Goal: Task Accomplishment & Management: Use online tool/utility

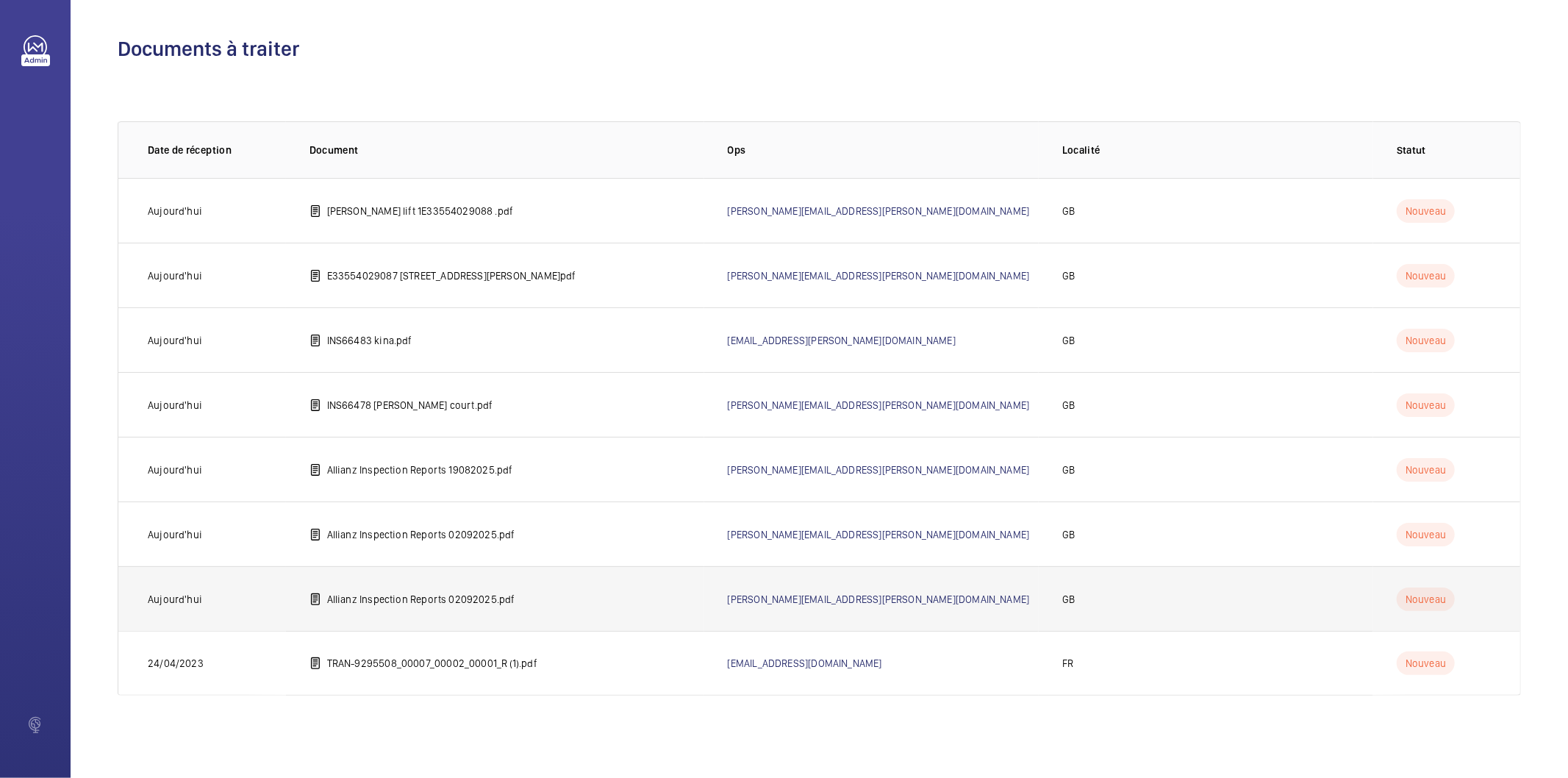
click at [420, 600] on p "Allianz Inspection Reports 02092025.pdf" at bounding box center [421, 599] width 189 height 14
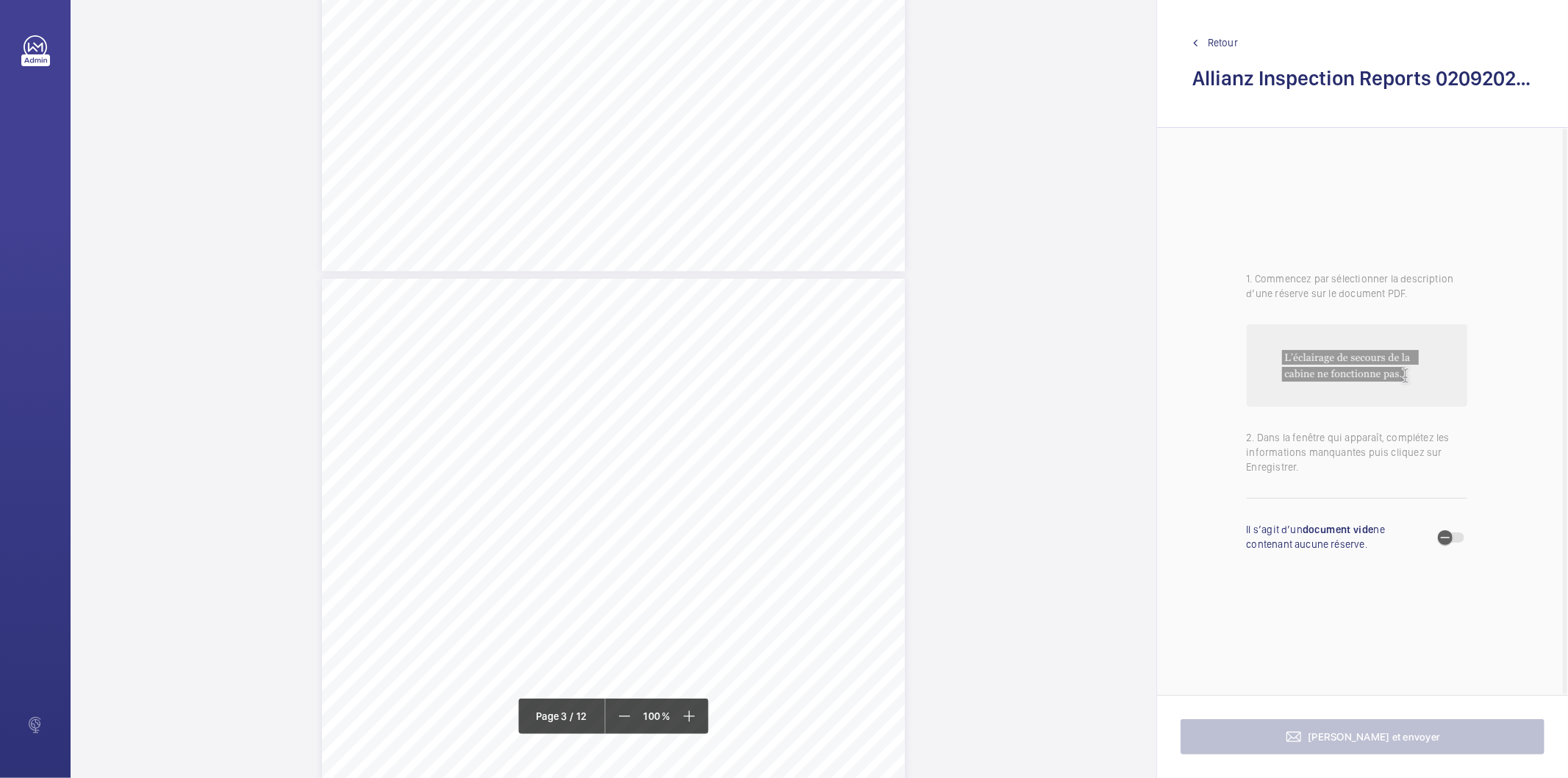
scroll to position [1471, 0]
drag, startPoint x: 463, startPoint y: 365, endPoint x: 674, endPoint y: 374, distance: 211.2
click at [674, 374] on div "Lift Report Lifting Operations & Lifting Equipment Regulation 1998 Provision & …" at bounding box center [613, 630] width 583 height 825
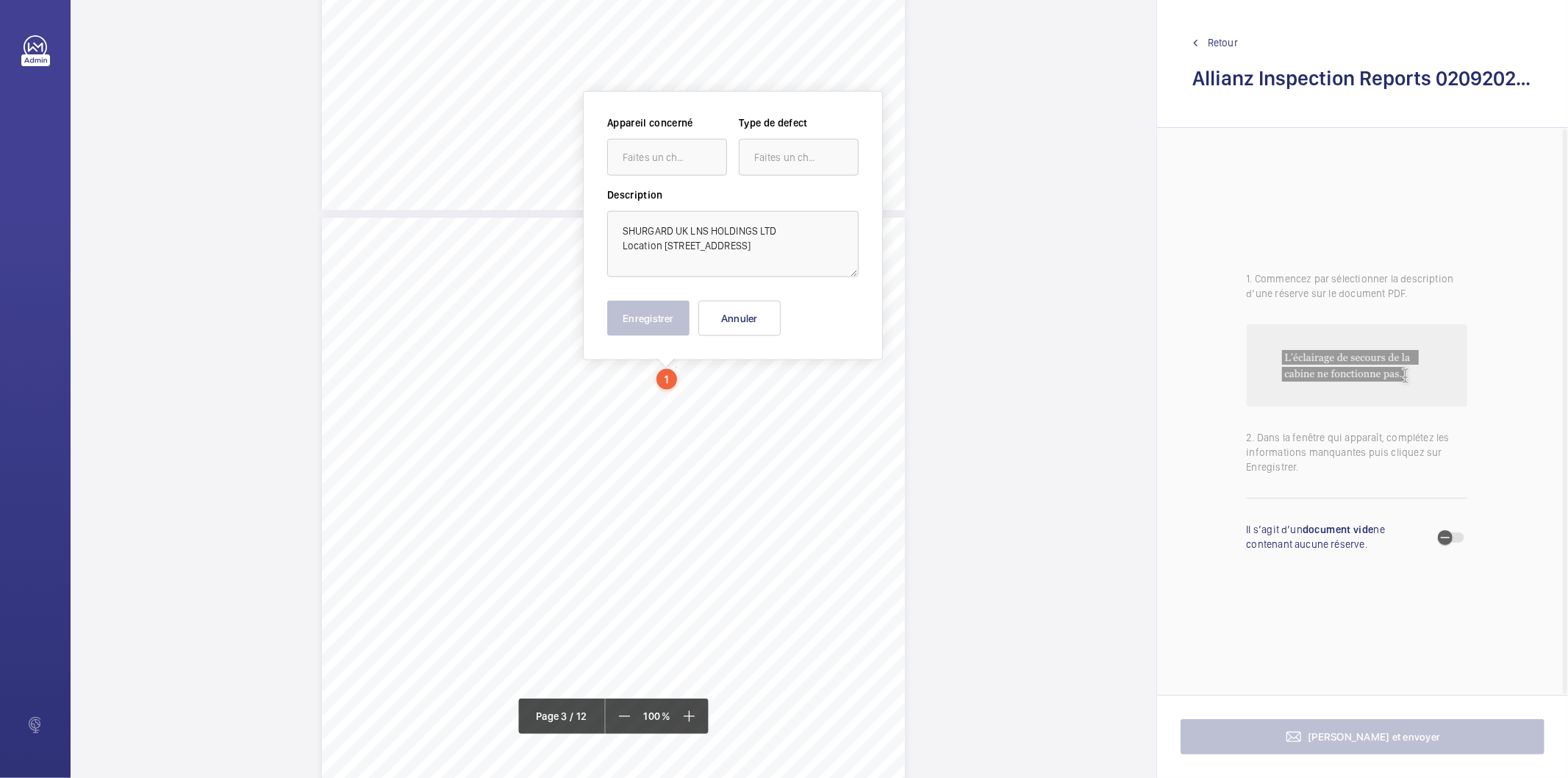
scroll to position [1472, 0]
drag, startPoint x: 738, startPoint y: 261, endPoint x: 622, endPoint y: 224, distance: 121.8
click at [622, 224] on textarea "SHURGARD UK LNS HOLDINGS LTD Location 27 STANDARD WAY, FAREHAM, HAMPSHIRE, PO16…" at bounding box center [732, 242] width 251 height 66
click at [740, 312] on button "Annuler" at bounding box center [739, 317] width 82 height 35
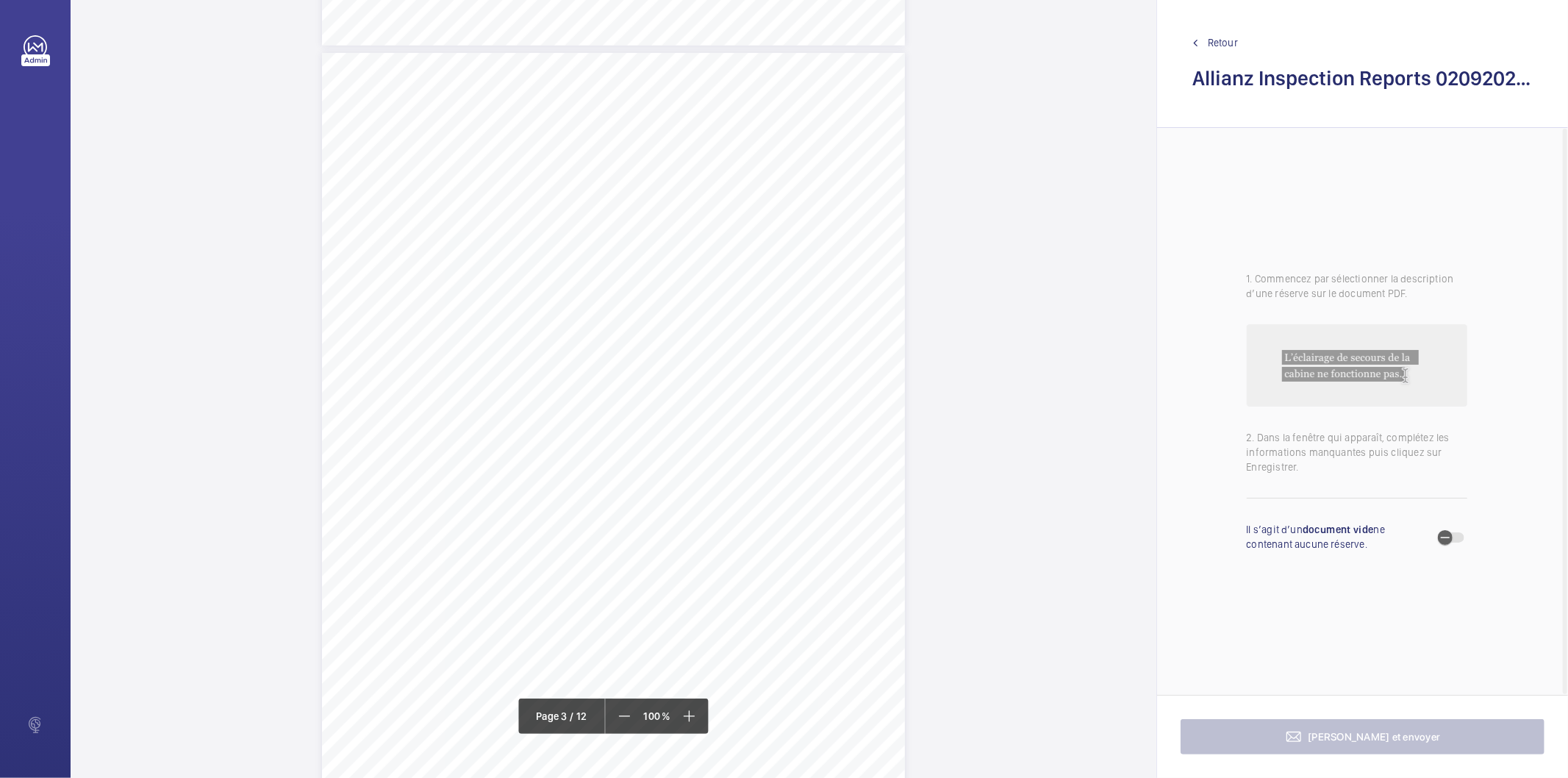
click at [810, 377] on div "Lift Report Lifting Operations & Lifting Equipment Regulation 1998 Provision & …" at bounding box center [613, 465] width 583 height 825
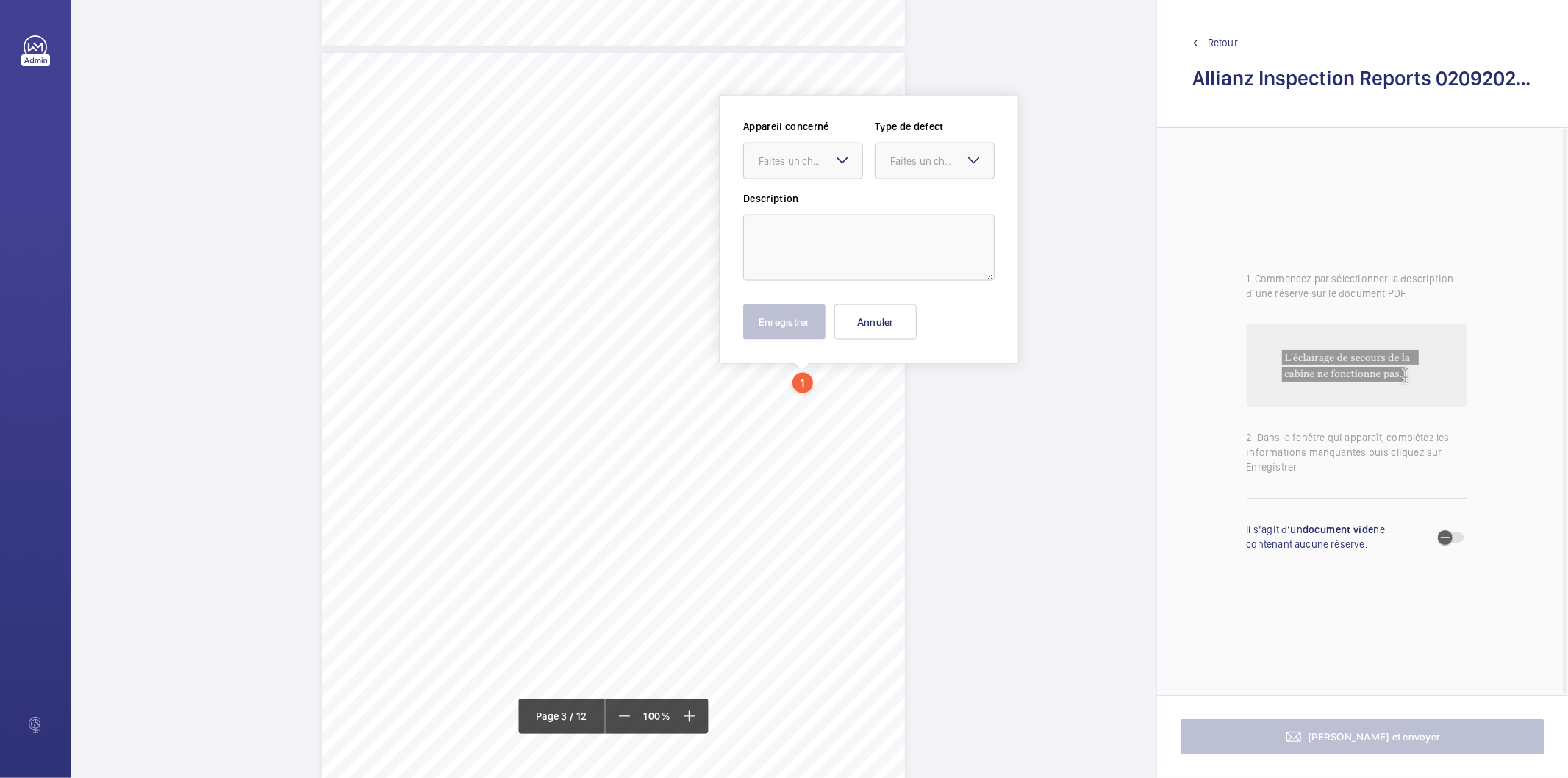
scroll to position [1641, 0]
click at [825, 156] on div "Faites un choix" at bounding box center [811, 156] width 104 height 14
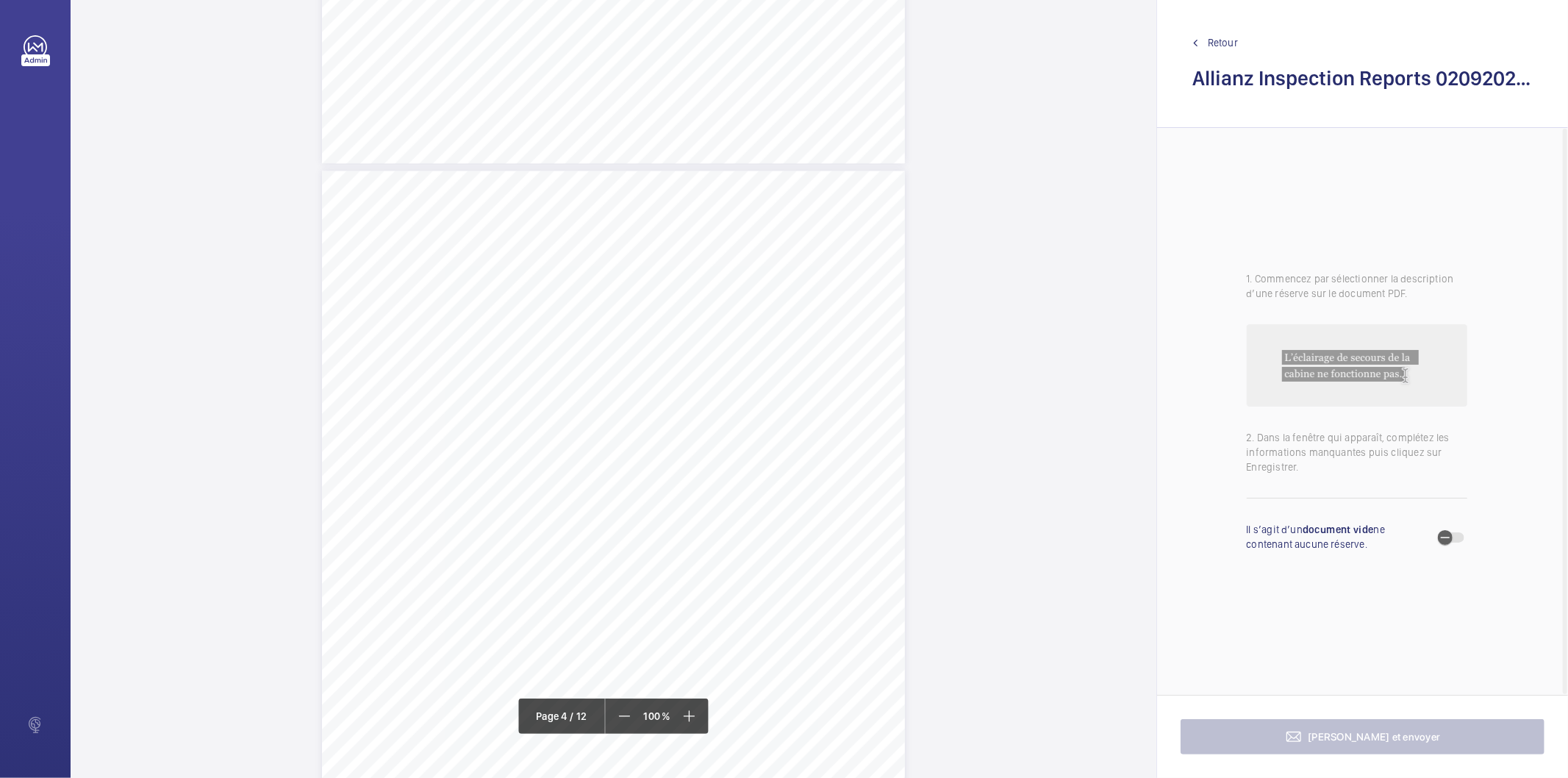
scroll to position [2130, 0]
drag, startPoint x: 684, startPoint y: 490, endPoint x: 743, endPoint y: 490, distance: 59.0
click at [731, 491] on span "E51444003528" at bounding box center [721, 492] width 66 height 10
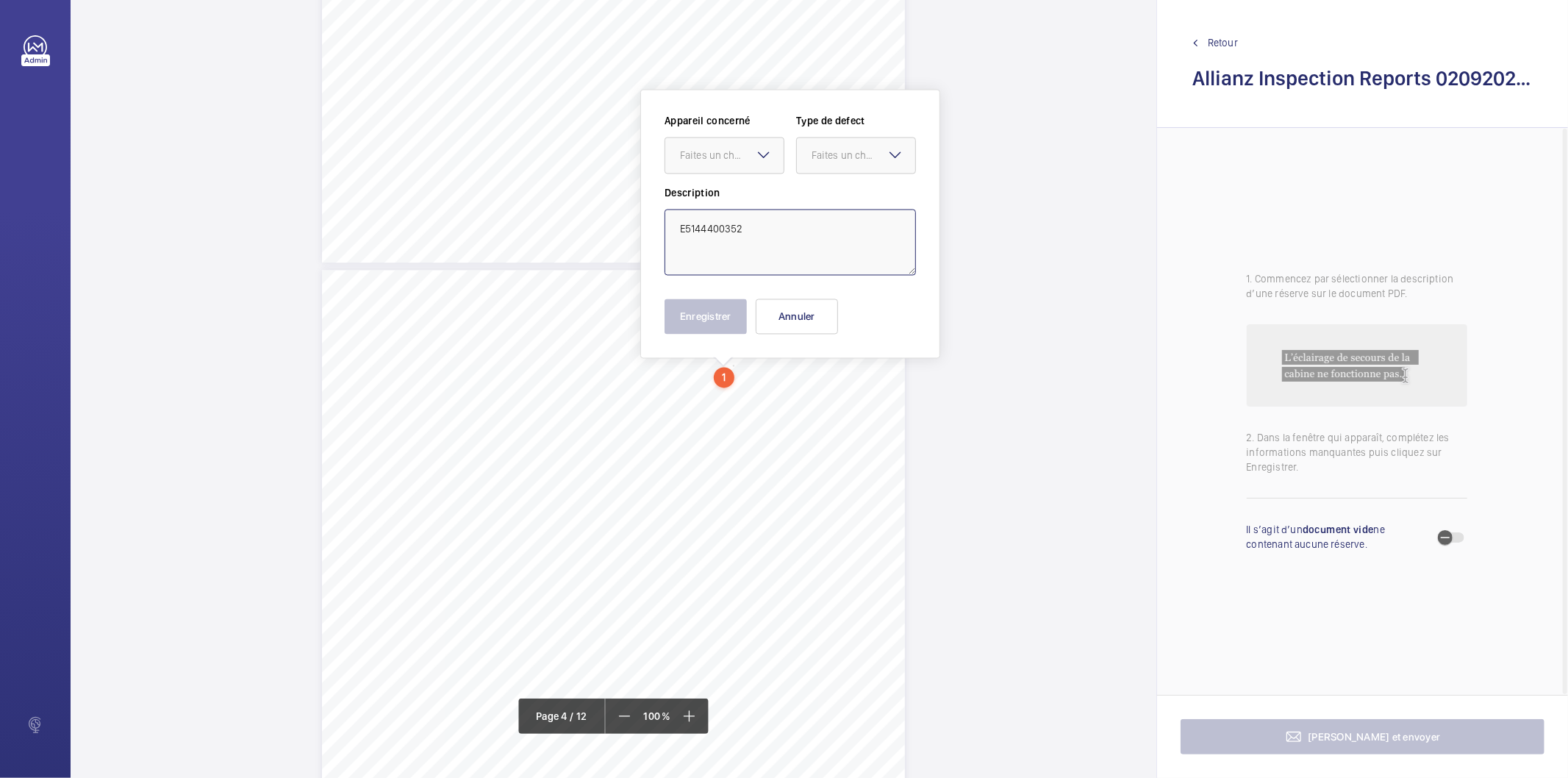
click at [751, 233] on textarea "E5144400352" at bounding box center [789, 242] width 251 height 66
type textarea "E51444003528"
click at [753, 159] on div "Faites un choix E51444003528" at bounding box center [724, 156] width 120 height 37
click at [788, 326] on button "Annuler" at bounding box center [797, 317] width 82 height 35
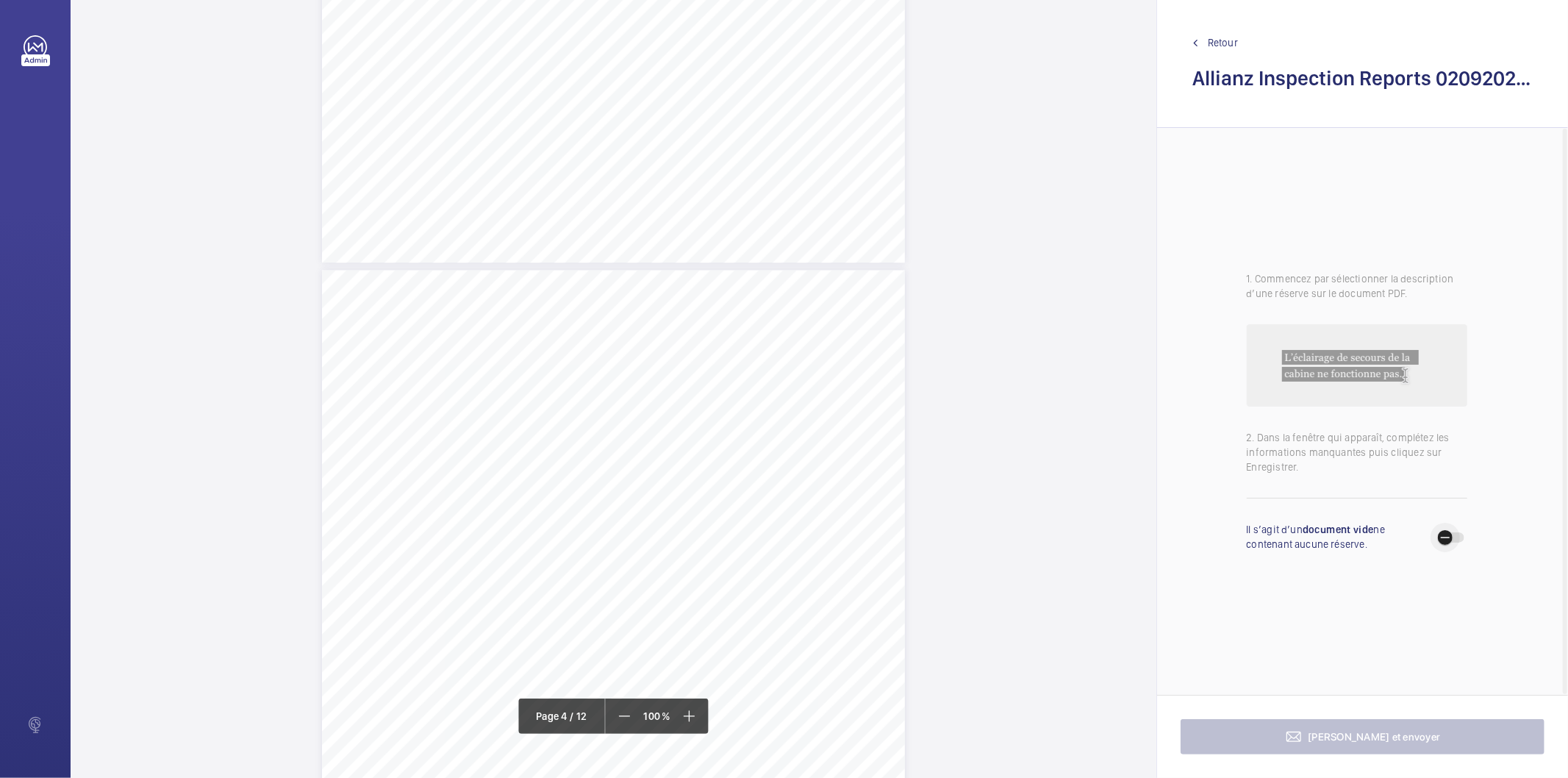
drag, startPoint x: 1460, startPoint y: 537, endPoint x: 1420, endPoint y: 651, distance: 120.8
click at [1460, 537] on span "button" at bounding box center [1451, 537] width 27 height 11
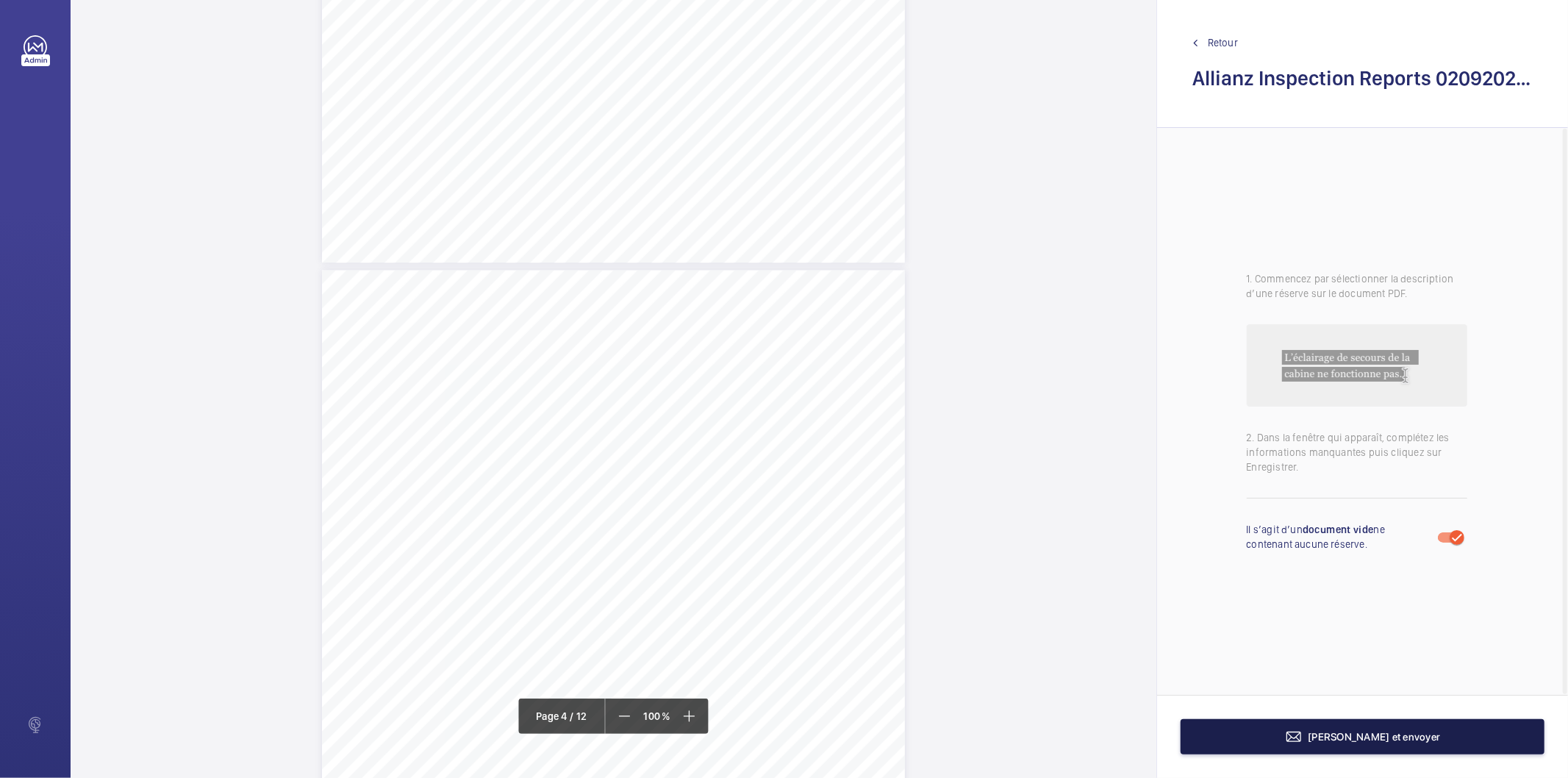
click at [1222, 739] on button "Terminer et envoyer" at bounding box center [1362, 736] width 364 height 35
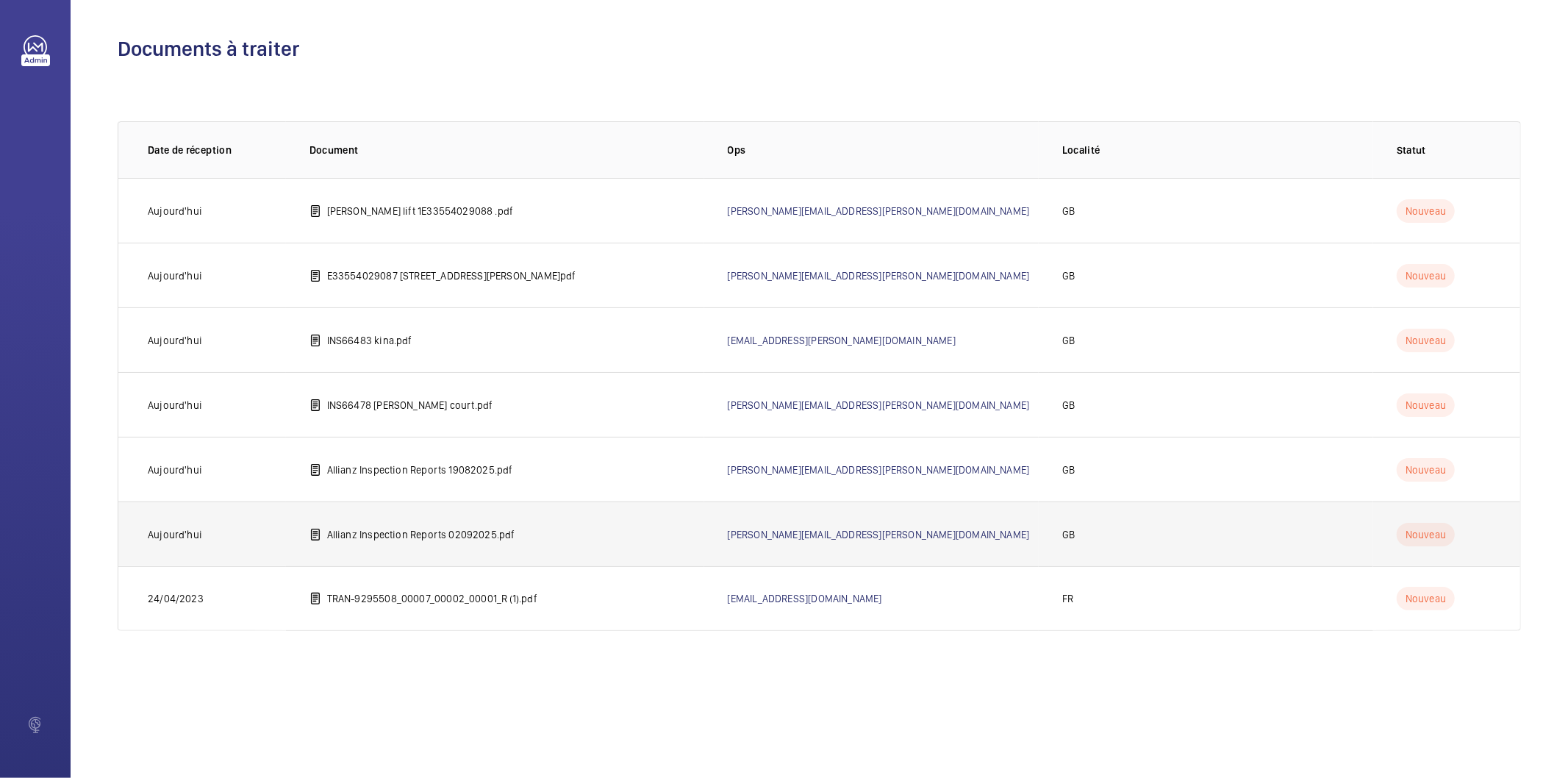
click at [493, 534] on p "Allianz Inspection Reports 02092025.pdf" at bounding box center [421, 535] width 189 height 14
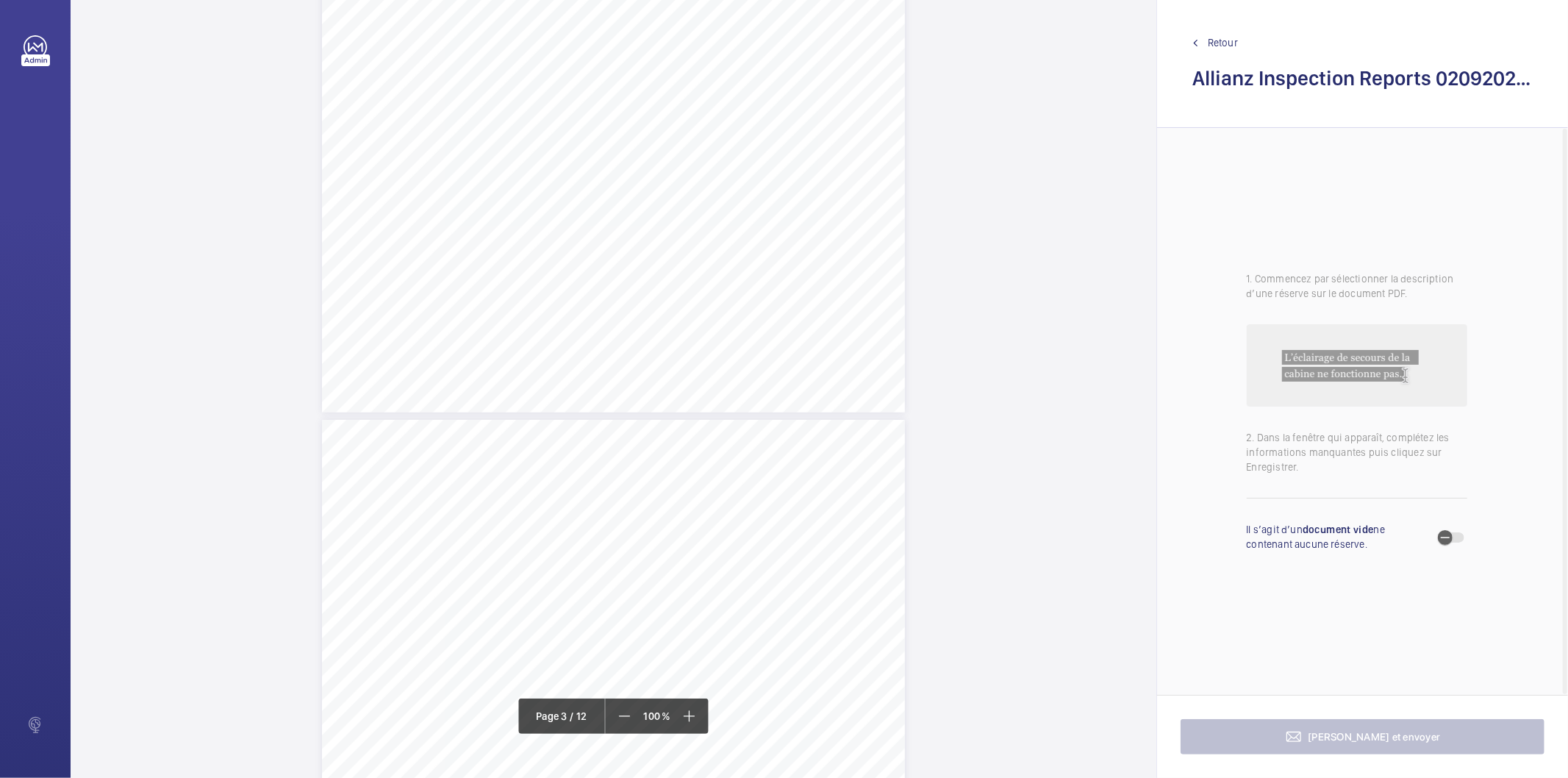
scroll to position [1307, 0]
click at [855, 244] on div "Lift Report Lifting Operations & Lifting Equipment Regulation 1998 Provision & …" at bounding box center [613, 334] width 583 height 825
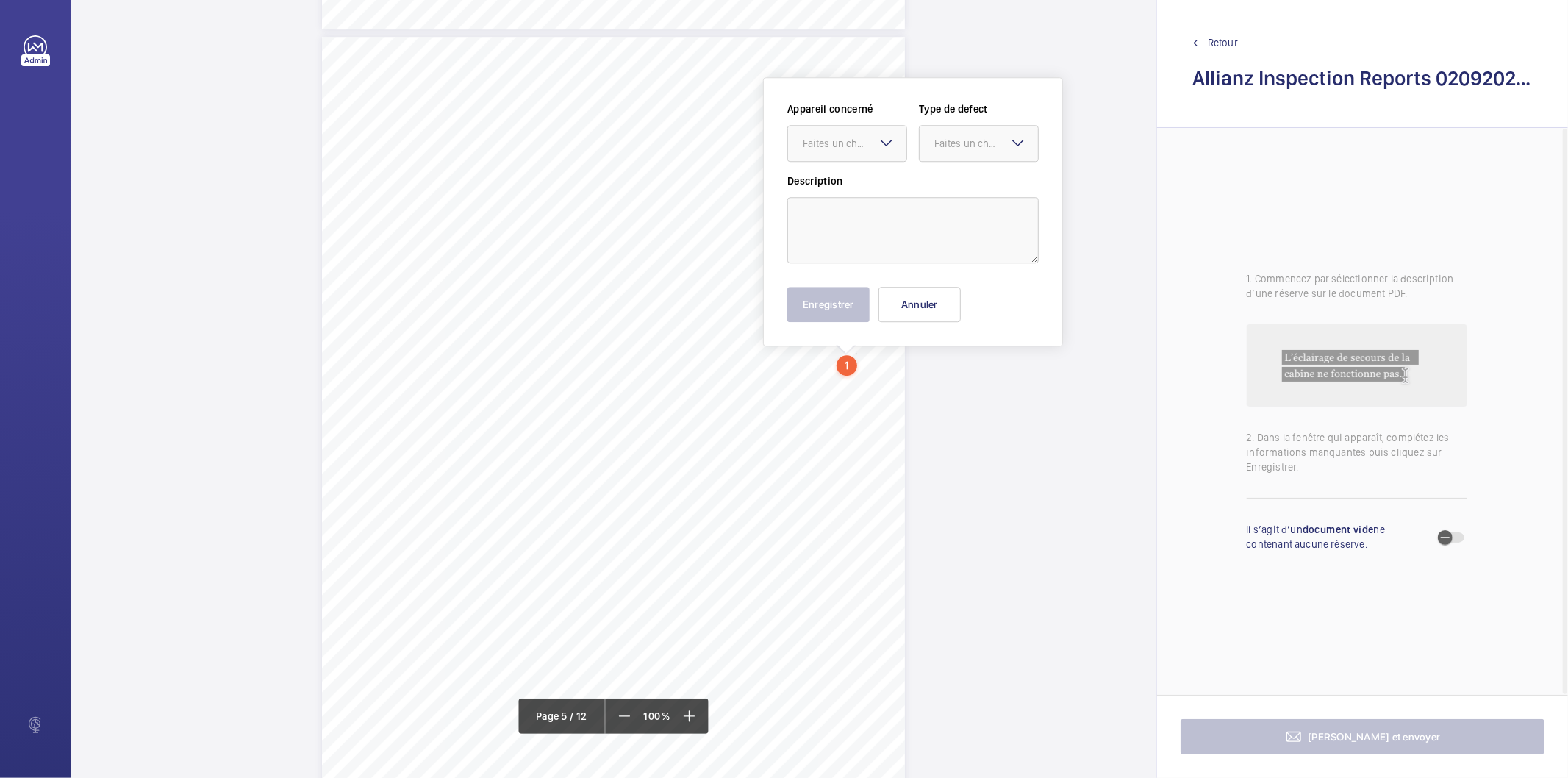
scroll to position [3304, 0]
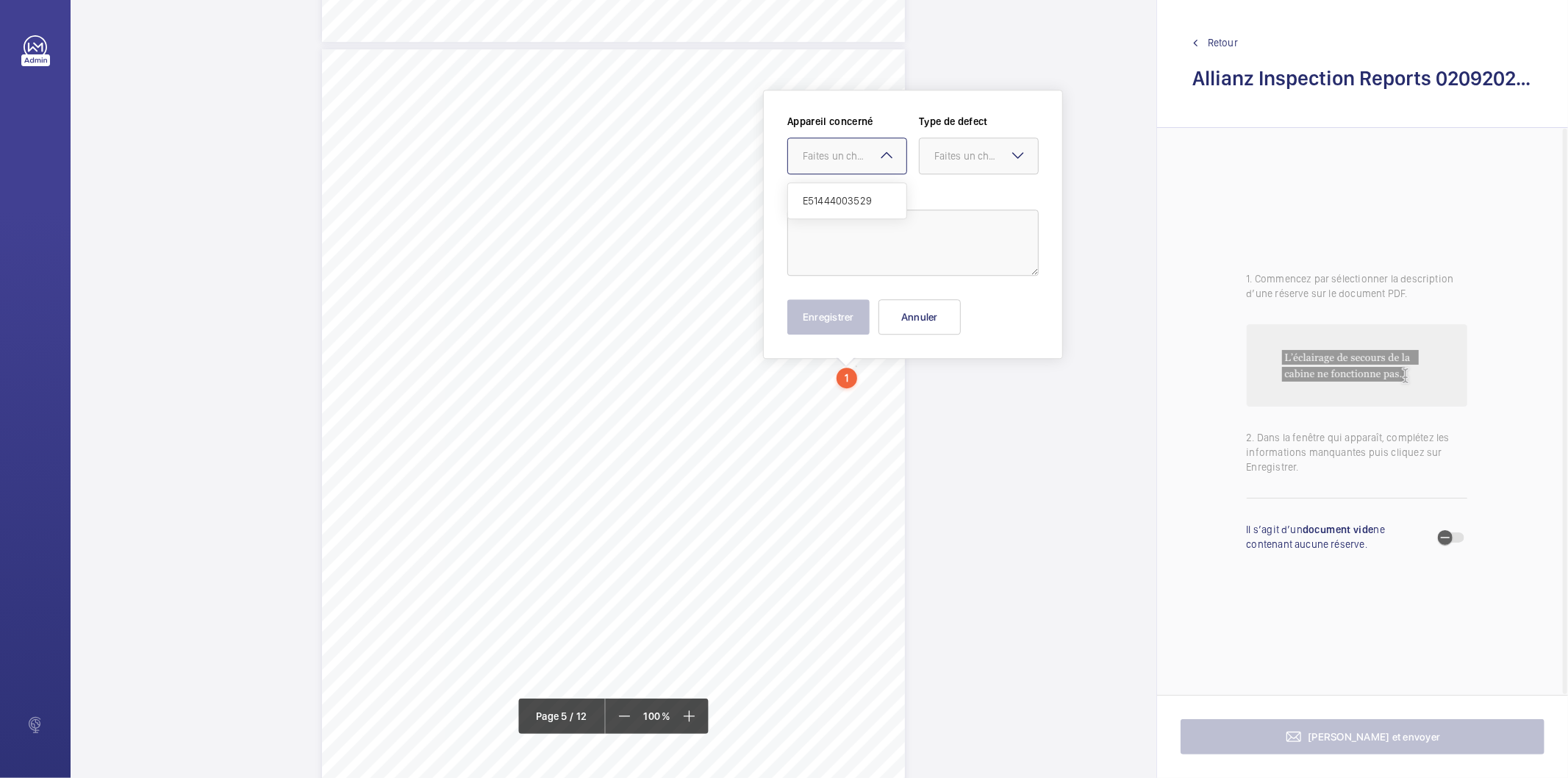
click at [862, 147] on div at bounding box center [847, 156] width 118 height 35
click at [903, 317] on button "Annuler" at bounding box center [920, 317] width 82 height 35
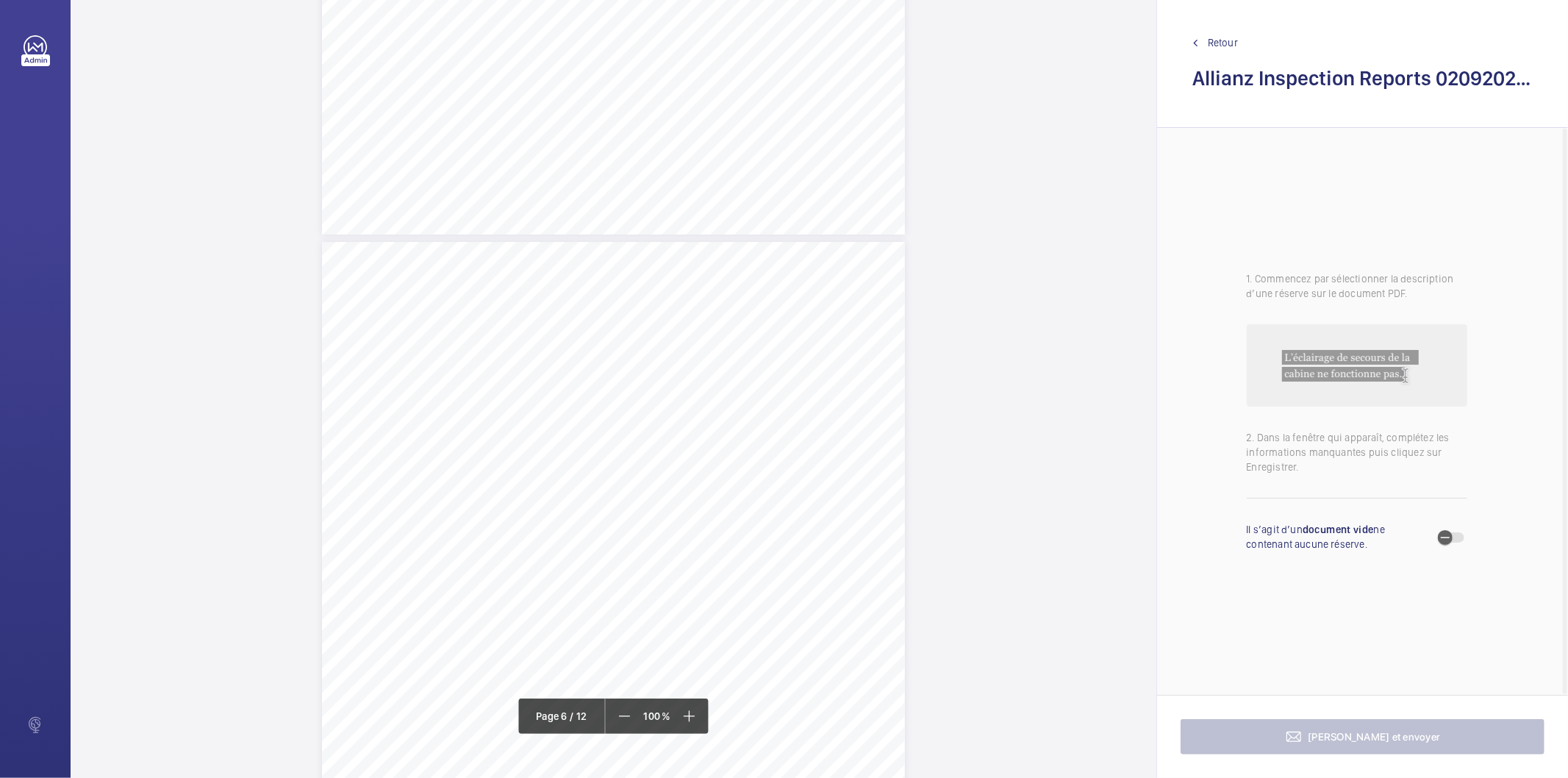
scroll to position [4121, 0]
drag, startPoint x: 611, startPoint y: 359, endPoint x: 658, endPoint y: 383, distance: 52.8
click at [658, 383] on div "Lift Report Lifting Operations & Lifting Equipment Regulation 1998 Provision & …" at bounding box center [613, 477] width 583 height 825
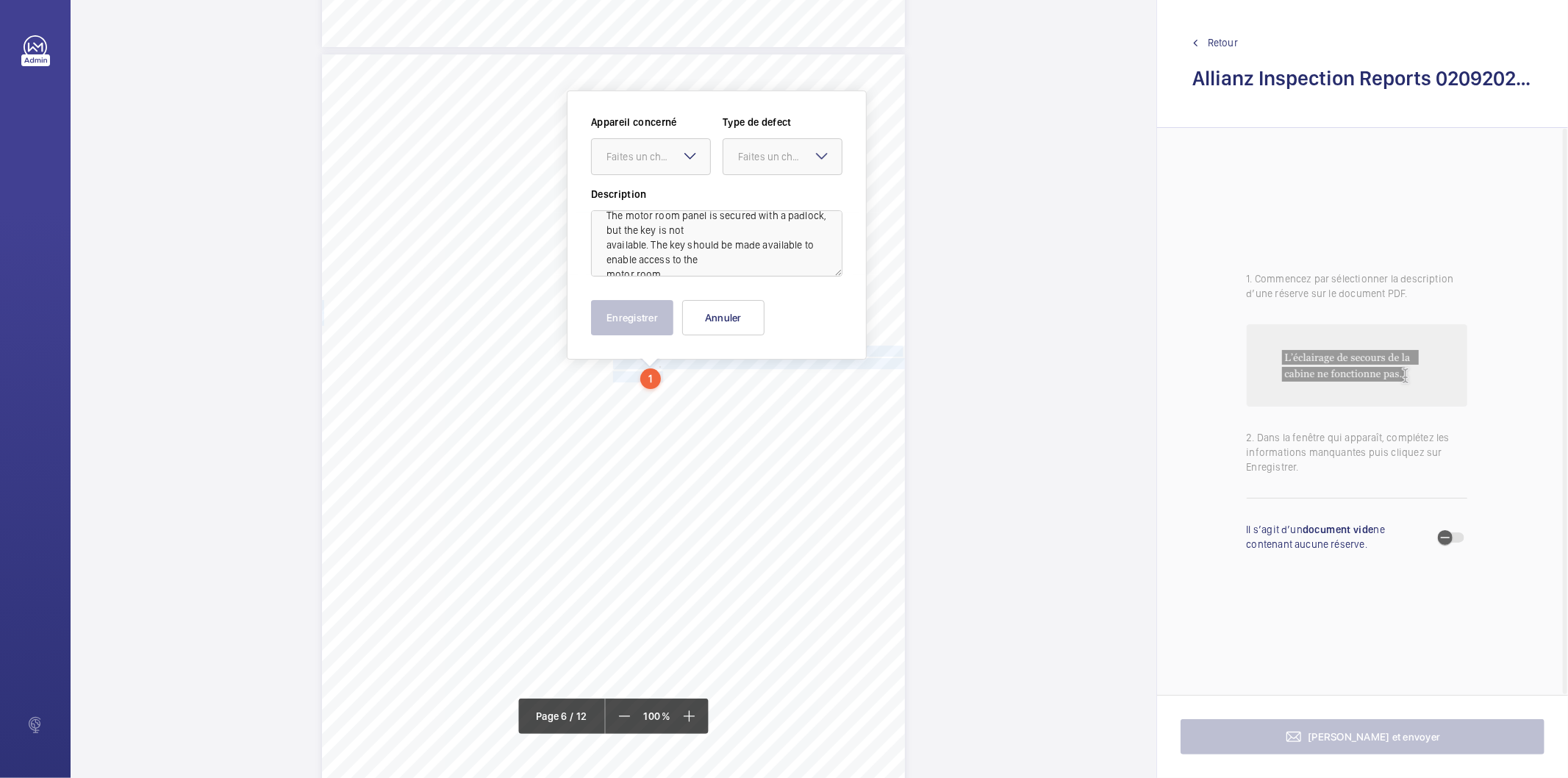
scroll to position [0, 0]
click at [673, 146] on div at bounding box center [651, 156] width 118 height 35
click at [643, 207] on span "E51444003529" at bounding box center [650, 201] width 89 height 14
click at [783, 152] on div "Faites un choix" at bounding box center [790, 156] width 104 height 14
click at [755, 201] on span "Standard" at bounding box center [782, 201] width 89 height 14
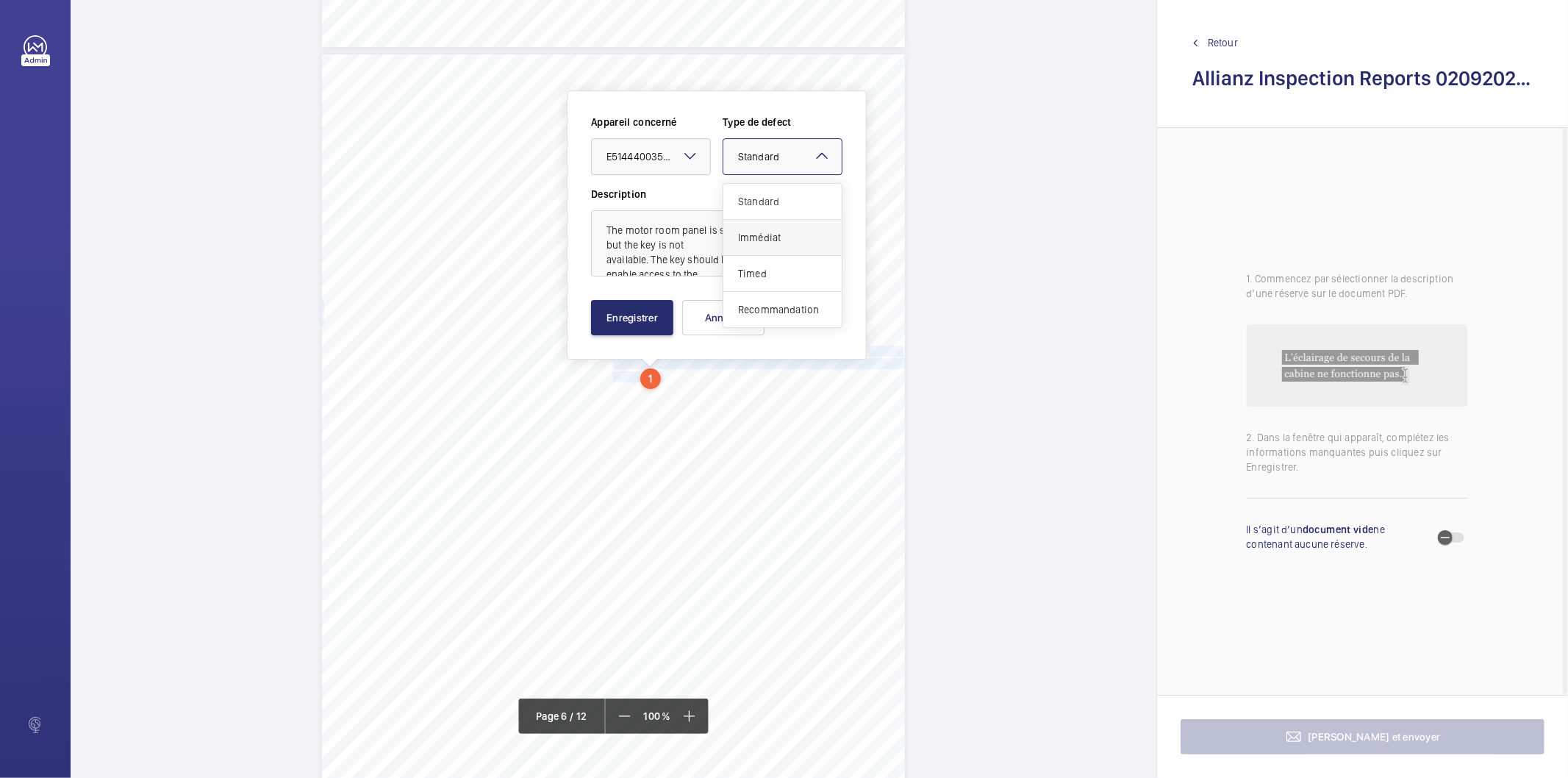
drag, startPoint x: 776, startPoint y: 153, endPoint x: 759, endPoint y: 238, distance: 86.7
click at [773, 153] on span "Standard" at bounding box center [759, 156] width 41 height 12
click at [767, 311] on span "Recommandation" at bounding box center [782, 309] width 89 height 14
click at [658, 312] on button "Enregistrer" at bounding box center [632, 317] width 82 height 35
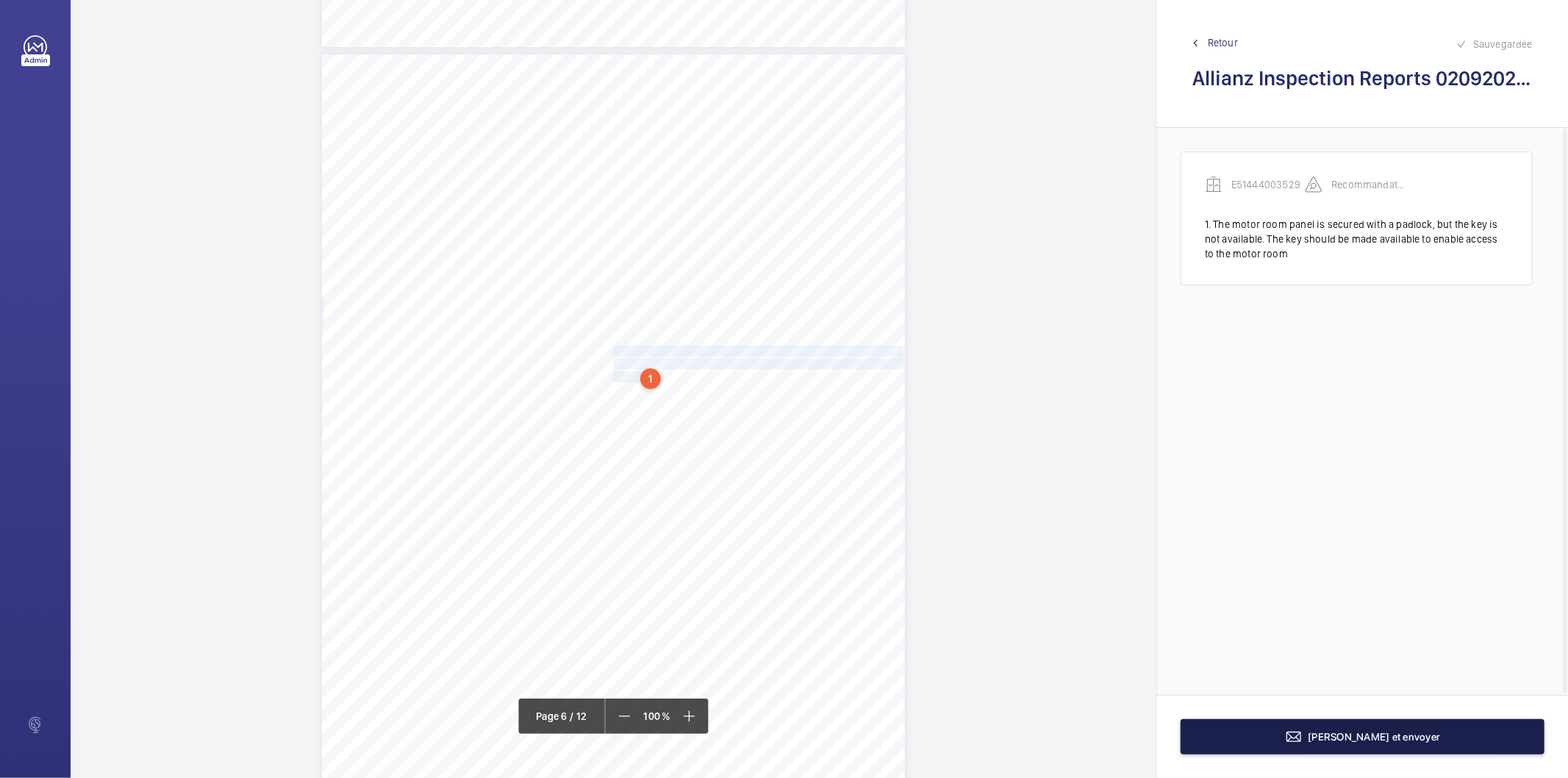
click at [1209, 739] on button "Terminer et envoyer" at bounding box center [1362, 736] width 364 height 35
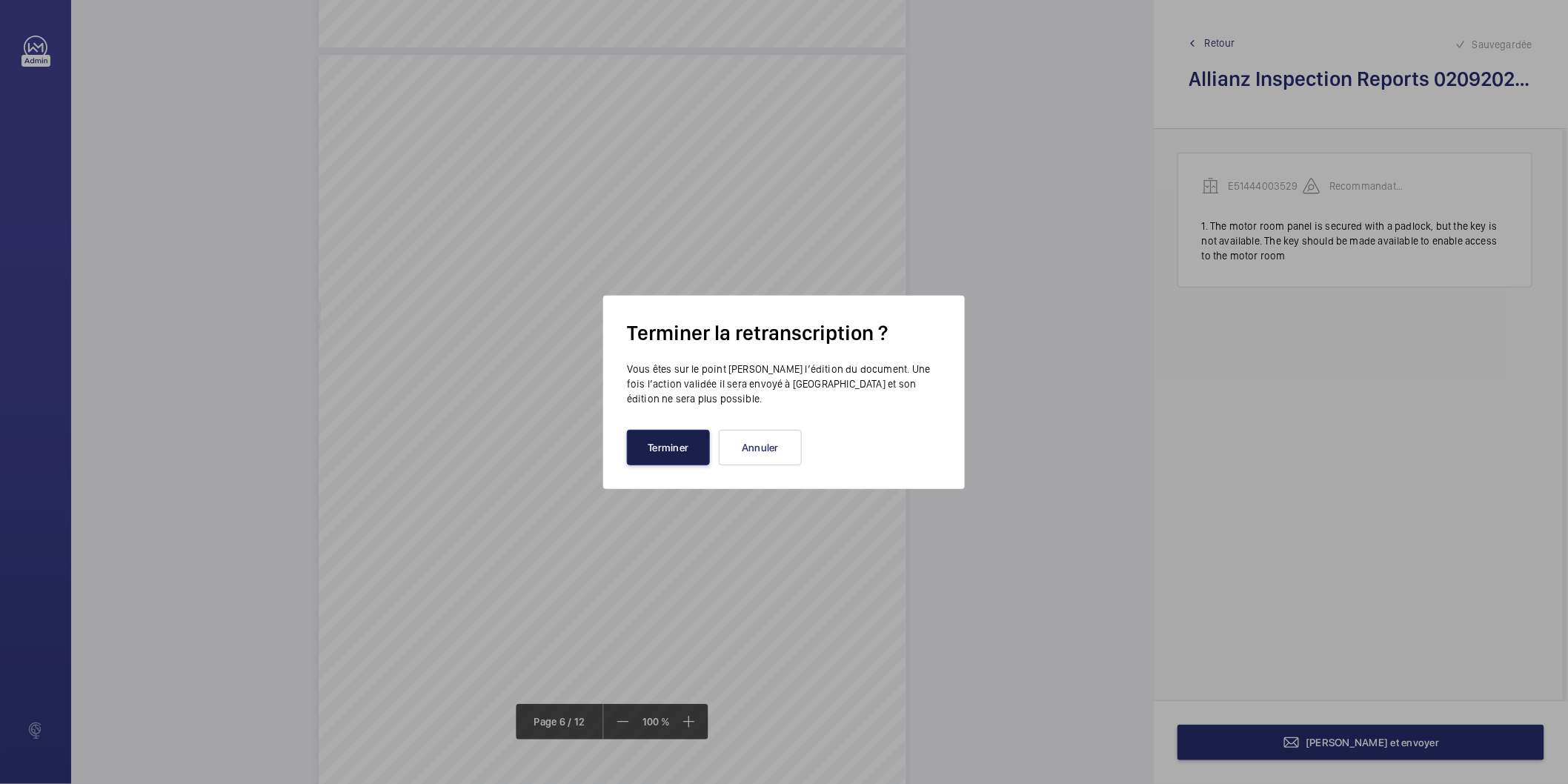
click at [698, 457] on button "Terminer" at bounding box center [669, 447] width 83 height 35
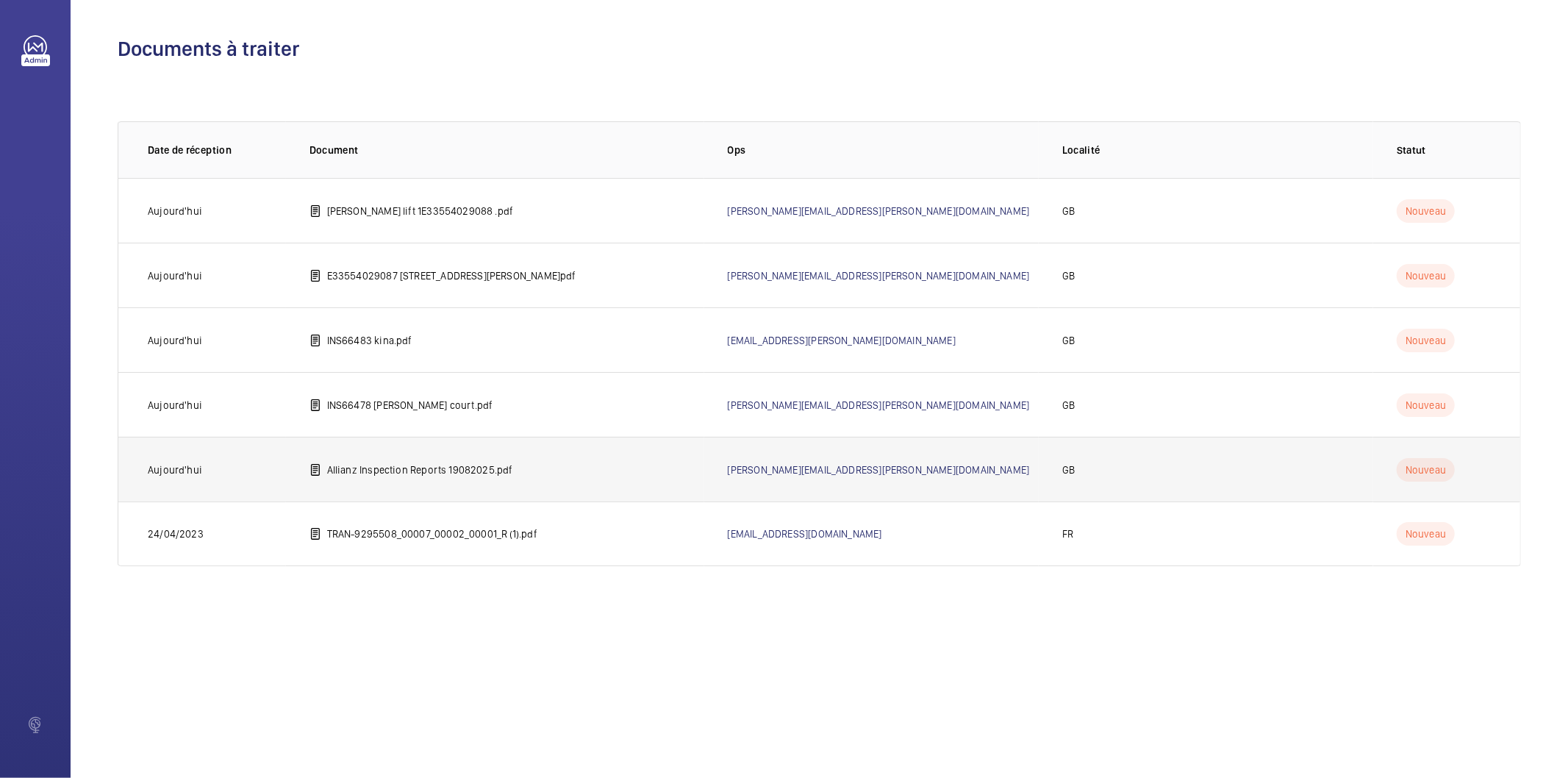
click at [431, 471] on p "Allianz Inspection Reports 19082025.pdf" at bounding box center [420, 469] width 186 height 14
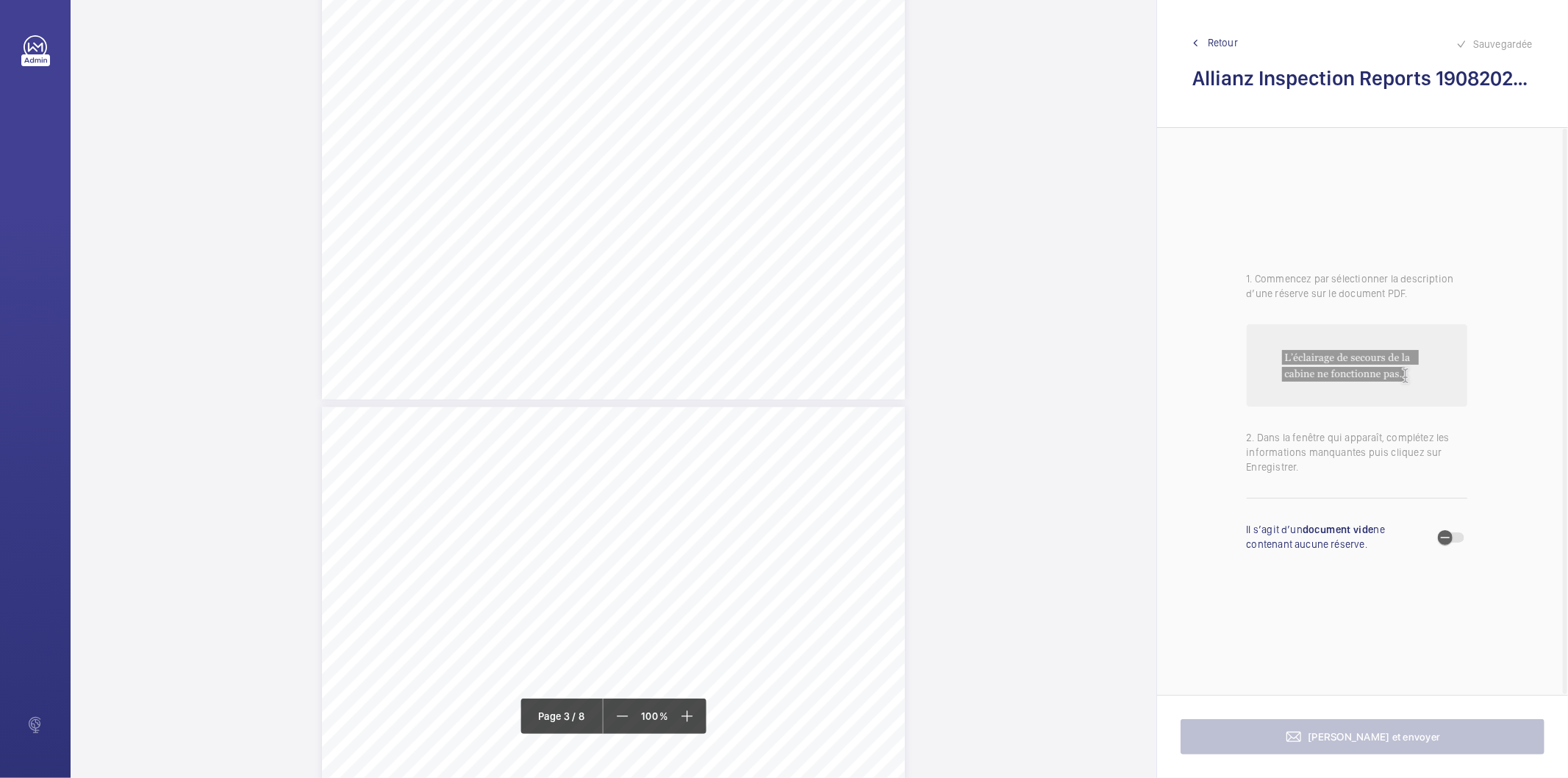
scroll to position [1797, 0]
drag, startPoint x: 463, startPoint y: 38, endPoint x: 744, endPoint y: 53, distance: 281.4
click at [744, 53] on div "Lift Report Lifting Operations & Lifting Equipment Regulation 1998 Provision & …" at bounding box center [613, 303] width 583 height 825
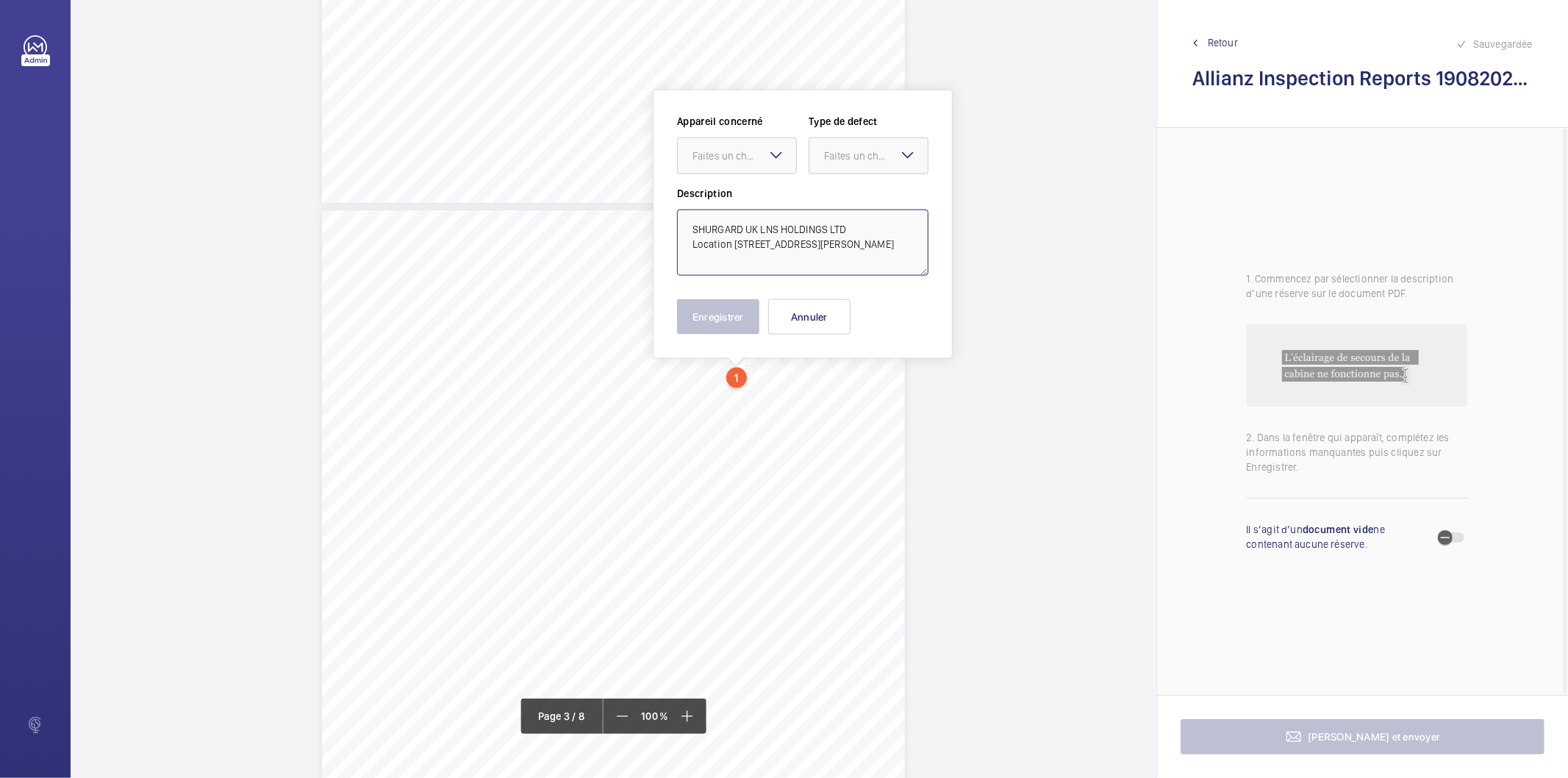
scroll to position [0, 0]
drag, startPoint x: 864, startPoint y: 266, endPoint x: 673, endPoint y: 223, distance: 195.8
click at [673, 223] on div "Appareil concerné Faites un choix Type de defect Faites un choix Description SH…" at bounding box center [802, 224] width 299 height 269
click at [775, 151] on mat-icon at bounding box center [776, 156] width 18 height 18
click at [809, 328] on button "Annuler" at bounding box center [809, 317] width 82 height 35
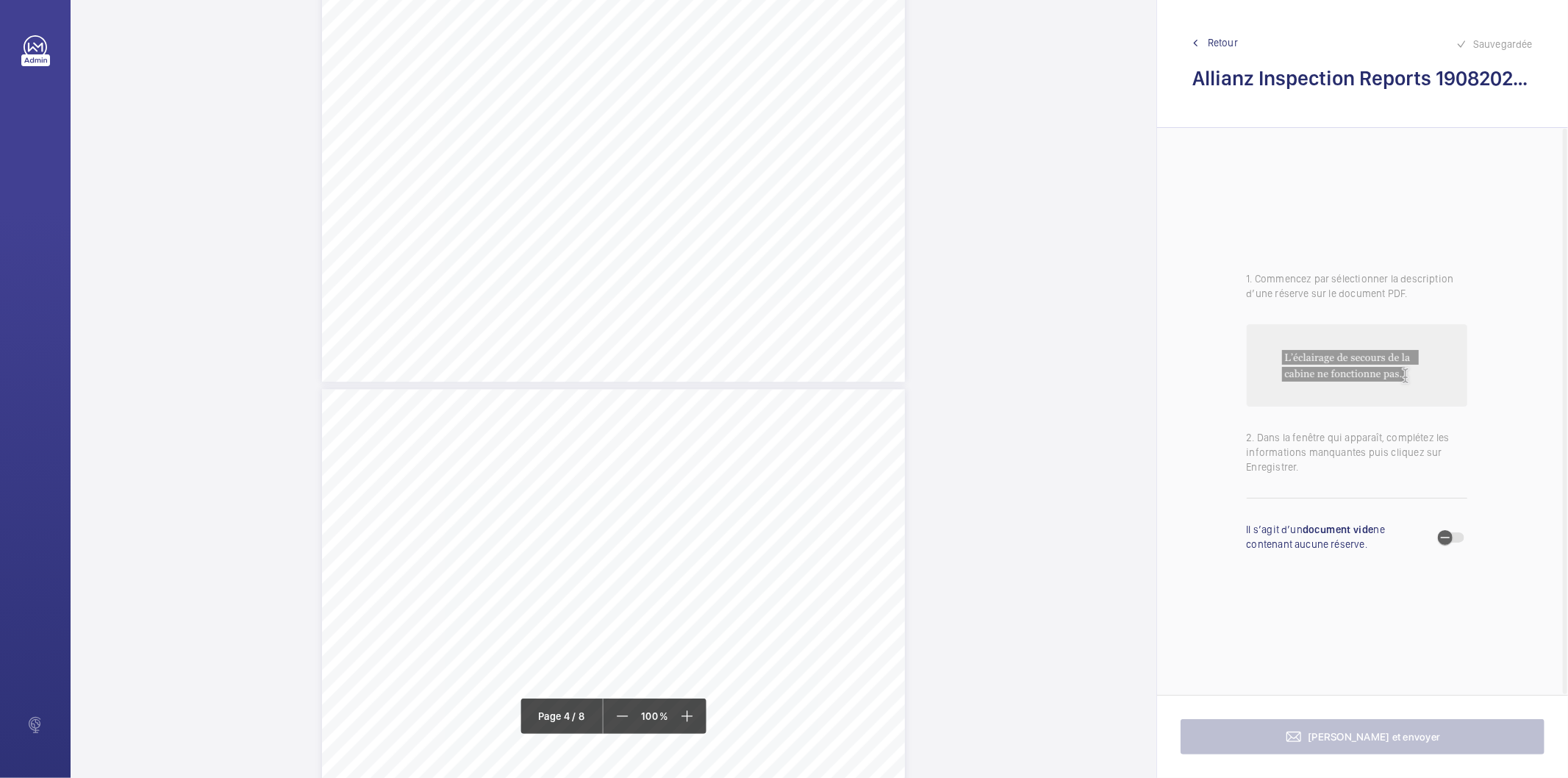
scroll to position [2458, 0]
drag, startPoint x: 611, startPoint y: 360, endPoint x: 784, endPoint y: 370, distance: 173.3
click at [784, 370] on div "Lift Report Lifting Operations & Lifting Equipment Regulation 1998 Provision & …" at bounding box center [613, 475] width 583 height 825
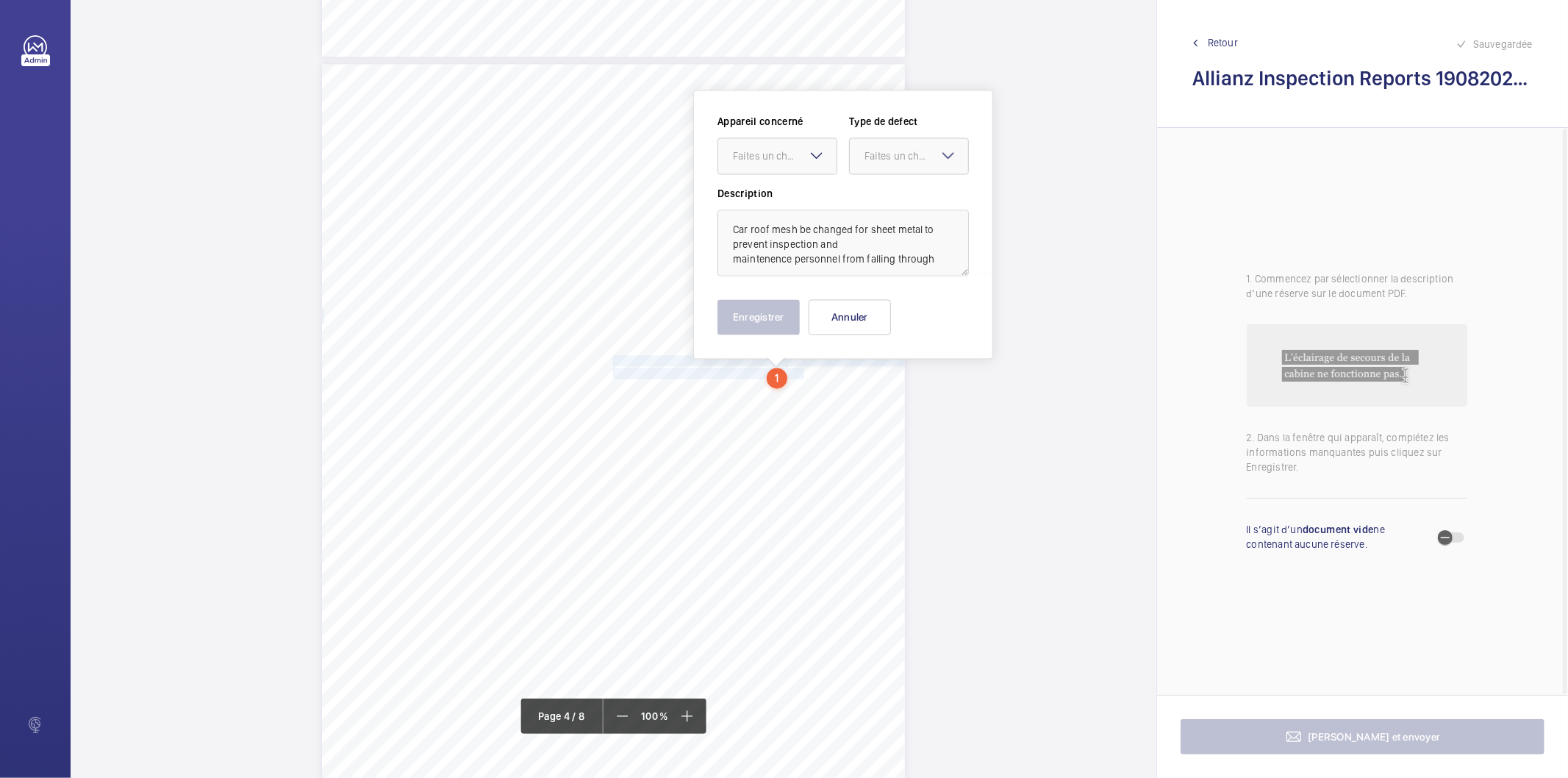
scroll to position [2, 0]
click at [816, 156] on mat-icon at bounding box center [817, 156] width 18 height 18
click at [768, 207] on span "E50546003891" at bounding box center [777, 200] width 89 height 14
click at [867, 164] on div at bounding box center [909, 156] width 118 height 35
drag, startPoint x: 889, startPoint y: 311, endPoint x: 826, endPoint y: 312, distance: 63.0
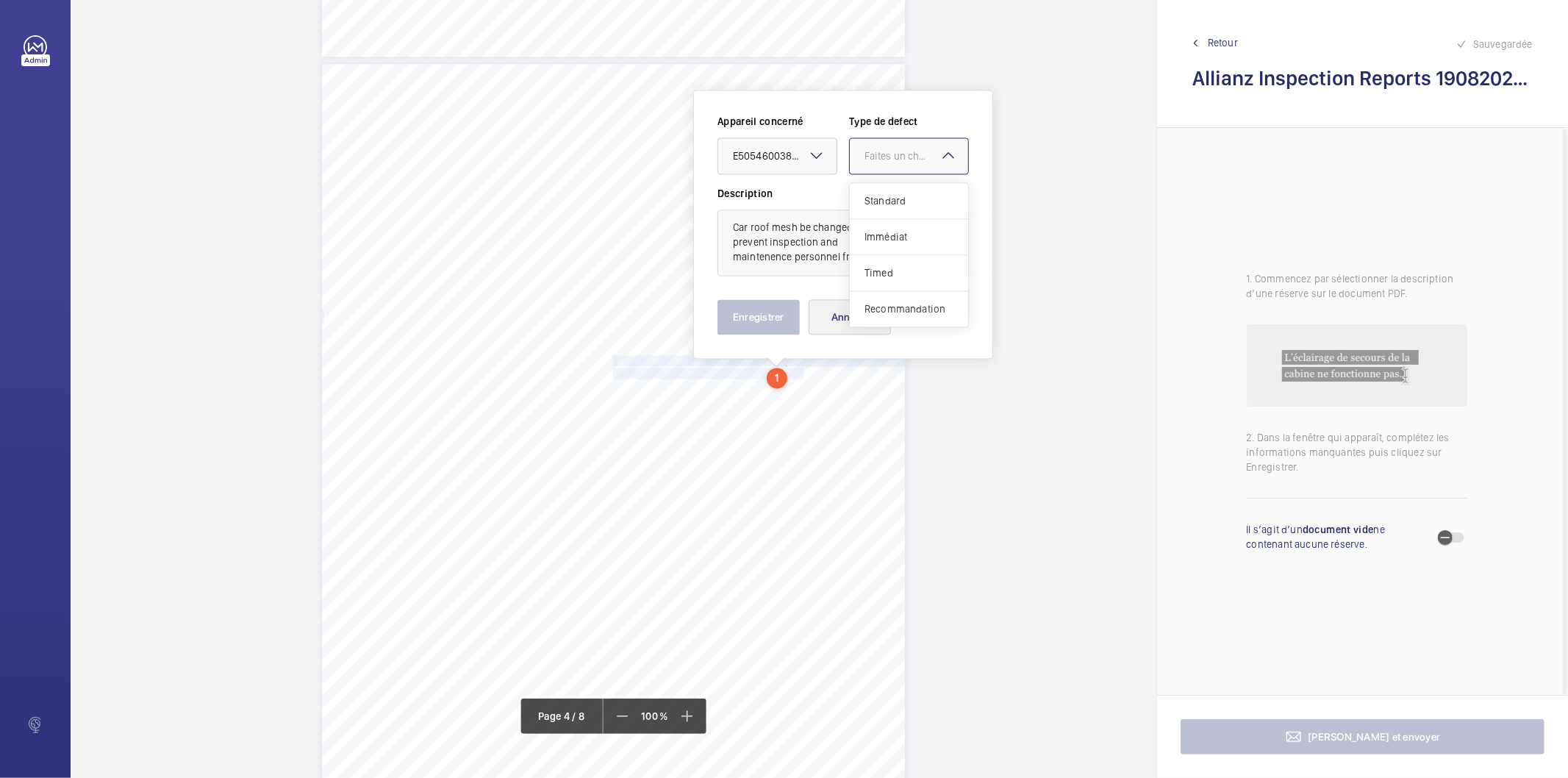
click at [888, 311] on span "Recommandation" at bounding box center [908, 309] width 89 height 14
click at [760, 305] on button "Enregistrer" at bounding box center [759, 317] width 82 height 35
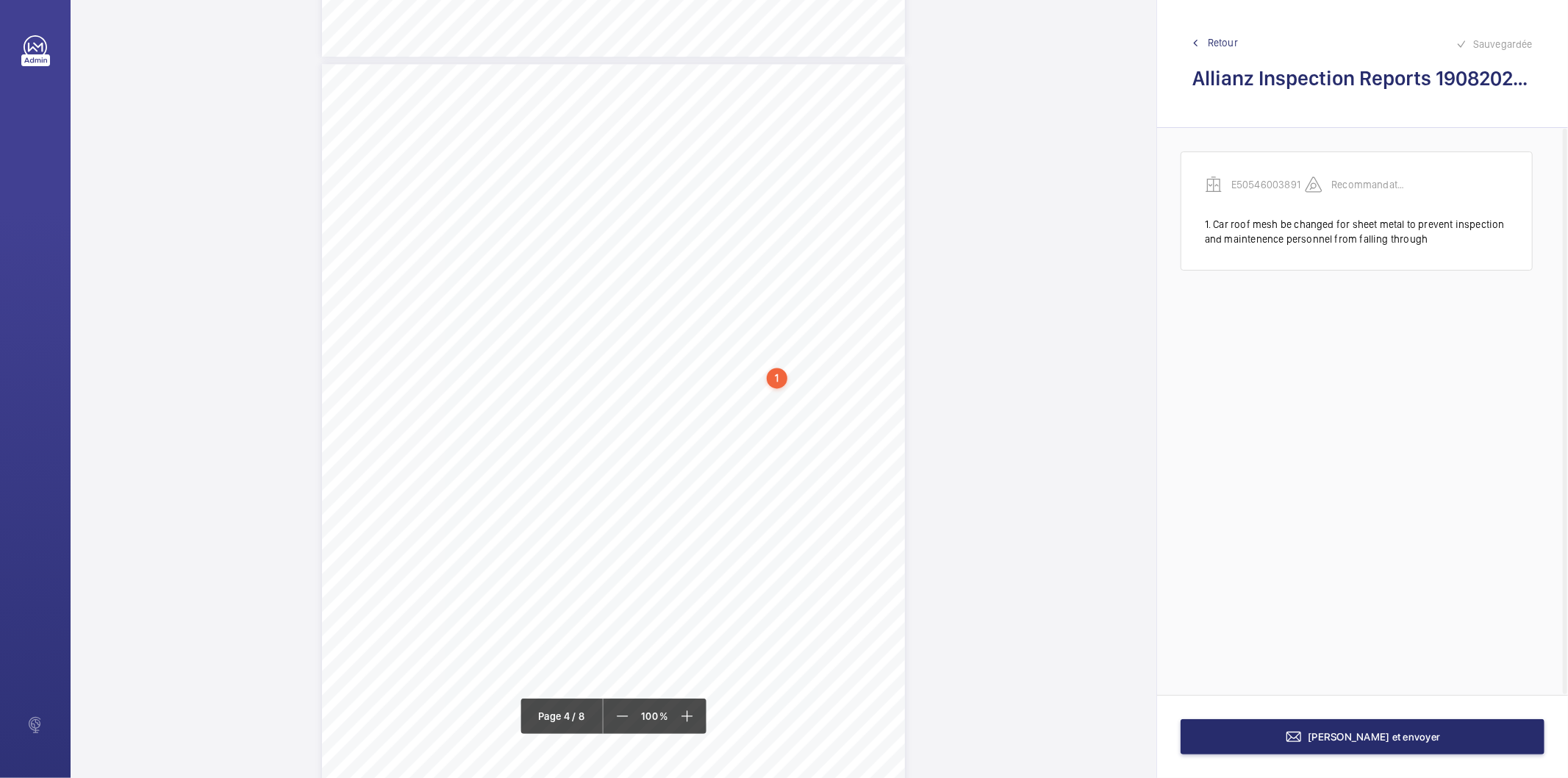
click at [776, 378] on div "1" at bounding box center [777, 377] width 21 height 21
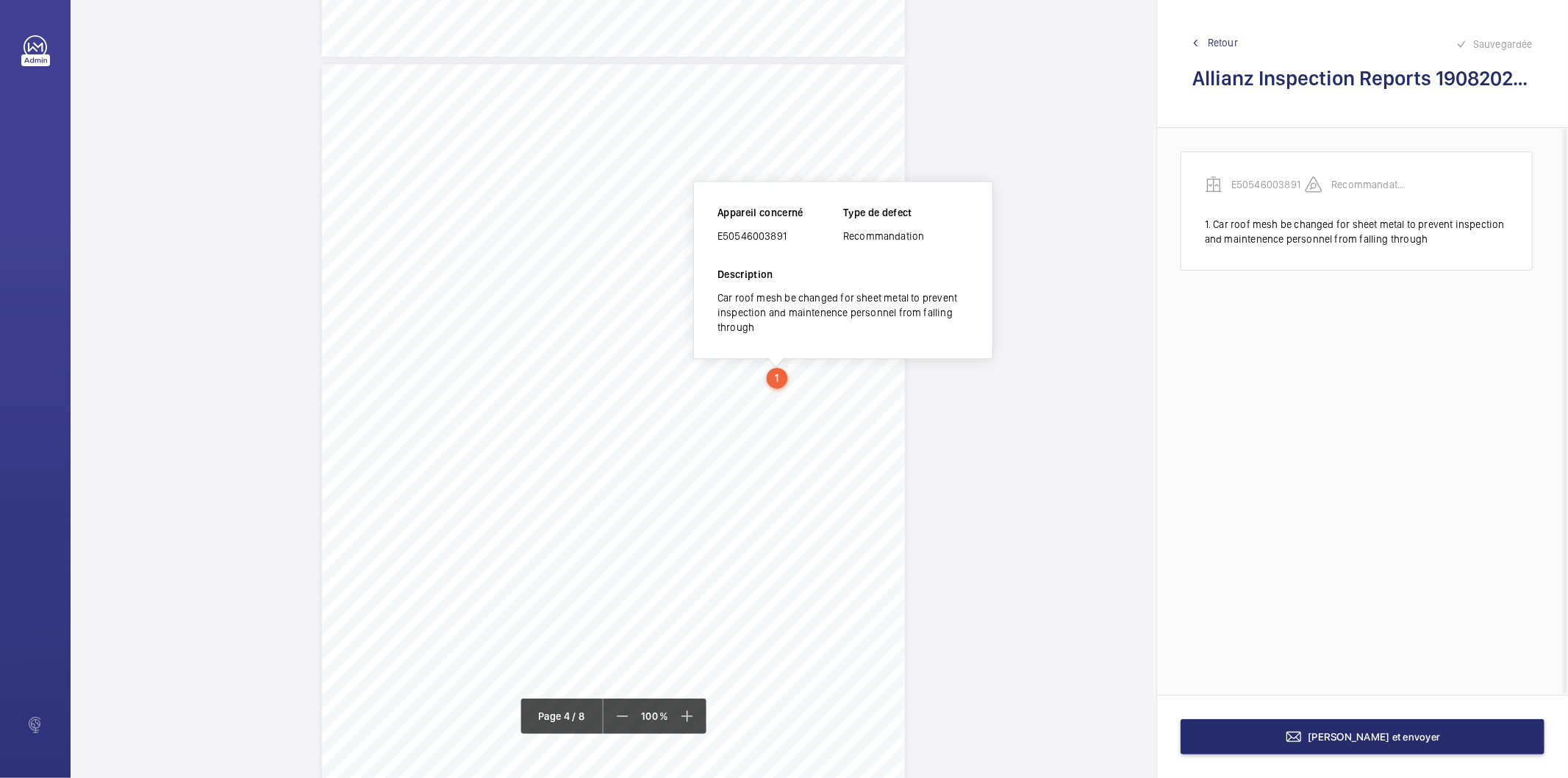
scroll to position [2445, 0]
click at [751, 249] on div "E50546003891" at bounding box center [780, 248] width 126 height 14
copy div "E50546003891"
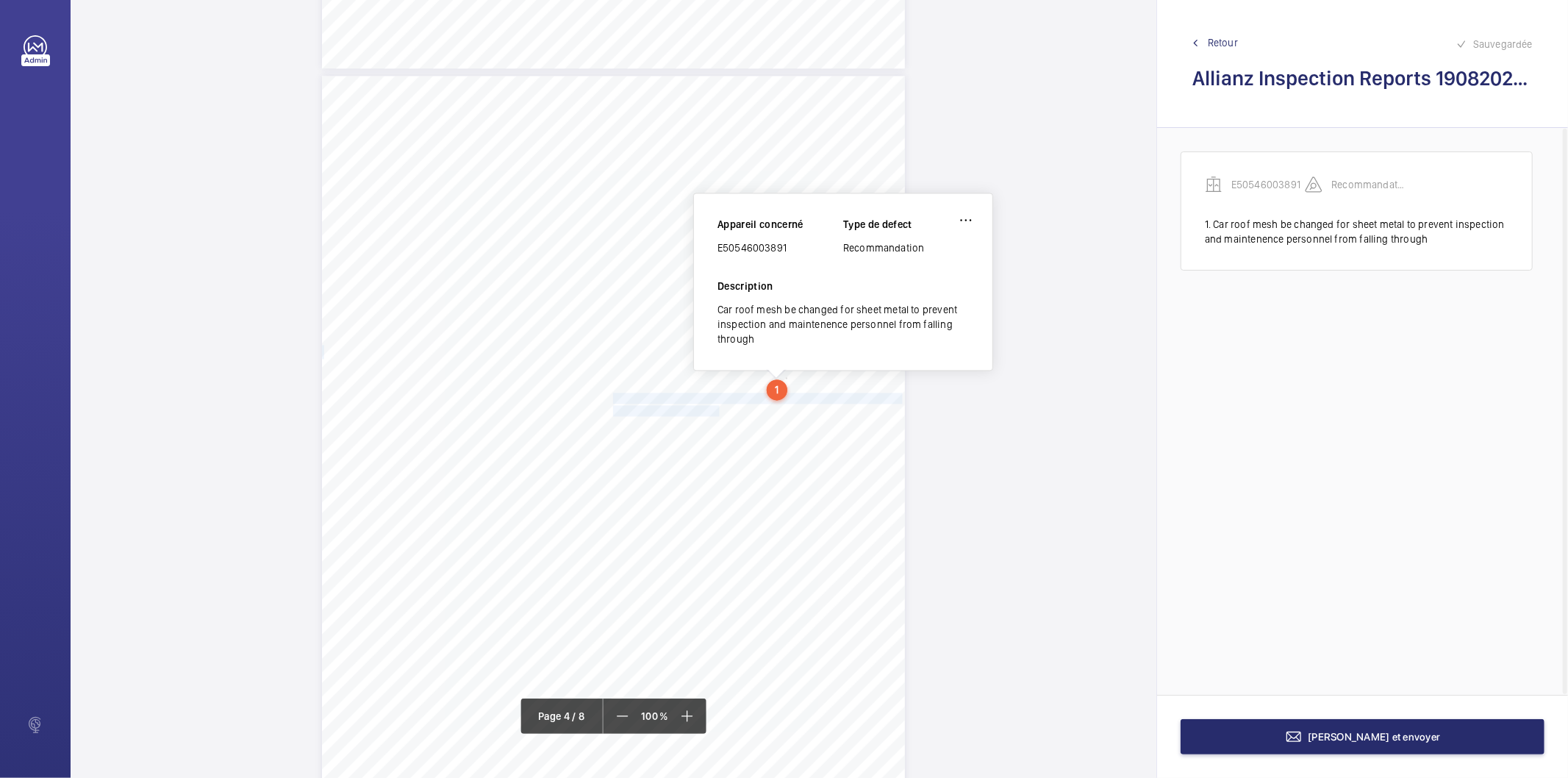
drag, startPoint x: 611, startPoint y: 399, endPoint x: 708, endPoint y: 408, distance: 97.4
click at [708, 408] on div "Lift Report Lifting Operations & Lifting Equipment Regulation 1998 Provision & …" at bounding box center [613, 488] width 583 height 825
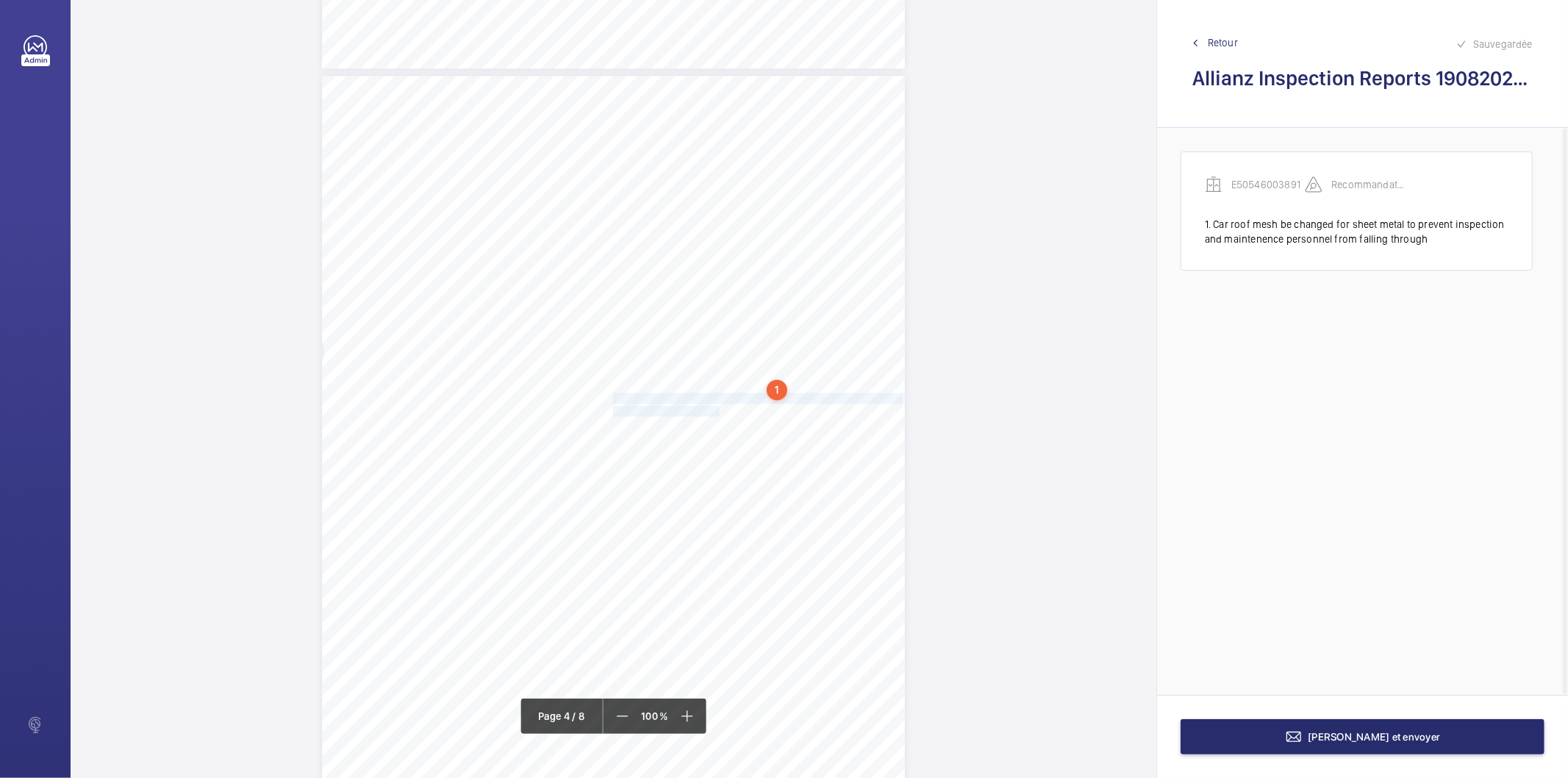
click at [694, 410] on span "that it is not load bearing." at bounding box center [668, 410] width 110 height 10
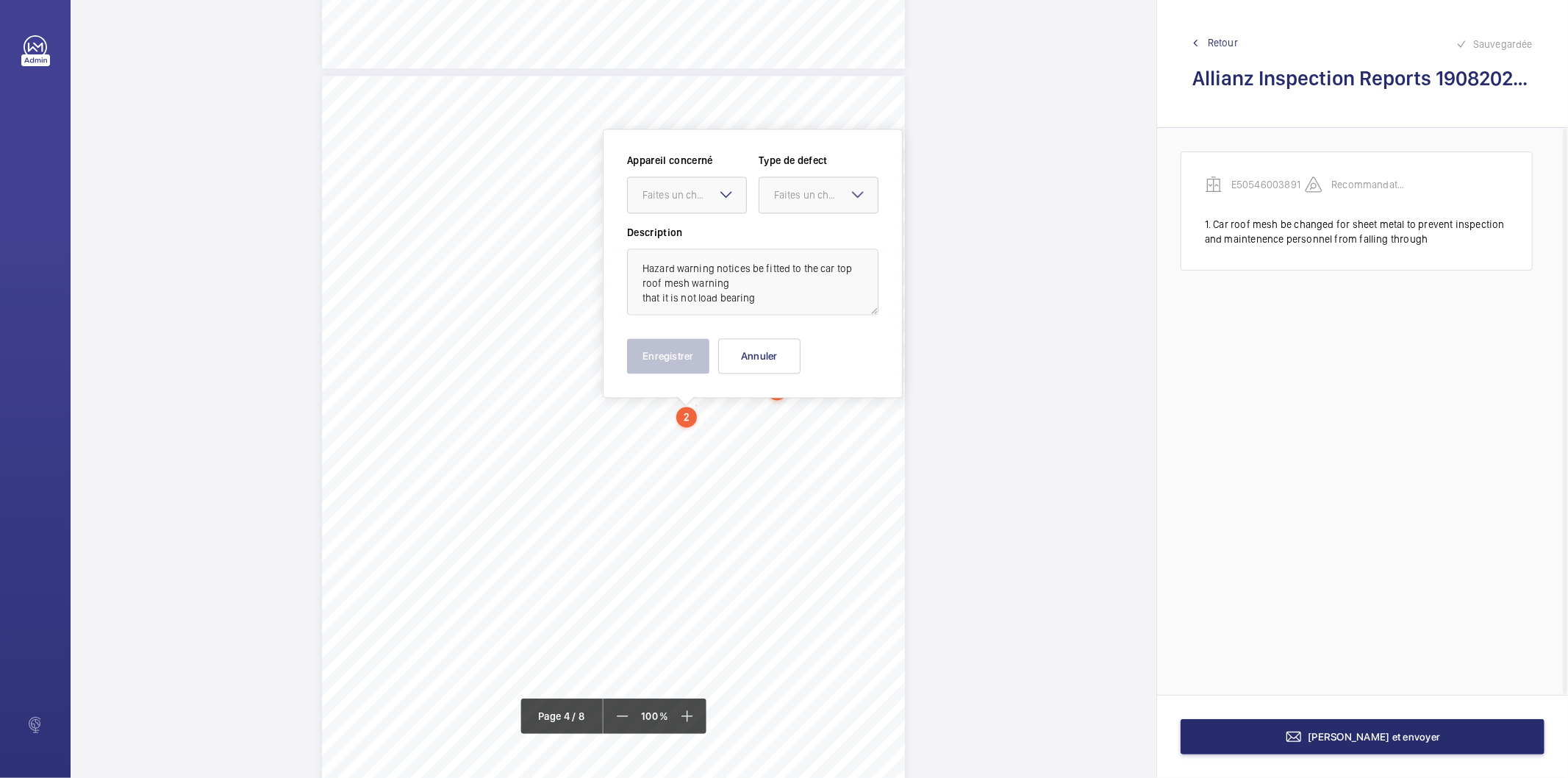
scroll to position [2483, 0]
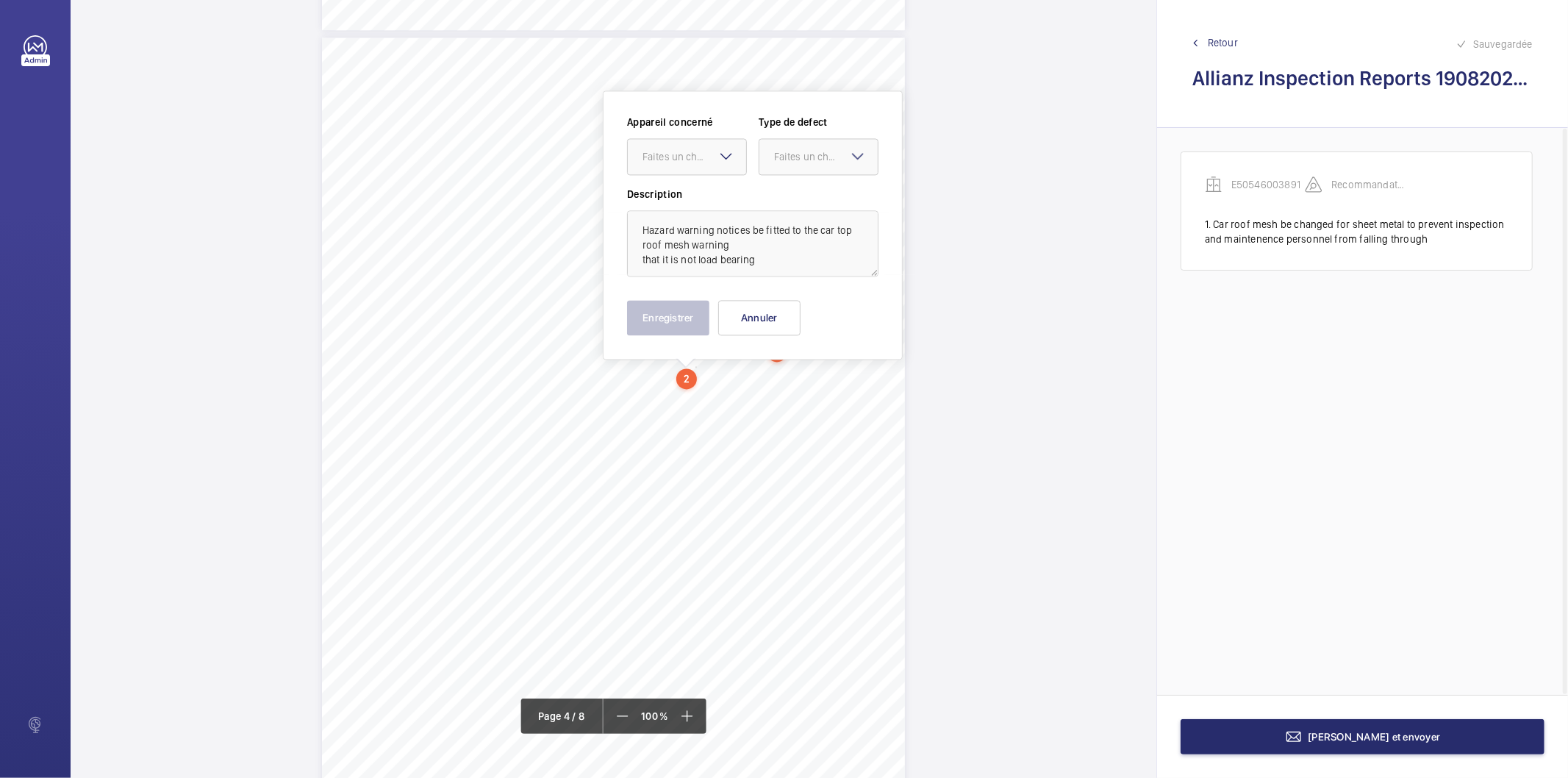
click at [717, 163] on div "Faites un choix" at bounding box center [687, 156] width 120 height 37
click at [698, 201] on span "E50546003891" at bounding box center [687, 201] width 89 height 14
click at [789, 158] on div "Faites un choix" at bounding box center [826, 156] width 104 height 14
drag, startPoint x: 788, startPoint y: 304, endPoint x: 694, endPoint y: 315, distance: 94.6
click at [788, 304] on span "Recommandation" at bounding box center [818, 309] width 89 height 14
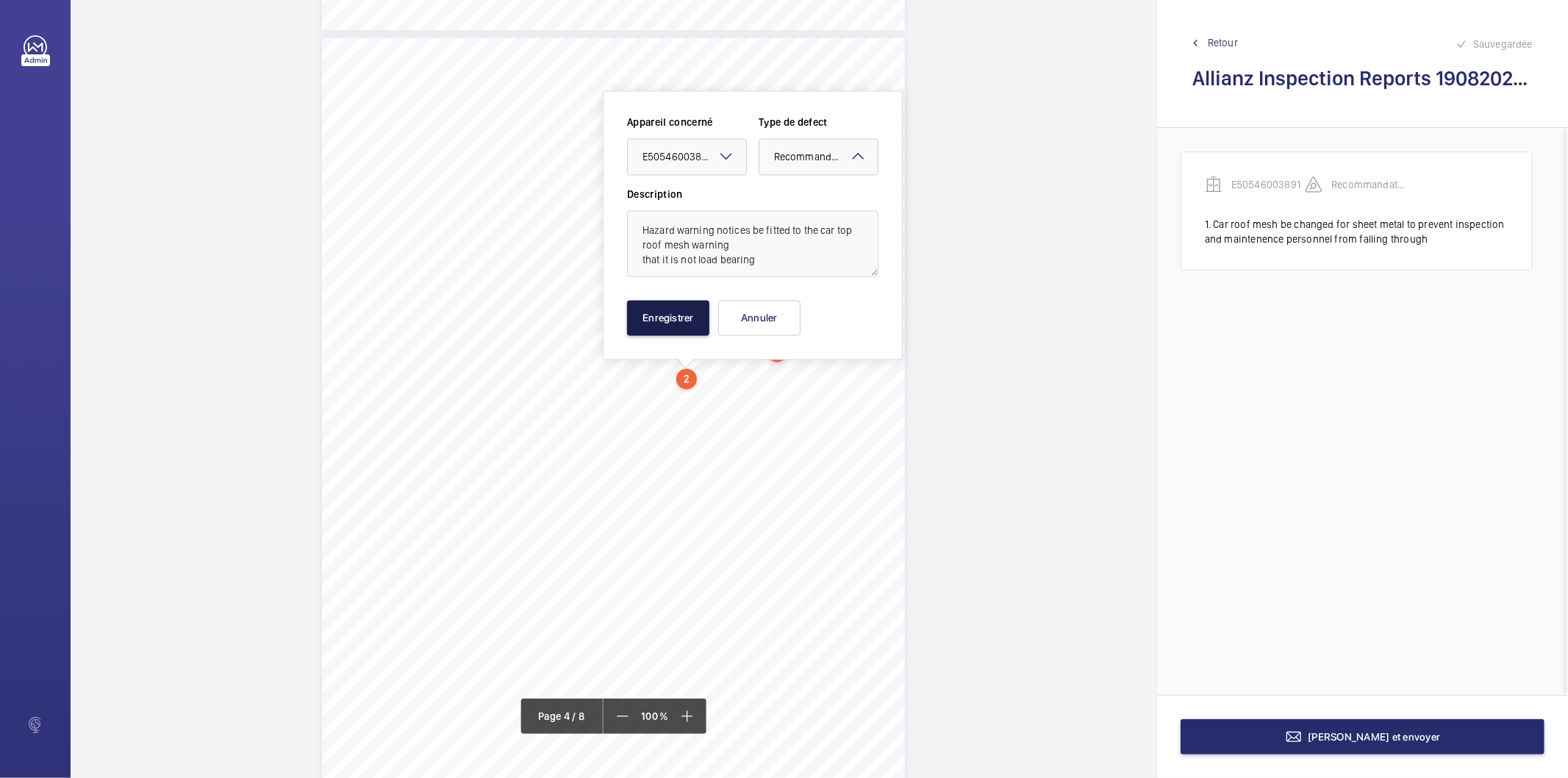
click at [689, 315] on button "Enregistrer" at bounding box center [668, 317] width 82 height 35
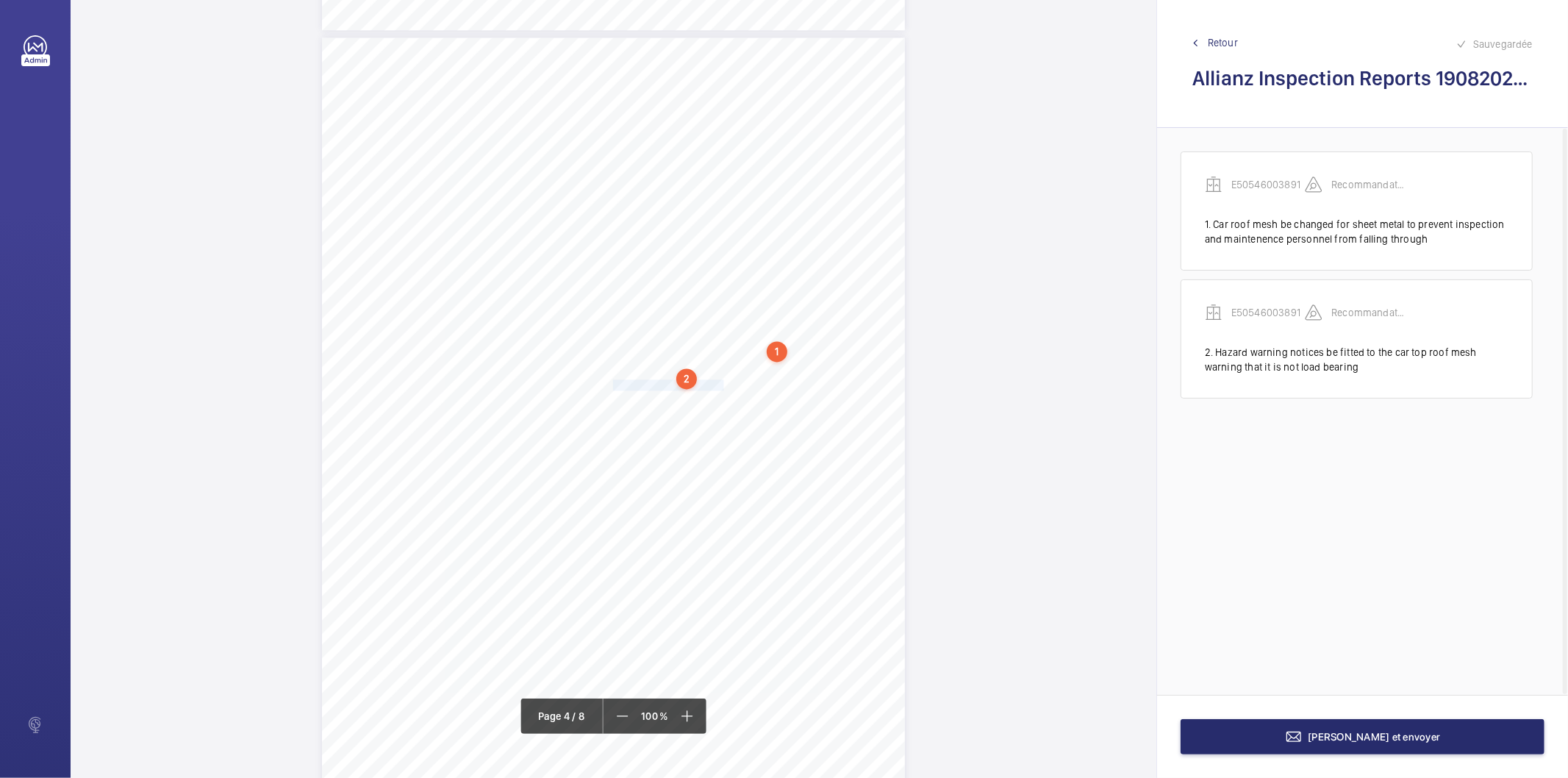
drag, startPoint x: 611, startPoint y: 385, endPoint x: 711, endPoint y: 383, distance: 100.0
click at [711, 383] on span "Pit prop be painted yellow." at bounding box center [670, 385] width 114 height 10
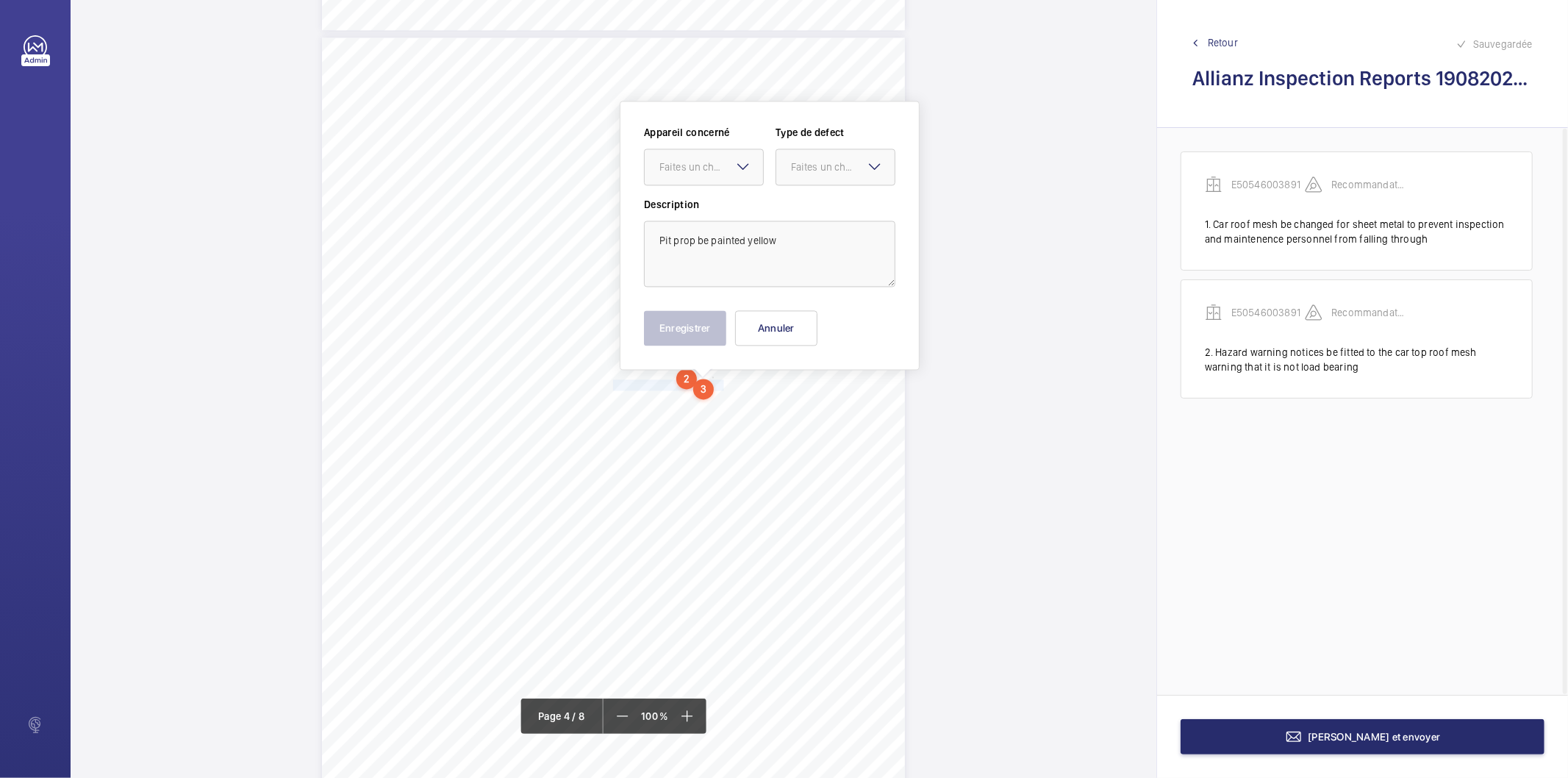
scroll to position [2494, 0]
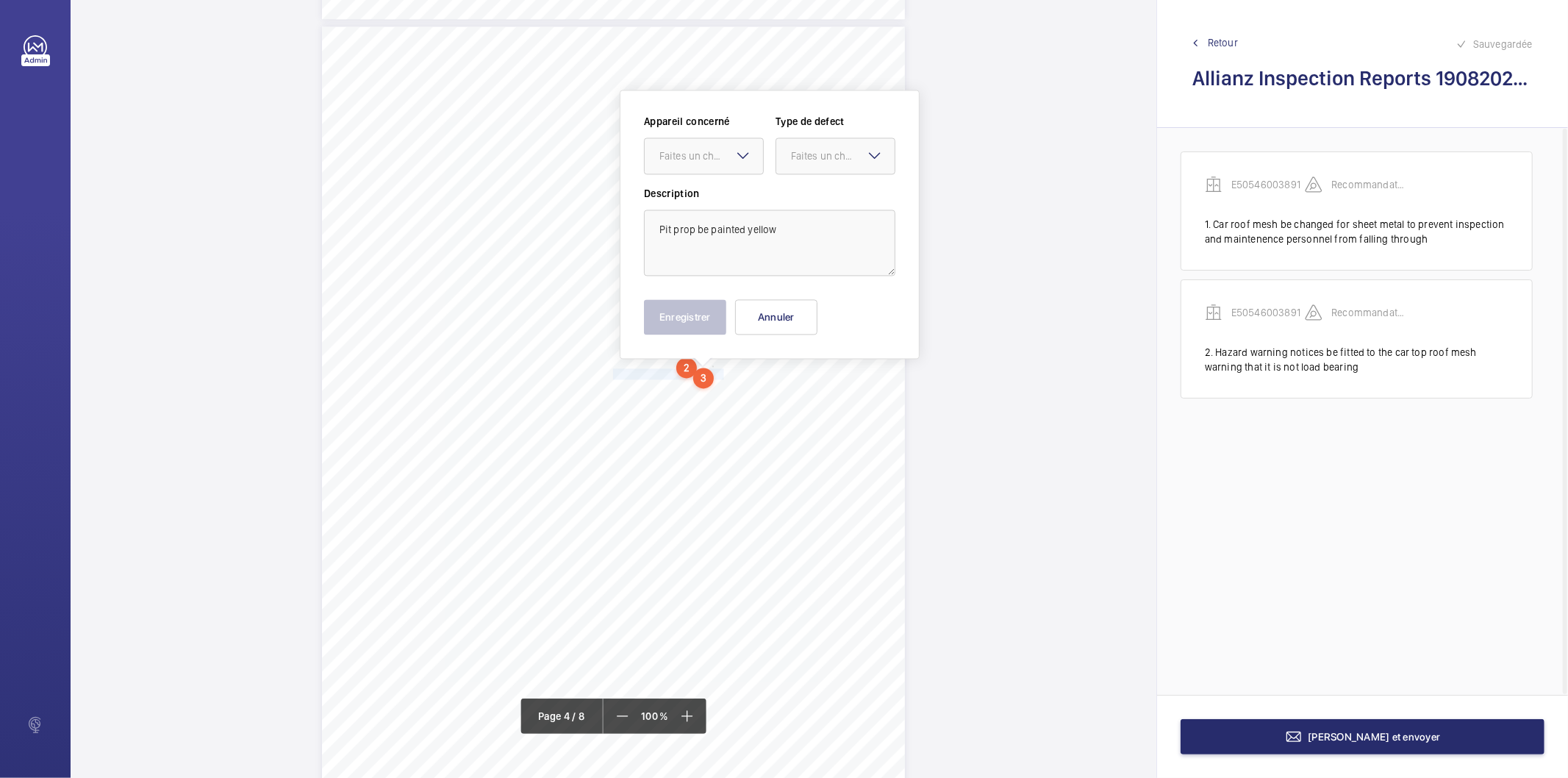
click at [738, 156] on mat-icon at bounding box center [743, 156] width 18 height 18
click at [716, 199] on span "E50546003891" at bounding box center [704, 200] width 89 height 14
click at [819, 150] on div "Faites un choix" at bounding box center [843, 156] width 104 height 14
click at [809, 308] on span "Recommandation" at bounding box center [835, 309] width 89 height 14
click at [726, 317] on div "Enregistrer Annuler" at bounding box center [769, 317] width 251 height 35
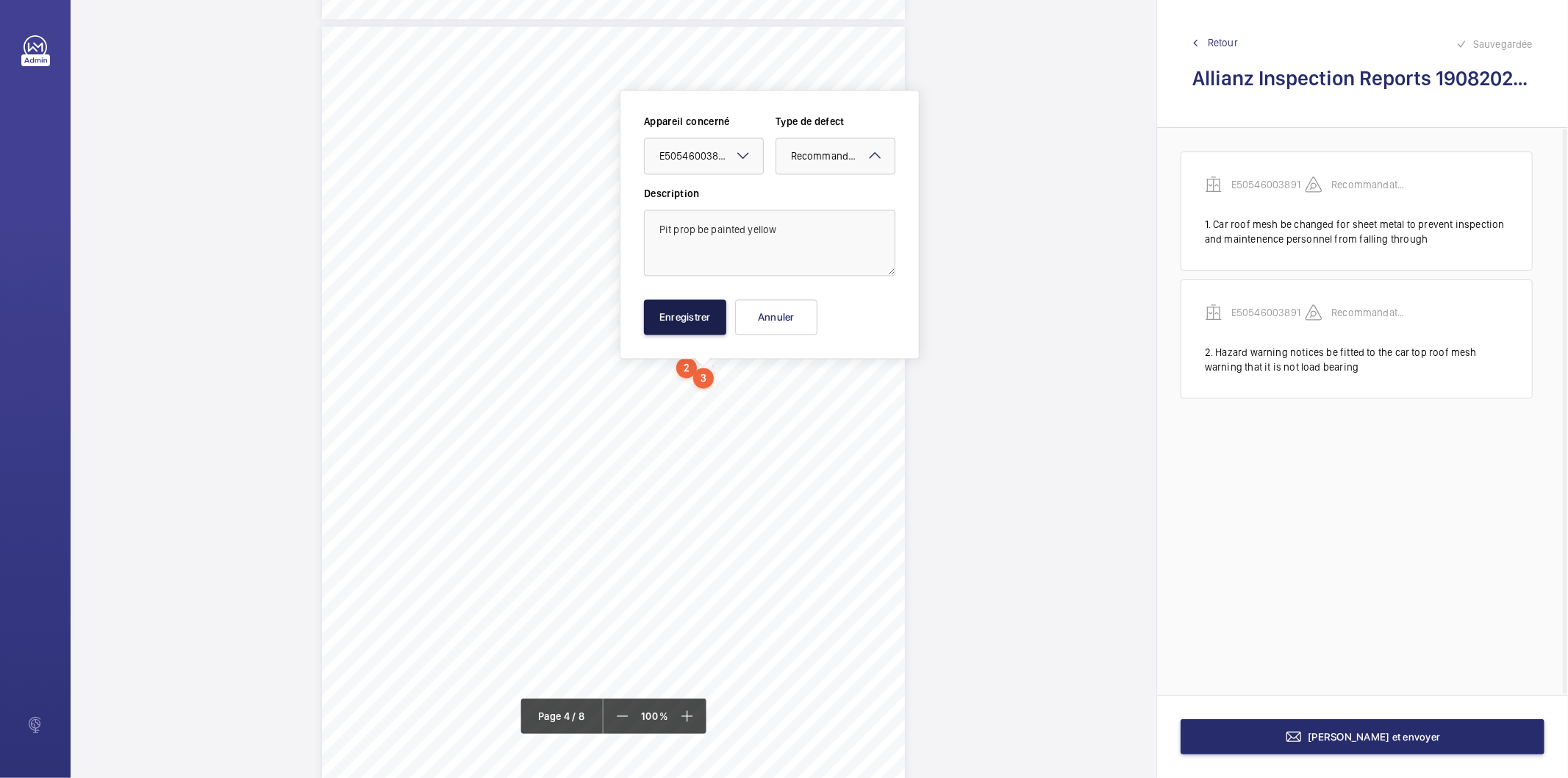
click at [666, 311] on button "Enregistrer" at bounding box center [685, 317] width 82 height 35
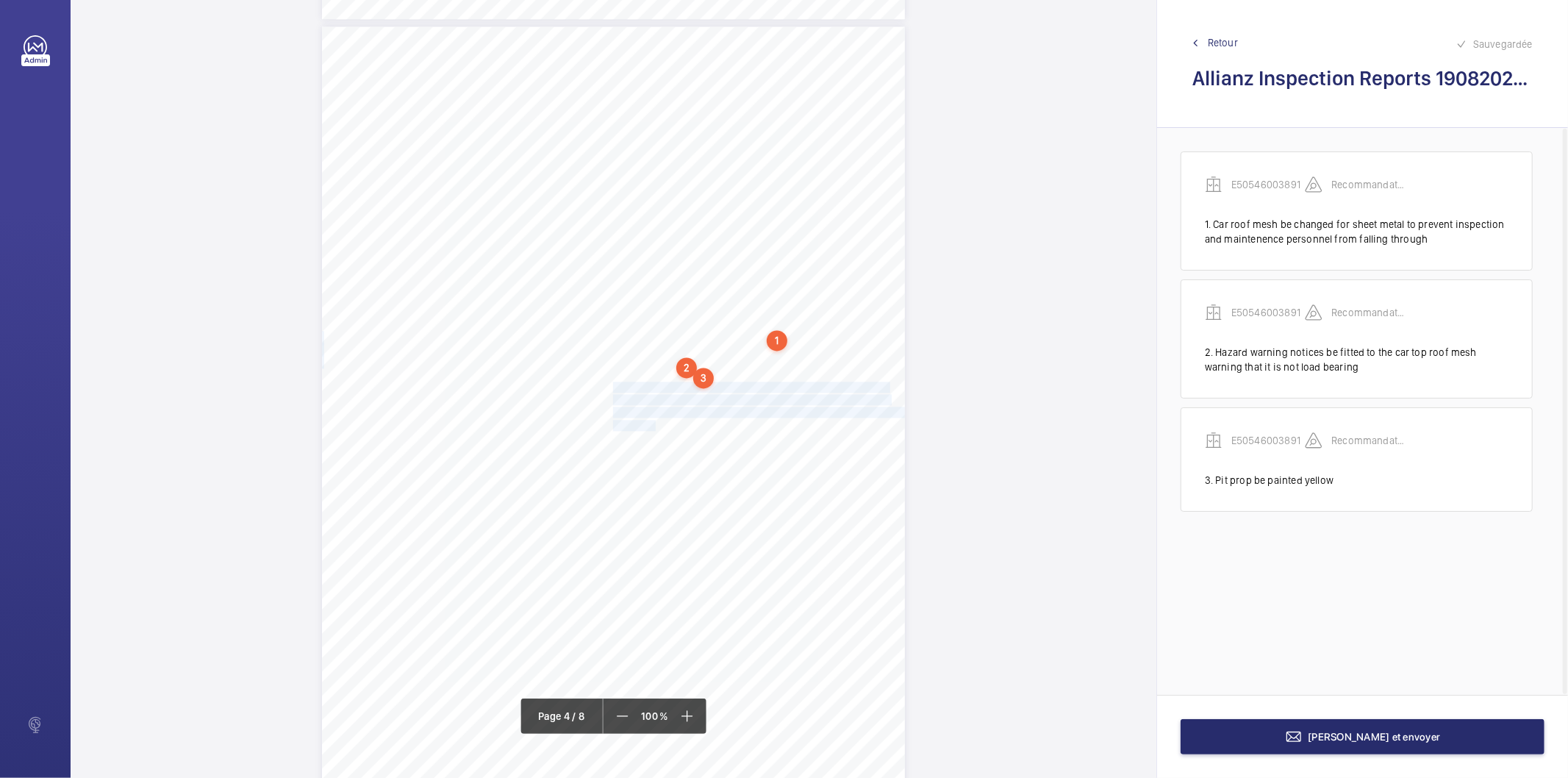
drag, startPoint x: 611, startPoint y: 386, endPoint x: 649, endPoint y: 420, distance: 51.0
click at [649, 420] on div "Lift Report Lifting Operations & Lifting Equipment Regulation 1998 Provision & …" at bounding box center [613, 439] width 583 height 825
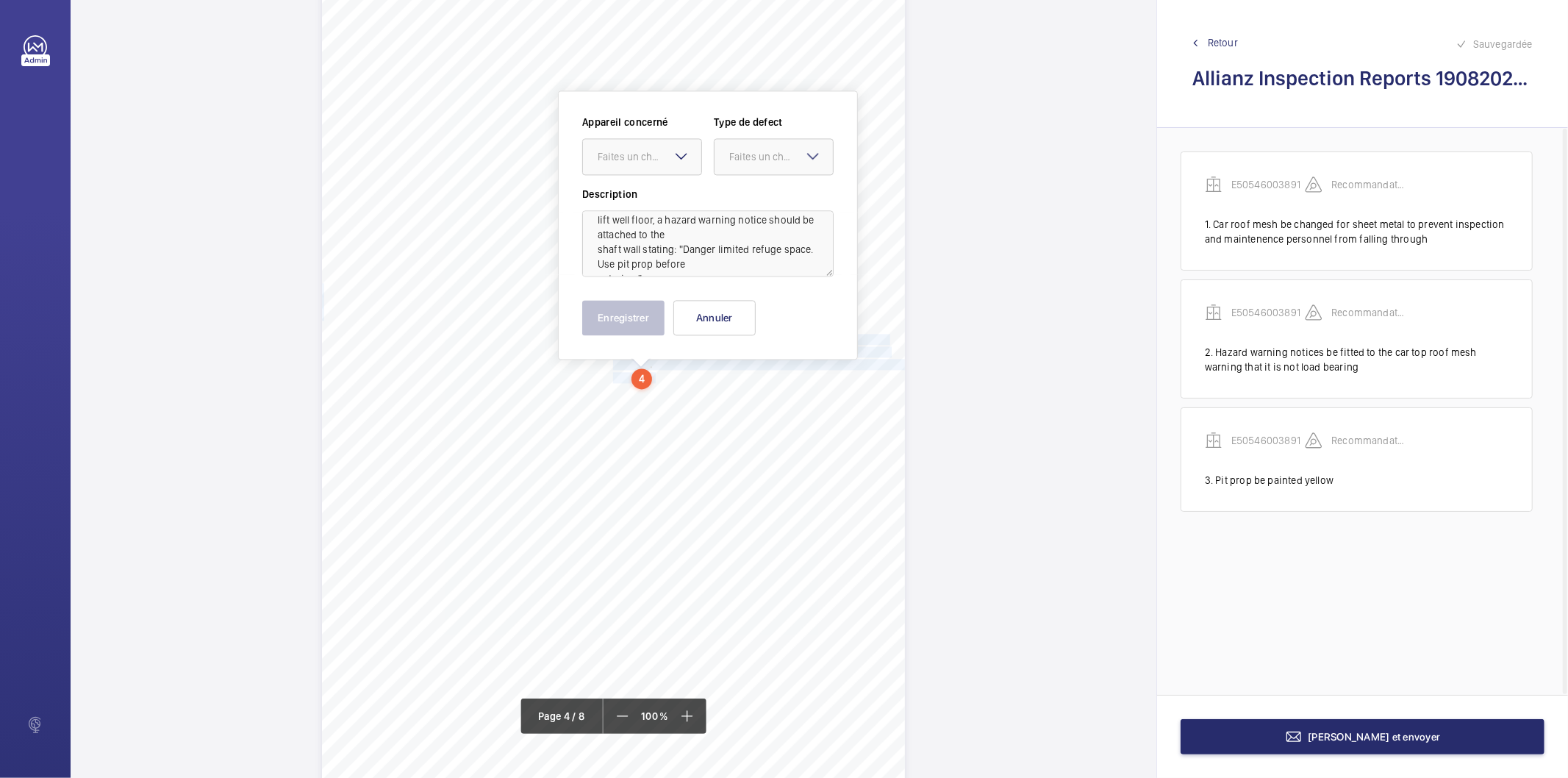
scroll to position [62, 0]
click at [652, 162] on div "Faites un choix" at bounding box center [650, 156] width 104 height 14
click at [640, 202] on span "E50546003891" at bounding box center [642, 201] width 89 height 14
click at [737, 159] on div "Faites un choix" at bounding box center [781, 156] width 104 height 14
click at [752, 312] on span "Recommandation" at bounding box center [773, 309] width 89 height 14
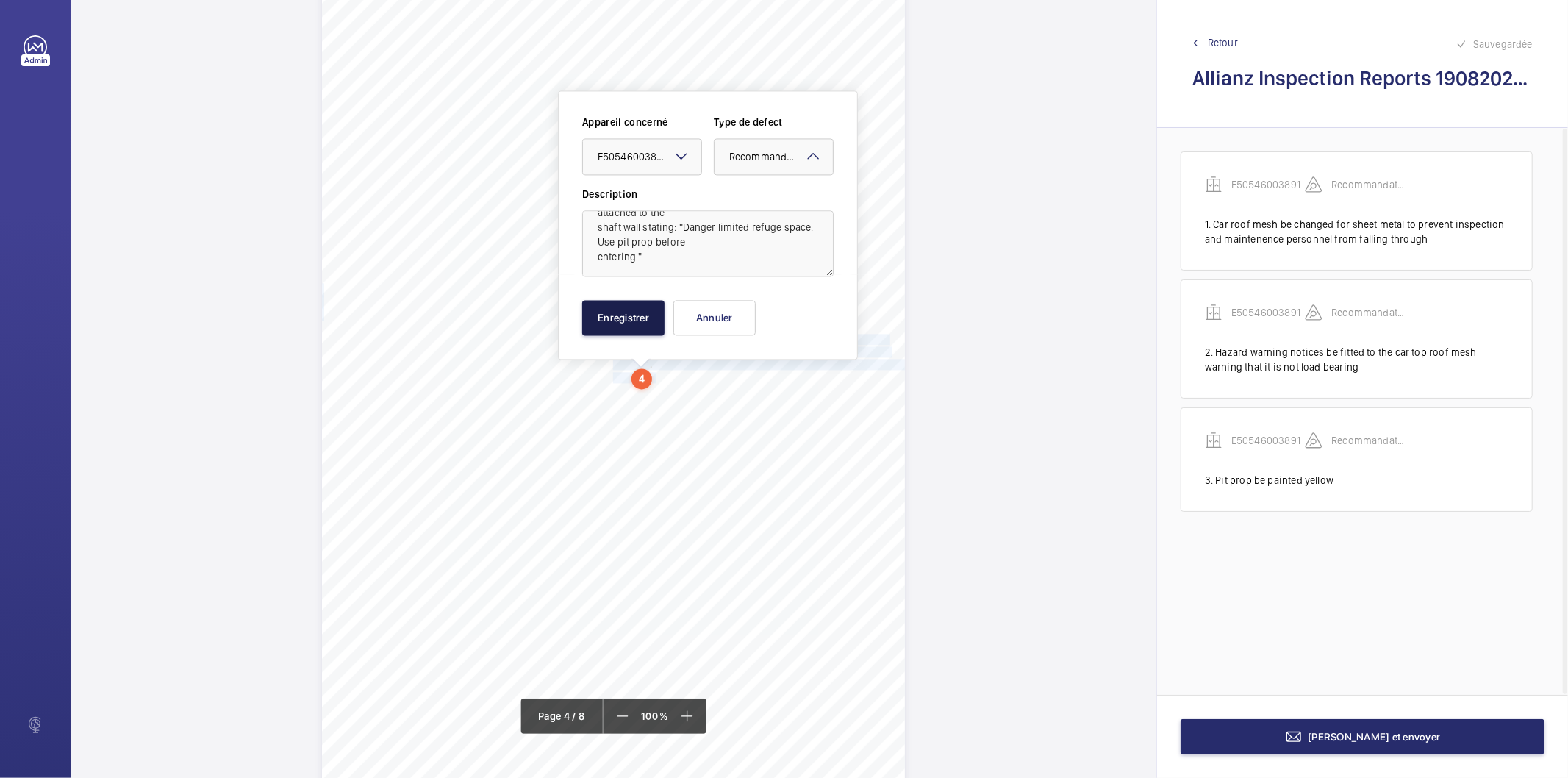
click at [633, 321] on button "Enregistrer" at bounding box center [623, 317] width 82 height 35
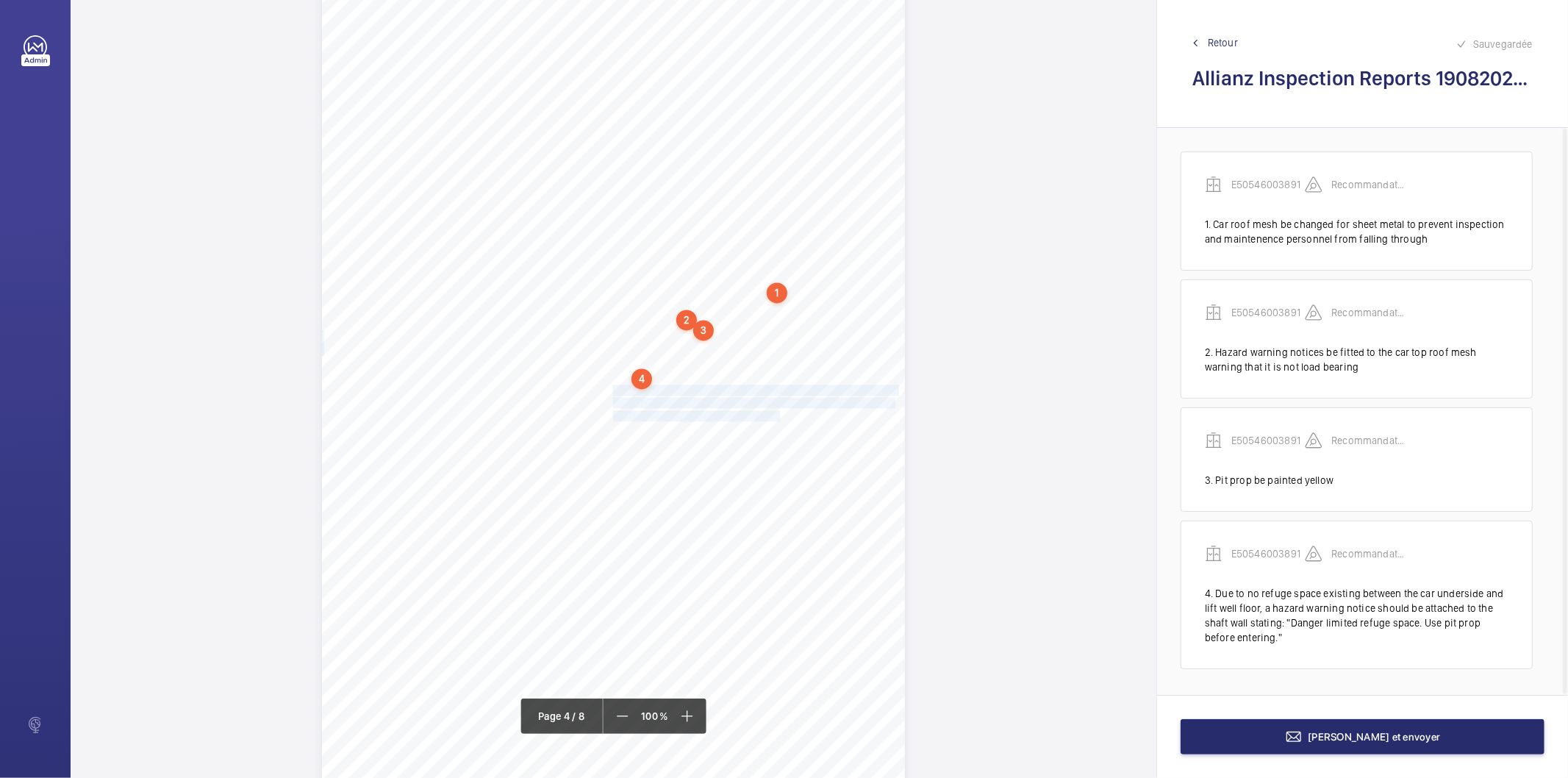
drag, startPoint x: 611, startPoint y: 388, endPoint x: 765, endPoint y: 412, distance: 155.9
click at [765, 412] on div "Lift Report Lifting Operations & Lifting Equipment Regulation 1998 Provision & …" at bounding box center [613, 391] width 583 height 825
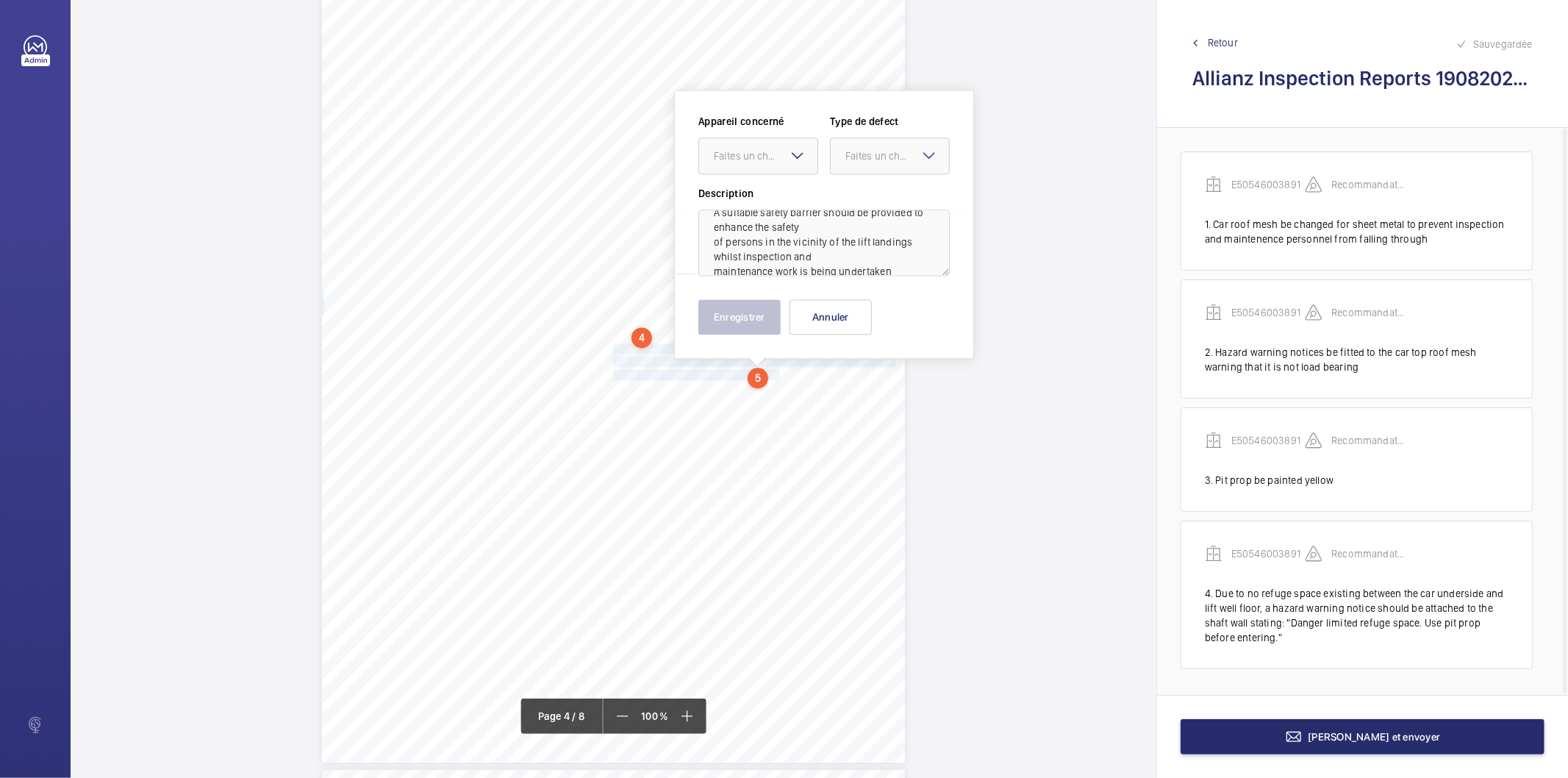
scroll to position [32, 0]
drag, startPoint x: 747, startPoint y: 156, endPoint x: 730, endPoint y: 200, distance: 47.2
click at [746, 156] on div "Faites un choix" at bounding box center [765, 156] width 104 height 14
click at [730, 201] on span "E50546003891" at bounding box center [757, 200] width 89 height 14
click at [863, 149] on div "Faites un choix" at bounding box center [898, 156] width 104 height 14
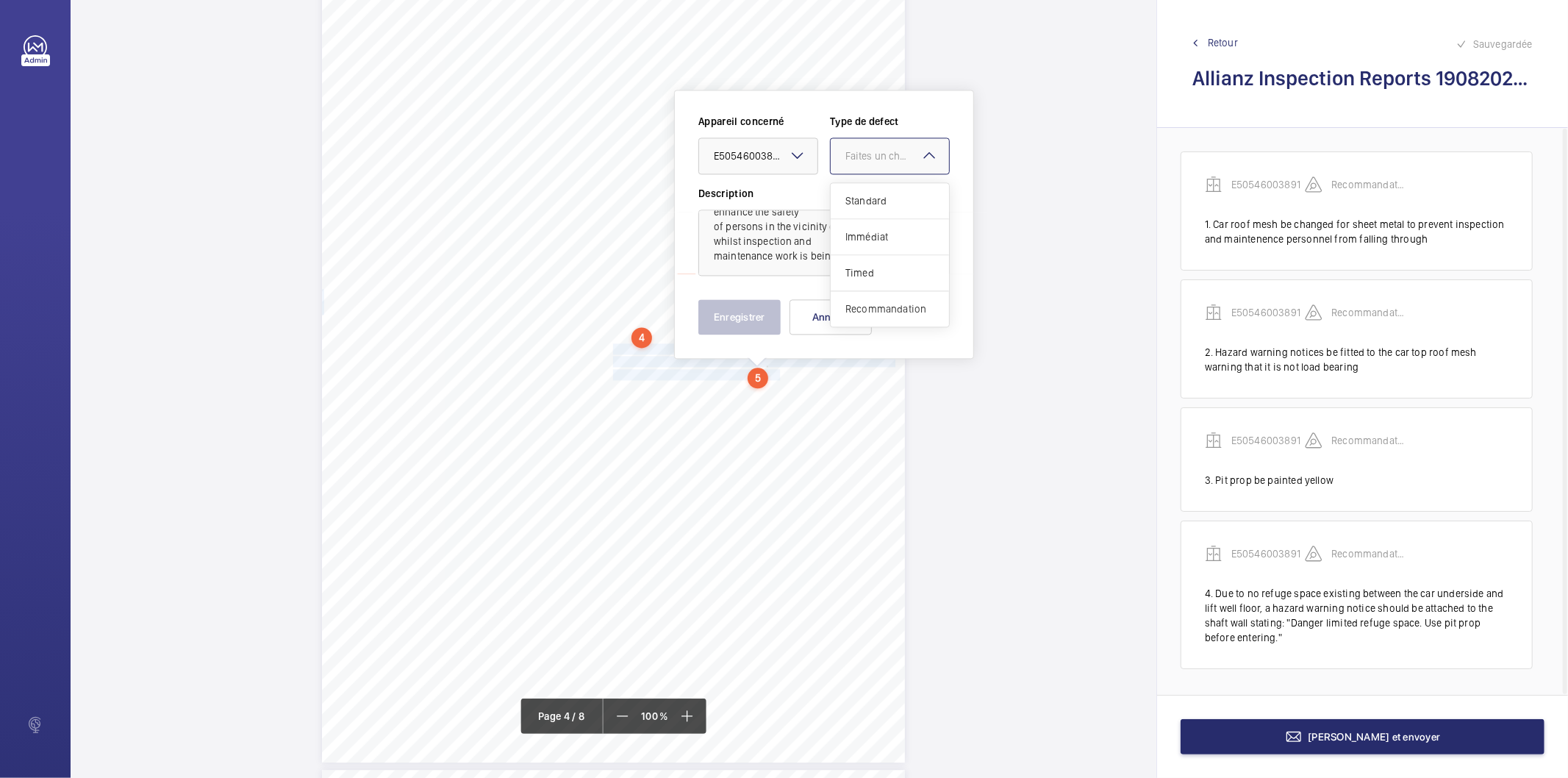
click at [886, 314] on span "Recommandation" at bounding box center [889, 309] width 89 height 14
click at [768, 314] on button "Enregistrer" at bounding box center [739, 317] width 82 height 35
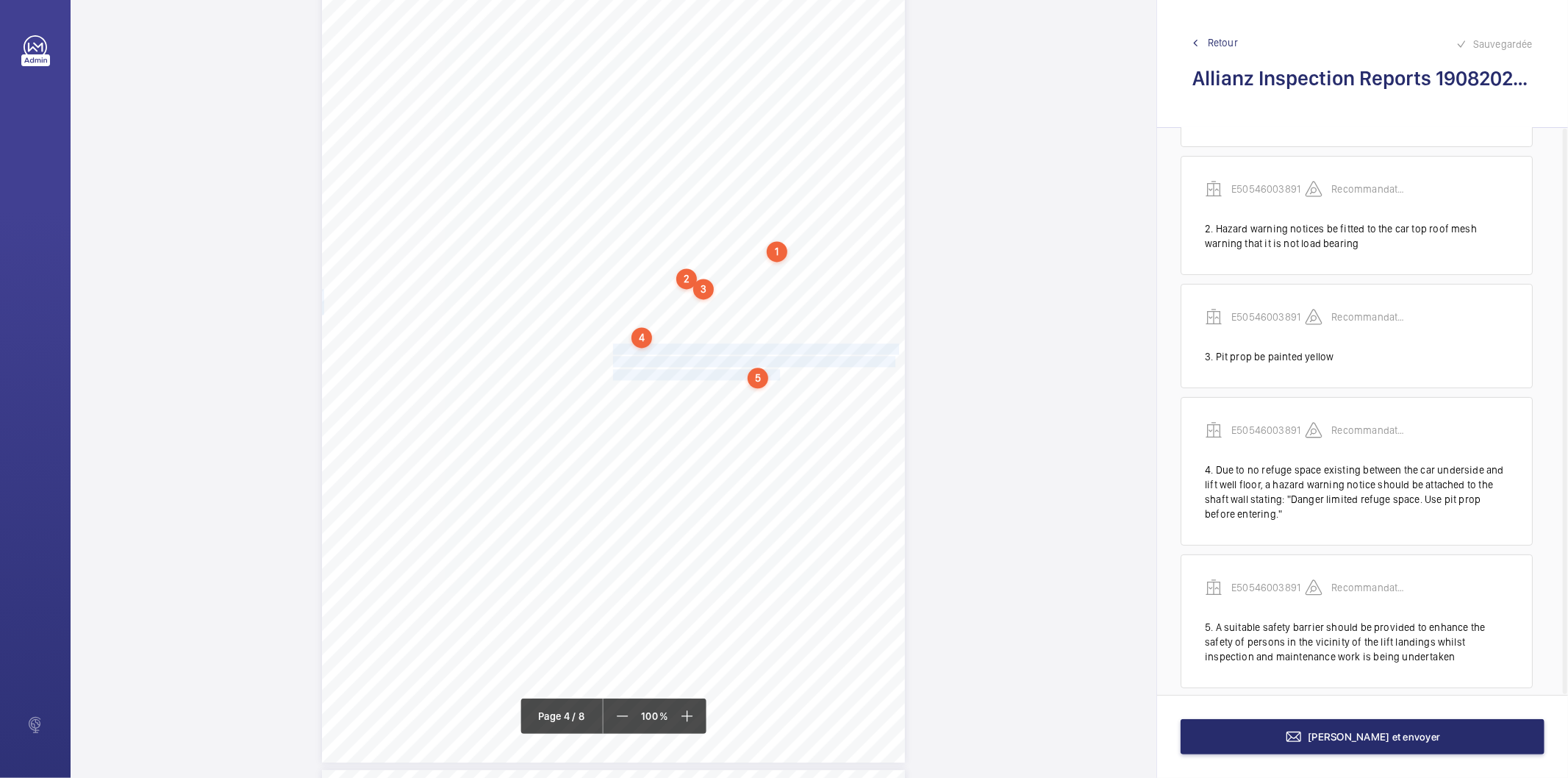
scroll to position [140, 0]
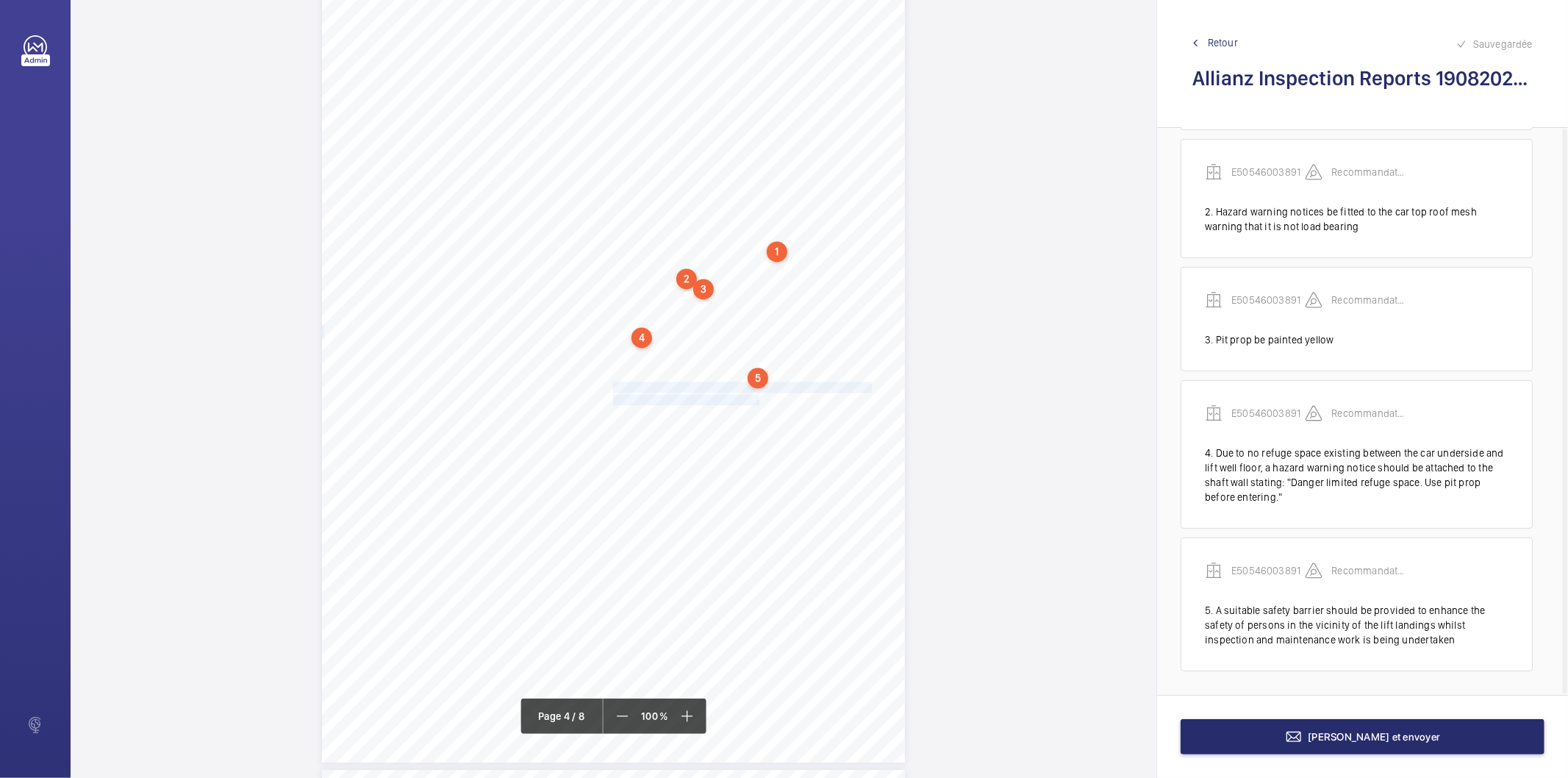
drag, startPoint x: 611, startPoint y: 385, endPoint x: 744, endPoint y: 399, distance: 133.7
click at [744, 399] on div "Lift Report Lifting Operations & Lifting Equipment Regulation 1998 Provision & …" at bounding box center [613, 350] width 583 height 825
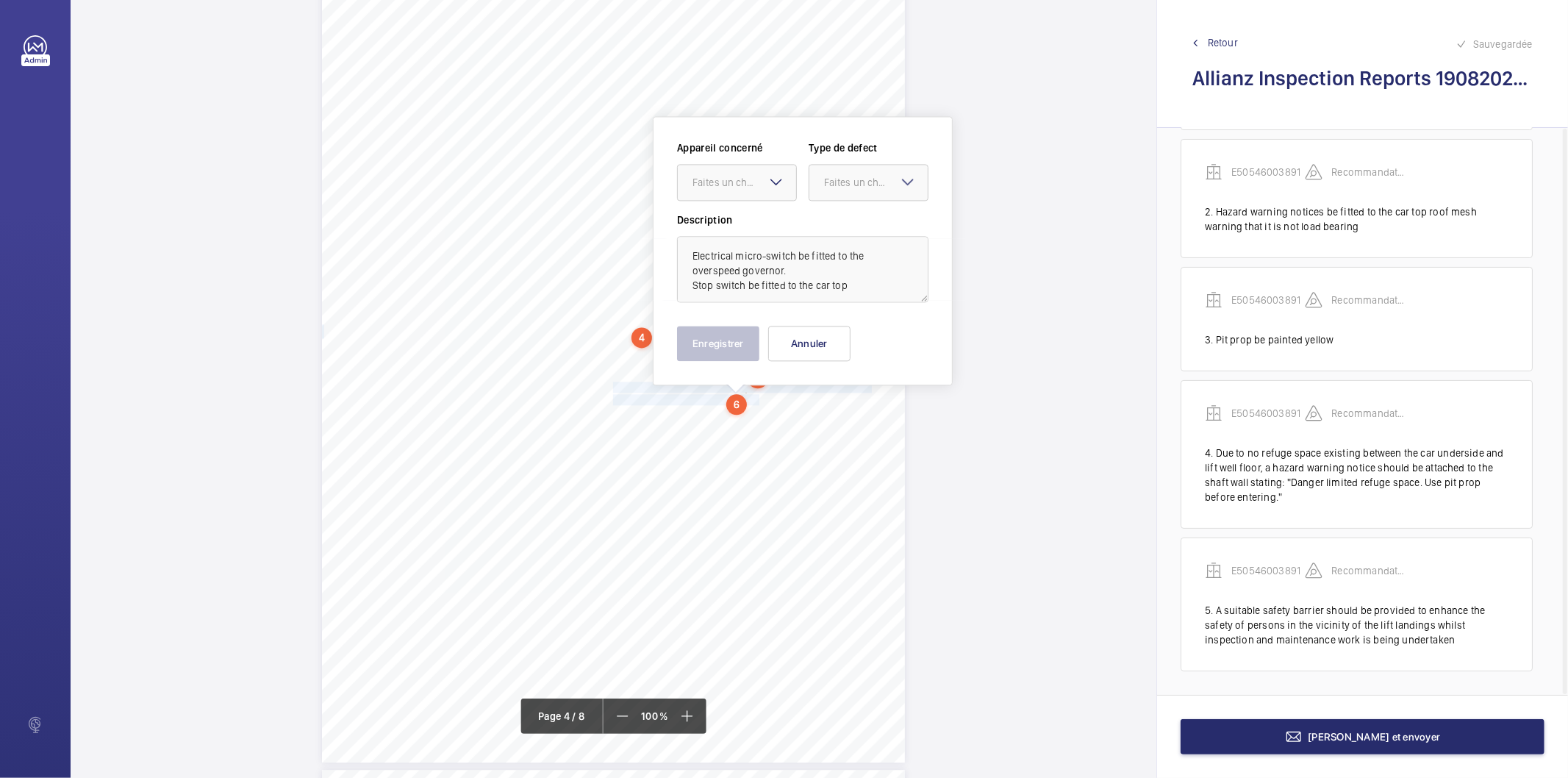
scroll to position [2609, 0]
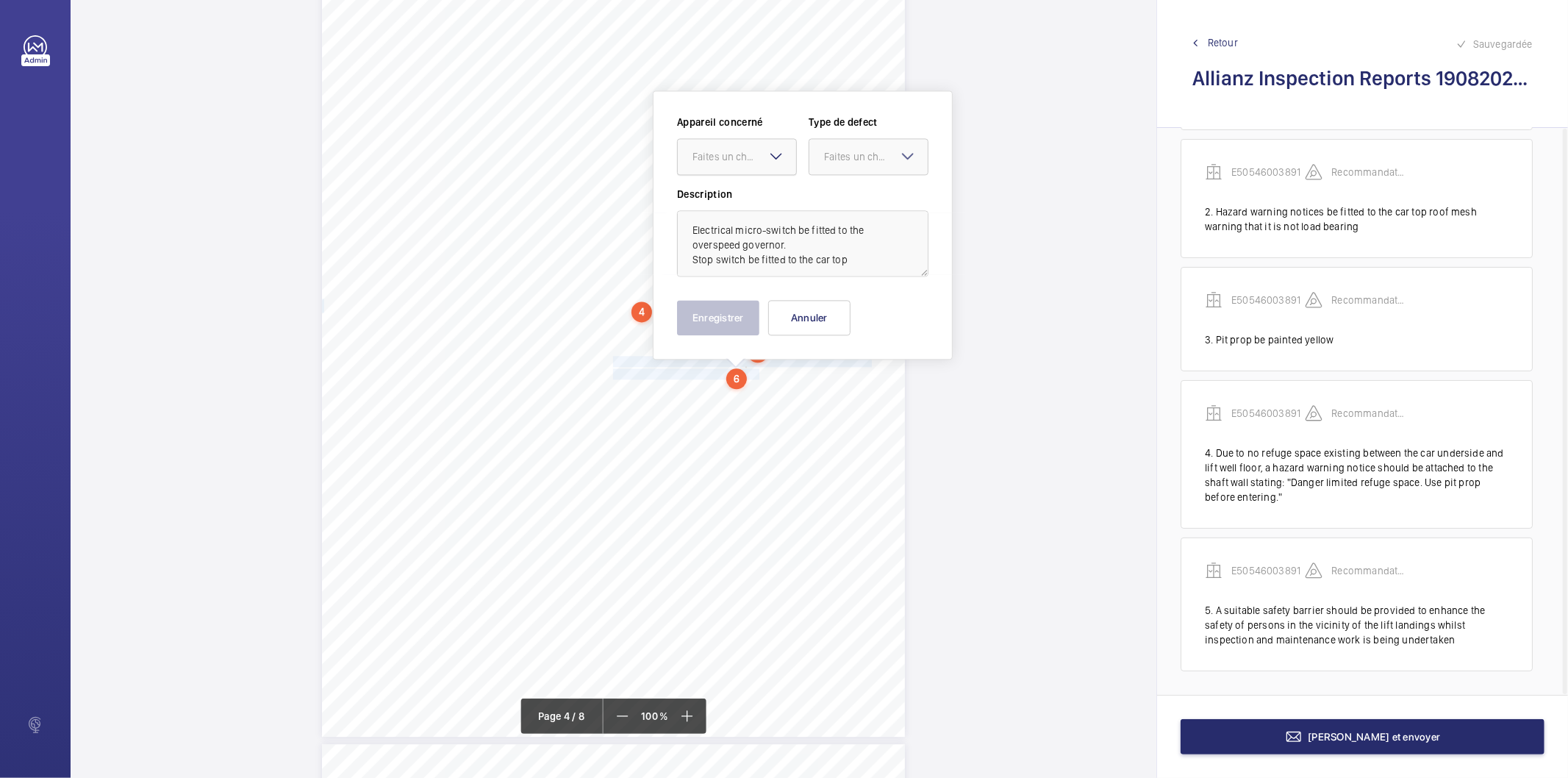
click at [743, 159] on div "Faites un choix" at bounding box center [745, 156] width 104 height 14
click at [721, 197] on span "E50546003891" at bounding box center [737, 201] width 89 height 14
click at [829, 151] on div "Faites un choix" at bounding box center [876, 156] width 104 height 14
drag, startPoint x: 833, startPoint y: 309, endPoint x: 746, endPoint y: 321, distance: 87.8
click at [828, 312] on span "Recommandation" at bounding box center [868, 309] width 89 height 14
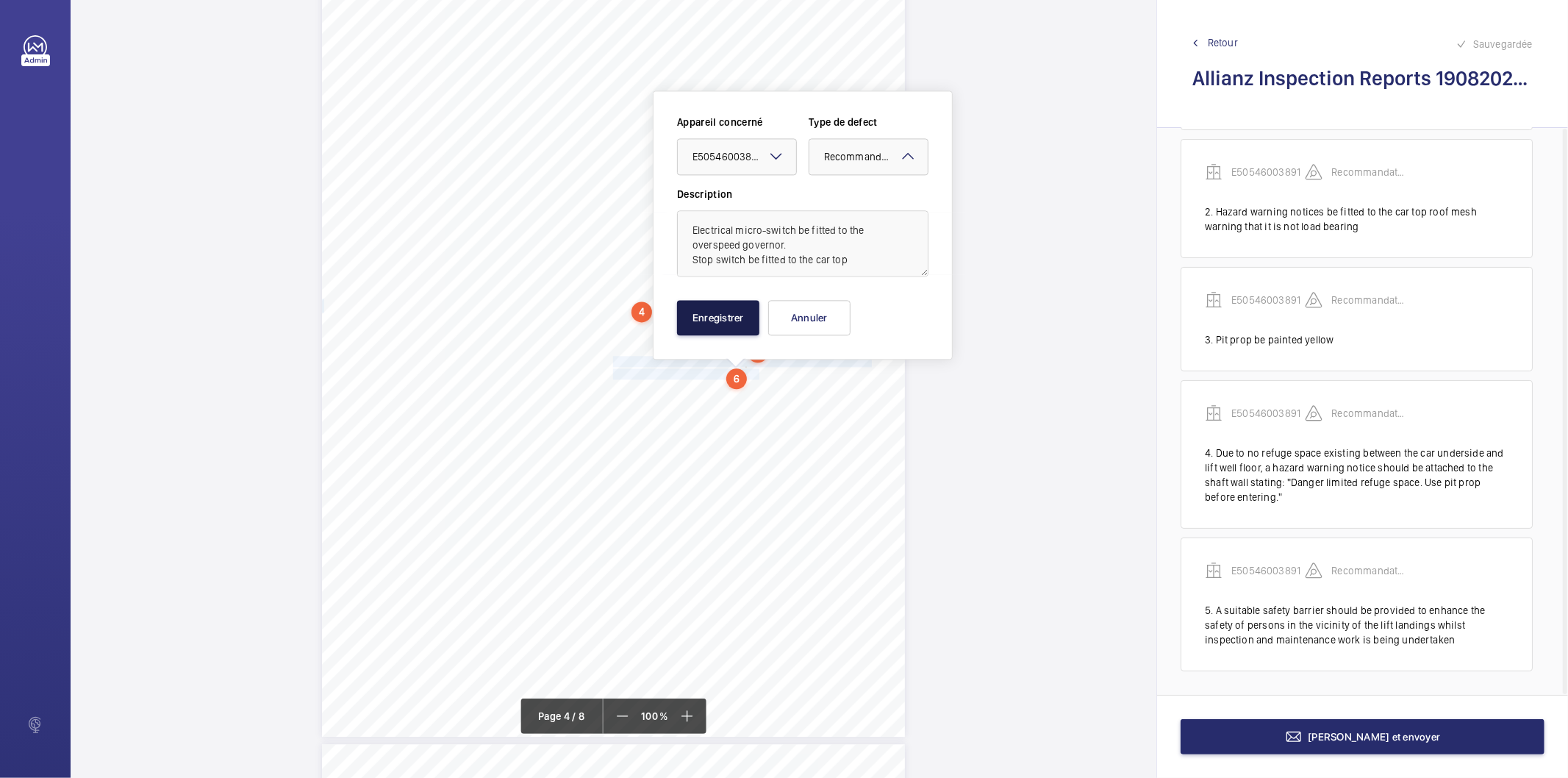
click at [746, 321] on button "Enregistrer" at bounding box center [718, 317] width 82 height 35
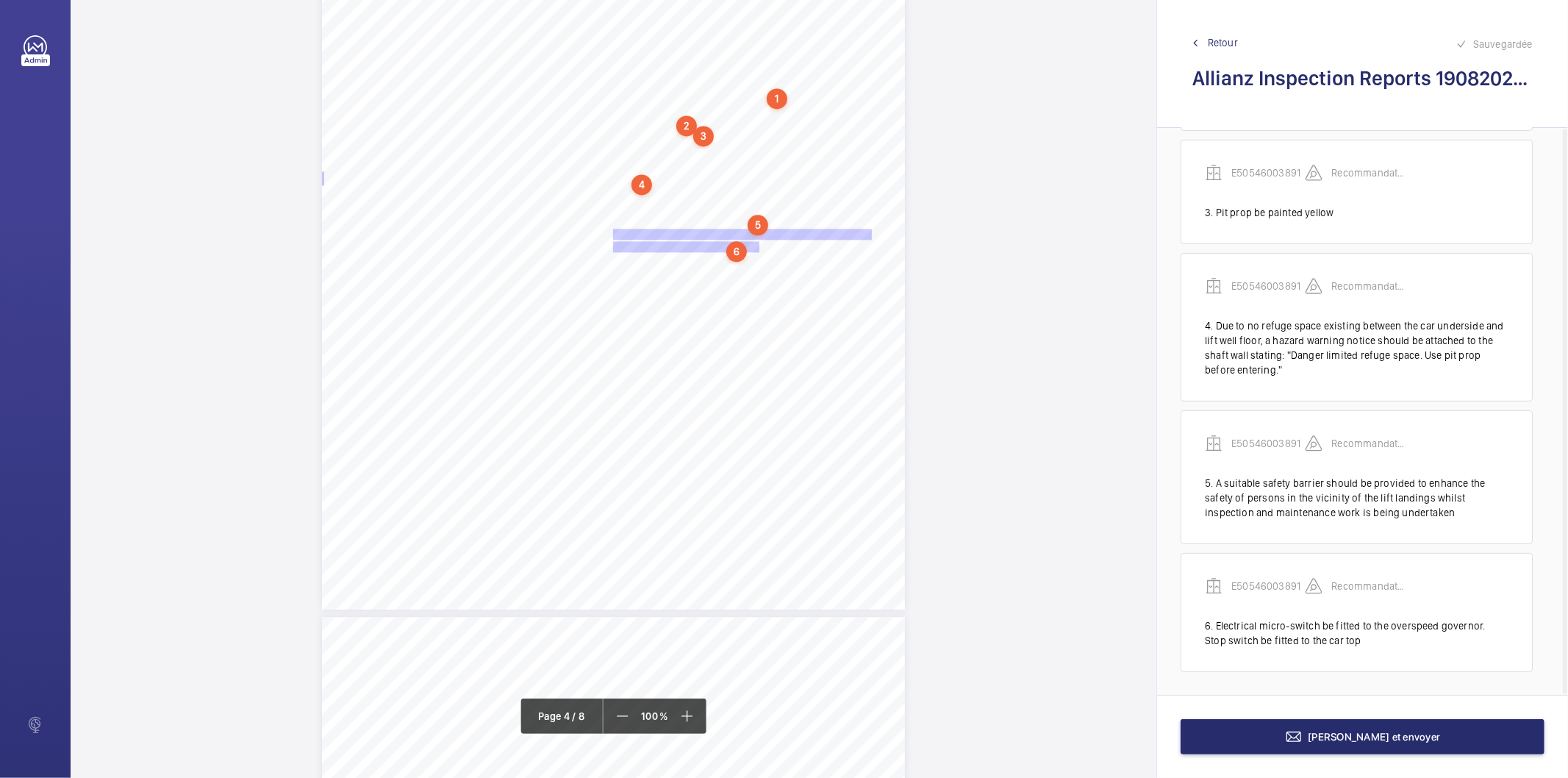
scroll to position [3018, 0]
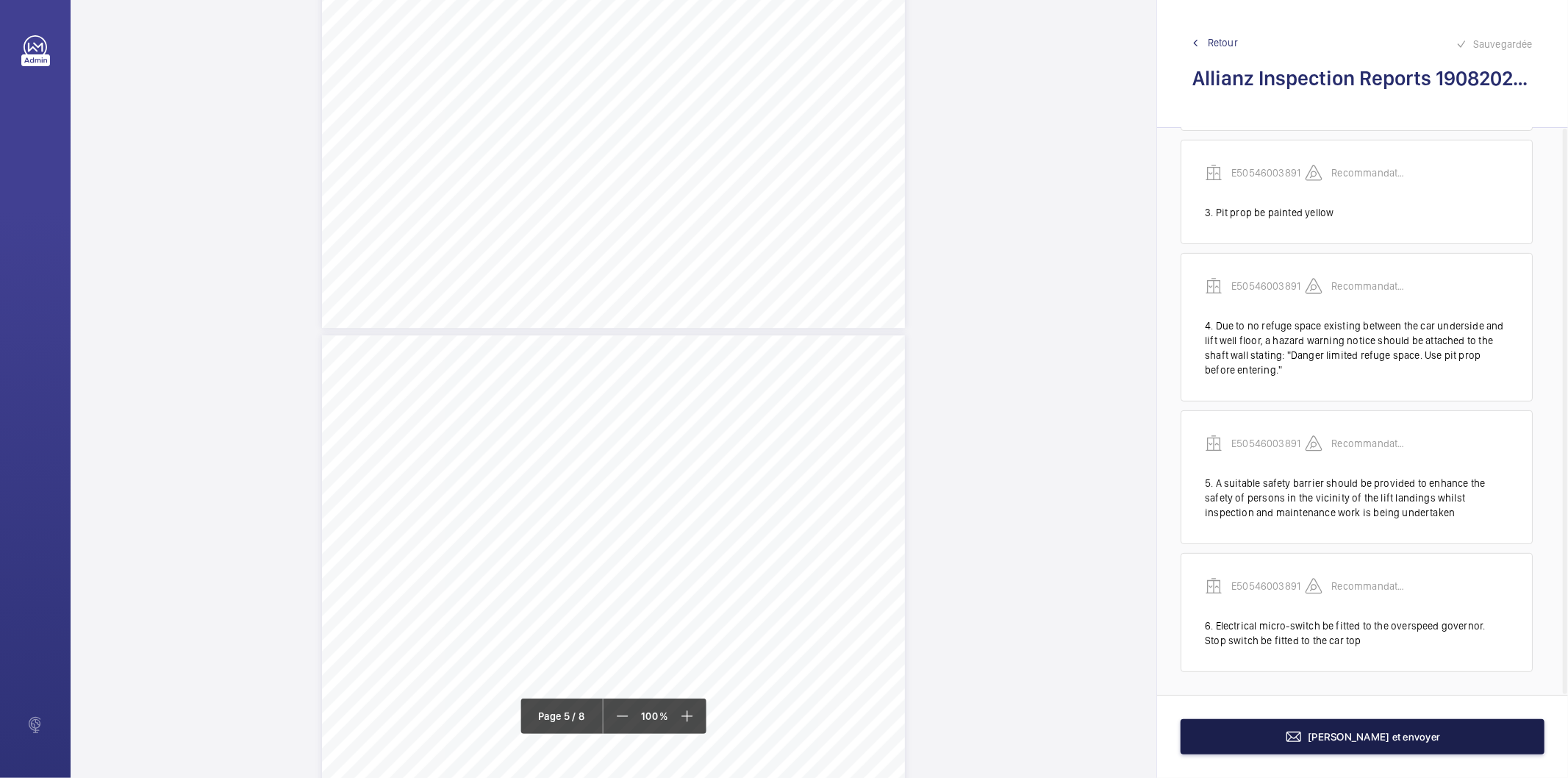
click at [1302, 743] on mat-icon at bounding box center [1294, 737] width 18 height 18
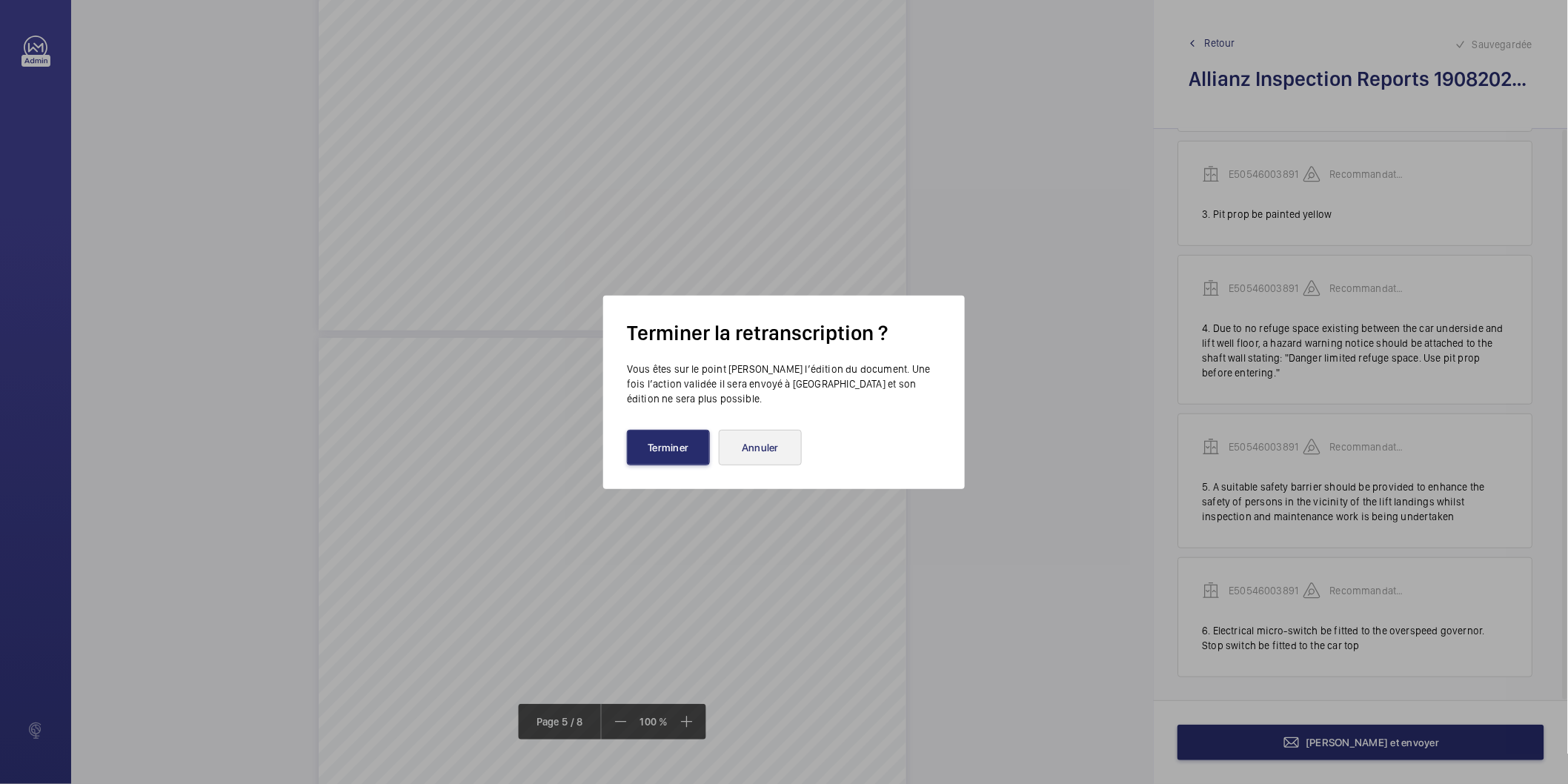
drag, startPoint x: 680, startPoint y: 455, endPoint x: 757, endPoint y: 444, distance: 77.8
click at [757, 444] on div "Terminer Annuler" at bounding box center [784, 447] width 315 height 35
click at [757, 444] on button "Annuler" at bounding box center [761, 447] width 83 height 35
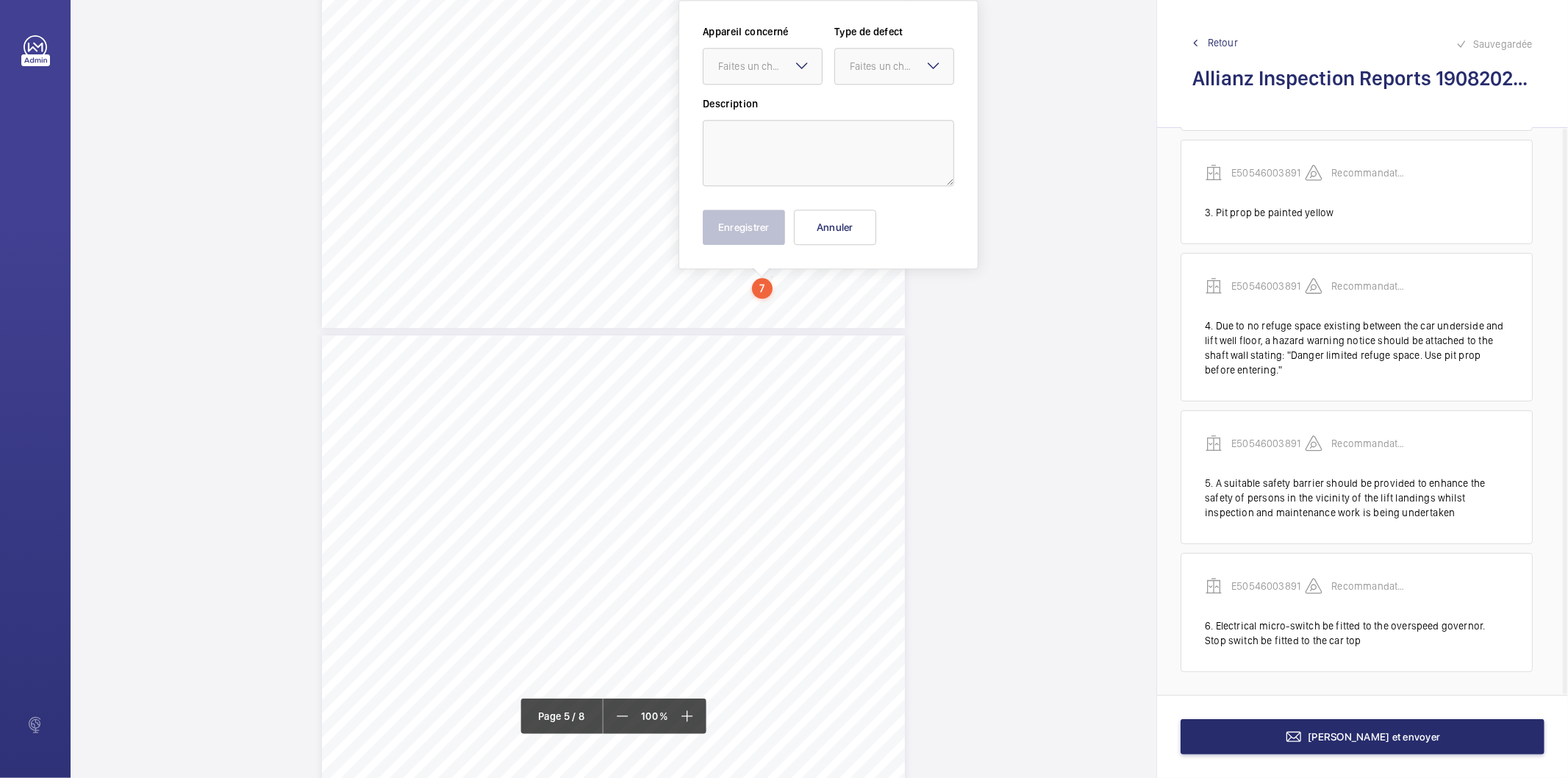
scroll to position [2928, 0]
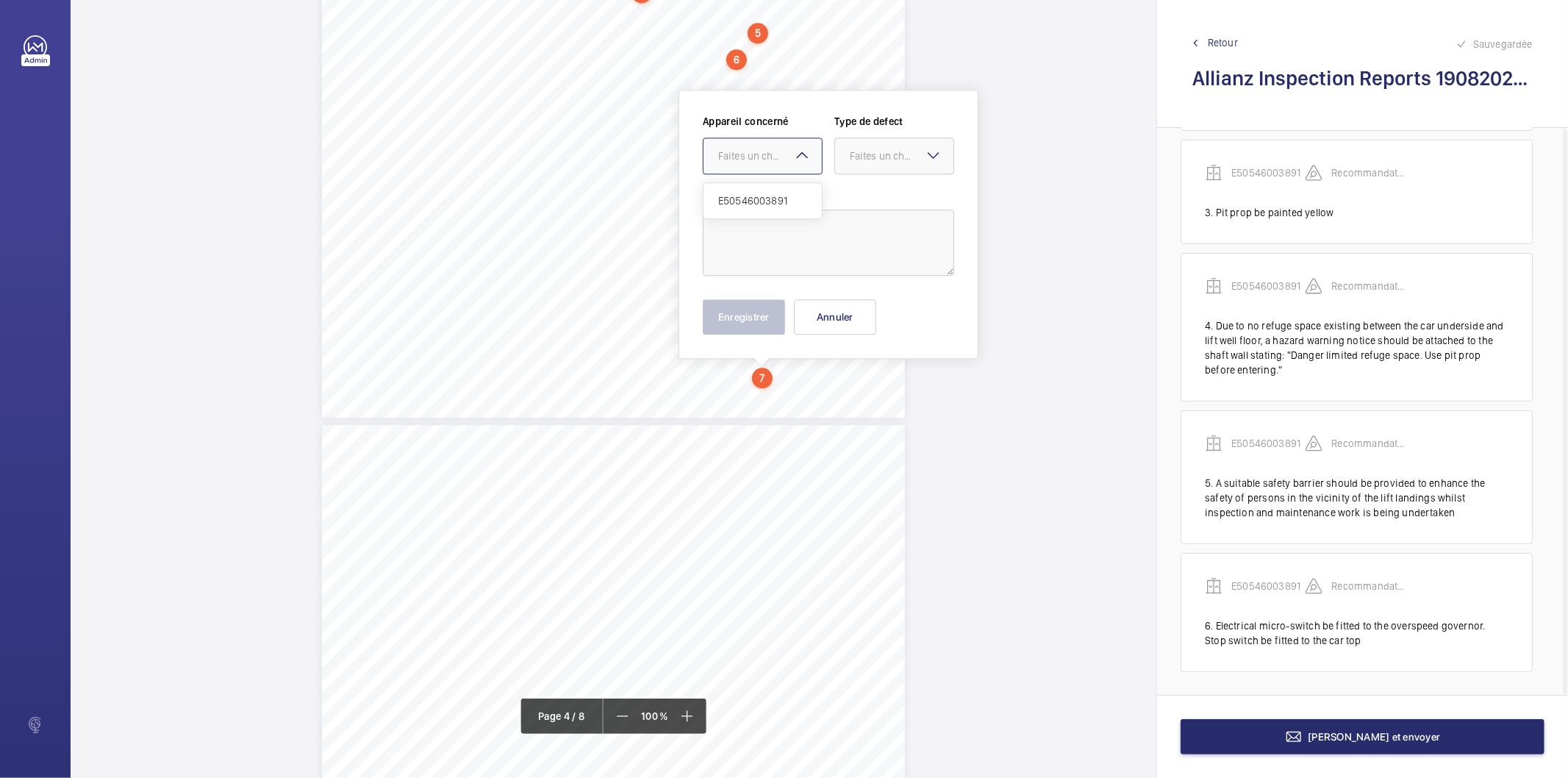
click at [795, 156] on mat-icon at bounding box center [802, 156] width 18 height 18
click at [848, 312] on button "Annuler" at bounding box center [835, 317] width 82 height 35
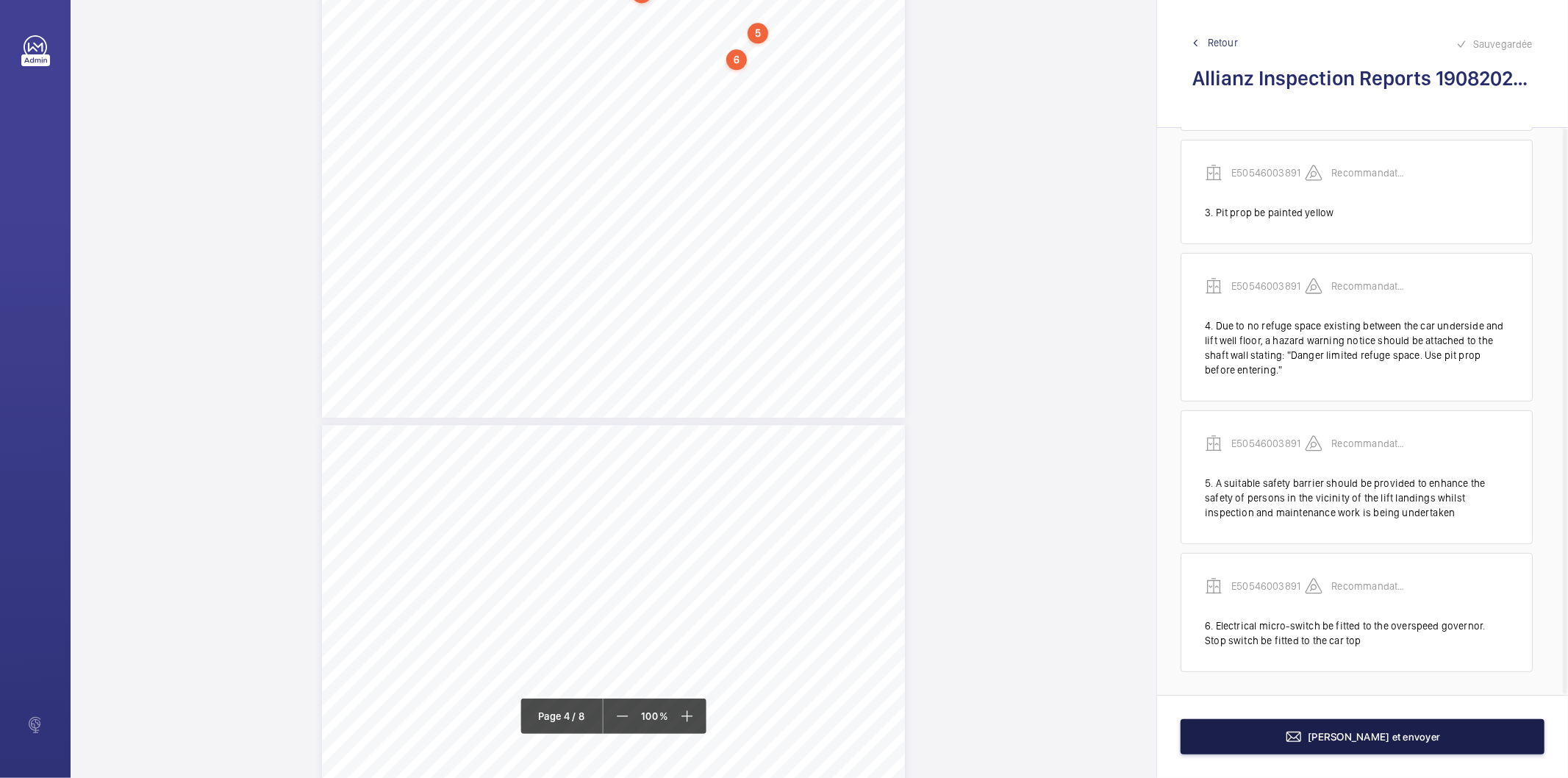
click at [1302, 737] on mat-icon at bounding box center [1294, 737] width 18 height 18
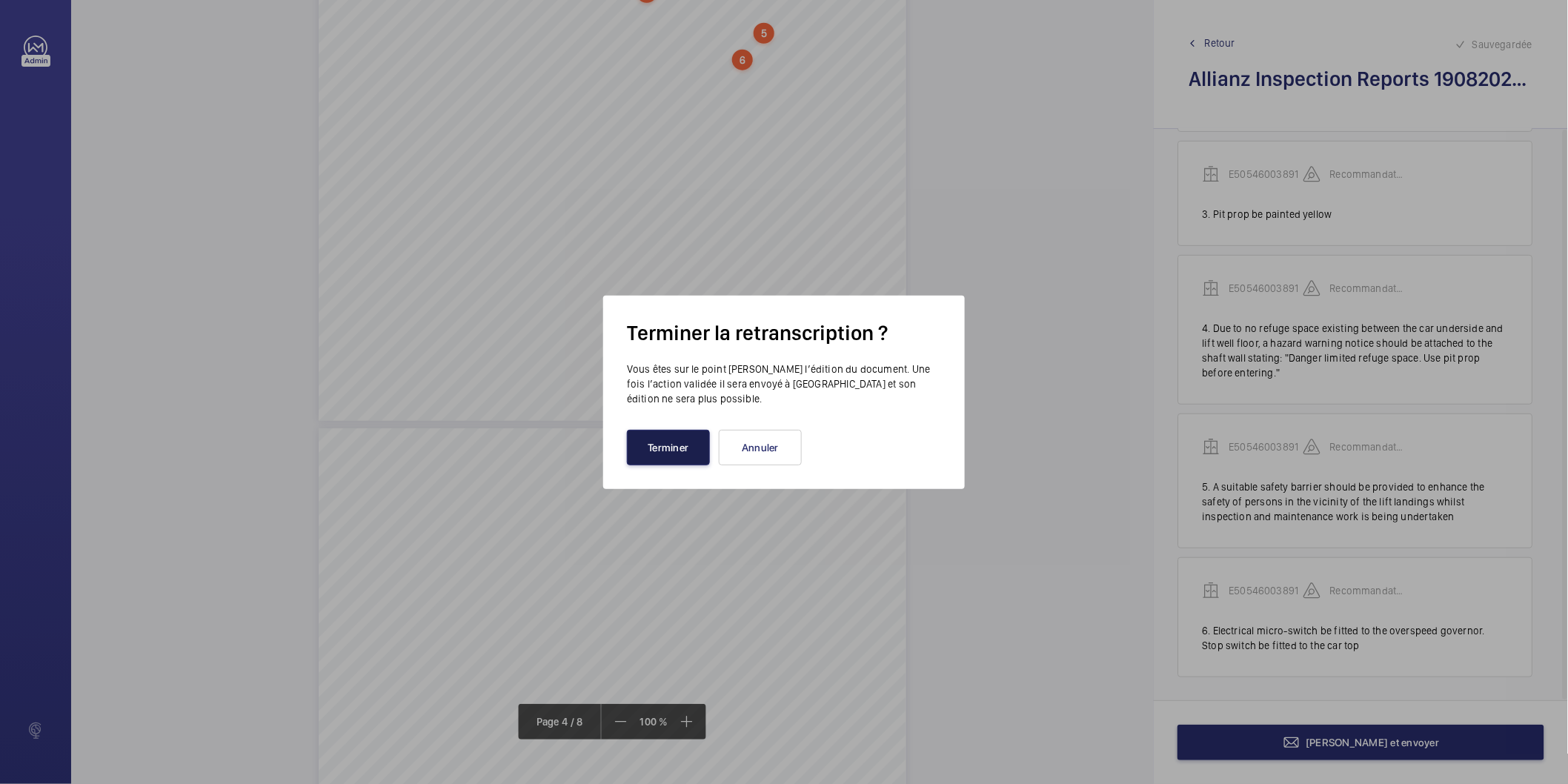
click at [677, 457] on button "Terminer" at bounding box center [669, 447] width 83 height 35
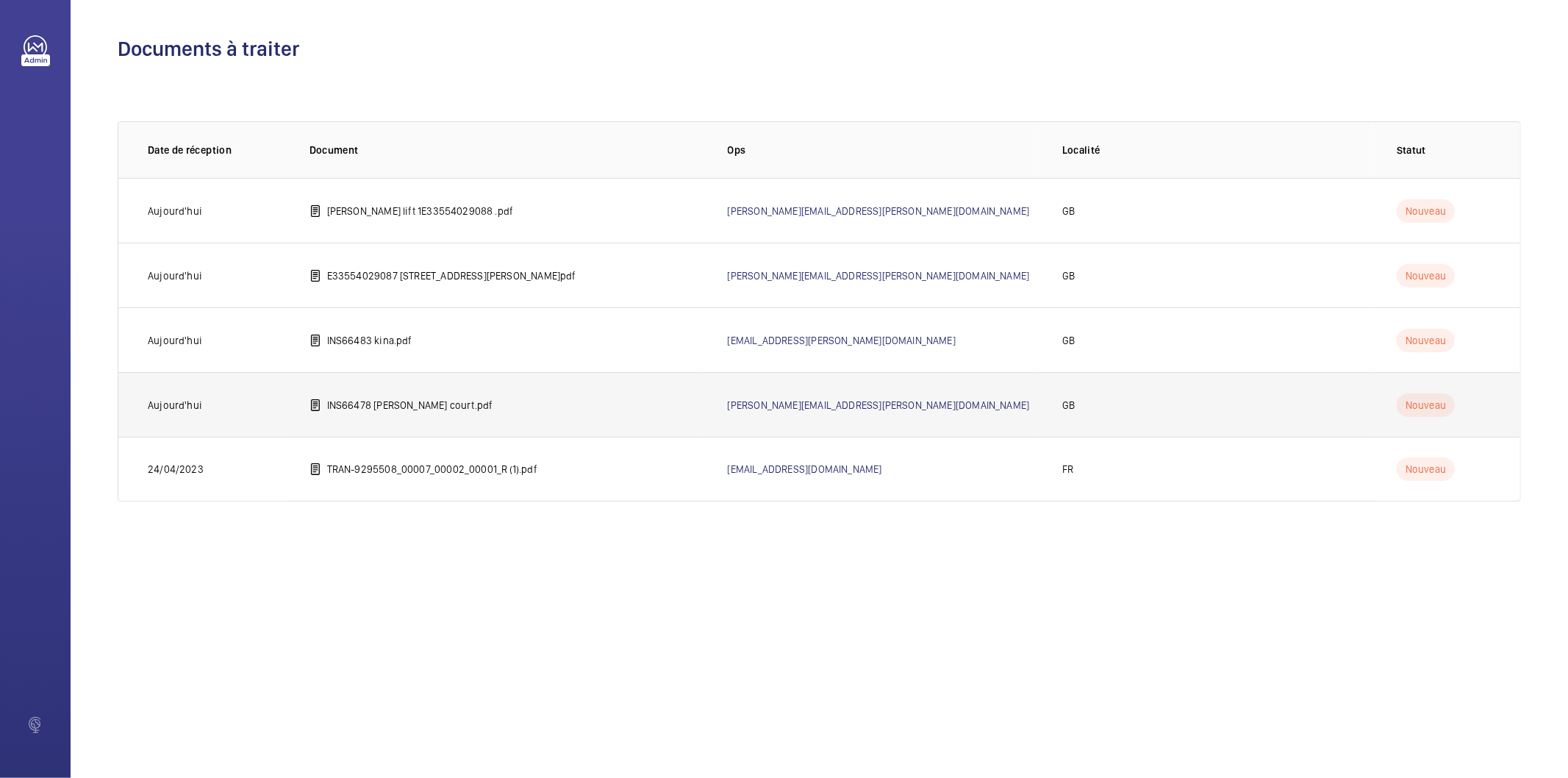
click at [398, 411] on p "INS66478 stephens court.pdf" at bounding box center [410, 405] width 166 height 14
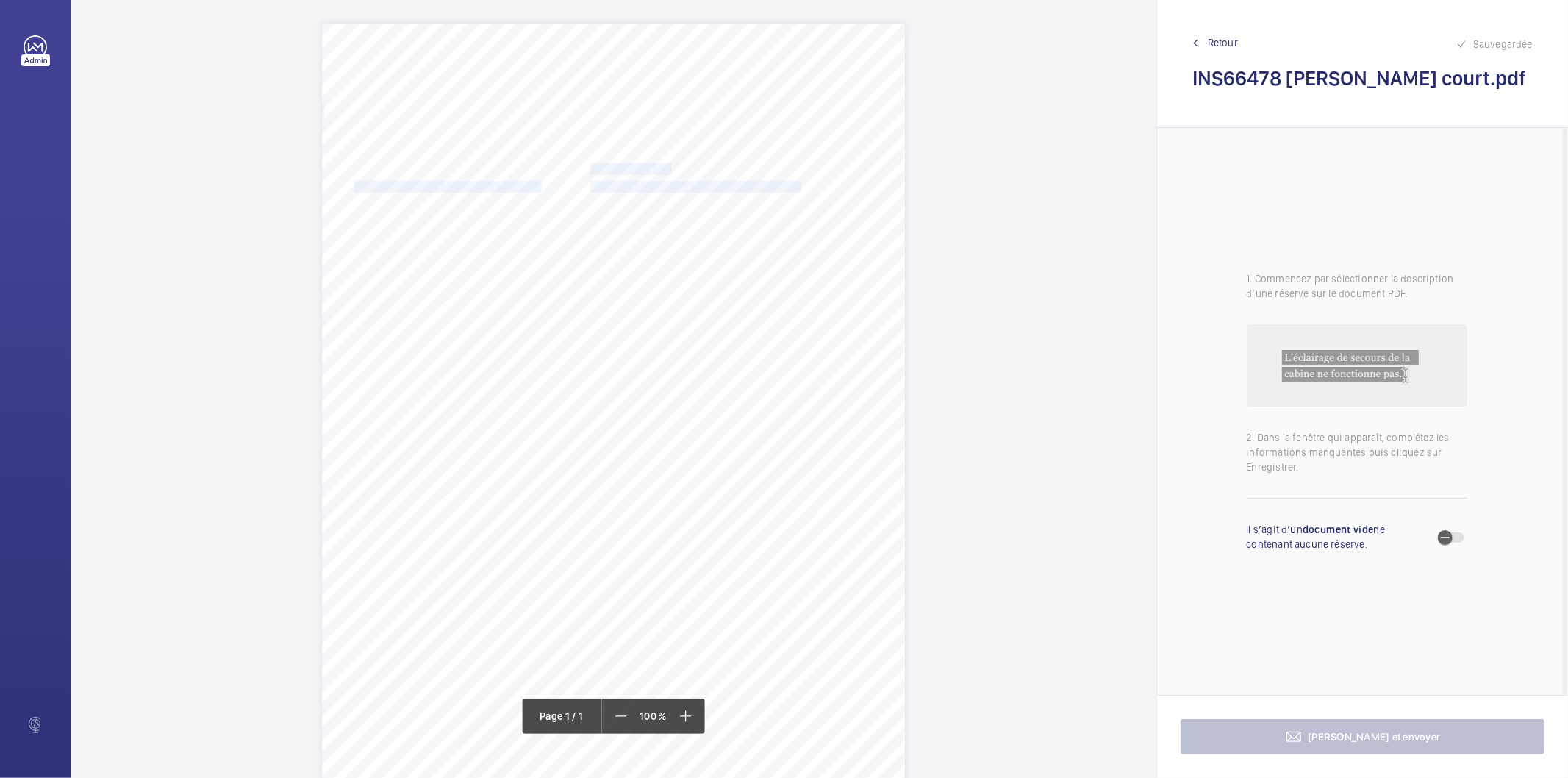
drag, startPoint x: 591, startPoint y: 166, endPoint x: 761, endPoint y: 184, distance: 171.0
click at [761, 184] on div "Signed: Lifting Operations and Lifting Equipment Regulations 1998 Report of Tho…" at bounding box center [613, 436] width 583 height 825
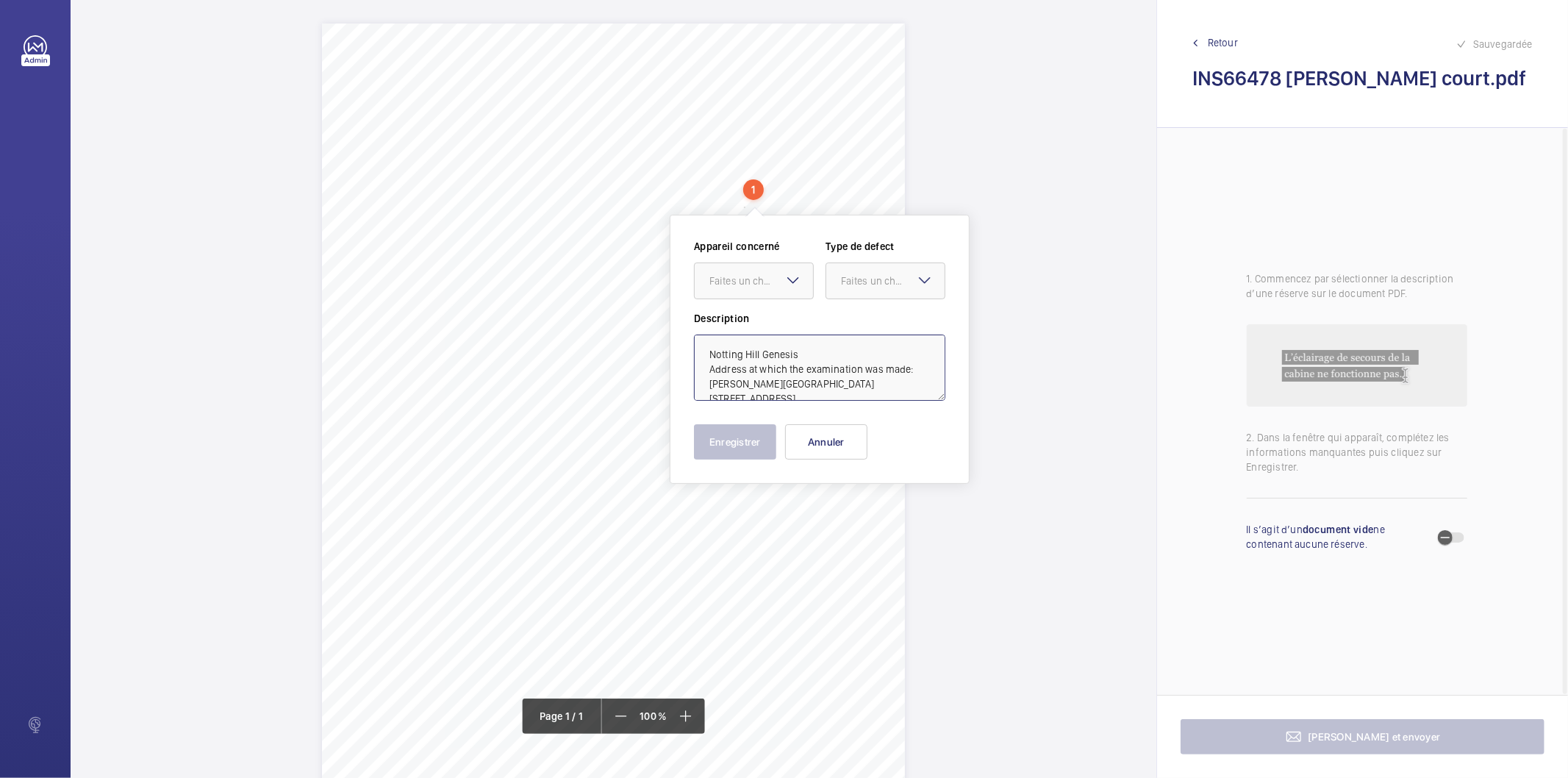
drag, startPoint x: 898, startPoint y: 385, endPoint x: 696, endPoint y: 361, distance: 203.4
click at [696, 361] on textarea "Notting Hill Genesis Address at which the examination was made: Stephens Court …" at bounding box center [819, 368] width 251 height 66
click at [811, 436] on button "Annuler" at bounding box center [826, 441] width 82 height 35
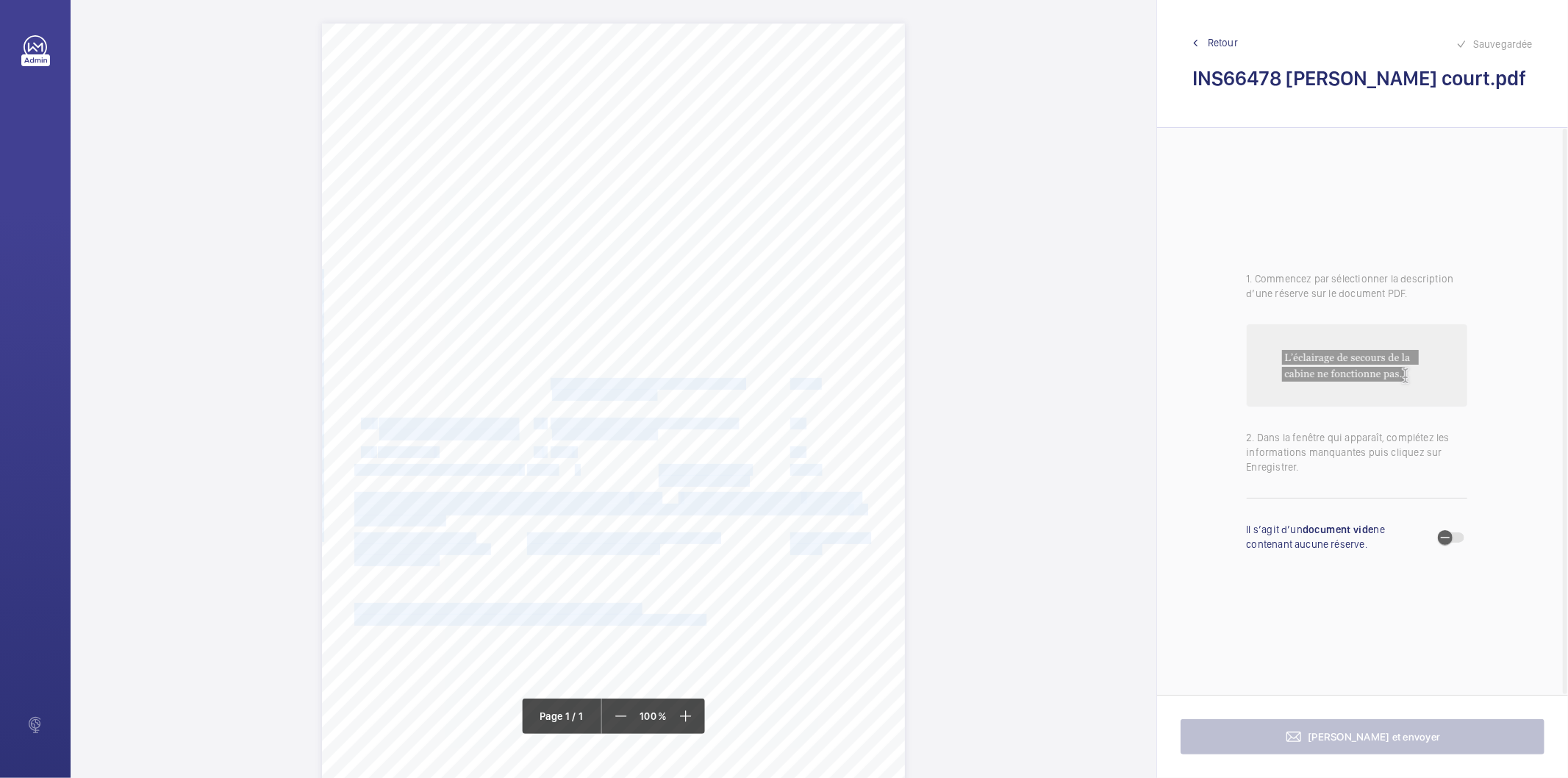
drag, startPoint x: 550, startPoint y: 387, endPoint x: 655, endPoint y: 394, distance: 105.2
click at [655, 394] on div "Signed: Lifting Operations and Lifting Equipment Regulations 1998 Report of Tho…" at bounding box center [613, 436] width 583 height 825
click at [653, 396] on span "Emergency car light is inoperative needs to be" at bounding box center [644, 402] width 186 height 11
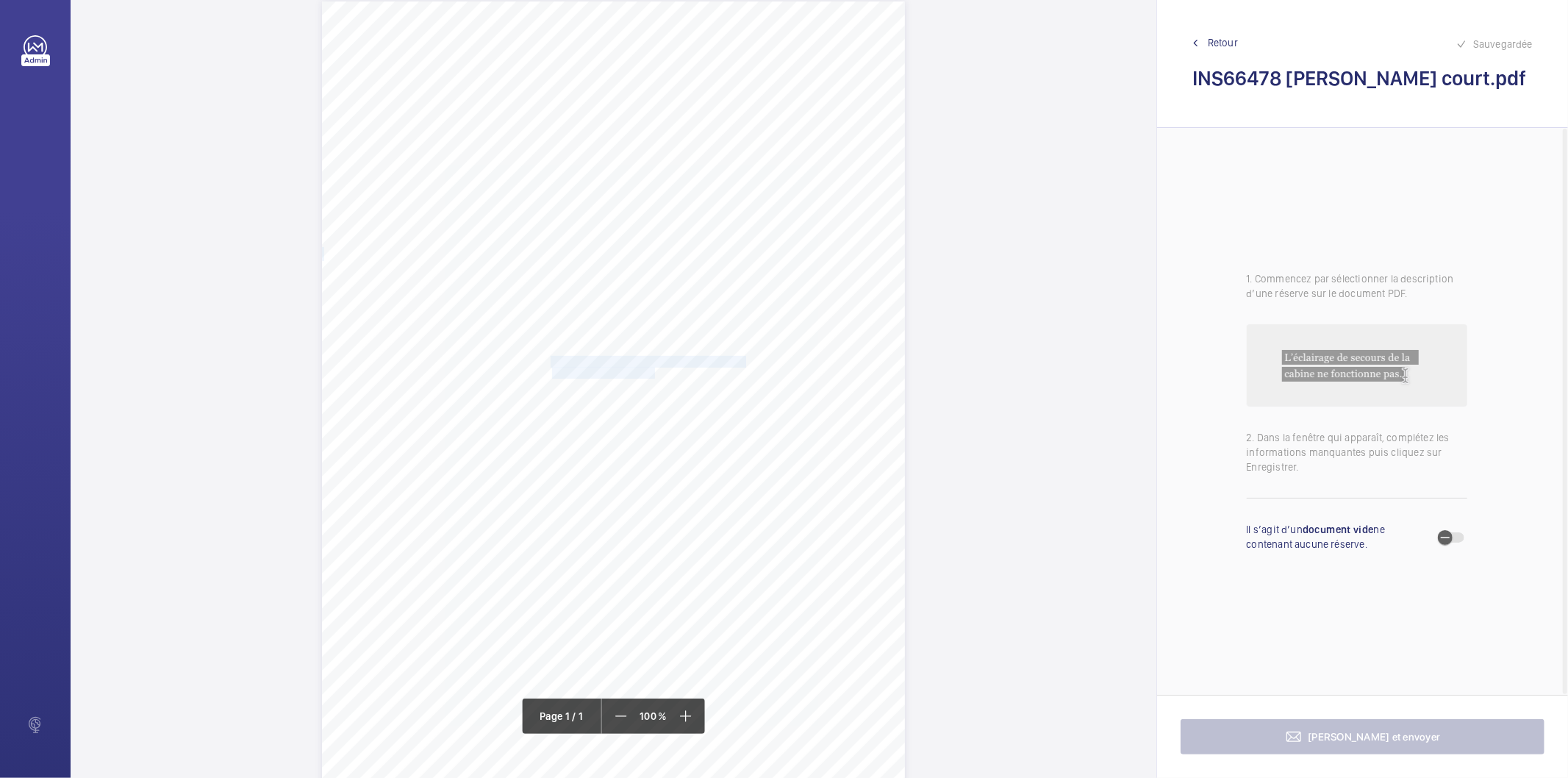
drag, startPoint x: 550, startPoint y: 359, endPoint x: 653, endPoint y: 370, distance: 103.6
click at [653, 370] on div "Signed: Lifting Operations and Lifting Equipment Regulations 1998 Report of Tho…" at bounding box center [613, 414] width 583 height 825
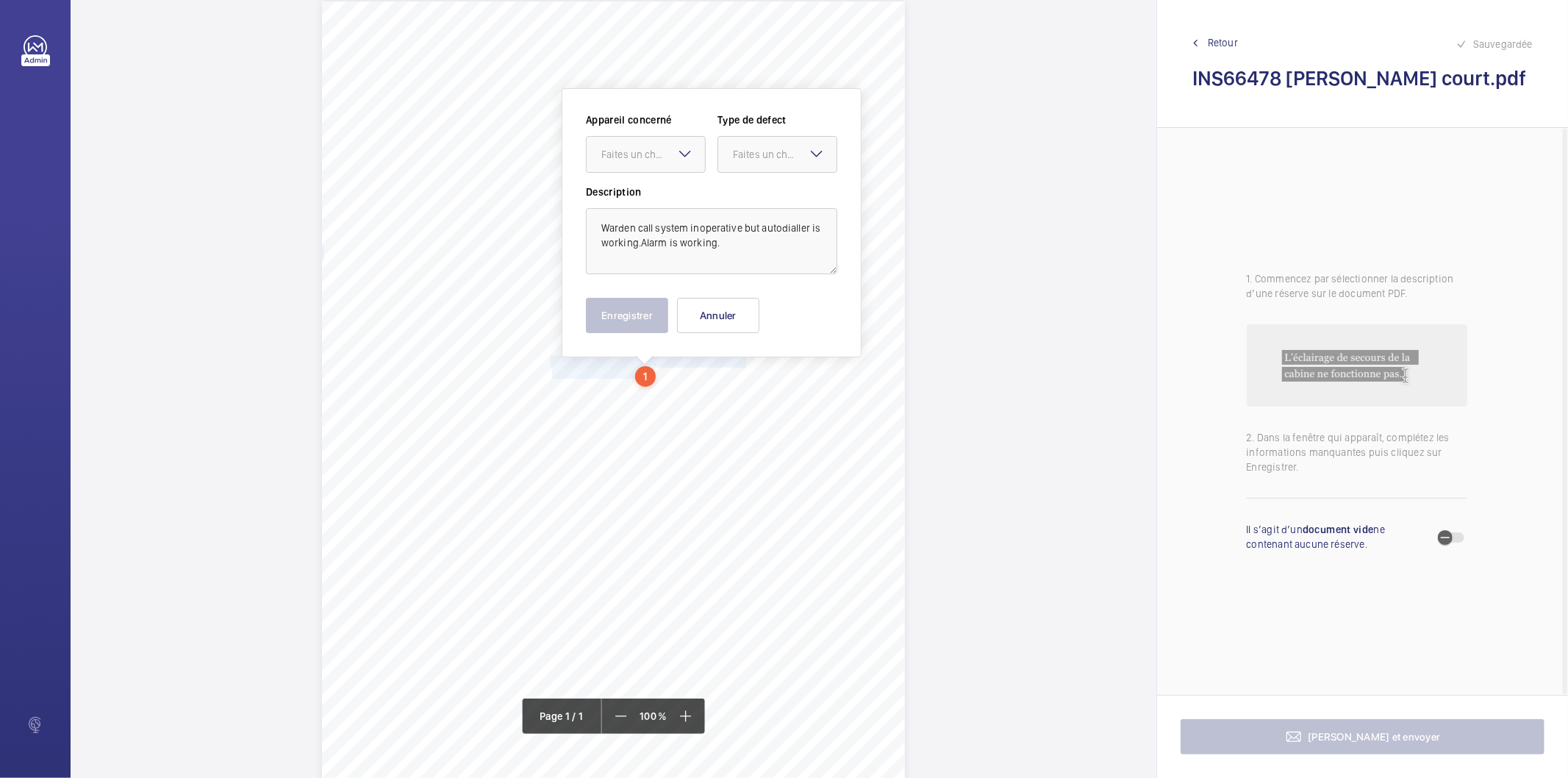
scroll to position [20, 0]
click at [679, 159] on mat-icon at bounding box center [686, 156] width 18 height 18
click at [643, 200] on span "INS66478" at bounding box center [645, 201] width 89 height 14
click at [722, 155] on div at bounding box center [777, 156] width 118 height 35
click at [770, 273] on span "Timed" at bounding box center [777, 274] width 89 height 14
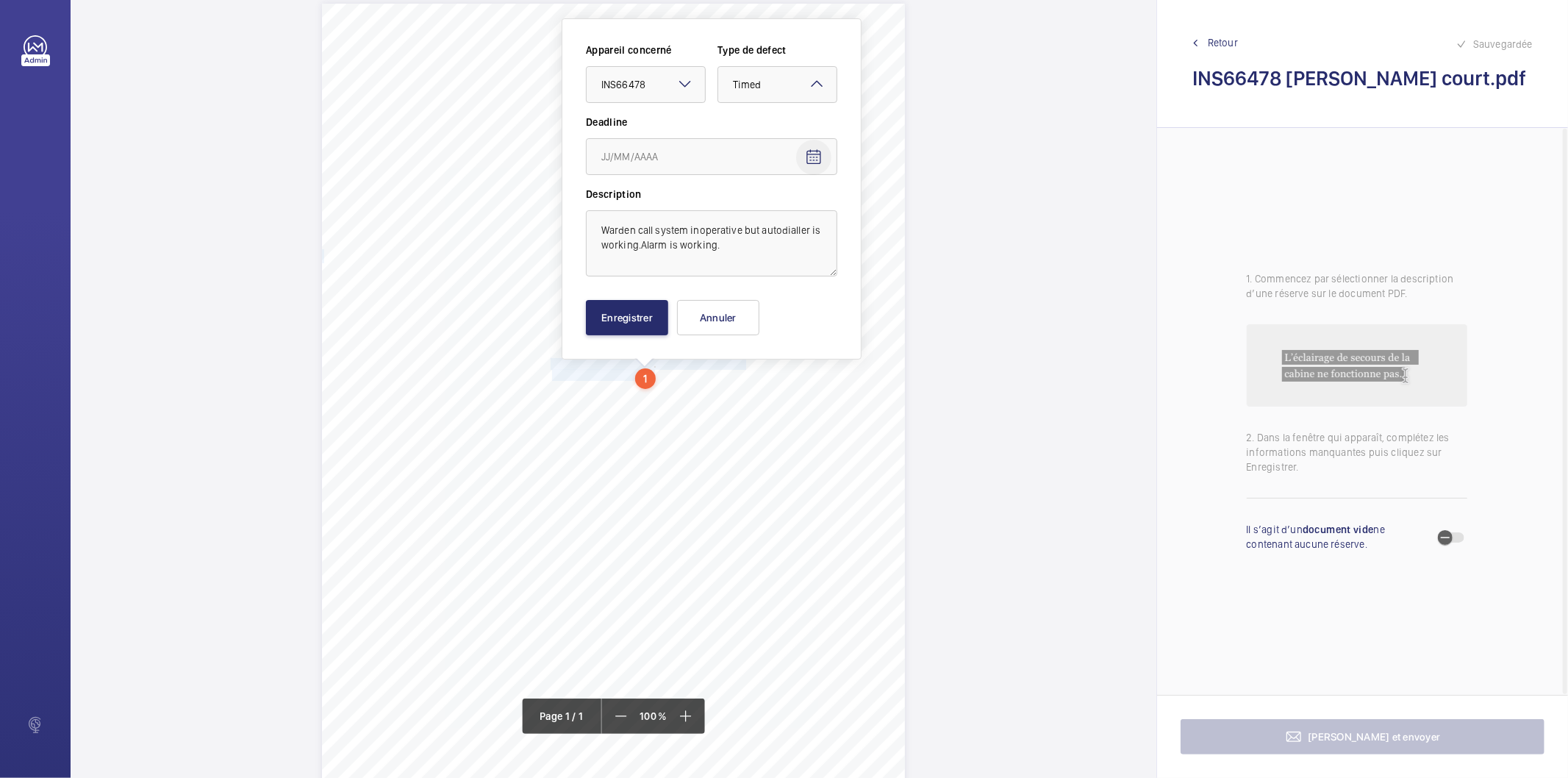
click at [809, 156] on mat-icon "Open calendar" at bounding box center [814, 157] width 18 height 18
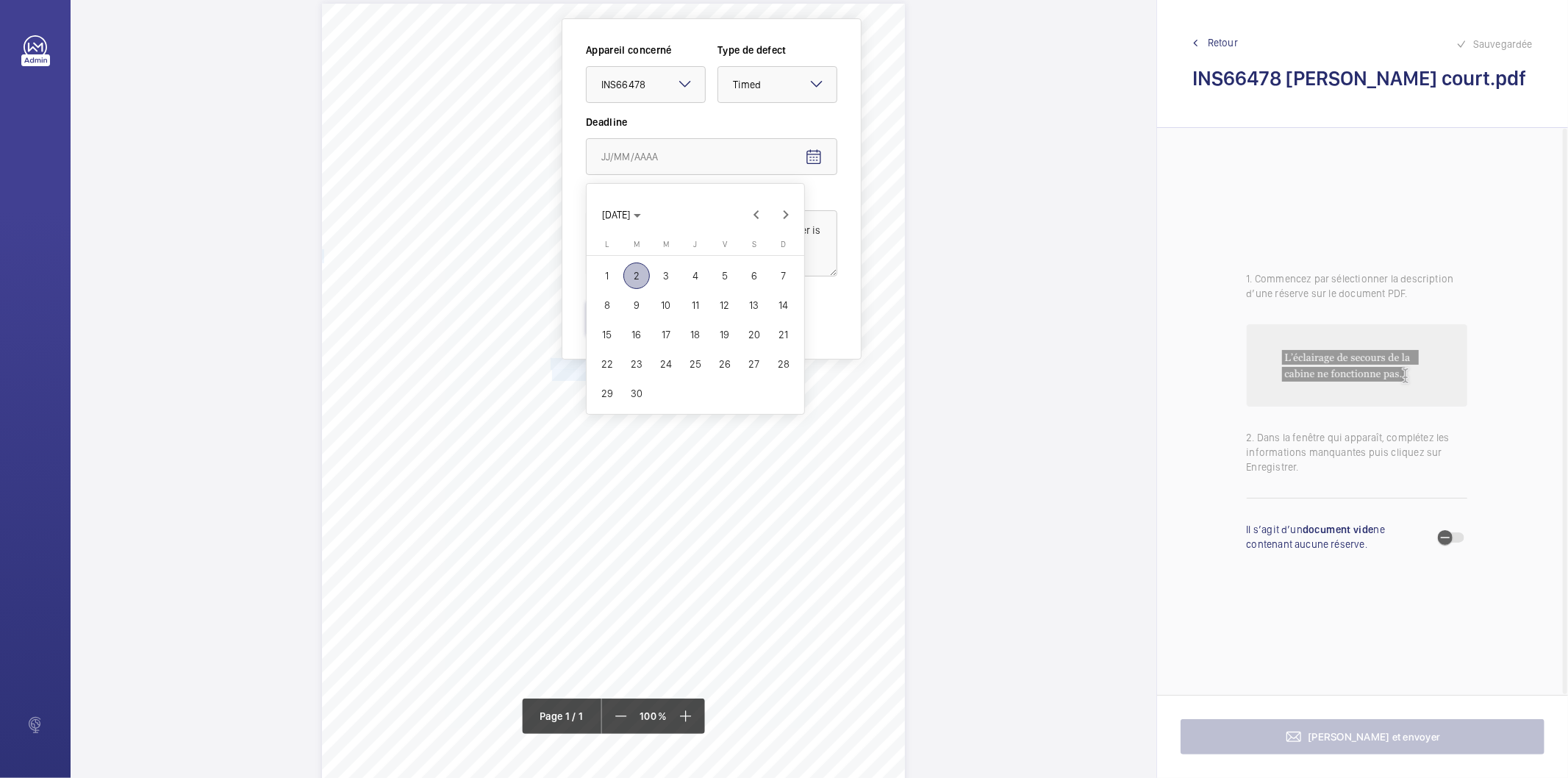
click at [612, 398] on span "29" at bounding box center [607, 393] width 27 height 27
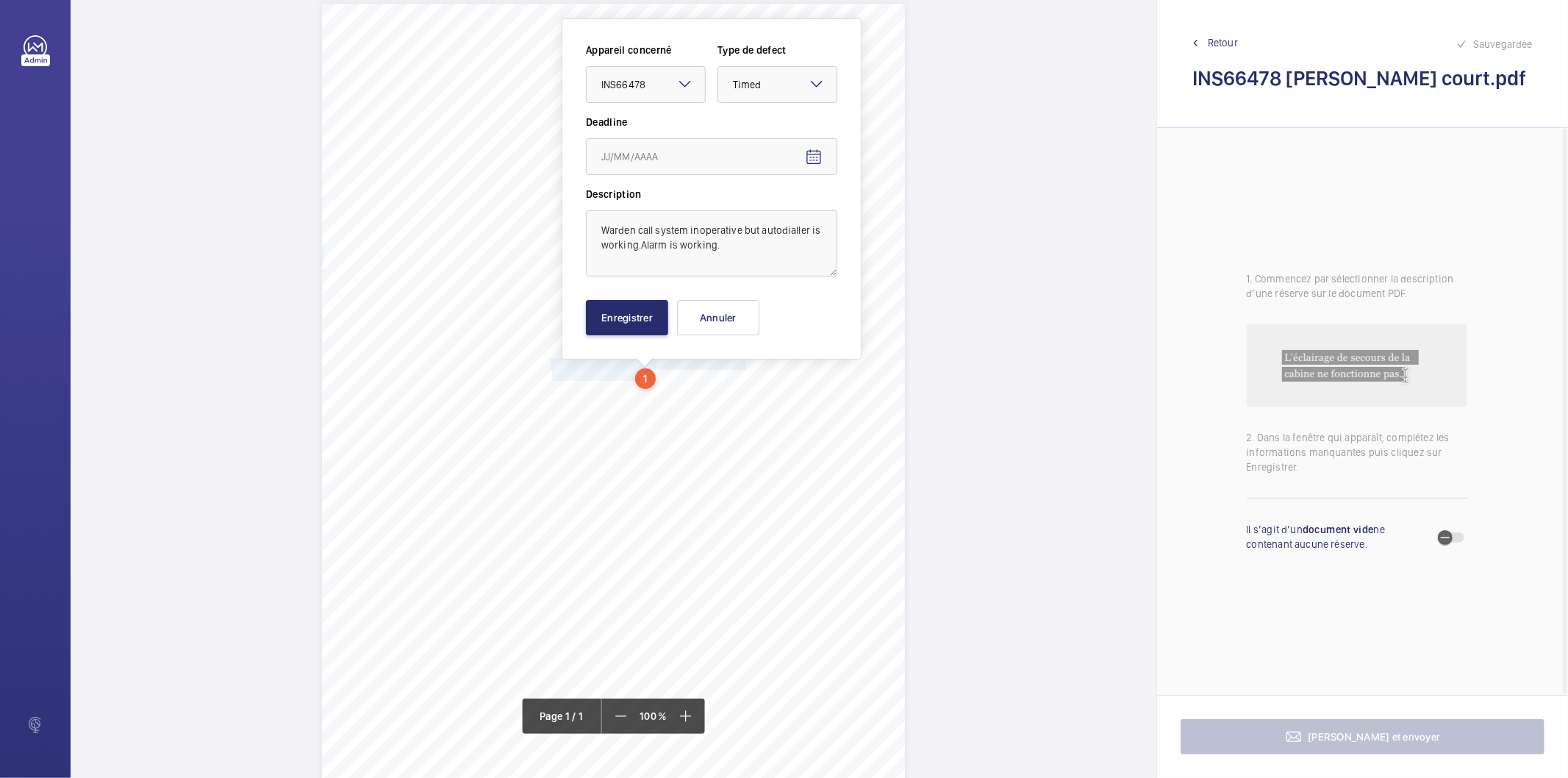
type input "29/09/2025"
click at [631, 302] on button "Enregistrer" at bounding box center [627, 317] width 82 height 35
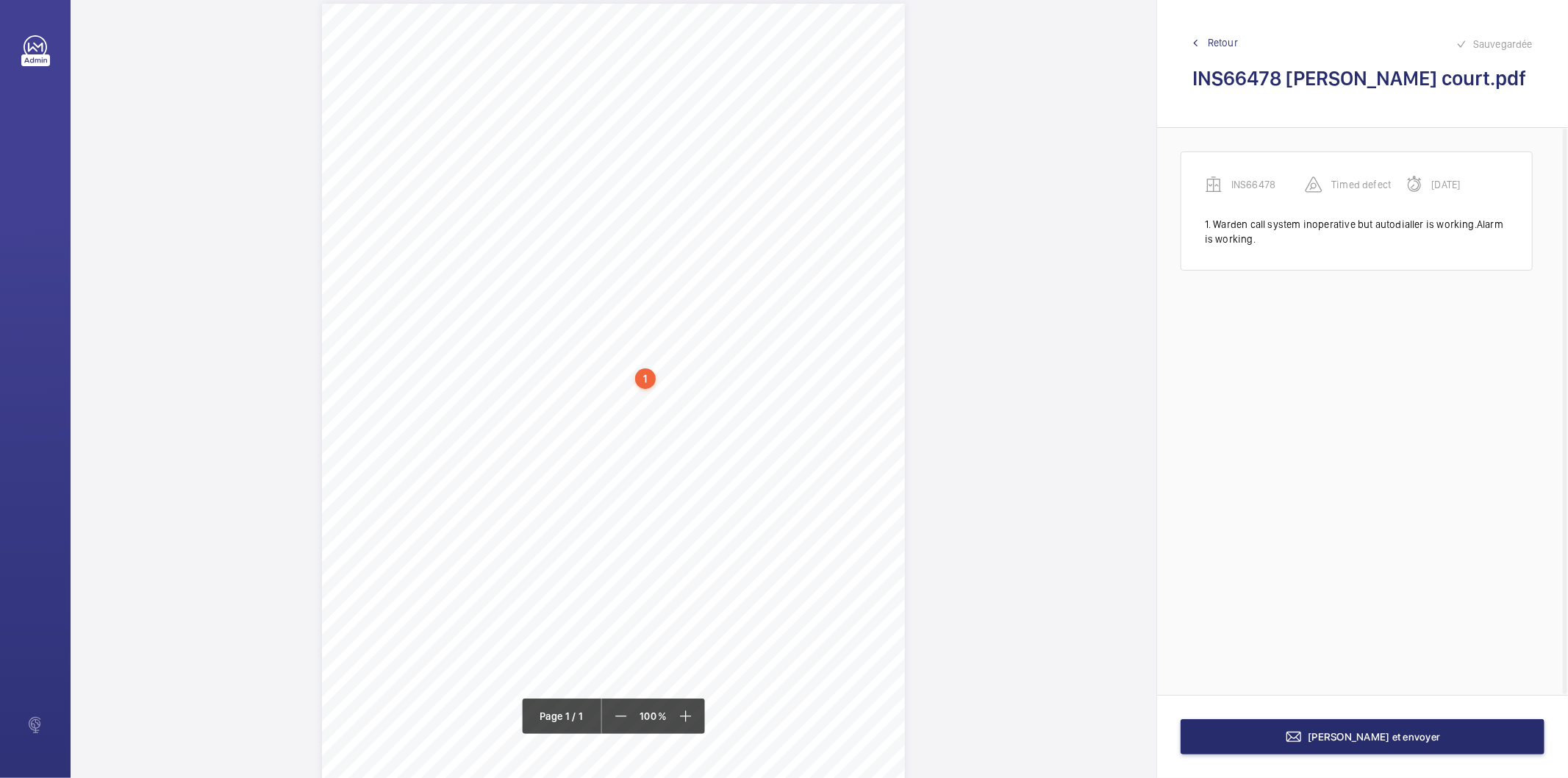
click at [645, 377] on div "1" at bounding box center [645, 378] width 21 height 21
click at [612, 202] on div "INS66478" at bounding box center [648, 200] width 126 height 14
copy div "INS66478"
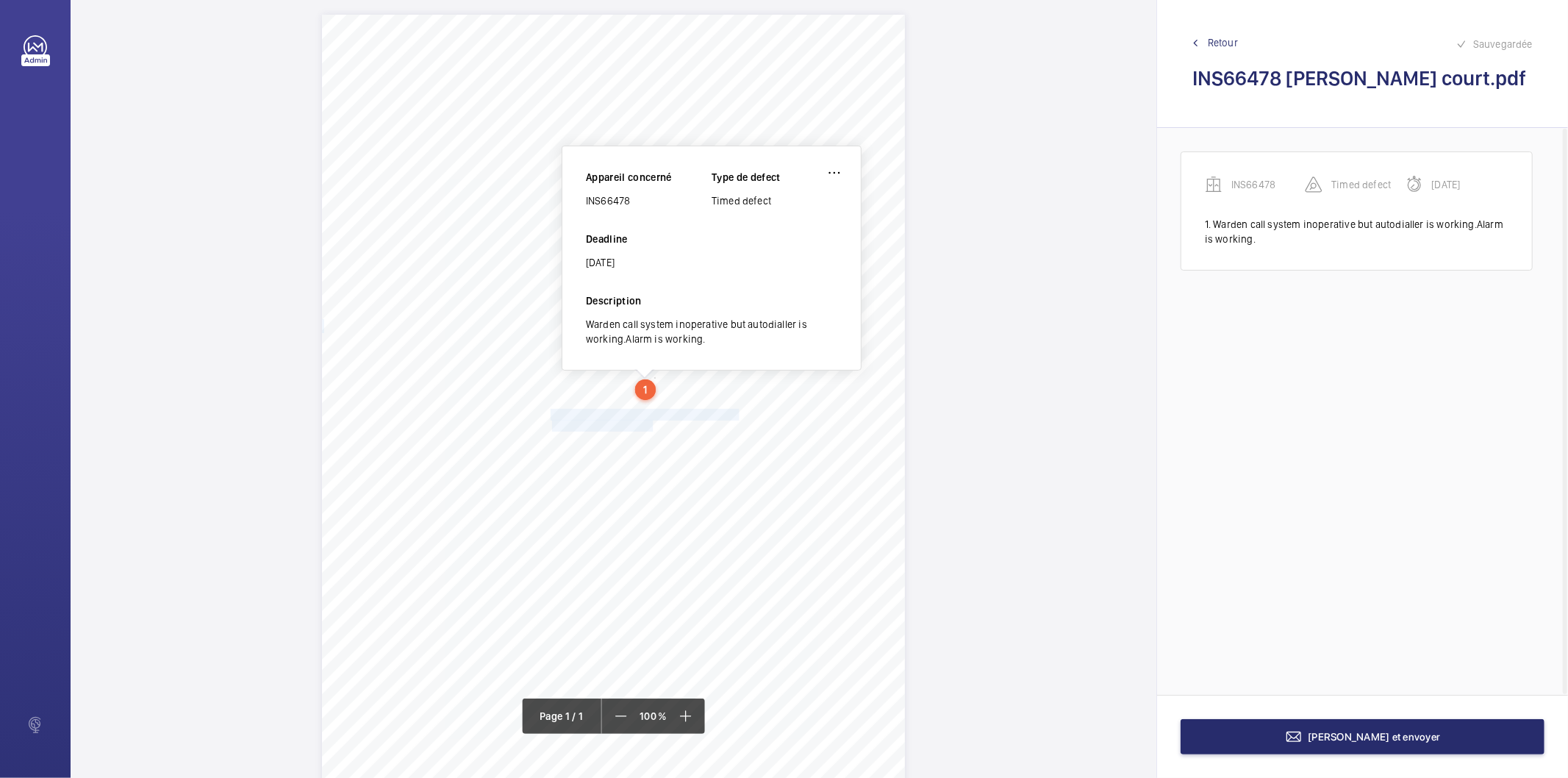
drag, startPoint x: 550, startPoint y: 414, endPoint x: 651, endPoint y: 422, distance: 101.3
click at [651, 422] on div "Signed: Lifting Operations and Lifting Equipment Regulations 1998 Report of Tho…" at bounding box center [613, 427] width 583 height 825
click at [628, 428] on span "investigated and rectified." at bounding box center [604, 426] width 104 height 11
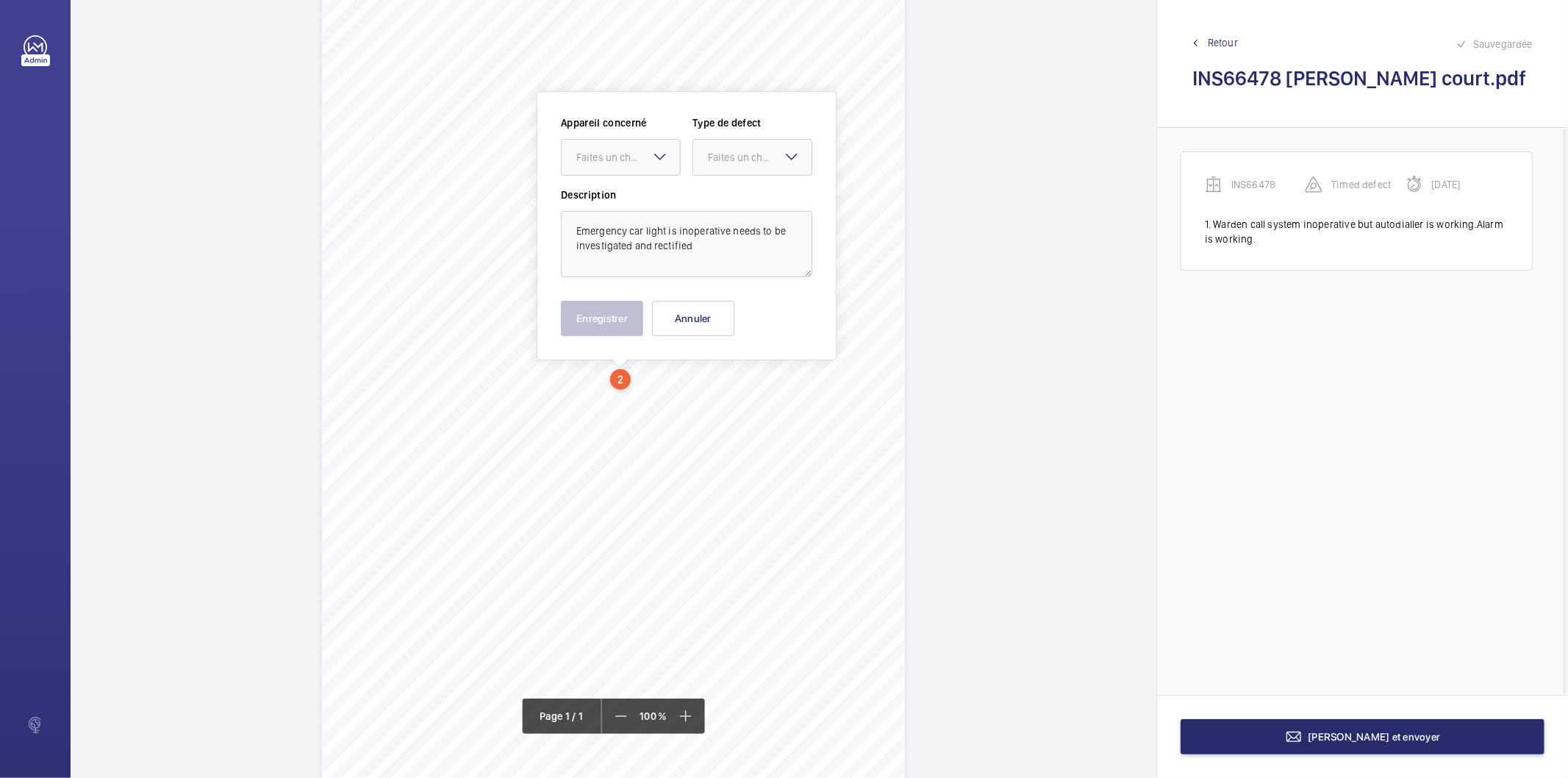
scroll to position [64, 0]
click at [634, 156] on div "Faites un choix" at bounding box center [628, 156] width 104 height 14
click at [613, 202] on span "INS66478" at bounding box center [620, 201] width 89 height 14
click at [707, 159] on div "Faites un choix" at bounding box center [752, 156] width 118 height 14
drag, startPoint x: 741, startPoint y: 317, endPoint x: 766, endPoint y: 202, distance: 117.7
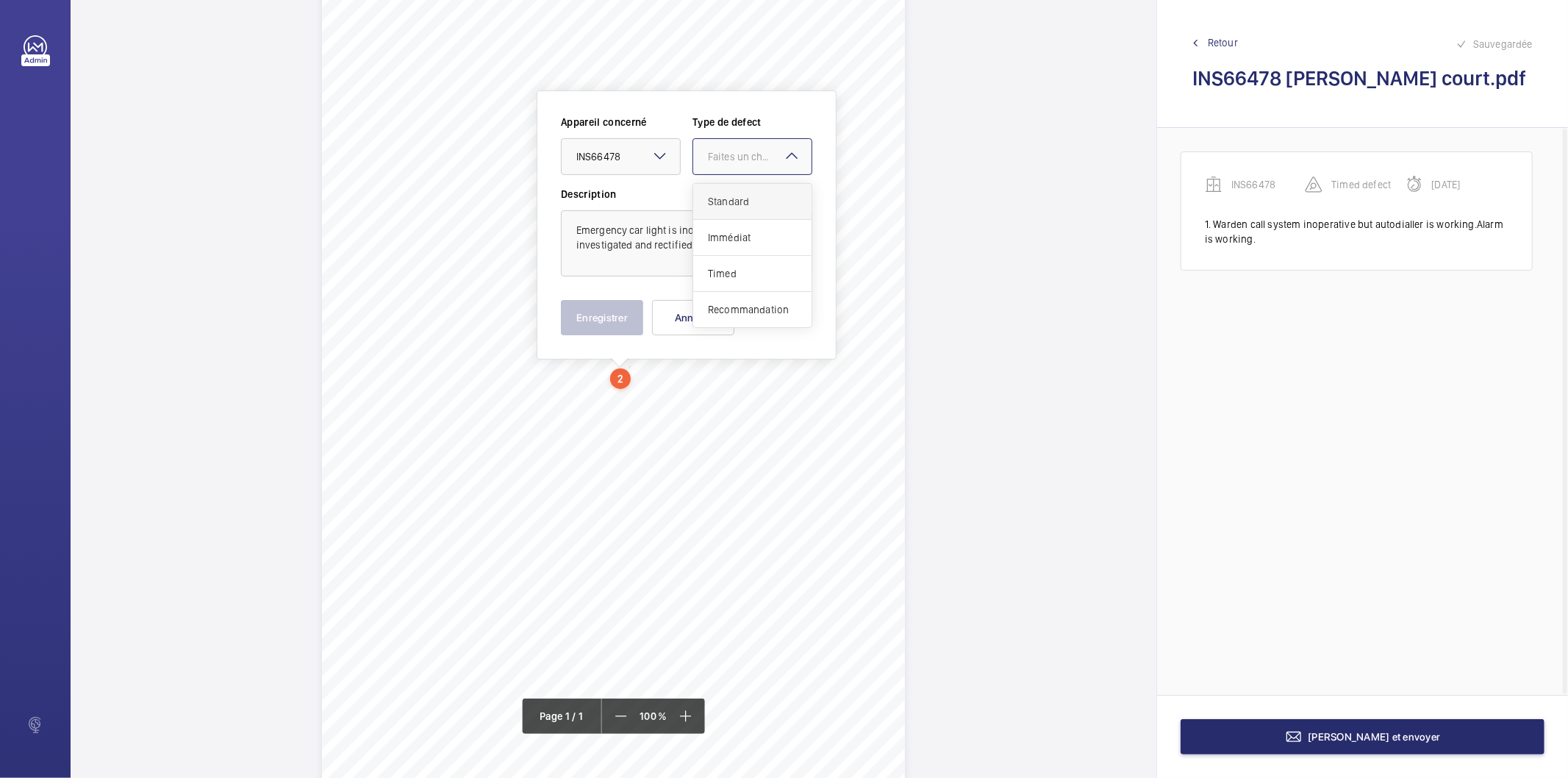
click at [766, 202] on div "Standard Immédiat Timed Recommandation" at bounding box center [752, 256] width 118 height 143
click at [766, 202] on span "Standard" at bounding box center [752, 201] width 89 height 14
click at [577, 317] on button "Enregistrer" at bounding box center [602, 317] width 82 height 35
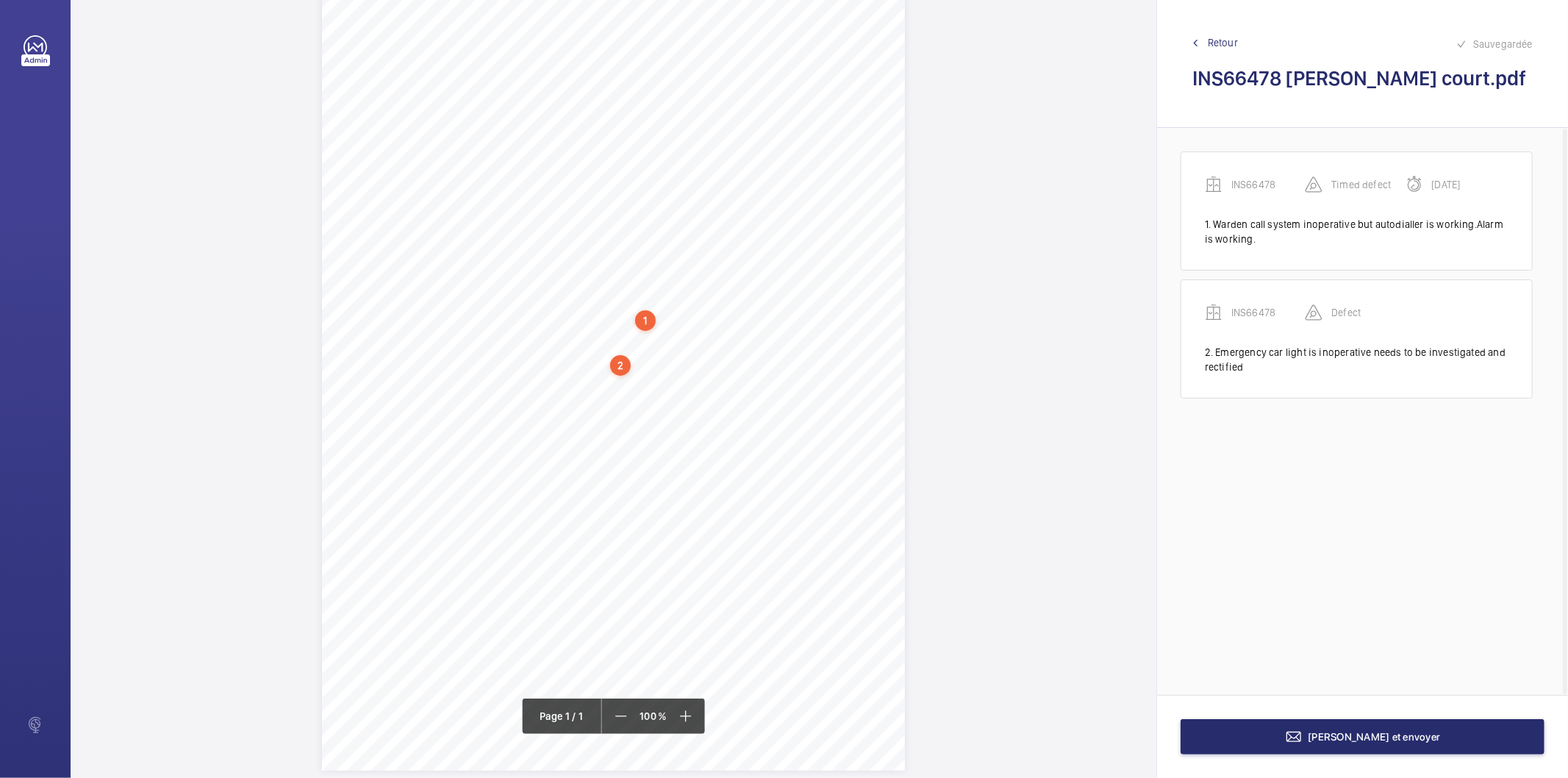
scroll to position [100, 0]
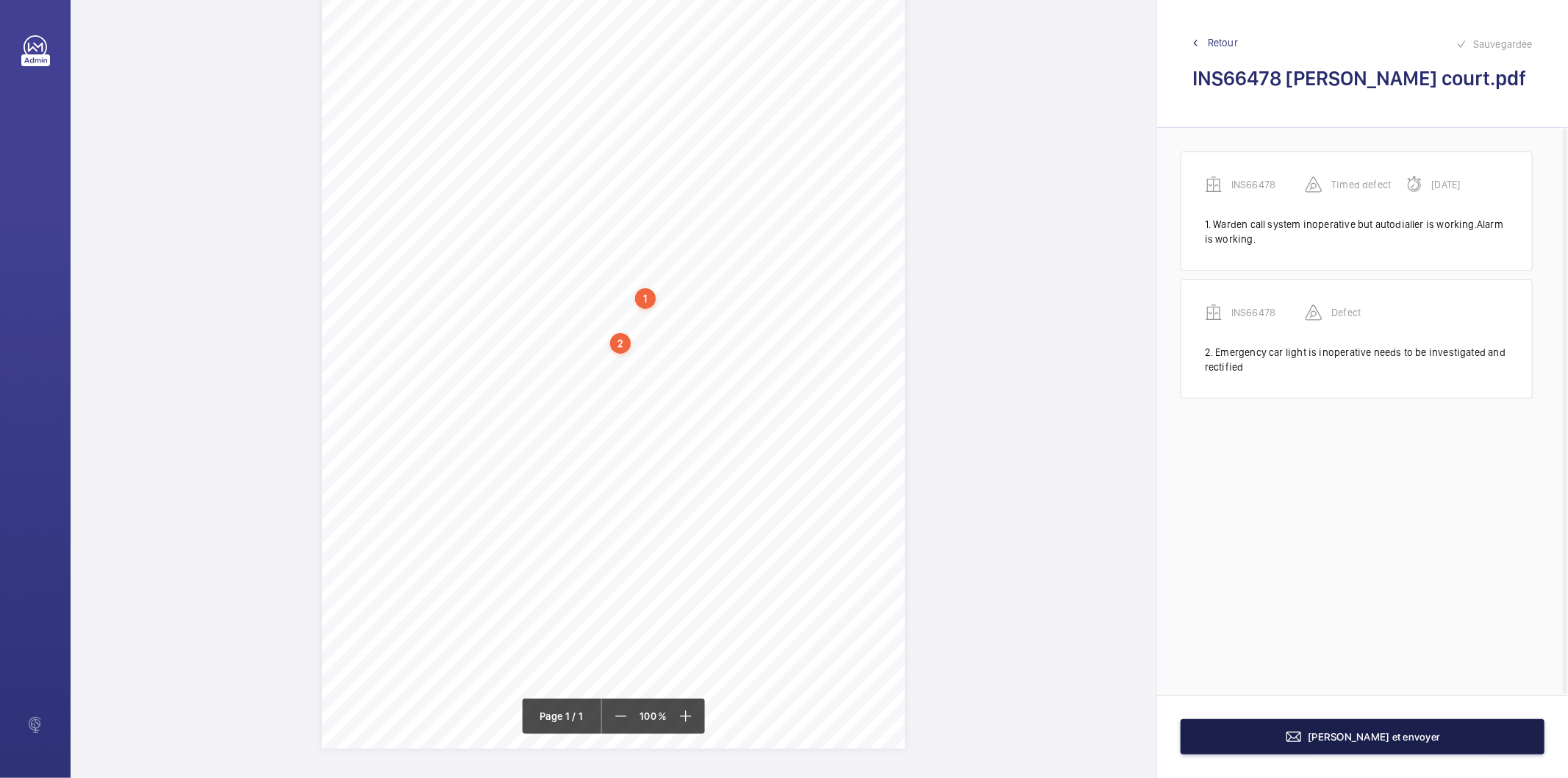
click at [1375, 740] on span "Terminer et envoyer" at bounding box center [1375, 736] width 132 height 12
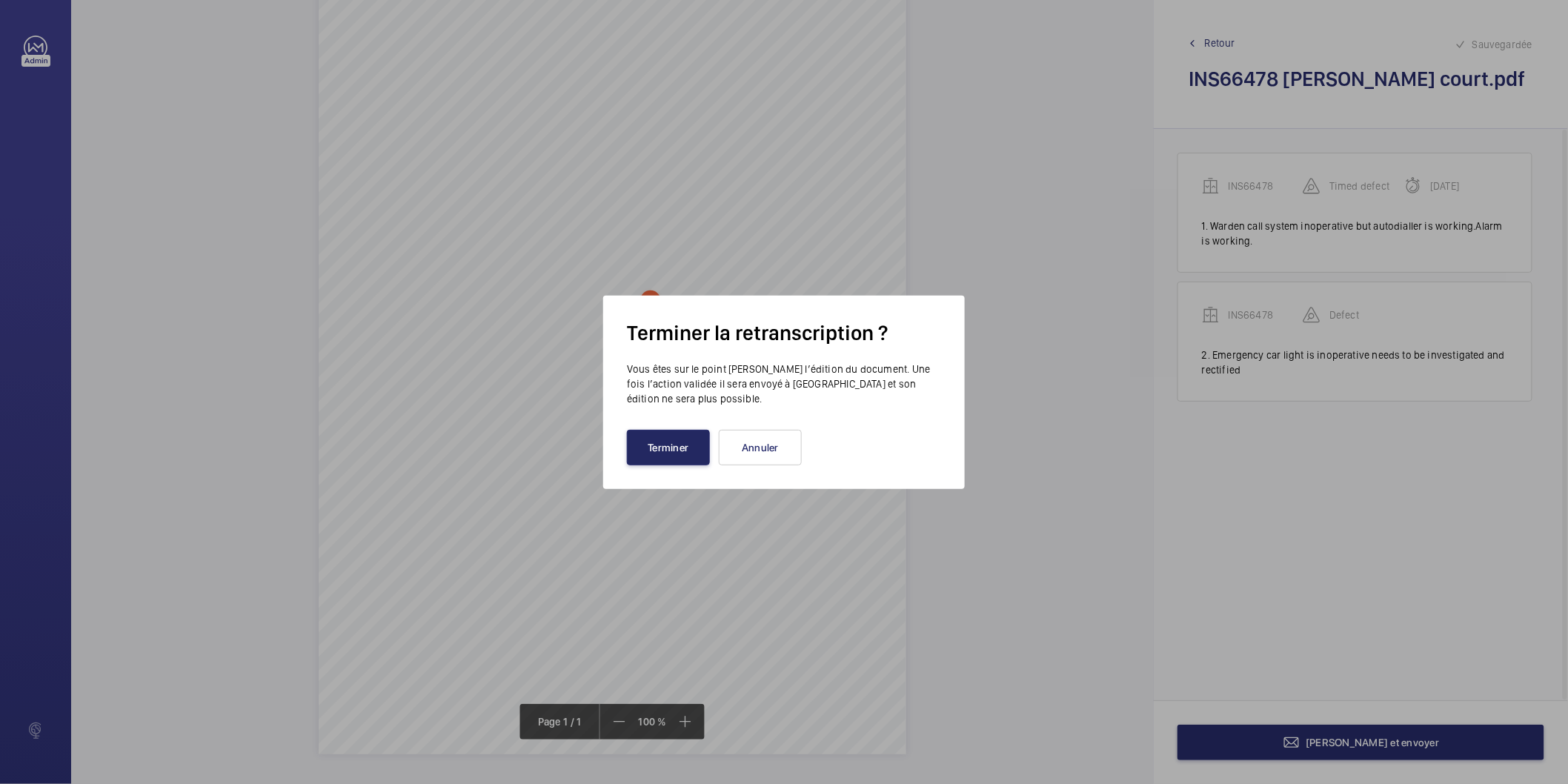
click at [647, 450] on button "Terminer" at bounding box center [669, 447] width 83 height 35
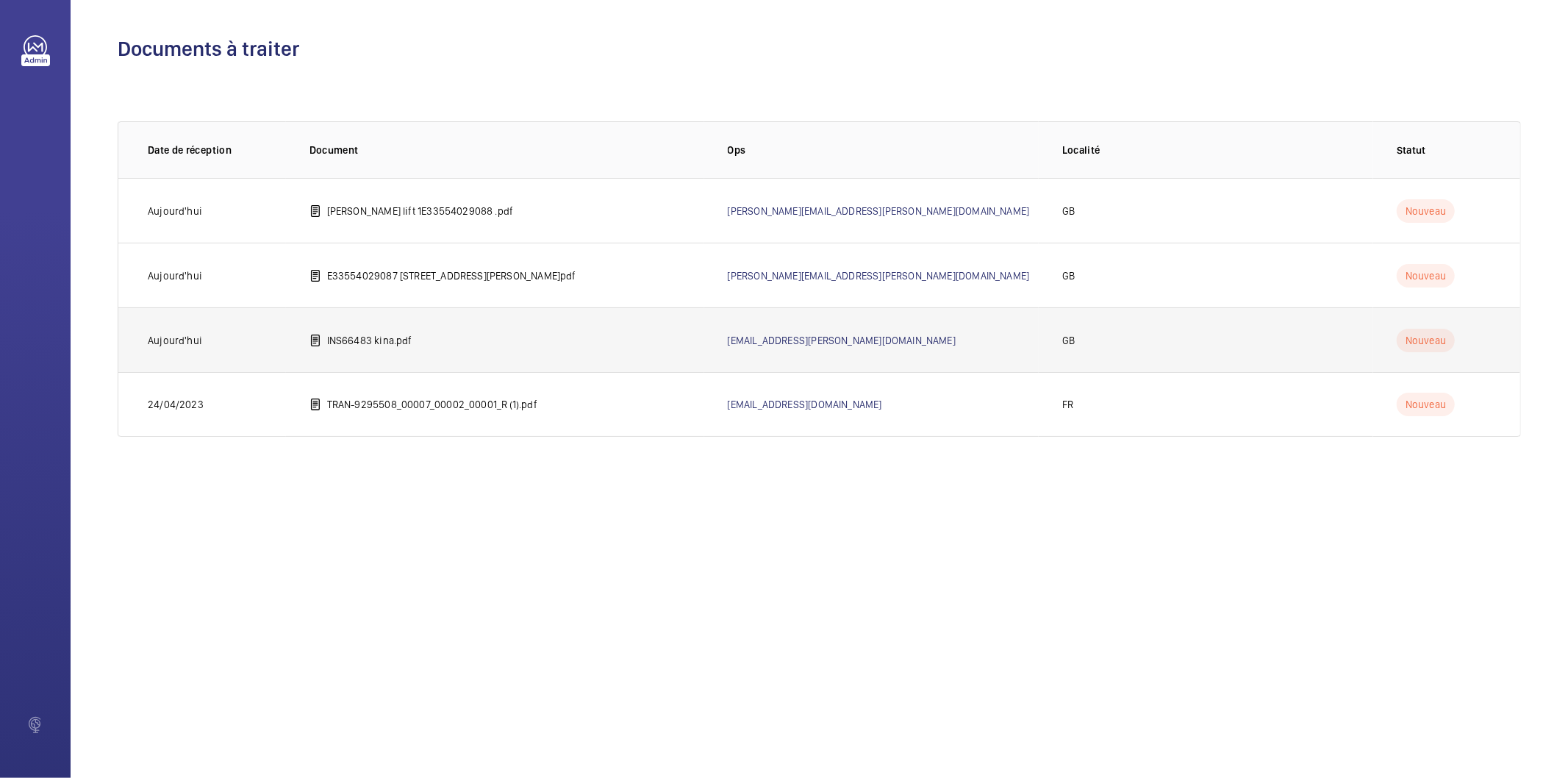
click at [362, 341] on p "INS66483 kina.pdf" at bounding box center [369, 340] width 85 height 14
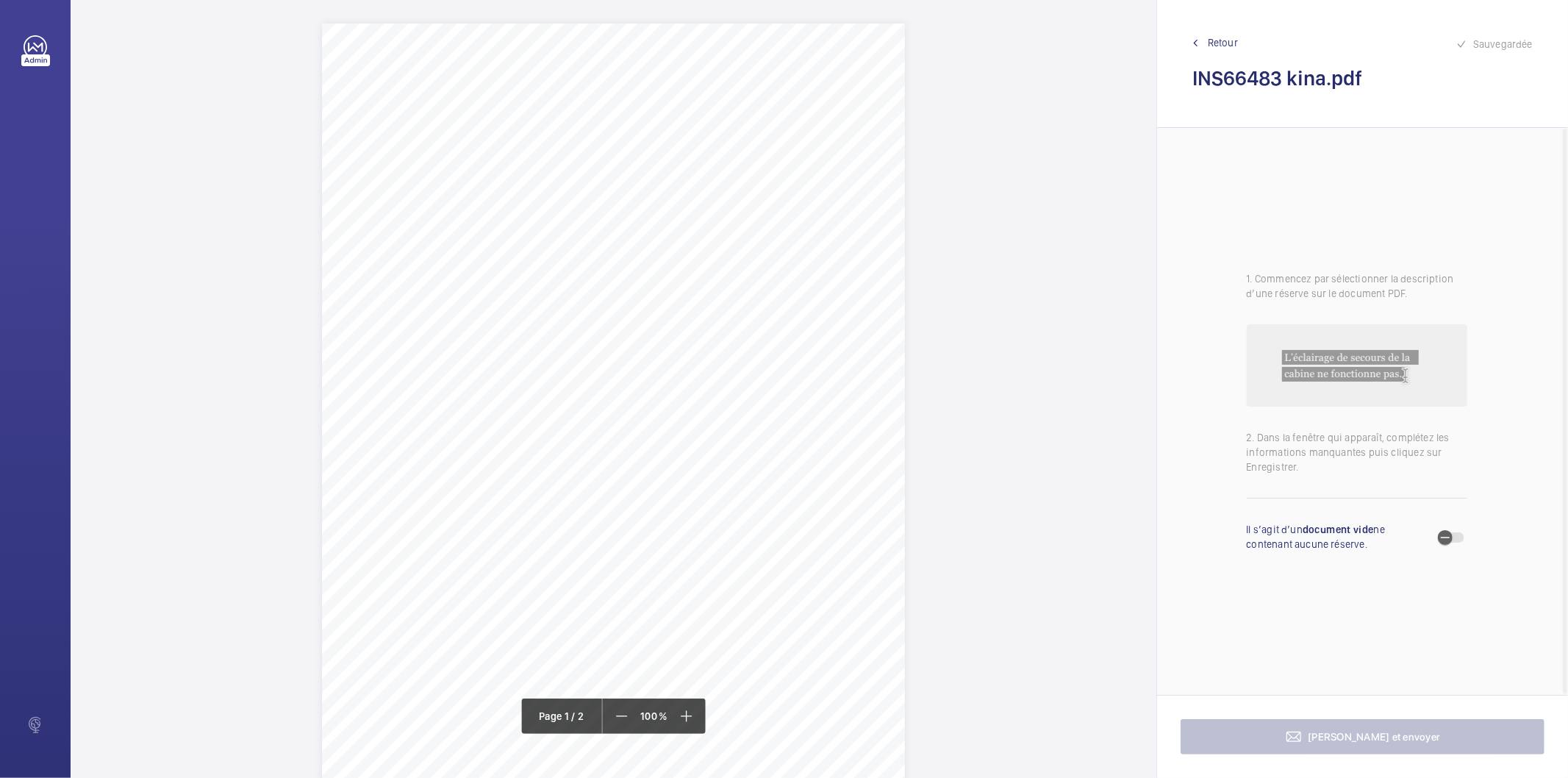
drag, startPoint x: 591, startPoint y: 166, endPoint x: 726, endPoint y: 187, distance: 136.6
click at [726, 187] on div "Signed: Lifting Operations and Lifting Equipment Regulations 1998 Report of Tho…" at bounding box center [613, 436] width 583 height 825
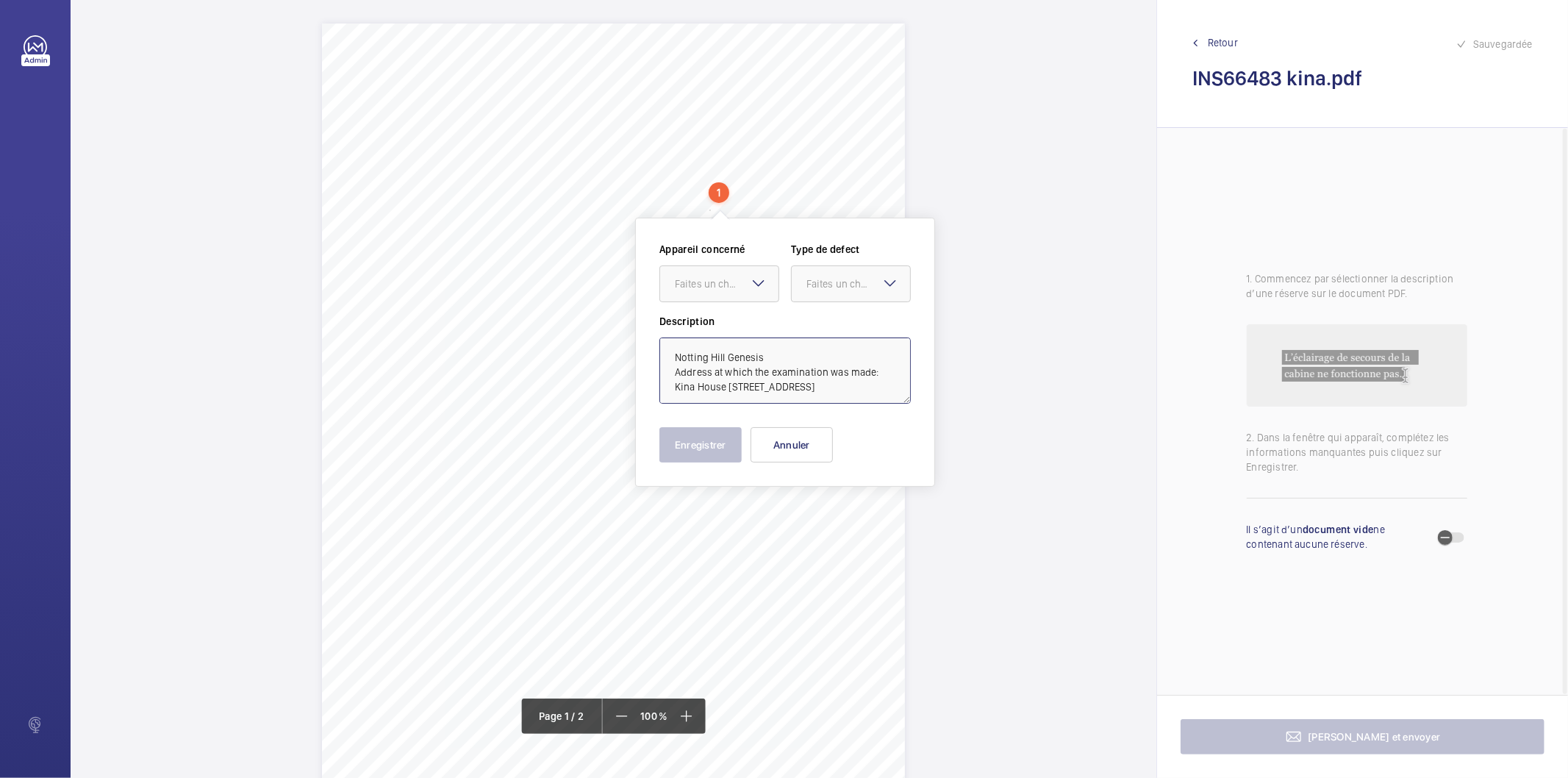
drag, startPoint x: 883, startPoint y: 376, endPoint x: 838, endPoint y: 358, distance: 48.5
click at [838, 358] on textarea "Notting Hill Genesis Address at which the examination was made: Kina House 7 Pi…" at bounding box center [785, 370] width 251 height 66
type textarea "Notting Hill Genesis Kina House 7 Pilgrim Way E6 1HJ"
click at [781, 449] on button "Annuler" at bounding box center [792, 444] width 82 height 35
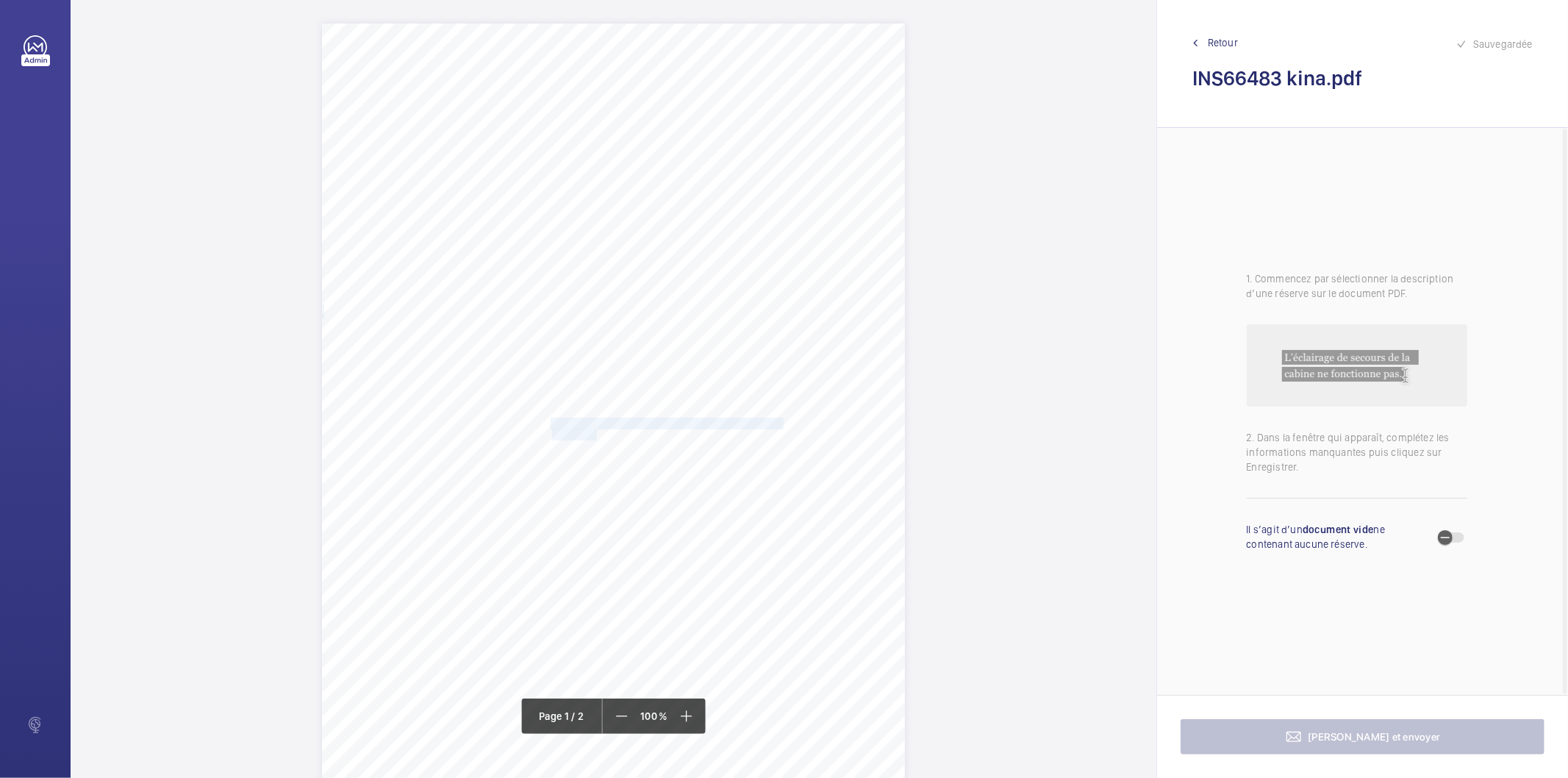
drag, startPoint x: 548, startPoint y: 423, endPoint x: 594, endPoint y: 434, distance: 47.3
click at [594, 434] on div "Signed: Lifting Operations and Lifting Equipment Regulations 1998 Report of Tho…" at bounding box center [613, 436] width 583 height 825
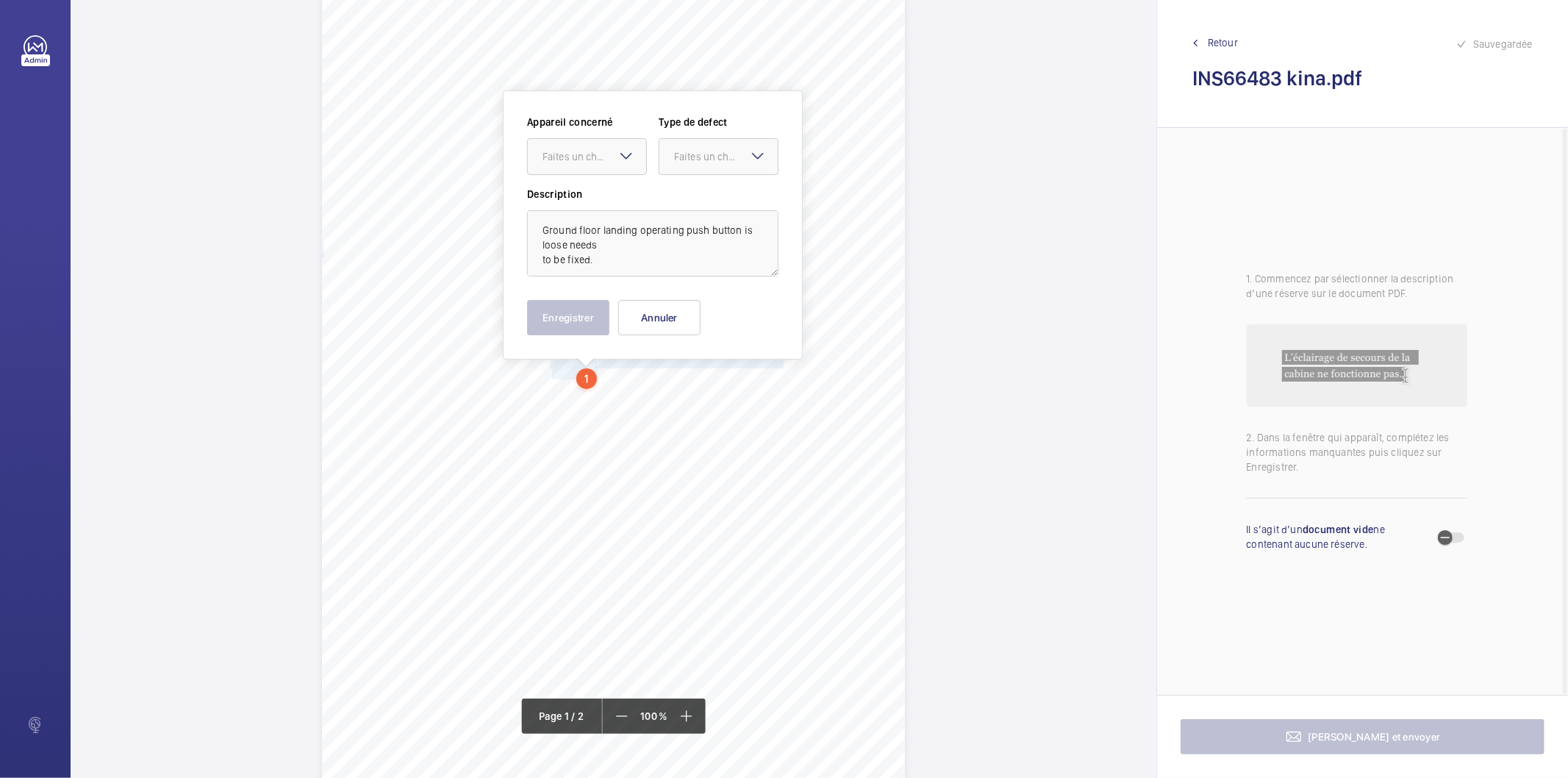
scroll to position [62, 0]
click at [593, 164] on div at bounding box center [586, 156] width 118 height 35
click at [591, 201] on span "INS66483" at bounding box center [586, 200] width 89 height 14
click at [704, 143] on div at bounding box center [719, 156] width 118 height 35
drag, startPoint x: 692, startPoint y: 205, endPoint x: 629, endPoint y: 295, distance: 109.9
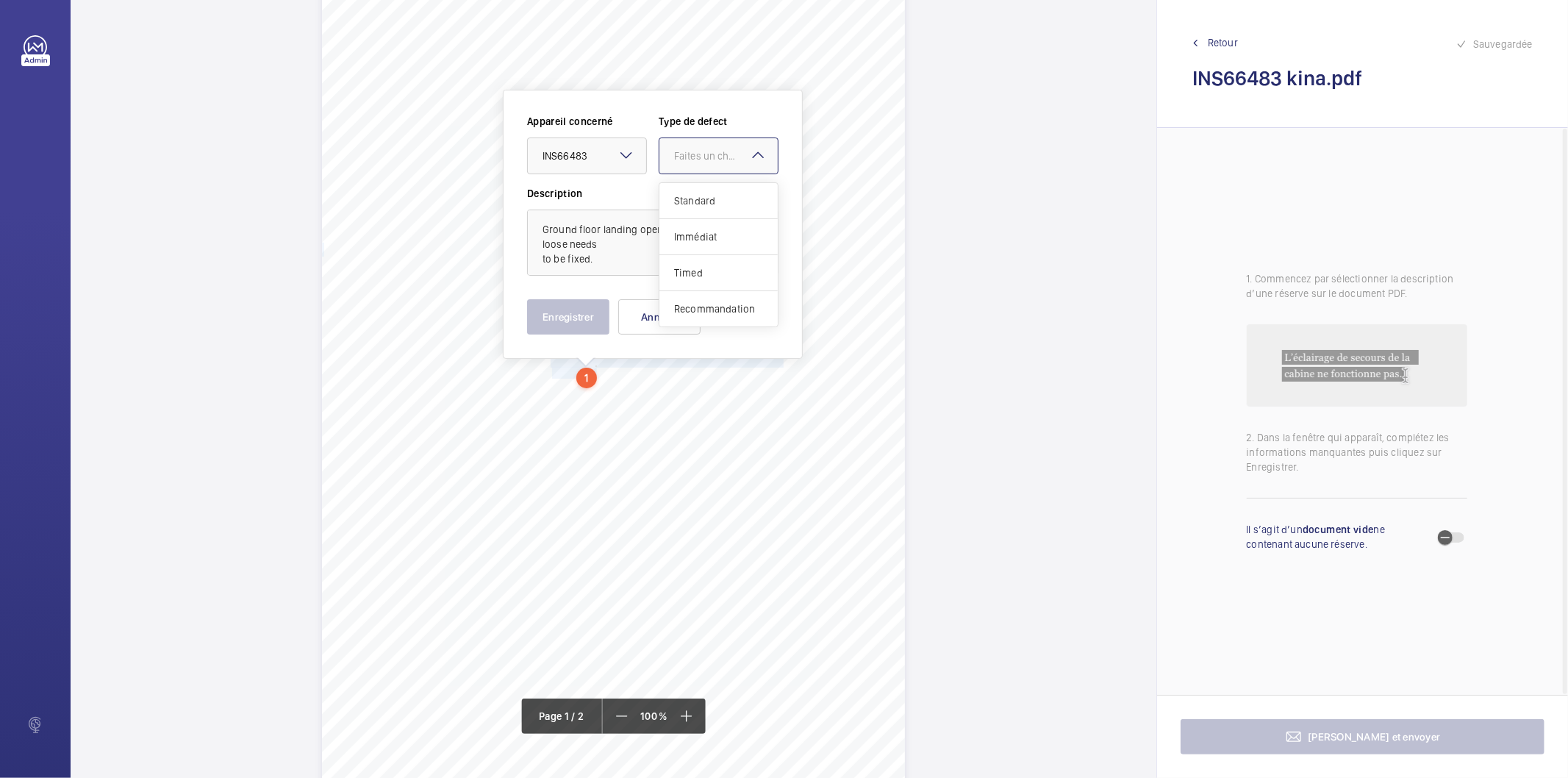
click at [691, 208] on div "Standard" at bounding box center [719, 201] width 118 height 36
click at [578, 325] on button "Enregistrer" at bounding box center [569, 317] width 82 height 35
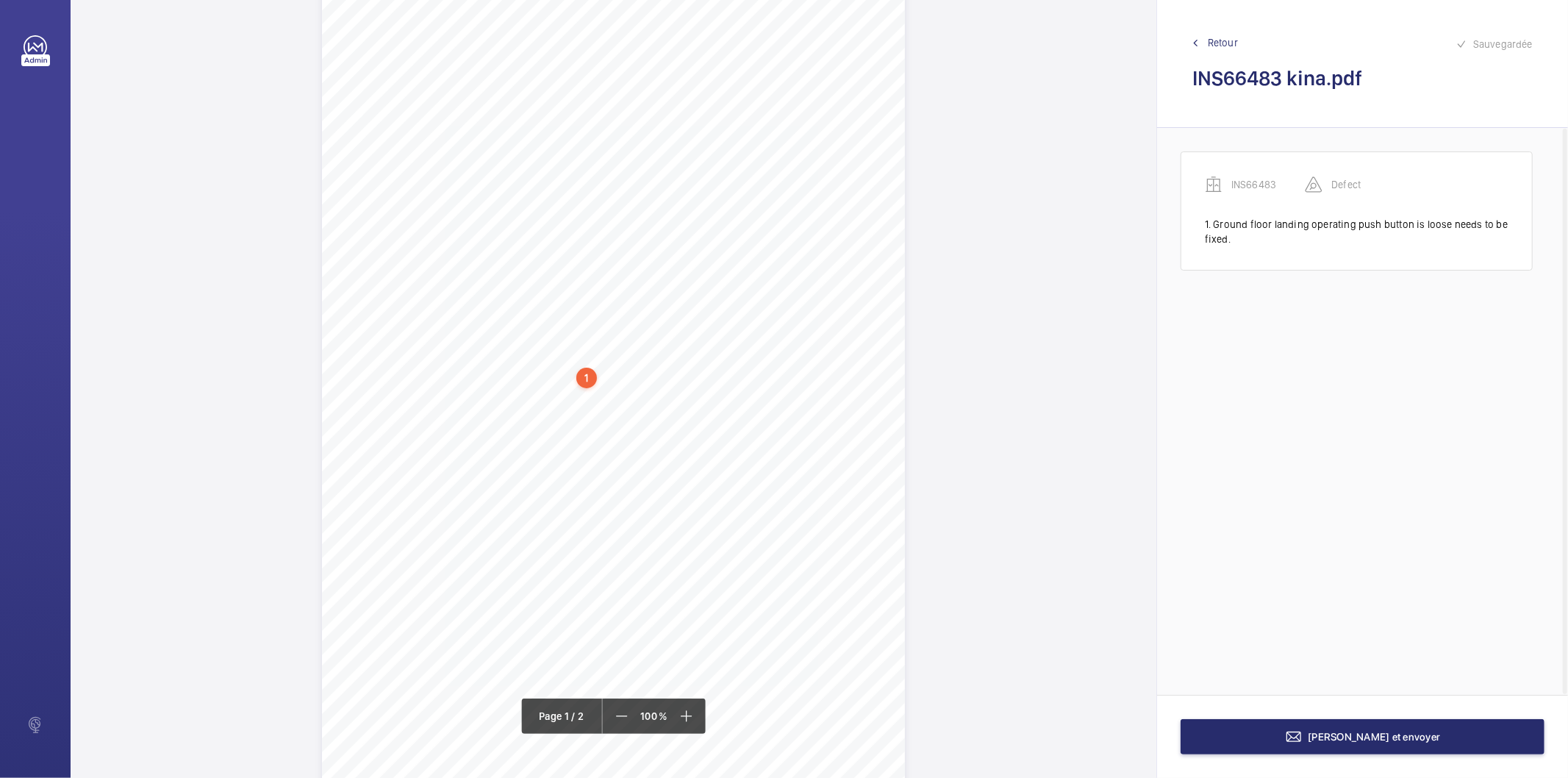
click at [588, 370] on div "1" at bounding box center [586, 377] width 21 height 21
click at [545, 266] on div "INS66483" at bounding box center [590, 262] width 126 height 14
copy div "INS66483"
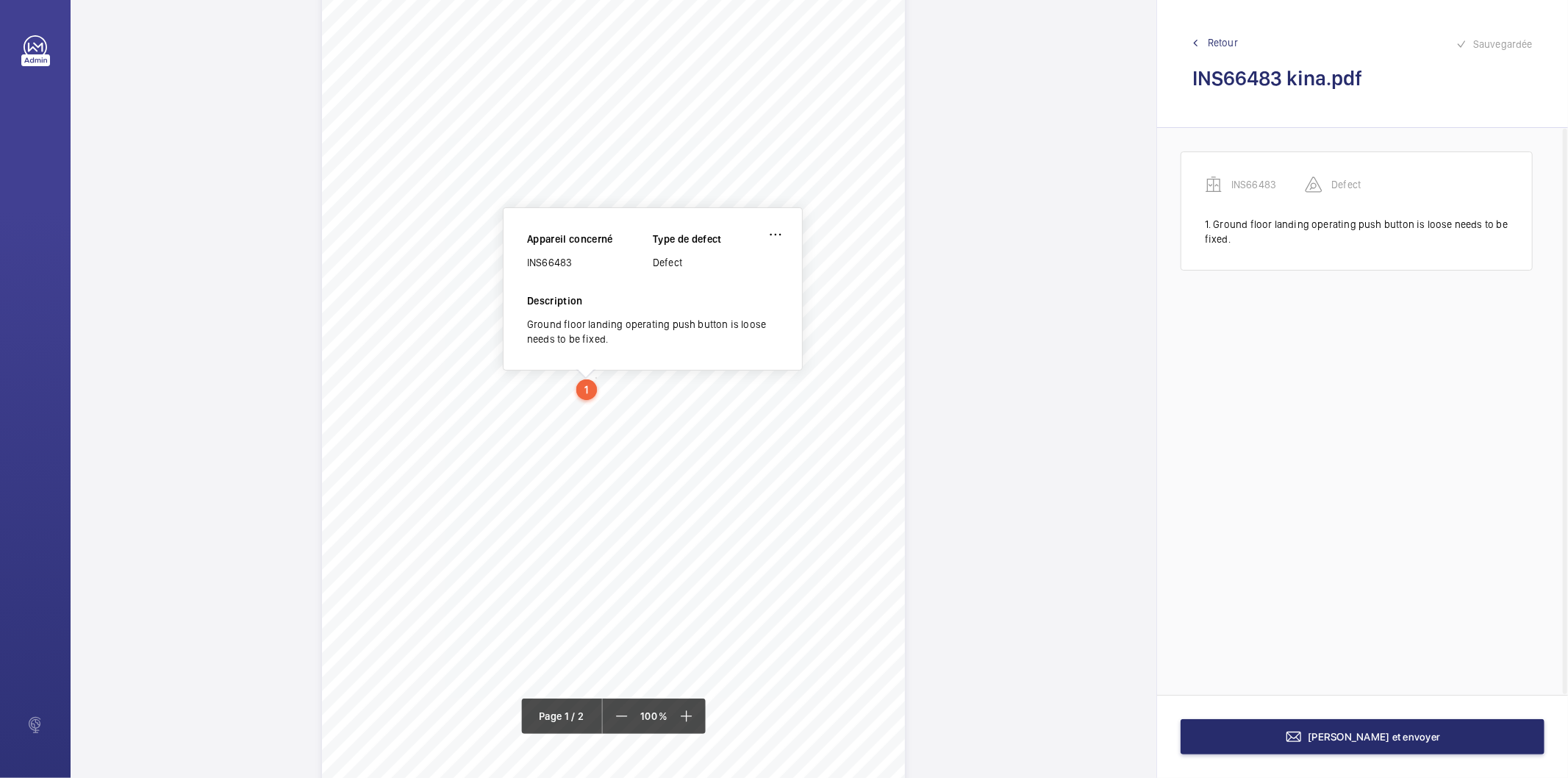
drag, startPoint x: 549, startPoint y: 403, endPoint x: 695, endPoint y: 402, distance: 146.0
click at [695, 402] on div "Signed: Lifting Operations and Lifting Equipment Regulations 1998 Report of Tho…" at bounding box center [613, 385] width 583 height 825
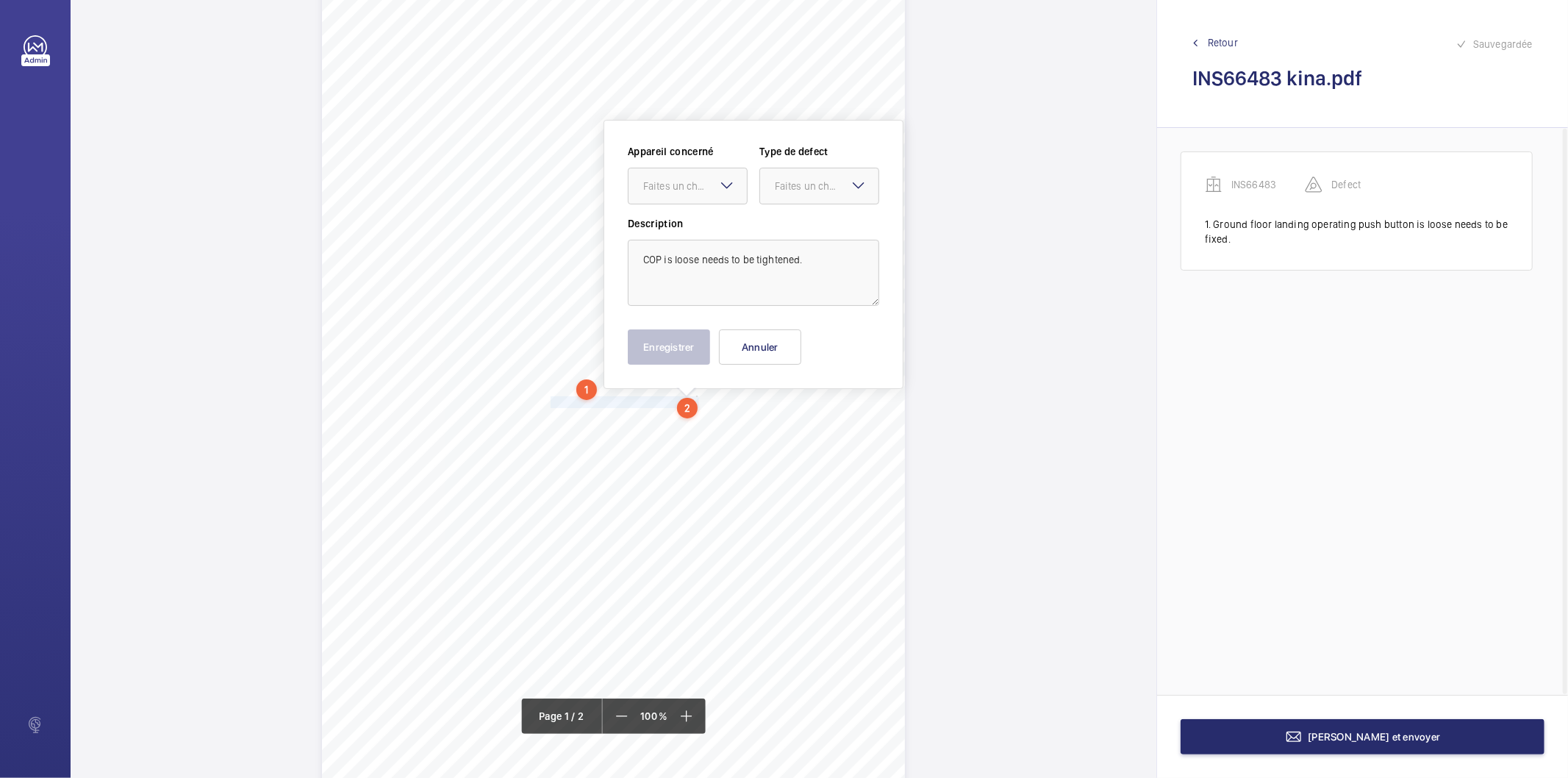
scroll to position [80, 0]
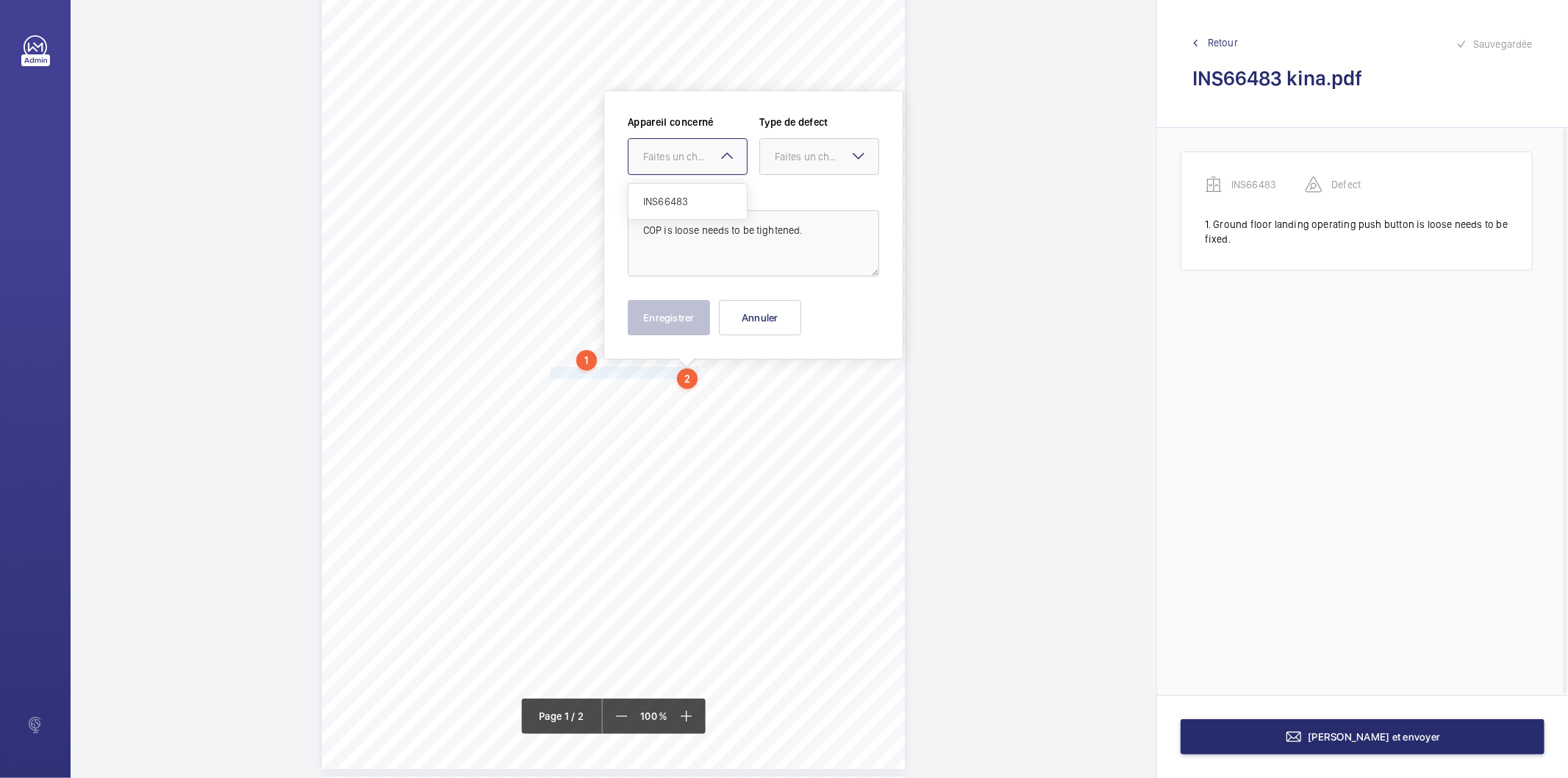
click at [694, 167] on div at bounding box center [687, 156] width 118 height 35
click at [684, 197] on span "INS66483" at bounding box center [687, 201] width 89 height 14
click at [771, 151] on div at bounding box center [819, 156] width 118 height 35
click at [795, 205] on span "Standard" at bounding box center [819, 201] width 89 height 14
click at [695, 312] on button "Enregistrer" at bounding box center [669, 317] width 82 height 35
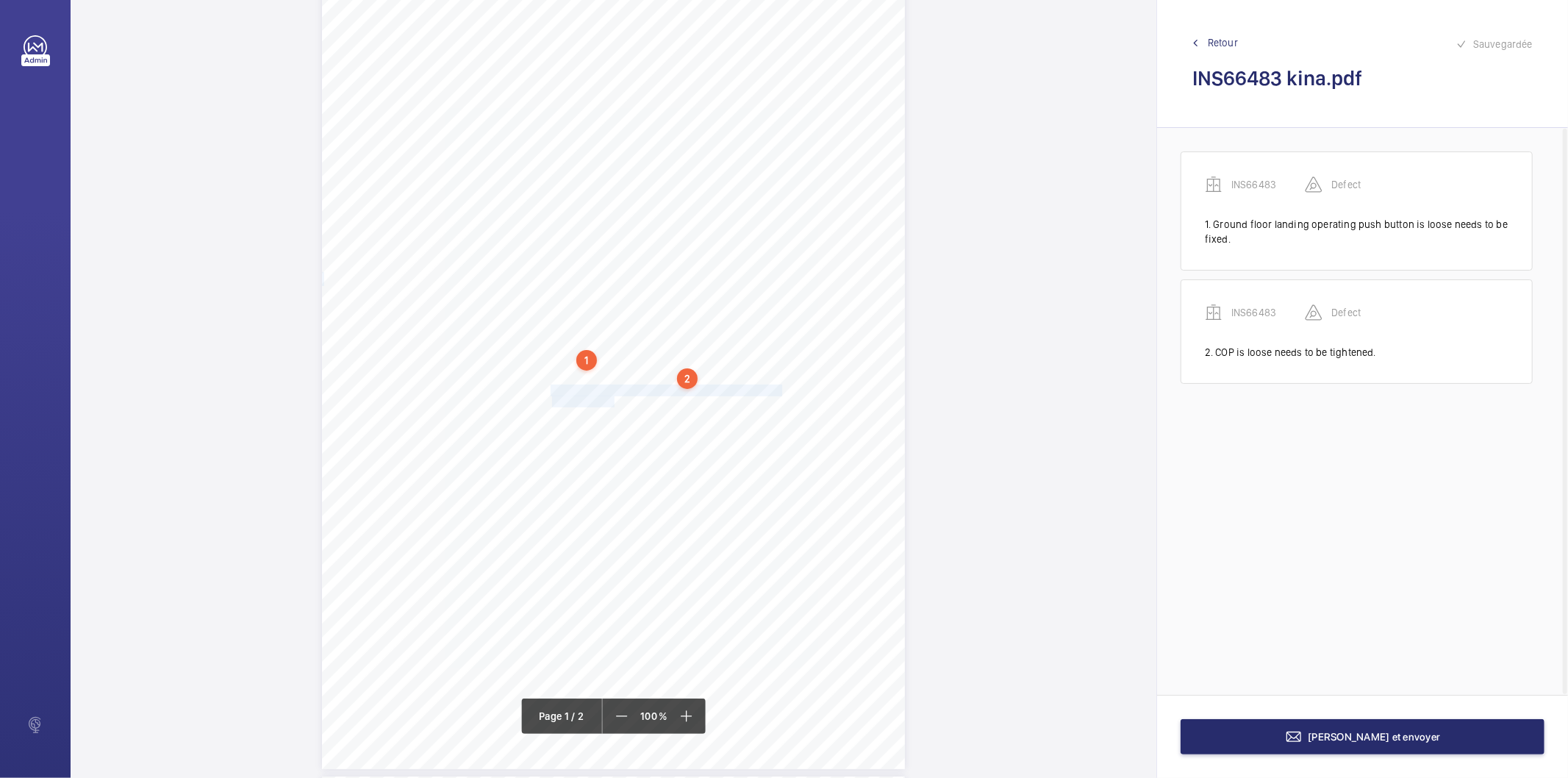
drag, startPoint x: 552, startPoint y: 388, endPoint x: 611, endPoint y: 399, distance: 60.0
click at [611, 399] on div "Signed: Lifting Operations and Lifting Equipment Regulations 1998 Report of Tho…" at bounding box center [613, 357] width 583 height 825
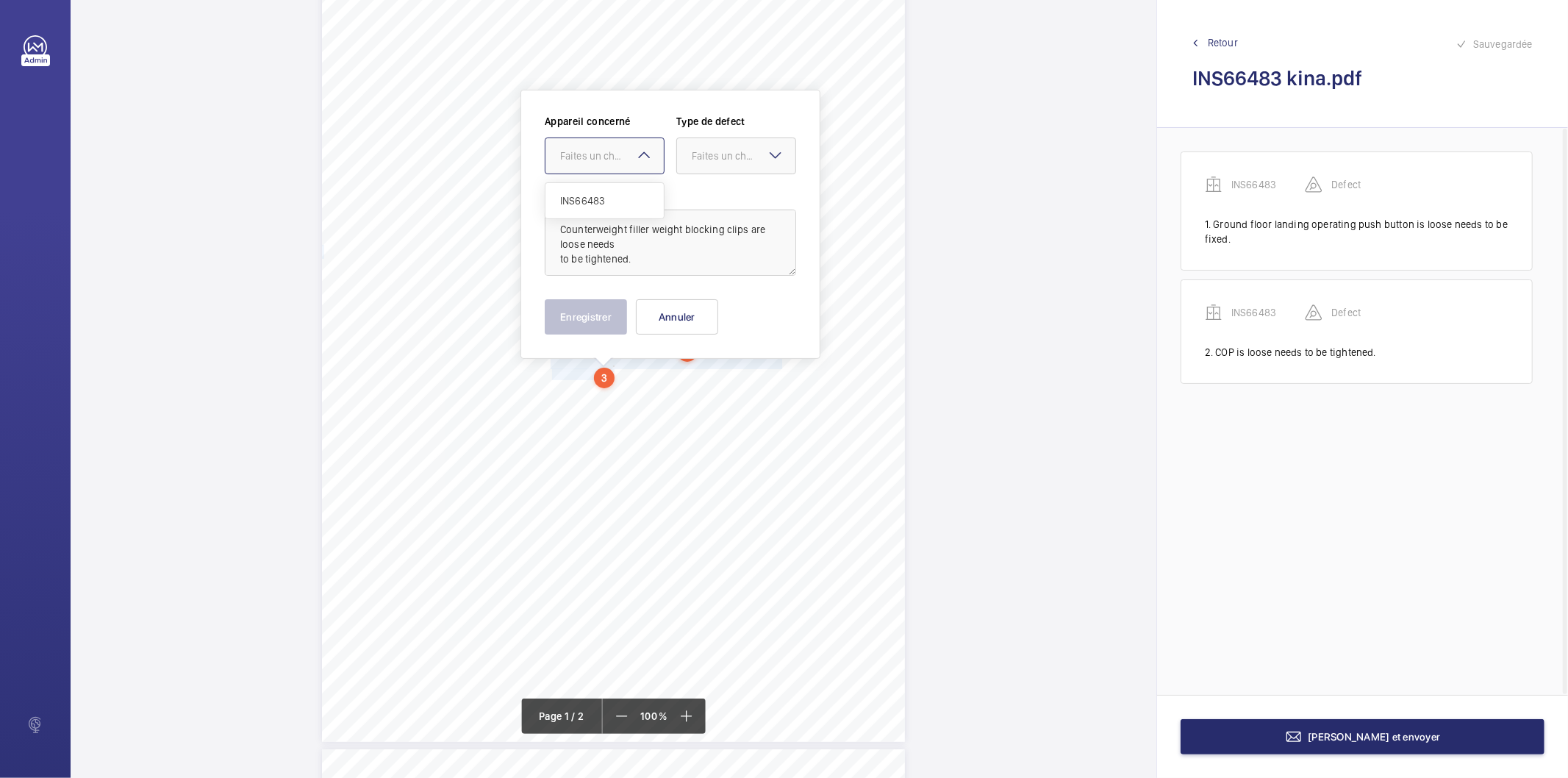
click at [611, 165] on div at bounding box center [604, 156] width 118 height 35
click at [599, 200] on span "INS66483" at bounding box center [604, 200] width 89 height 14
click at [701, 156] on div "Faites un choix" at bounding box center [744, 156] width 104 height 14
click at [699, 201] on span "Standard" at bounding box center [736, 200] width 89 height 14
click at [579, 318] on button "Enregistrer" at bounding box center [586, 317] width 82 height 35
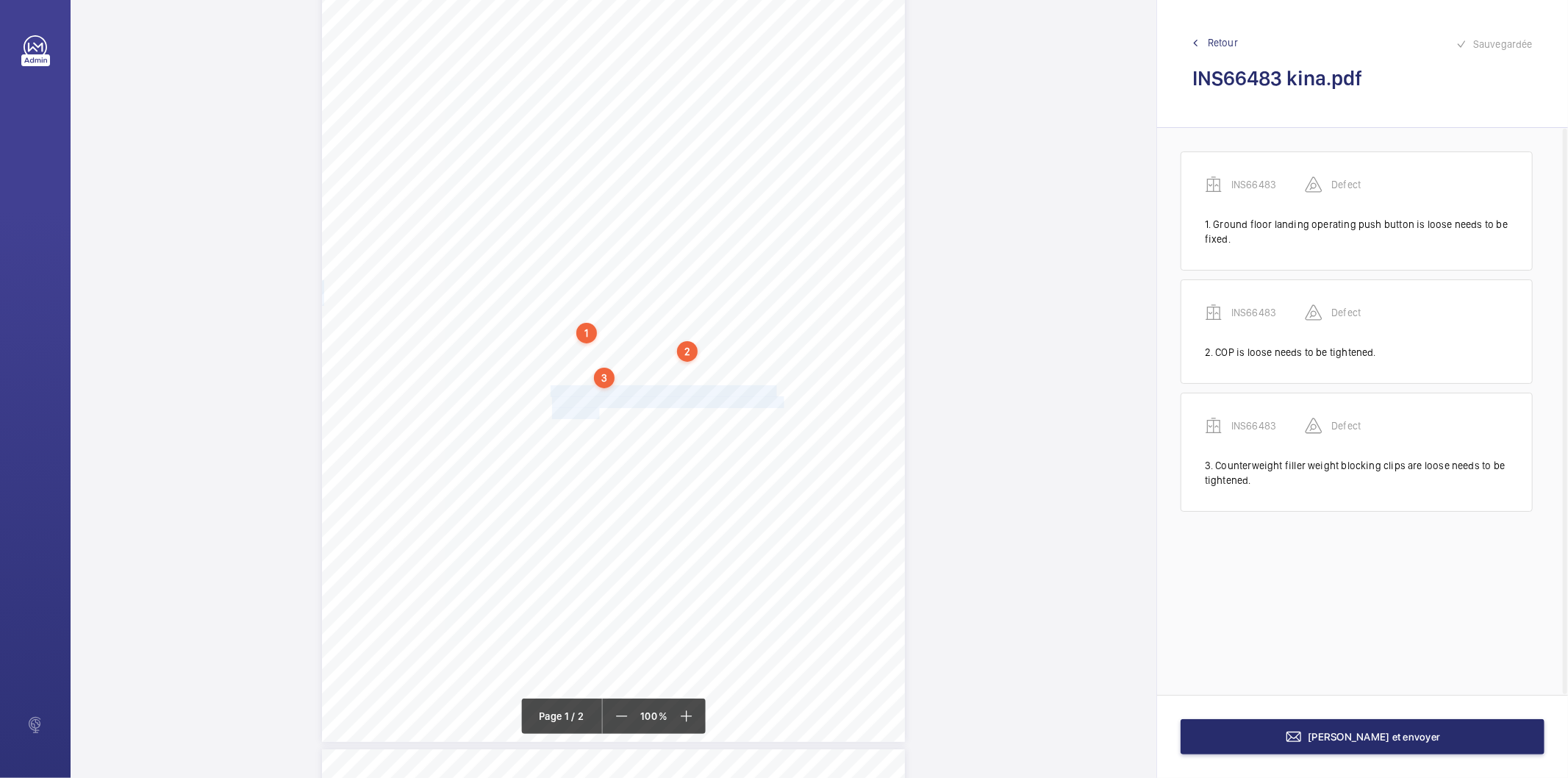
drag, startPoint x: 552, startPoint y: 391, endPoint x: 598, endPoint y: 409, distance: 49.4
click at [598, 409] on div "Signed: Lifting Operations and Lifting Equipment Regulations 1998 Report of Tho…" at bounding box center [613, 329] width 583 height 825
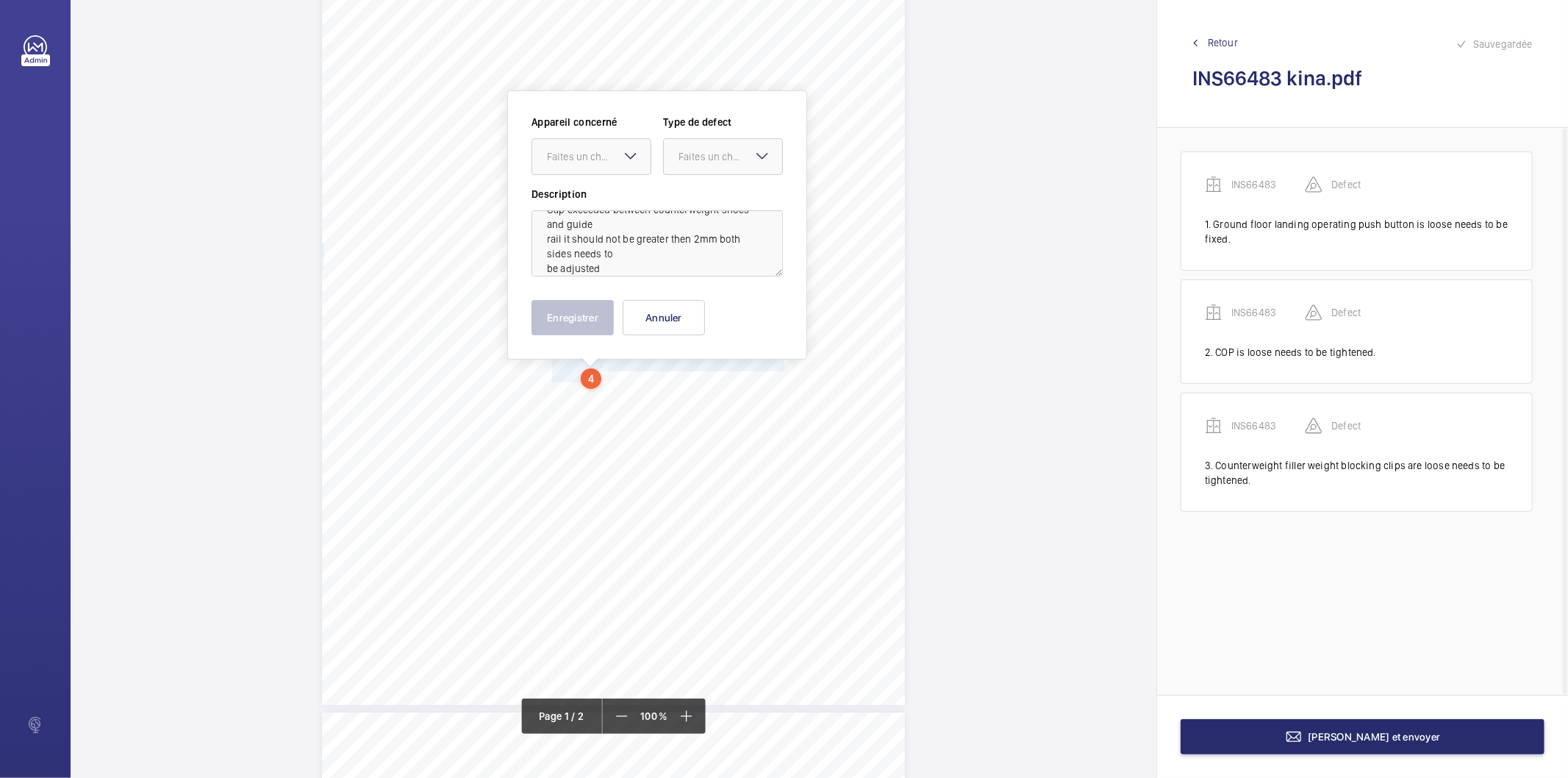
scroll to position [32, 0]
click at [588, 167] on div at bounding box center [591, 156] width 118 height 35
click at [577, 200] on span "INS66483" at bounding box center [591, 201] width 89 height 14
click at [675, 155] on div at bounding box center [723, 156] width 118 height 35
click at [682, 201] on span "Standard" at bounding box center [722, 201] width 89 height 14
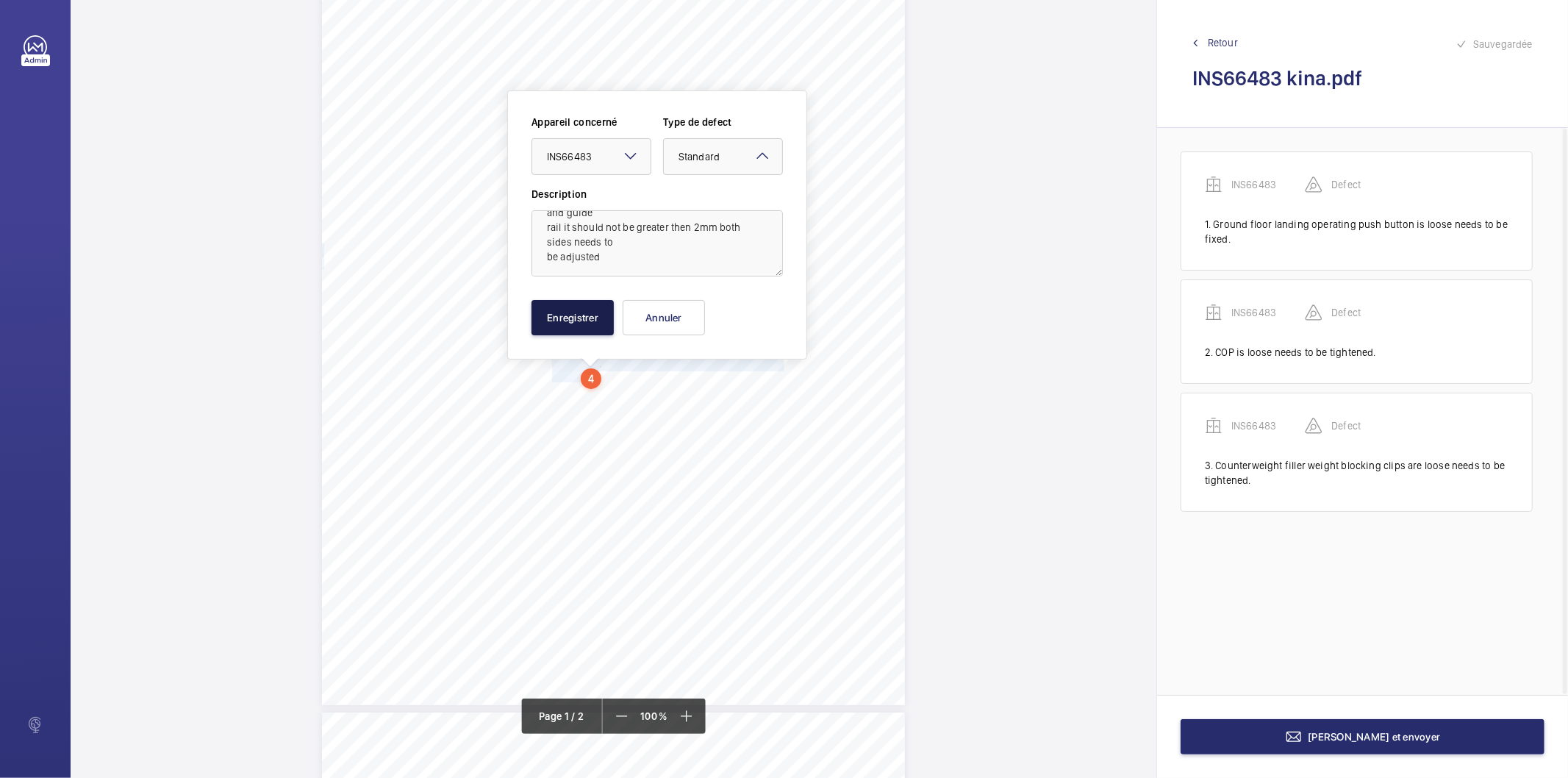
click at [599, 329] on button "Enregistrer" at bounding box center [573, 317] width 82 height 35
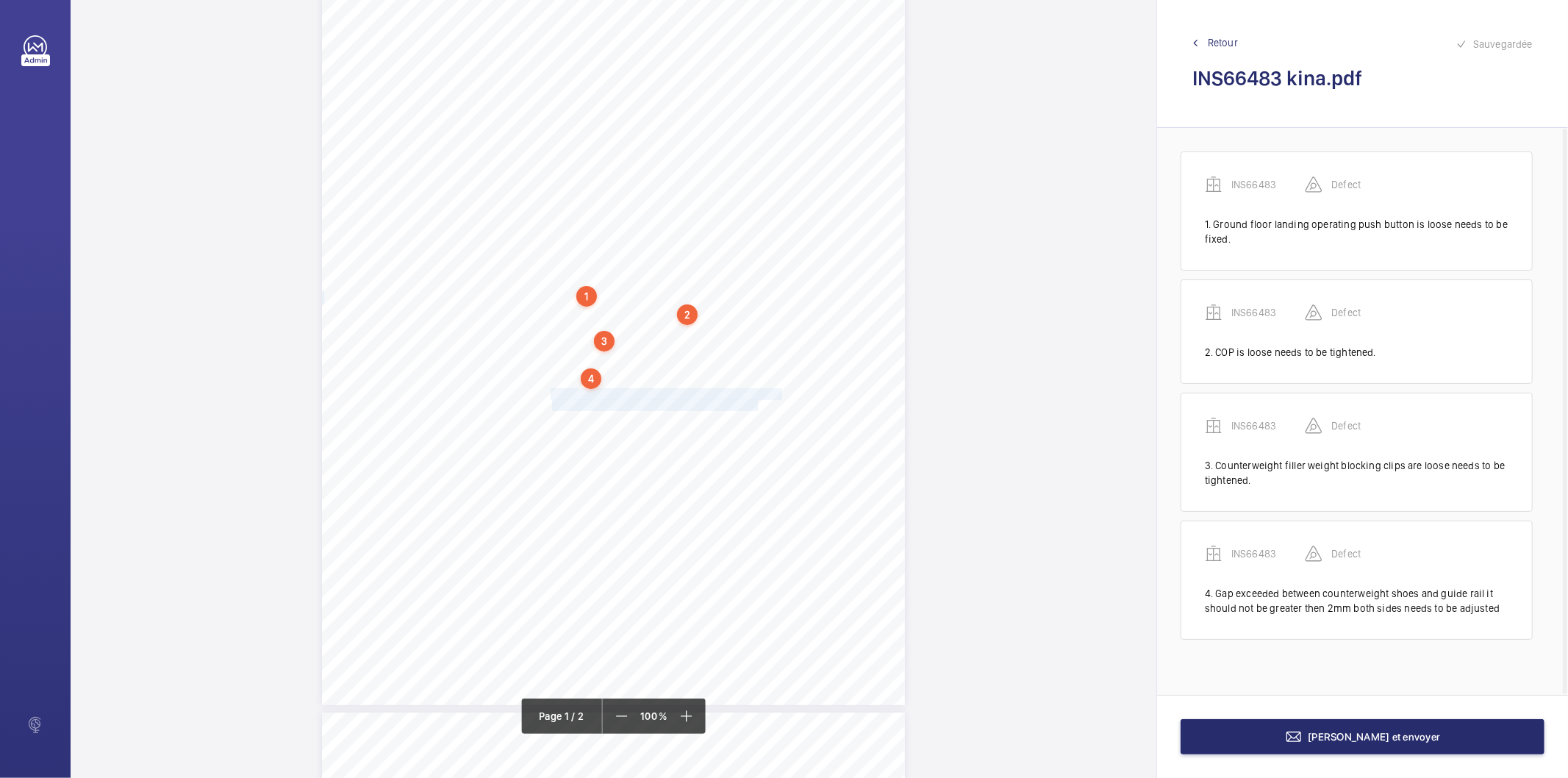
drag, startPoint x: 548, startPoint y: 395, endPoint x: 754, endPoint y: 402, distance: 206.1
click at [754, 402] on div "Signed: Lifting Operations and Lifting Equipment Regulations 1998 Report of Tho…" at bounding box center [613, 292] width 583 height 825
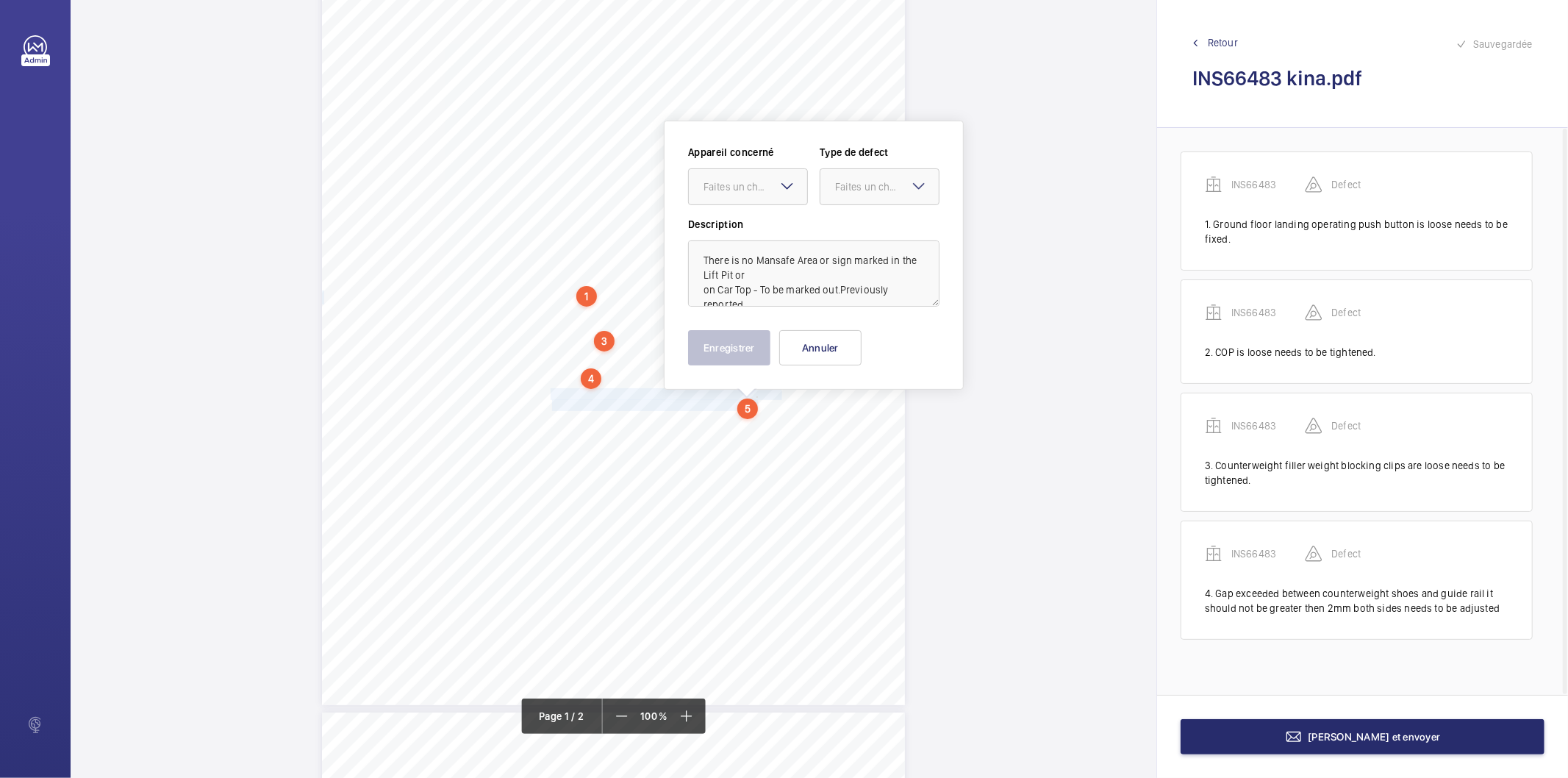
scroll to position [173, 0]
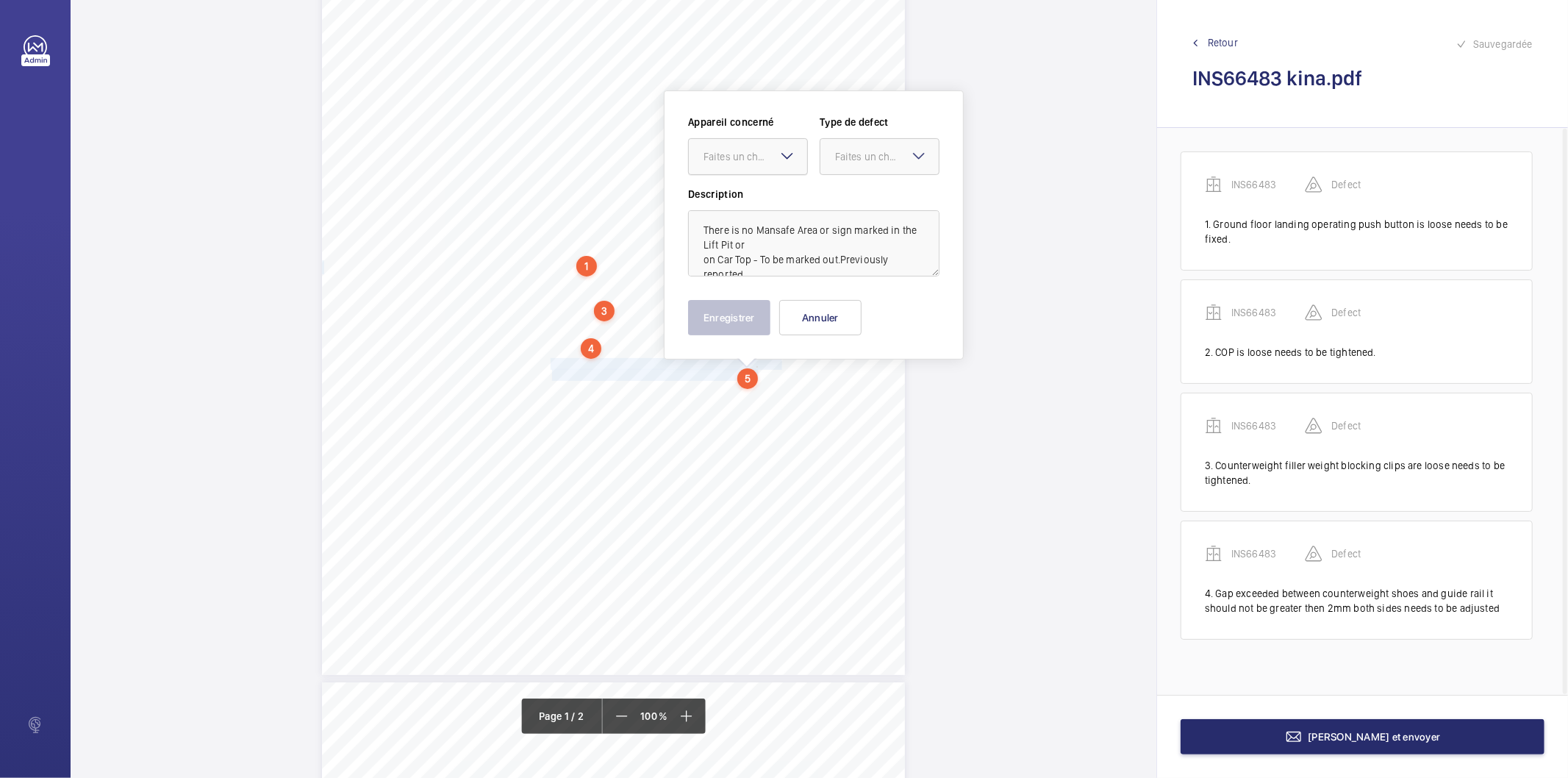
click at [718, 155] on div "Faites un choix" at bounding box center [755, 156] width 104 height 14
click at [737, 207] on span "INS66483" at bounding box center [747, 201] width 89 height 14
click at [864, 169] on div at bounding box center [880, 156] width 118 height 35
click at [863, 307] on span "Recommandation" at bounding box center [879, 309] width 89 height 14
click at [751, 314] on button "Enregistrer" at bounding box center [729, 317] width 82 height 35
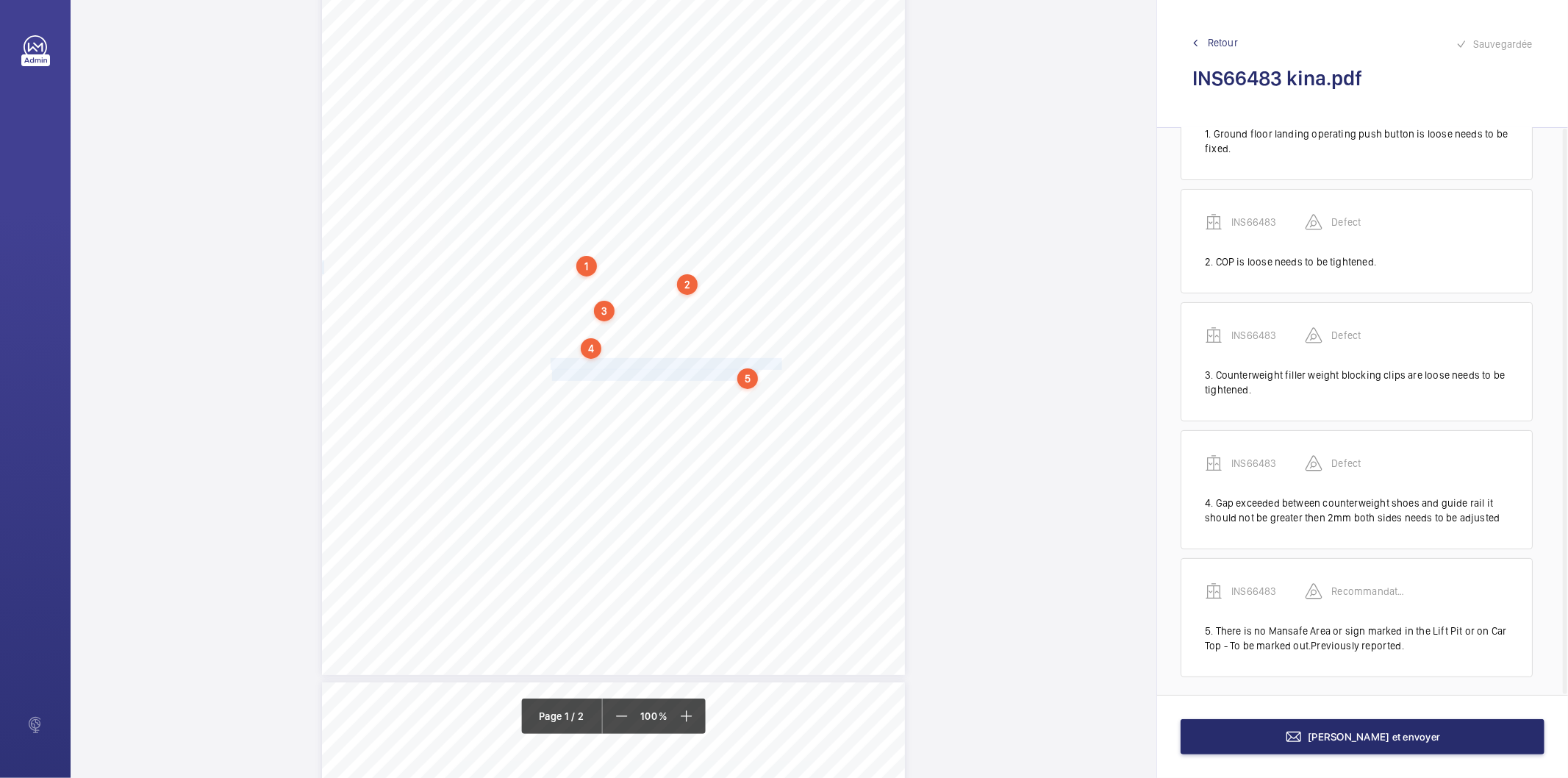
scroll to position [97, 0]
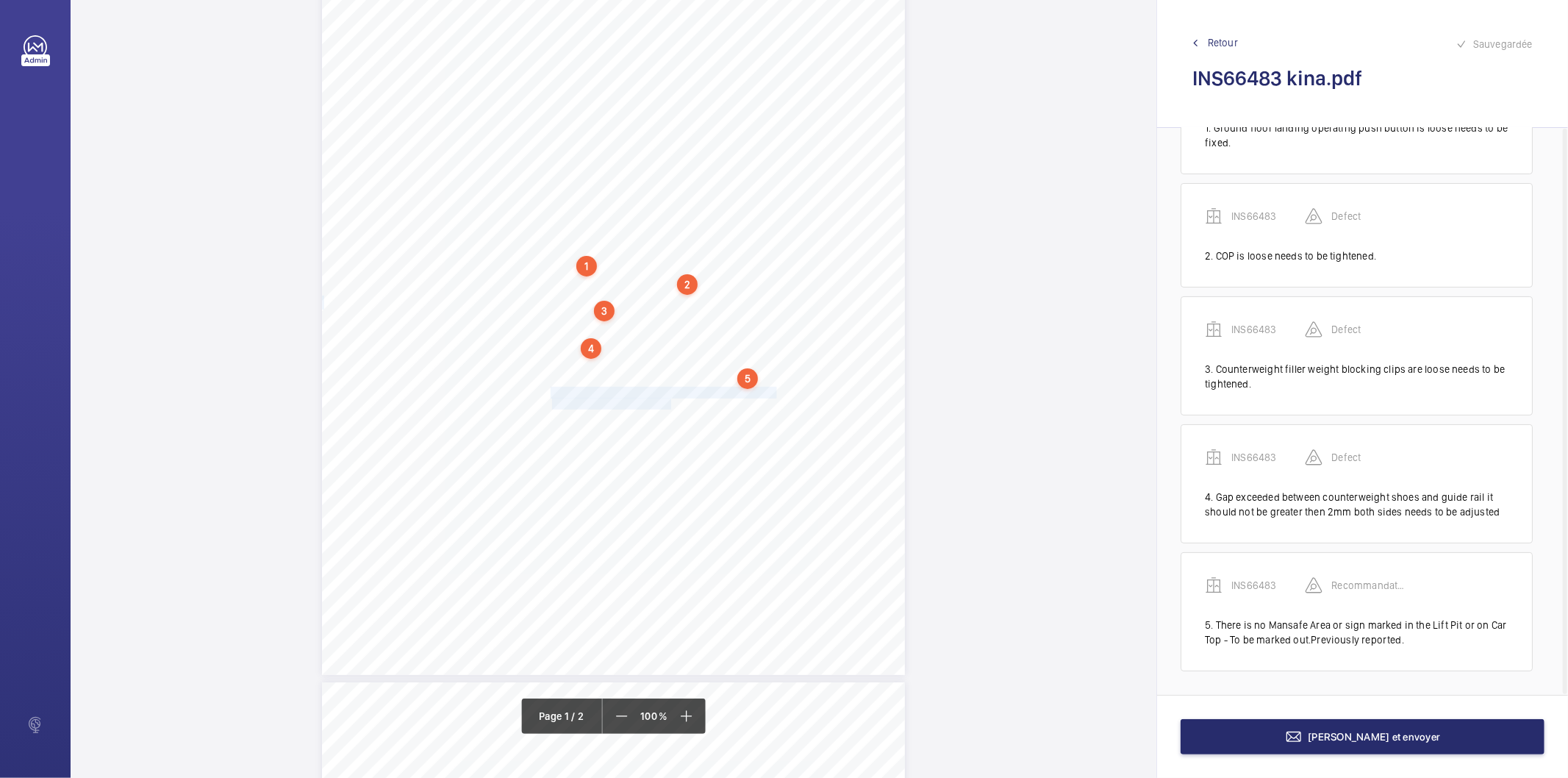
drag, startPoint x: 550, startPoint y: 392, endPoint x: 669, endPoint y: 404, distance: 119.6
click at [669, 404] on div "Signed: Lifting Operations and Lifting Equipment Regulations 1998 Report of Tho…" at bounding box center [613, 262] width 583 height 825
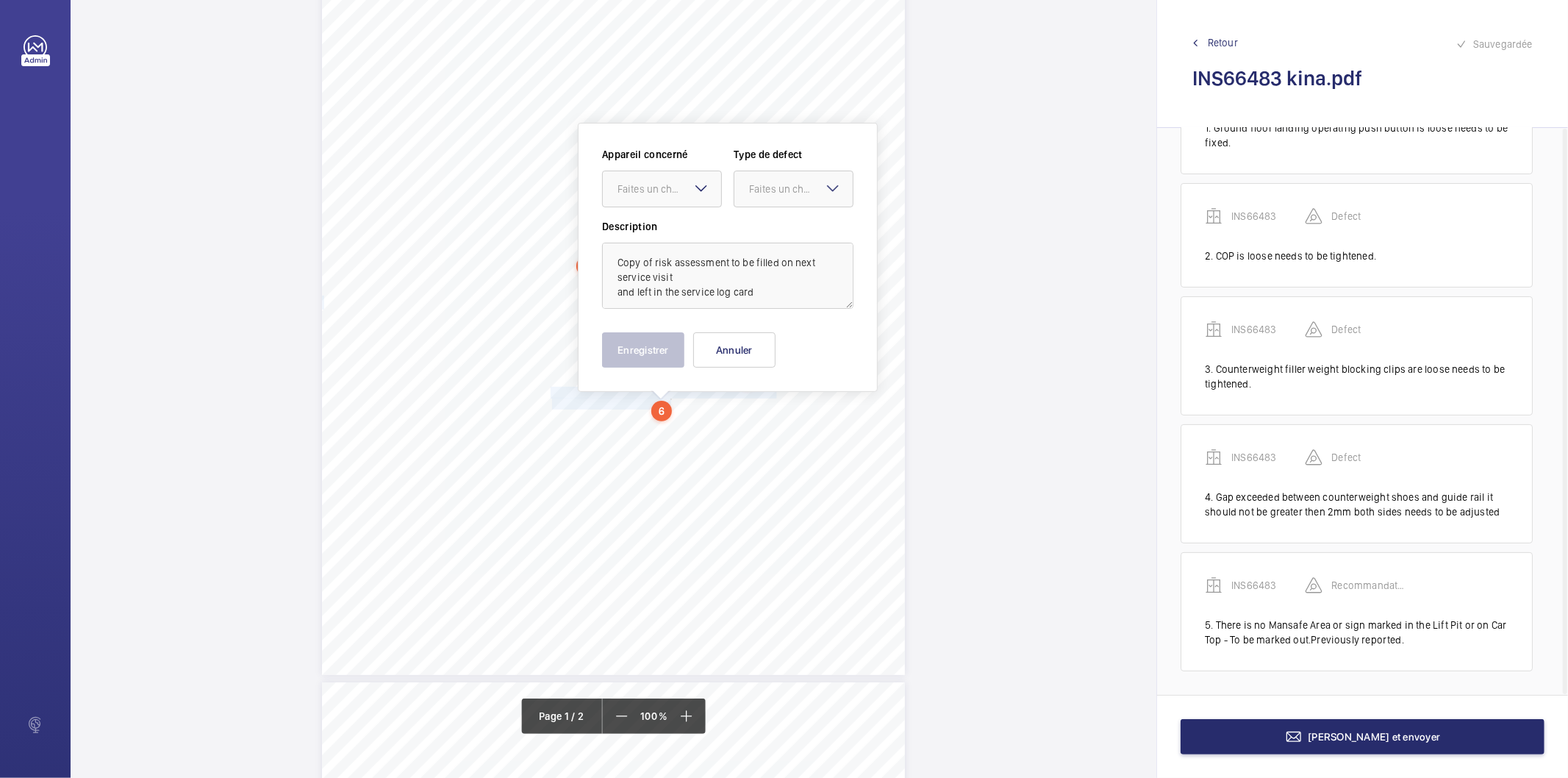
scroll to position [207, 0]
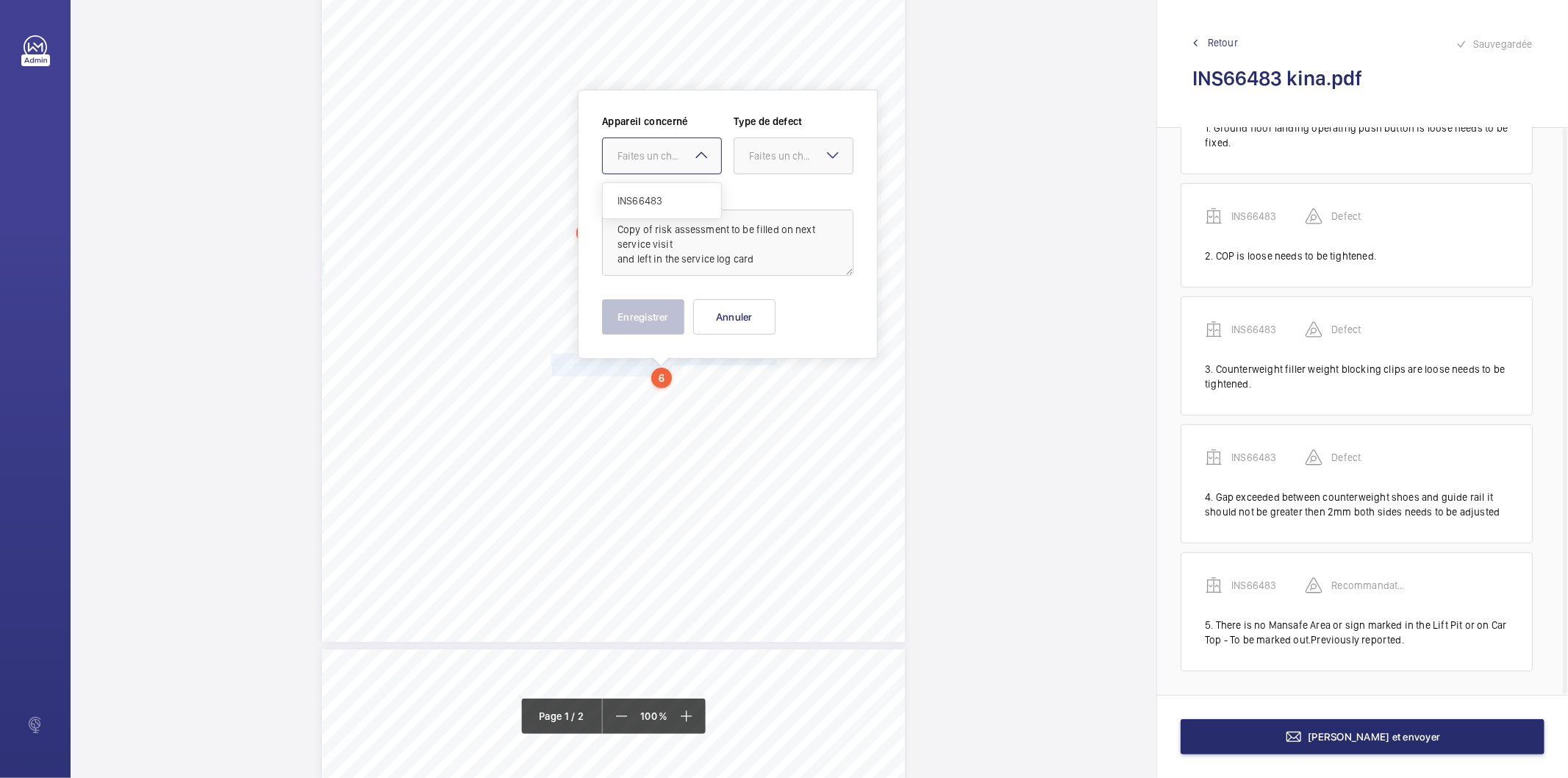
click at [686, 158] on div "Faites un choix" at bounding box center [670, 156] width 104 height 14
click at [652, 200] on span "INS66483" at bounding box center [662, 200] width 89 height 14
click at [825, 148] on mat-icon at bounding box center [833, 156] width 18 height 18
click at [778, 305] on span "Recommandation" at bounding box center [793, 309] width 89 height 14
click at [649, 321] on button "Enregistrer" at bounding box center [643, 317] width 82 height 35
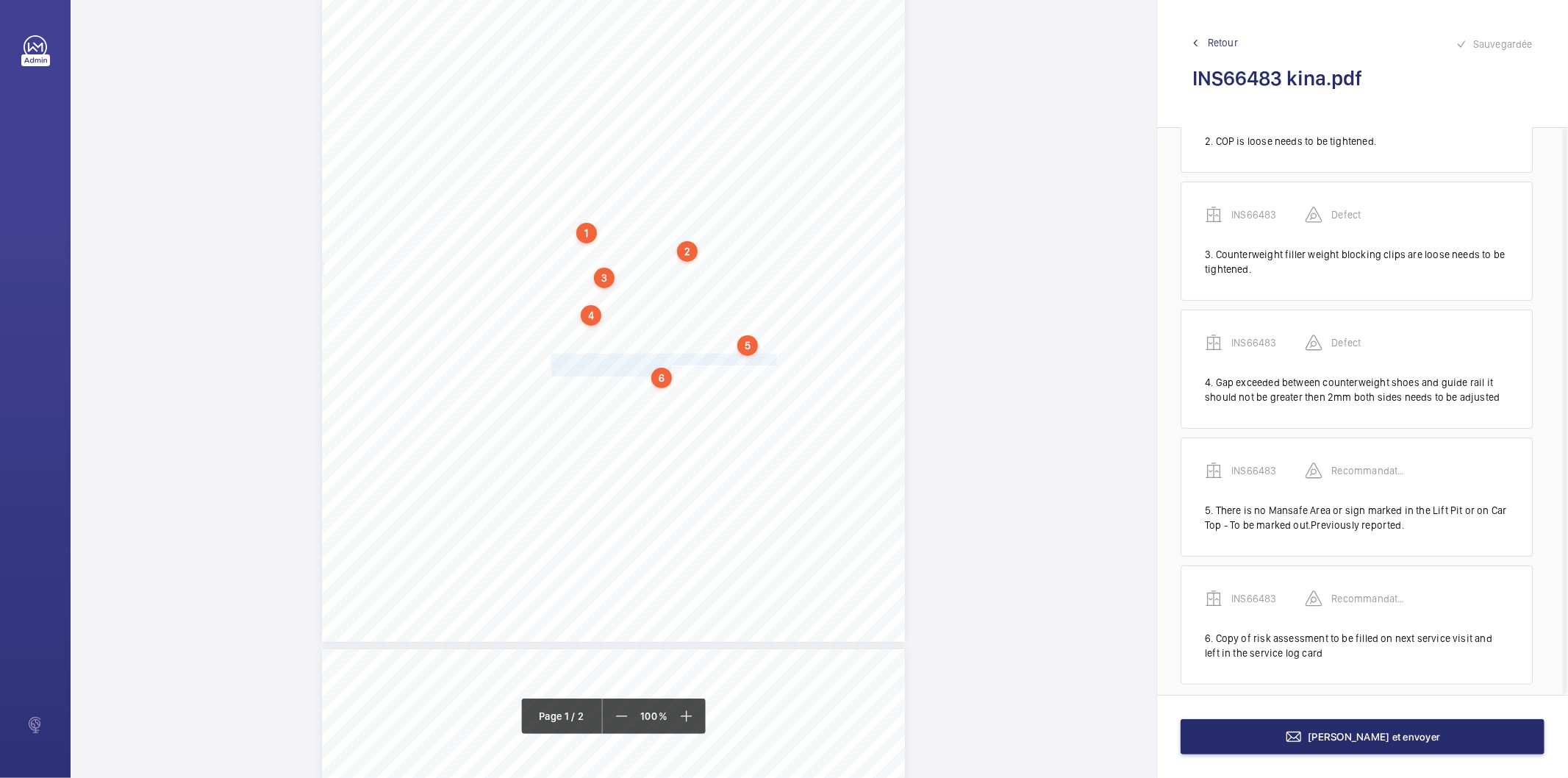
scroll to position [224, 0]
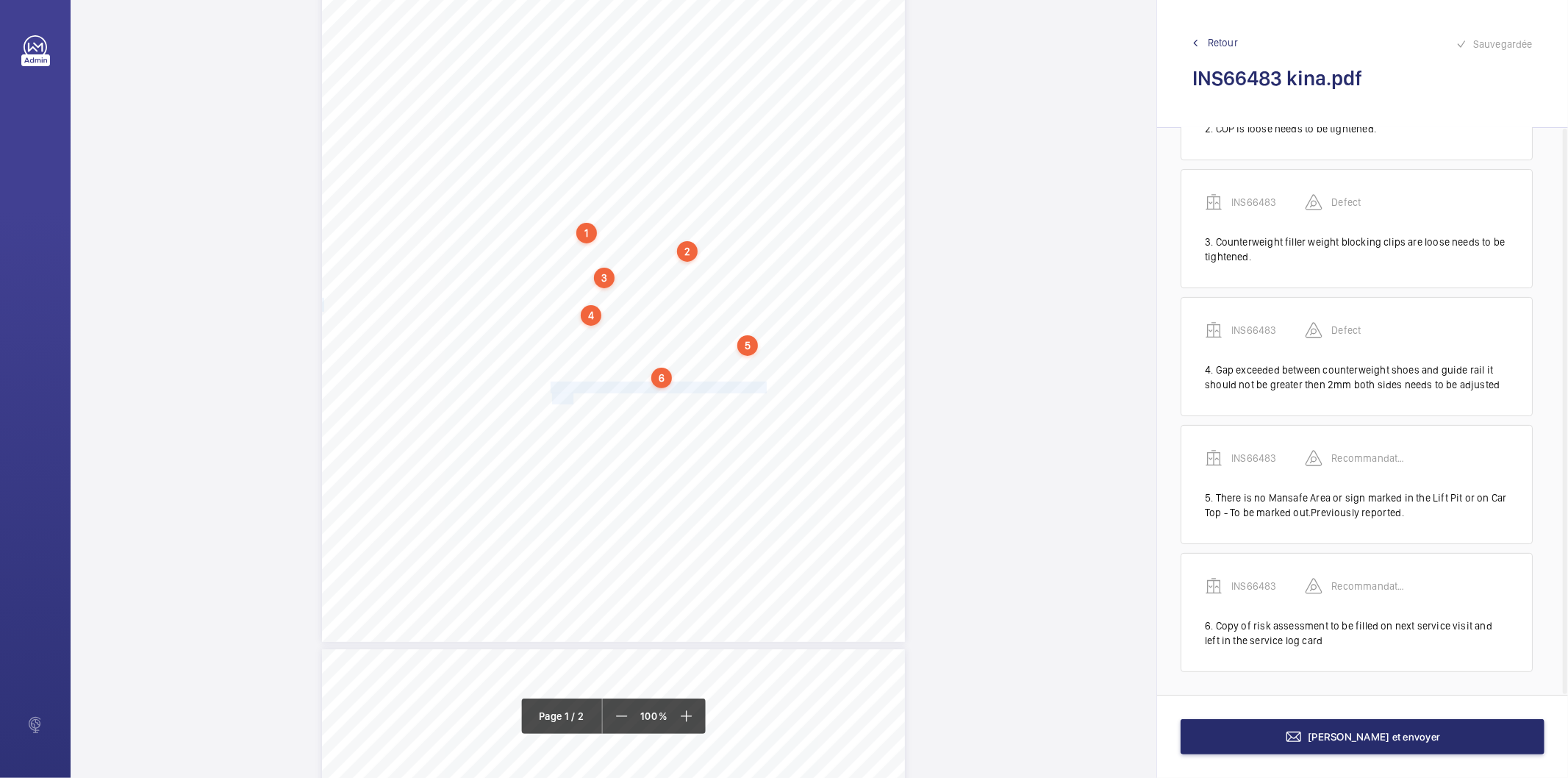
drag, startPoint x: 550, startPoint y: 388, endPoint x: 570, endPoint y: 400, distance: 23.3
click at [570, 400] on div "Signed: Lifting Operations and Lifting Equipment Regulations 1998 Report of Tho…" at bounding box center [613, 229] width 583 height 825
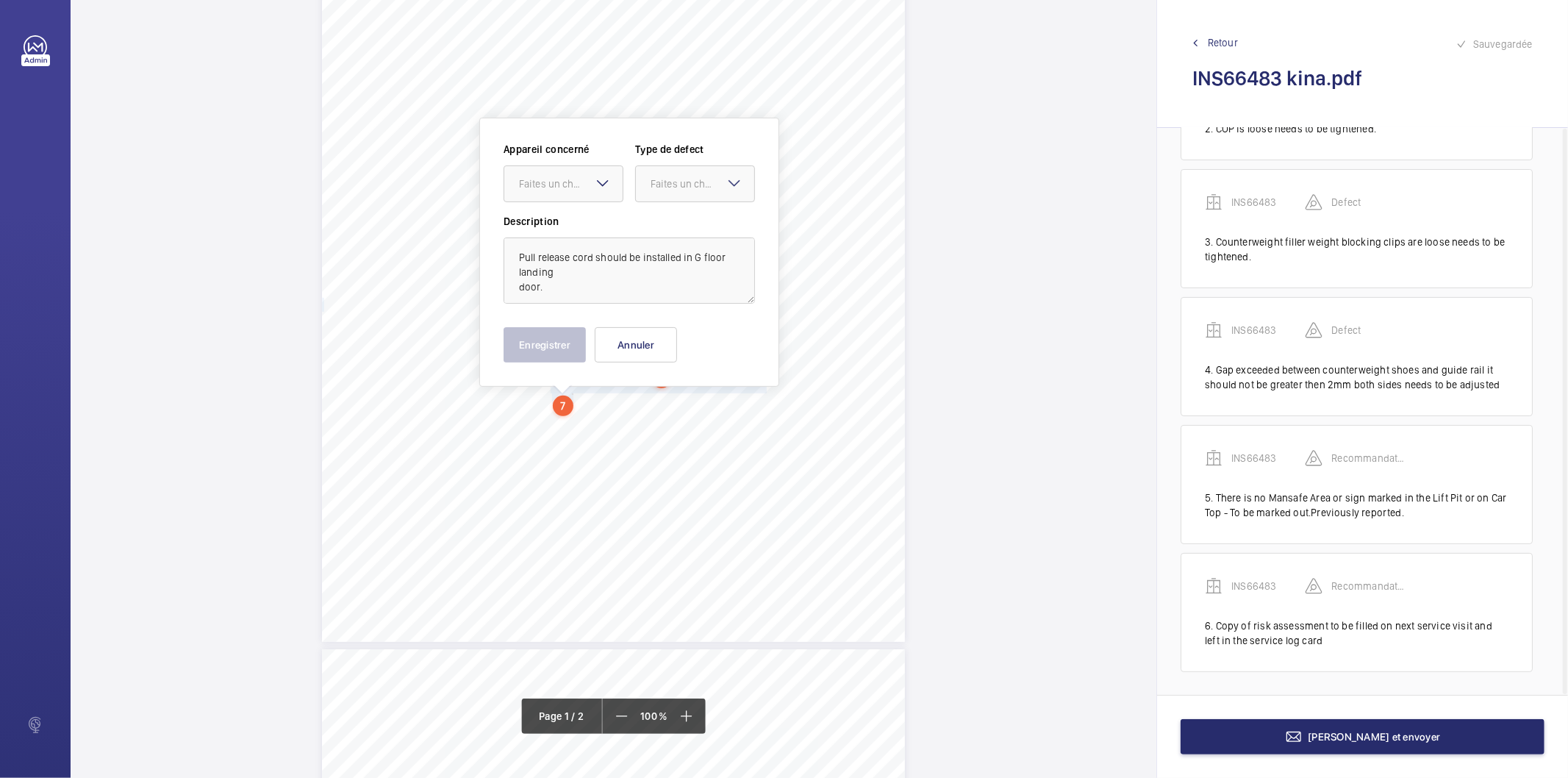
scroll to position [233, 0]
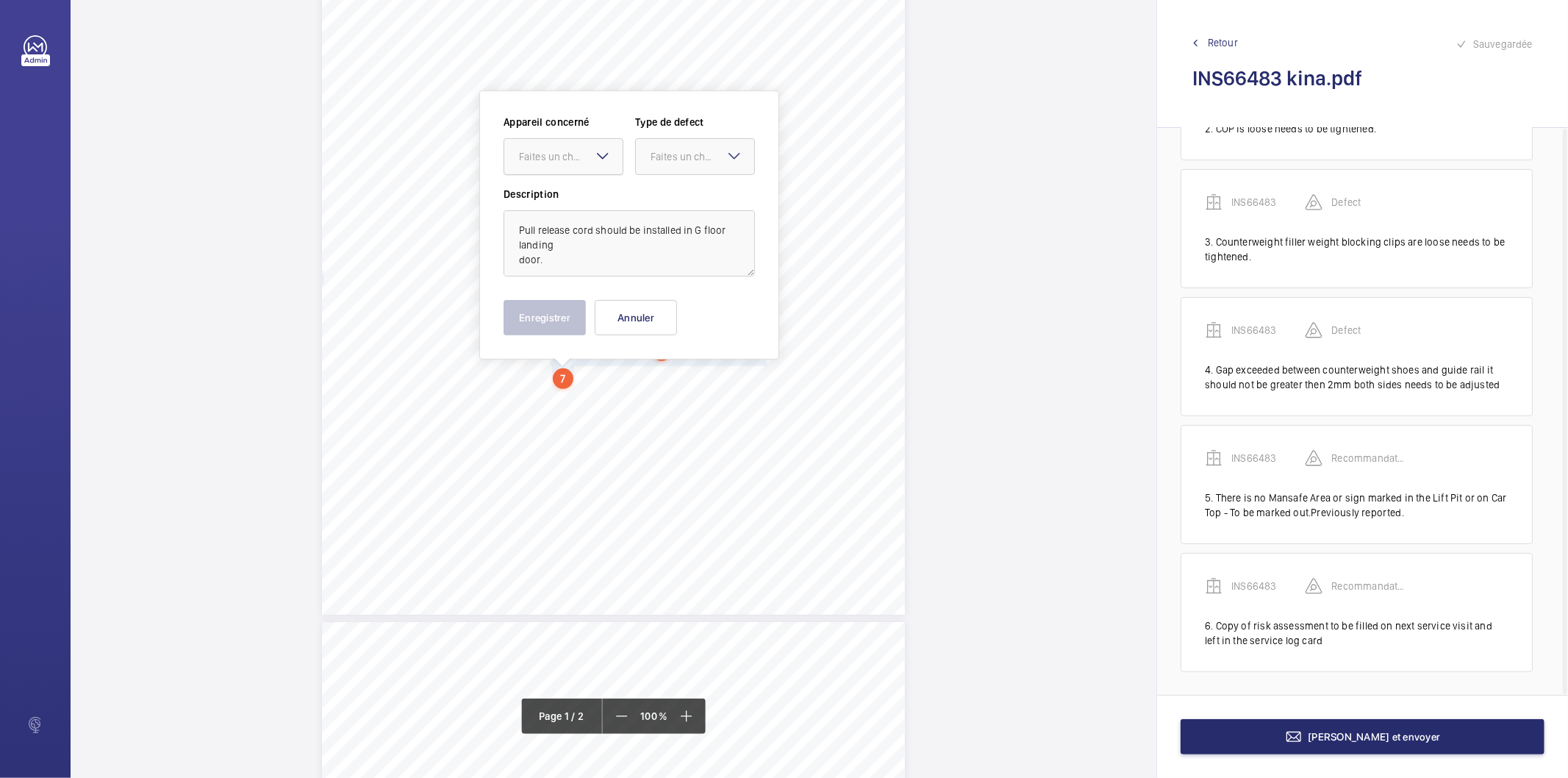
click at [589, 155] on div "Faites un choix" at bounding box center [571, 156] width 104 height 14
click at [568, 206] on span "INS66483" at bounding box center [563, 201] width 89 height 14
click at [664, 157] on div "Faites un choix" at bounding box center [703, 156] width 104 height 14
drag, startPoint x: 703, startPoint y: 309, endPoint x: 667, endPoint y: 312, distance: 36.1
click at [704, 309] on span "Recommandation" at bounding box center [695, 309] width 89 height 14
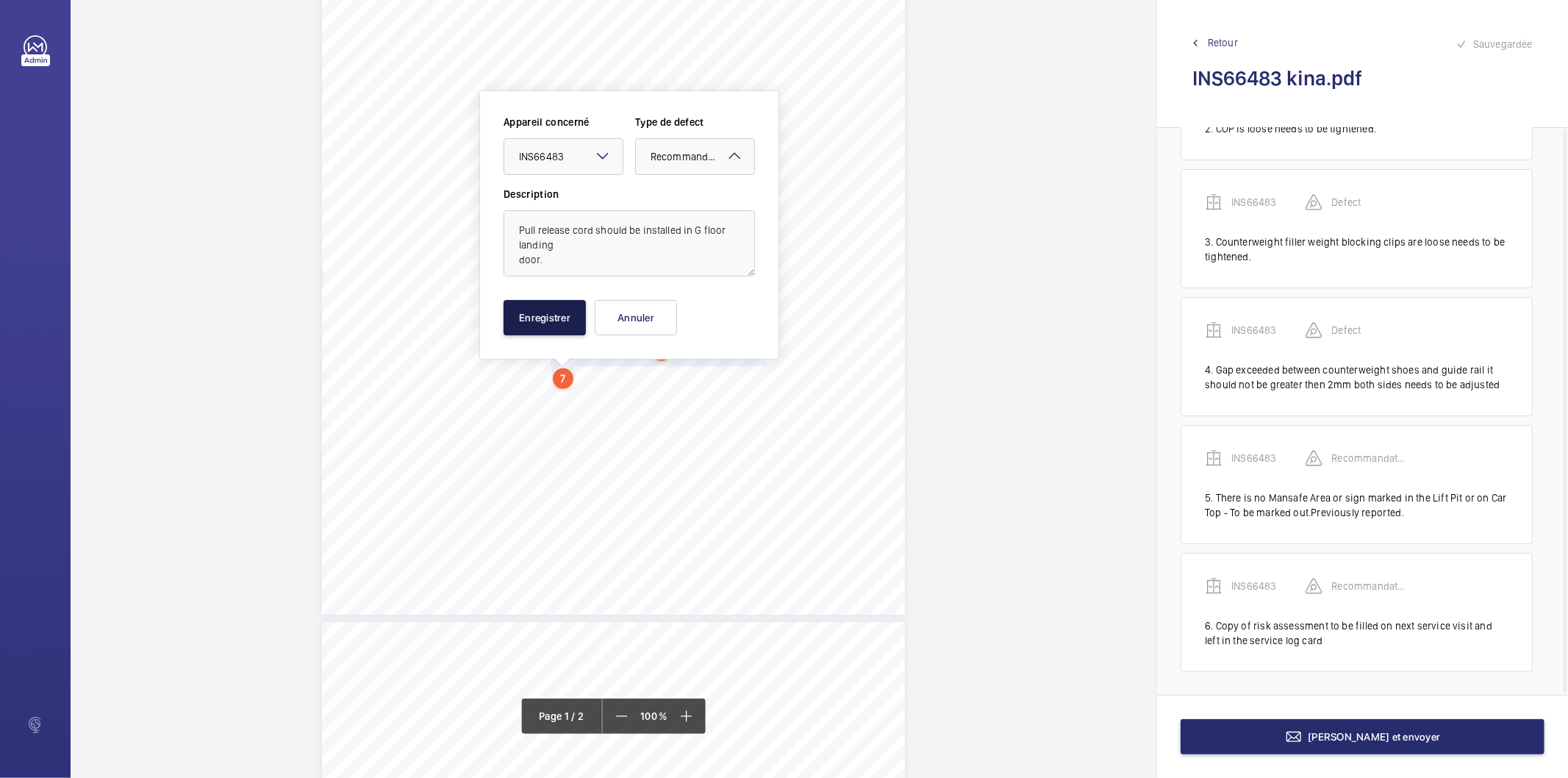
drag, startPoint x: 563, startPoint y: 317, endPoint x: 552, endPoint y: 317, distance: 11.0
click at [562, 317] on button "Enregistrer" at bounding box center [544, 317] width 82 height 35
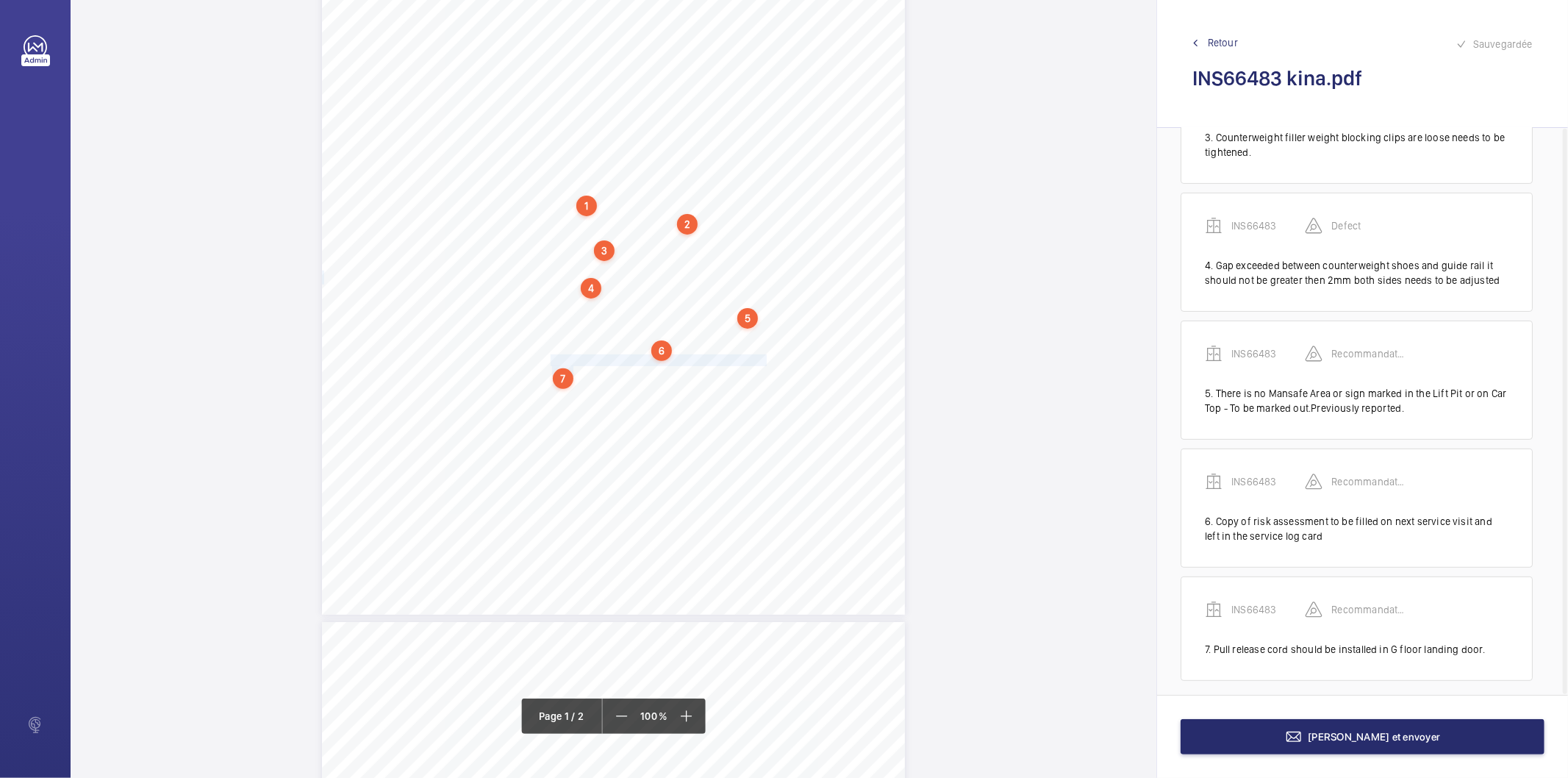
scroll to position [337, 0]
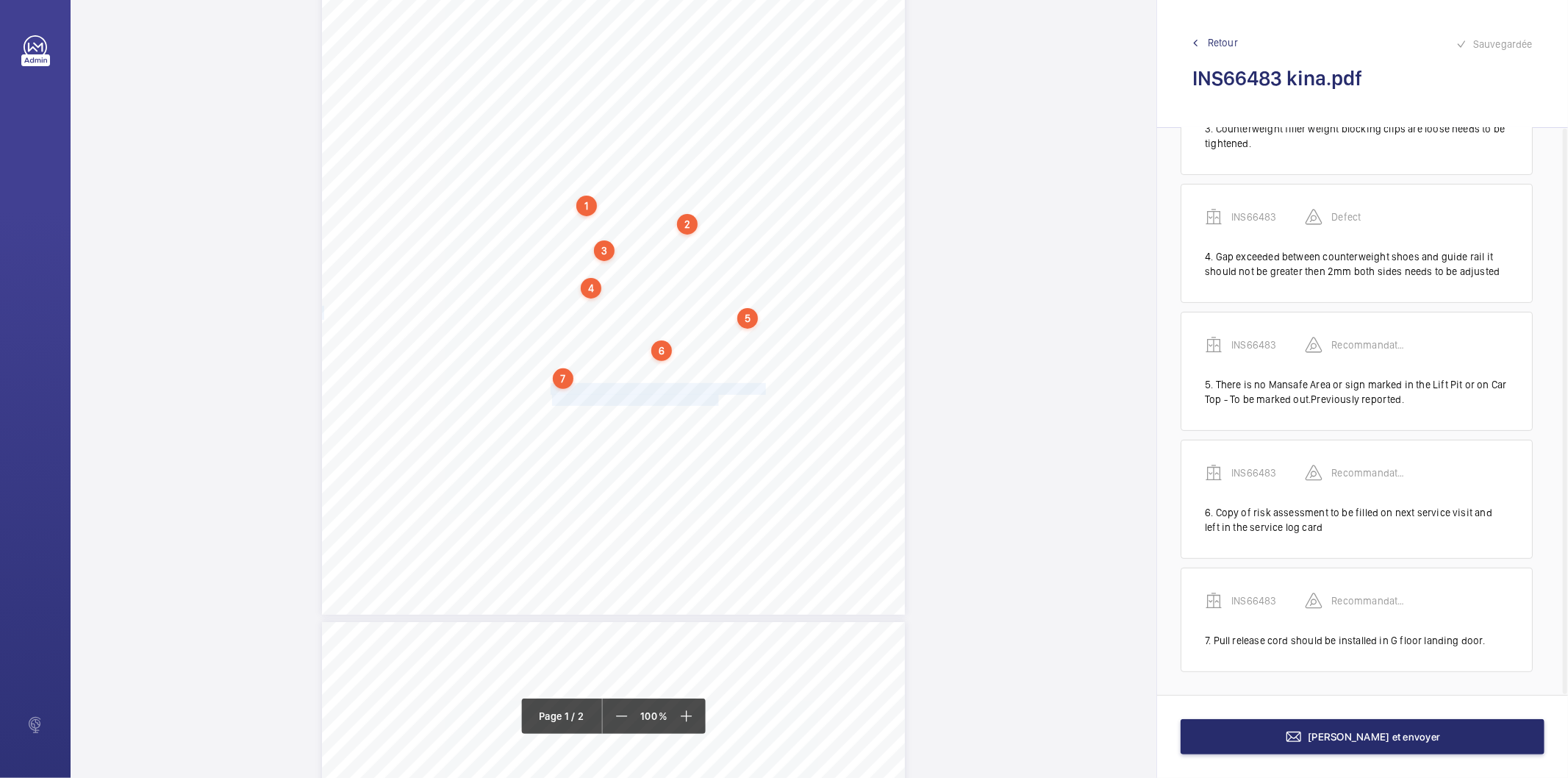
drag, startPoint x: 549, startPoint y: 391, endPoint x: 718, endPoint y: 394, distance: 169.0
click at [718, 394] on div "Signed: Lifting Operations and Lifting Equipment Regulations 1998 Report of Tho…" at bounding box center [613, 202] width 583 height 825
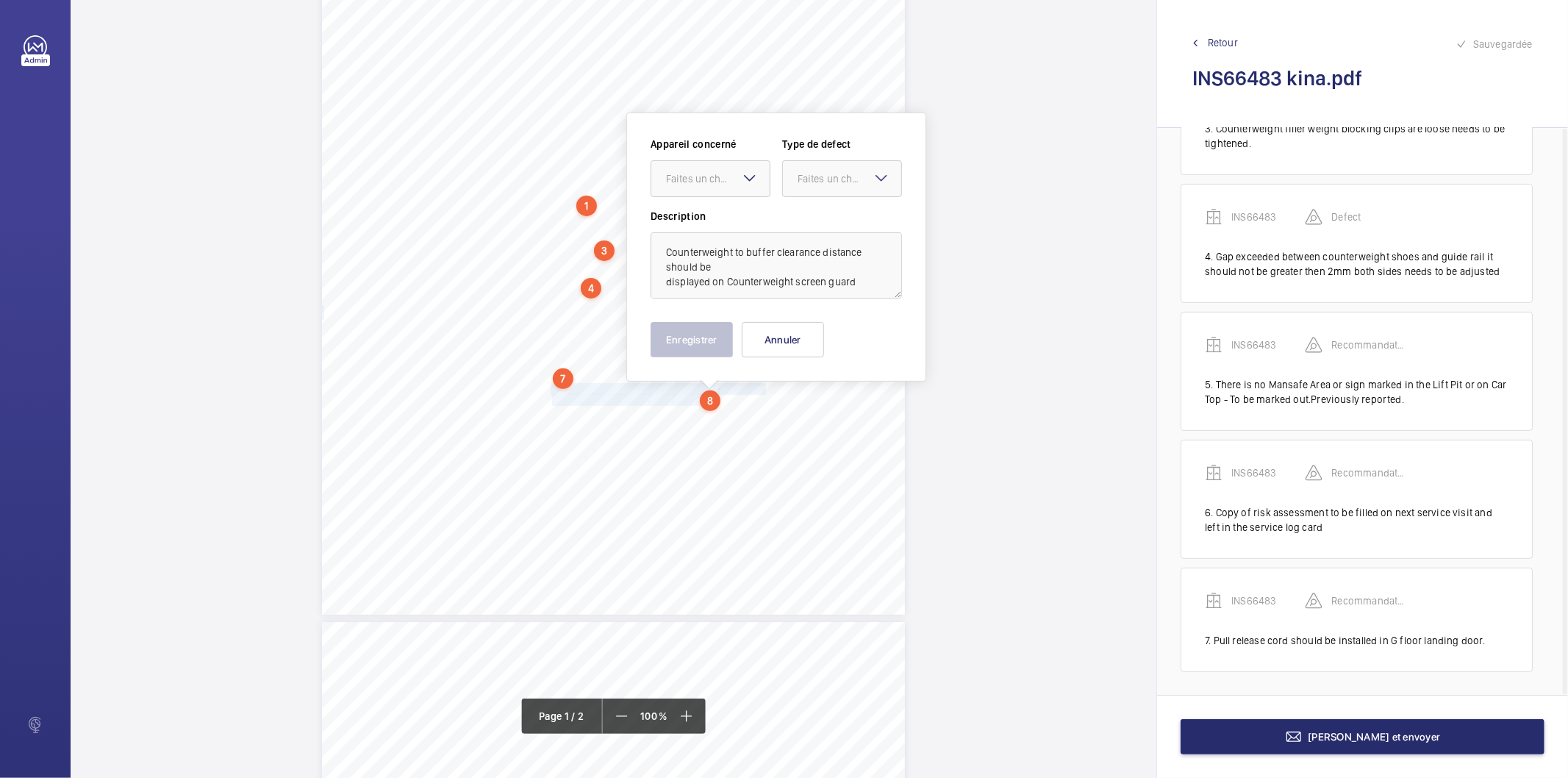
scroll to position [256, 0]
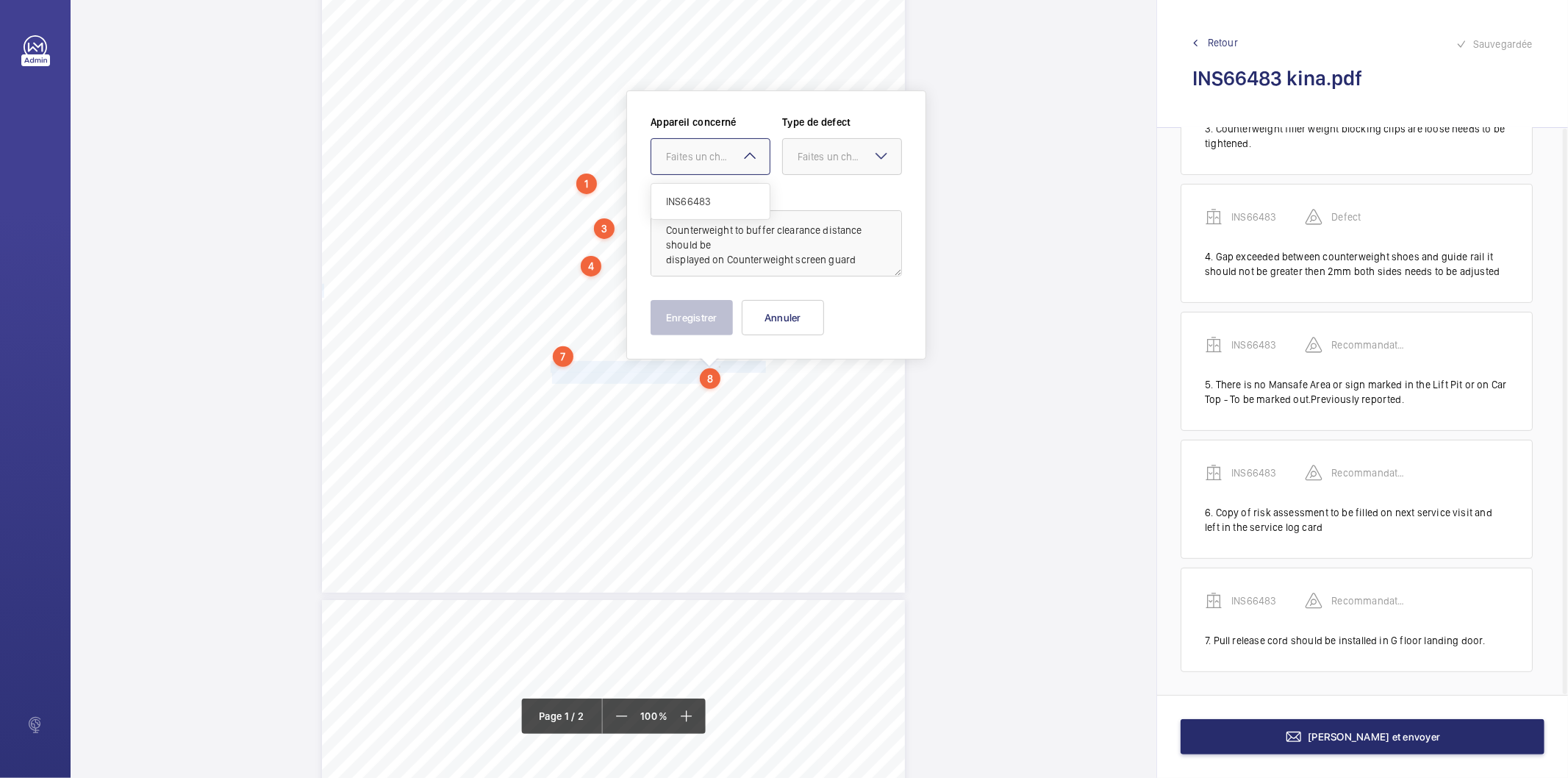
click at [680, 159] on div "Faites un choix" at bounding box center [718, 156] width 104 height 14
click at [670, 199] on span "INS66483" at bounding box center [710, 201] width 89 height 14
click at [799, 145] on div at bounding box center [842, 156] width 118 height 35
drag, startPoint x: 828, startPoint y: 309, endPoint x: 797, endPoint y: 309, distance: 31.0
click at [823, 309] on span "Recommandation" at bounding box center [841, 309] width 89 height 14
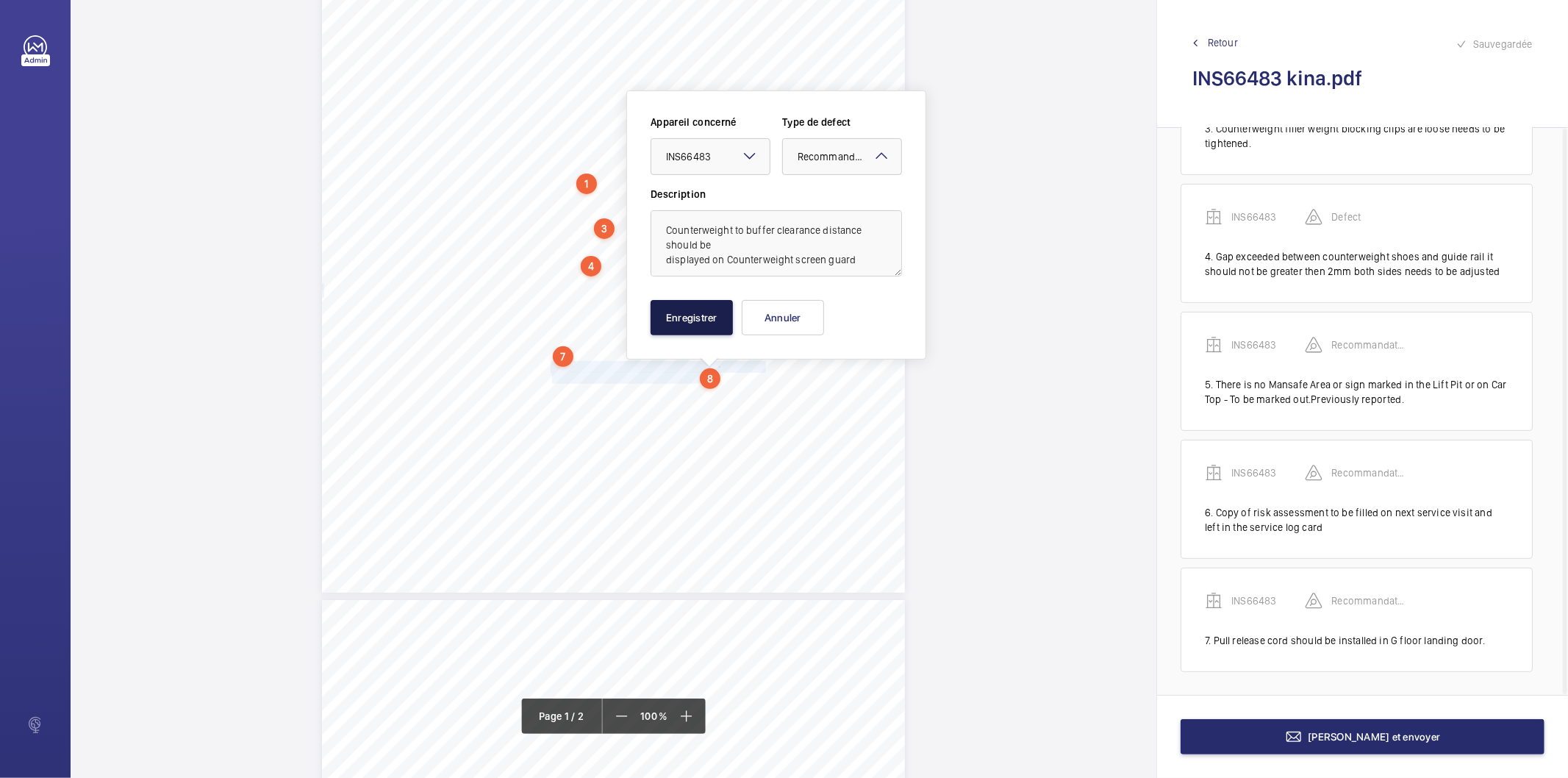
click at [689, 315] on button "Enregistrer" at bounding box center [692, 317] width 82 height 35
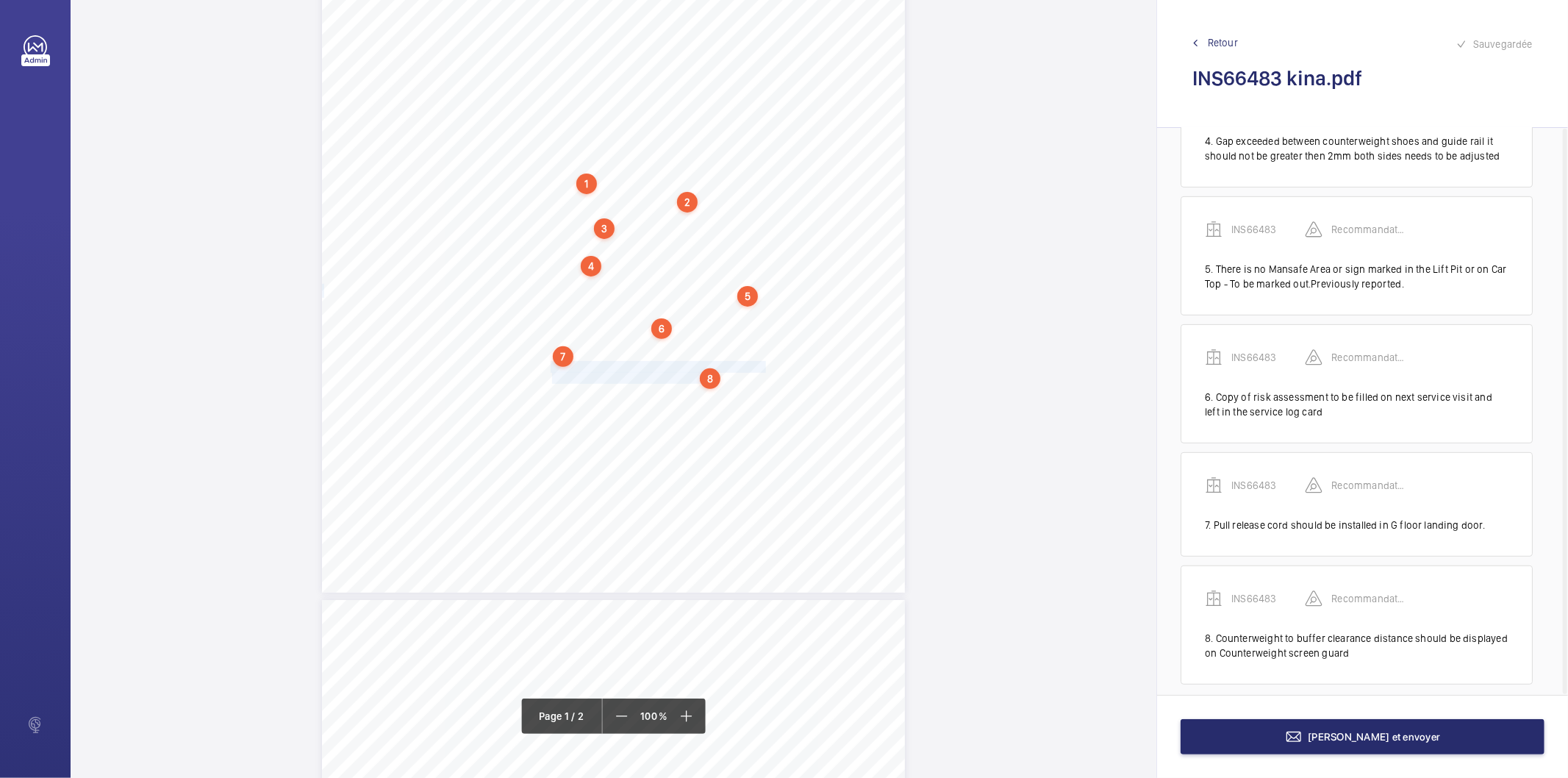
scroll to position [466, 0]
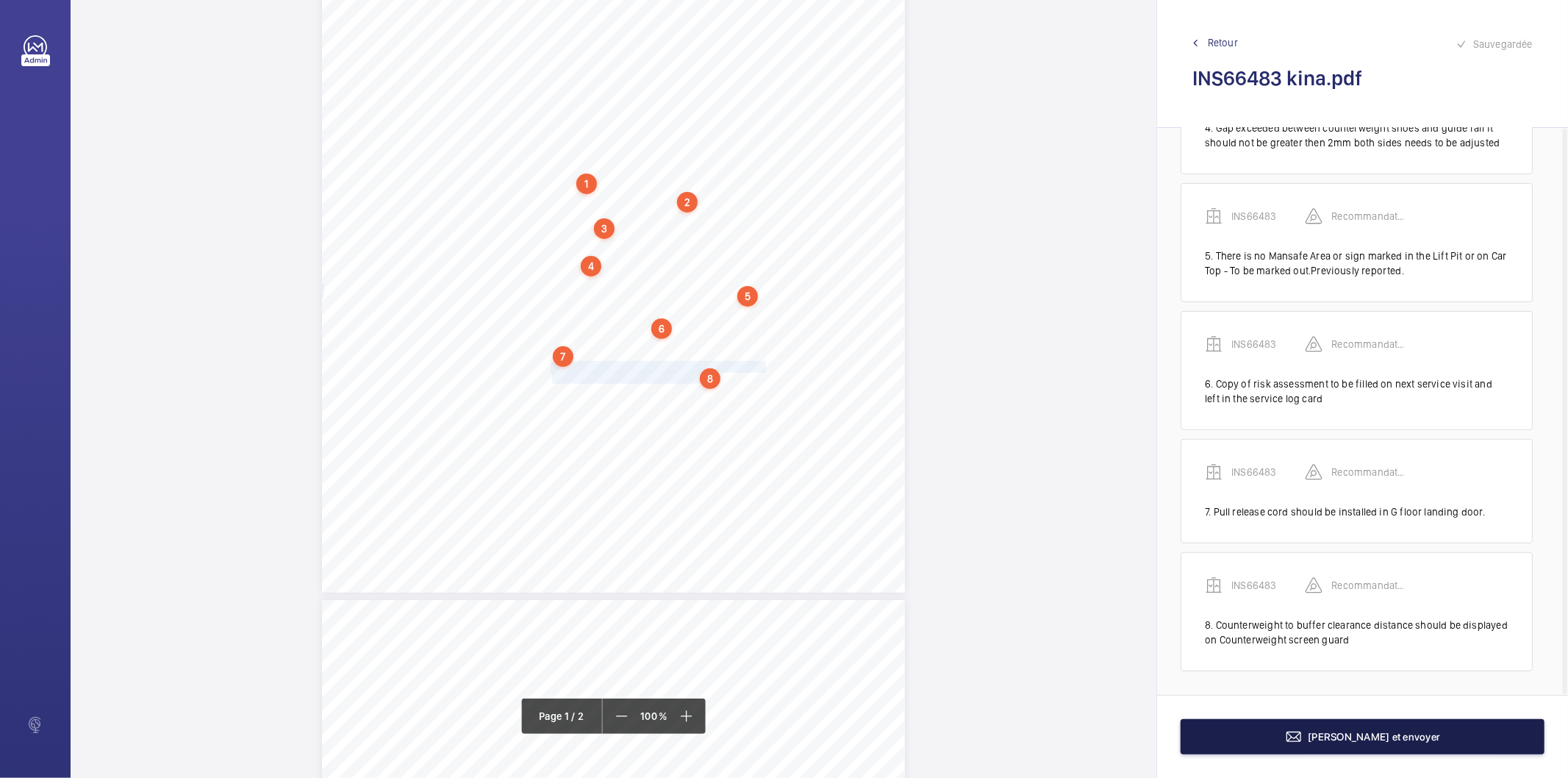
click at [1248, 741] on button "Terminer et envoyer" at bounding box center [1362, 736] width 364 height 35
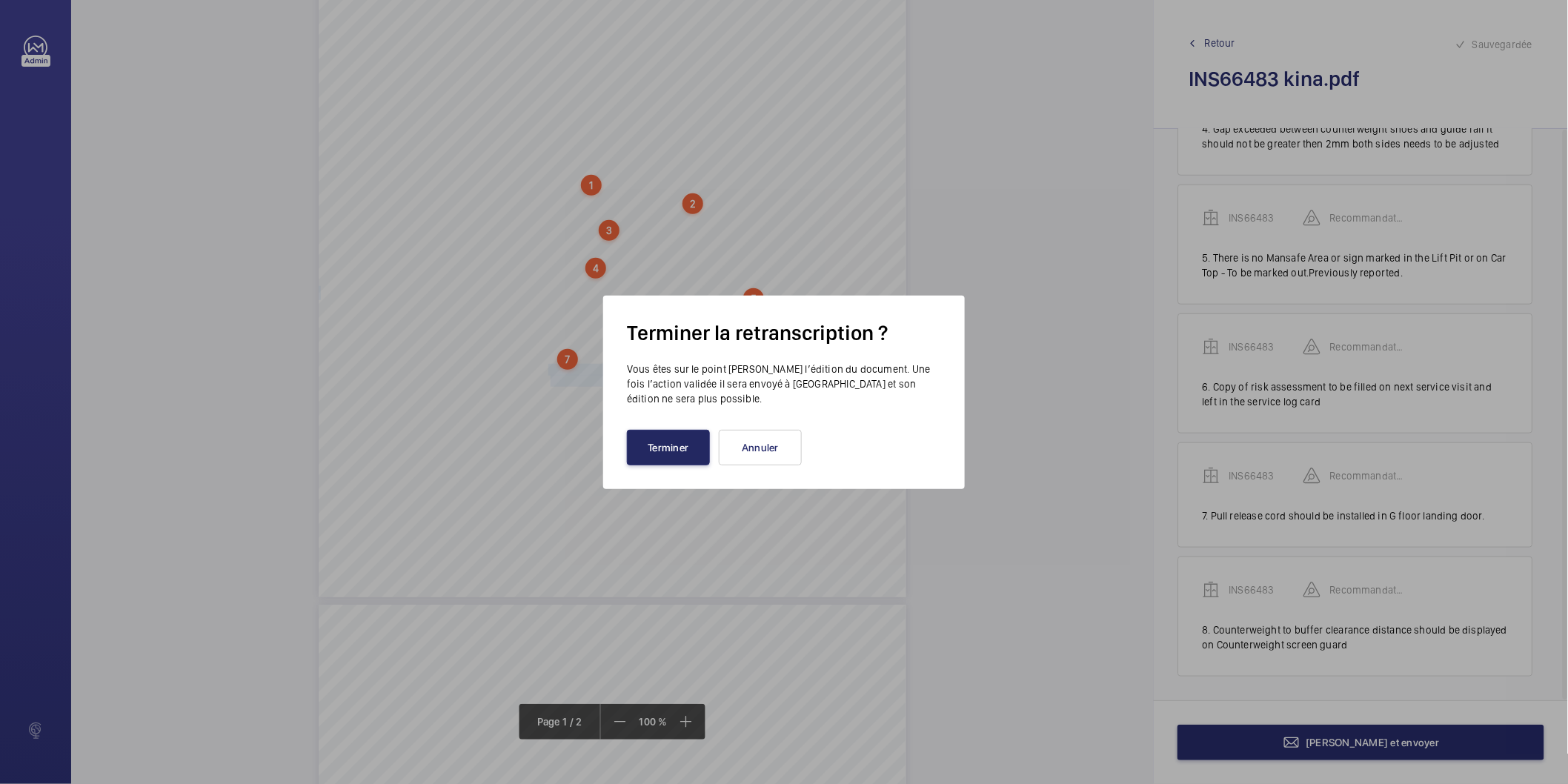
click at [690, 460] on button "Terminer" at bounding box center [669, 447] width 83 height 35
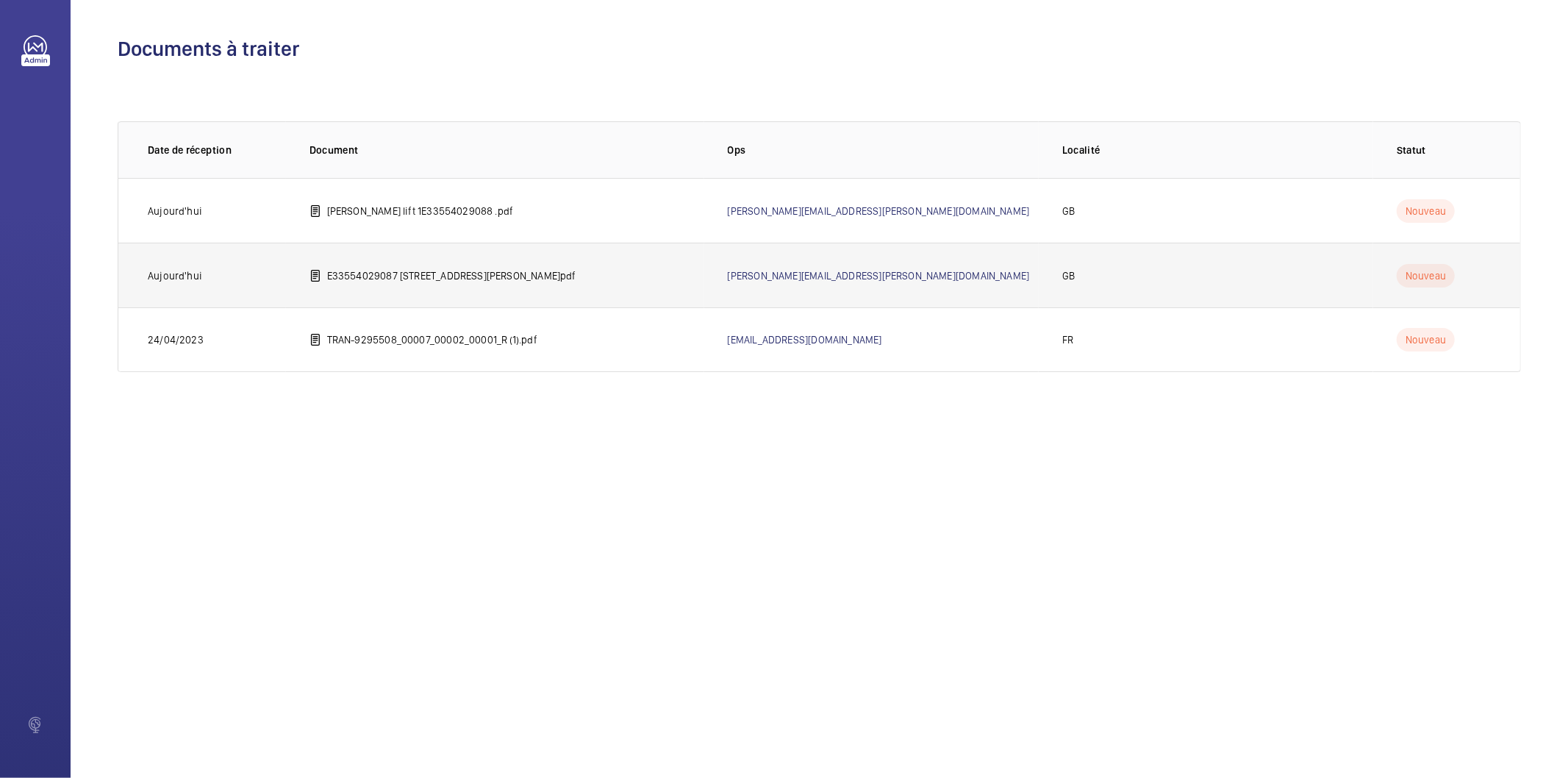
click at [485, 276] on p "E33554029087 25 maddox street.pdf" at bounding box center [451, 275] width 249 height 14
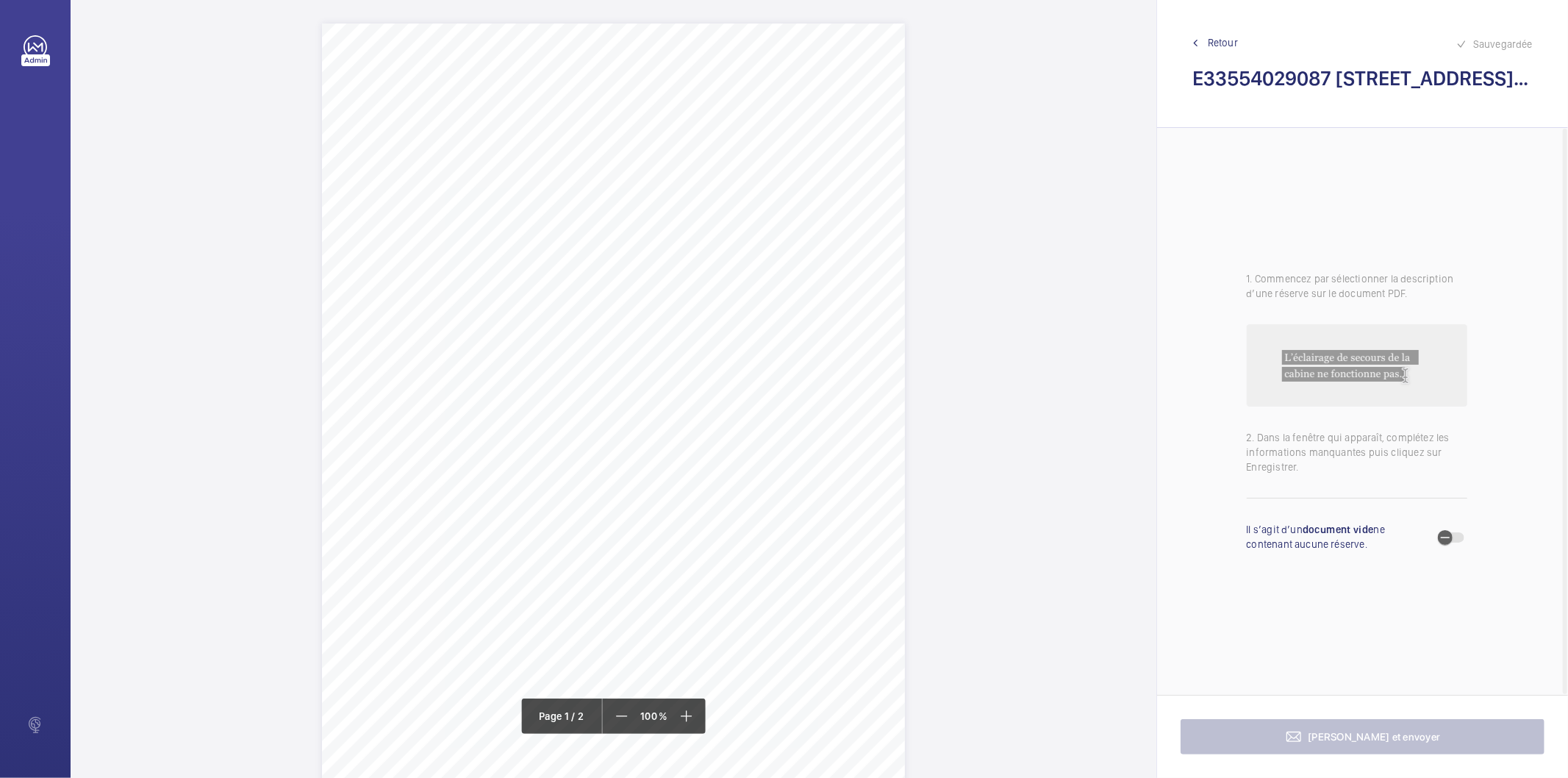
drag, startPoint x: 449, startPoint y: 136, endPoint x: 721, endPoint y: 153, distance: 272.5
click at [721, 153] on div "Lift Report Lifting Operations & Lifting Equipment Regulation 1998 Provision & …" at bounding box center [613, 436] width 583 height 825
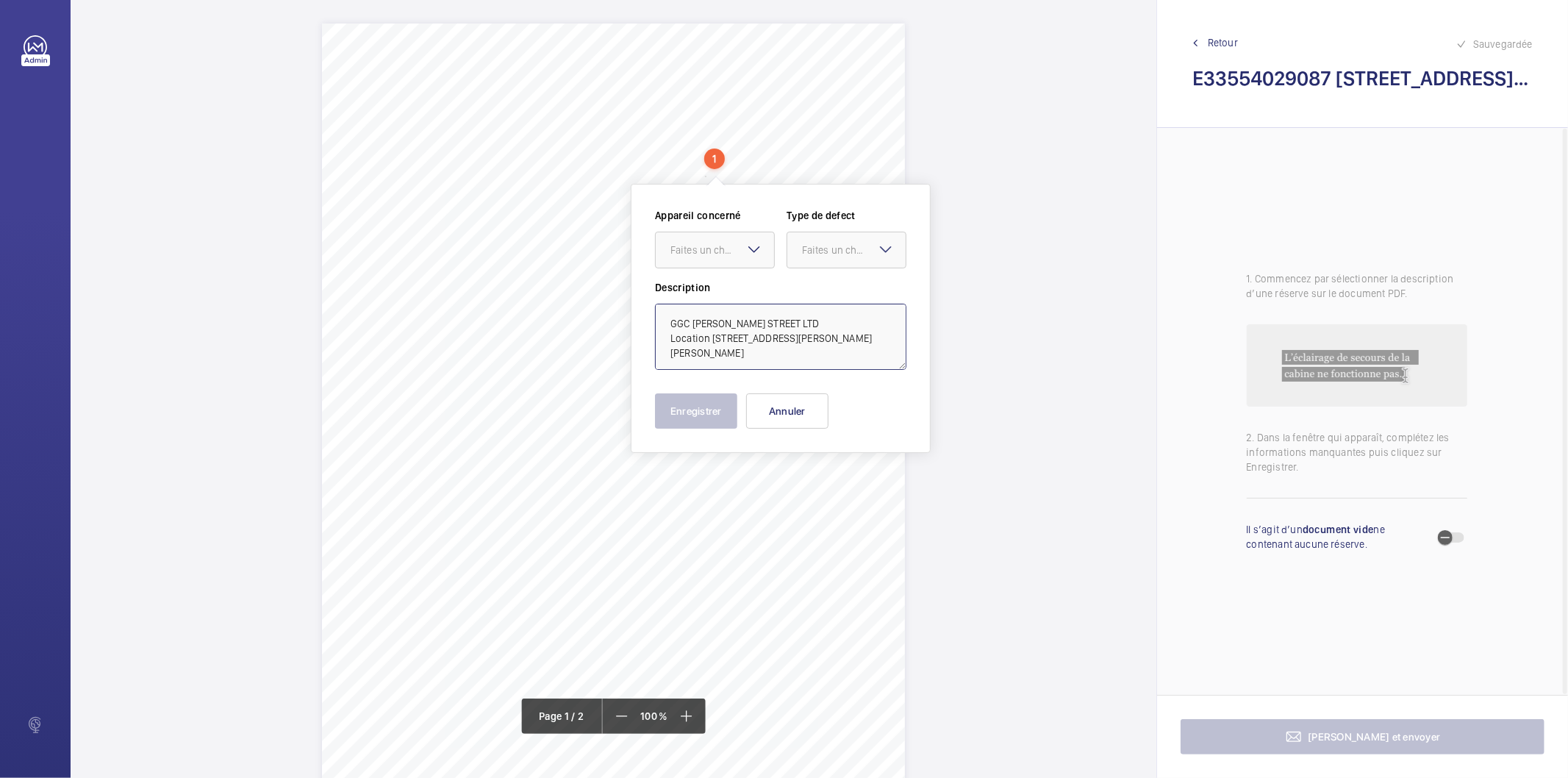
drag, startPoint x: 833, startPoint y: 354, endPoint x: 670, endPoint y: 315, distance: 167.6
click at [670, 315] on textarea "GGC MADDOX STREET LTD Location 23-29 MADDOX STREET, 23-29 MADDOX STREET, LONDON…" at bounding box center [780, 337] width 251 height 66
click at [817, 412] on button "Annuler" at bounding box center [788, 410] width 82 height 35
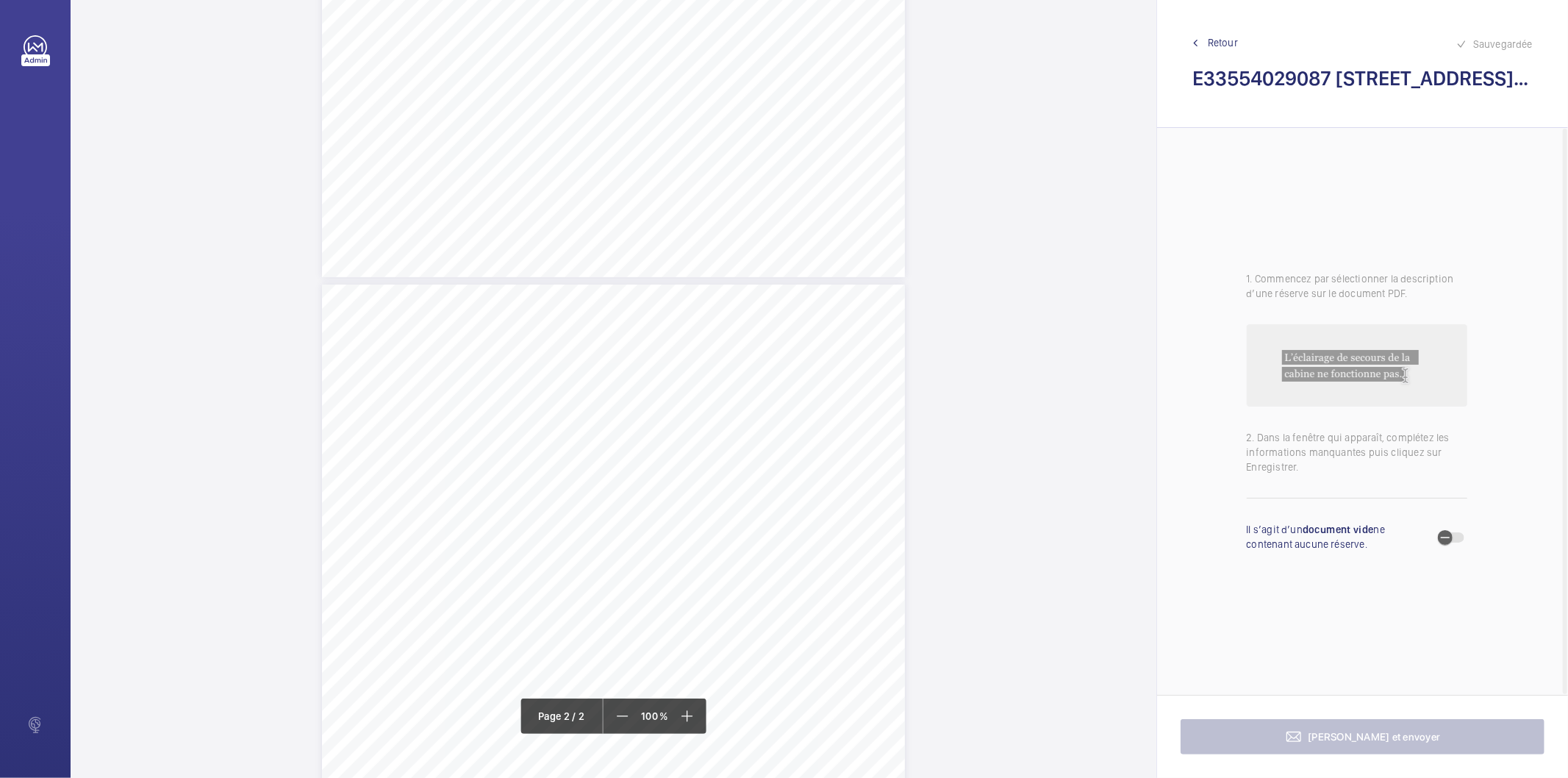
scroll to position [817, 0]
drag, startPoint x: 598, startPoint y: 317, endPoint x: 645, endPoint y: 351, distance: 58.0
click at [645, 351] on div "Lift Report Lifting Operations & Lifting Equipment Regulation 1998 Provision & …" at bounding box center [613, 452] width 583 height 825
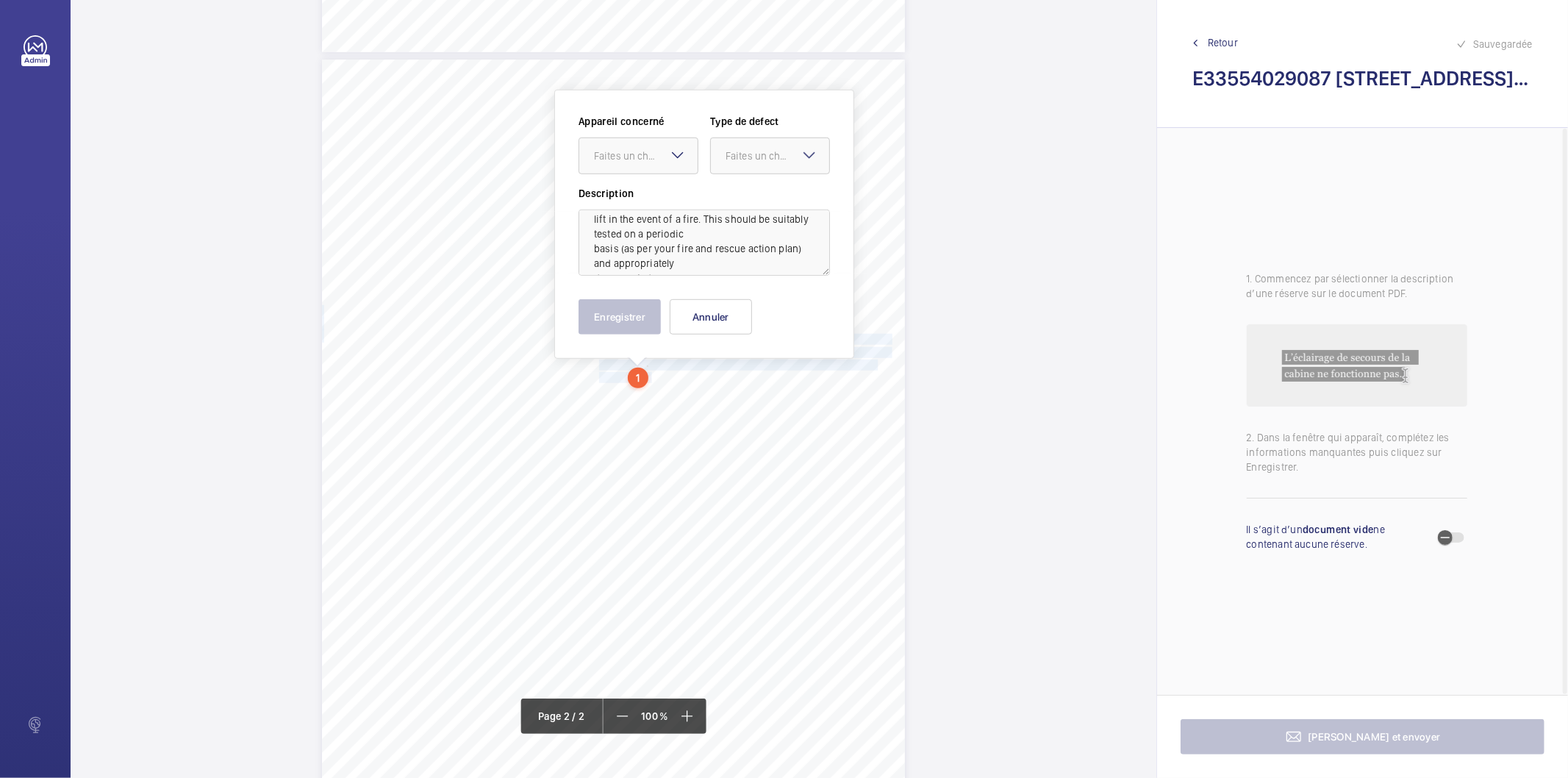
scroll to position [62, 0]
click at [674, 160] on mat-icon at bounding box center [678, 156] width 18 height 18
click at [641, 200] on span "E33554029087" at bounding box center [637, 200] width 89 height 14
click at [760, 156] on div "Faites un choix" at bounding box center [778, 156] width 104 height 14
click at [751, 304] on span "Recommandation" at bounding box center [770, 309] width 89 height 14
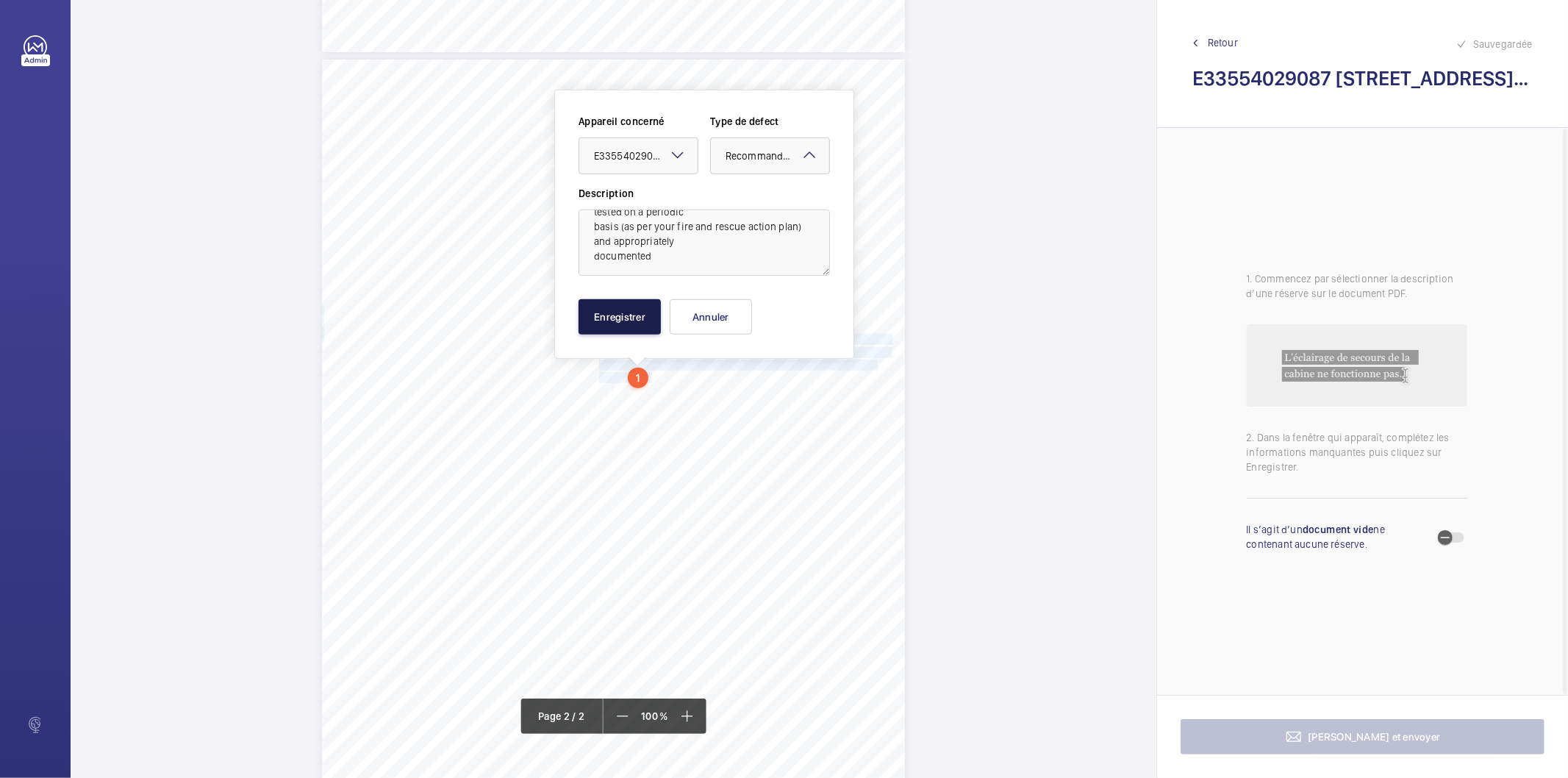
click at [613, 318] on button "Enregistrer" at bounding box center [620, 317] width 82 height 35
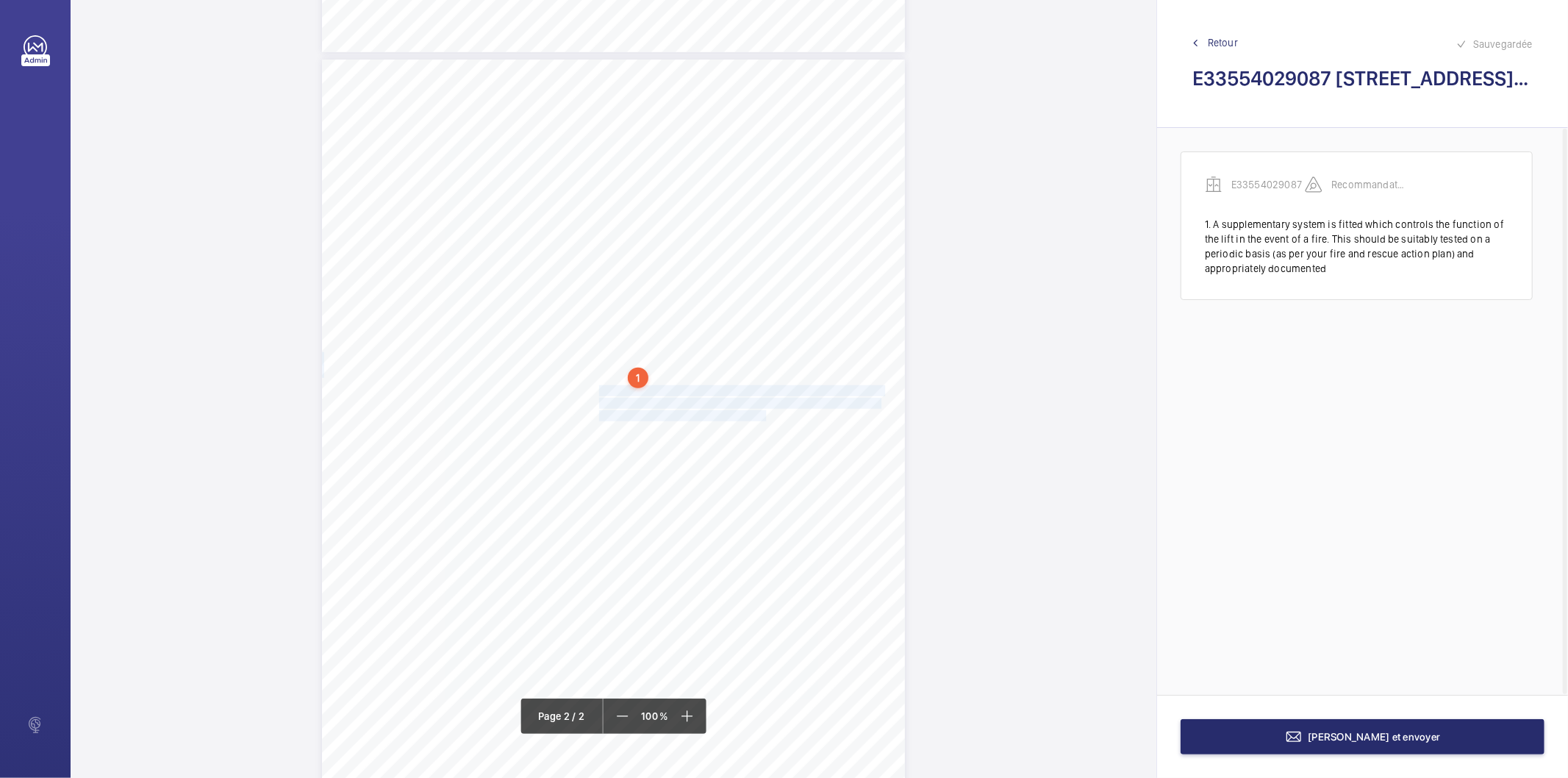
drag, startPoint x: 598, startPoint y: 392, endPoint x: 748, endPoint y: 410, distance: 151.1
click at [748, 410] on div "Lift Report Lifting Operations & Lifting Equipment Regulation 1998 Provision & …" at bounding box center [613, 472] width 583 height 825
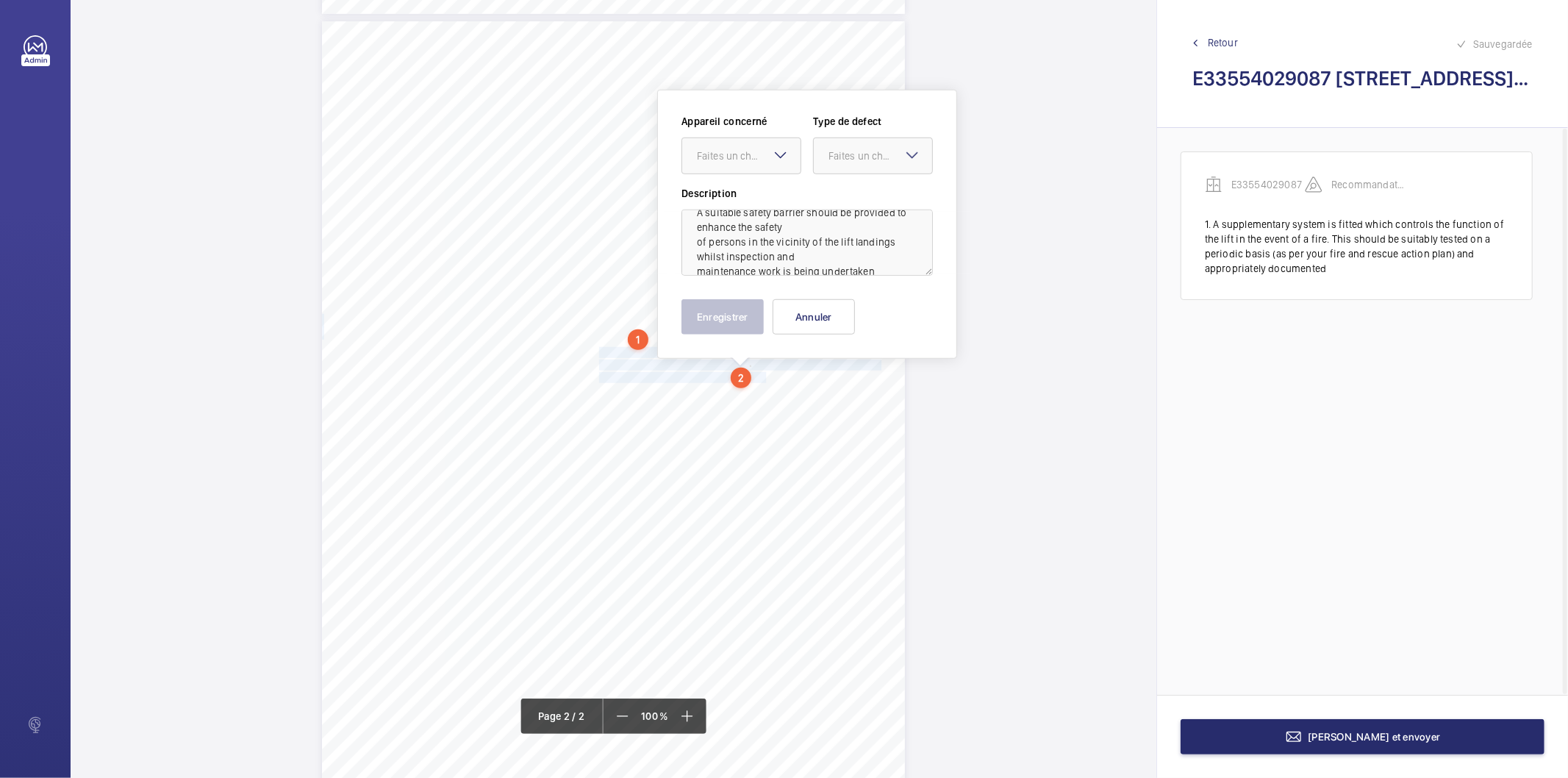
scroll to position [32, 0]
click at [739, 156] on div "Faites un choix" at bounding box center [749, 156] width 104 height 14
click at [723, 200] on span "E33554029087" at bounding box center [741, 200] width 89 height 14
click at [849, 156] on div "Faites un choix" at bounding box center [881, 156] width 104 height 14
click at [842, 307] on span "Recommandation" at bounding box center [873, 309] width 89 height 14
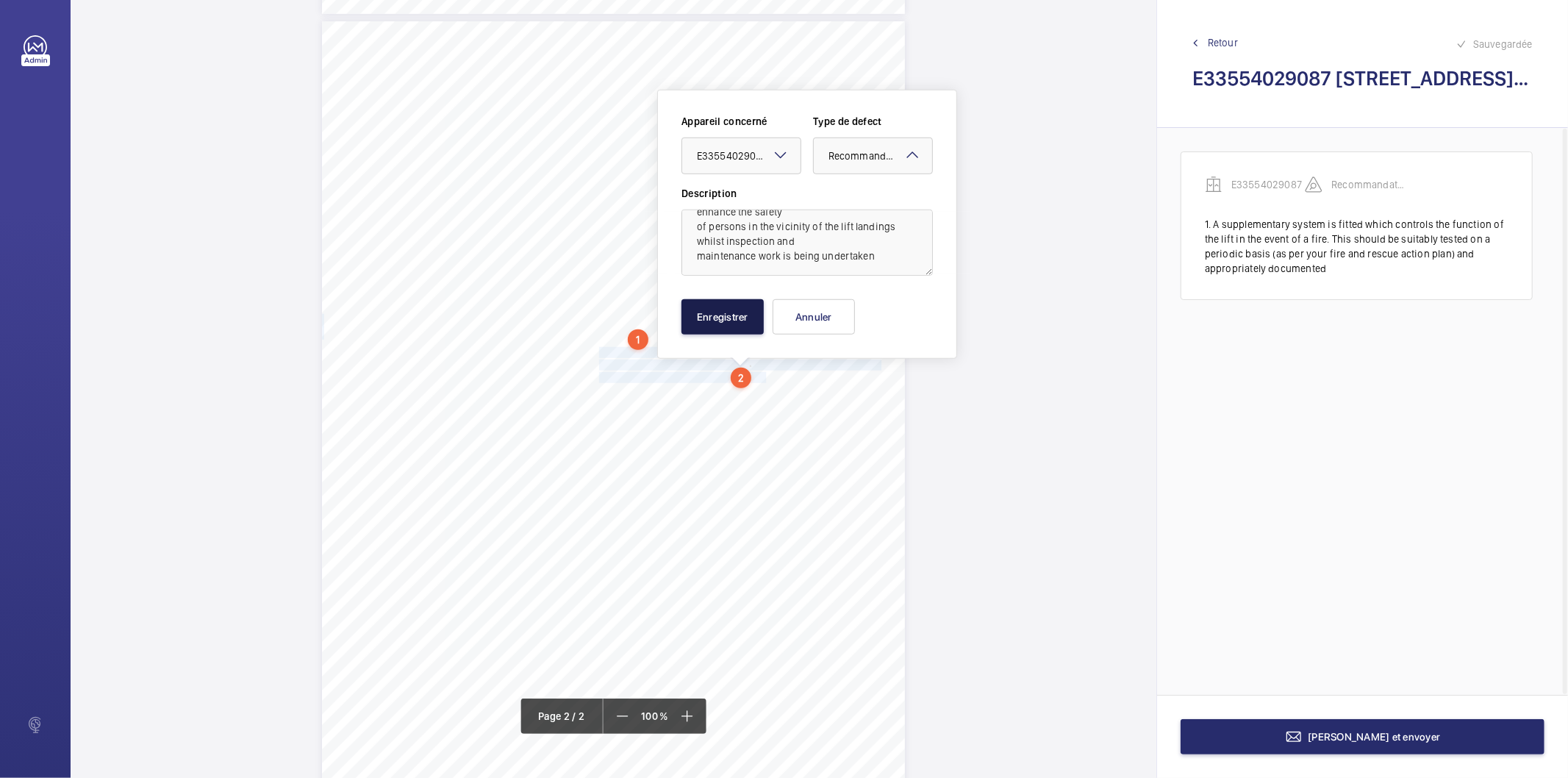
click at [718, 315] on button "Enregistrer" at bounding box center [722, 317] width 82 height 35
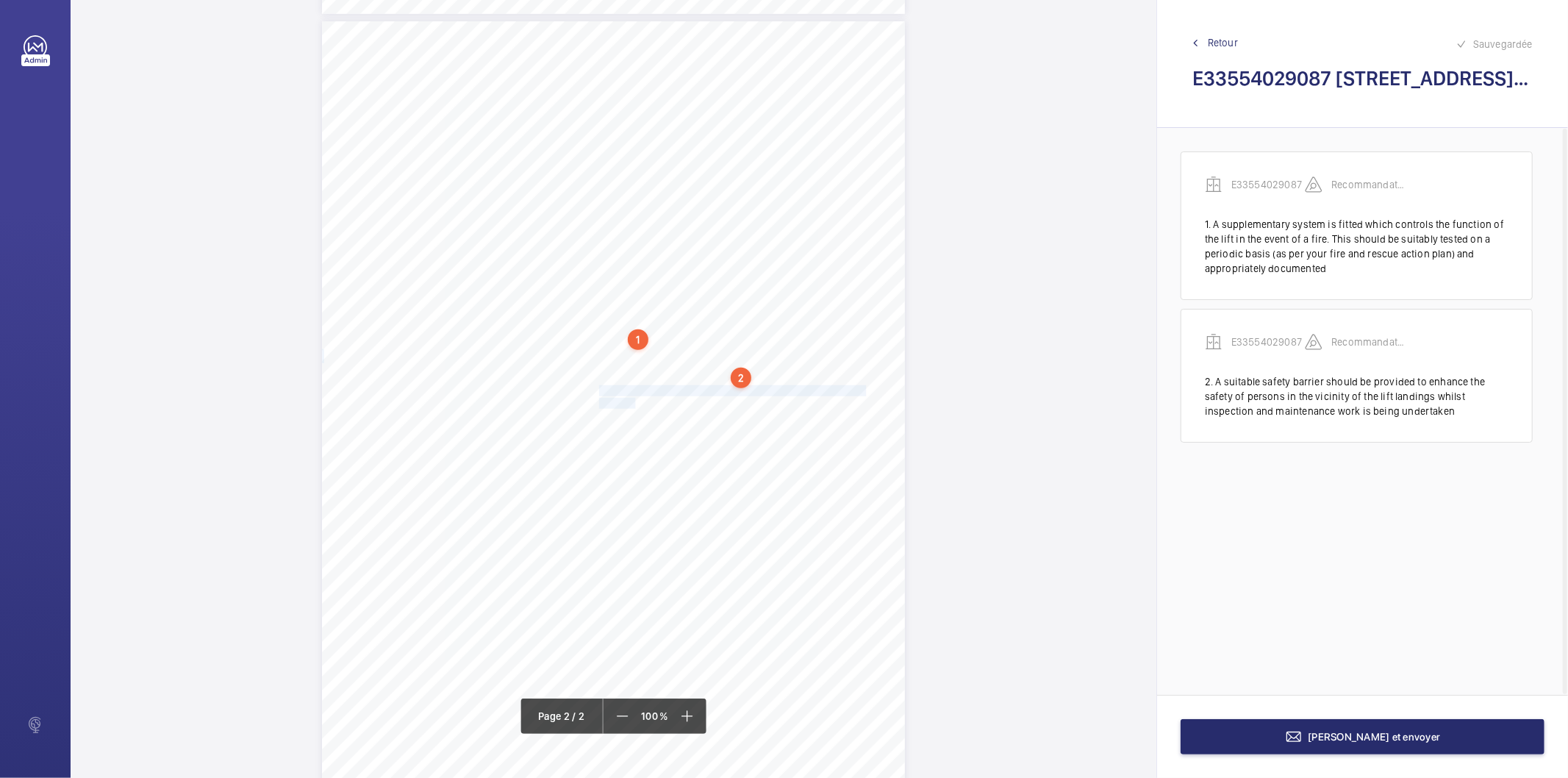
drag, startPoint x: 597, startPoint y: 391, endPoint x: 628, endPoint y: 406, distance: 34.4
click at [628, 406] on div "Lift Report Lifting Operations & Lifting Equipment Regulation 1998 Provision & …" at bounding box center [613, 434] width 583 height 825
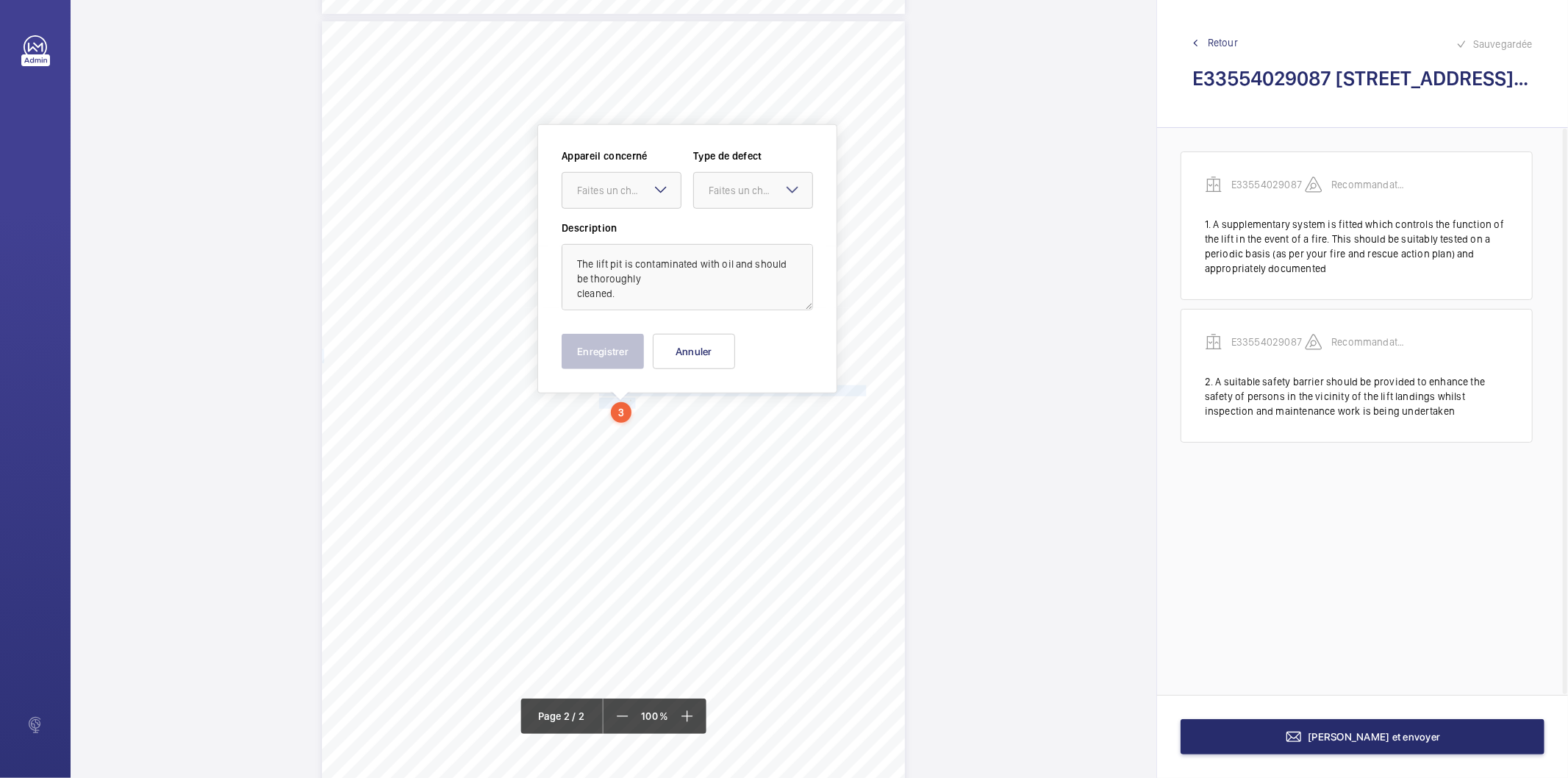
scroll to position [869, 0]
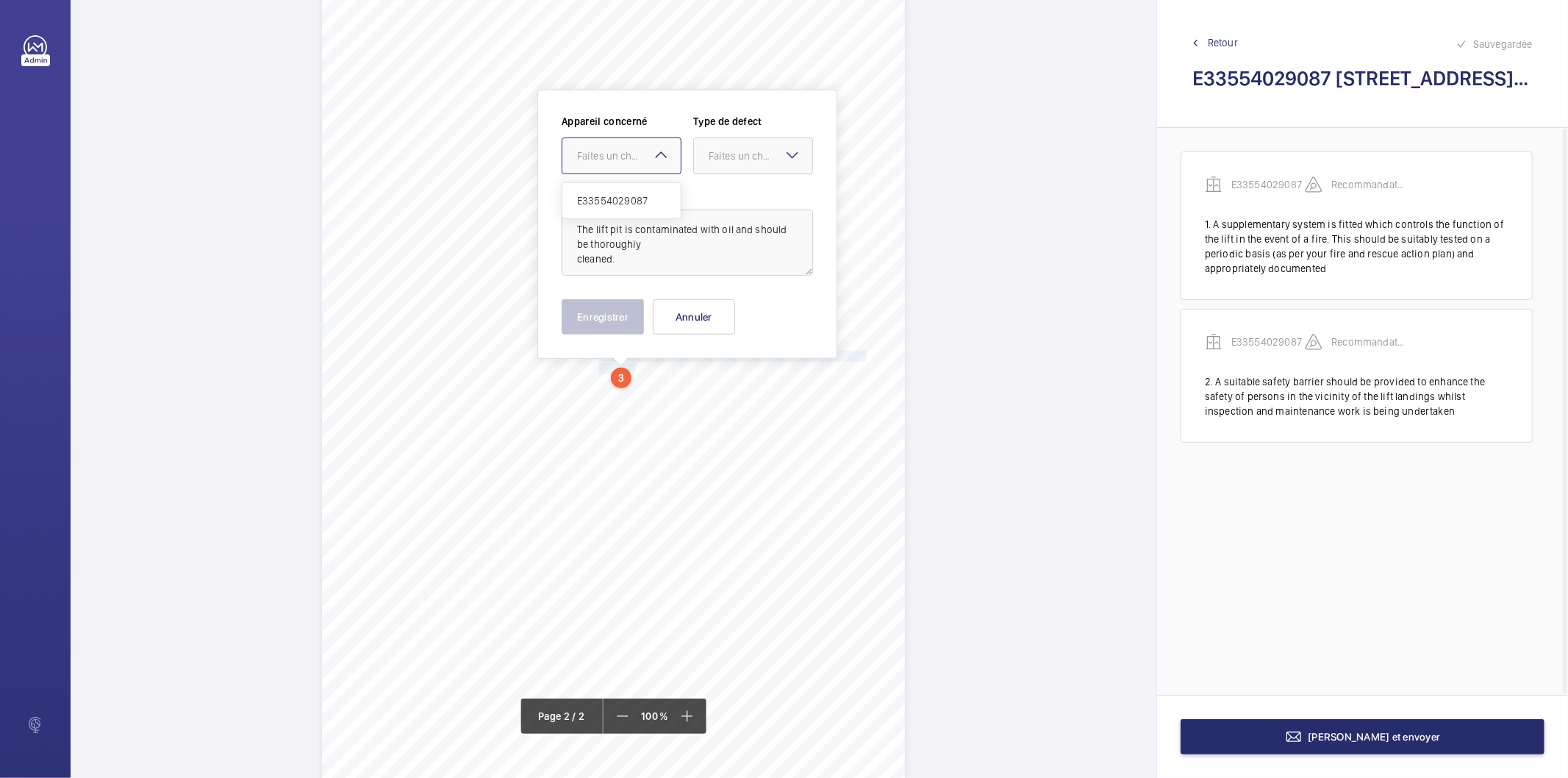
click at [622, 162] on div "Faites un choix" at bounding box center [629, 156] width 104 height 14
drag, startPoint x: 620, startPoint y: 200, endPoint x: 655, endPoint y: 189, distance: 36.7
click at [623, 200] on span "E33554029087" at bounding box center [621, 200] width 89 height 14
click at [721, 159] on div "Faites un choix" at bounding box center [761, 156] width 104 height 14
click at [751, 310] on span "Recommandation" at bounding box center [753, 309] width 89 height 14
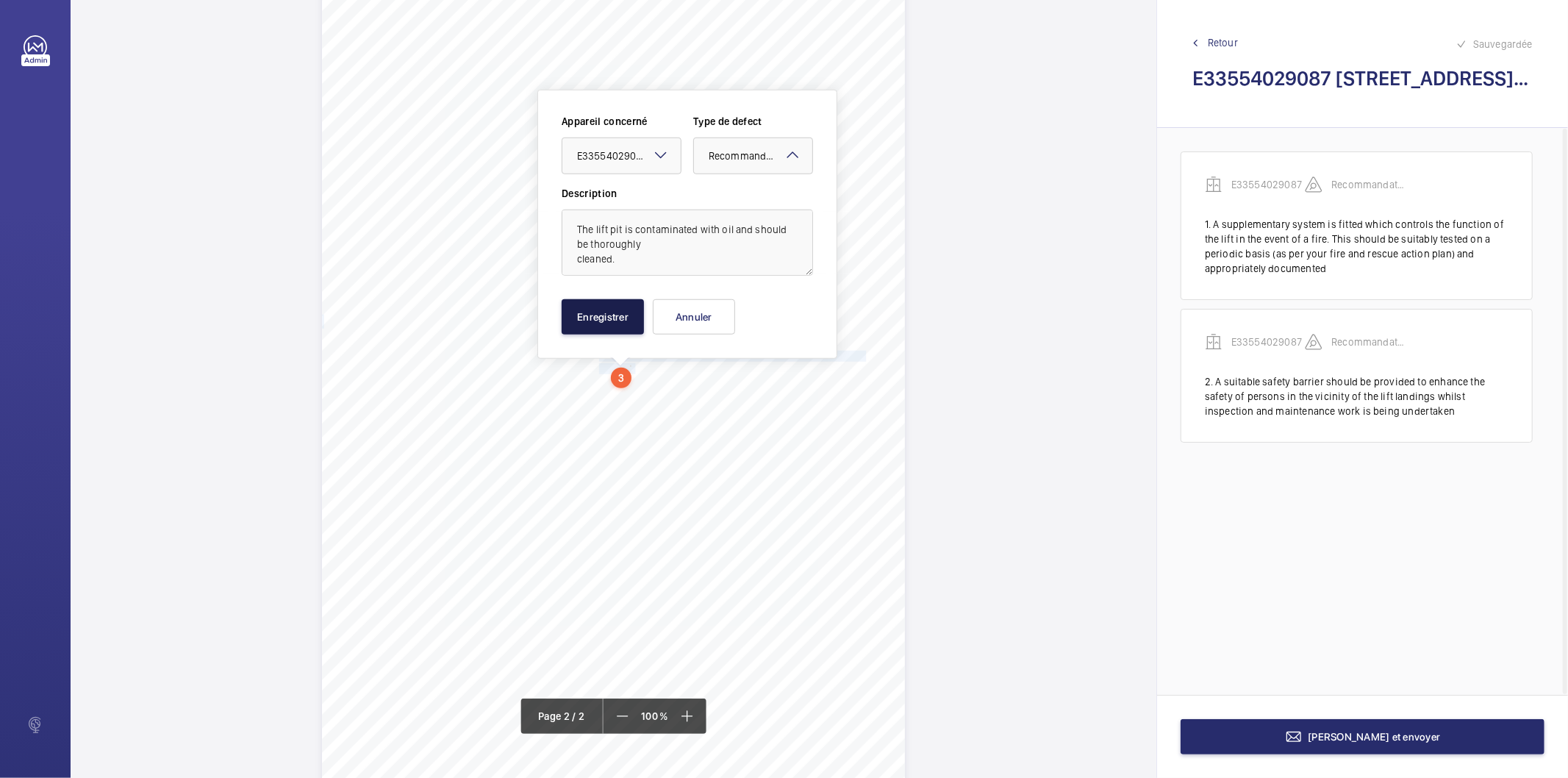
click at [612, 312] on button "Enregistrer" at bounding box center [603, 317] width 82 height 35
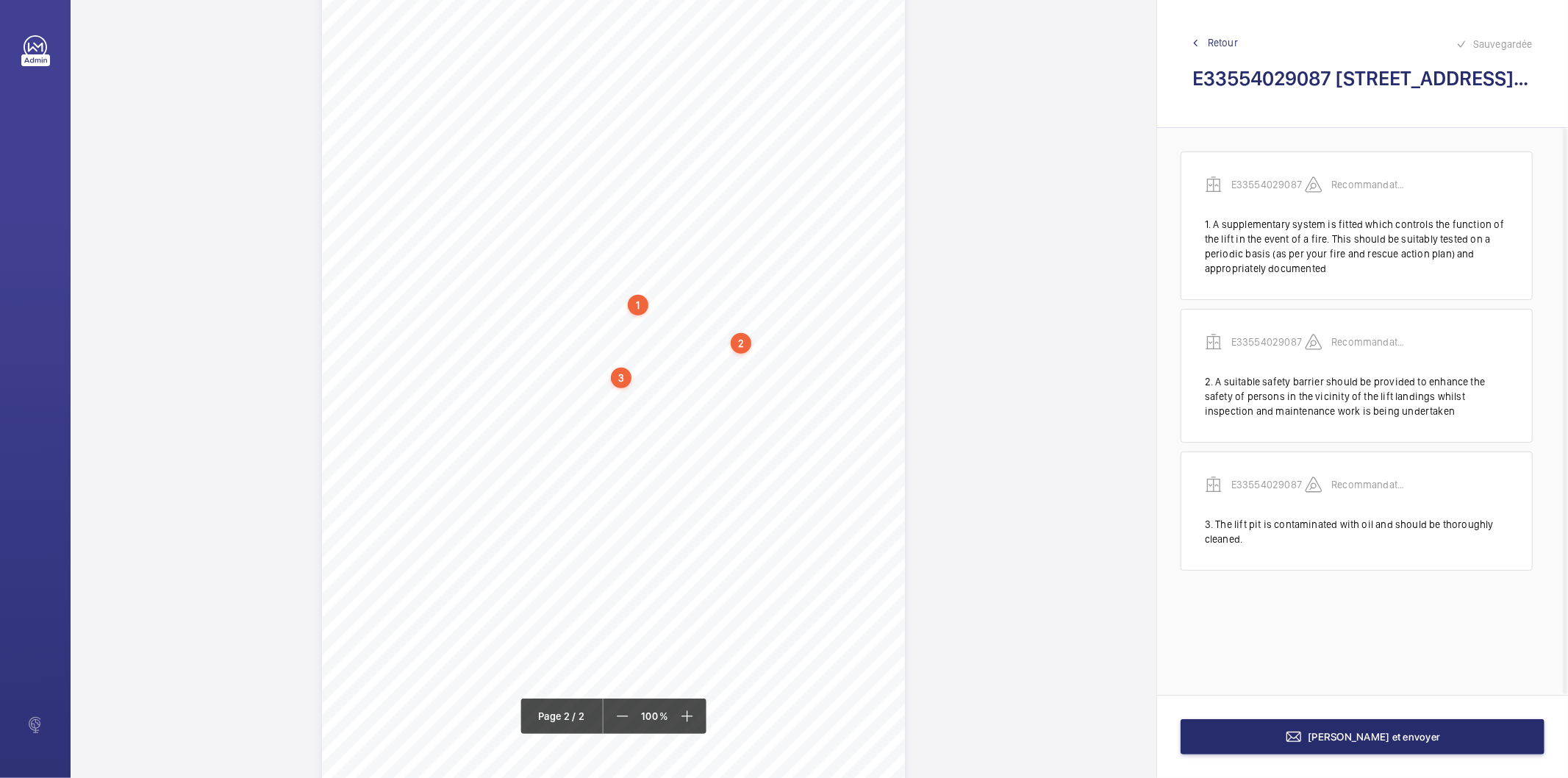
click at [620, 371] on div "3" at bounding box center [620, 377] width 21 height 21
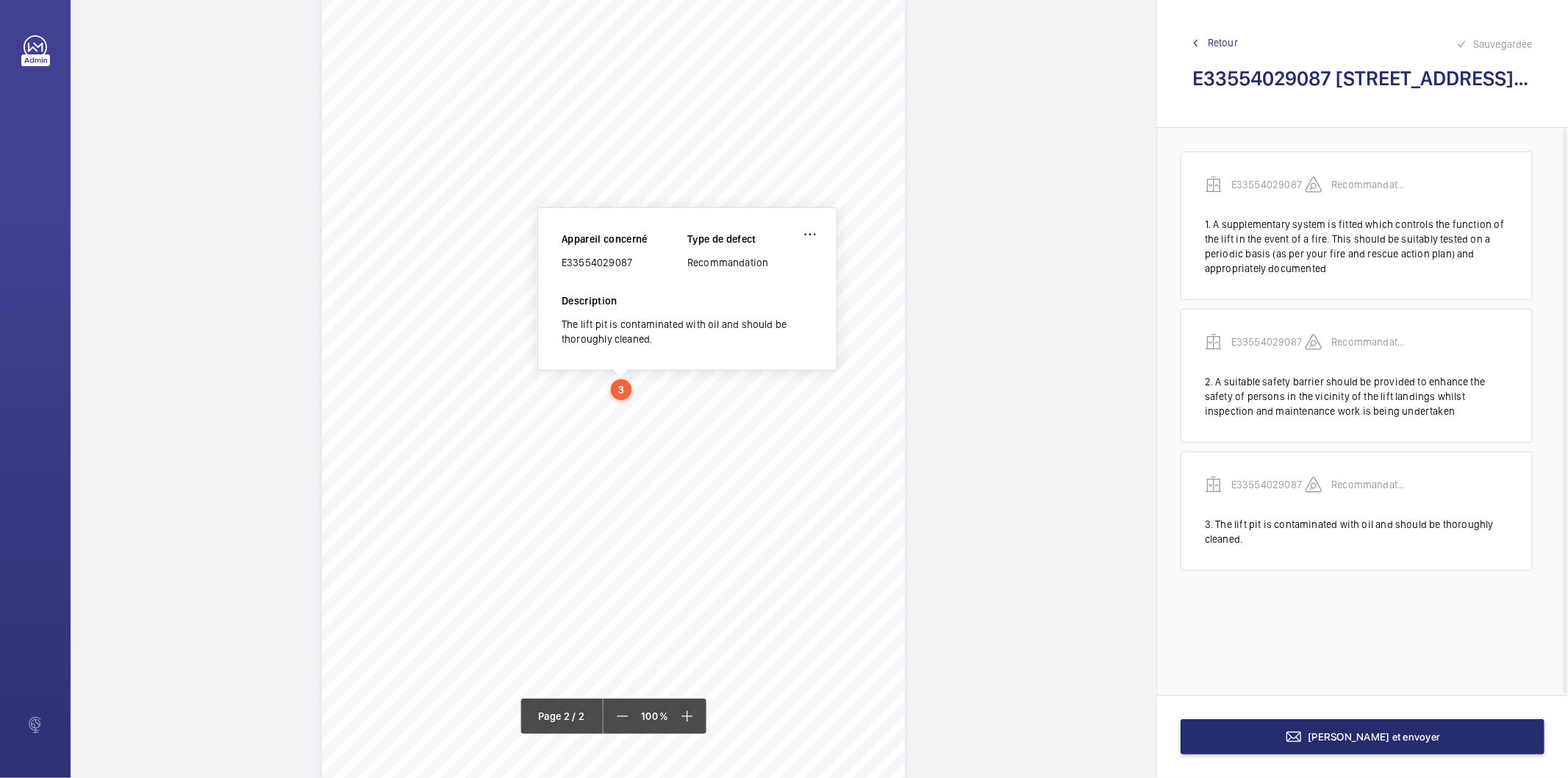
click at [598, 261] on div "E33554029087" at bounding box center [624, 262] width 126 height 14
copy div "E33554029087"
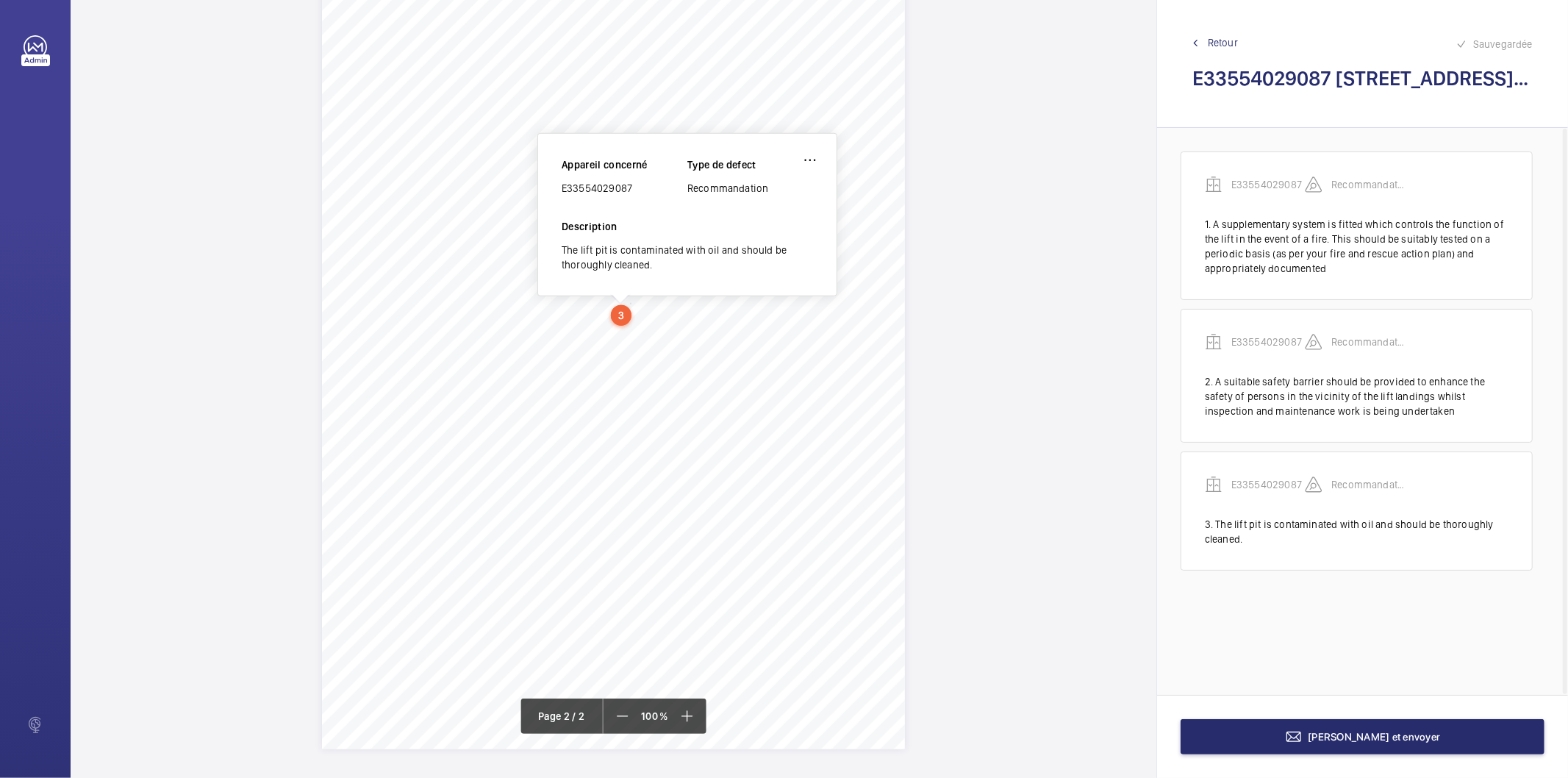
scroll to position [933, 0]
click at [1343, 739] on span "Terminer et envoyer" at bounding box center [1375, 736] width 132 height 12
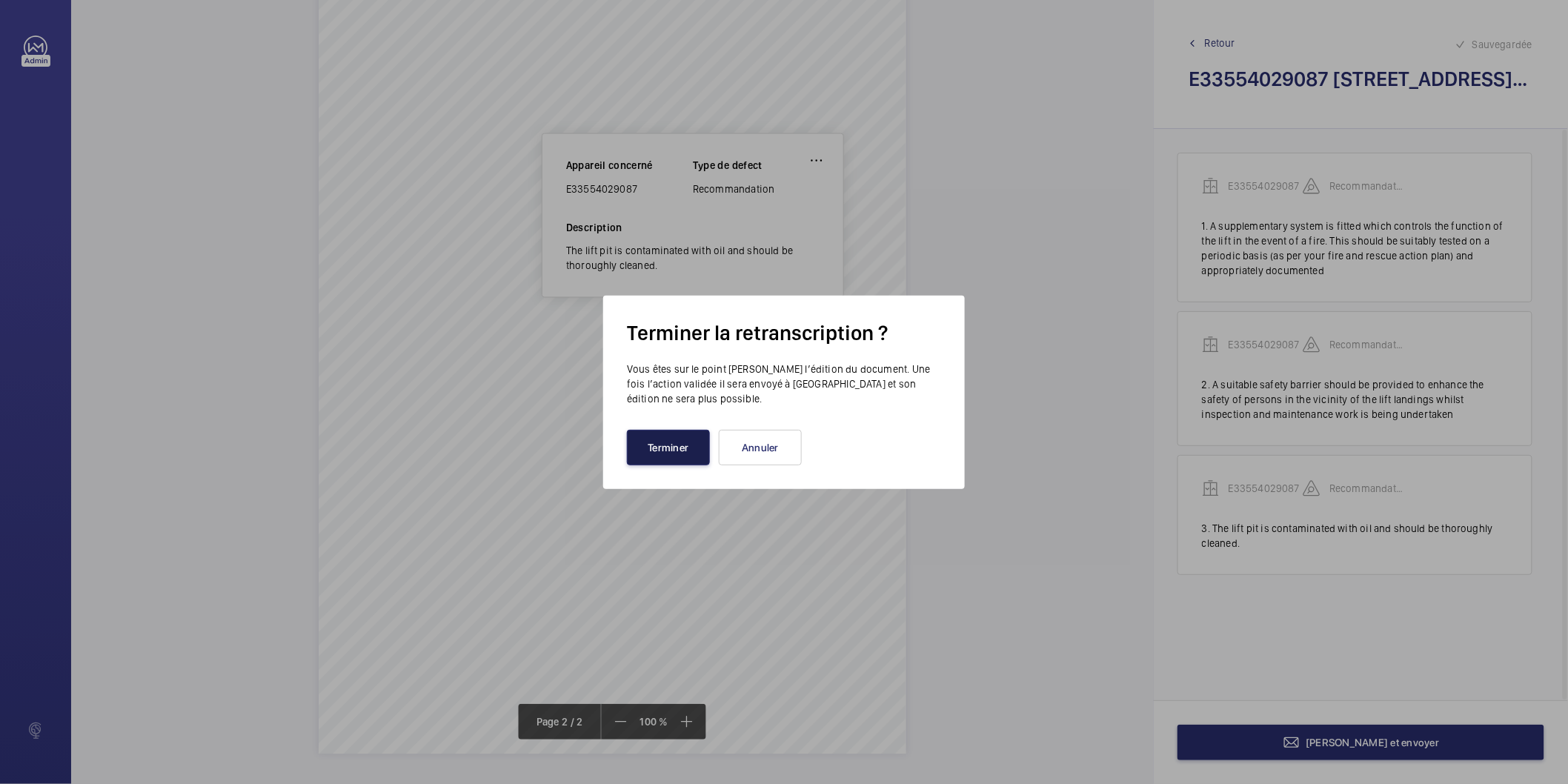
click at [688, 455] on button "Terminer" at bounding box center [669, 447] width 83 height 35
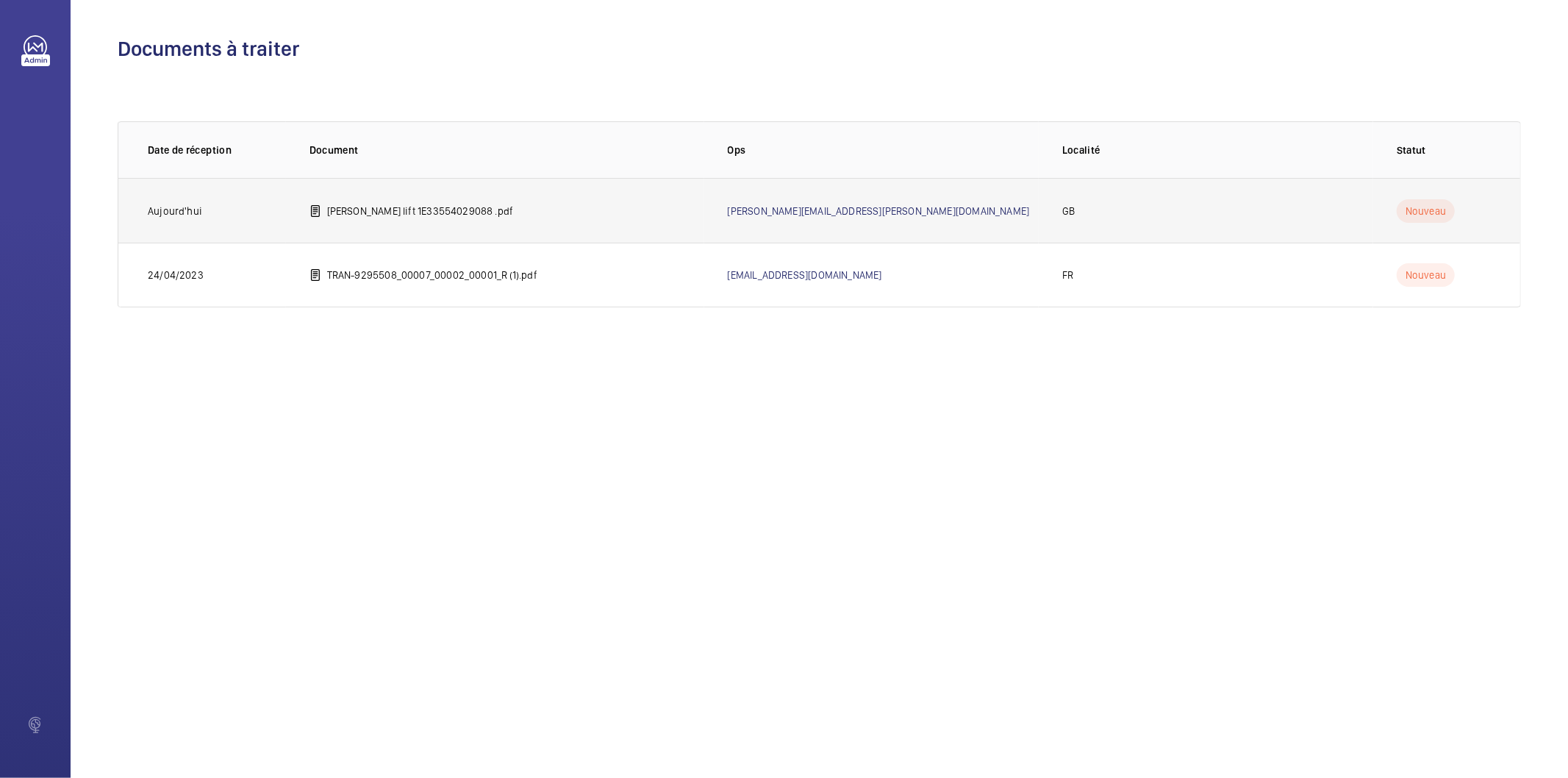
click at [482, 225] on td "maddox lift 1E33554029088 .pdf" at bounding box center [495, 210] width 418 height 64
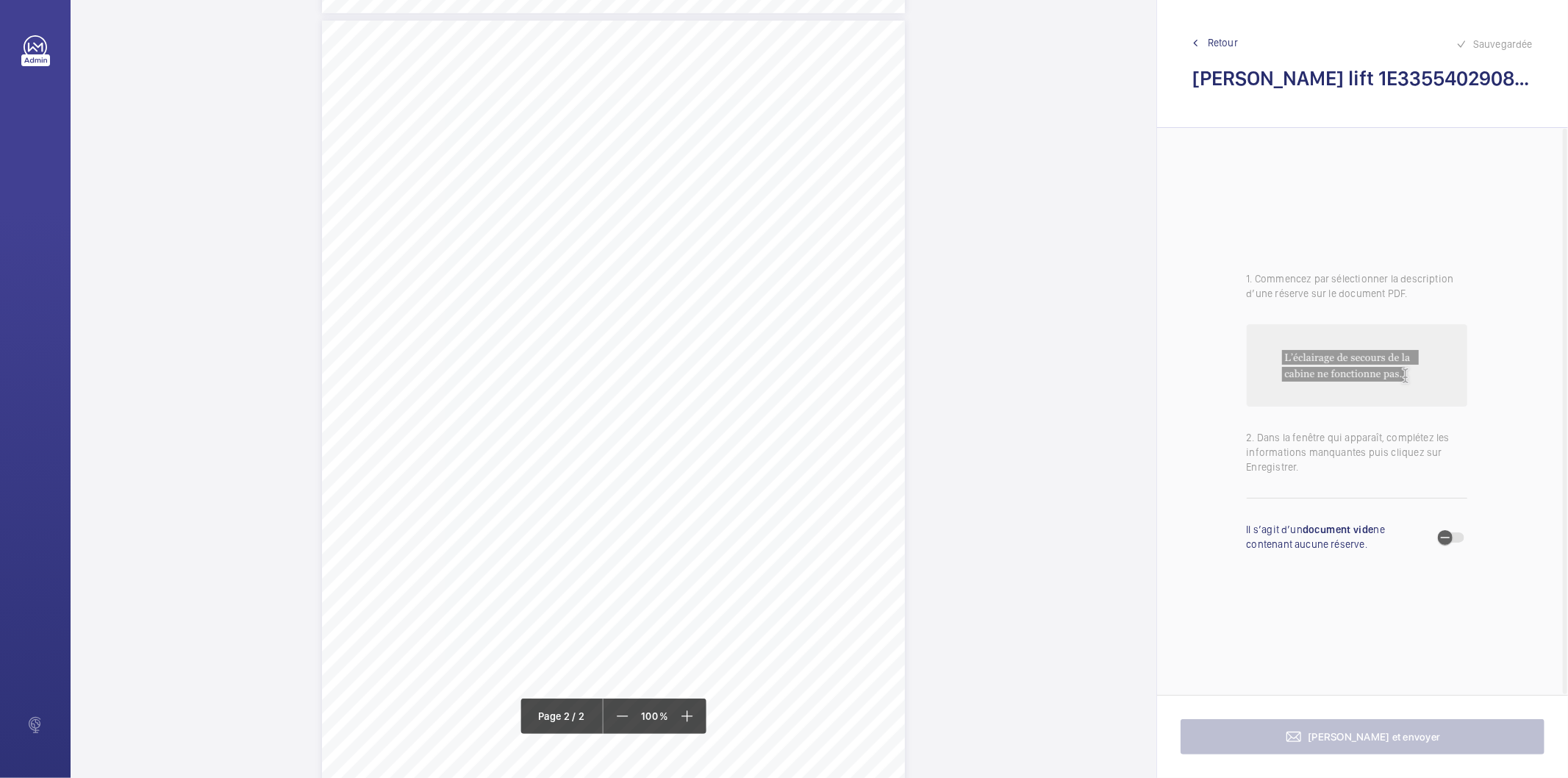
scroll to position [899, 0]
drag, startPoint x: 597, startPoint y: 238, endPoint x: 645, endPoint y: 271, distance: 58.2
click at [645, 271] on div "Lift Report Lifting Operations & Lifting Equipment Regulation 1998 Provision & …" at bounding box center [613, 369] width 583 height 825
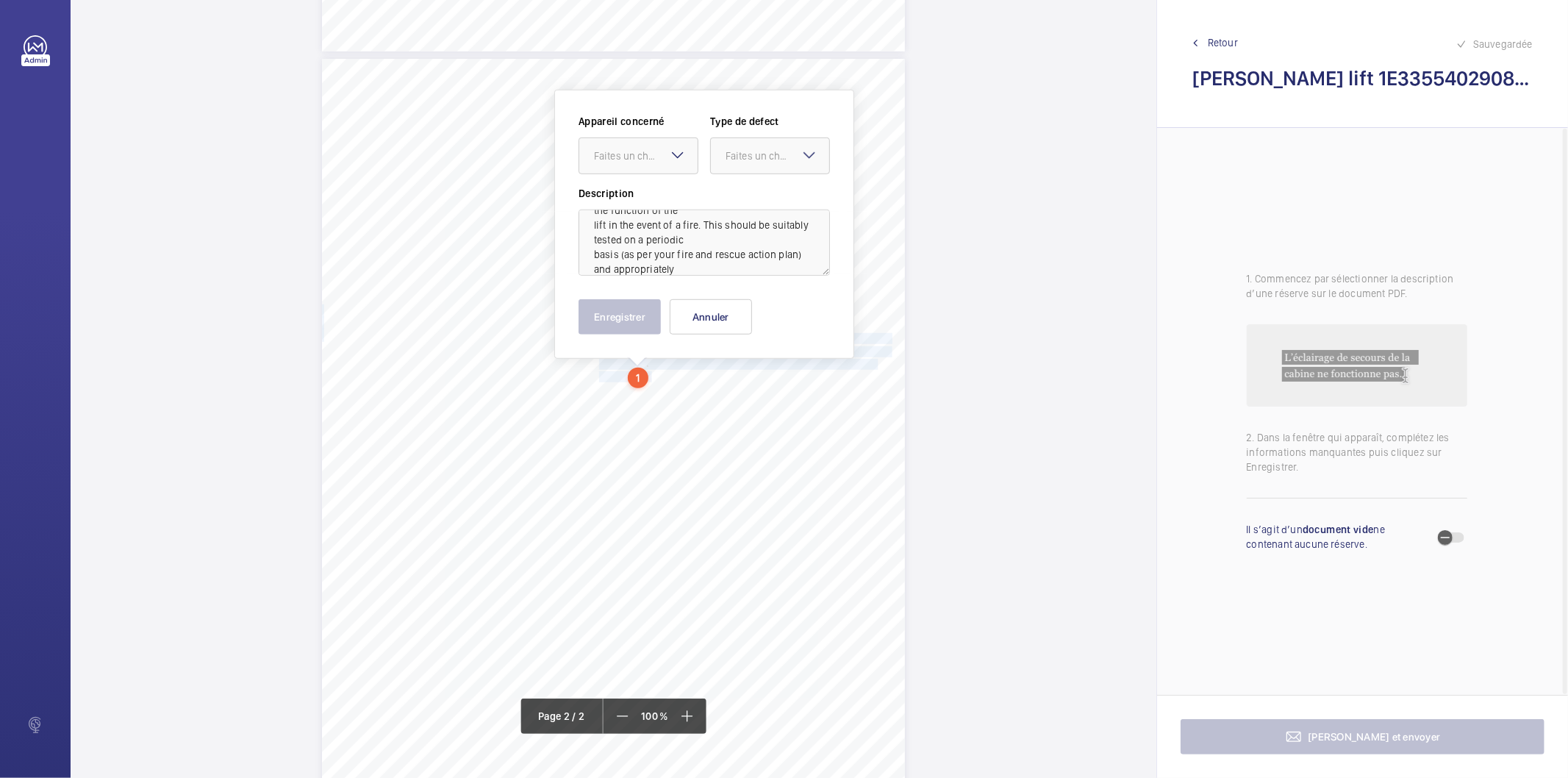
scroll to position [62, 0]
click at [647, 153] on div "Faites un choix" at bounding box center [645, 156] width 104 height 14
click at [635, 200] on span "E33554029088" at bounding box center [637, 200] width 89 height 14
click at [718, 156] on div at bounding box center [770, 156] width 118 height 35
click at [751, 308] on span "Recommandation" at bounding box center [770, 309] width 89 height 14
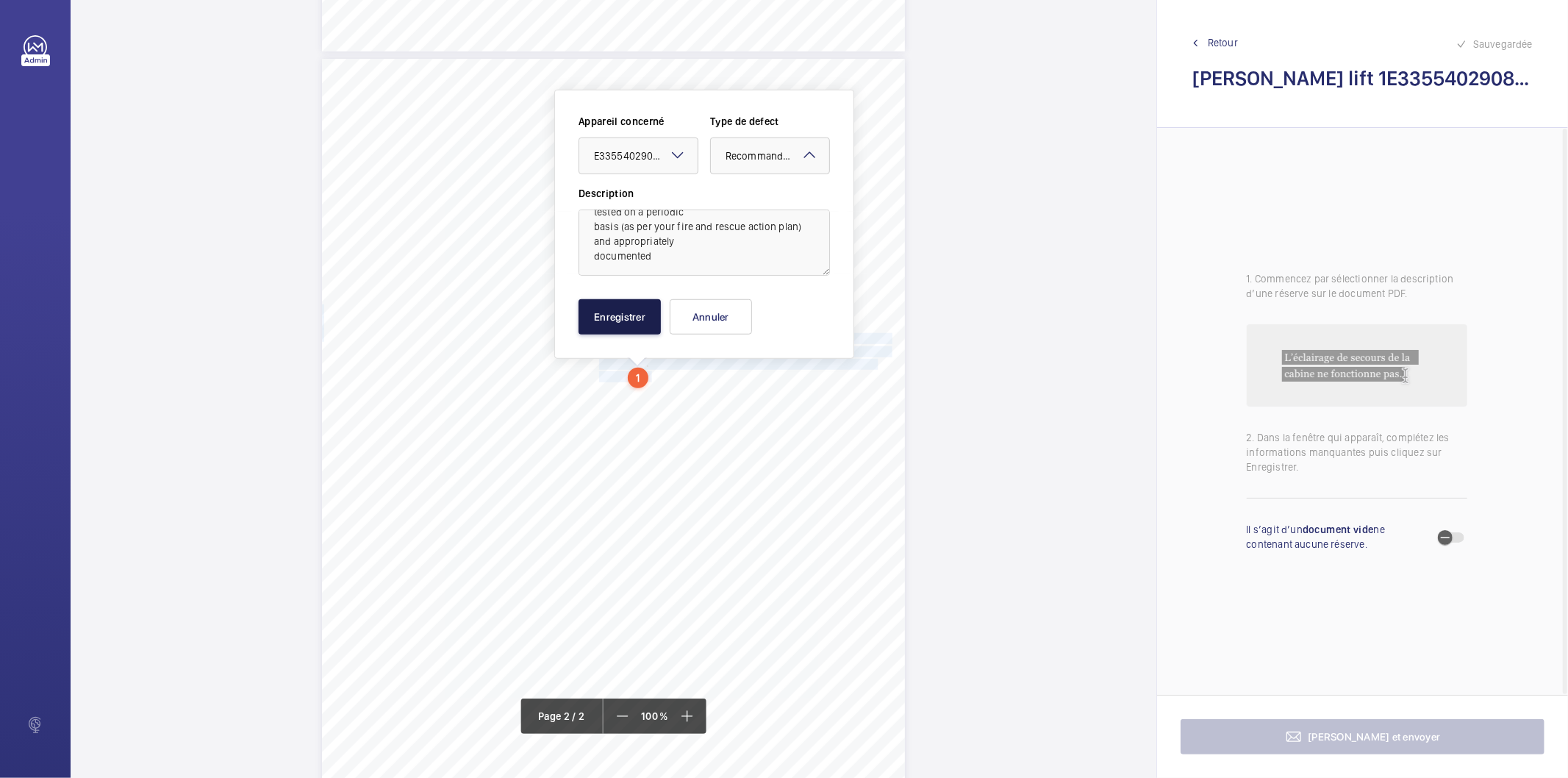
click at [603, 322] on button "Enregistrer" at bounding box center [620, 317] width 82 height 35
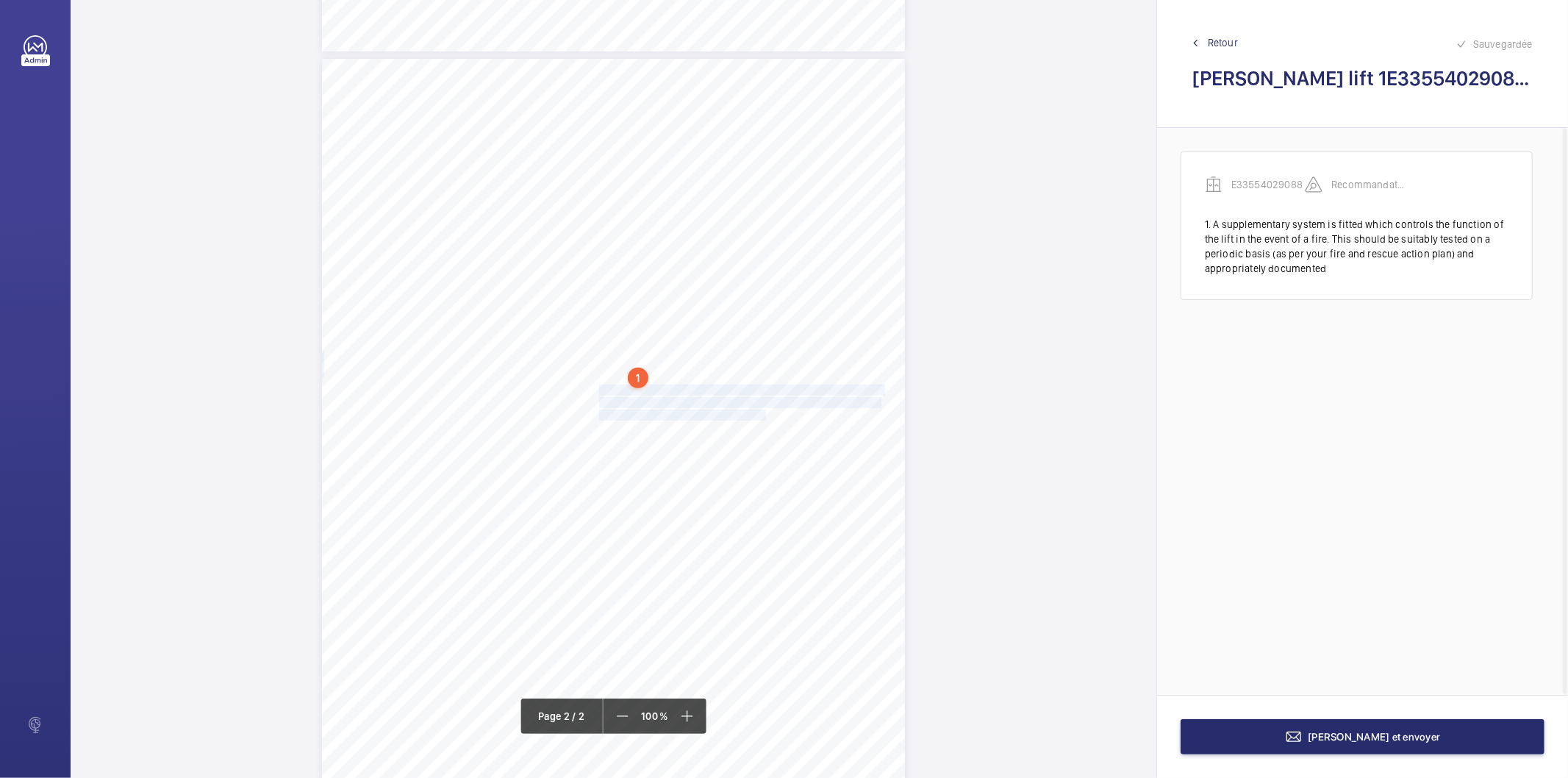
drag, startPoint x: 598, startPoint y: 390, endPoint x: 746, endPoint y: 419, distance: 150.8
click at [750, 416] on div "Lift Report Lifting Operations & Lifting Equipment Regulation 1998 Provision & …" at bounding box center [613, 471] width 583 height 825
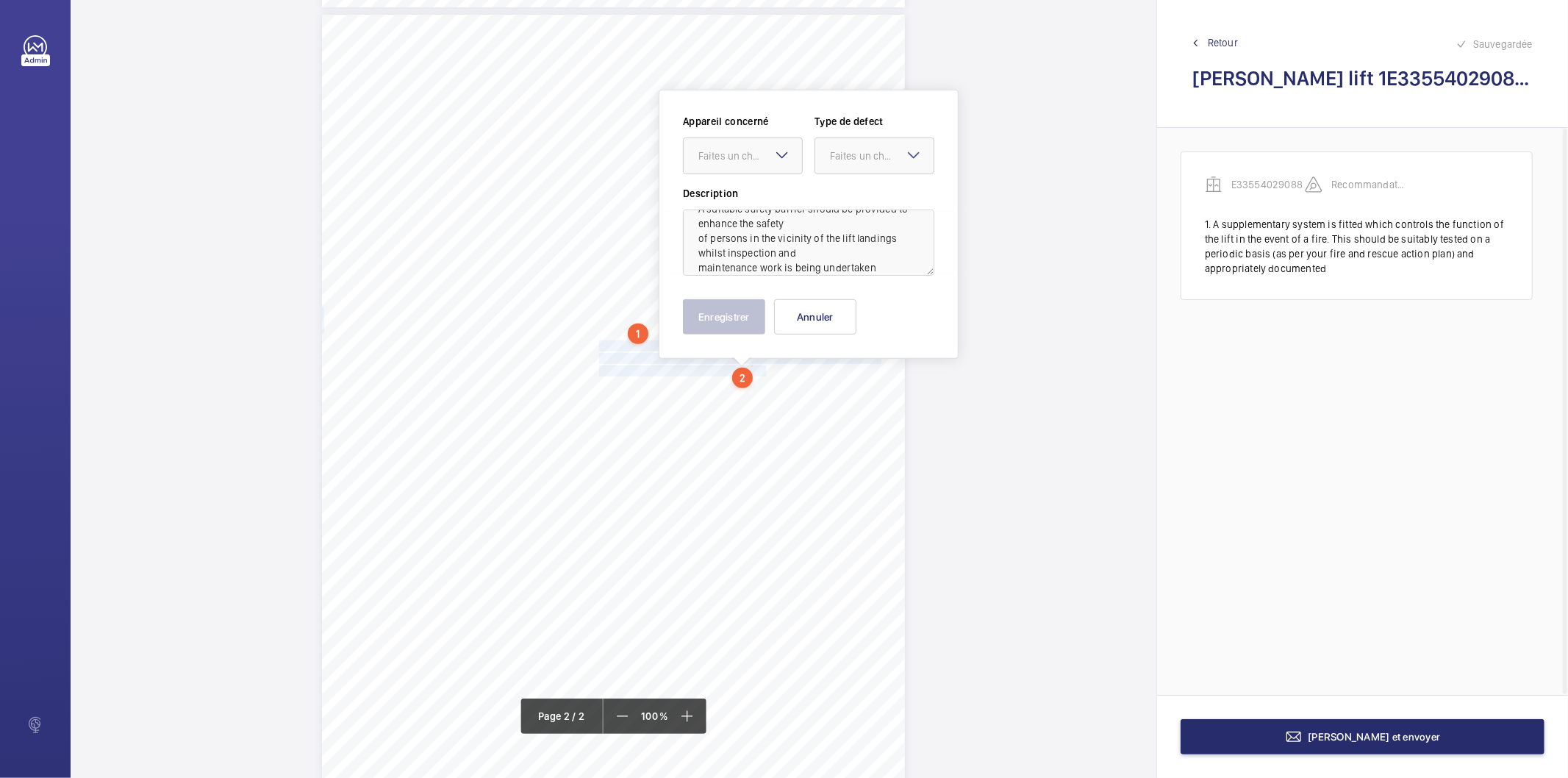
scroll to position [32, 0]
drag, startPoint x: 755, startPoint y: 160, endPoint x: 746, endPoint y: 189, distance: 30.4
click at [753, 163] on div "Faites un choix" at bounding box center [750, 156] width 104 height 14
click at [744, 200] on span "E33554029088" at bounding box center [742, 200] width 89 height 14
click at [844, 156] on div "Faites un choix" at bounding box center [881, 156] width 104 height 14
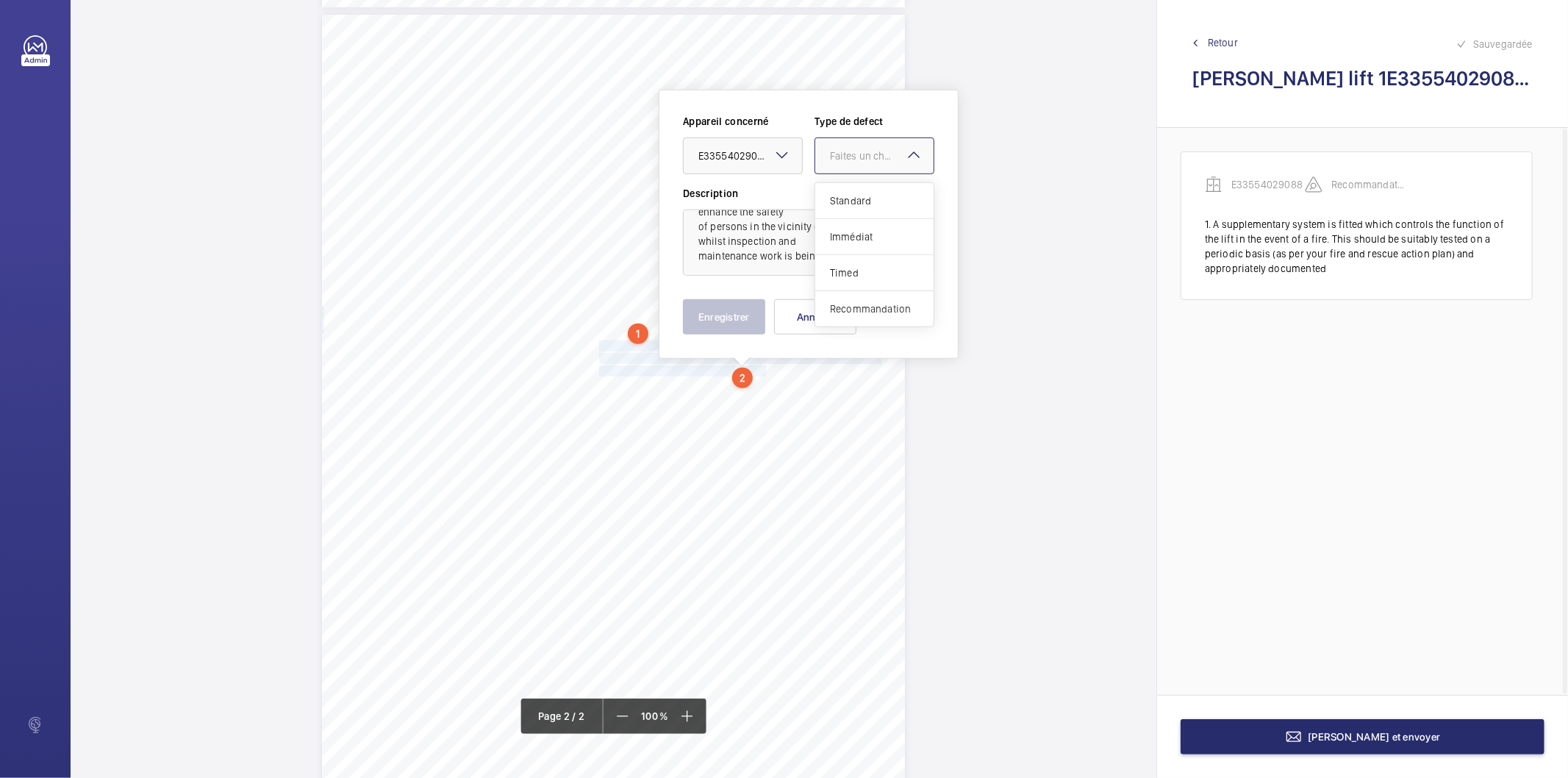
drag, startPoint x: 856, startPoint y: 304, endPoint x: 761, endPoint y: 334, distance: 99.6
click at [854, 304] on span "Recommandation" at bounding box center [873, 309] width 89 height 14
click at [725, 322] on button "Enregistrer" at bounding box center [724, 317] width 82 height 35
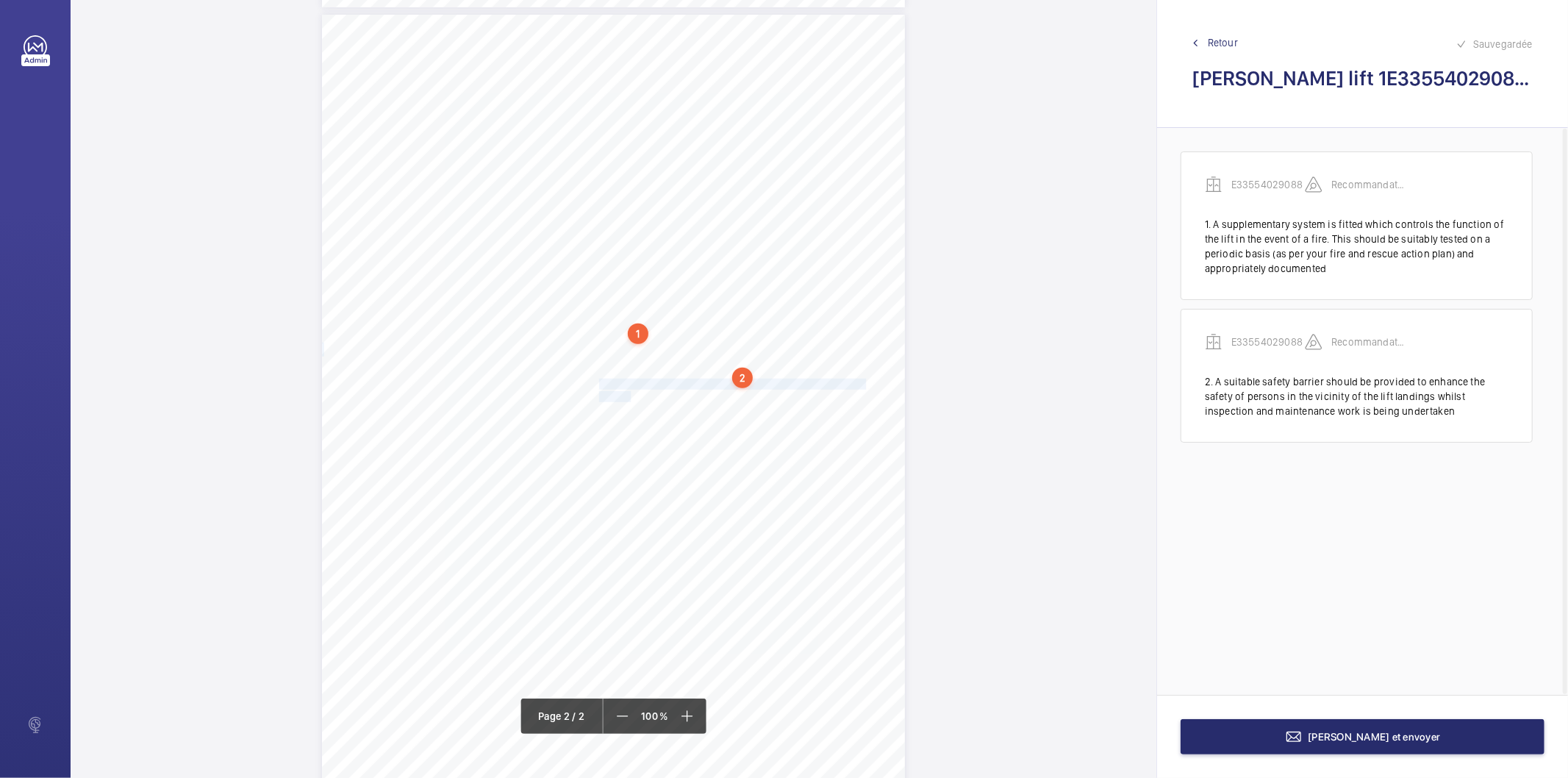
drag, startPoint x: 598, startPoint y: 384, endPoint x: 628, endPoint y: 395, distance: 32.0
click at [628, 395] on div "Lift Report Lifting Operations & Lifting Equipment Regulation 1998 Provision & …" at bounding box center [613, 427] width 583 height 825
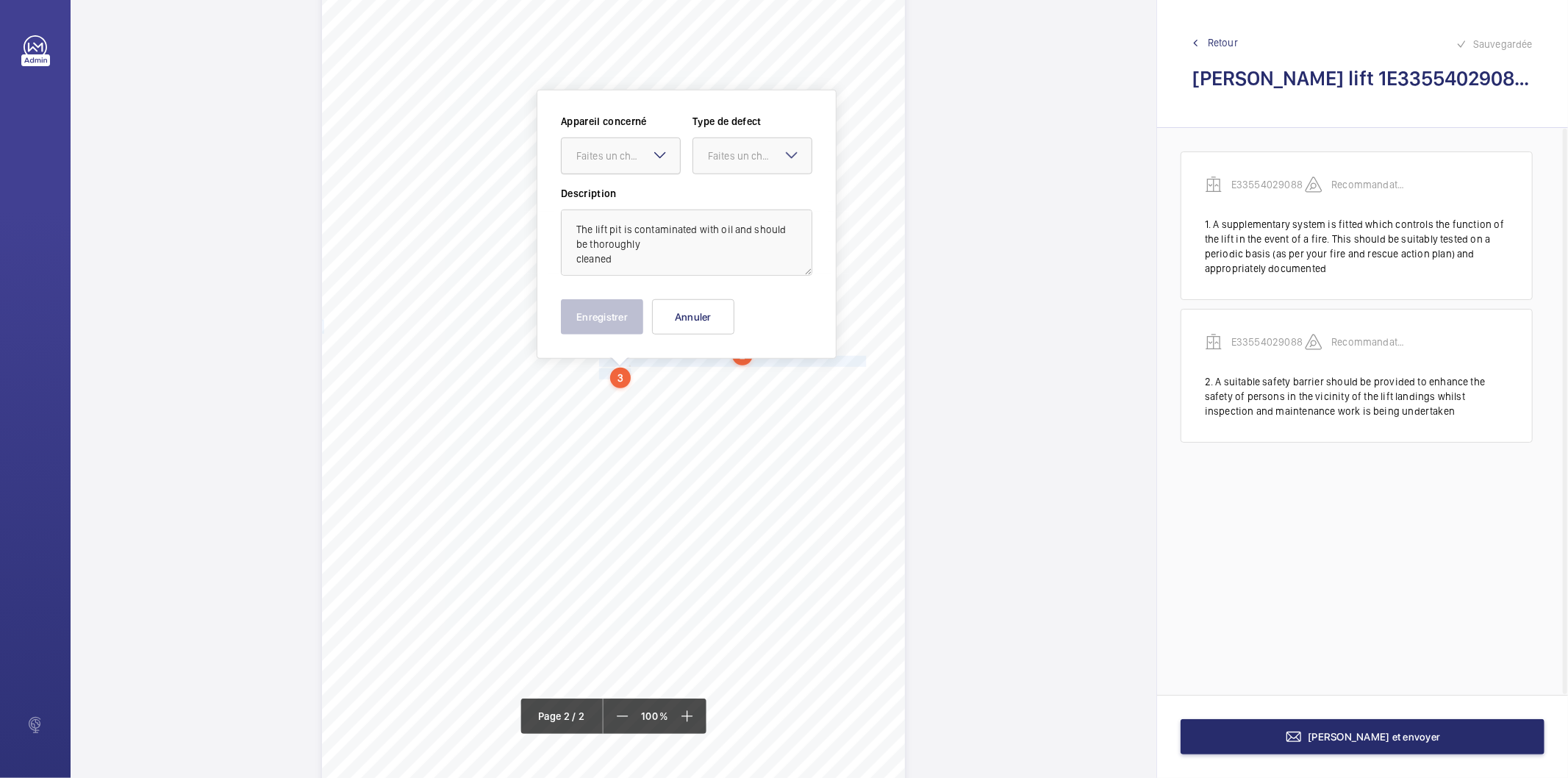
click at [620, 159] on div "Faites un choix" at bounding box center [628, 156] width 104 height 14
click at [612, 203] on span "E33554029088" at bounding box center [620, 200] width 89 height 14
drag, startPoint x: 715, startPoint y: 163, endPoint x: 721, endPoint y: 180, distance: 18.0
click at [716, 163] on div "Faites un choix" at bounding box center [760, 156] width 104 height 14
drag, startPoint x: 750, startPoint y: 304, endPoint x: 705, endPoint y: 312, distance: 45.7
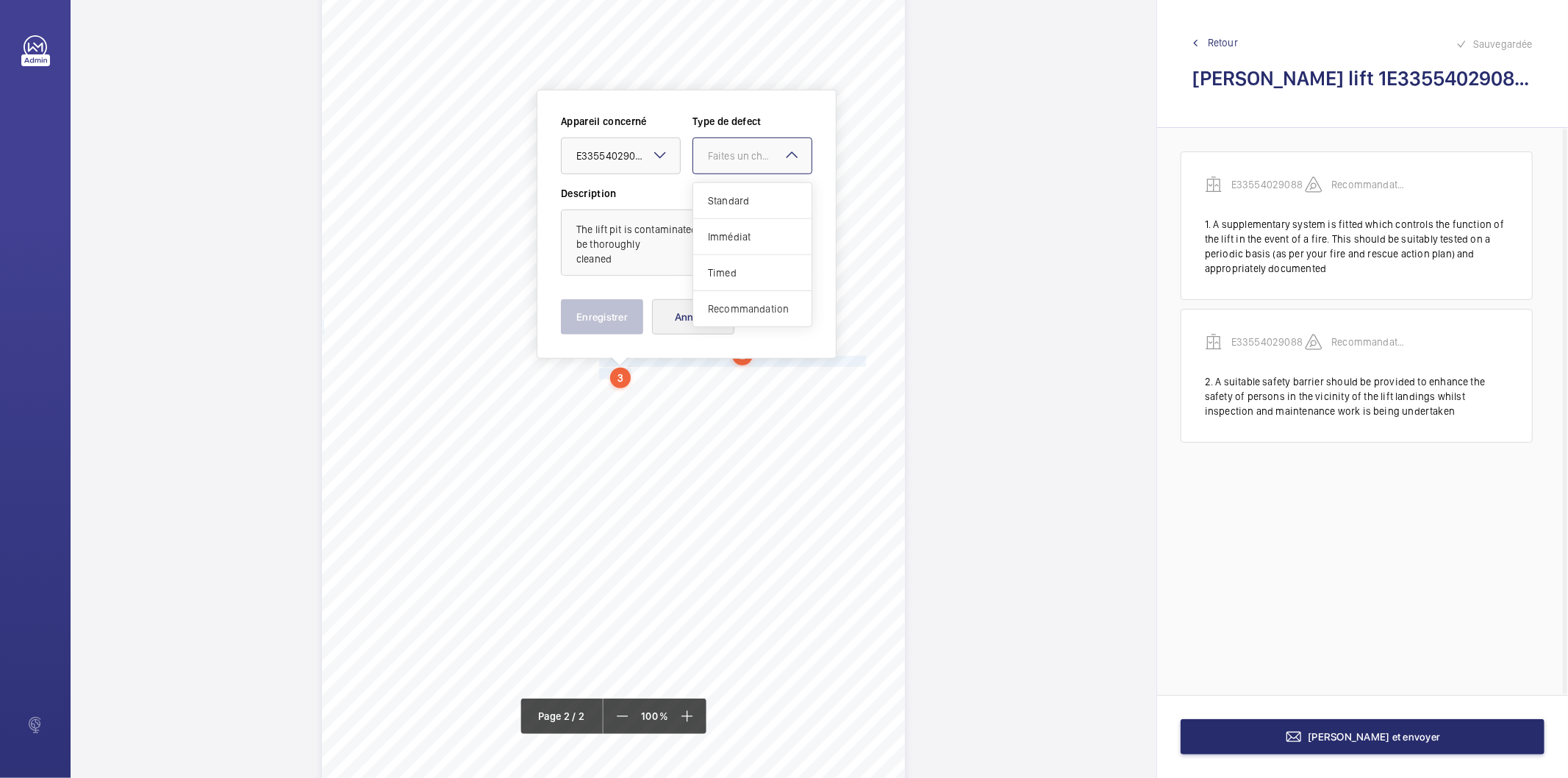
click at [748, 304] on span "Recommandation" at bounding box center [752, 309] width 89 height 14
click at [620, 319] on button "Enregistrer" at bounding box center [602, 317] width 82 height 35
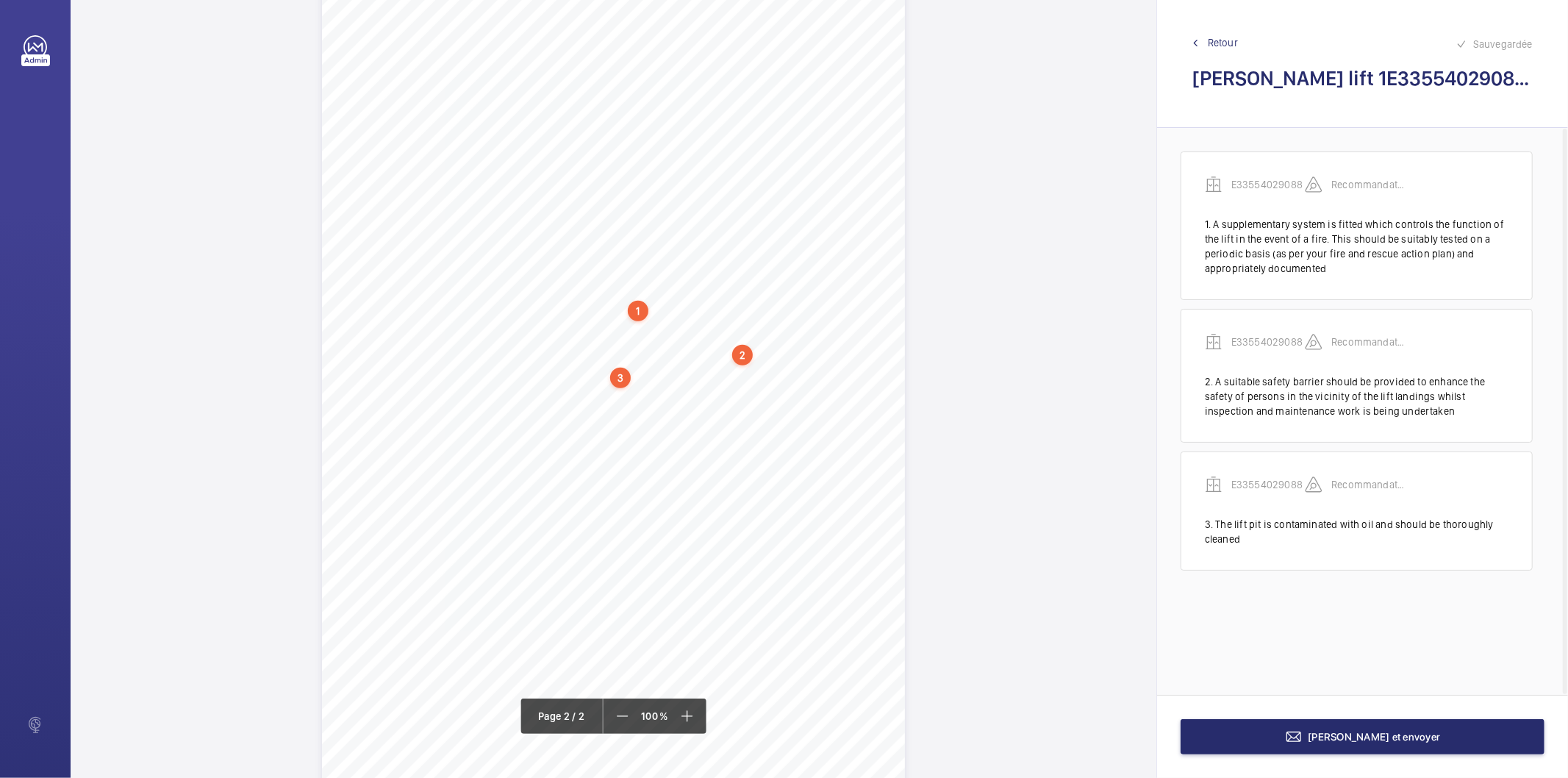
click at [615, 378] on div "3" at bounding box center [620, 377] width 21 height 21
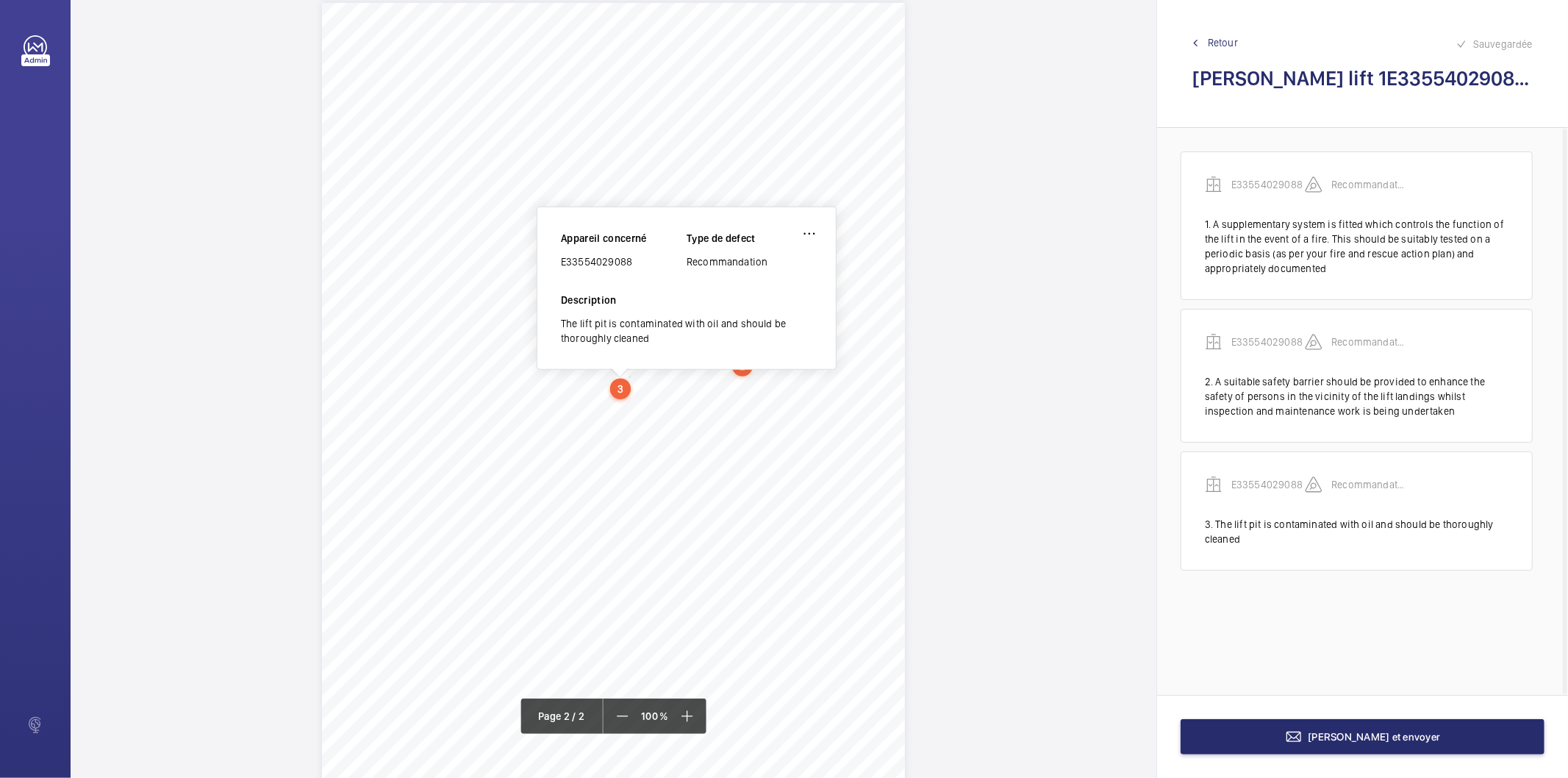
click at [602, 260] on div "E33554029088" at bounding box center [623, 262] width 126 height 14
copy div "E33554029088"
click at [1335, 745] on button "Terminer et envoyer" at bounding box center [1362, 736] width 364 height 35
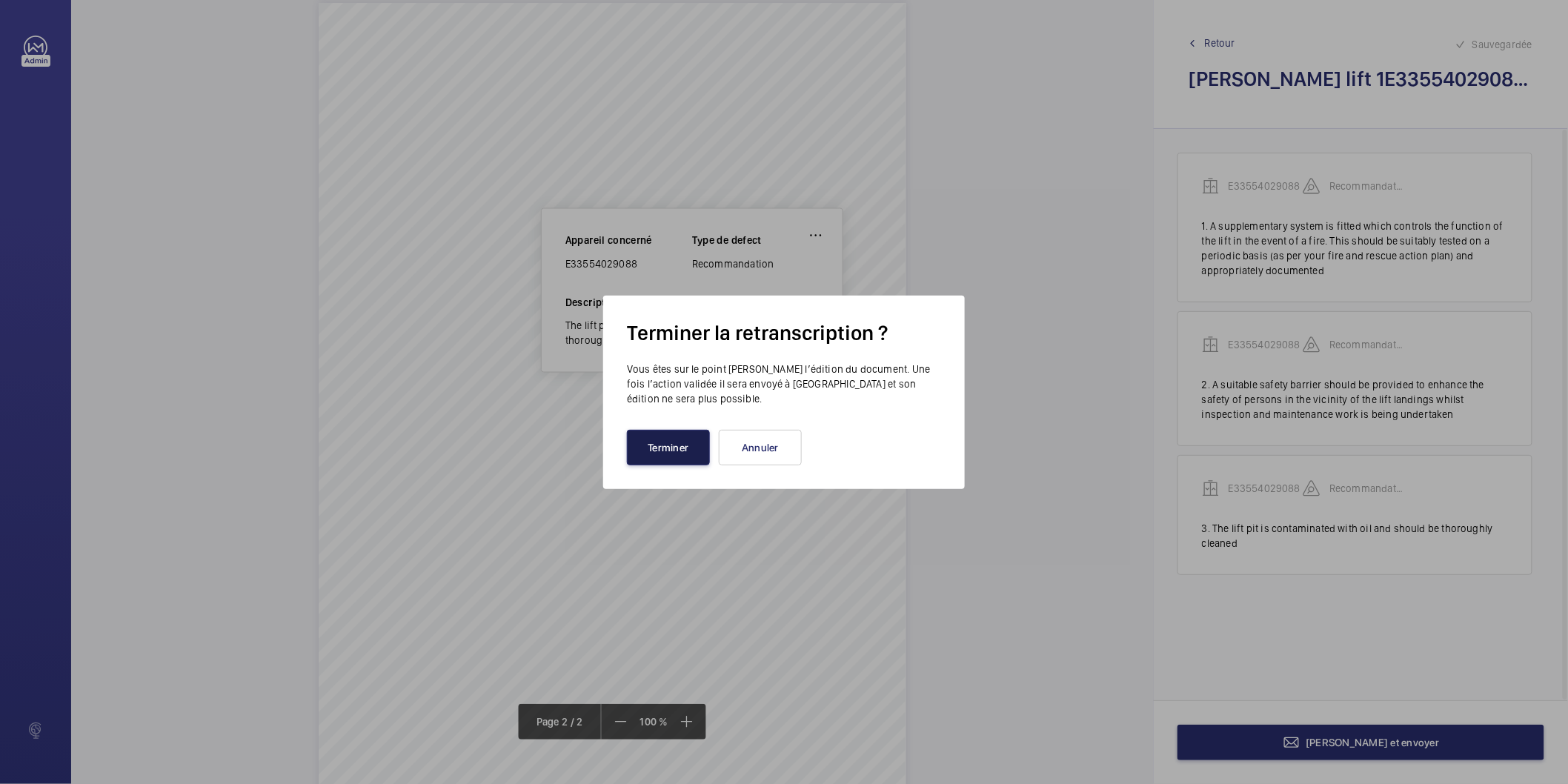
click at [679, 455] on button "Terminer" at bounding box center [669, 447] width 83 height 35
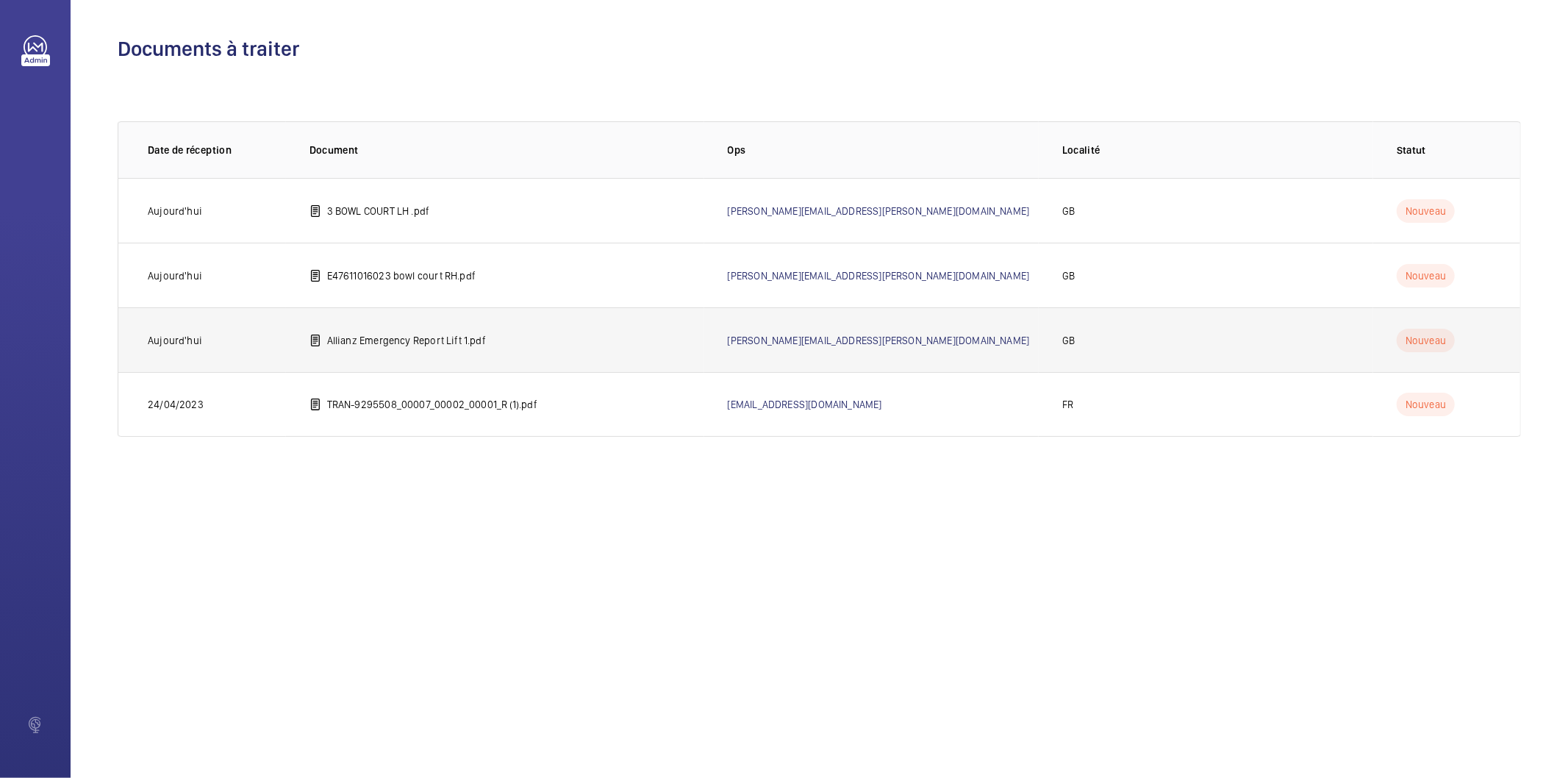
click at [408, 338] on p "Allianz Emergency Report Lift 1.pdf" at bounding box center [407, 340] width 159 height 14
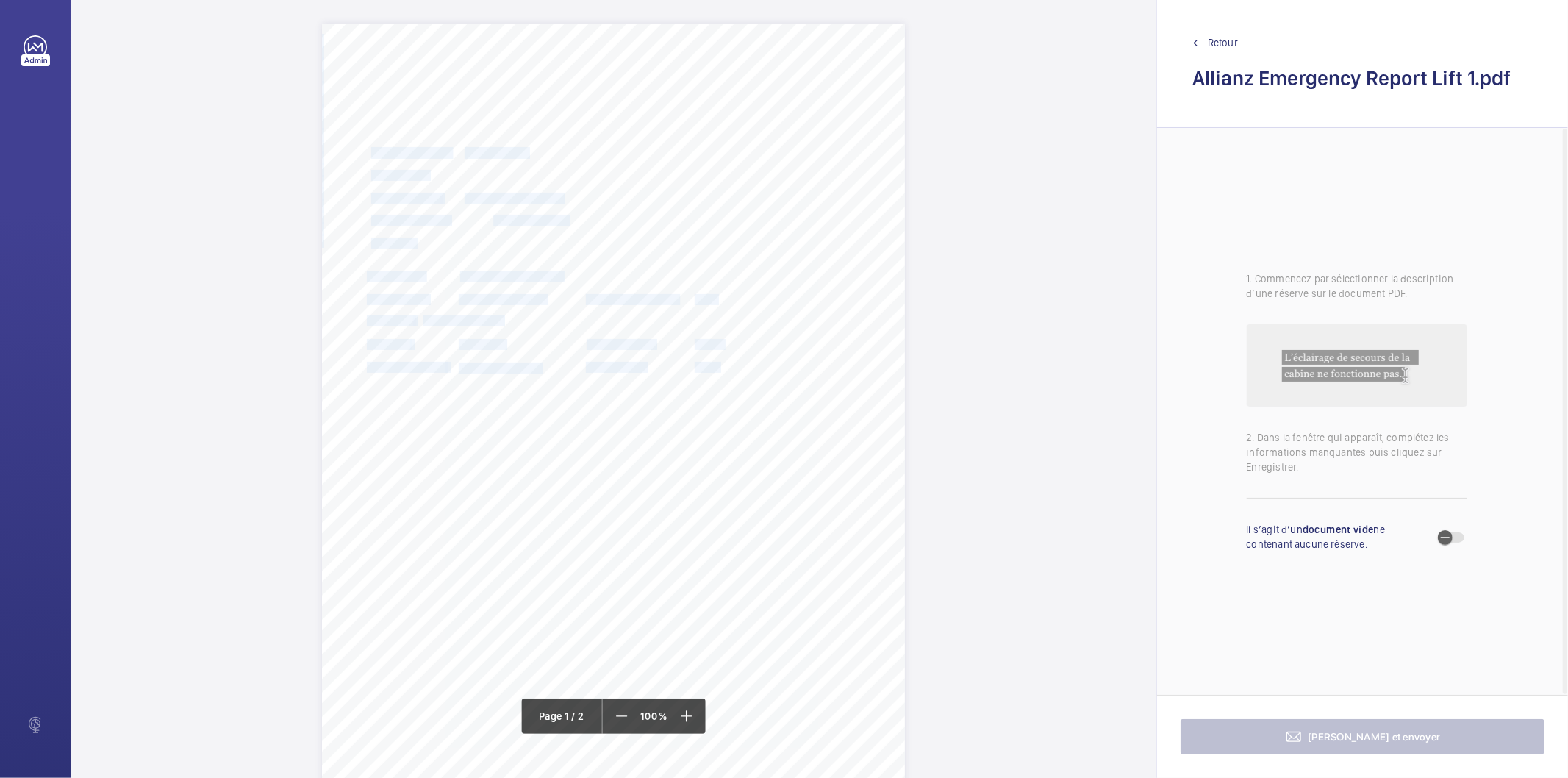
drag, startPoint x: 464, startPoint y: 174, endPoint x: 490, endPoint y: 217, distance: 50.2
click at [490, 217] on div "SW1Y 4HG [STREET_ADDRESS], , , Location Address: Client Name: Postcode: Client …" at bounding box center [613, 436] width 583 height 825
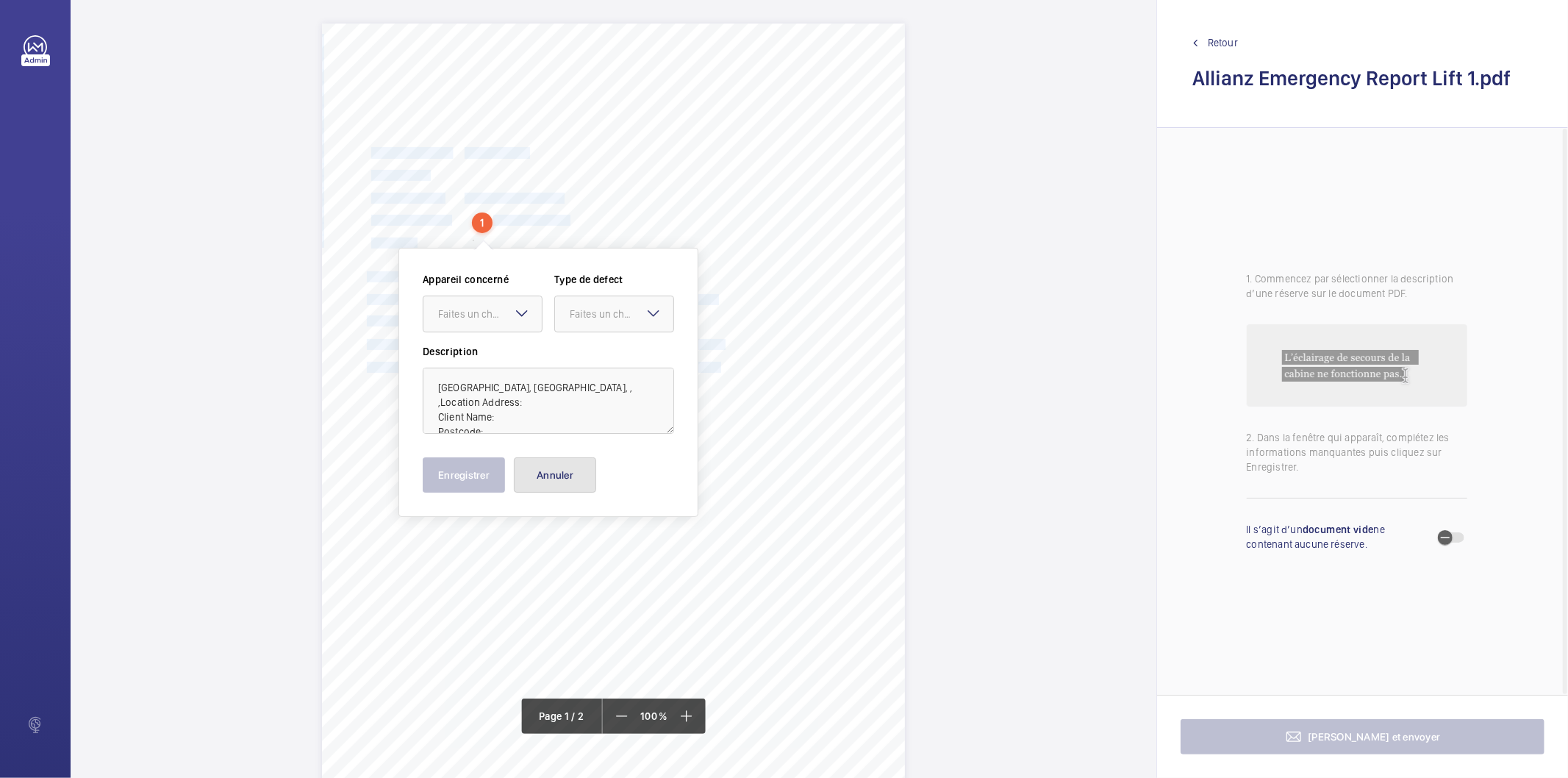
click at [569, 480] on button "Annuler" at bounding box center [555, 474] width 82 height 35
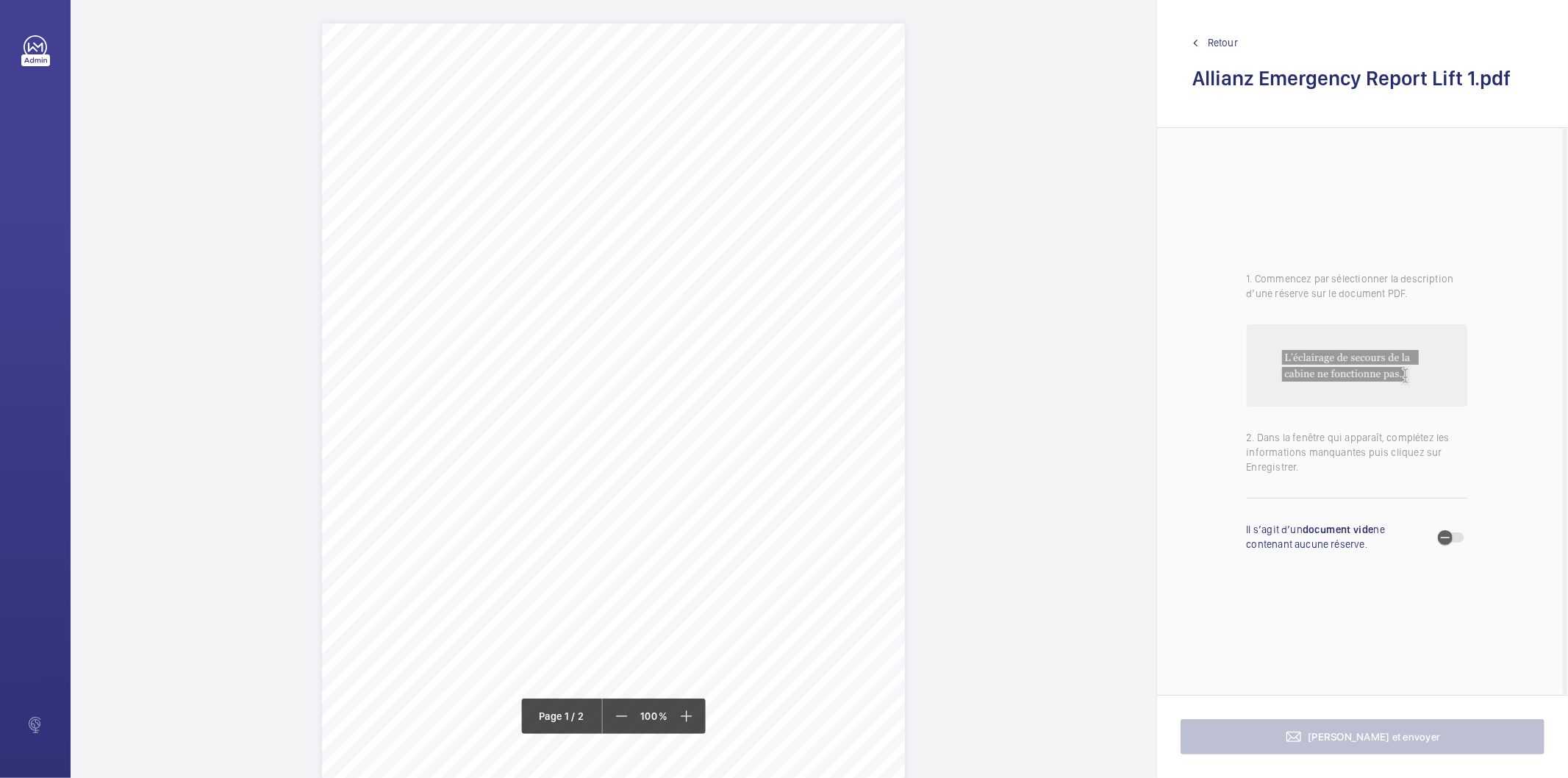
click at [722, 270] on div "SW1Y 4HG 15 SUFFOLK STREET, LONDON, , , Location Address: Client Name: Postcode…" at bounding box center [613, 436] width 583 height 825
click at [787, 532] on button "Annuler" at bounding box center [788, 527] width 82 height 35
drag, startPoint x: 463, startPoint y: 176, endPoint x: 525, endPoint y: 174, distance: 62.0
click at [525, 174] on span "HEITMAN LLC" at bounding box center [515, 174] width 101 height 10
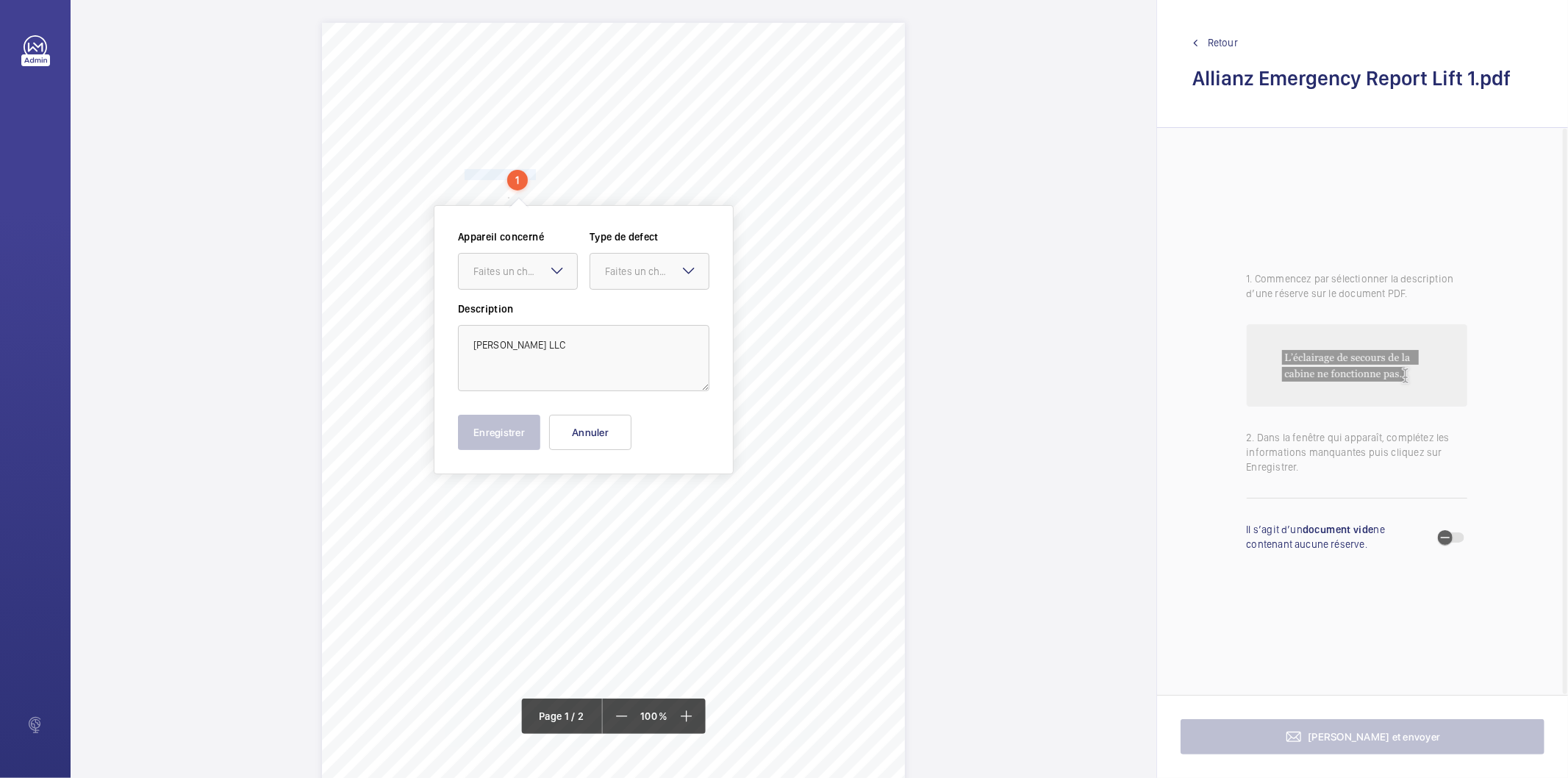
scroll to position [0, 0]
drag, startPoint x: 547, startPoint y: 356, endPoint x: 459, endPoint y: 351, distance: 88.1
click at [459, 351] on textarea "HEITMAN LLC" at bounding box center [583, 359] width 251 height 66
click at [622, 437] on button "Annuler" at bounding box center [590, 433] width 82 height 35
drag, startPoint x: 464, startPoint y: 219, endPoint x: 609, endPoint y: 221, distance: 145.0
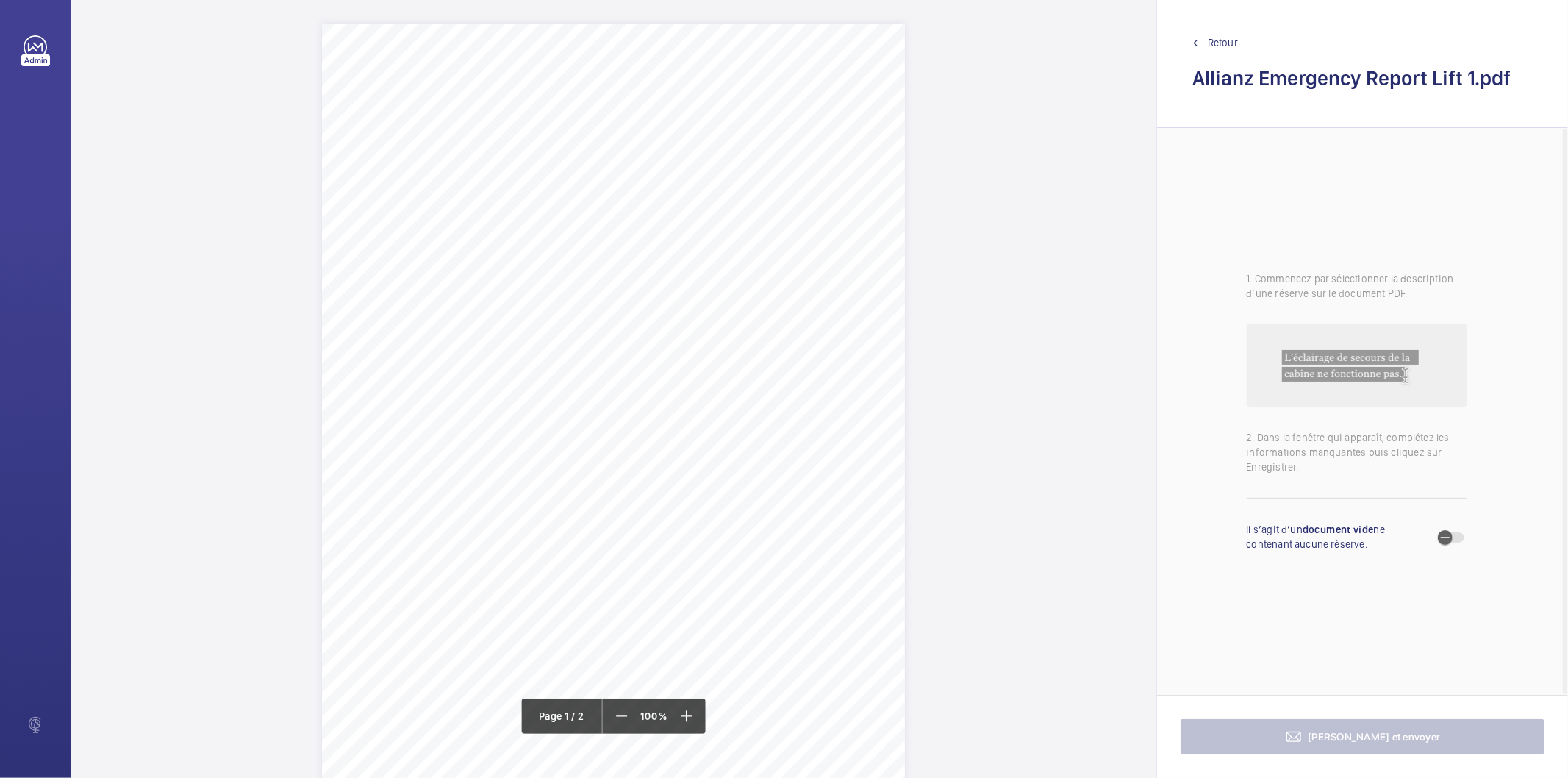
click at [568, 221] on span "15 SUFFOLK STREET, LONDON, , ," at bounding box center [516, 220] width 103 height 10
click at [605, 319] on div "Faites un choix" at bounding box center [609, 317] width 104 height 14
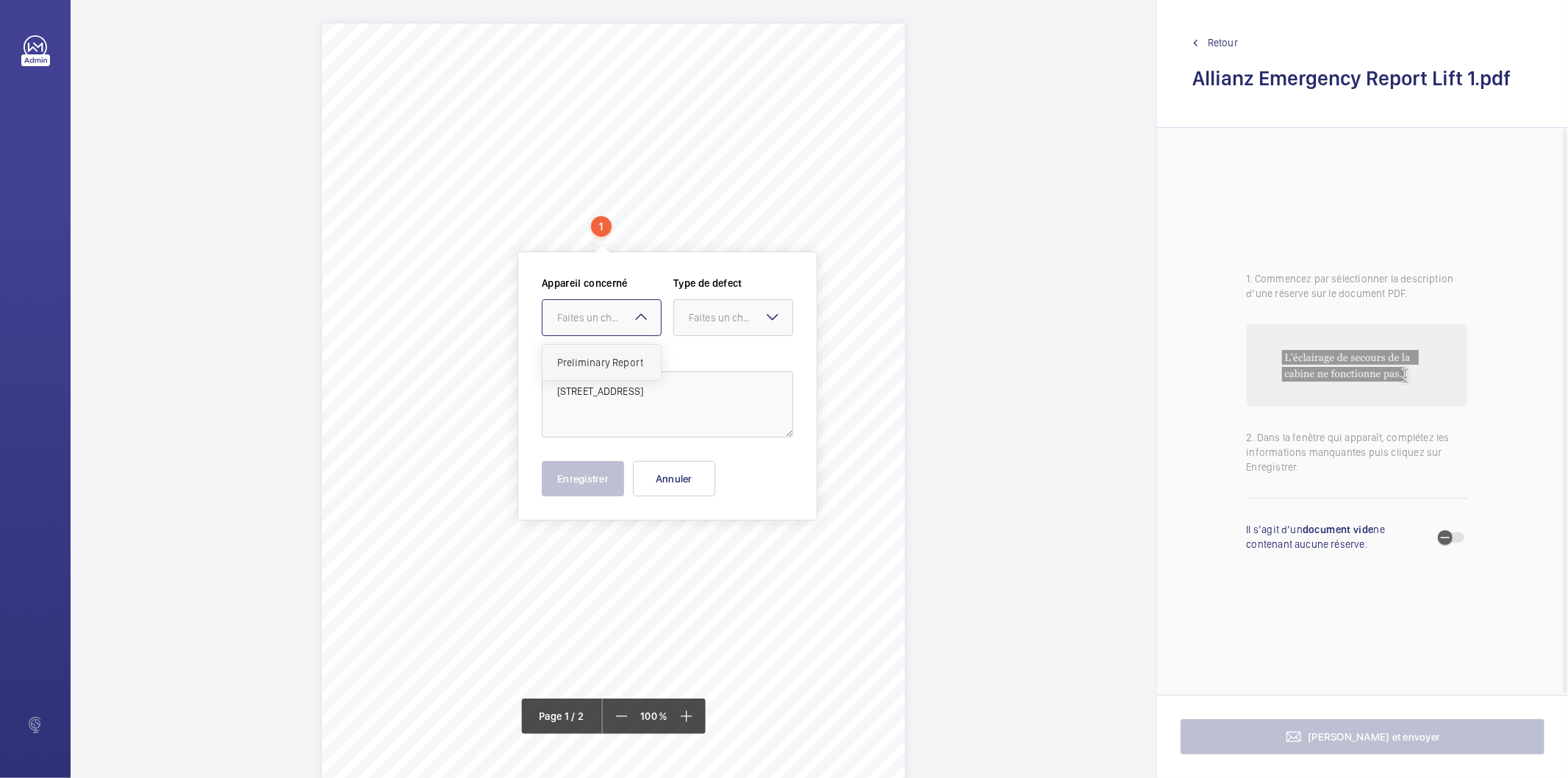
click at [598, 361] on span "Preliminary Report" at bounding box center [601, 362] width 89 height 14
click at [761, 318] on div "Faites un choix" at bounding box center [740, 317] width 104 height 14
click at [612, 387] on textarea "15 SUFFOLK STREET, LONDON" at bounding box center [667, 404] width 251 height 66
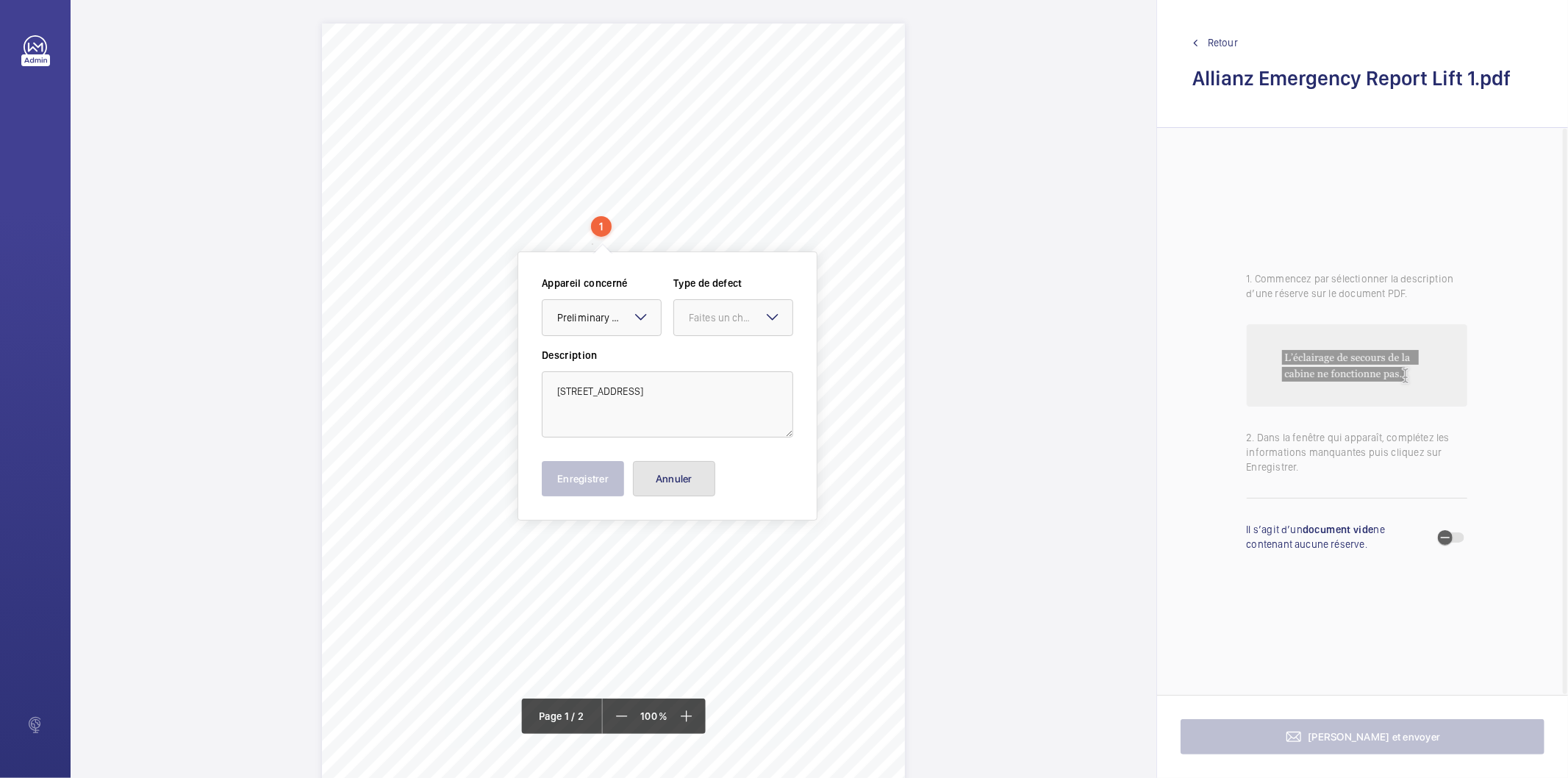
click at [687, 482] on button "Annuler" at bounding box center [674, 478] width 82 height 35
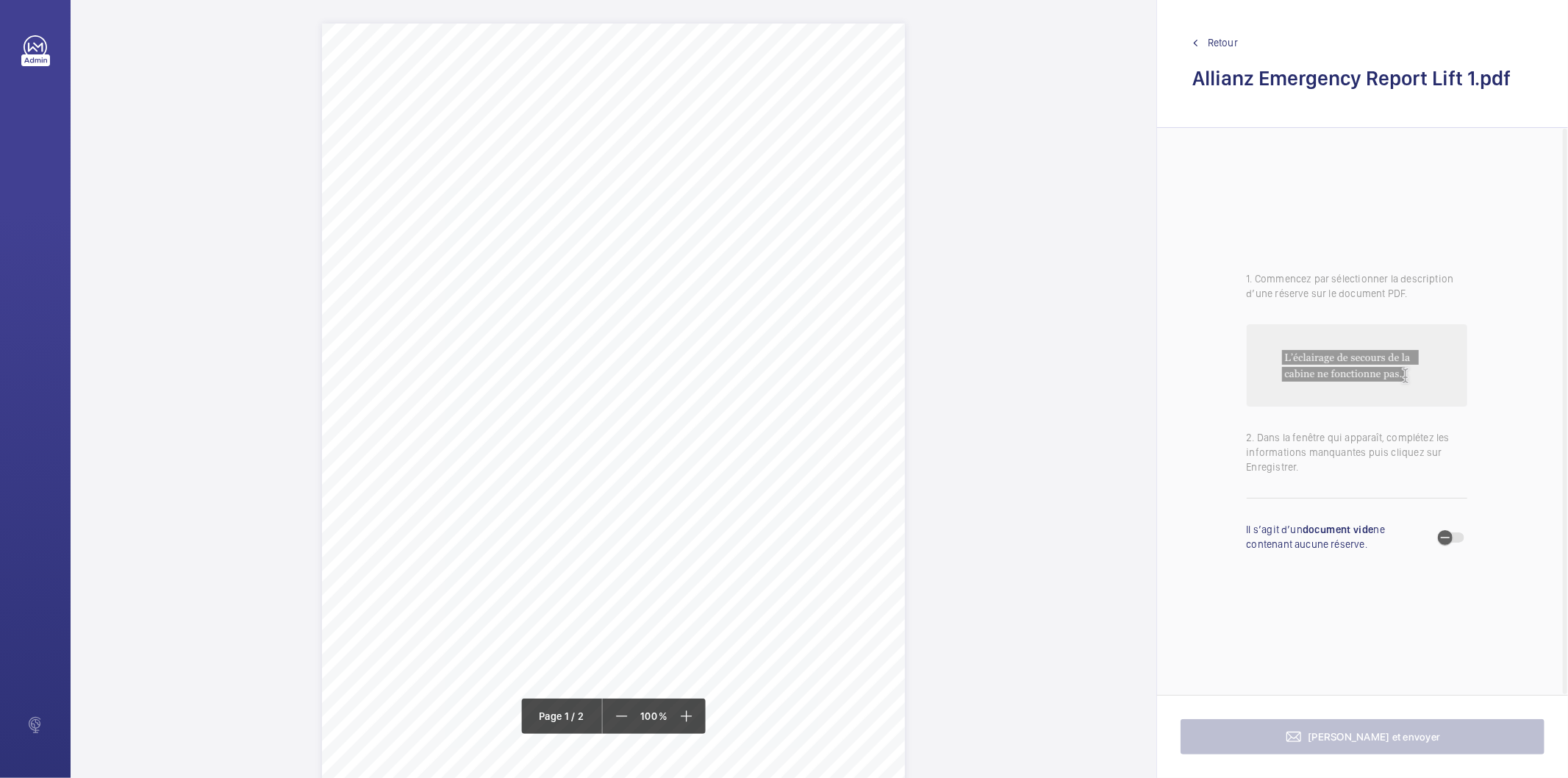
drag, startPoint x: 526, startPoint y: 416, endPoint x: 544, endPoint y: 425, distance: 20.1
click at [544, 425] on div "SW1Y 4HG 15 SUFFOLK STREET, LONDON, , , Location Address: Client Name: Postcode…" at bounding box center [613, 436] width 583 height 825
drag, startPoint x: 604, startPoint y: 320, endPoint x: 542, endPoint y: 377, distance: 84.2
click at [602, 325] on button "Annuler" at bounding box center [610, 317] width 82 height 35
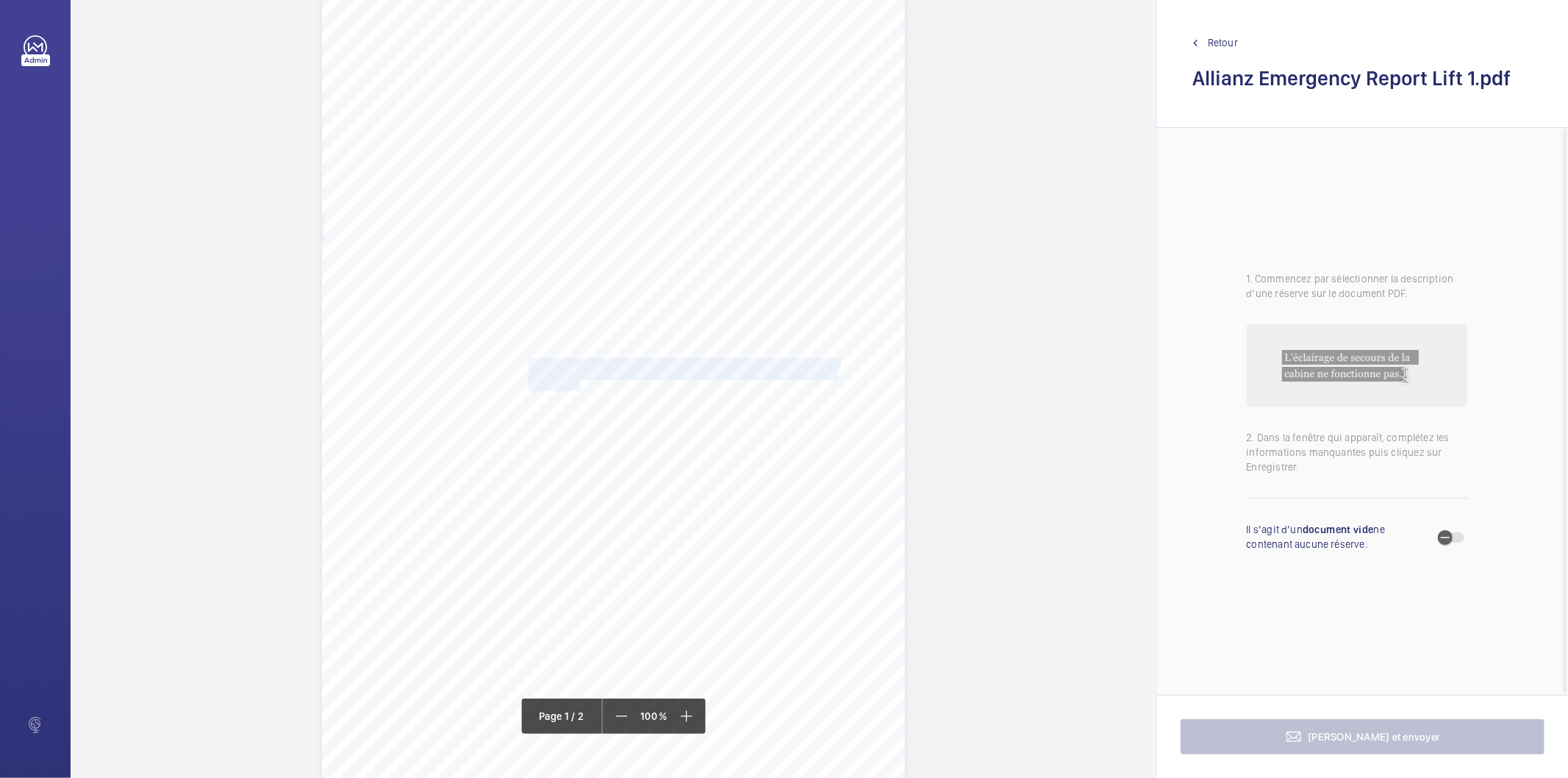
drag, startPoint x: 527, startPoint y: 358, endPoint x: 577, endPoint y: 383, distance: 55.9
click at [577, 383] on div "SW1Y 4HG 15 SUFFOLK STREET, LONDON, , , Location Address: Client Name: Postcode…" at bounding box center [613, 383] width 583 height 825
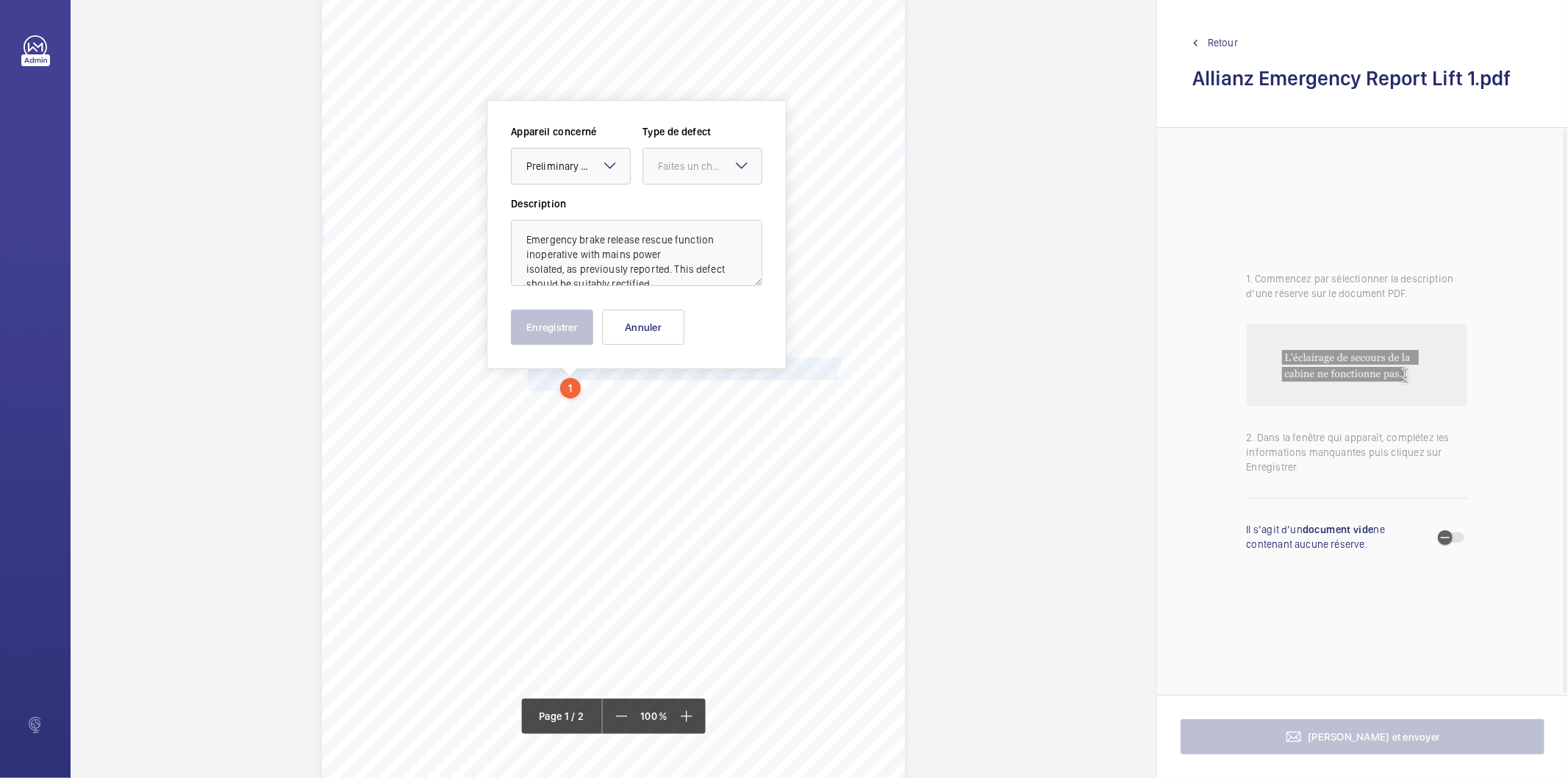
scroll to position [63, 0]
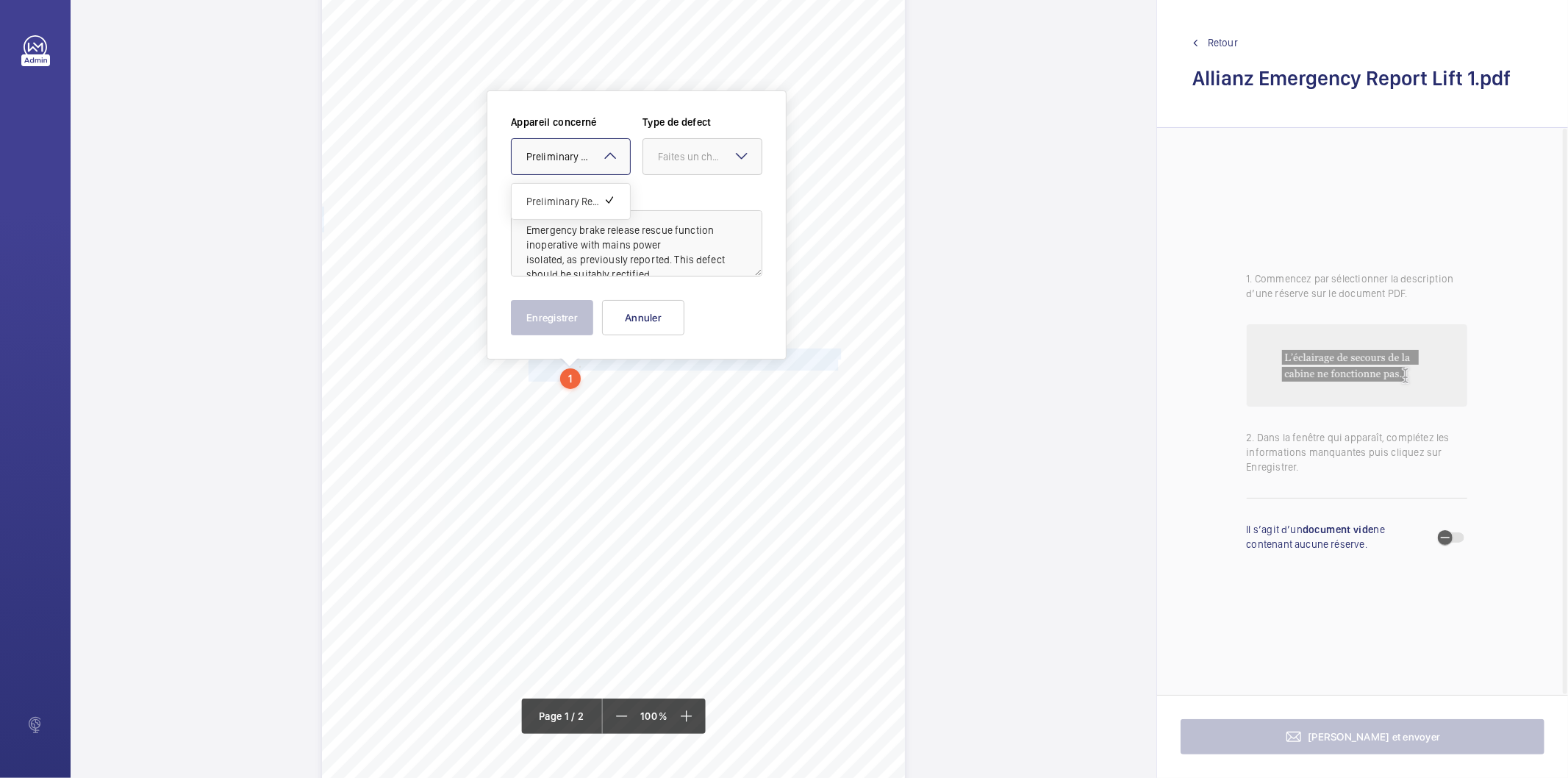
click at [598, 151] on span "Preliminary Report" at bounding box center [569, 156] width 85 height 14
drag, startPoint x: 664, startPoint y: 144, endPoint x: 679, endPoint y: 176, distance: 35.3
click at [664, 144] on div at bounding box center [703, 156] width 118 height 35
click at [687, 238] on span "Immédiat" at bounding box center [702, 237] width 89 height 14
click at [607, 319] on button "Annuler" at bounding box center [643, 317] width 82 height 35
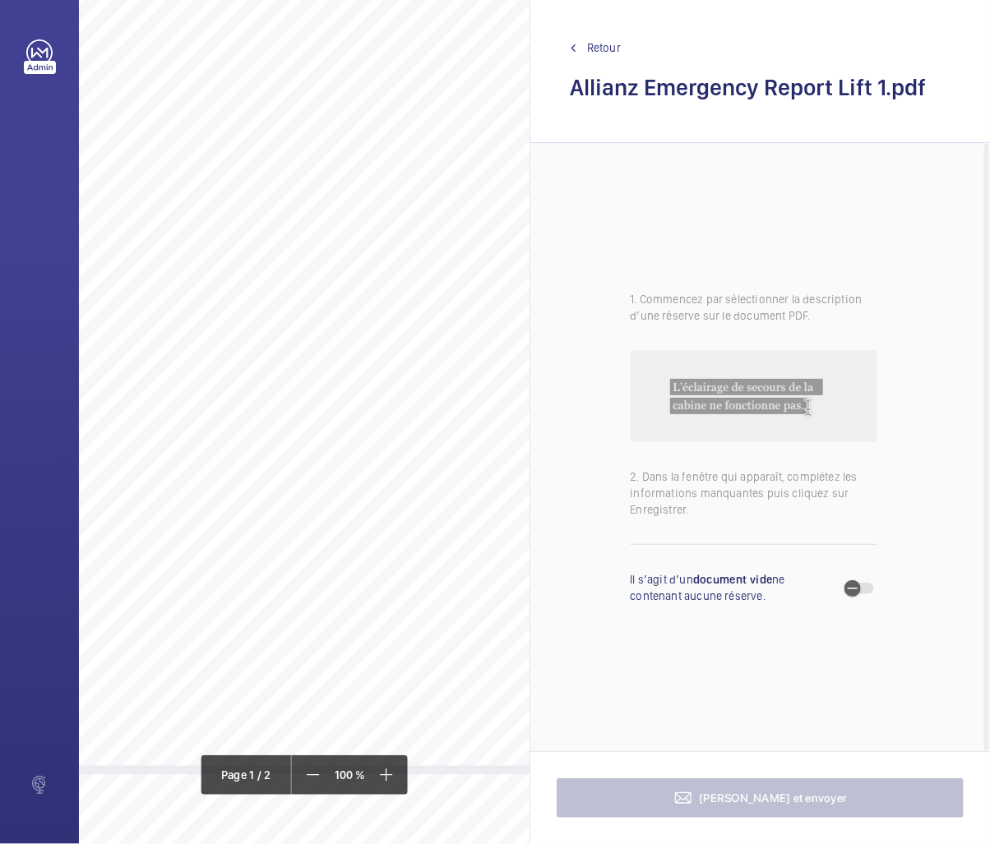
scroll to position [91, 0]
click at [420, 541] on div "SW1Y 4HG [STREET_ADDRESS], , , Location Address: Client Name: Postcode: Client …" at bounding box center [405, 396] width 652 height 923
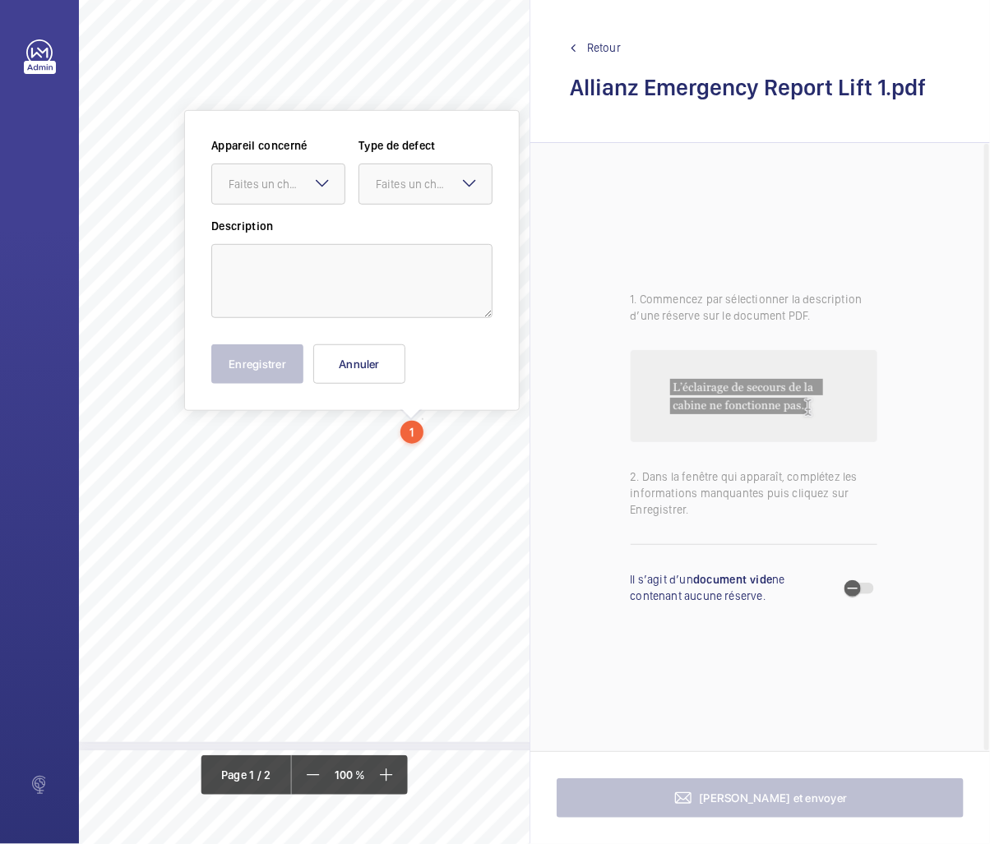
scroll to position [216, 0]
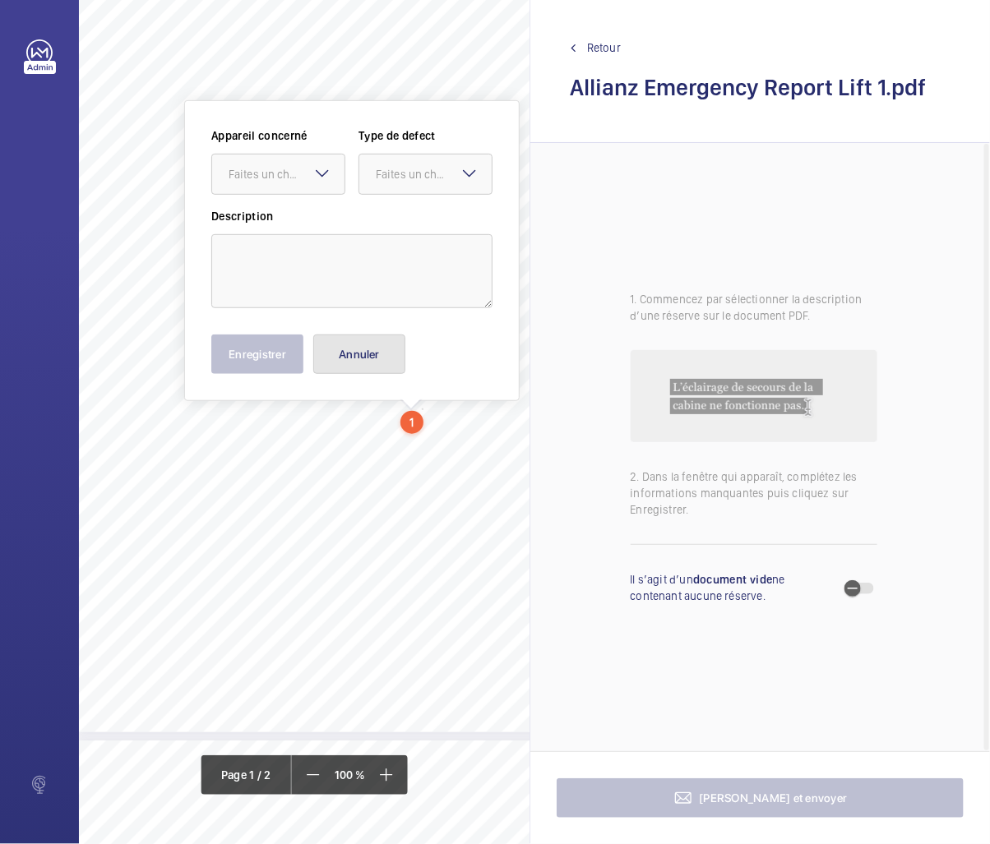
click at [370, 356] on button "Annuler" at bounding box center [359, 354] width 92 height 39
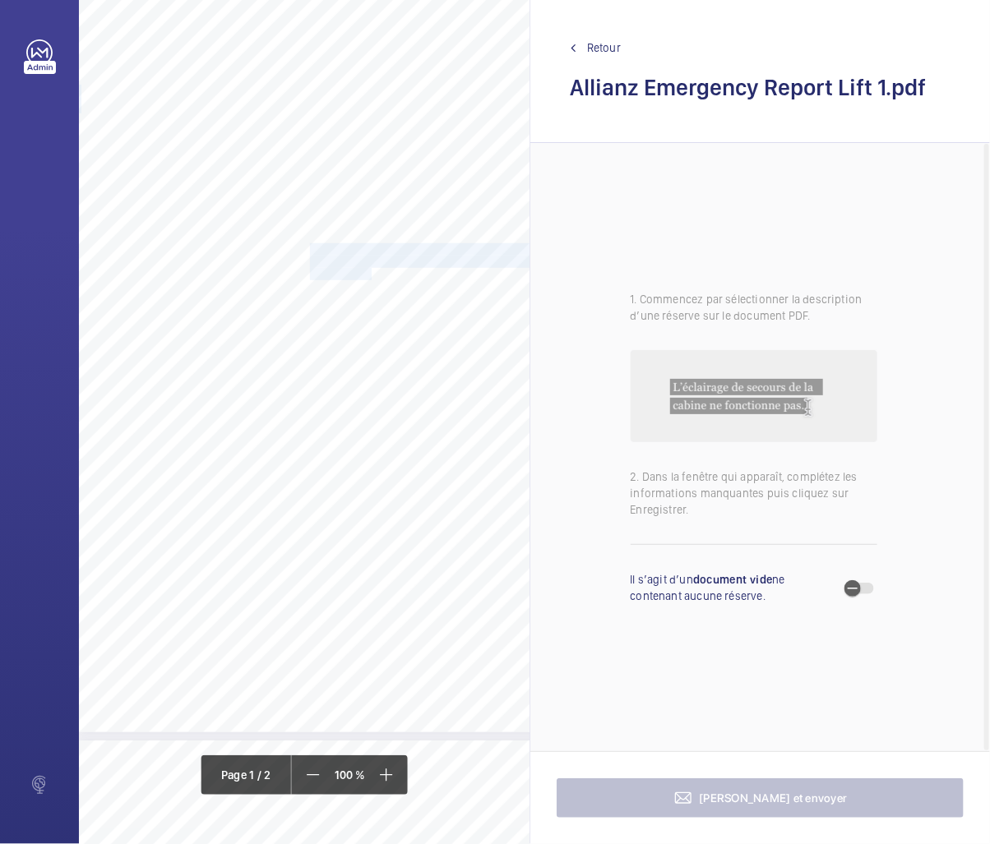
drag, startPoint x: 311, startPoint y: 248, endPoint x: 370, endPoint y: 271, distance: 63.8
click at [370, 271] on div "SW1Y 4HG [STREET_ADDRESS], , , Location Address: Client Name: Postcode: Client …" at bounding box center [405, 271] width 652 height 923
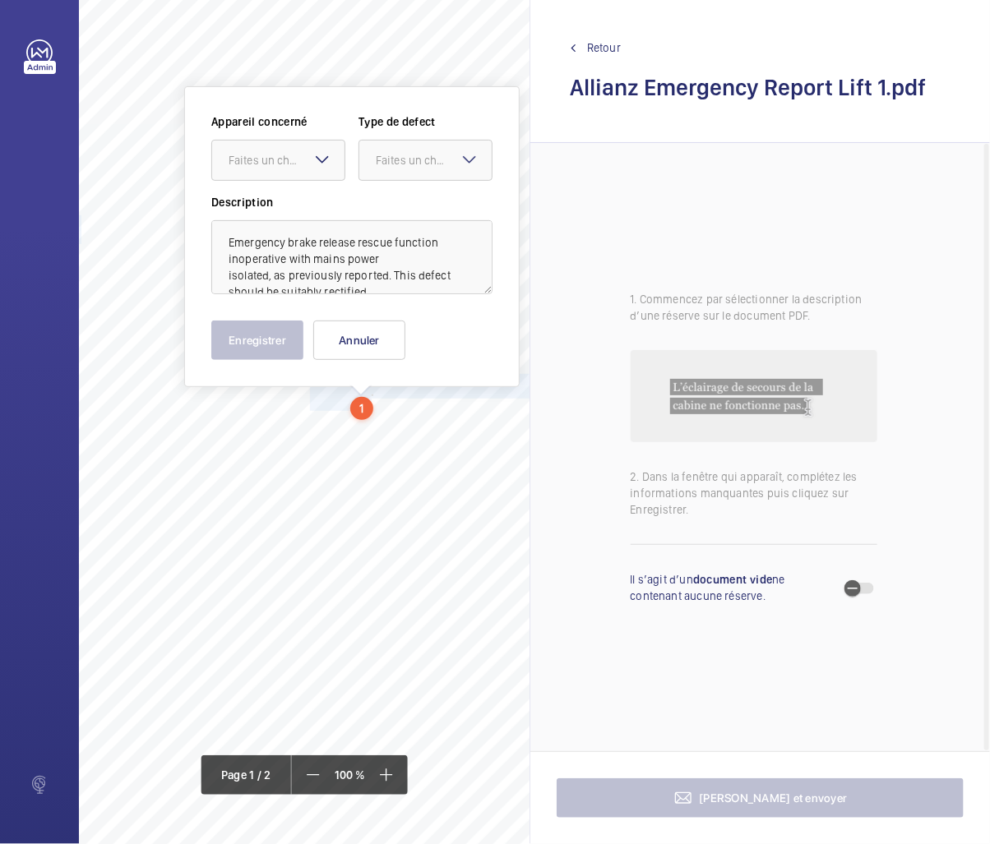
scroll to position [71, 0]
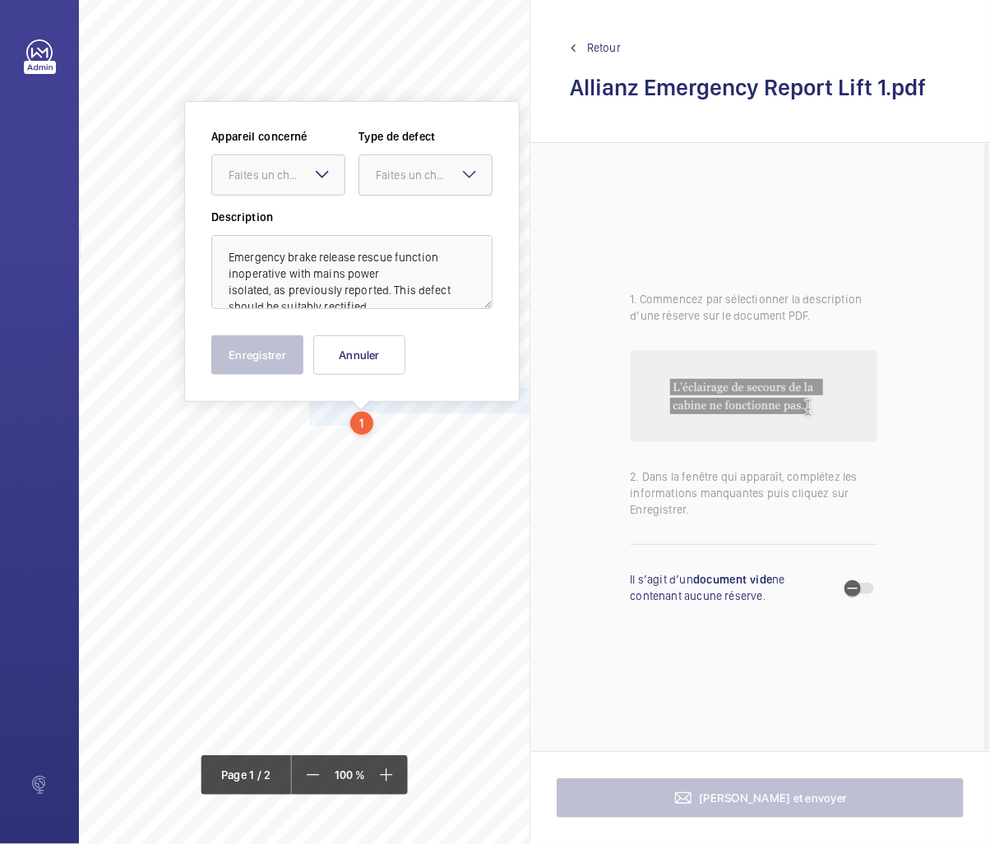
click at [417, 177] on div "Faites un choix" at bounding box center [434, 175] width 116 height 16
click at [406, 263] on span "Immédiat" at bounding box center [425, 265] width 99 height 16
click at [315, 183] on div "Faites un choix Preliminary Report" at bounding box center [278, 175] width 134 height 41
click at [288, 224] on span "Preliminary Report" at bounding box center [278, 225] width 99 height 16
click at [255, 351] on button "Enregistrer" at bounding box center [257, 354] width 92 height 39
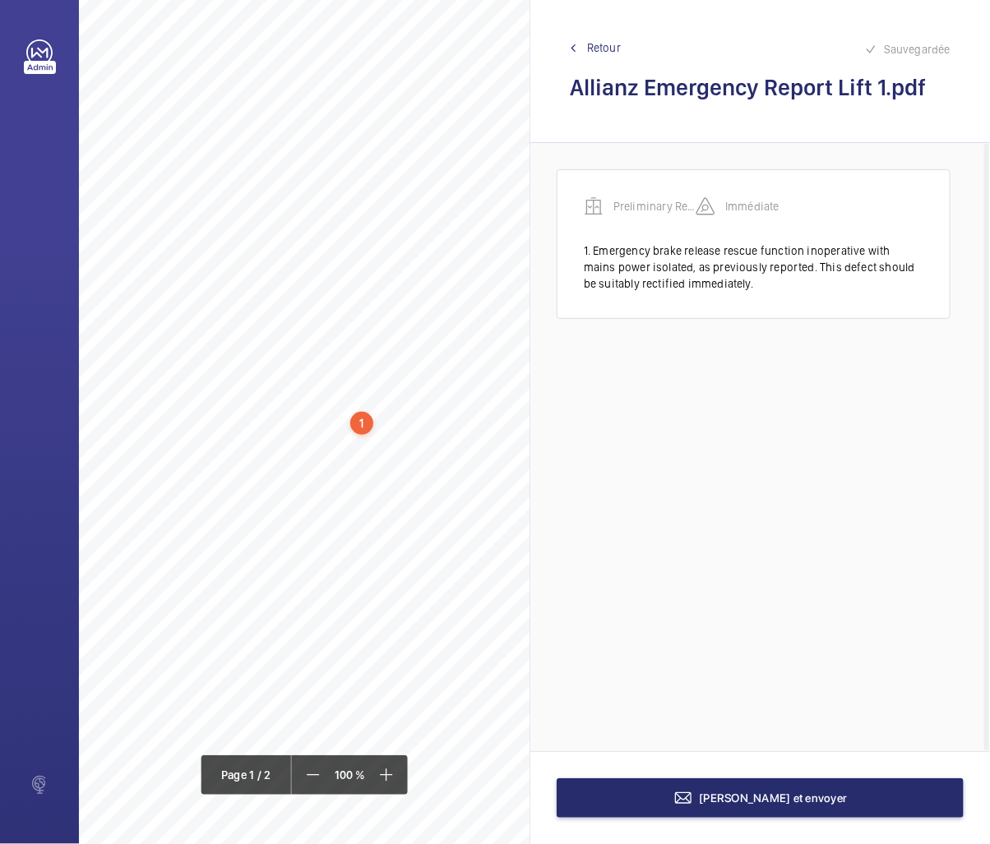
click at [360, 430] on div "1" at bounding box center [361, 423] width 23 height 23
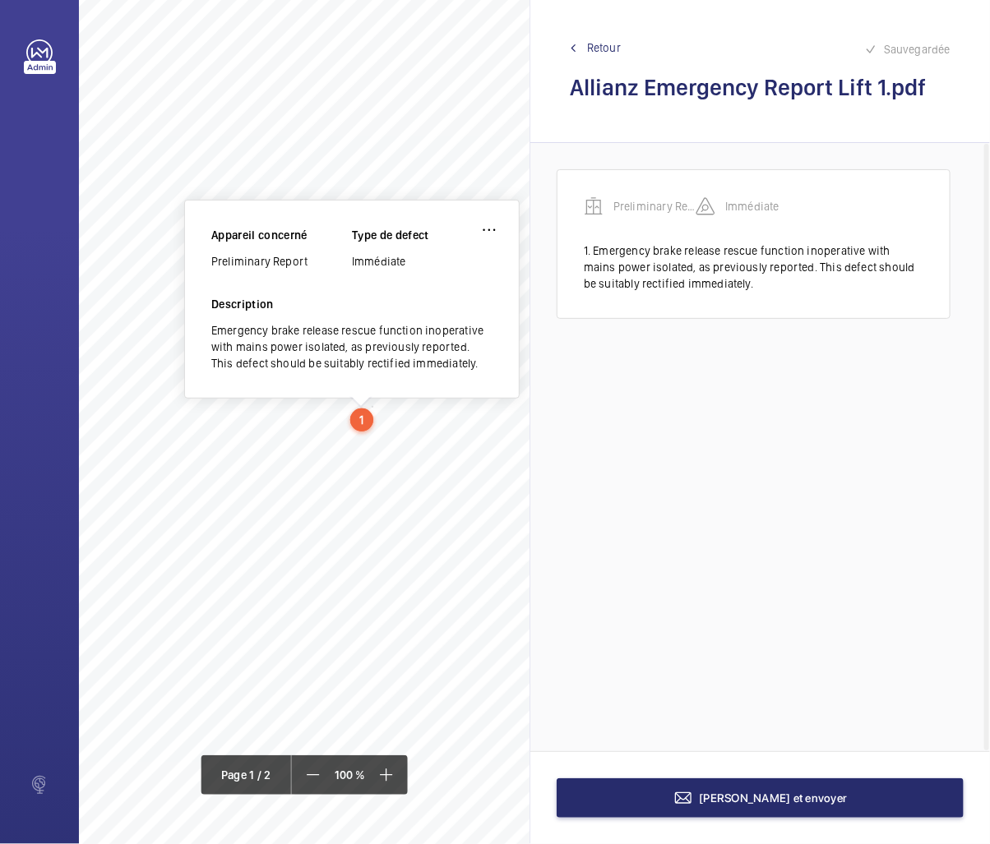
click at [276, 257] on div "Preliminary Report" at bounding box center [281, 261] width 141 height 16
copy div "Preliminary Report"
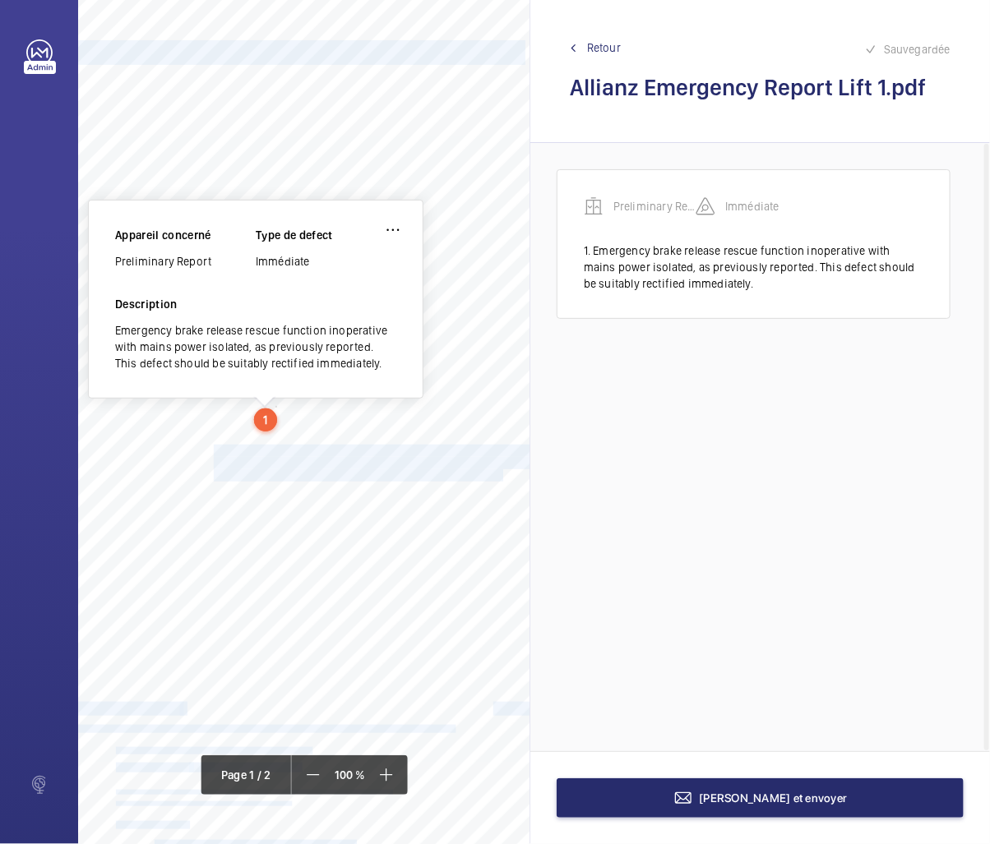
scroll to position [74, 206]
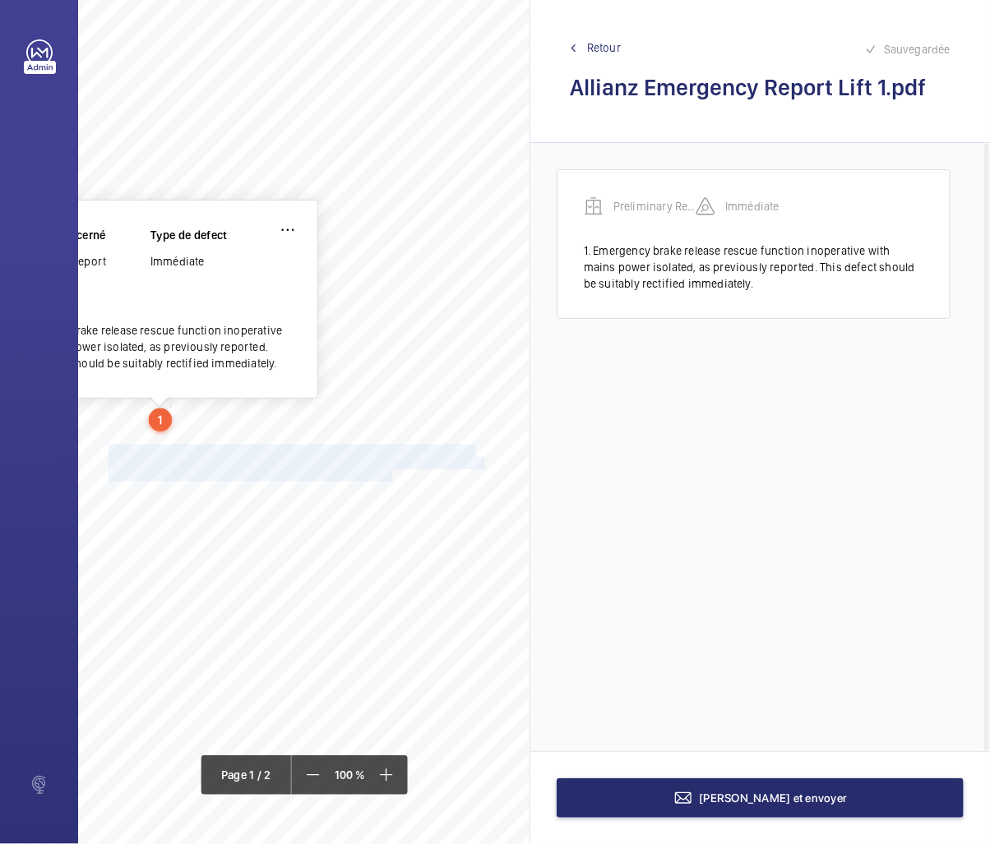
drag, startPoint x: 312, startPoint y: 449, endPoint x: 385, endPoint y: 478, distance: 77.9
click at [385, 478] on div "SW1Y 4HG [STREET_ADDRESS], , , Location Address: Client Name: Postcode: Client …" at bounding box center [203, 413] width 652 height 923
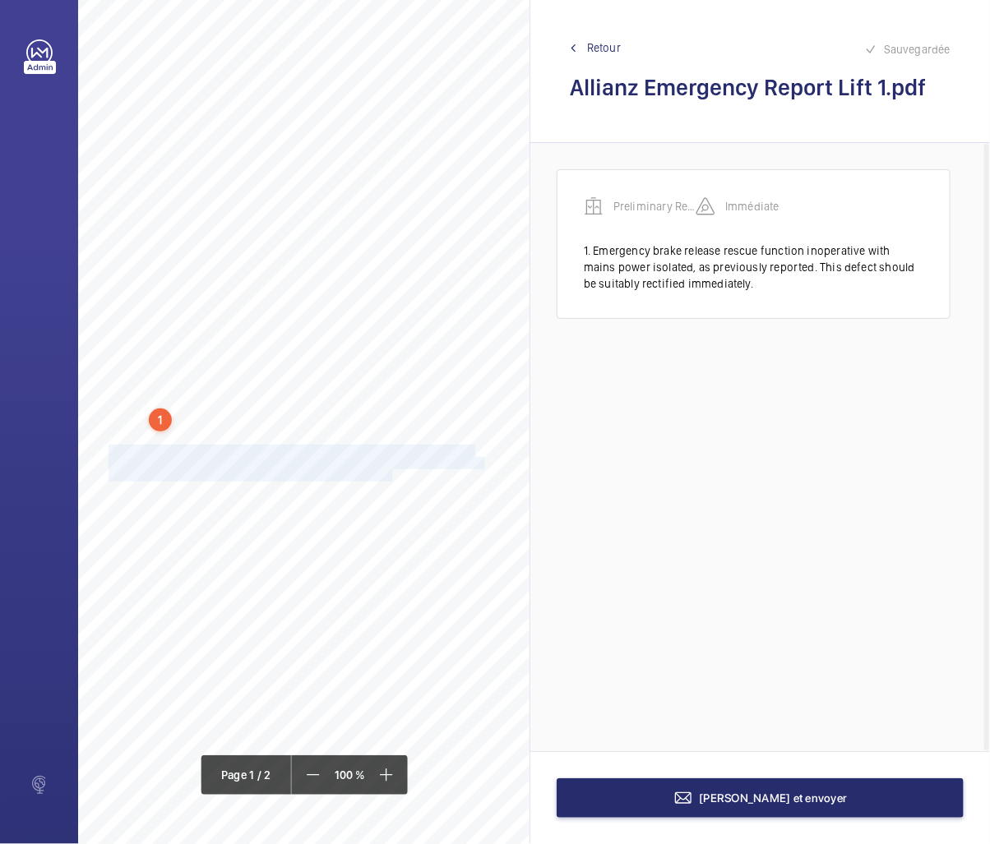
click at [337, 458] on span "event of a fire. This should be suitably tested on a periodic basis (as per your" at bounding box center [295, 463] width 372 height 11
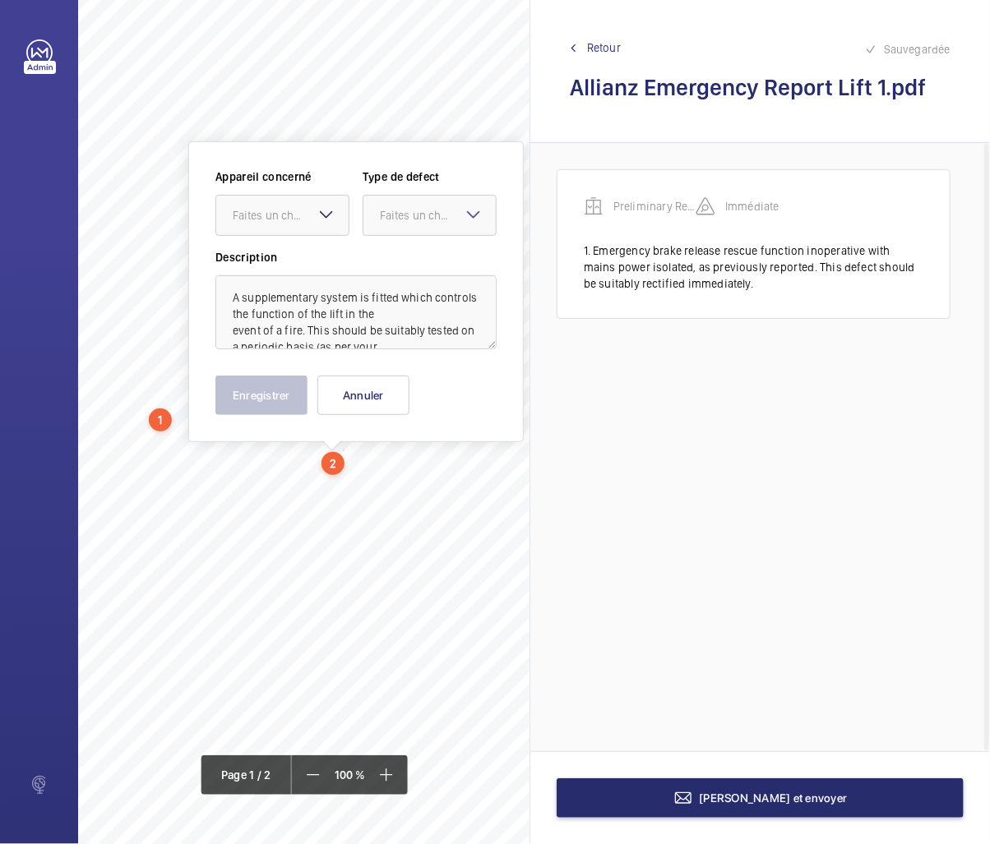
scroll to position [115, 206]
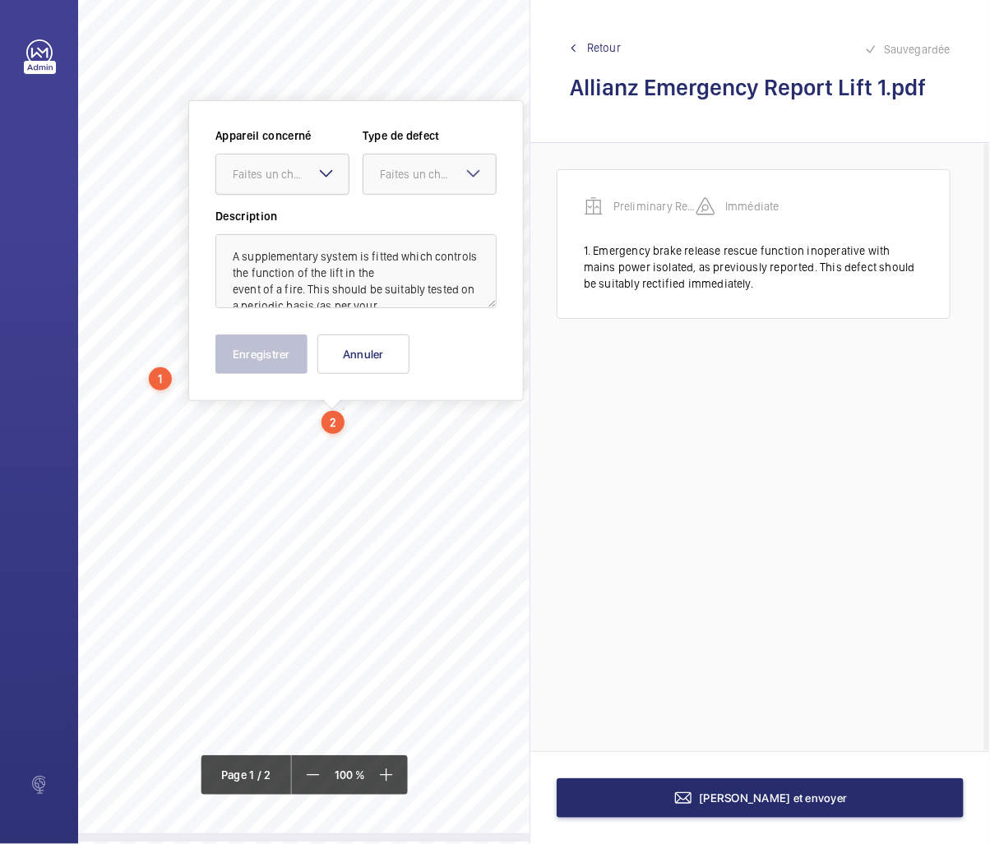
drag, startPoint x: 296, startPoint y: 170, endPoint x: 289, endPoint y: 202, distance: 32.9
click at [294, 171] on div "Faites un choix" at bounding box center [291, 174] width 116 height 16
click at [285, 222] on span "Preliminary Report" at bounding box center [282, 224] width 99 height 16
click at [396, 183] on div at bounding box center [429, 174] width 132 height 39
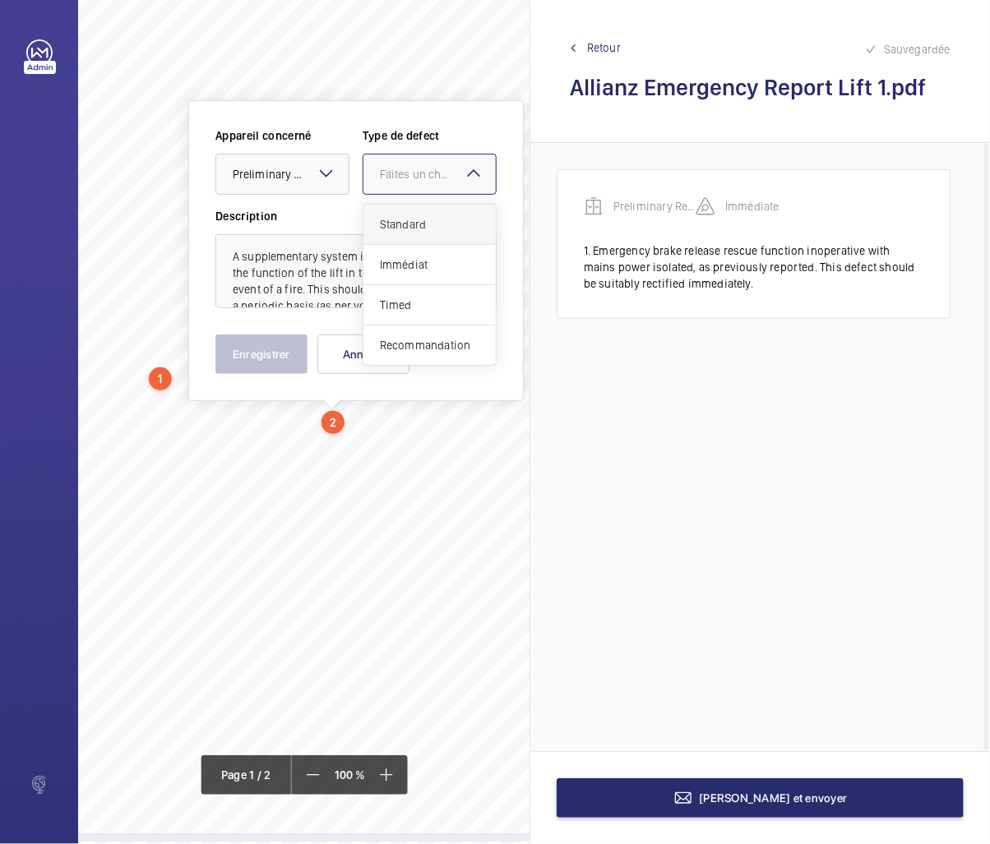
click at [396, 227] on span "Standard" at bounding box center [429, 224] width 99 height 16
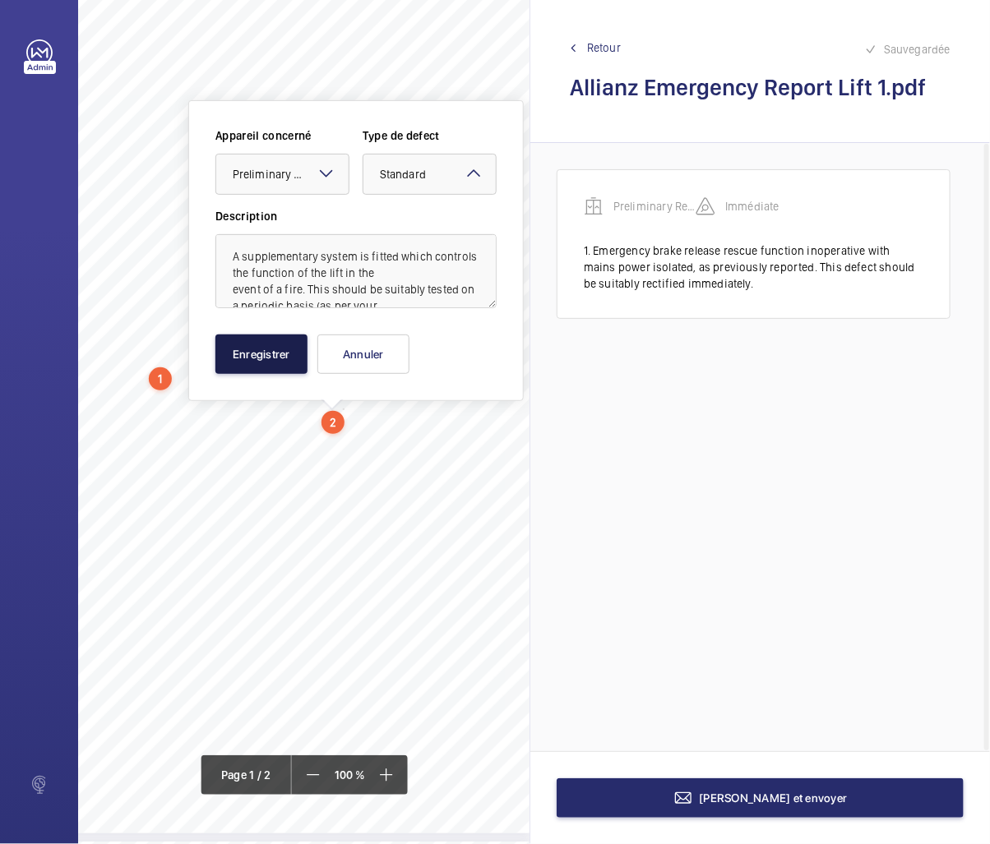
click at [257, 342] on button "Enregistrer" at bounding box center [261, 354] width 92 height 39
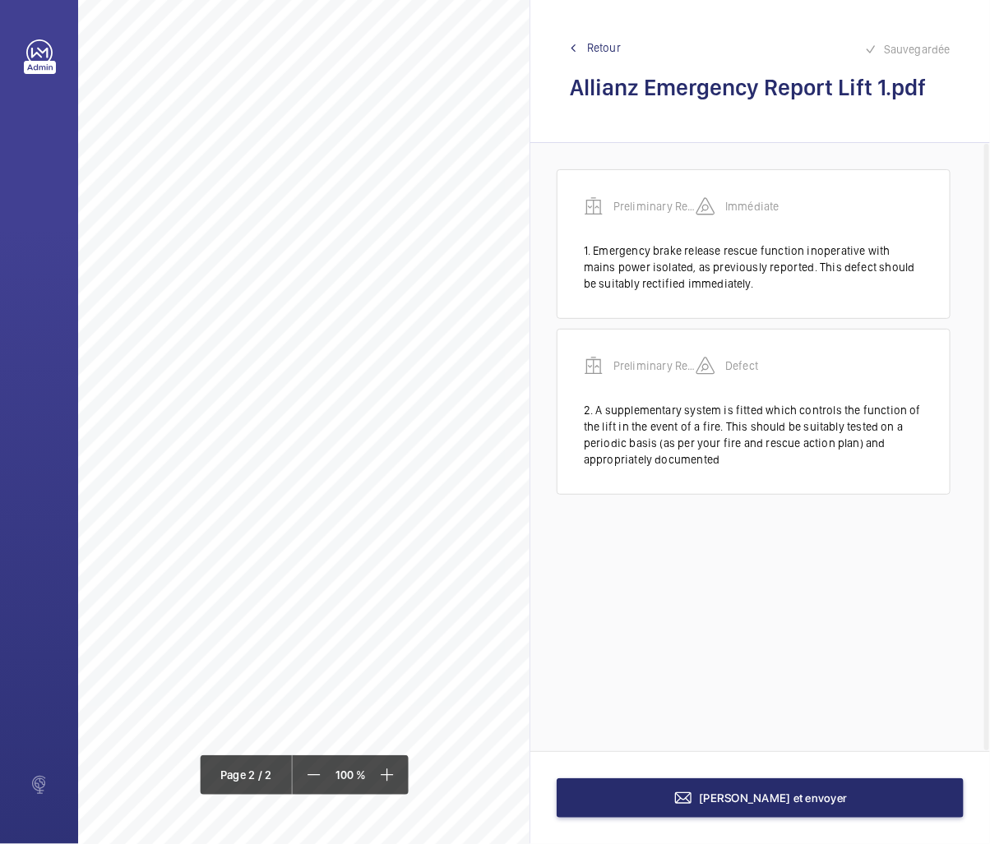
scroll to position [1073, 206]
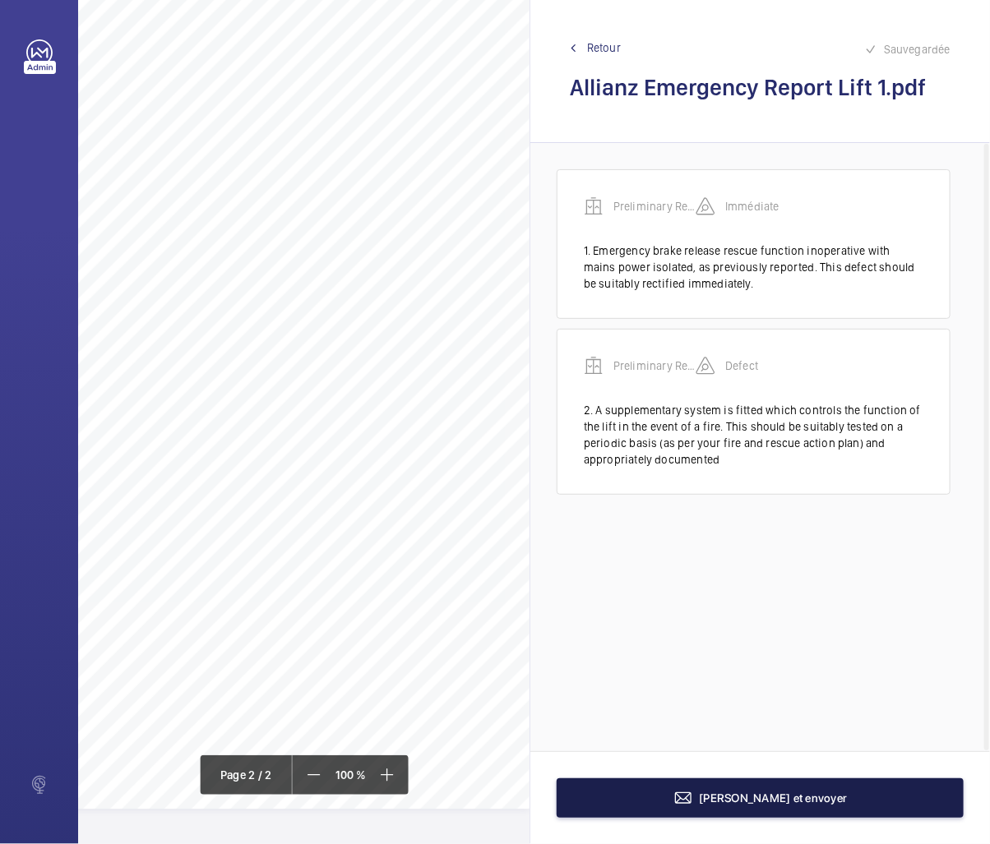
click at [779, 783] on button "[PERSON_NAME] et envoyer" at bounding box center [760, 798] width 407 height 39
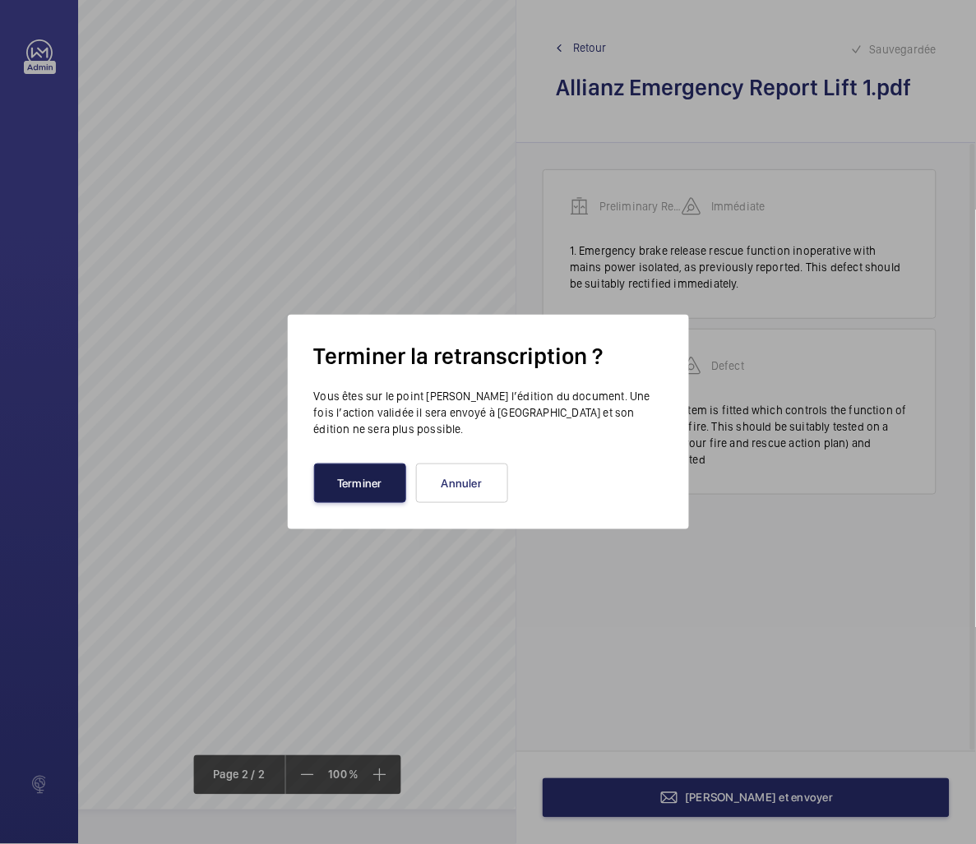
click at [367, 487] on button "Terminer" at bounding box center [360, 483] width 92 height 39
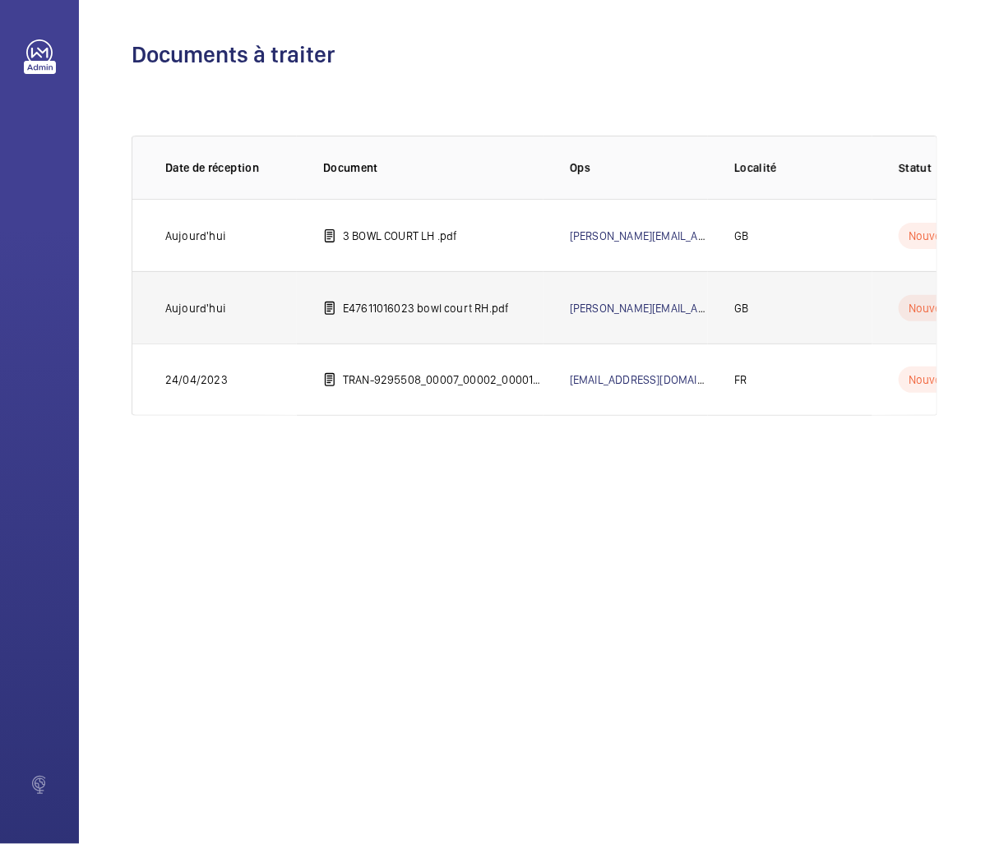
click at [418, 304] on p "E47611016023 bowl court RH.pdf" at bounding box center [426, 308] width 166 height 16
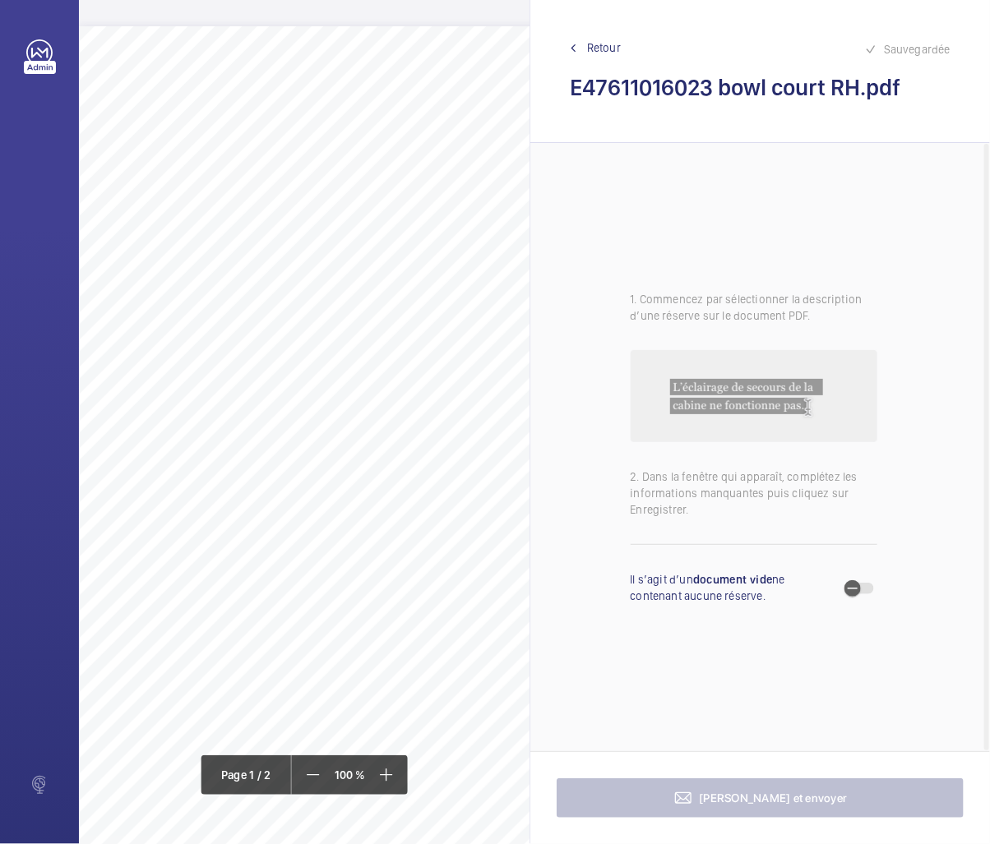
click at [378, 324] on div "Lift Report Lifting Operations & Lifting Equipment Regulation 1998 Provision & …" at bounding box center [405, 487] width 652 height 923
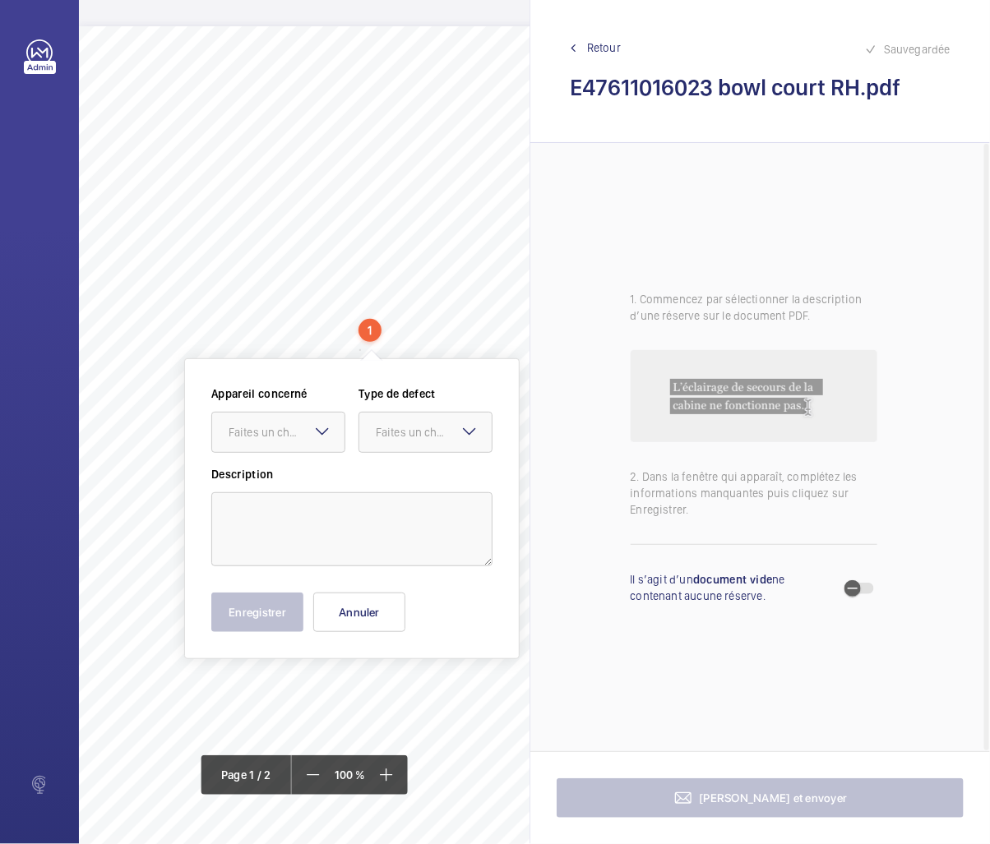
scroll to position [22, 0]
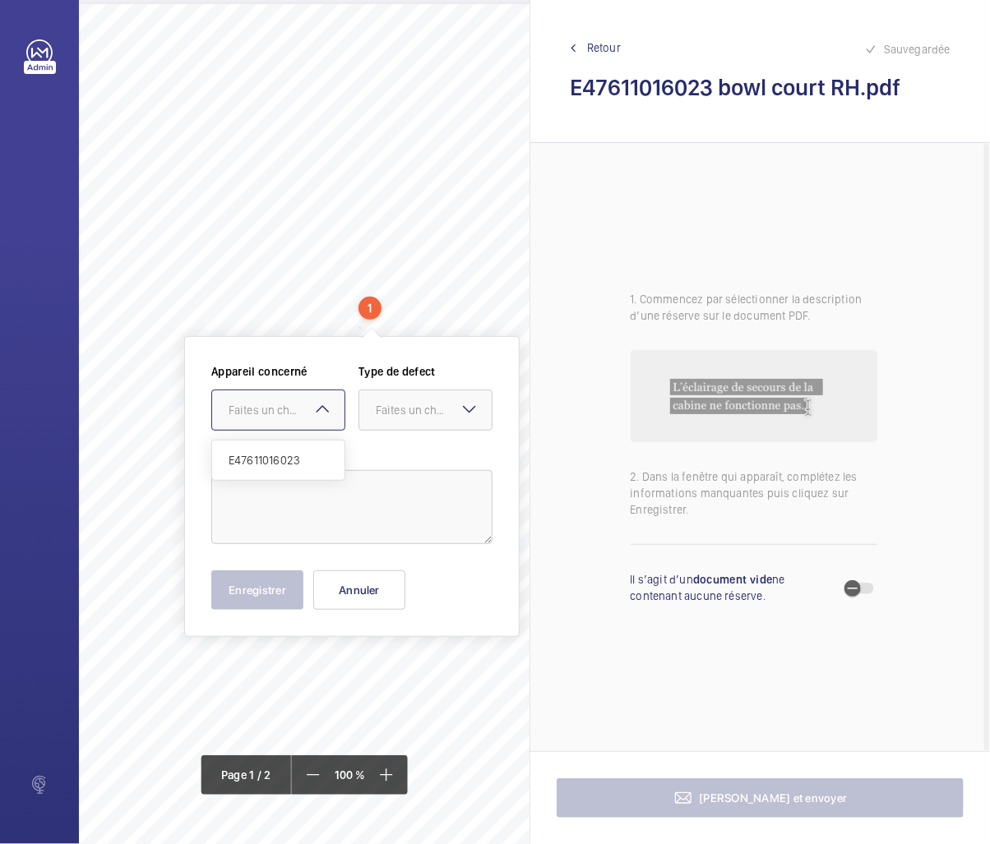
click at [324, 415] on mat-icon at bounding box center [322, 410] width 20 height 20
click at [351, 584] on button "Annuler" at bounding box center [359, 590] width 92 height 39
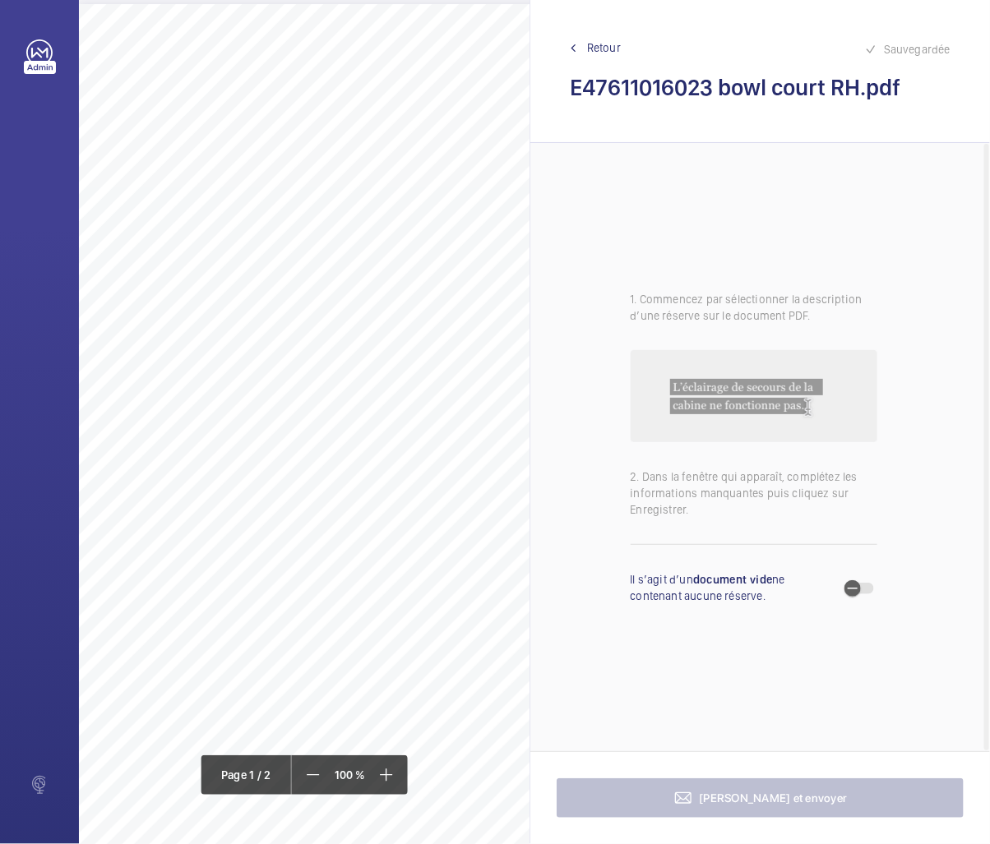
drag, startPoint x: 239, startPoint y: 167, endPoint x: 499, endPoint y: 184, distance: 260.4
click at [499, 184] on div "Lift Report Lifting Operations & Lifting Equipment Regulation 1998 Provision & …" at bounding box center [405, 465] width 652 height 923
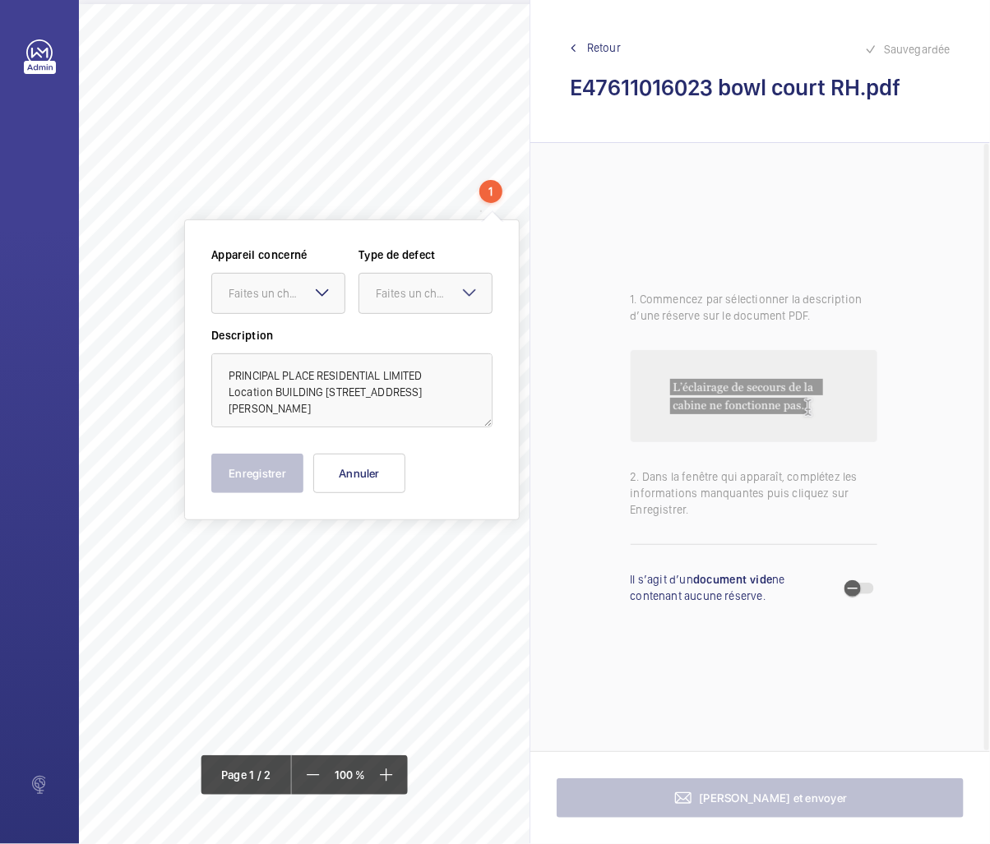
scroll to position [0, 0]
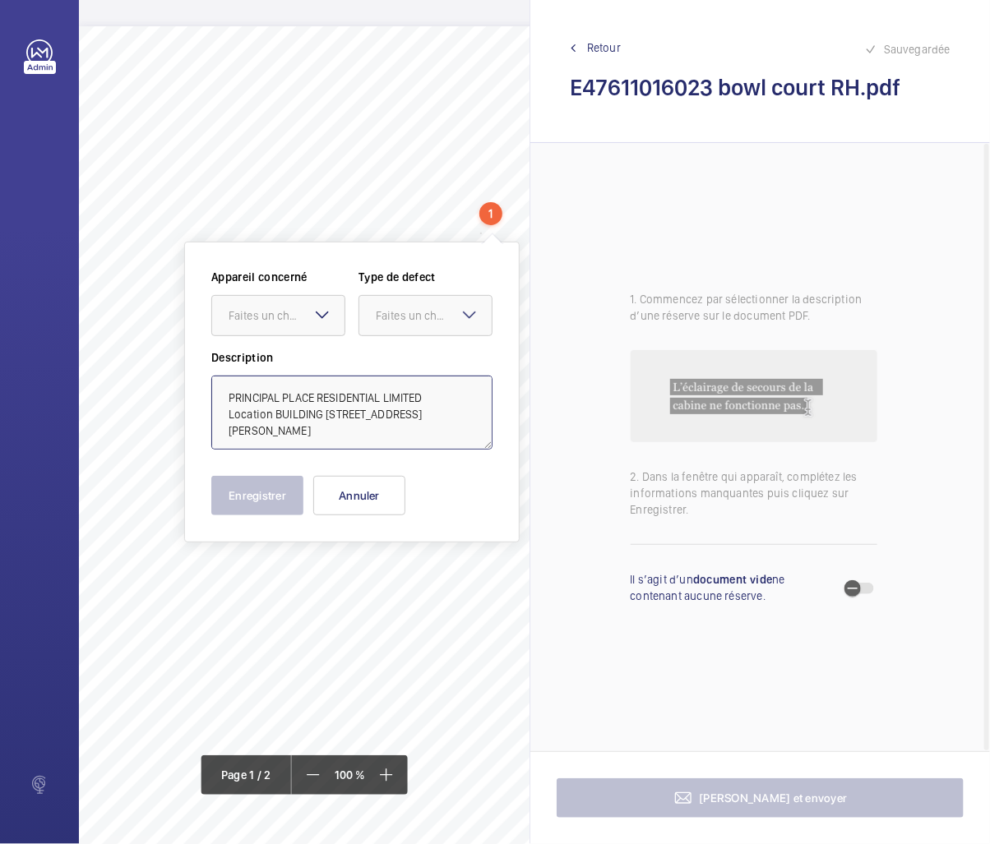
drag, startPoint x: 382, startPoint y: 433, endPoint x: 217, endPoint y: 393, distance: 169.9
click at [217, 393] on textarea "PRINCIPAL PLACE RESIDENTIAL LIMITED Location BUILDING 3, 3 BOWL COURT, HACKNEY,…" at bounding box center [351, 413] width 281 height 74
click at [356, 486] on button "Annuler" at bounding box center [359, 495] width 92 height 39
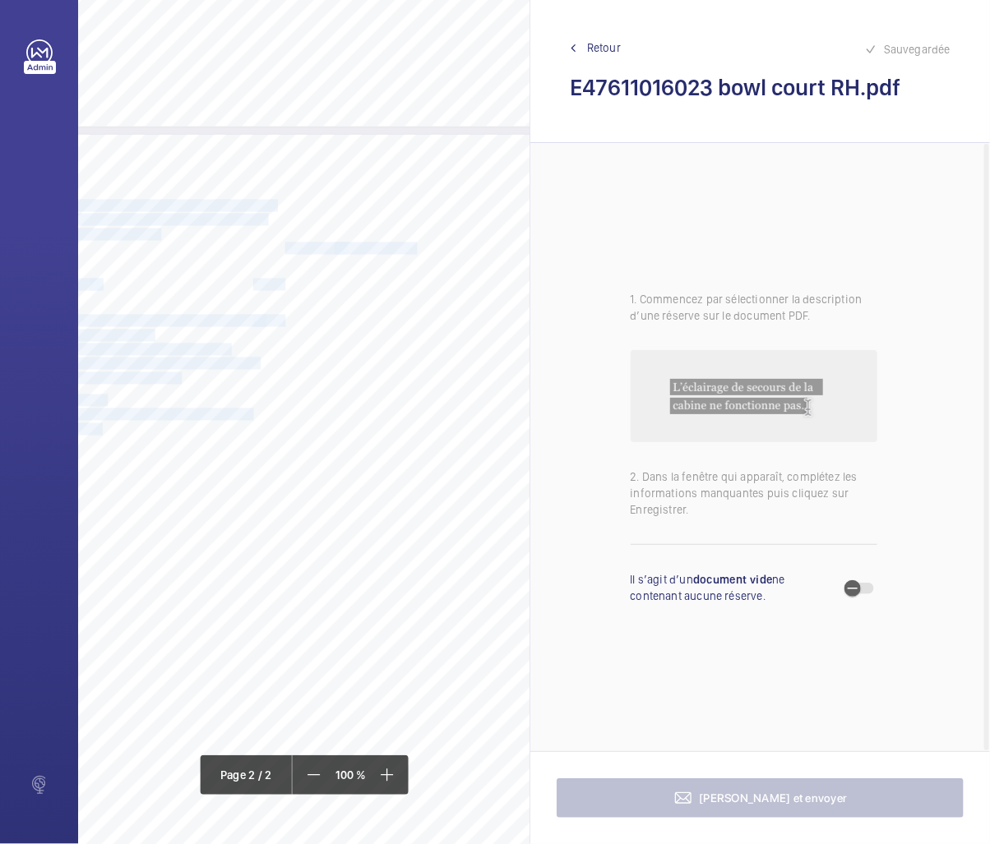
scroll to position [822, 206]
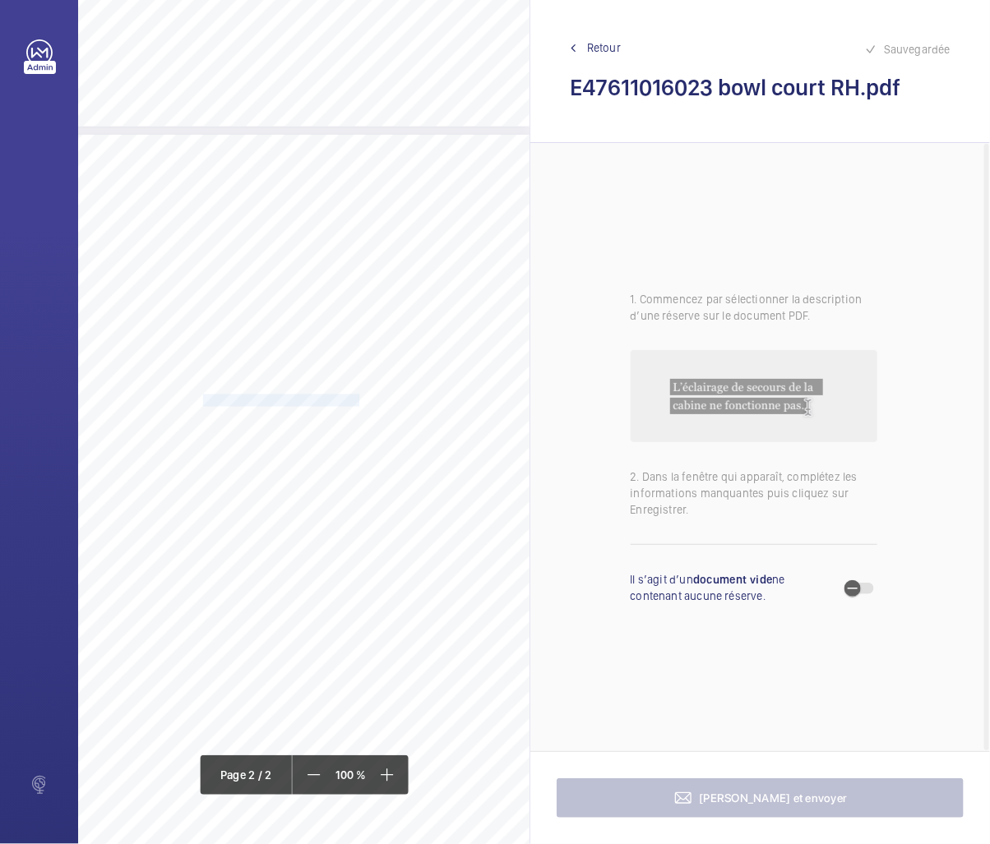
drag, startPoint x: 406, startPoint y: 403, endPoint x: 340, endPoint y: 400, distance: 65.8
click at [340, 400] on span "- Top-level shaft light inoperative." at bounding box center [283, 401] width 161 height 11
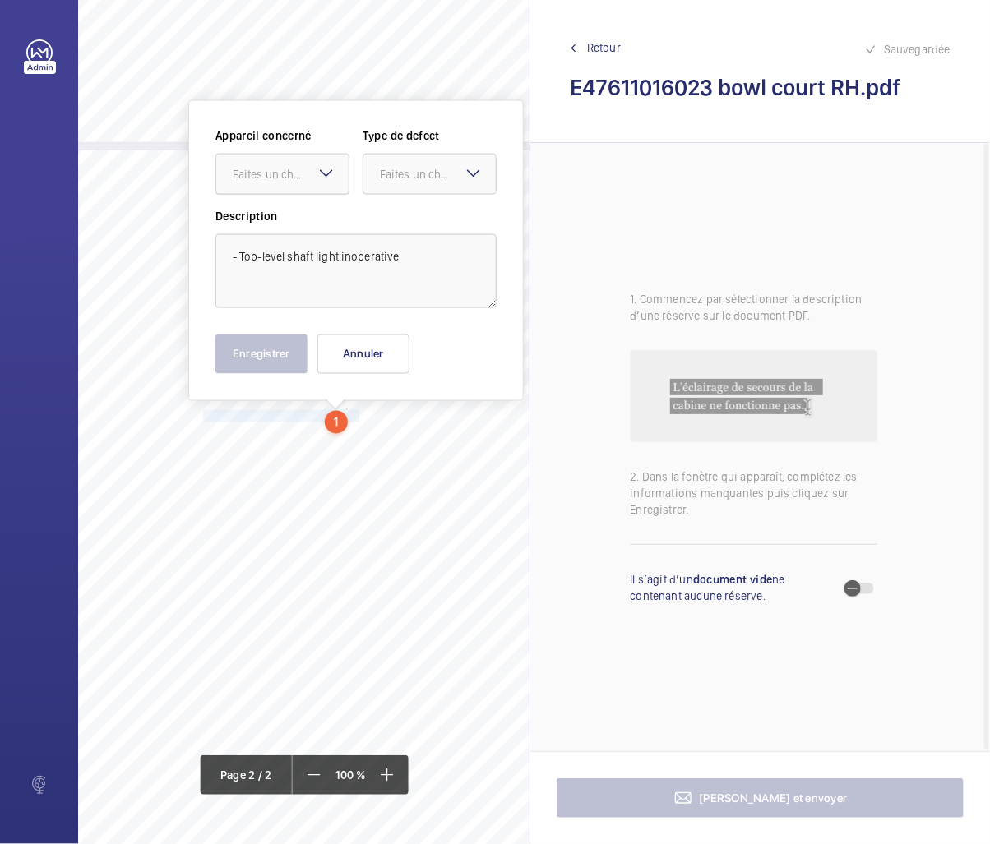
click at [289, 169] on div "Faites un choix" at bounding box center [291, 174] width 116 height 16
click at [282, 226] on span "E47611016023" at bounding box center [282, 224] width 99 height 16
click at [380, 173] on div "Faites un choix" at bounding box center [438, 174] width 116 height 16
click at [387, 220] on span "Standard" at bounding box center [429, 224] width 99 height 16
click at [266, 346] on button "Enregistrer" at bounding box center [261, 354] width 92 height 39
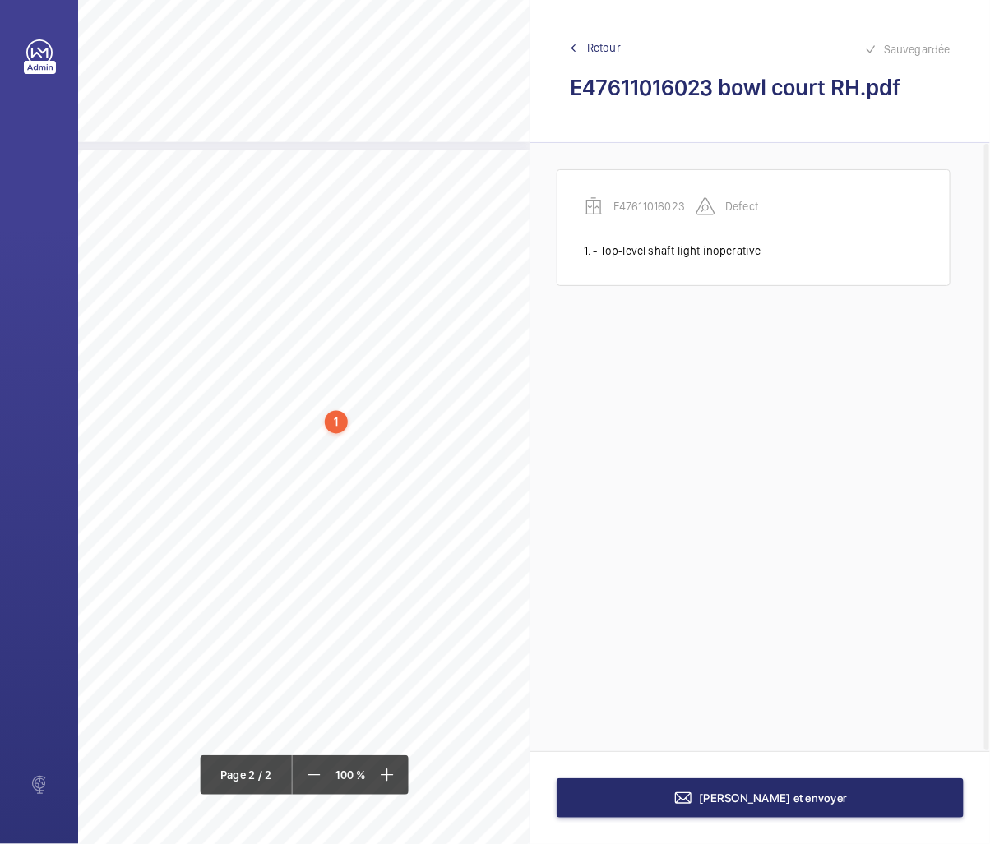
click at [337, 416] on div "1" at bounding box center [336, 422] width 23 height 23
click at [273, 294] on div "E47611016023" at bounding box center [285, 295] width 141 height 16
copy div "E47611016023"
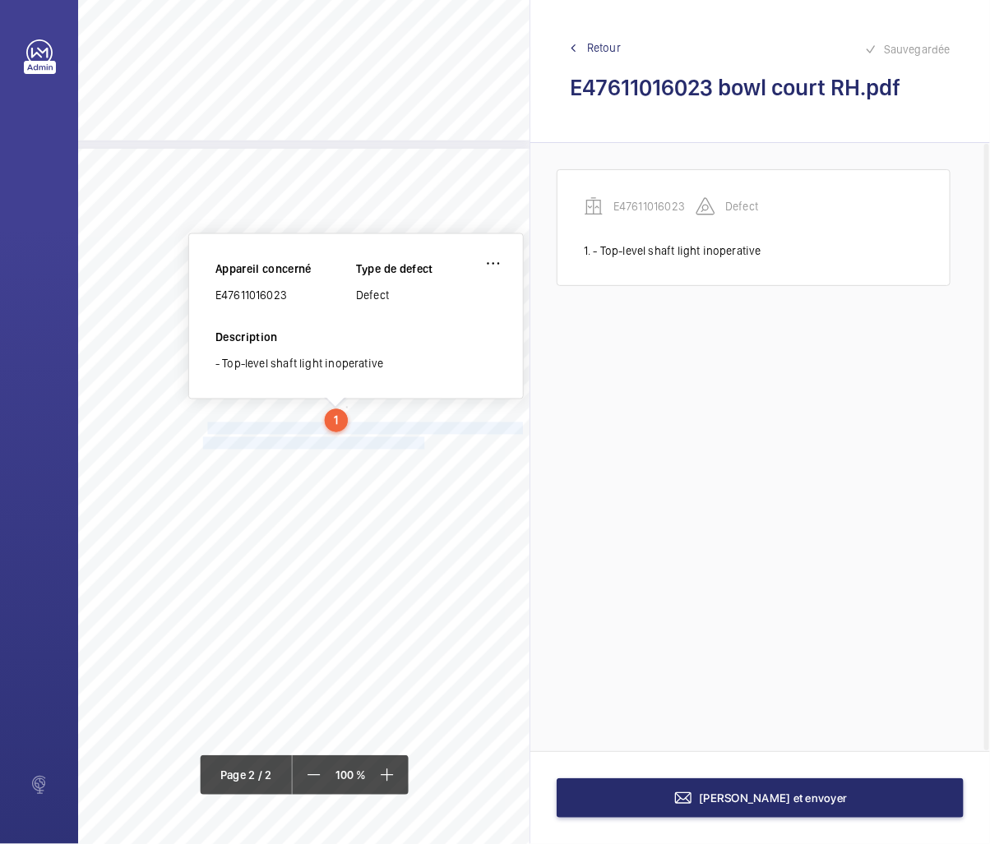
drag, startPoint x: 201, startPoint y: 429, endPoint x: 400, endPoint y: 447, distance: 199.0
click at [400, 447] on div "Lift Report Lifting Operations & Lifting Equipment Regulation 1998 Provision & …" at bounding box center [203, 610] width 652 height 923
click at [389, 444] on span "Applying an entry force stops the lift in motion." at bounding box center [316, 443] width 226 height 11
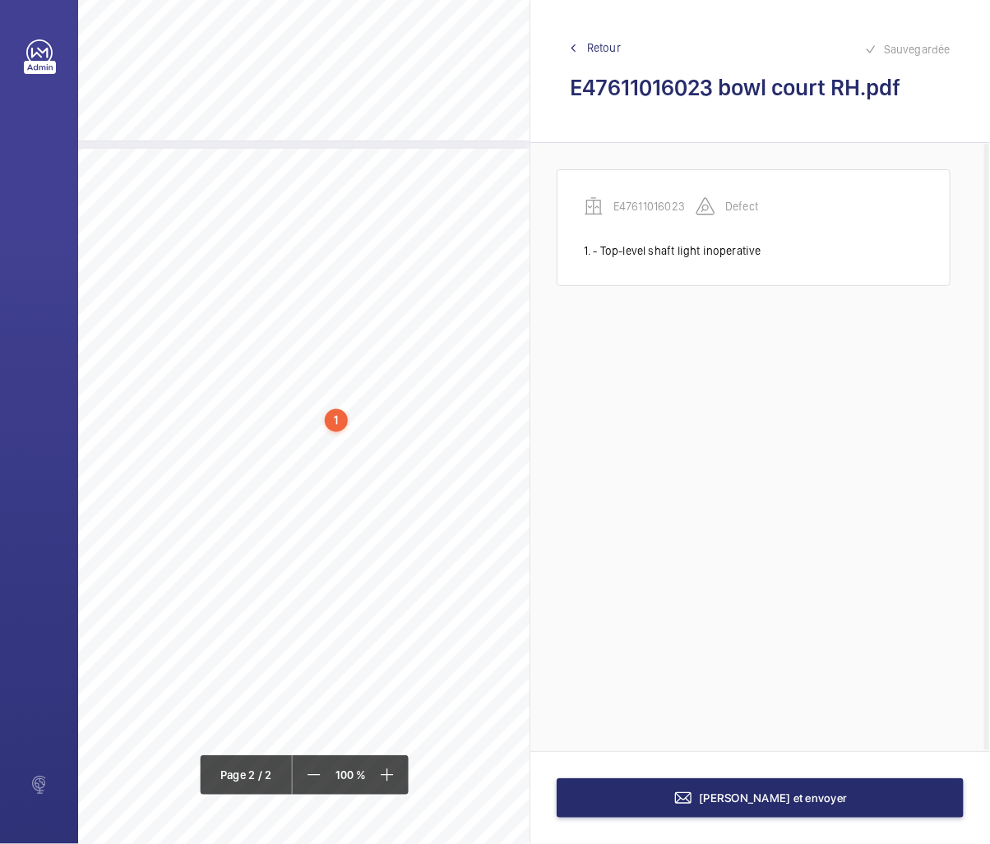
scroll to position [835, 206]
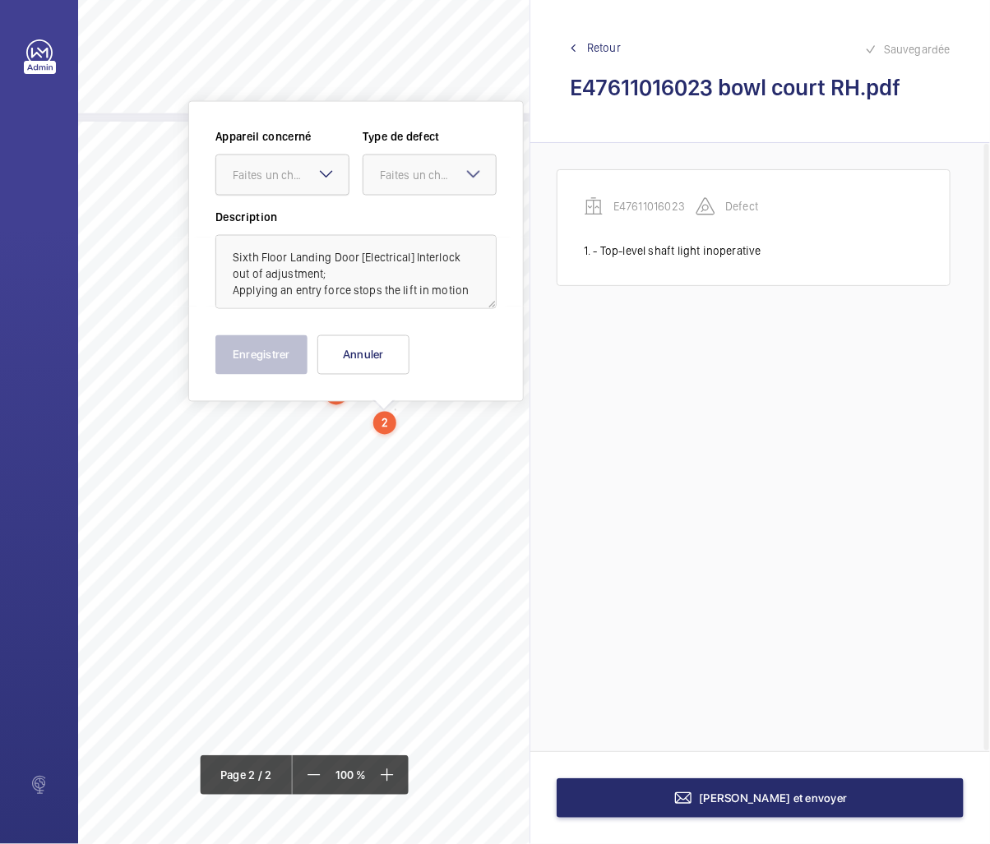
click at [289, 161] on div at bounding box center [282, 174] width 132 height 39
click at [270, 226] on span "E47611016023" at bounding box center [282, 225] width 99 height 16
click at [403, 160] on div at bounding box center [429, 174] width 132 height 39
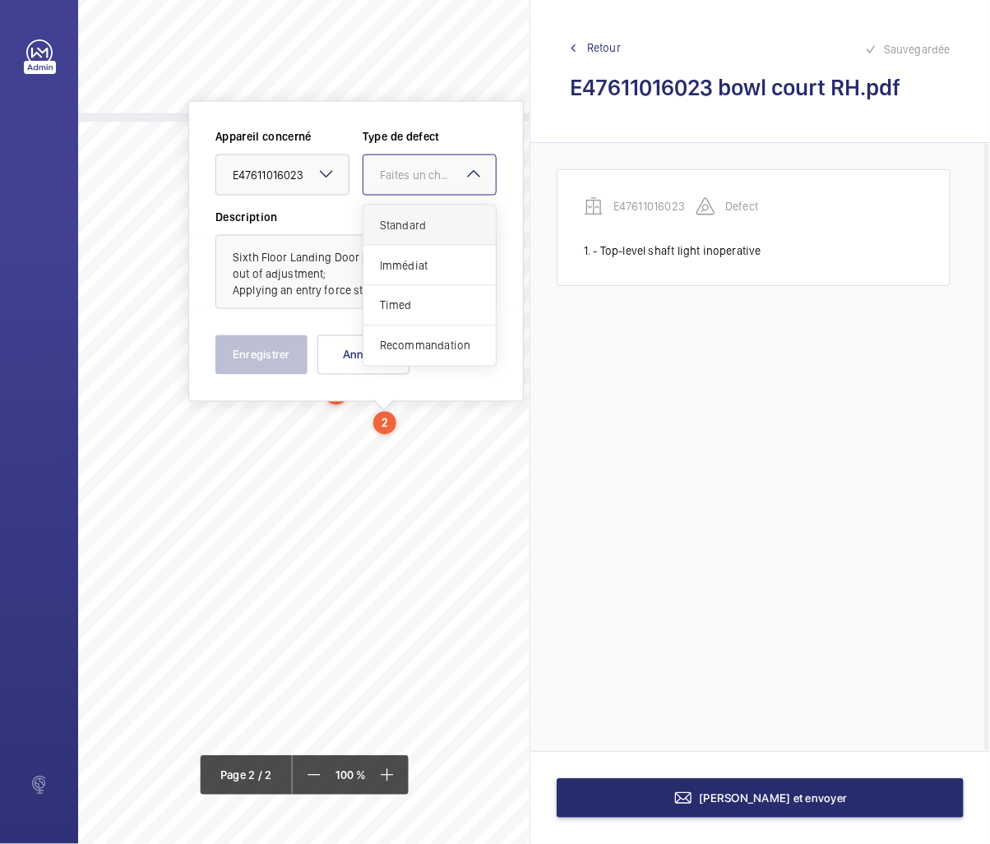
click at [390, 217] on span "Standard" at bounding box center [429, 225] width 99 height 16
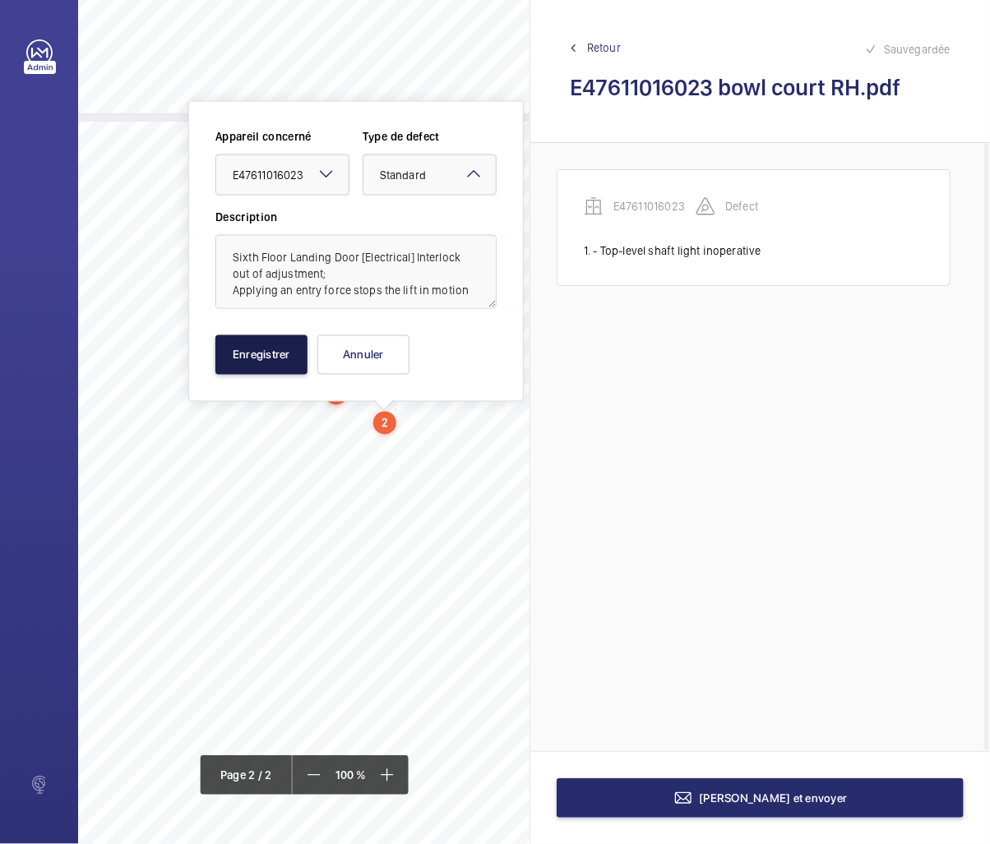
click at [256, 360] on button "Enregistrer" at bounding box center [261, 354] width 92 height 39
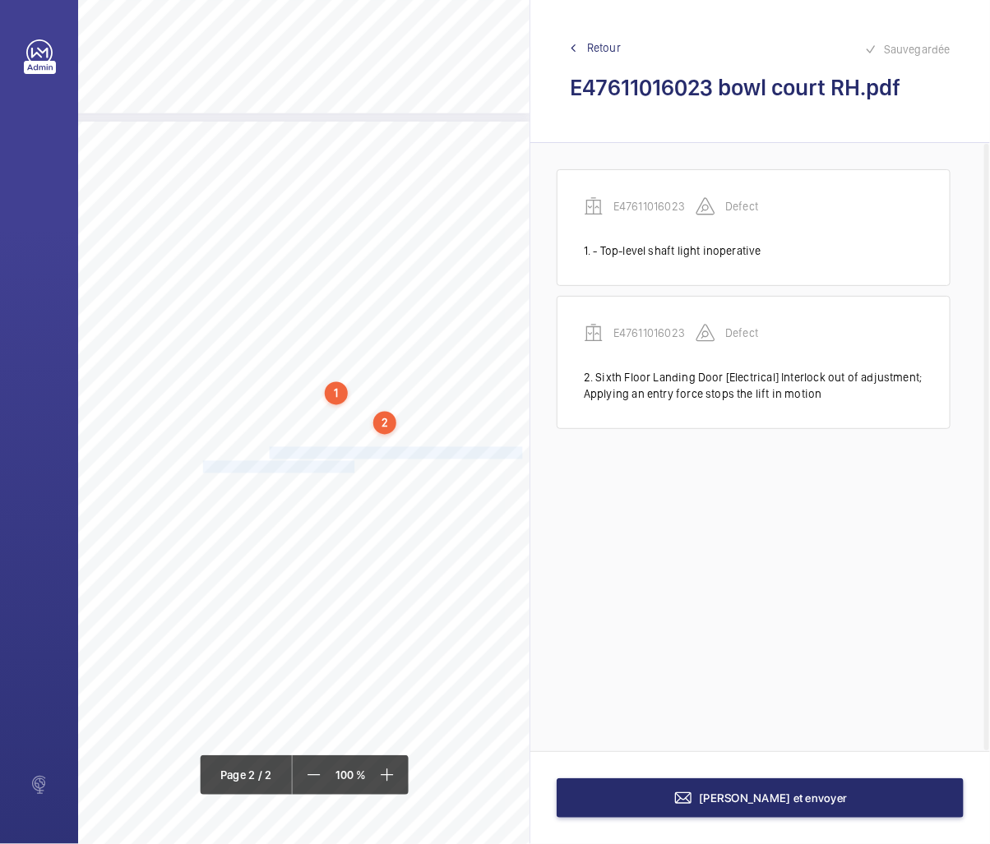
drag, startPoint x: 261, startPoint y: 450, endPoint x: 335, endPoint y: 465, distance: 75.5
click at [335, 465] on div "Lift Report Lifting Operations & Lifting Equipment Regulation 1998 Provision & …" at bounding box center [203, 583] width 652 height 923
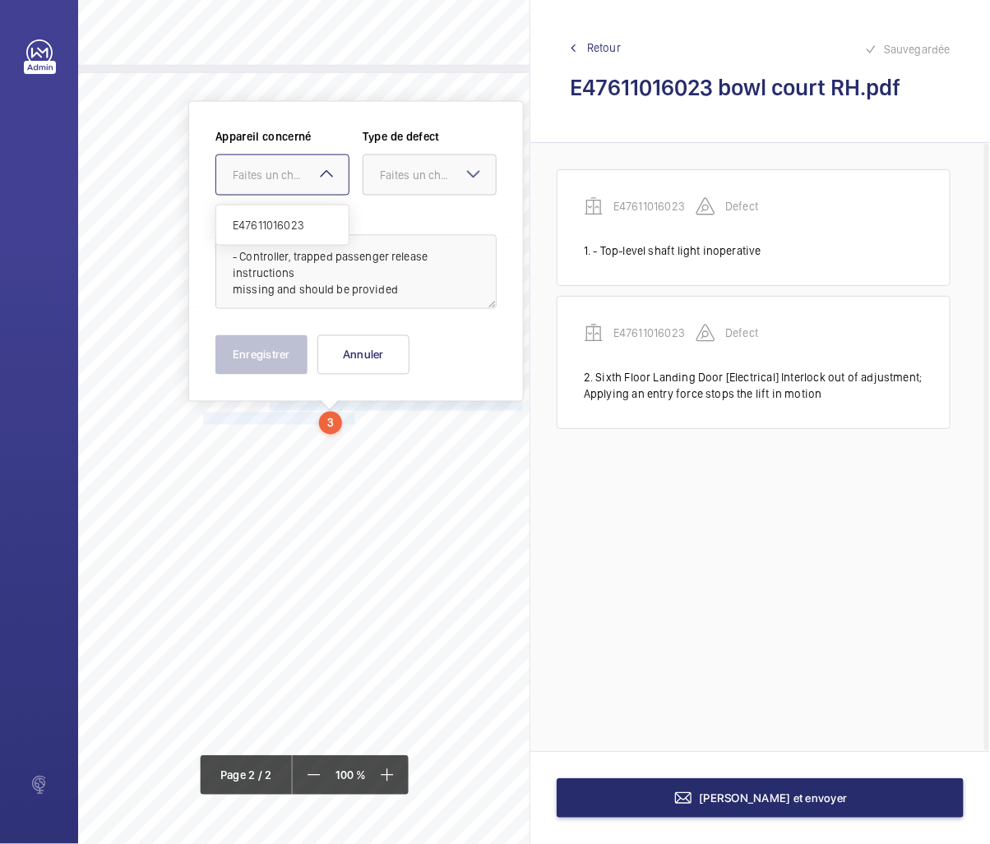
click at [285, 177] on div "Faites un choix" at bounding box center [291, 175] width 116 height 16
drag, startPoint x: 263, startPoint y: 232, endPoint x: 379, endPoint y: 201, distance: 119.9
click at [266, 232] on span "E47611016023" at bounding box center [282, 225] width 99 height 16
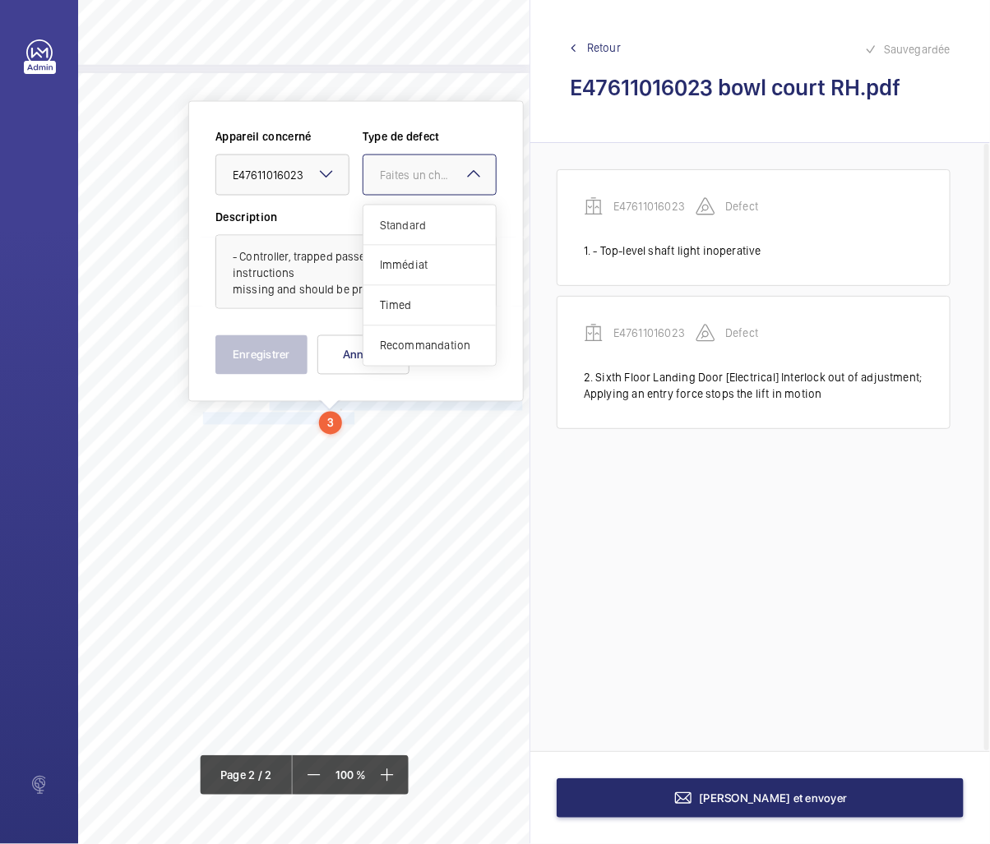
click at [410, 186] on div at bounding box center [429, 174] width 132 height 39
click at [399, 349] on span "Recommandation" at bounding box center [429, 346] width 99 height 16
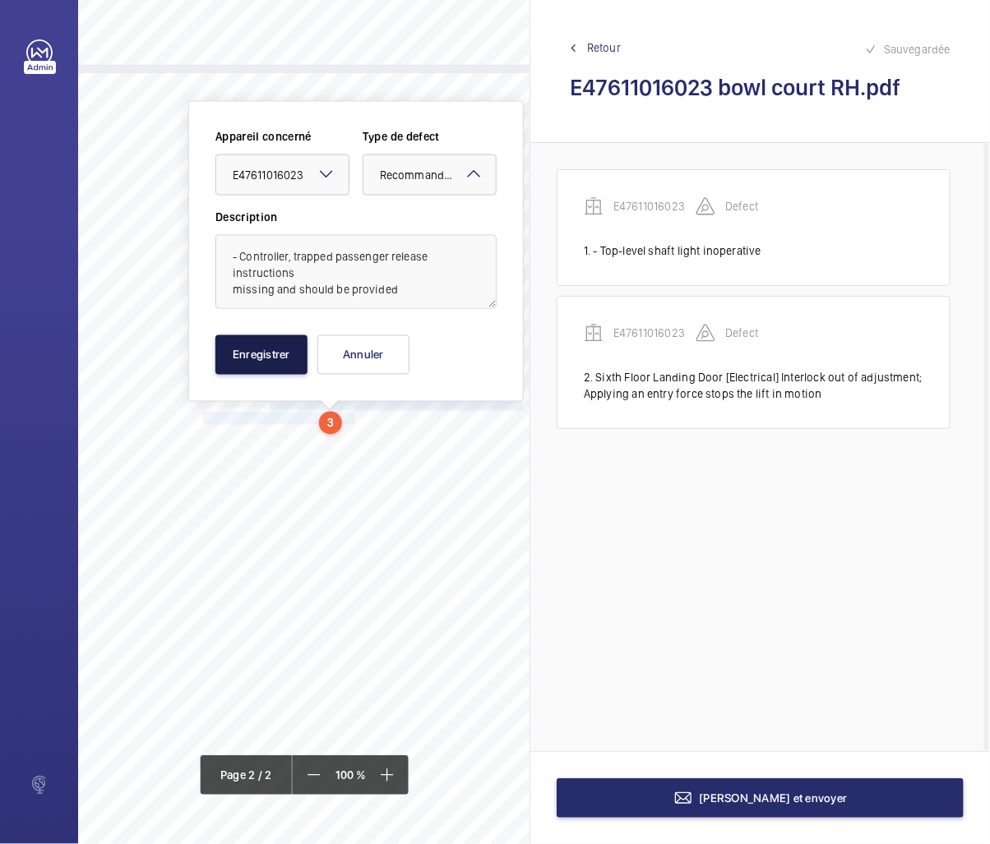
click at [285, 356] on button "Enregistrer" at bounding box center [261, 354] width 92 height 39
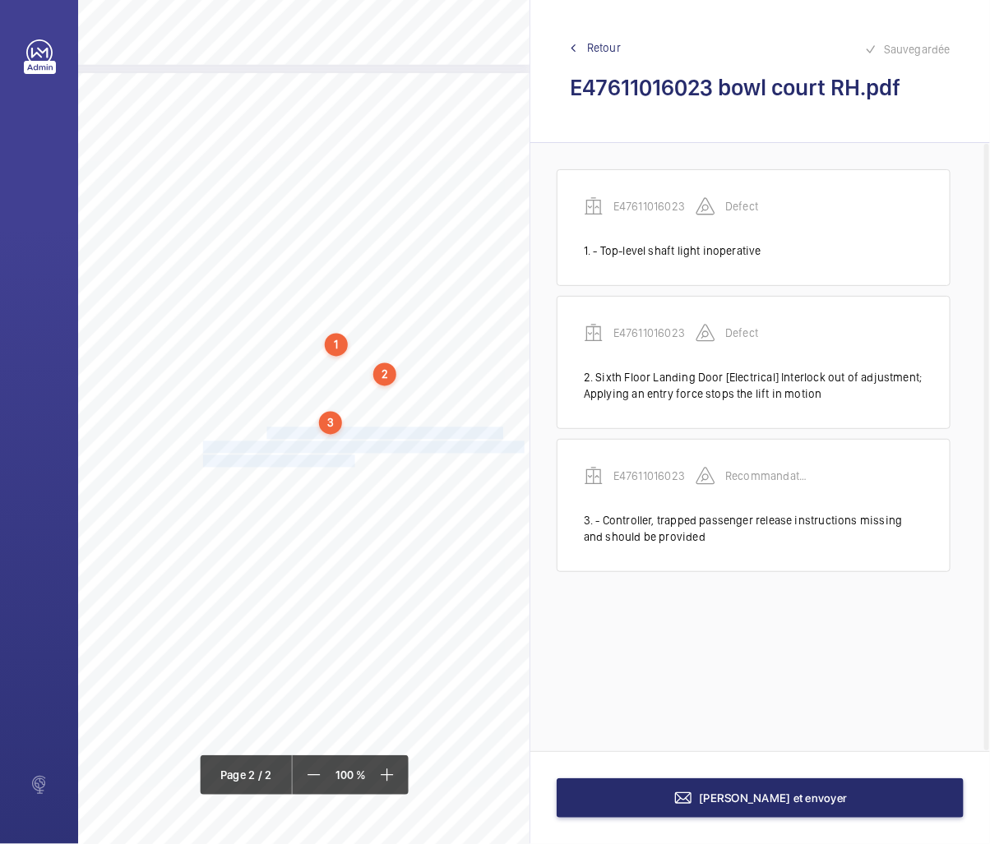
drag, startPoint x: 258, startPoint y: 432, endPoint x: 337, endPoint y: 459, distance: 83.5
click at [337, 459] on div "Lift Report Lifting Operations & Lifting Equipment Regulation 1998 Provision & …" at bounding box center [203, 534] width 652 height 923
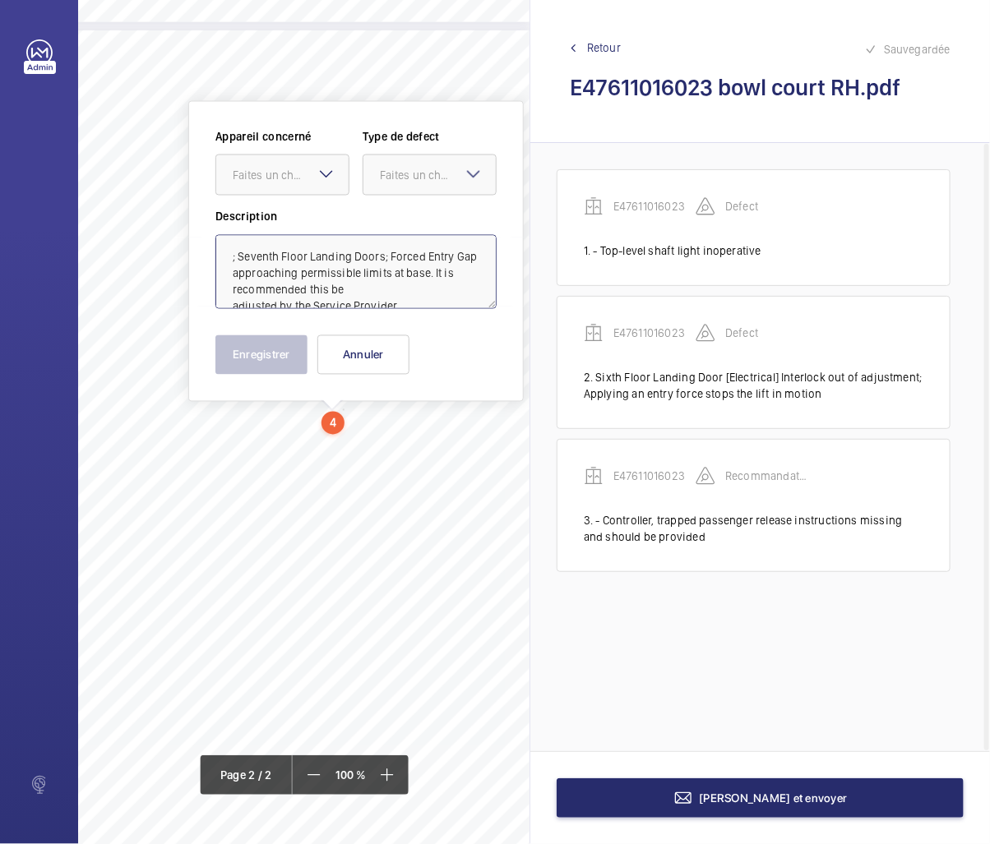
click at [282, 257] on textarea "; Seventh Floor Landing Doors; Forced Entry Gap approaching permissible limits …" at bounding box center [355, 272] width 281 height 74
click at [285, 186] on div at bounding box center [282, 174] width 132 height 39
click at [286, 224] on span "E47611016023" at bounding box center [282, 225] width 99 height 16
click at [374, 175] on div at bounding box center [429, 174] width 132 height 39
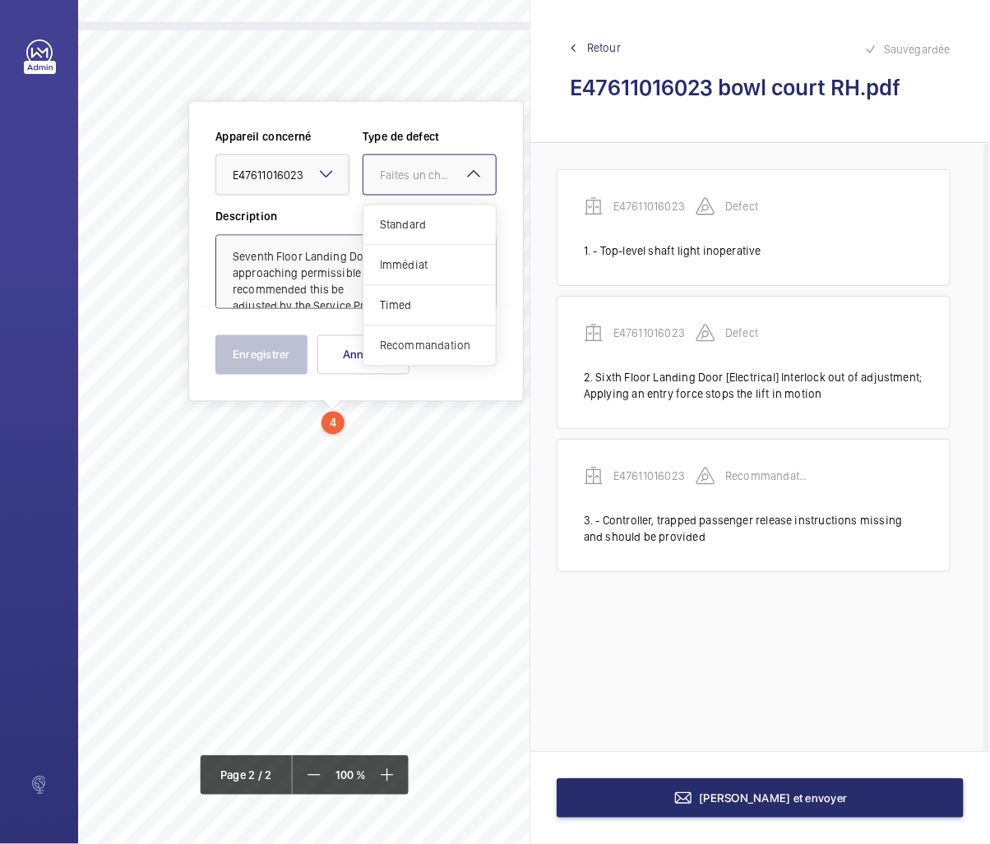
drag, startPoint x: 389, startPoint y: 344, endPoint x: 251, endPoint y: 366, distance: 139.9
click at [386, 345] on span "Recommandation" at bounding box center [429, 346] width 99 height 16
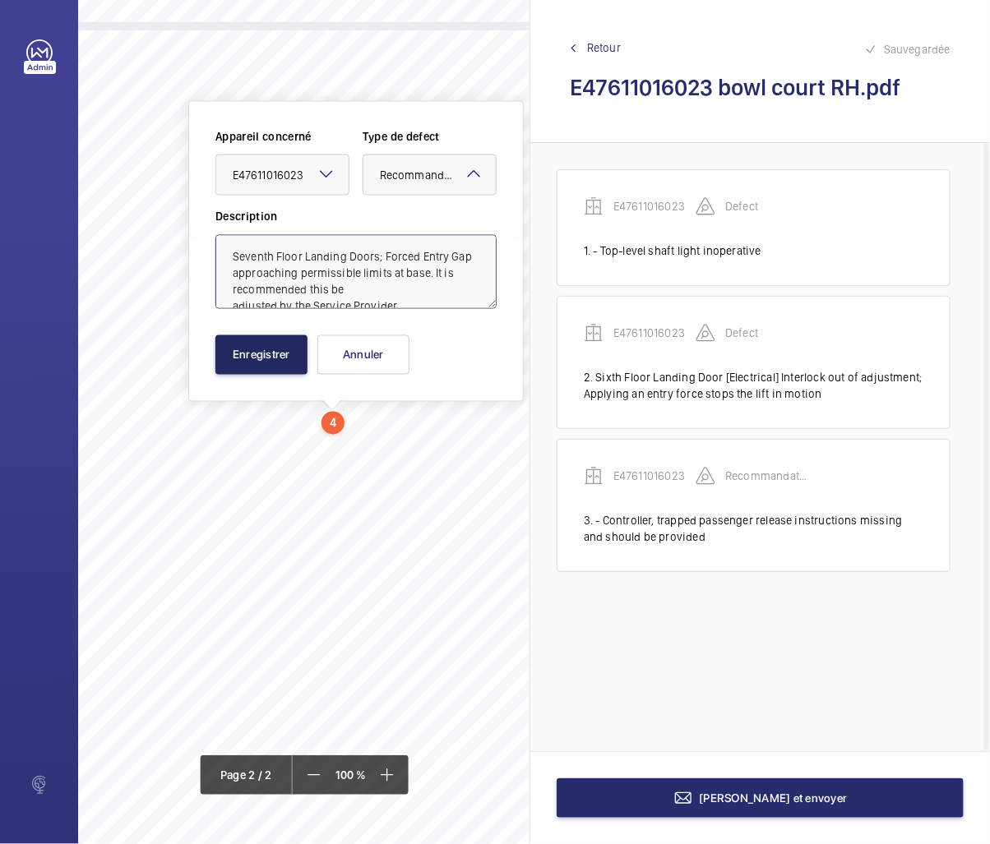
type textarea "Seventh Floor Landing Doors; Forced Entry Gap approaching permissible limits at…"
click at [215, 368] on button "Enregistrer" at bounding box center [261, 354] width 92 height 39
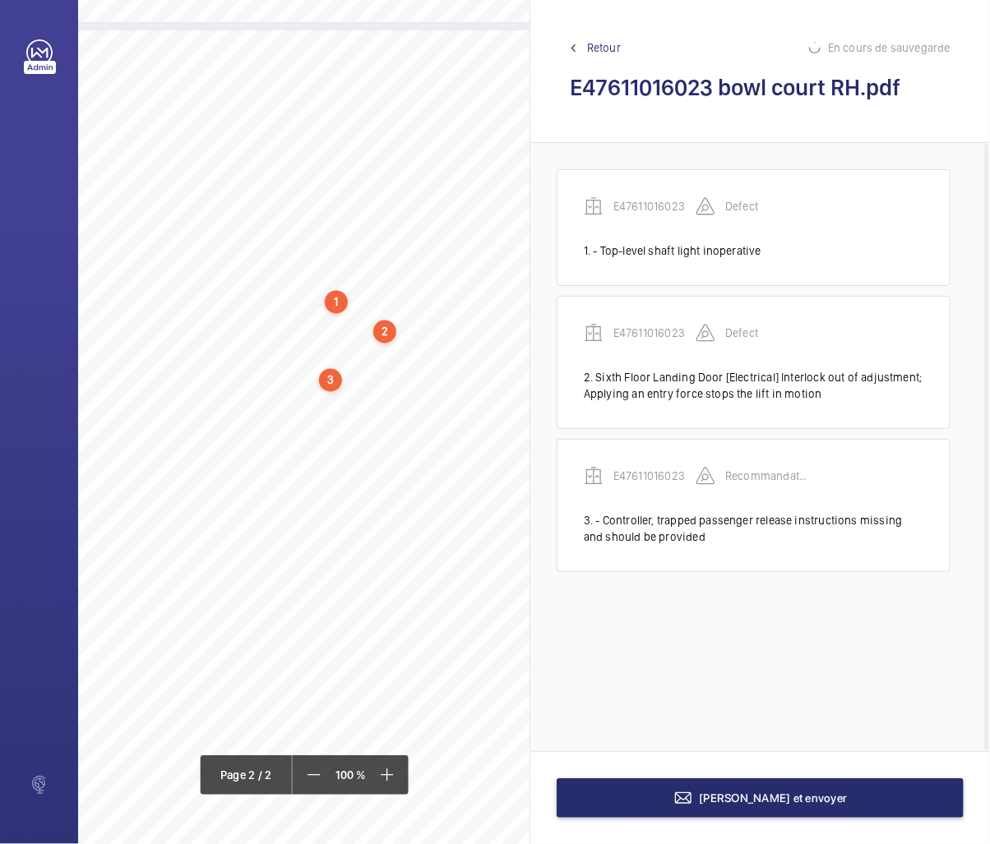
scroll to position [6, 0]
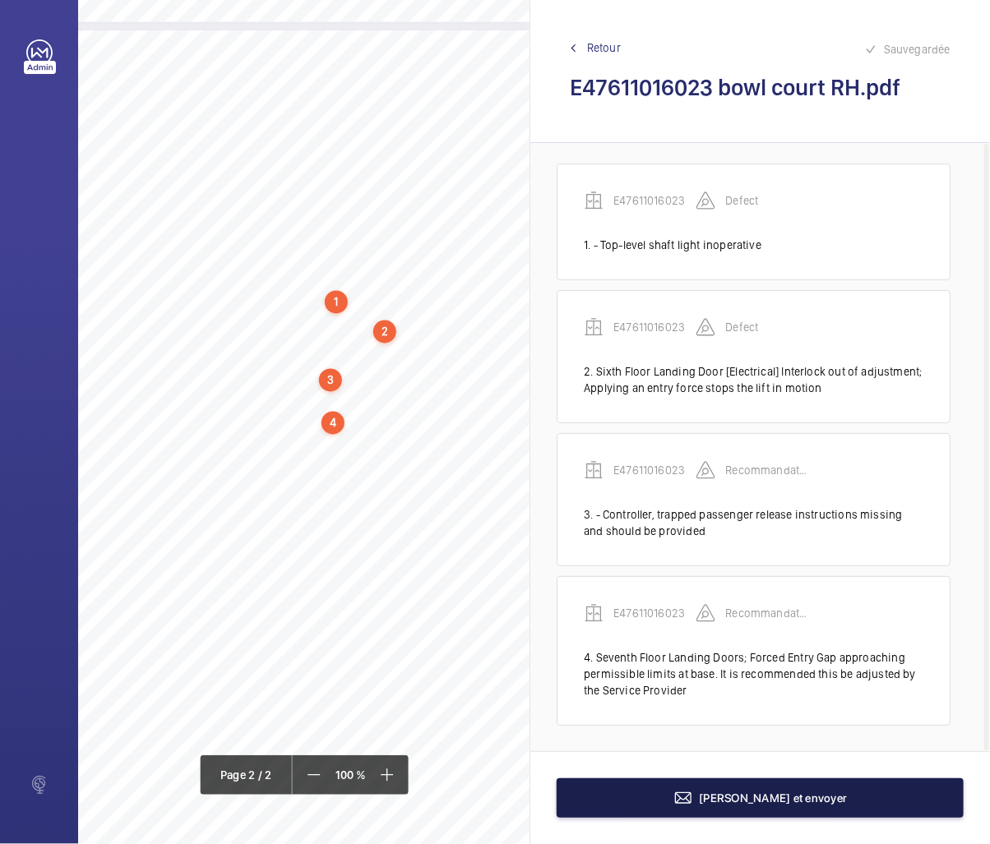
click at [650, 801] on button "Terminer et envoyer" at bounding box center [760, 798] width 407 height 39
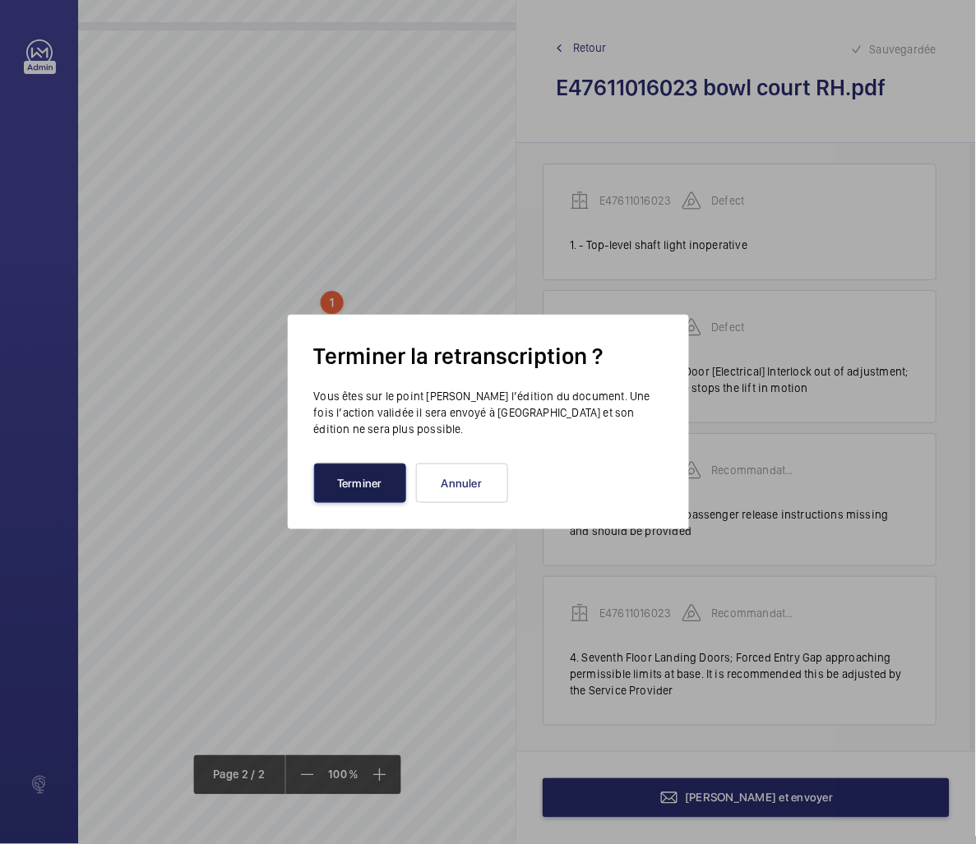
click at [372, 492] on button "Terminer" at bounding box center [360, 483] width 92 height 39
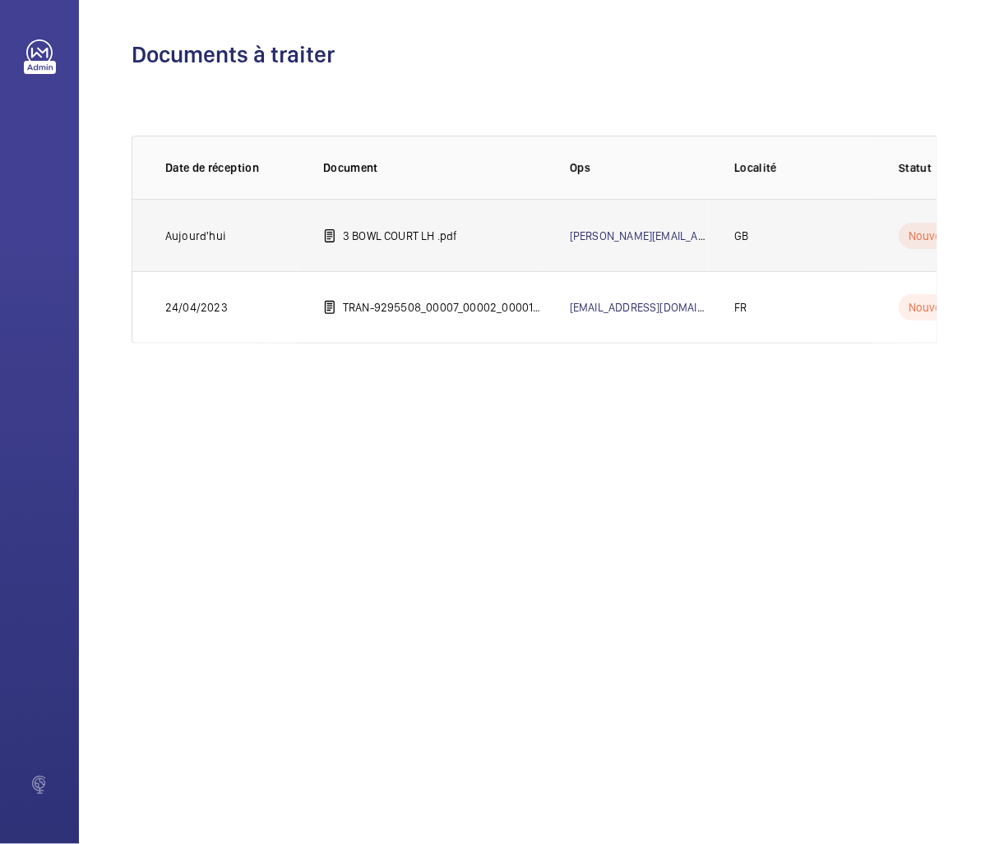
click at [396, 233] on p "3 BOWL COURT LH .pdf" at bounding box center [400, 236] width 115 height 16
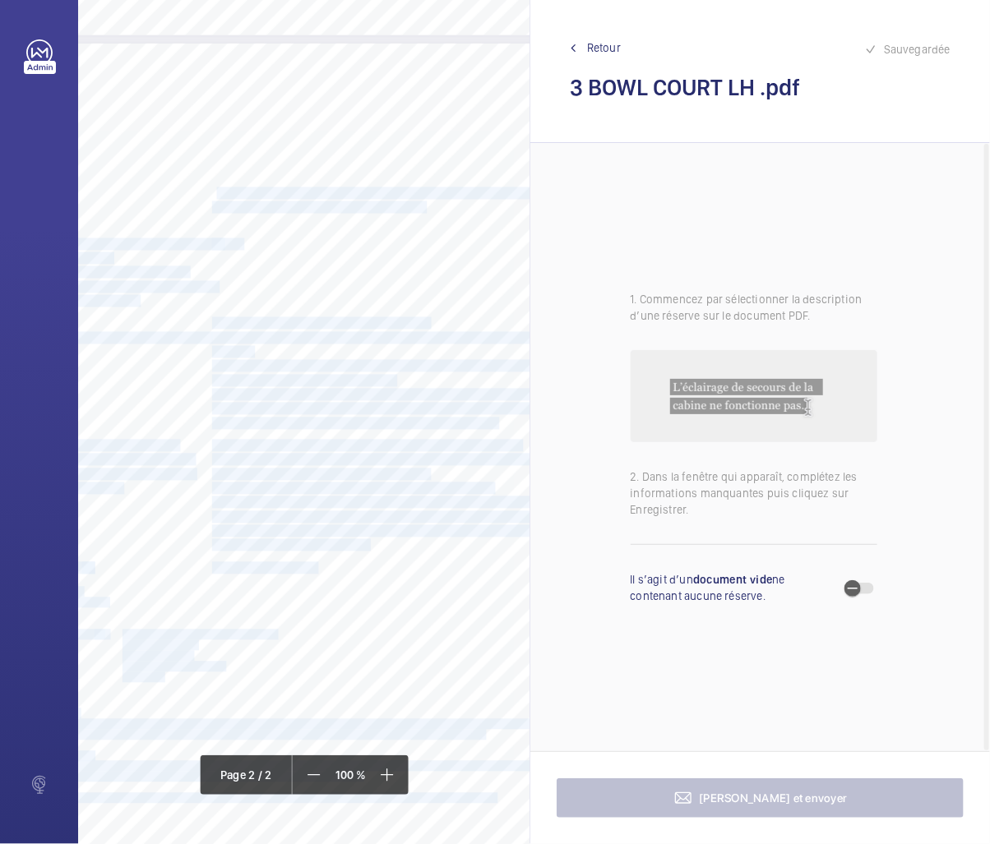
scroll to position [914, 206]
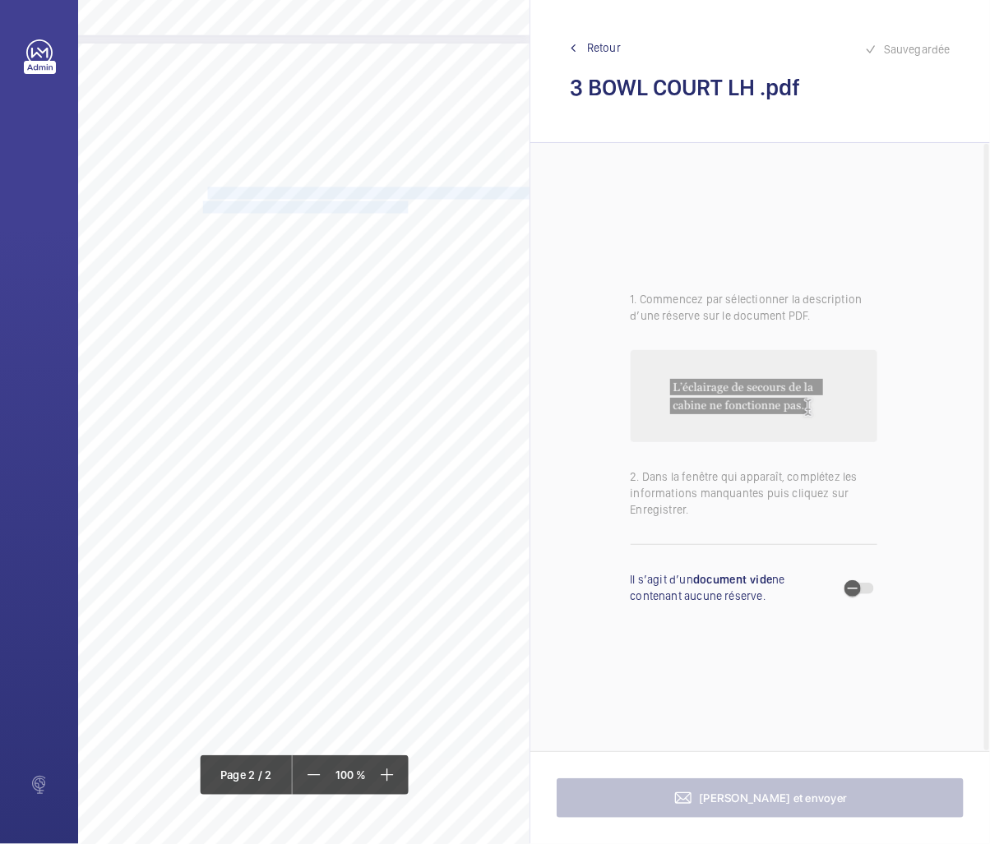
drag, startPoint x: 407, startPoint y: 194, endPoint x: 386, endPoint y: 208, distance: 24.9
click at [386, 208] on div "Lift Report Lifting Operations & Lifting Equipment Regulation 1998 Provision & …" at bounding box center [203, 505] width 652 height 923
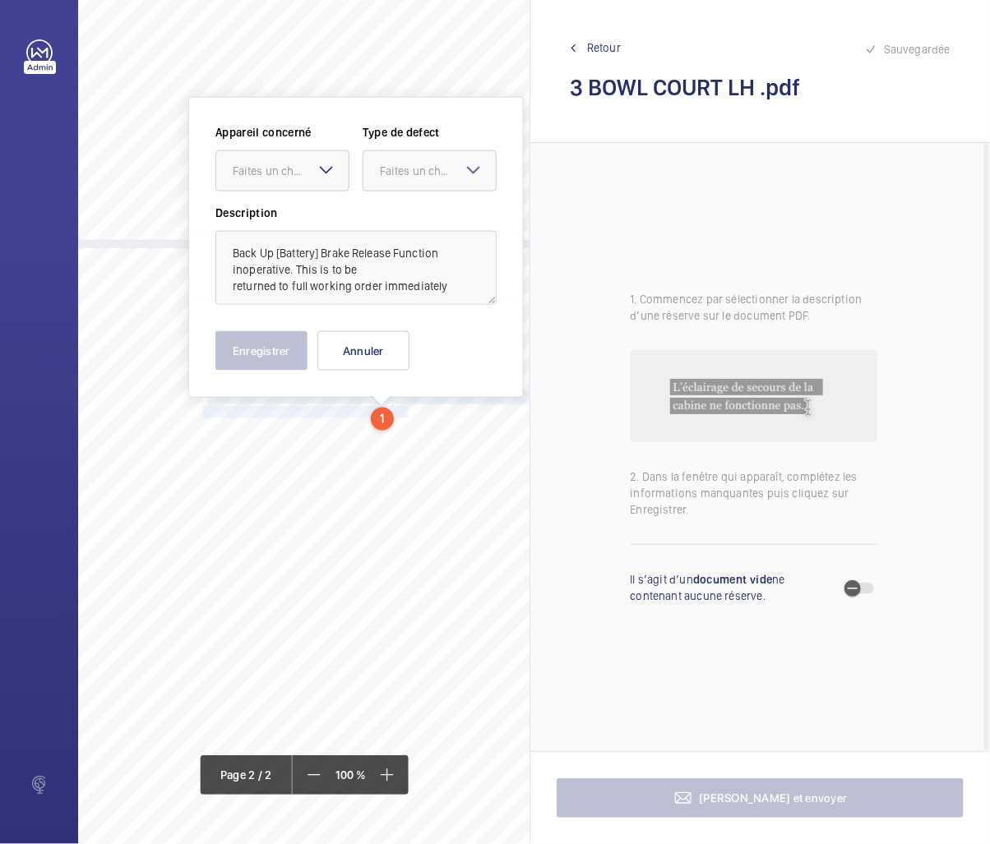
scroll to position [705, 206]
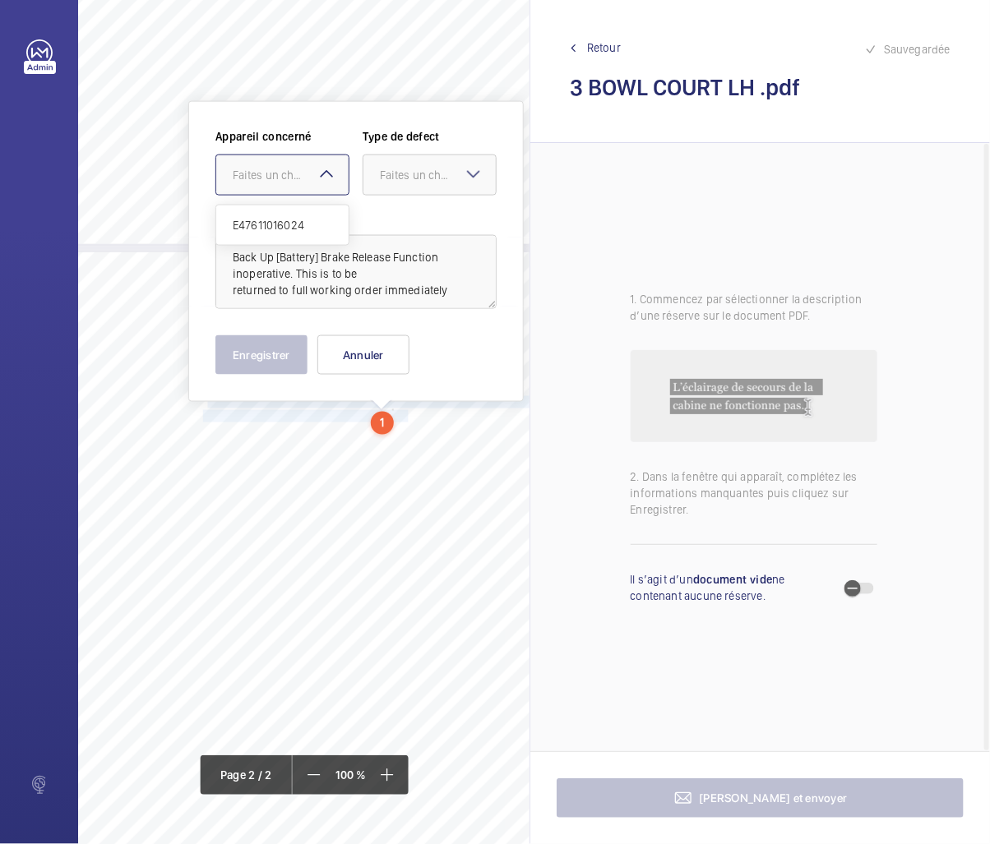
click at [321, 175] on mat-icon at bounding box center [327, 174] width 20 height 20
click at [291, 222] on span "E47611016024" at bounding box center [282, 225] width 99 height 16
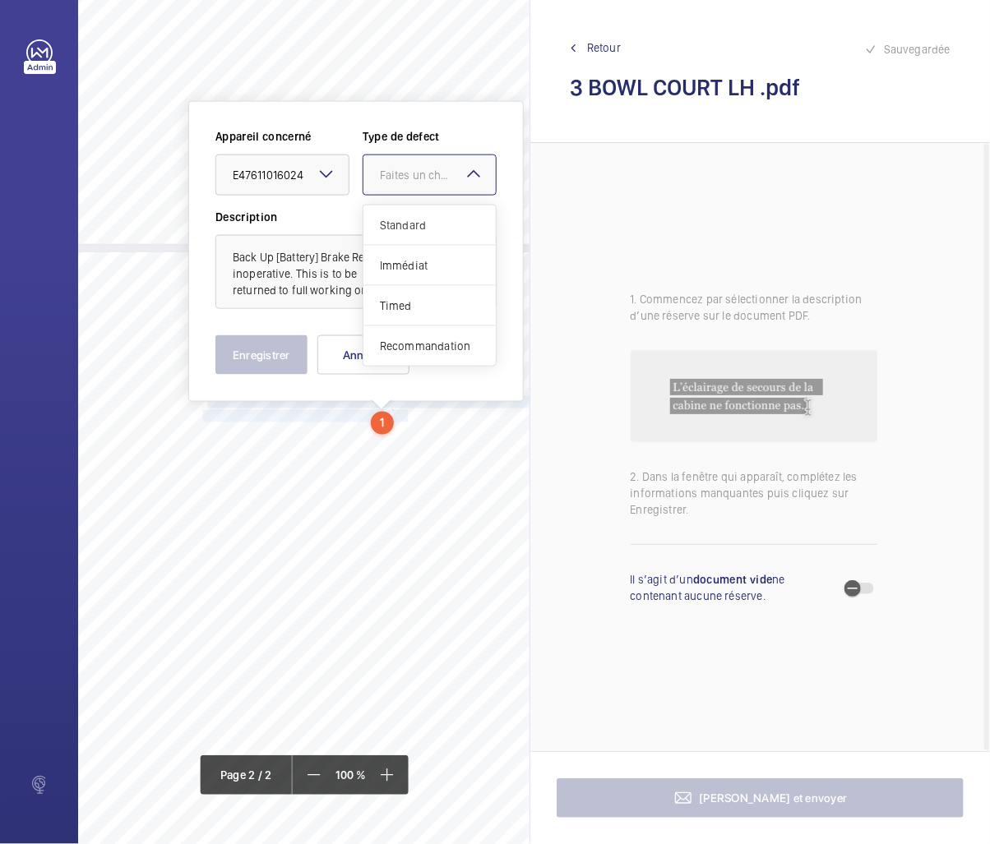
click at [374, 192] on div at bounding box center [429, 174] width 132 height 39
drag, startPoint x: 391, startPoint y: 259, endPoint x: 359, endPoint y: 277, distance: 36.8
click at [386, 261] on span "Immédiat" at bounding box center [429, 265] width 99 height 16
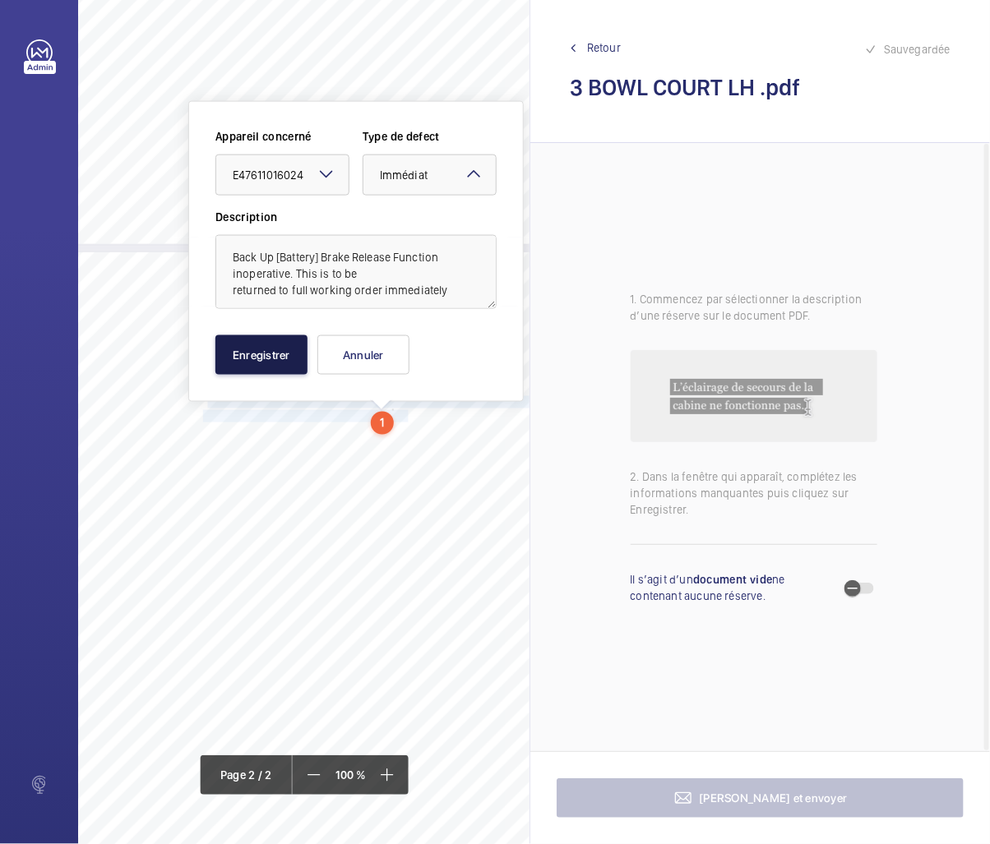
click at [261, 346] on button "Enregistrer" at bounding box center [261, 354] width 92 height 39
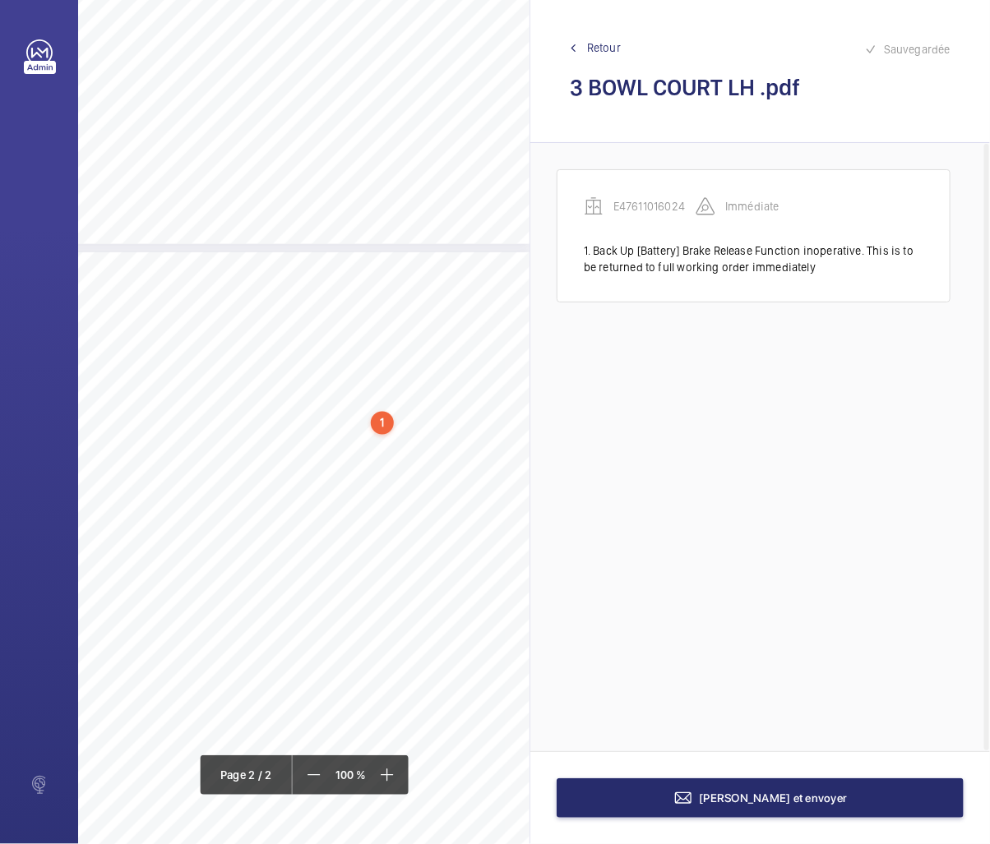
click at [378, 418] on div "1" at bounding box center [382, 423] width 23 height 23
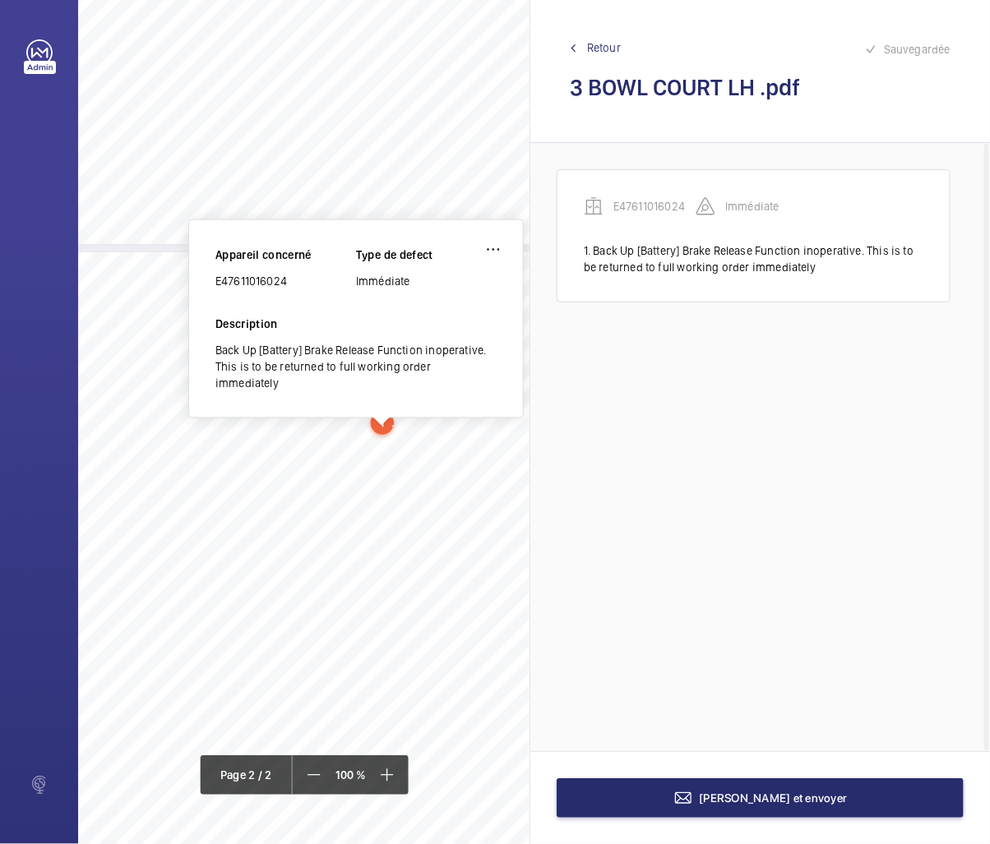
scroll to position [708, 206]
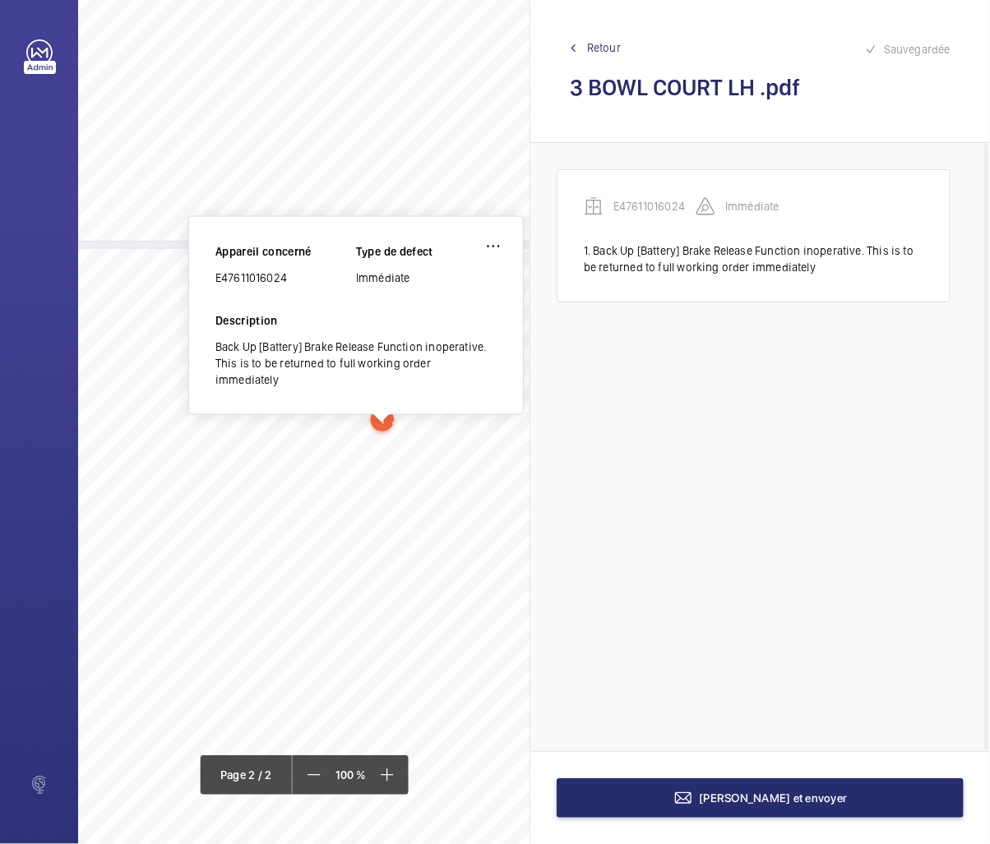
click at [278, 277] on div "E47611016024" at bounding box center [285, 278] width 141 height 16
copy div "E47611016024"
click at [386, 469] on div "Lift Report Lifting Operations & Lifting Equipment Regulation 1998 Provision & …" at bounding box center [203, 710] width 652 height 923
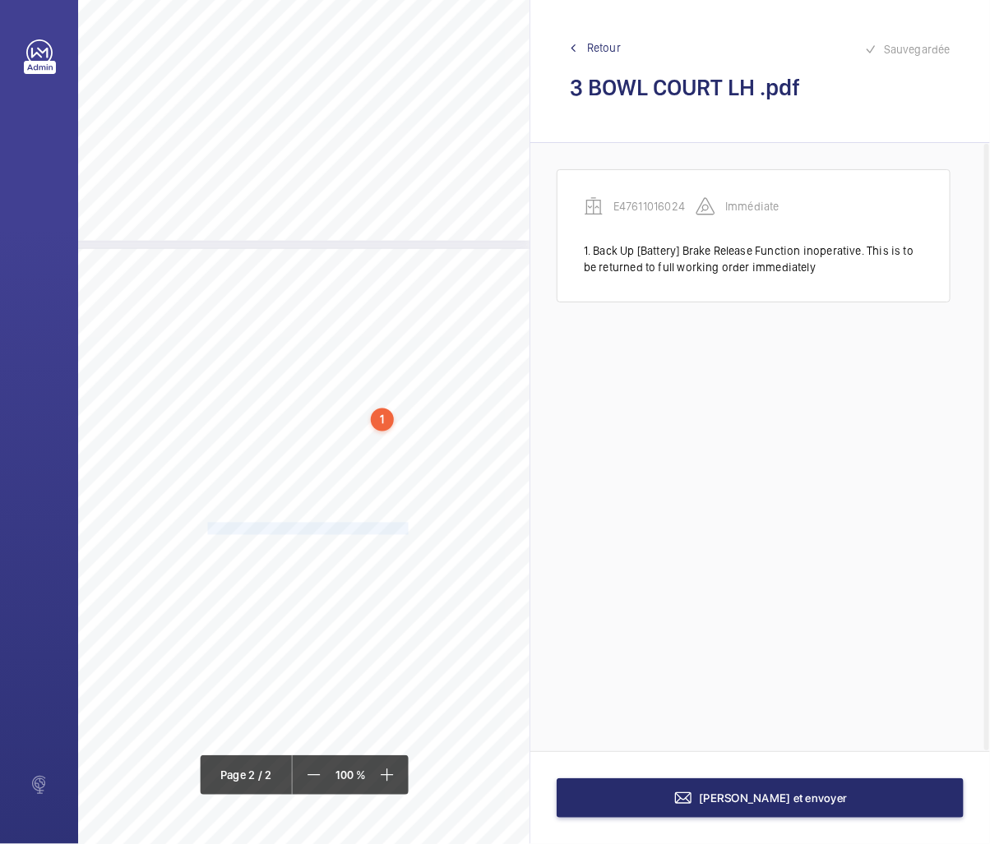
drag, startPoint x: 201, startPoint y: 524, endPoint x: 385, endPoint y: 531, distance: 183.5
click at [385, 531] on span "- Various counterweight filler plates cracked." at bounding box center [310, 529] width 215 height 11
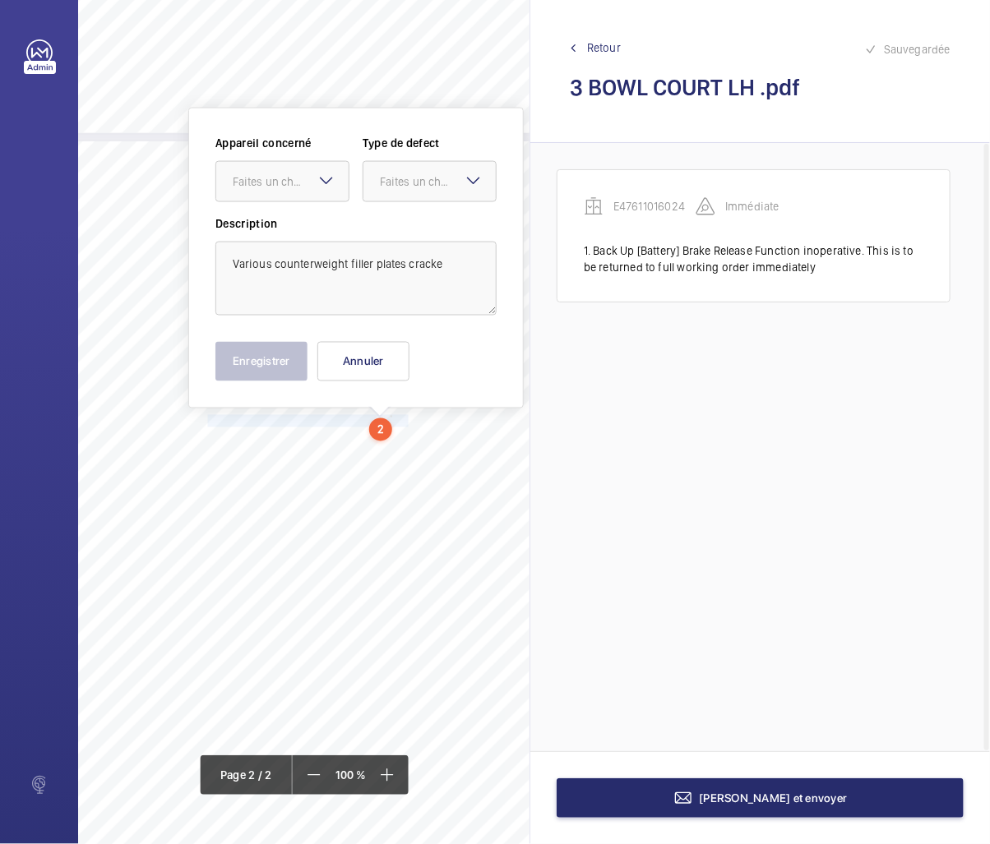
scroll to position [823, 206]
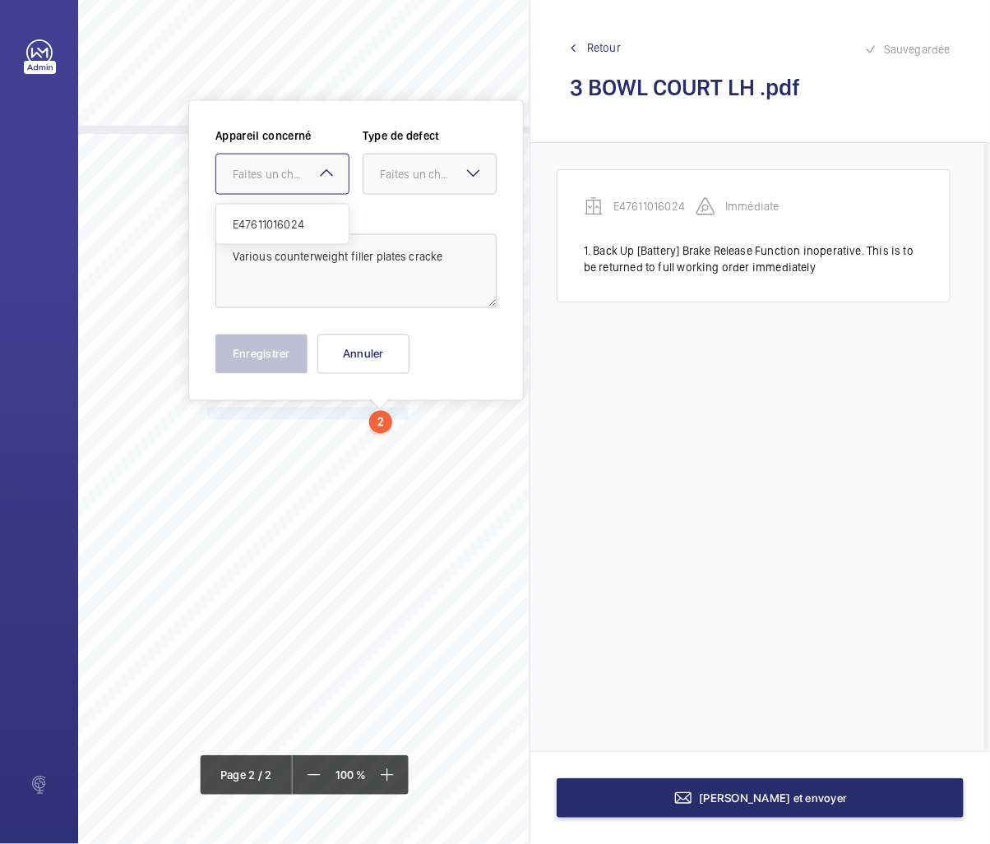
click at [235, 176] on div "Faites un choix" at bounding box center [291, 174] width 116 height 16
click at [245, 224] on span "E47611016024" at bounding box center [282, 224] width 99 height 16
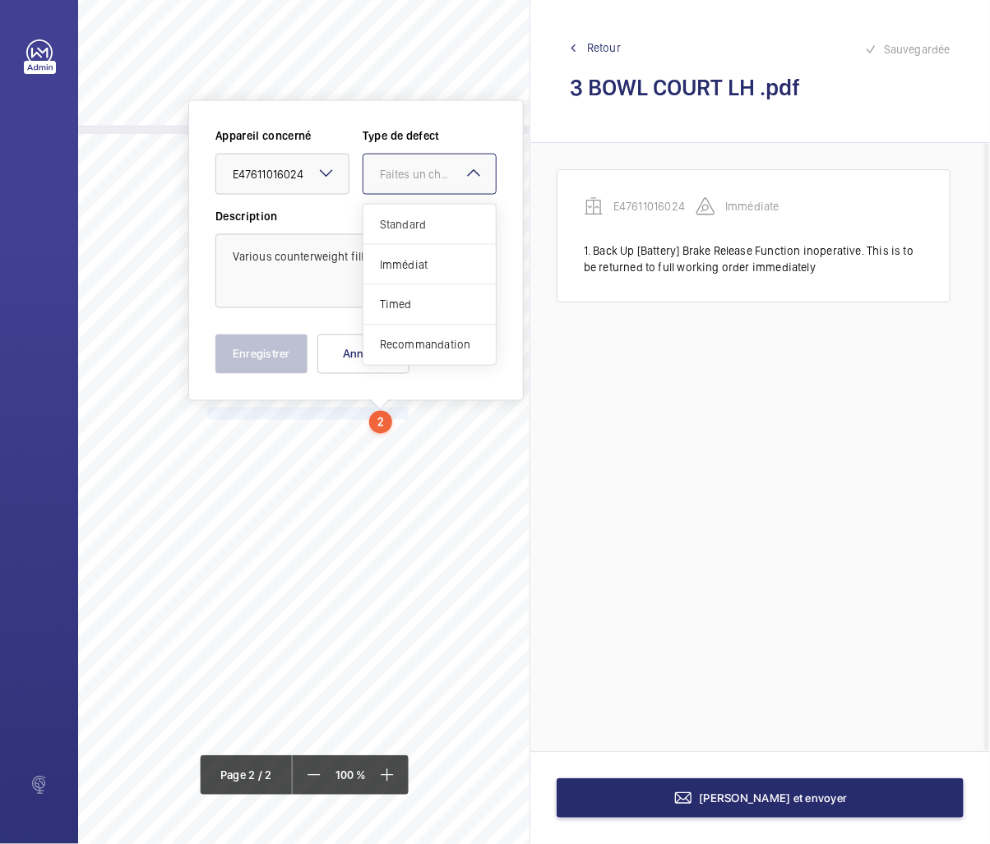
click at [405, 174] on div "Faites un choix" at bounding box center [438, 174] width 116 height 16
click at [412, 230] on span "Standard" at bounding box center [429, 224] width 99 height 16
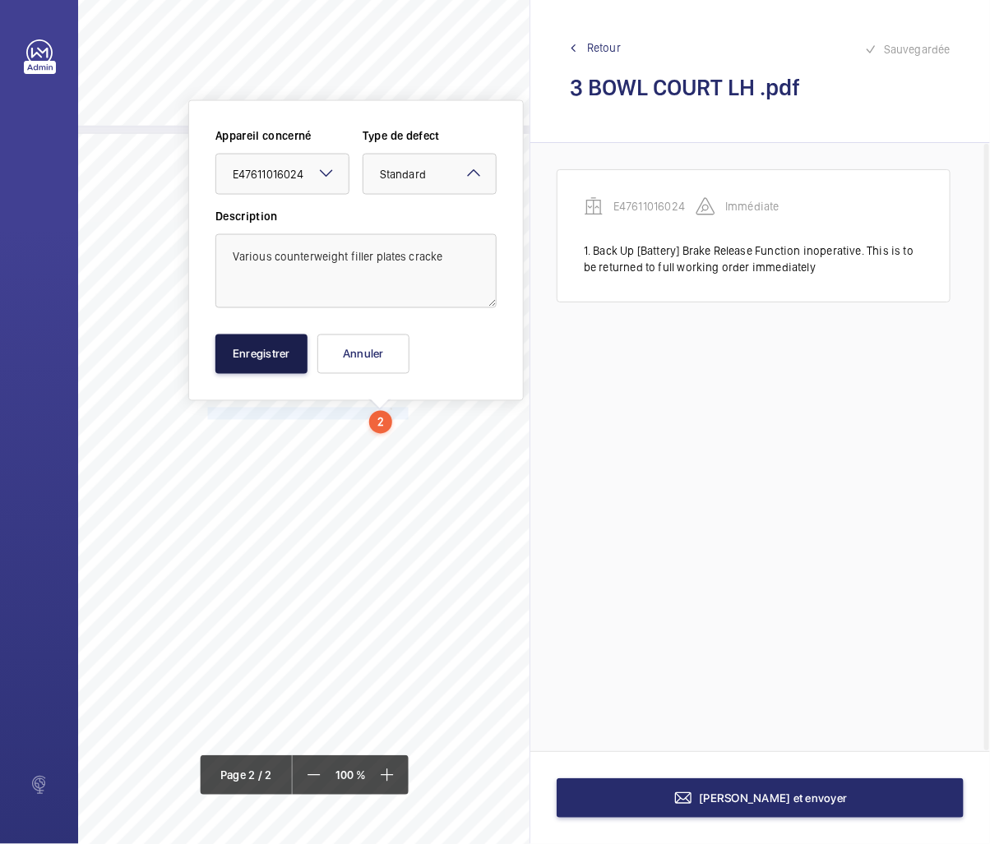
click at [250, 354] on button "Enregistrer" at bounding box center [261, 354] width 92 height 39
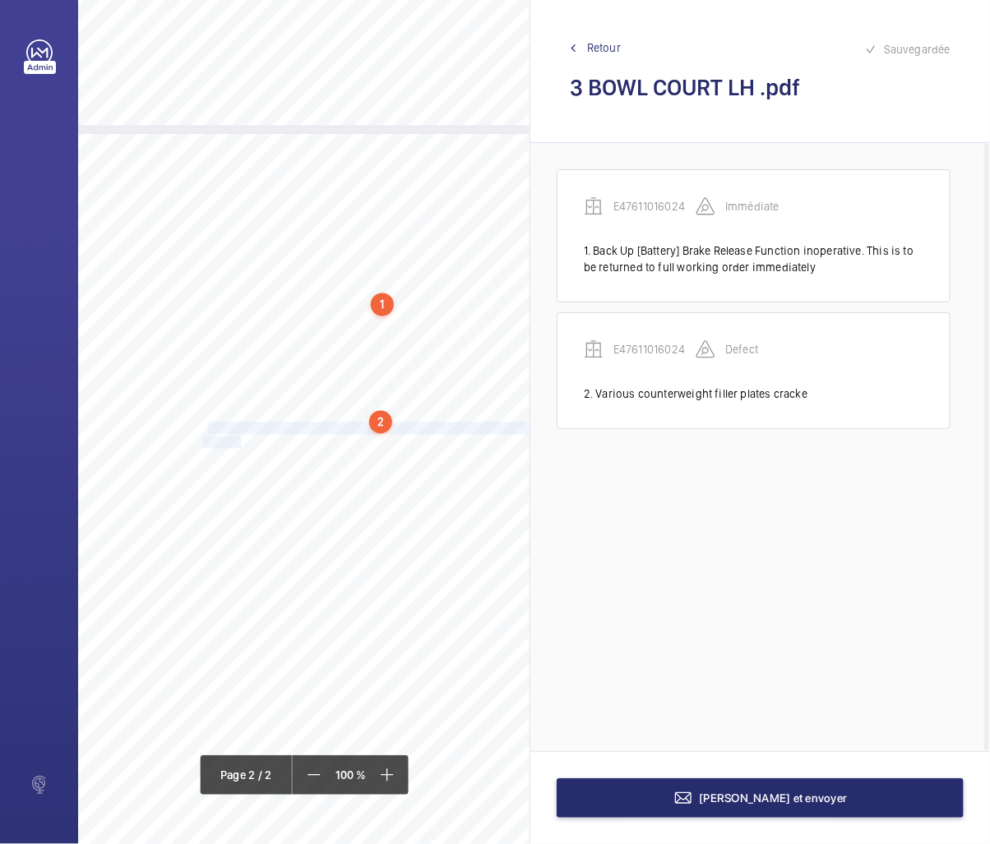
drag, startPoint x: 201, startPoint y: 428, endPoint x: 232, endPoint y: 440, distance: 32.8
click at [232, 440] on div "Lift Report Lifting Operations & Lifting Equipment Regulation 1998 Provision & …" at bounding box center [203, 595] width 652 height 923
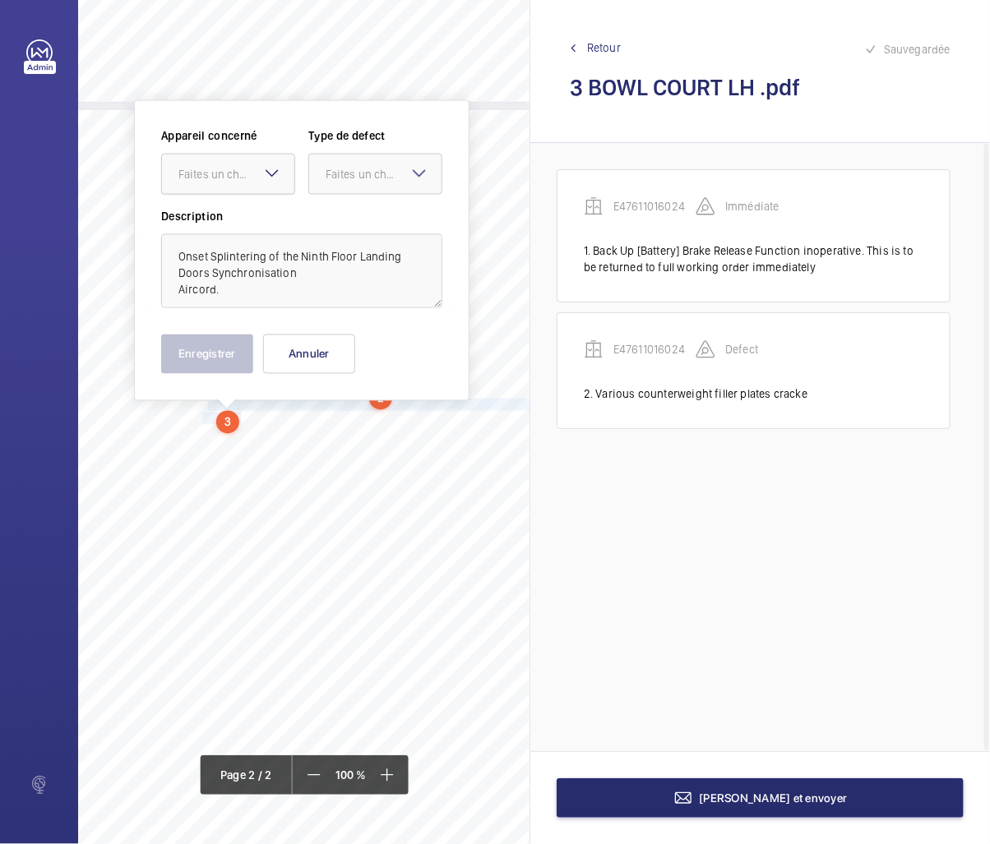
click at [201, 157] on div at bounding box center [228, 174] width 132 height 39
click at [194, 222] on span "E47611016024" at bounding box center [227, 224] width 99 height 16
click at [358, 171] on div "Faites un choix" at bounding box center [384, 174] width 116 height 16
click at [335, 226] on span "Standard" at bounding box center [375, 224] width 99 height 16
click at [243, 349] on button "Enregistrer" at bounding box center [207, 354] width 92 height 39
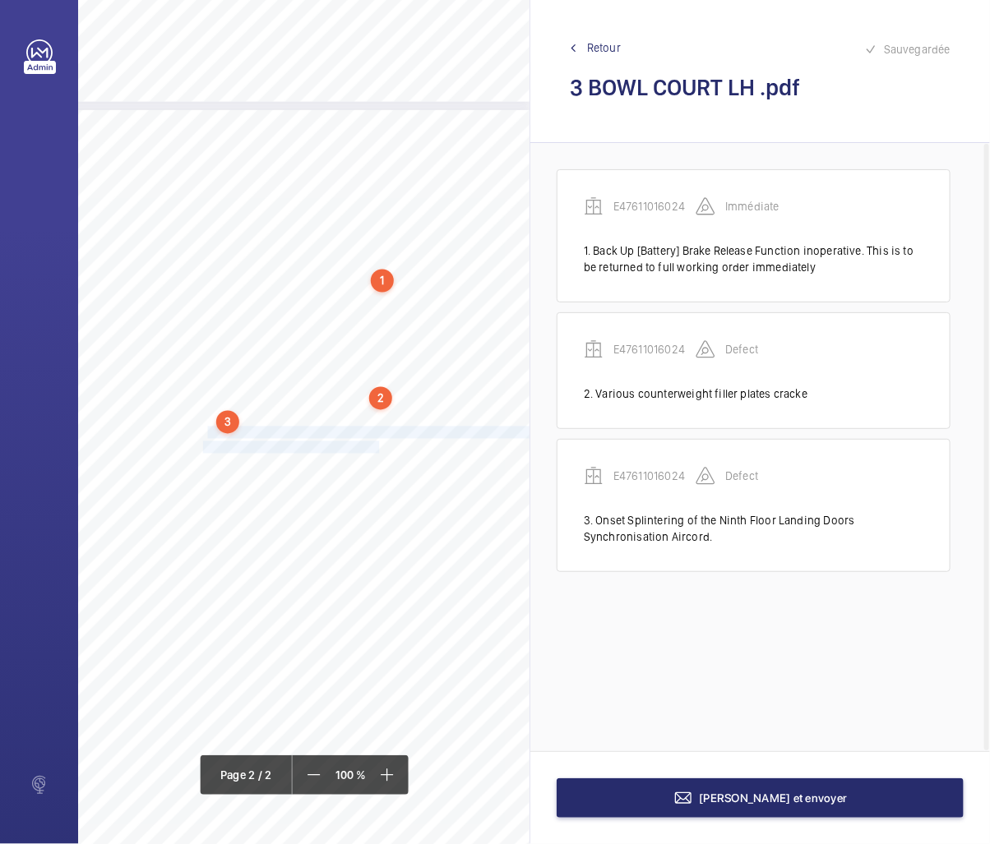
drag, startPoint x: 201, startPoint y: 432, endPoint x: 359, endPoint y: 446, distance: 157.7
click at [359, 446] on div "Lift Report Lifting Operations & Lifting Equipment Regulation 1998 Provision & …" at bounding box center [203, 571] width 652 height 923
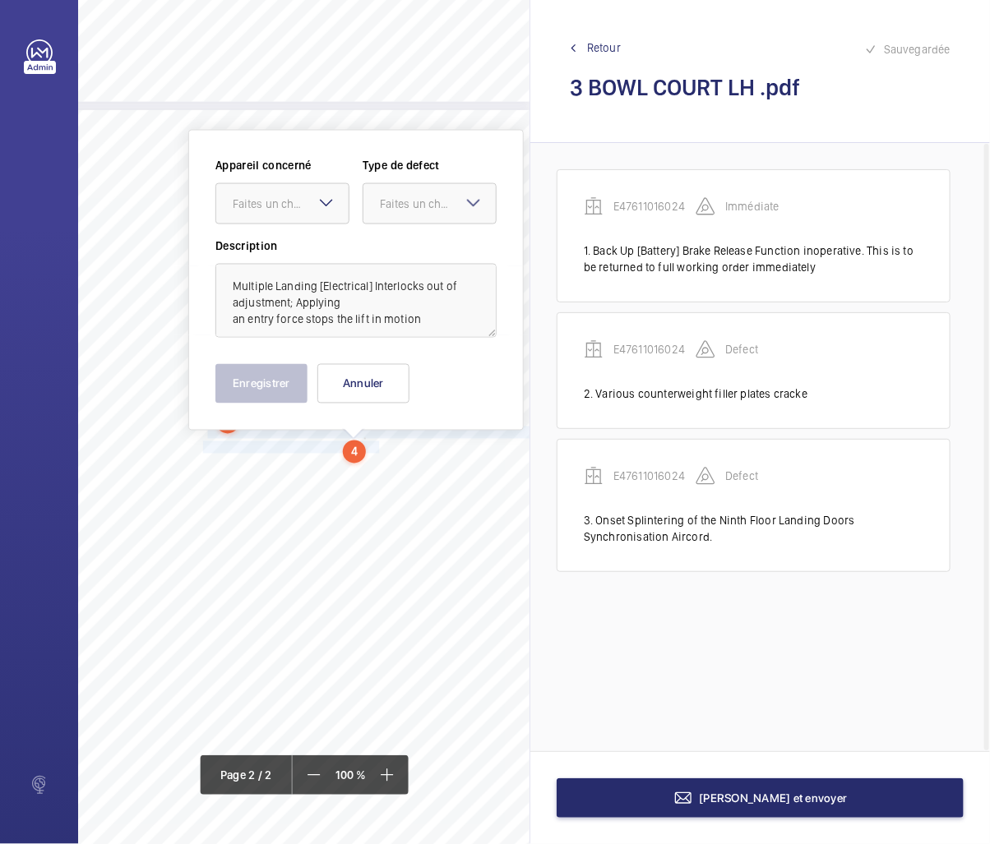
scroll to position [876, 206]
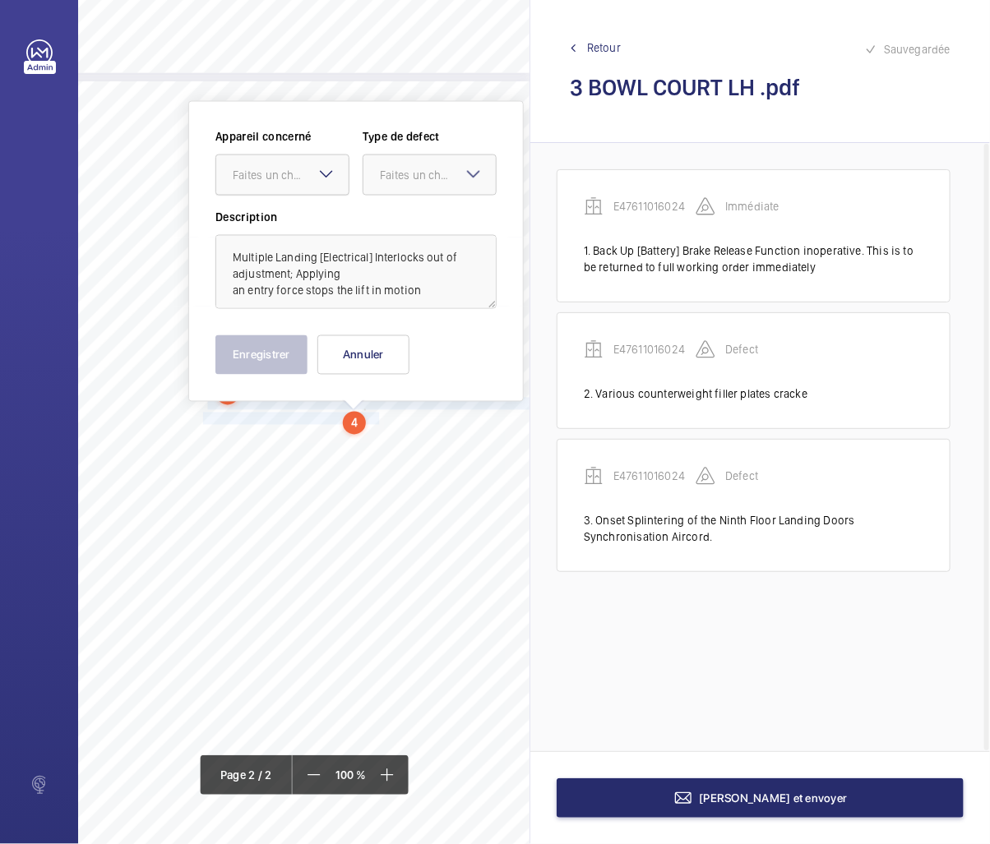
drag, startPoint x: 296, startPoint y: 177, endPoint x: 288, endPoint y: 199, distance: 23.7
click at [294, 177] on div "Faites un choix" at bounding box center [291, 175] width 116 height 16
click at [275, 224] on span "E47611016024" at bounding box center [282, 225] width 99 height 16
click at [382, 183] on div at bounding box center [429, 174] width 132 height 39
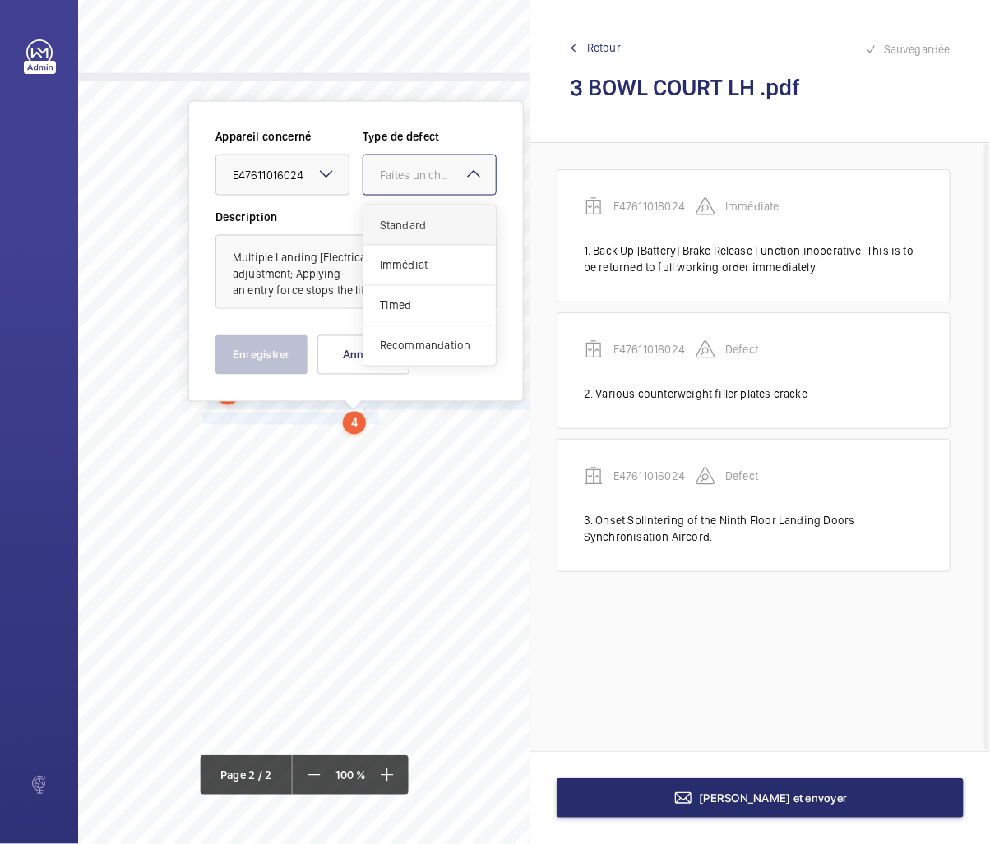
drag, startPoint x: 380, startPoint y: 228, endPoint x: 322, endPoint y: 308, distance: 98.4
click at [380, 229] on span "Standard" at bounding box center [429, 225] width 99 height 16
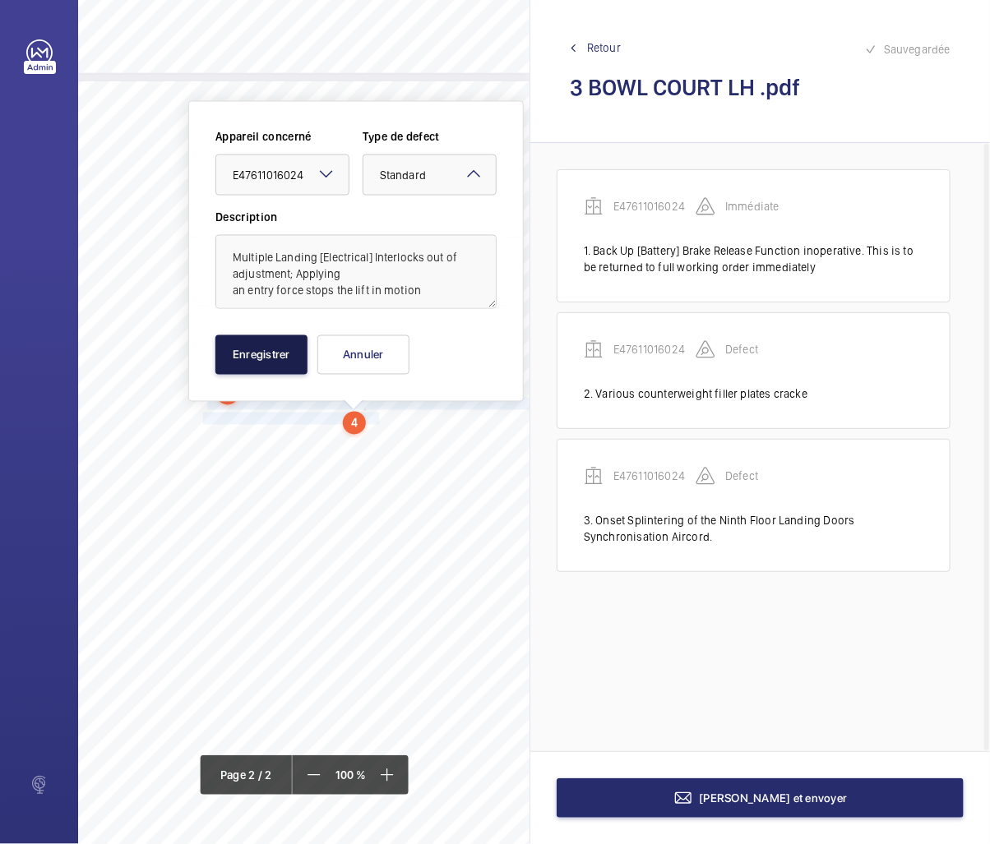
click at [280, 342] on button "Enregistrer" at bounding box center [261, 354] width 92 height 39
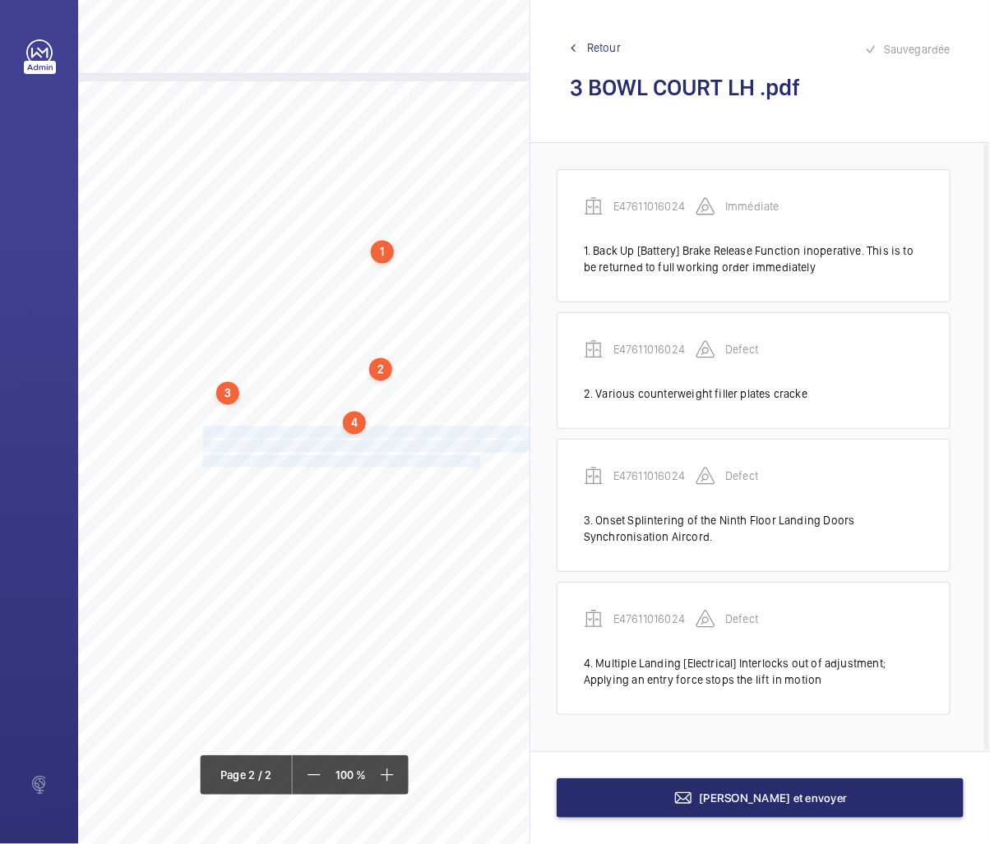
drag, startPoint x: 201, startPoint y: 433, endPoint x: 451, endPoint y: 464, distance: 251.9
click at [451, 464] on div "Lift Report Lifting Operations & Lifting Equipment Regulation 1998 Provision & …" at bounding box center [203, 542] width 652 height 923
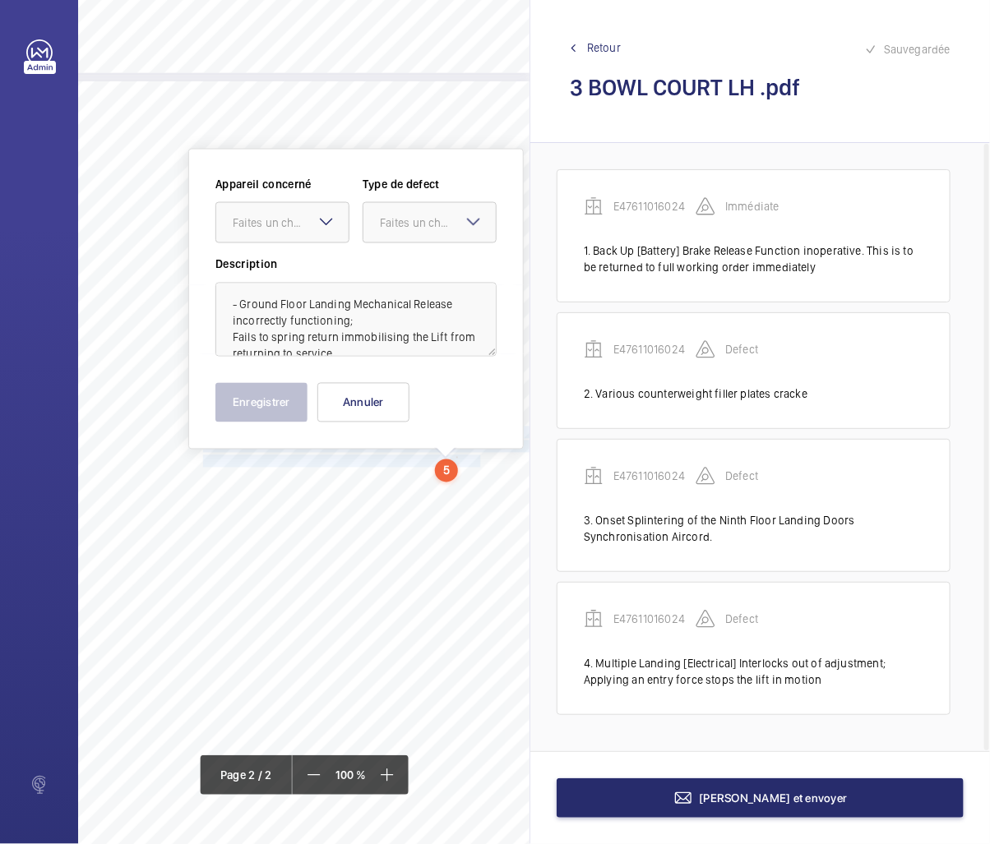
scroll to position [924, 206]
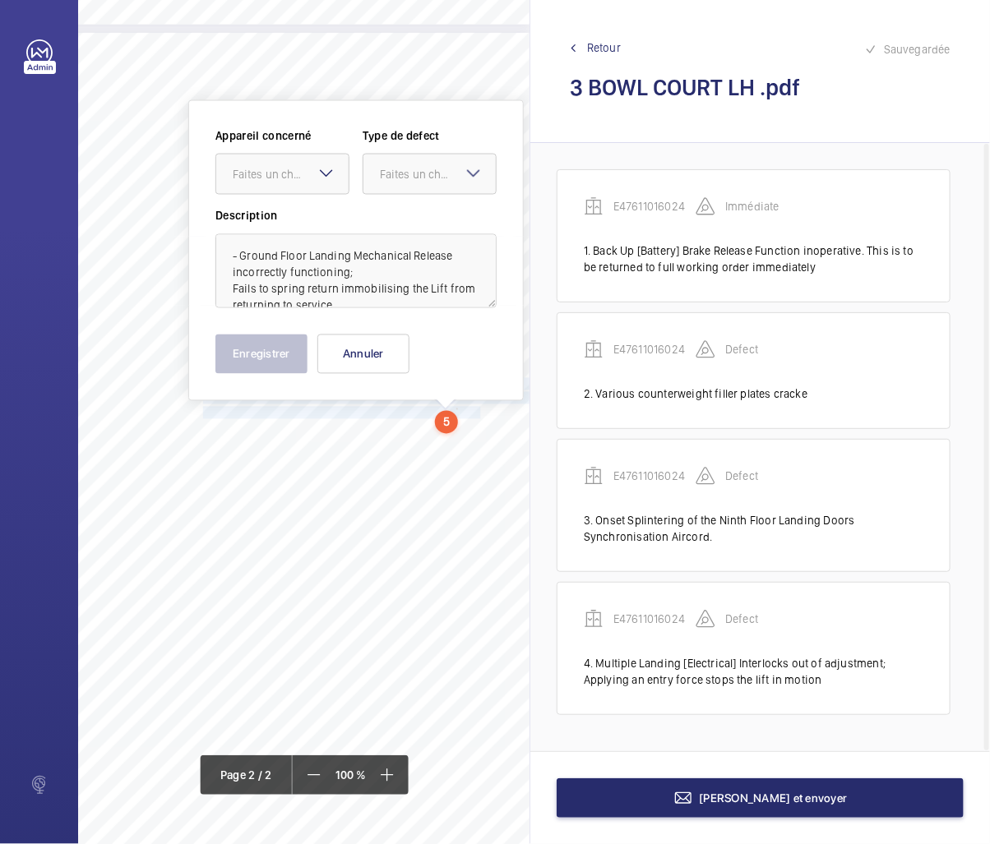
drag, startPoint x: 303, startPoint y: 169, endPoint x: 297, endPoint y: 201, distance: 32.6
click at [302, 170] on div "Faites un choix" at bounding box center [291, 174] width 116 height 16
click at [285, 220] on span "E47611016024" at bounding box center [282, 224] width 99 height 16
click at [397, 181] on div "Faites un choix" at bounding box center [438, 174] width 116 height 16
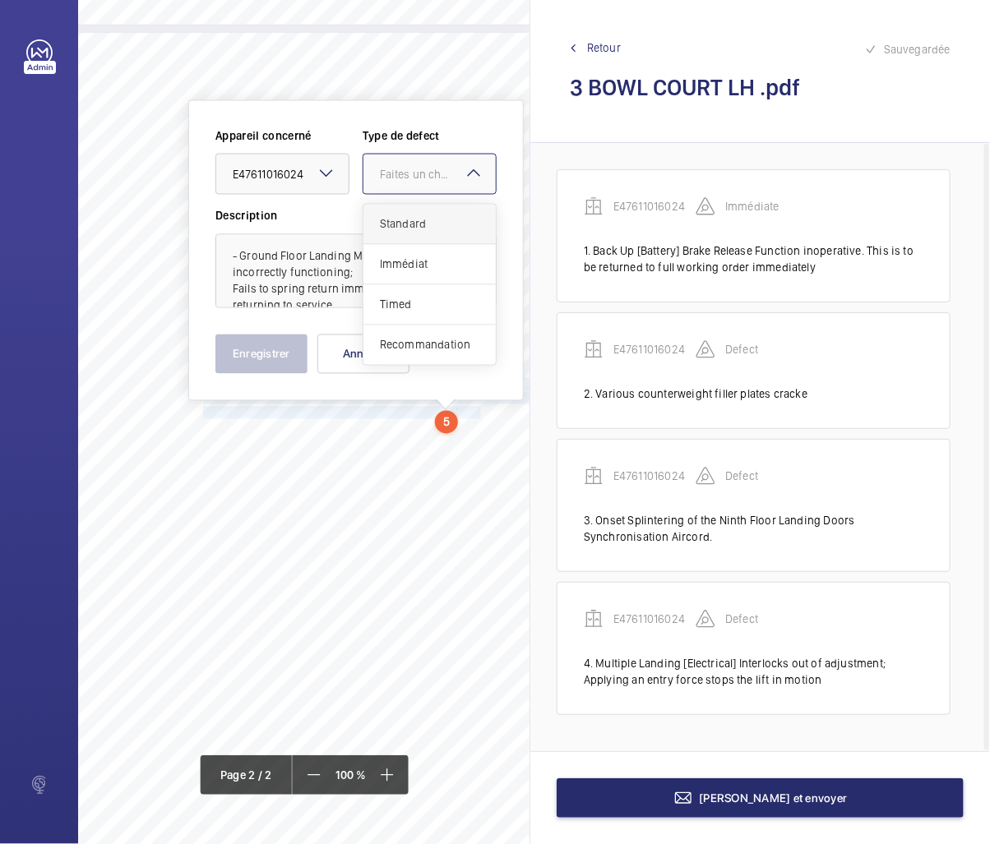
click at [397, 233] on div "Standard" at bounding box center [429, 225] width 132 height 40
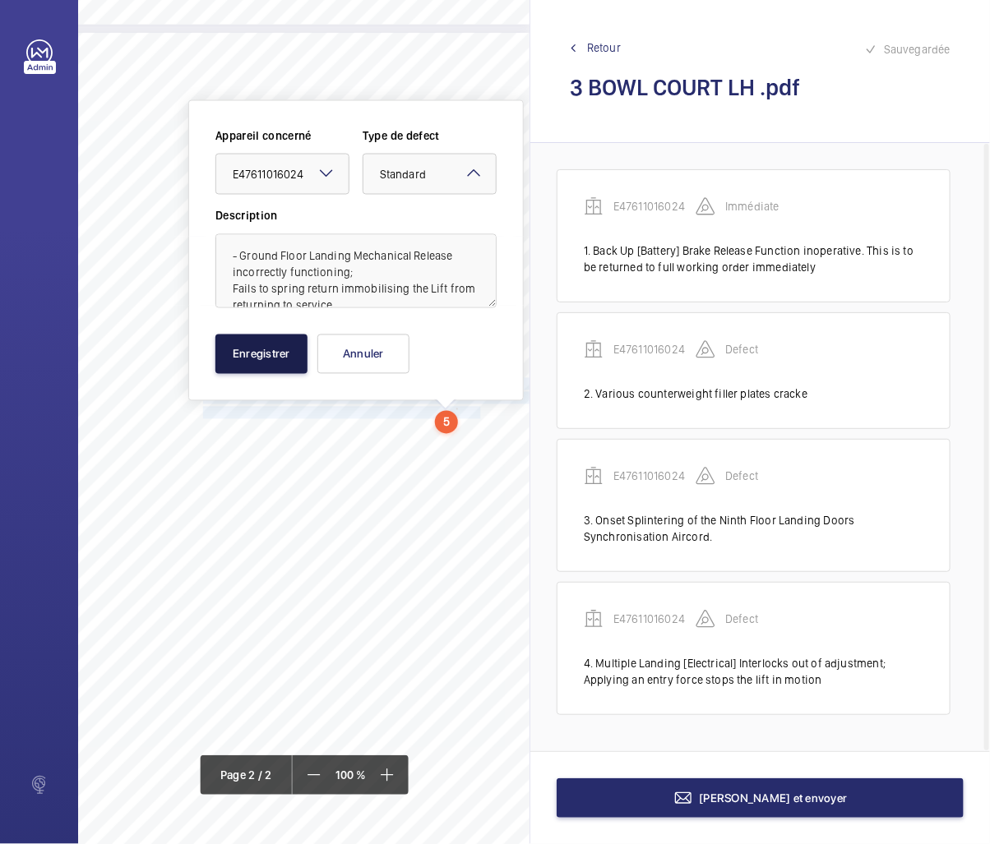
click at [266, 363] on button "Enregistrer" at bounding box center [261, 354] width 92 height 39
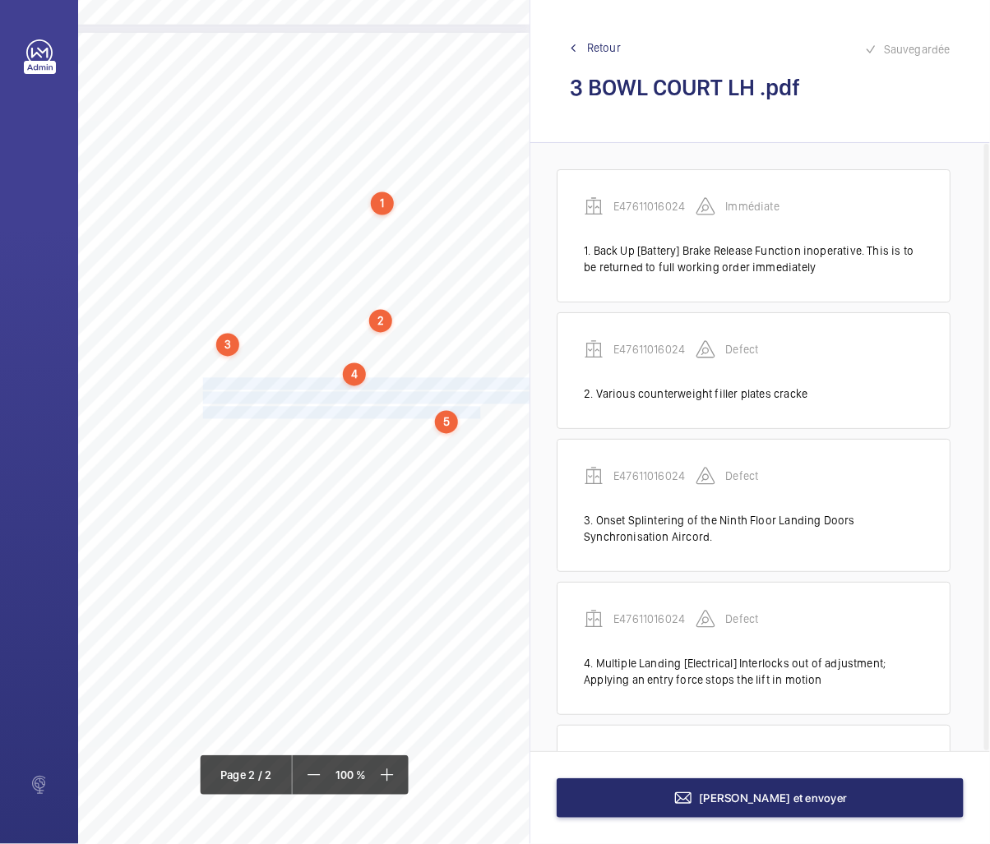
scroll to position [166, 0]
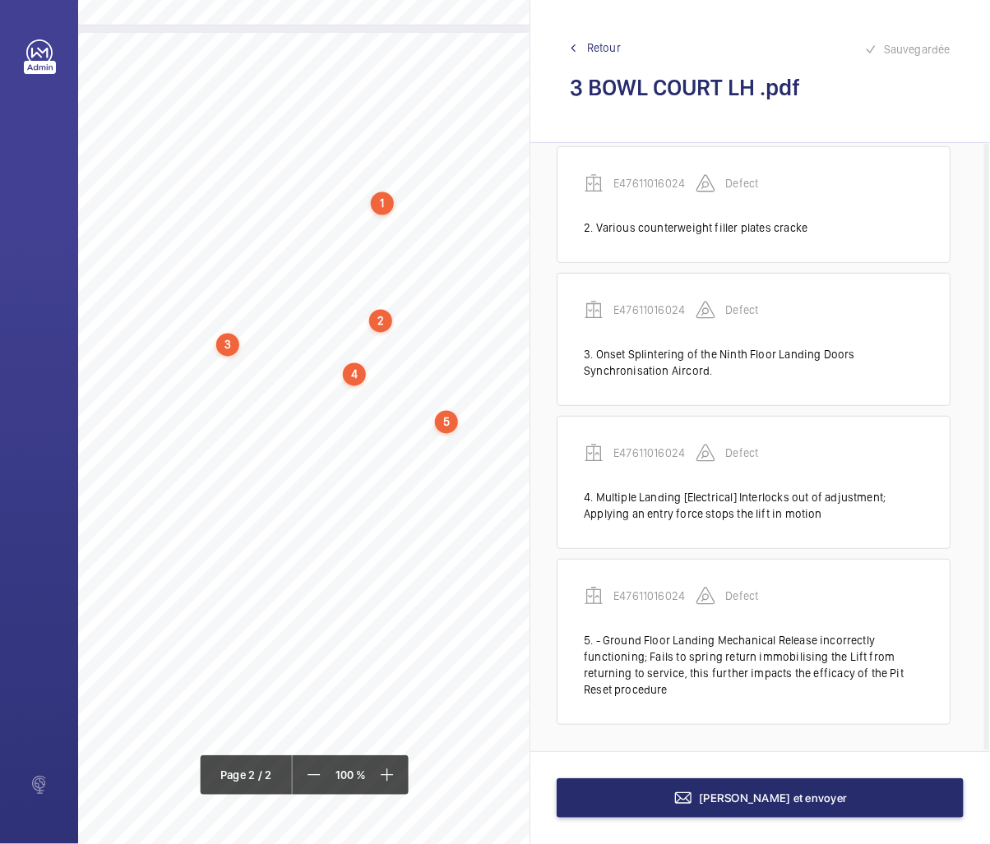
click at [390, 78] on div "Lift Report Lifting Operations & Lifting Equipment Regulation 1998 Provision & …" at bounding box center [203, 494] width 652 height 923
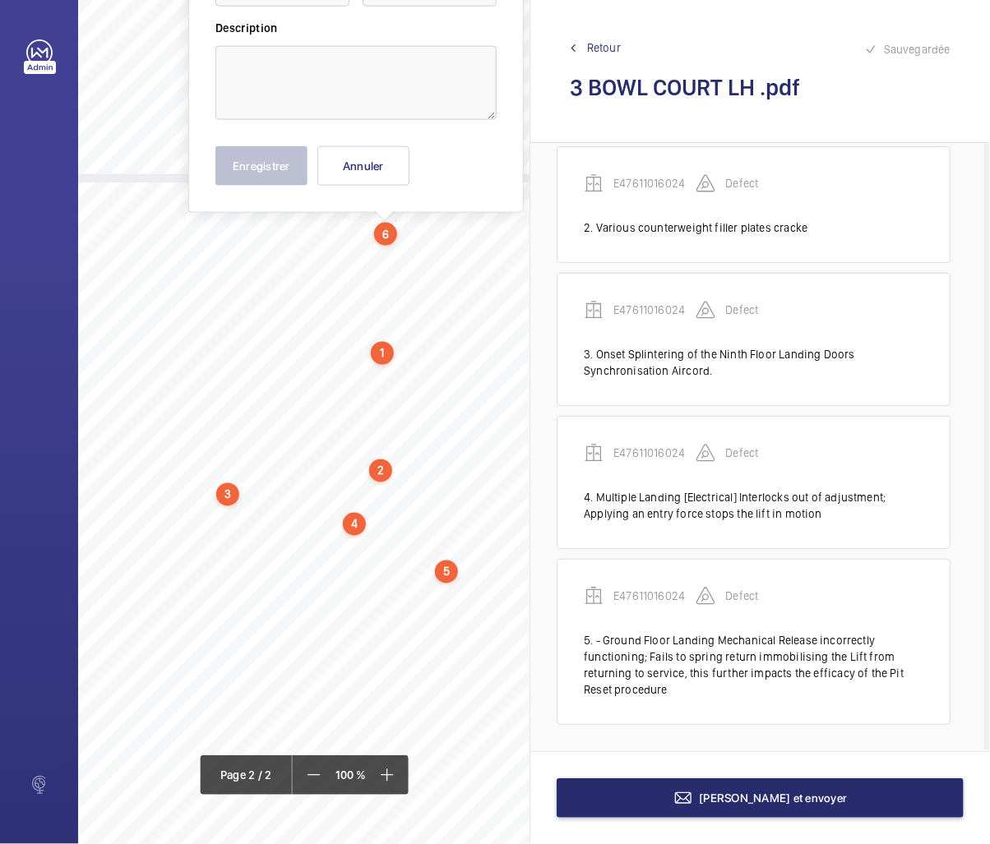
scroll to position [1043, 206]
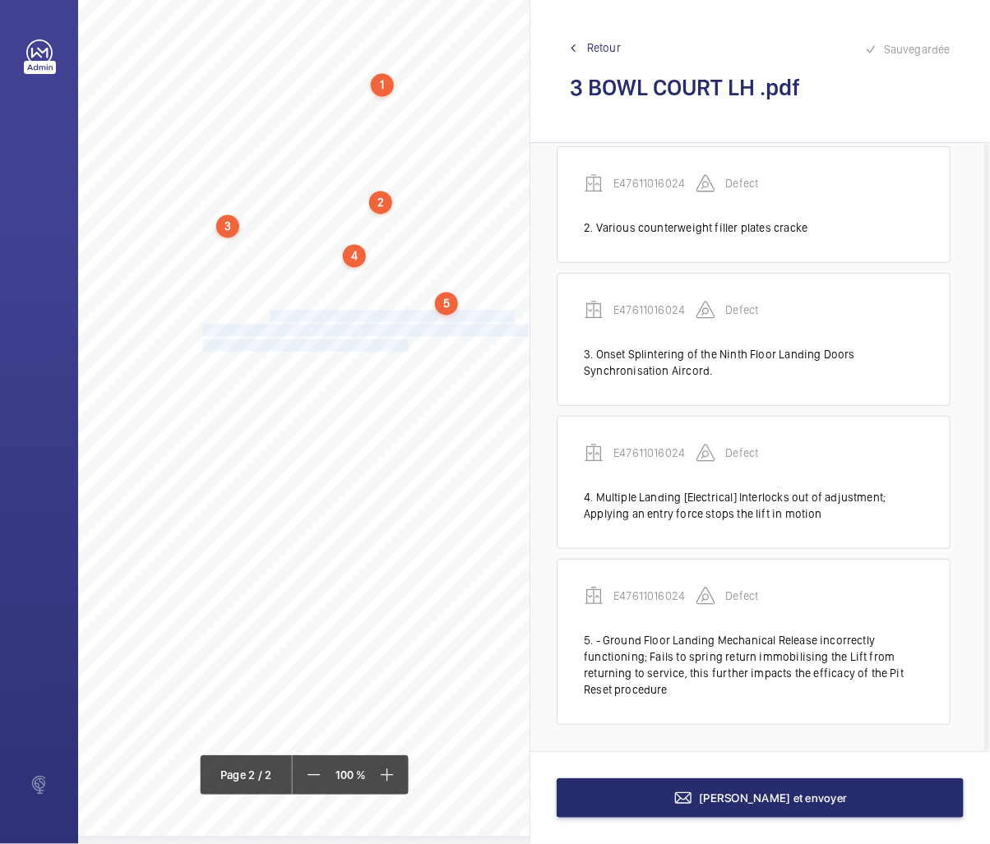
drag, startPoint x: 258, startPoint y: 310, endPoint x: 386, endPoint y: 339, distance: 131.5
click at [386, 339] on div "Lift Report Lifting Operations & Lifting Equipment Regulation 1998 Provision & …" at bounding box center [203, 375] width 652 height 923
click at [382, 340] on span "This is to be cleared by your service provider." at bounding box center [310, 345] width 215 height 11
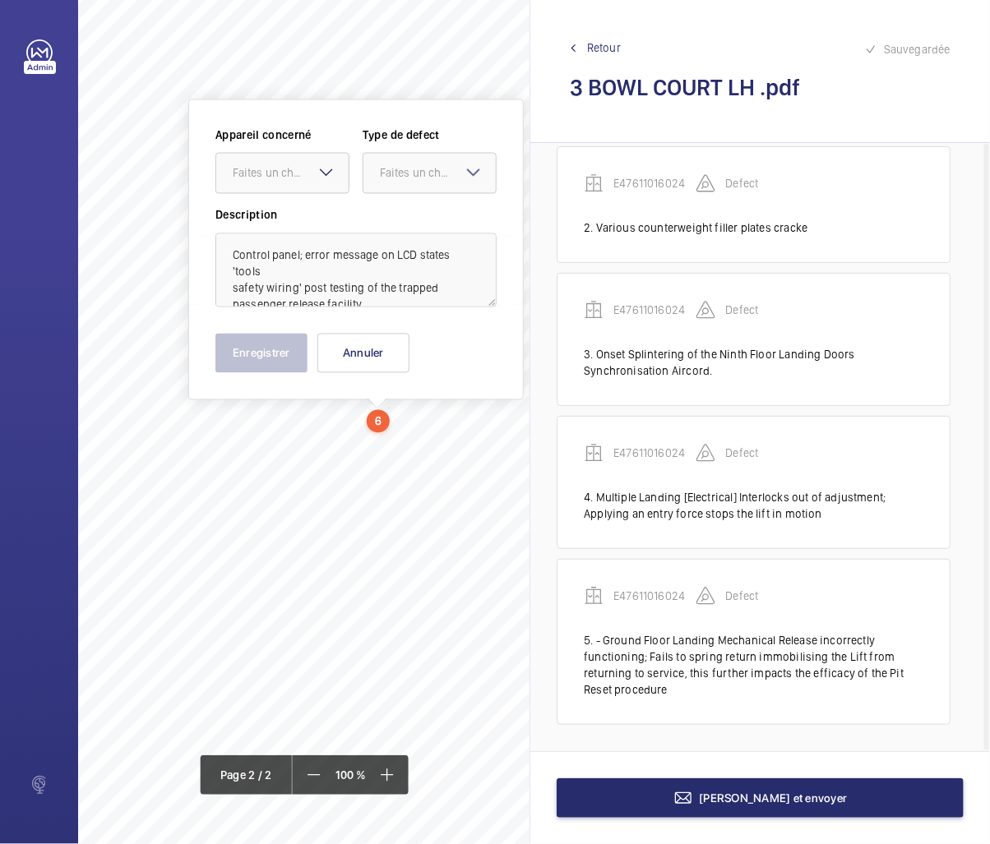
scroll to position [967, 206]
drag, startPoint x: 373, startPoint y: 289, endPoint x: 383, endPoint y: 280, distance: 12.8
click at [374, 289] on textarea "Control panel; error message on LCD states 'tools safety wiring' post testing o…" at bounding box center [355, 272] width 281 height 74
click at [467, 285] on textarea "Control panel; error message on LCD states 'tools safety wiring' post testing o…" at bounding box center [355, 272] width 281 height 74
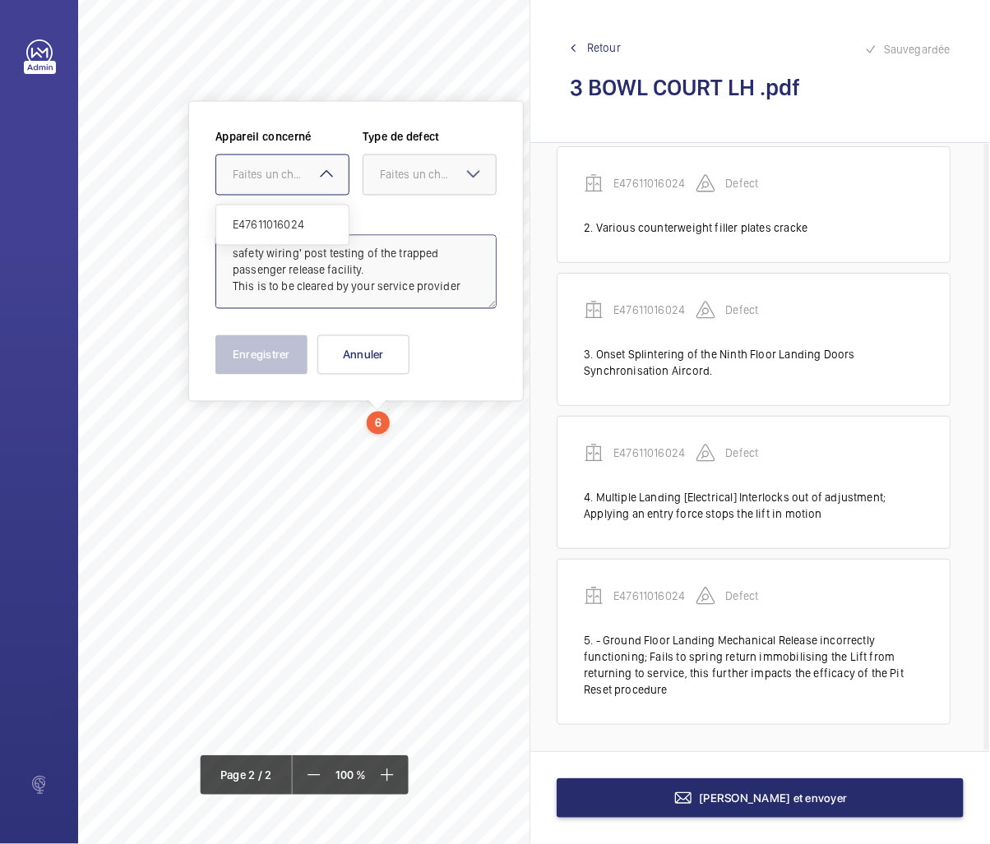
click at [301, 164] on div at bounding box center [282, 174] width 132 height 39
click at [286, 229] on span "E47611016024" at bounding box center [282, 225] width 99 height 16
click at [411, 169] on div "Faites un choix" at bounding box center [438, 175] width 116 height 16
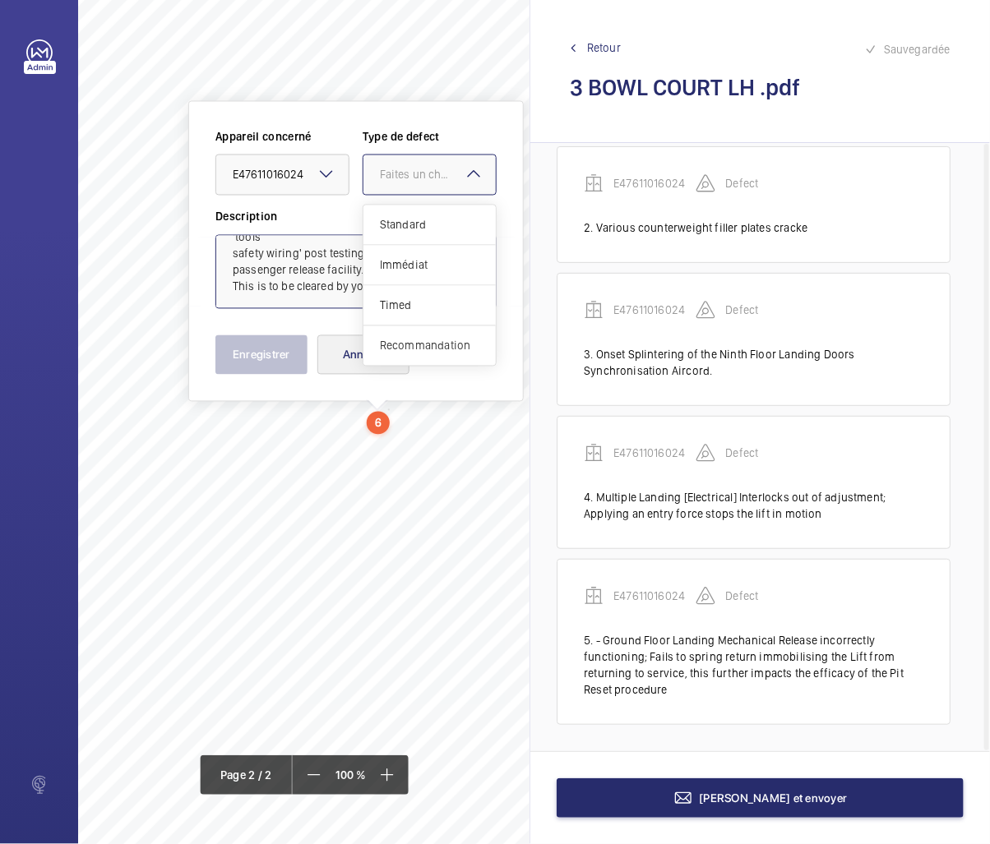
drag, startPoint x: 400, startPoint y: 340, endPoint x: 354, endPoint y: 346, distance: 46.4
click at [399, 340] on span "Recommandation" at bounding box center [429, 346] width 99 height 16
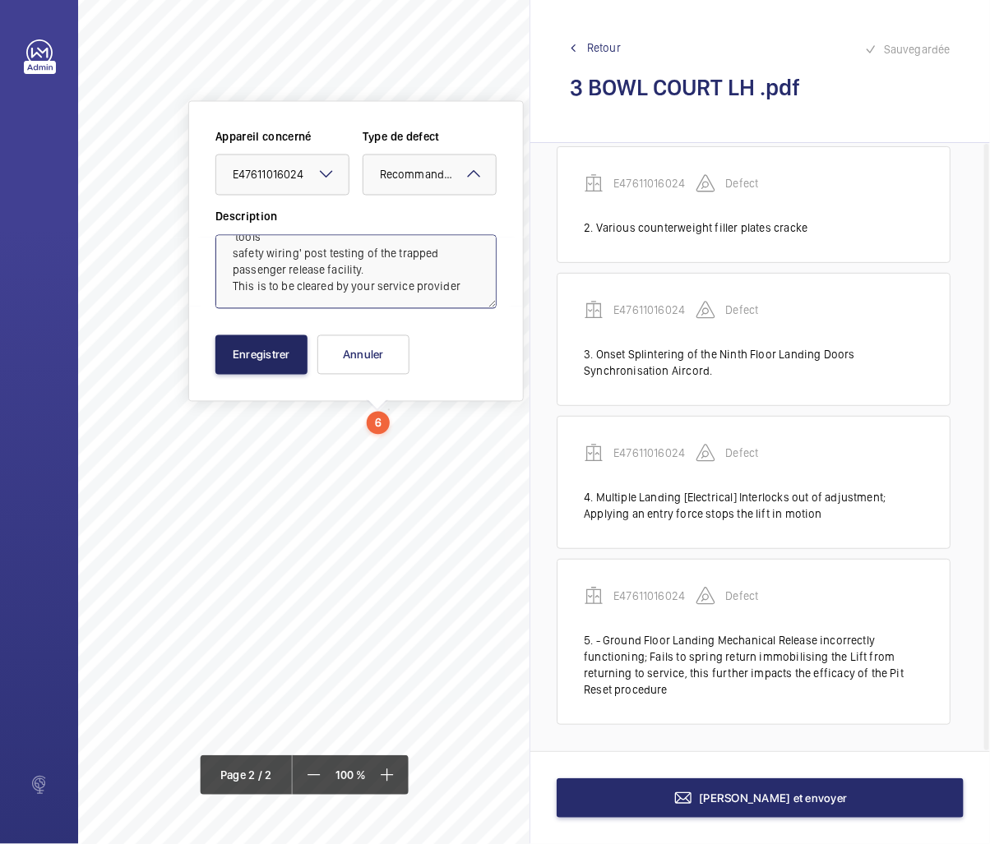
type textarea "Control panel; error message on LCD states 'tools safety wiring' post testing o…"
click at [271, 342] on button "Enregistrer" at bounding box center [261, 354] width 92 height 39
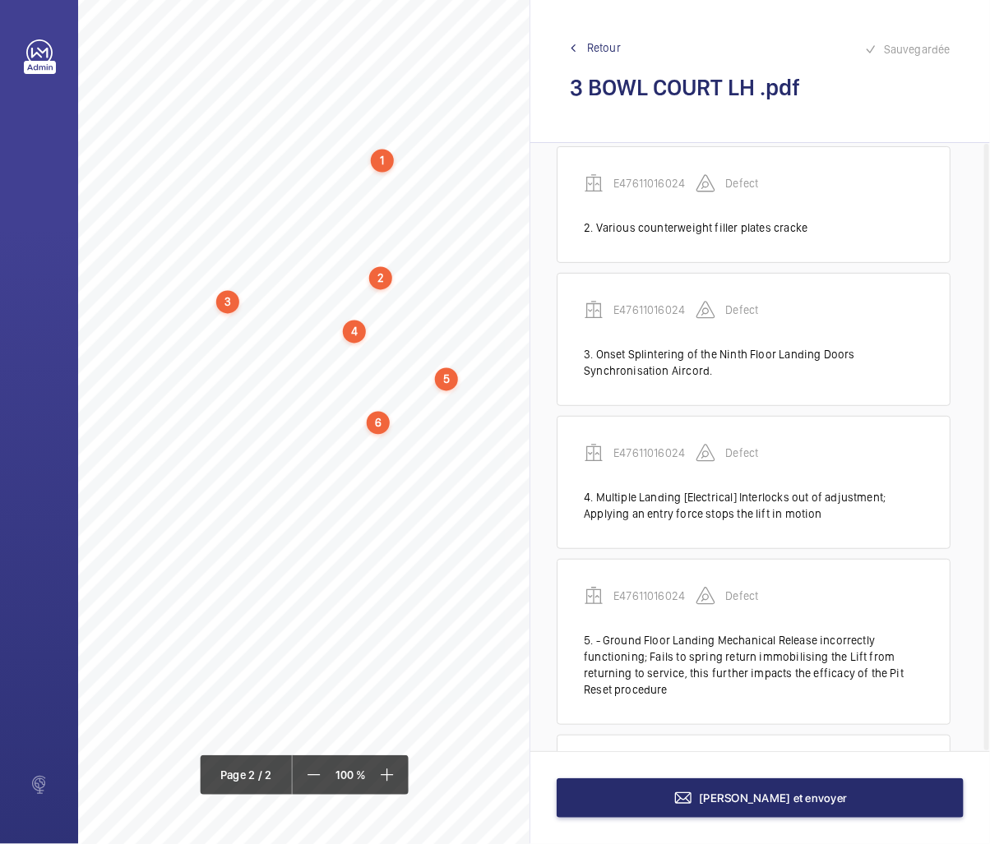
scroll to position [325, 0]
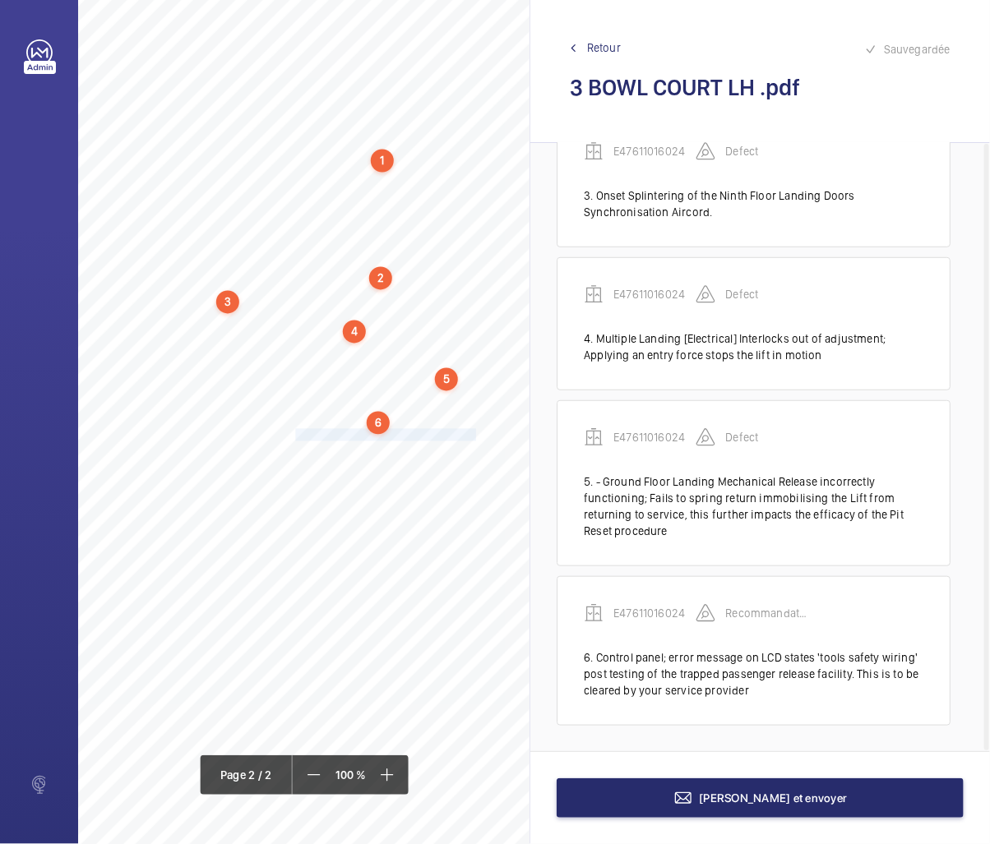
drag, startPoint x: 285, startPoint y: 436, endPoint x: 447, endPoint y: 430, distance: 161.3
click at [447, 430] on span "- Recommendation; Autodialler Call Volume be improved." at bounding box center [342, 435] width 279 height 11
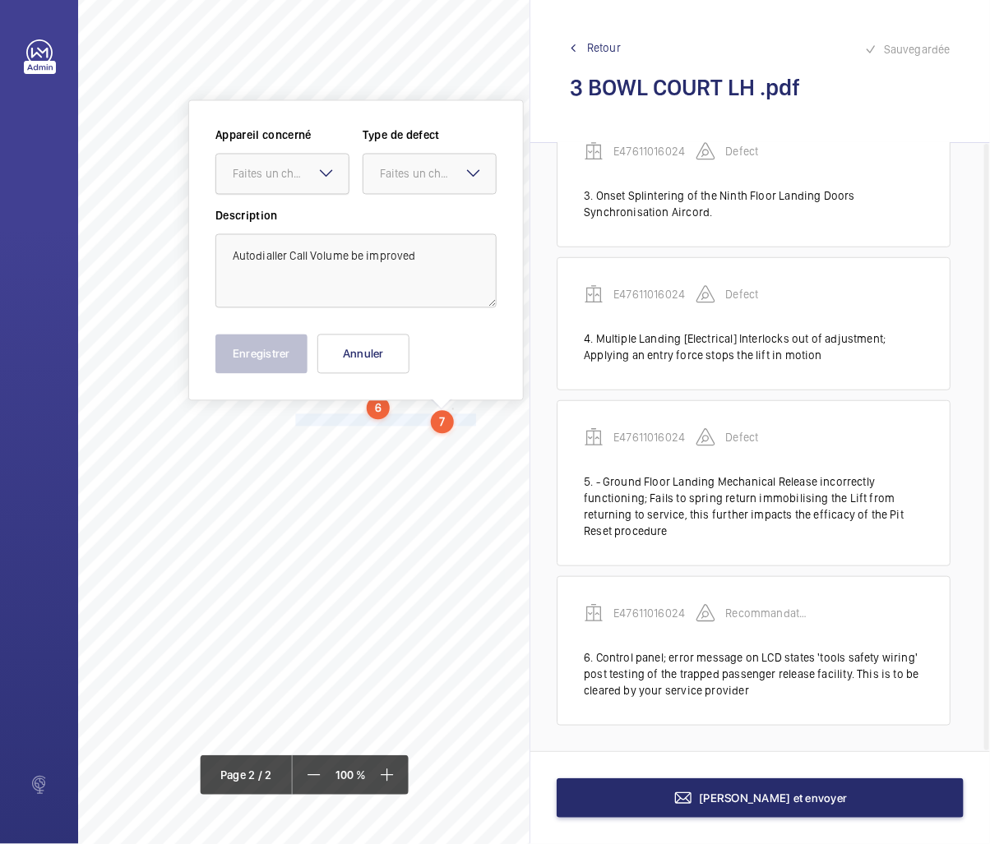
click at [309, 178] on div "Faites un choix" at bounding box center [291, 174] width 116 height 16
click at [294, 212] on div "E47611016024" at bounding box center [282, 224] width 132 height 39
click at [380, 185] on div at bounding box center [429, 174] width 132 height 39
click at [410, 339] on span "Recommandation" at bounding box center [429, 345] width 99 height 16
click at [280, 362] on button "Enregistrer" at bounding box center [261, 354] width 92 height 39
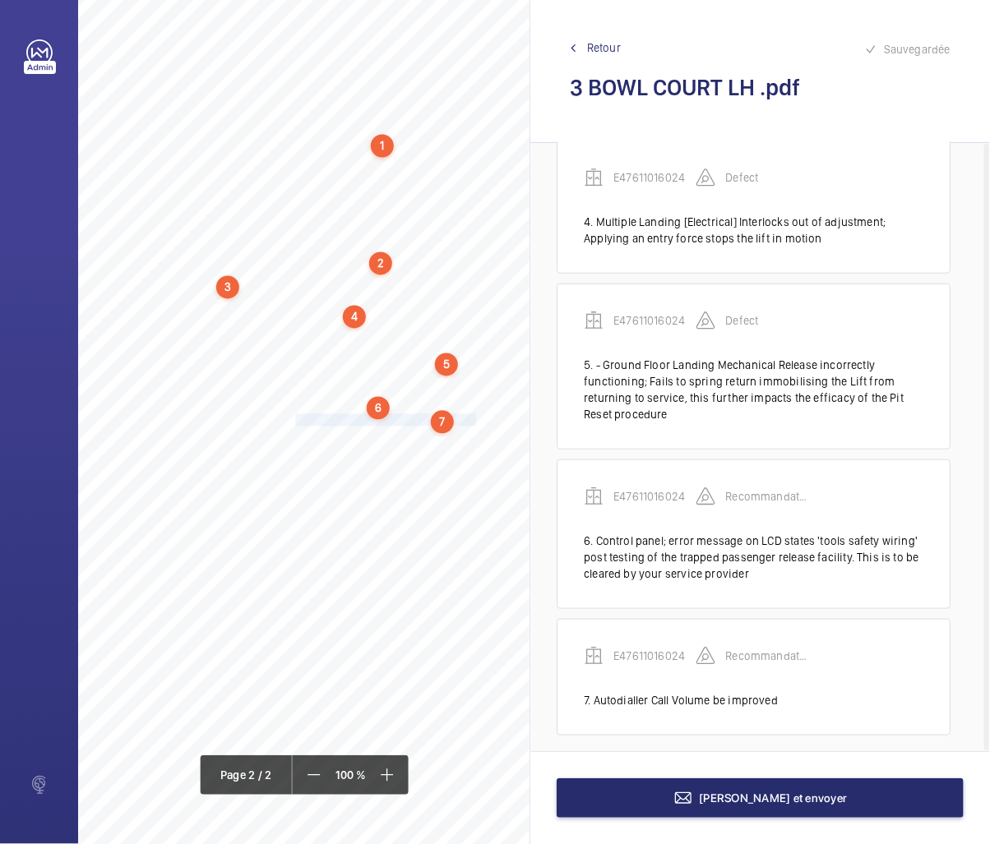
scroll to position [452, 0]
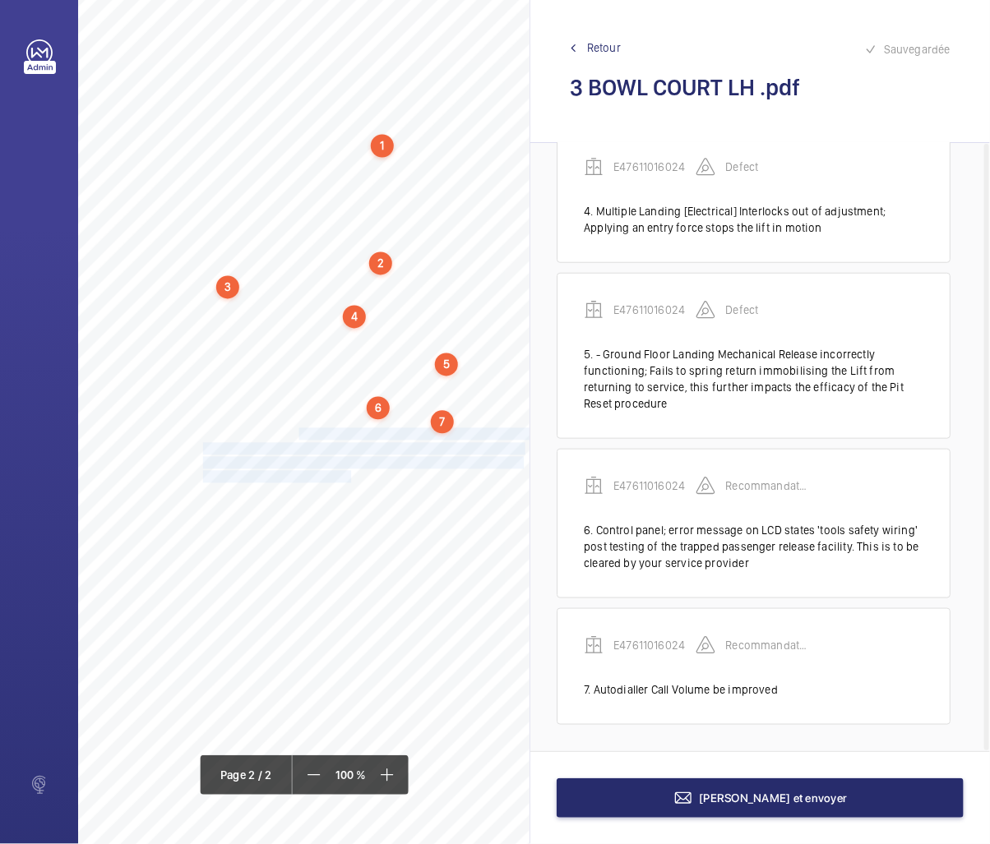
drag, startPoint x: 285, startPoint y: 437, endPoint x: 332, endPoint y: 471, distance: 58.9
click at [332, 471] on div "Lift Report Lifting Operations & Lifting Equipment Regulation 1998 Provision & …" at bounding box center [203, 436] width 652 height 923
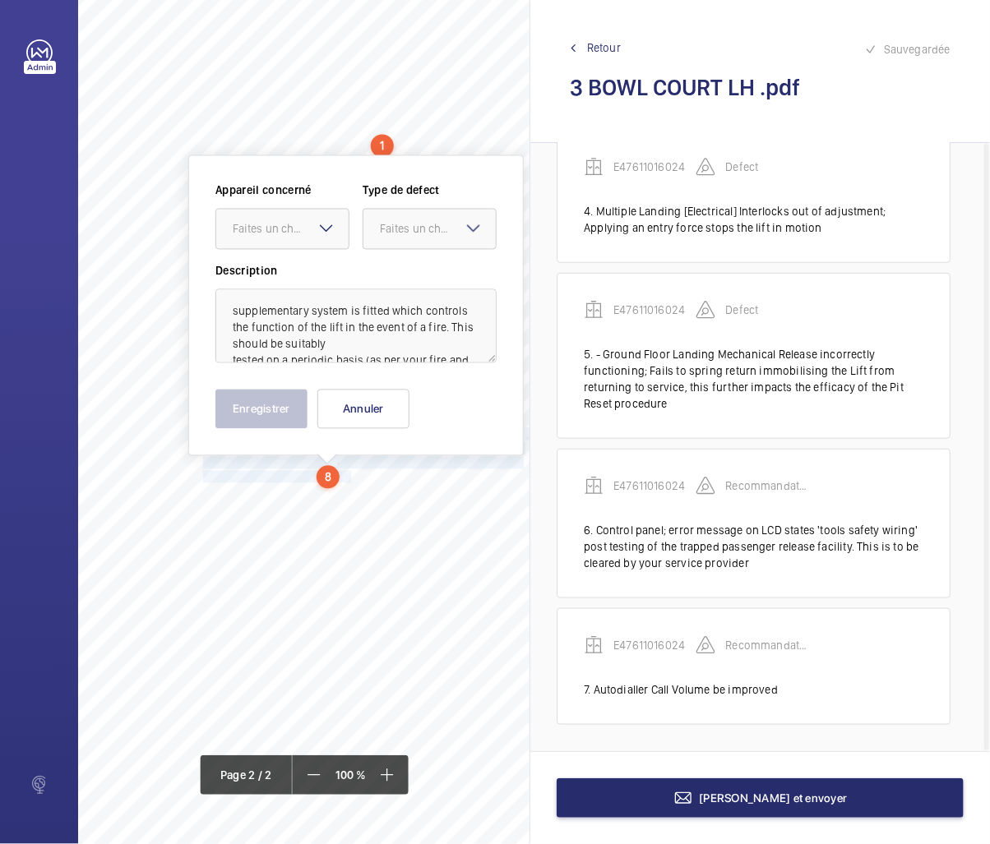
scroll to position [1037, 206]
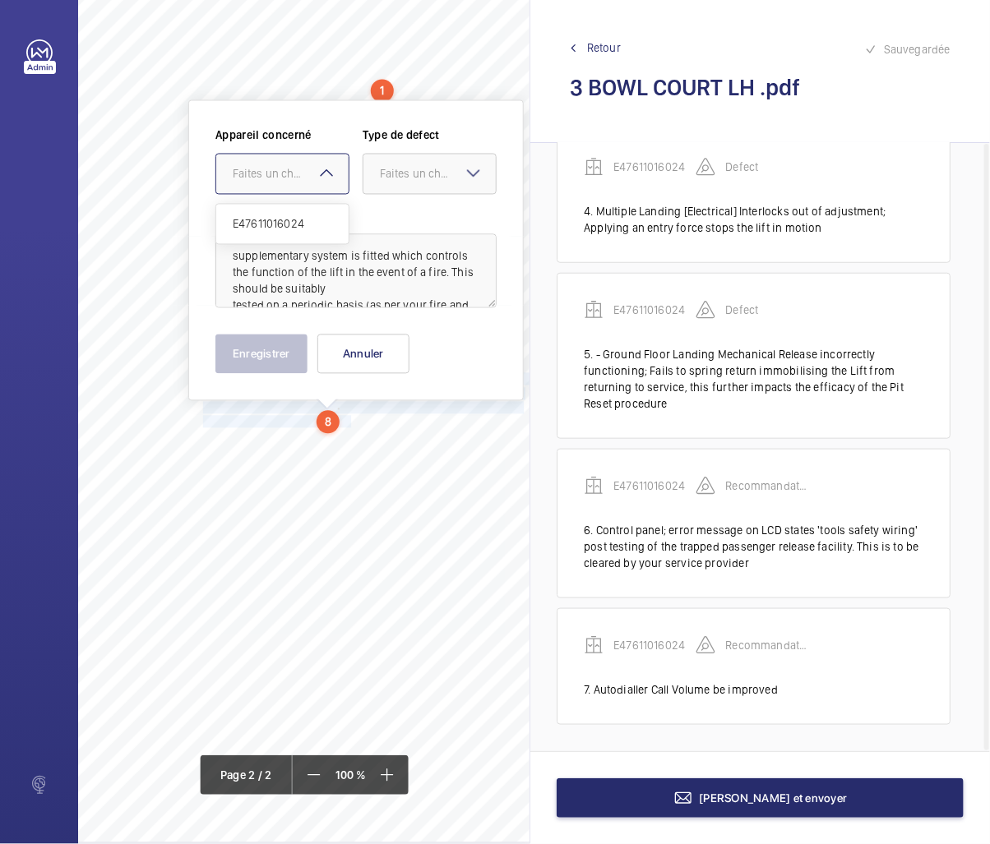
drag, startPoint x: 303, startPoint y: 174, endPoint x: 298, endPoint y: 234, distance: 60.2
click at [303, 176] on div "Faites un choix" at bounding box center [291, 174] width 116 height 16
click at [299, 227] on span "E47611016024" at bounding box center [282, 224] width 99 height 16
click at [400, 168] on div "Faites un choix" at bounding box center [438, 174] width 116 height 16
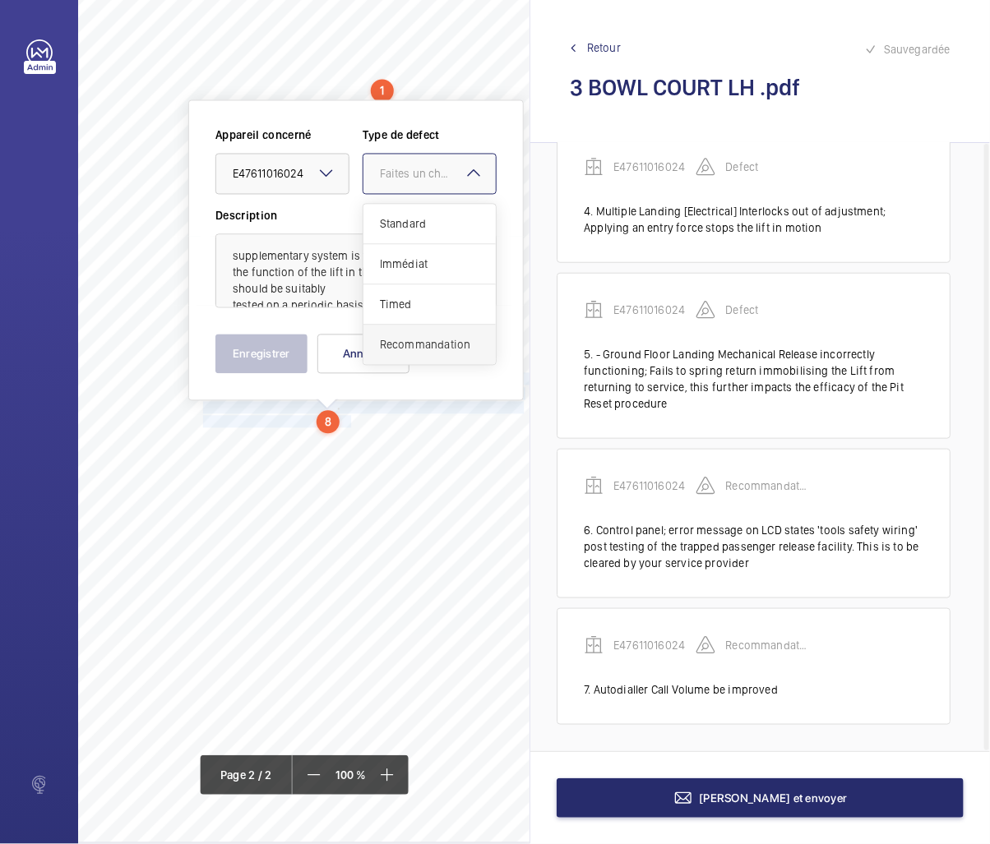
click at [400, 341] on span "Recommandation" at bounding box center [429, 345] width 99 height 16
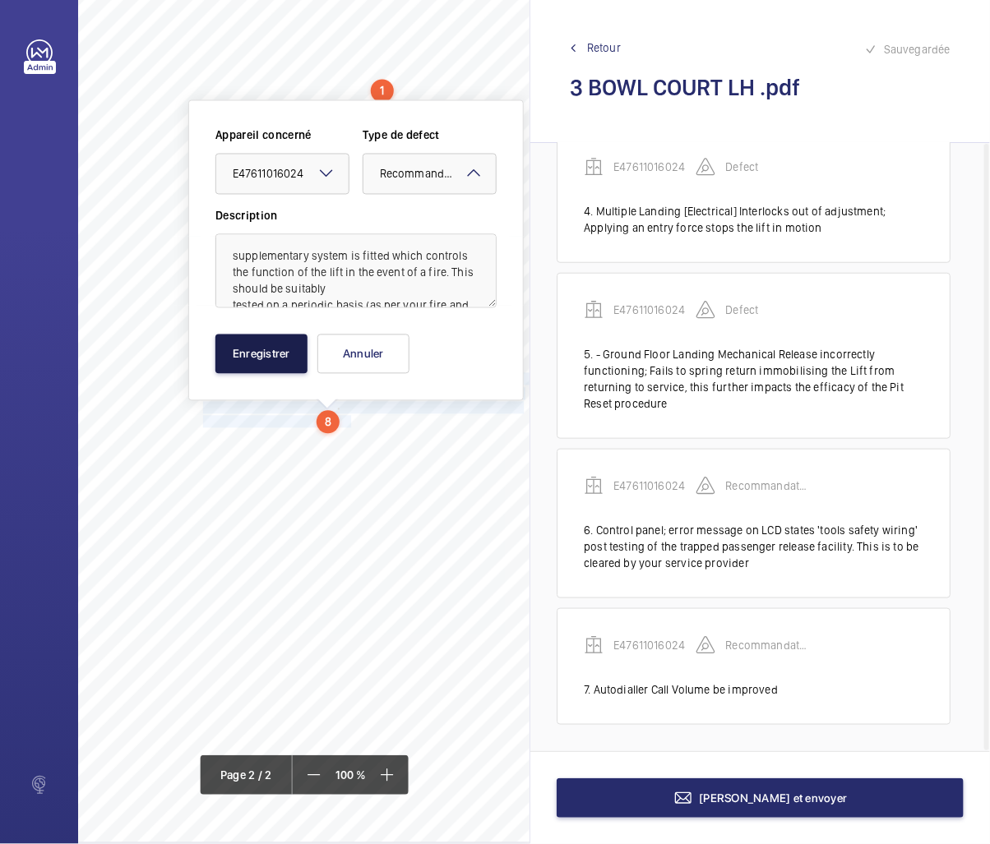
click at [276, 349] on button "Enregistrer" at bounding box center [261, 354] width 92 height 39
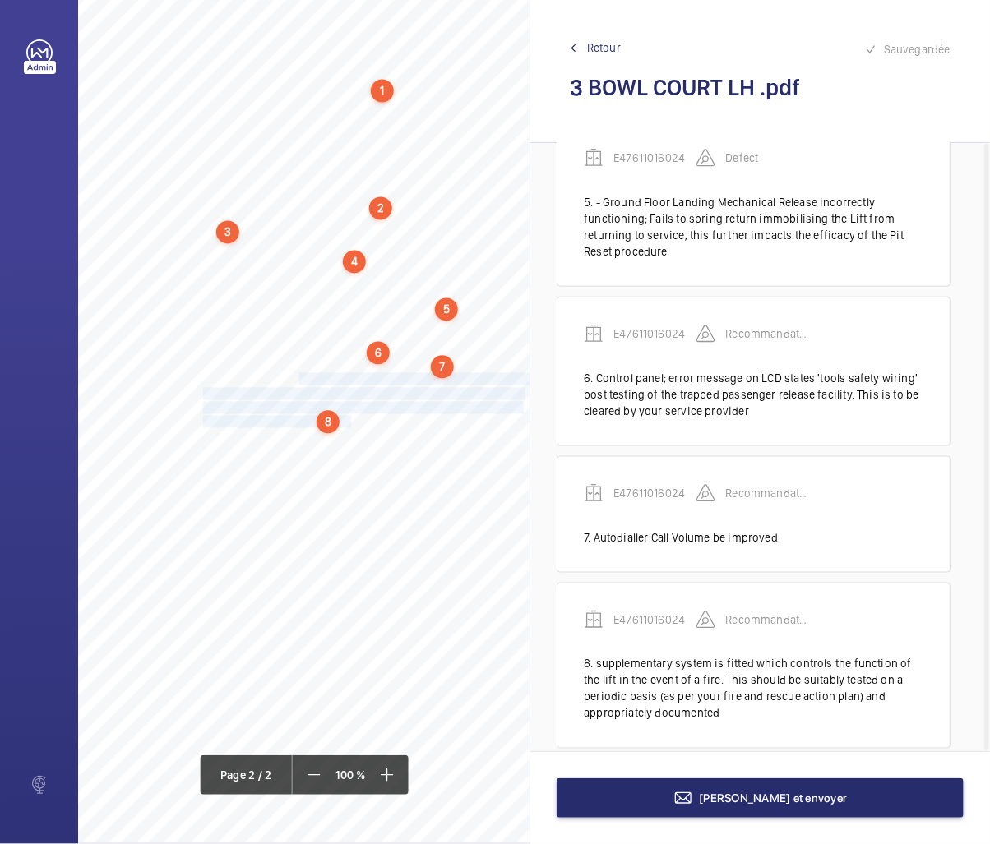
scroll to position [628, 0]
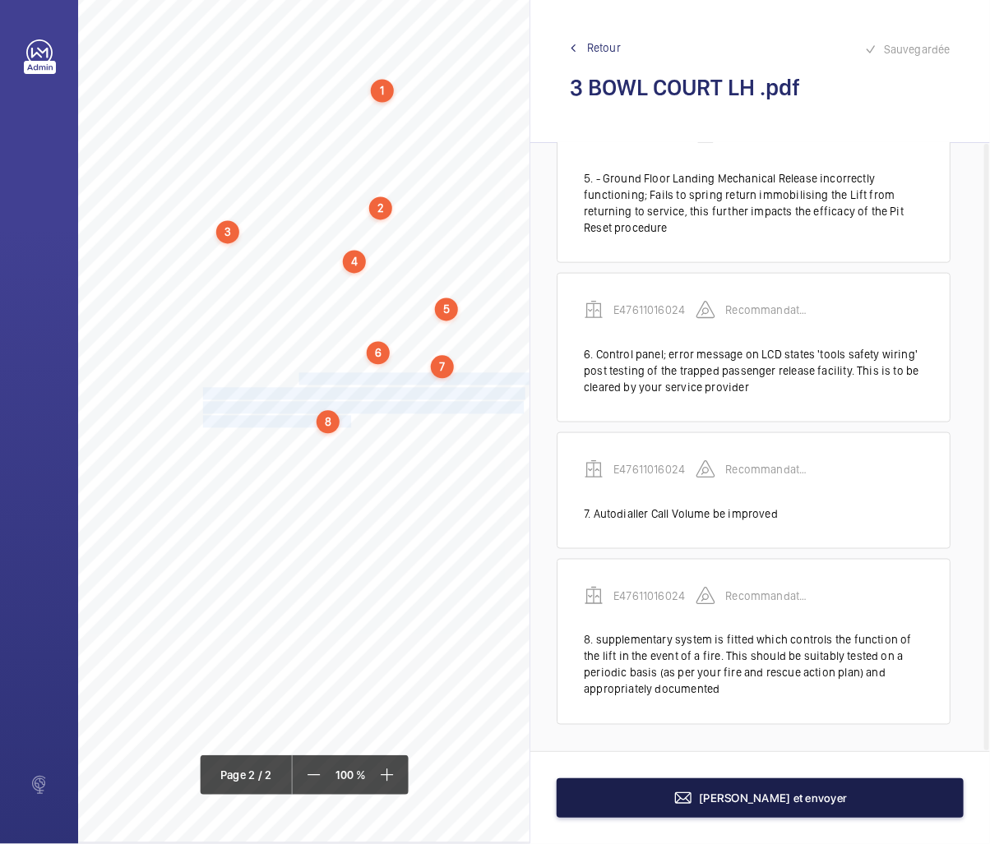
click at [693, 795] on mat-icon at bounding box center [683, 799] width 20 height 20
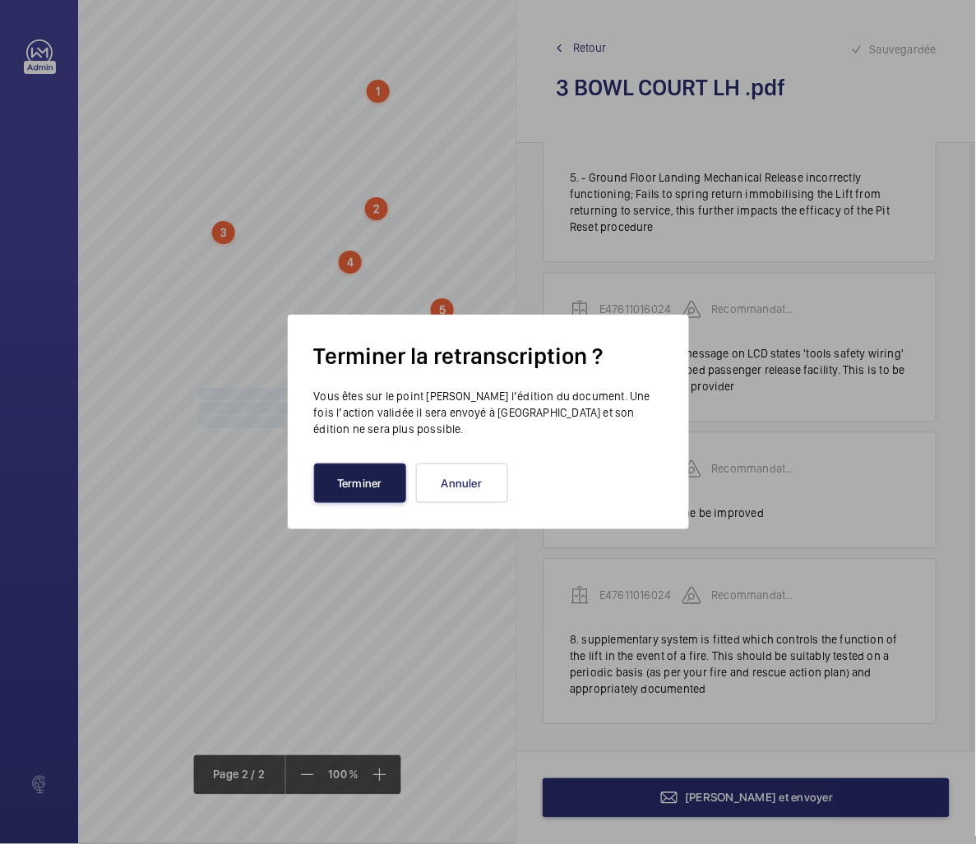
click at [367, 484] on button "Terminer" at bounding box center [360, 483] width 92 height 39
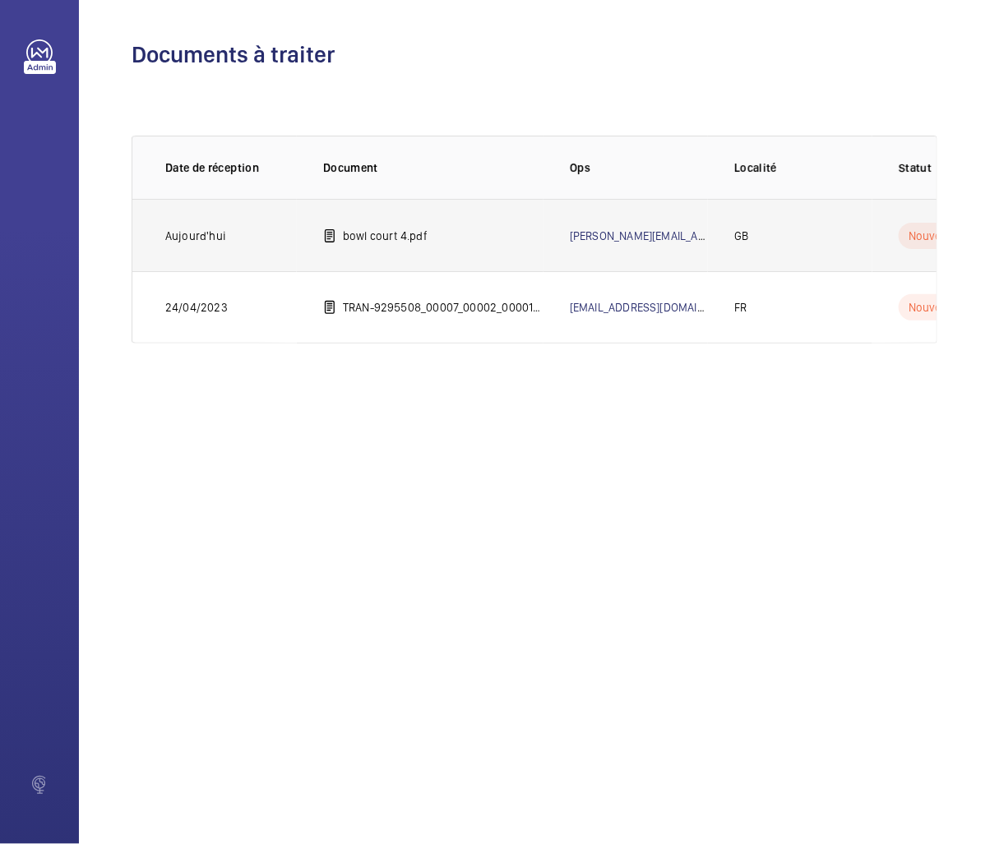
click at [372, 239] on p "bowl court 4.pdf" at bounding box center [385, 236] width 85 height 16
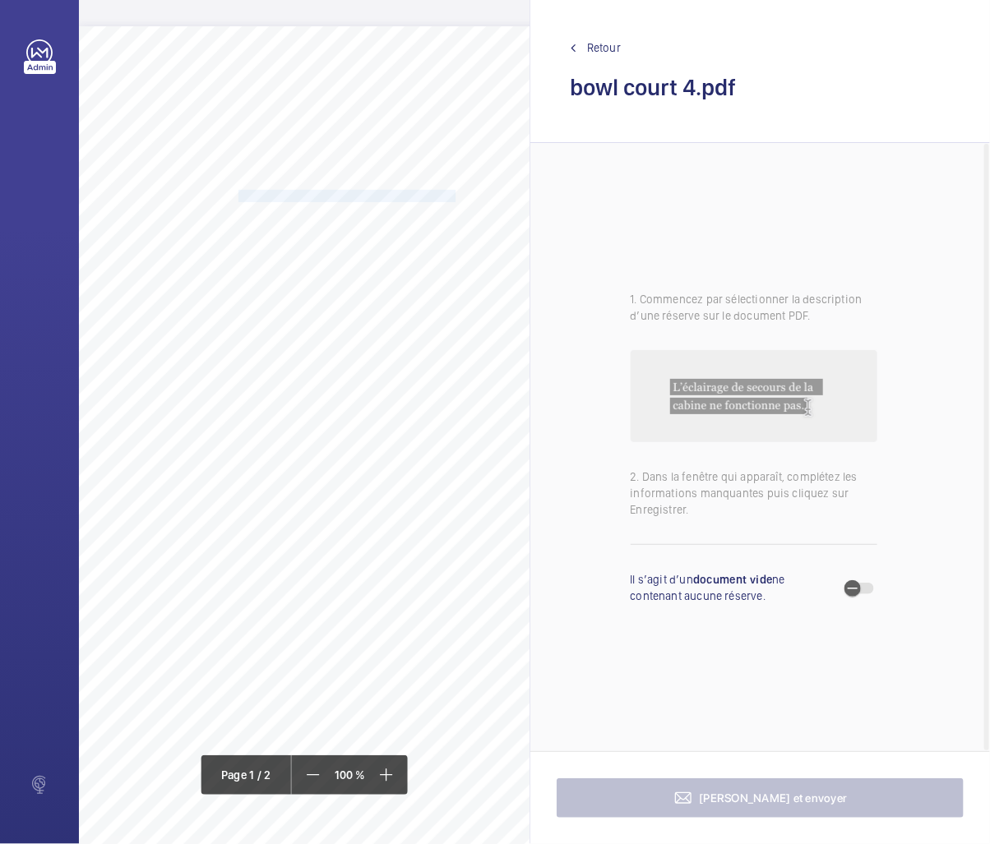
drag, startPoint x: 238, startPoint y: 194, endPoint x: 454, endPoint y: 191, distance: 215.5
click at [454, 191] on span "PRINCIPAL PLACE RESIDENTIAL LIMITED" at bounding box center [346, 196] width 217 height 11
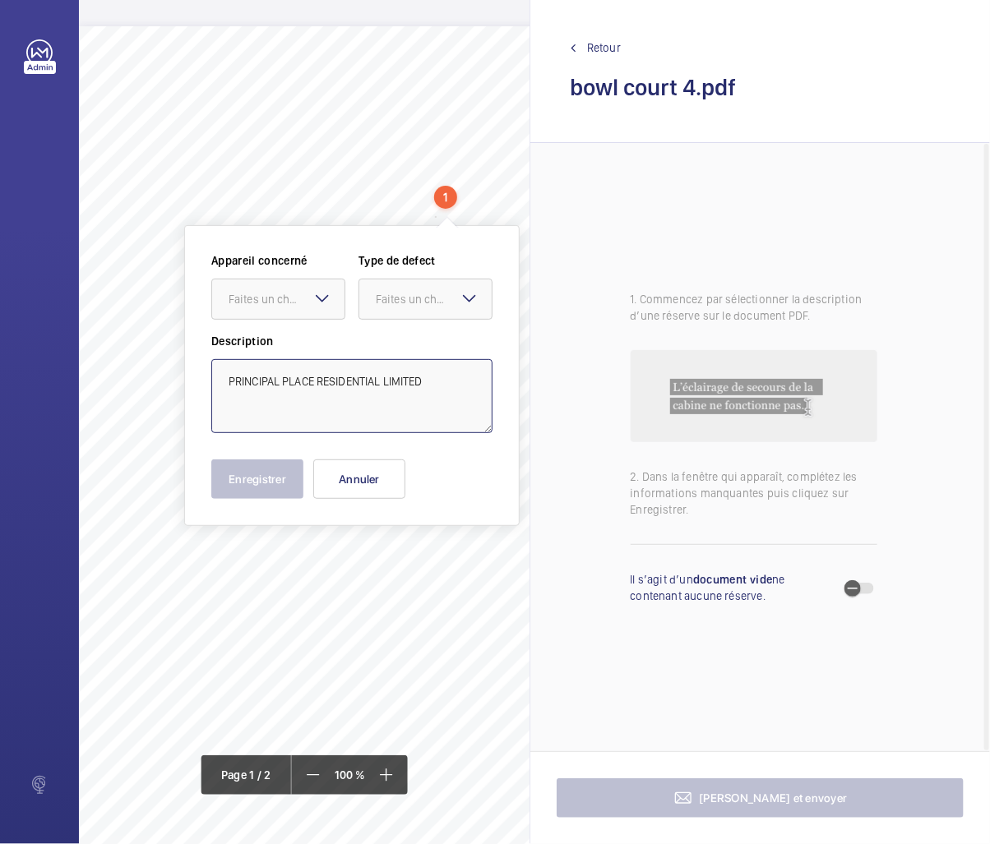
click at [391, 382] on textarea "PRINCIPAL PLACE RESIDENTIAL LIMITED" at bounding box center [351, 396] width 281 height 74
click at [368, 488] on button "Annuler" at bounding box center [359, 479] width 92 height 39
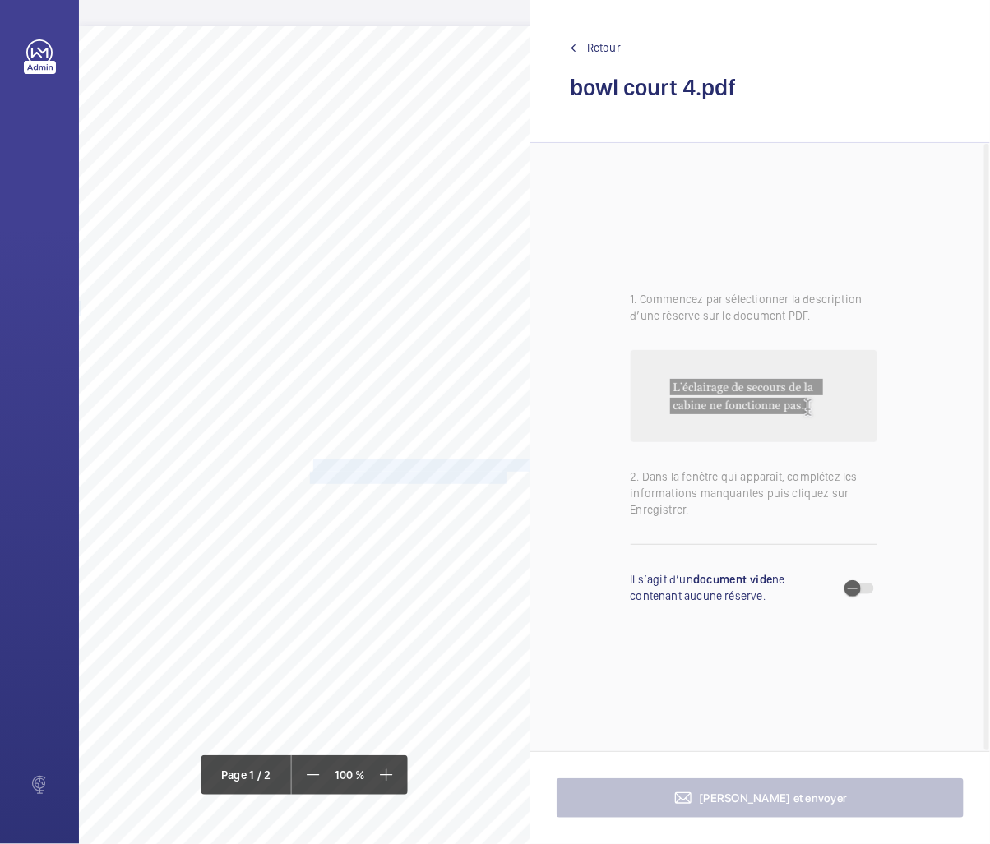
drag, startPoint x: 314, startPoint y: 462, endPoint x: 507, endPoint y: 474, distance: 192.8
click at [507, 474] on div "EC2A 3BH 3 BOWL COURT, HACKNEY, LONDON, , Location Address: Client Name: Postco…" at bounding box center [405, 487] width 652 height 923
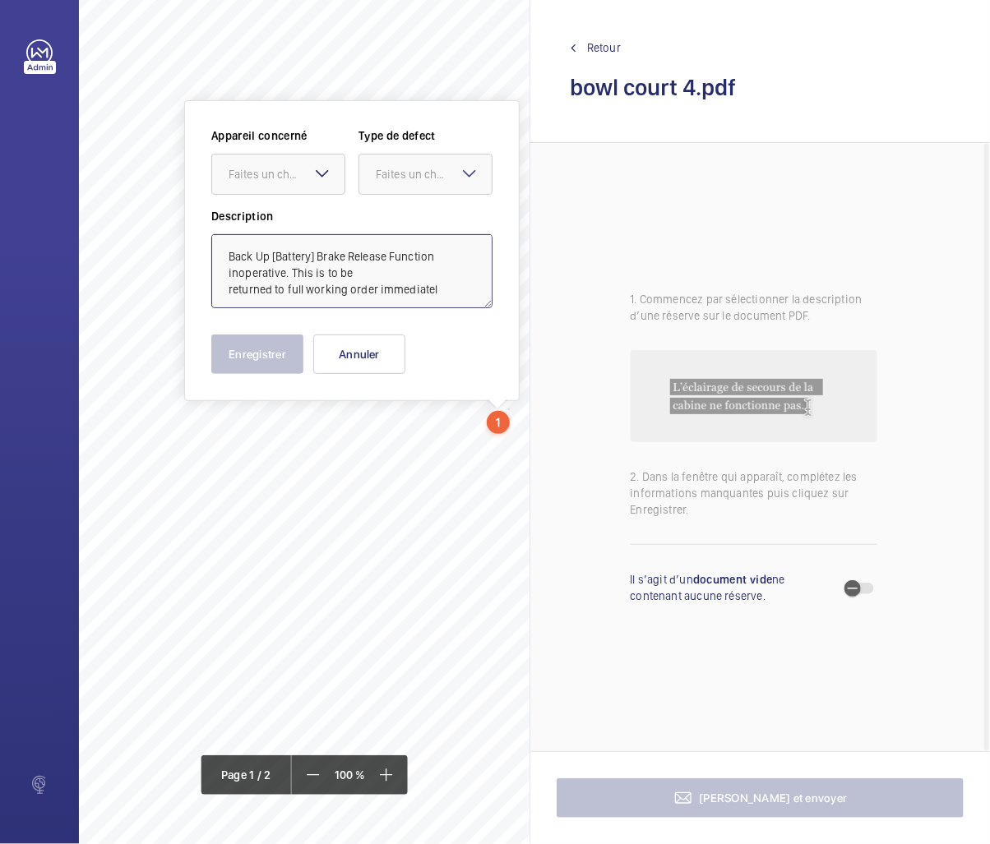
click at [462, 285] on textarea "Back Up [Battery] Brake Release Function inoperative. This is to be returned to…" at bounding box center [351, 271] width 281 height 74
click at [291, 179] on div "Faites un choix" at bounding box center [287, 174] width 116 height 16
click at [275, 229] on span "NZ29214172 LH" at bounding box center [278, 224] width 99 height 16
drag, startPoint x: 396, startPoint y: 185, endPoint x: 398, endPoint y: 235, distance: 50.2
click at [397, 185] on div at bounding box center [425, 174] width 132 height 39
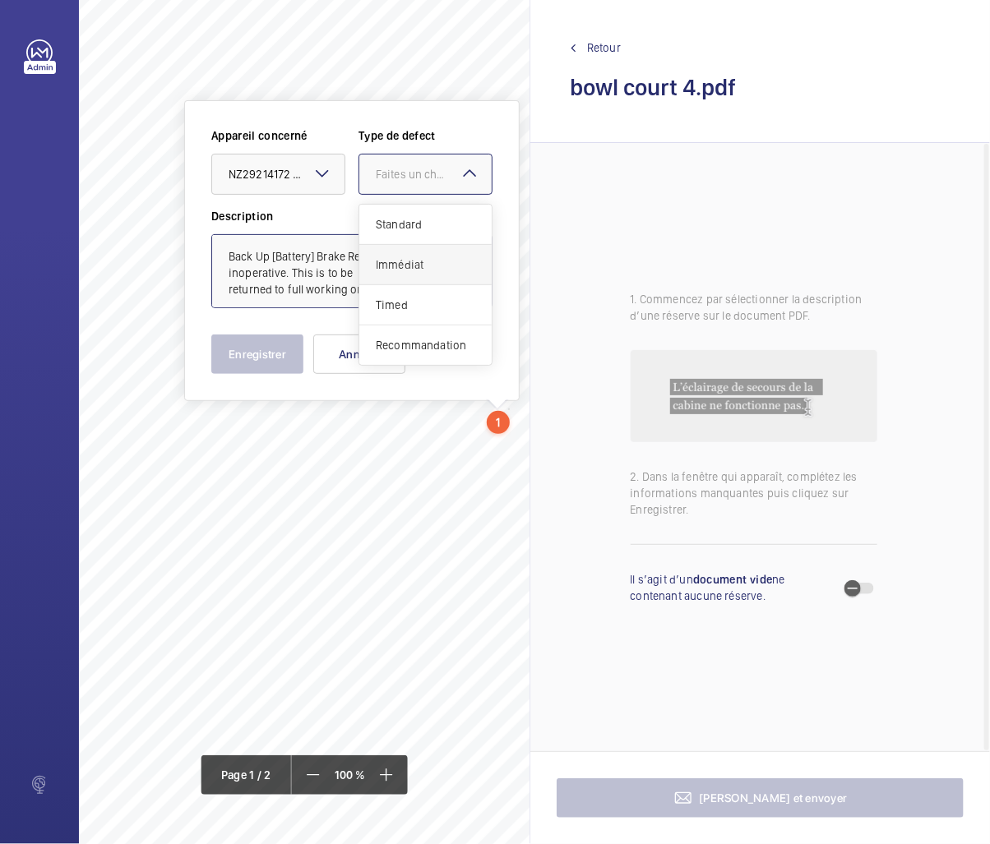
drag, startPoint x: 401, startPoint y: 307, endPoint x: 428, endPoint y: 257, distance: 57.0
click at [428, 257] on div "Standard Immédiat Timed Recommandation" at bounding box center [425, 285] width 132 height 160
click at [428, 257] on span "Immédiat" at bounding box center [425, 265] width 99 height 16
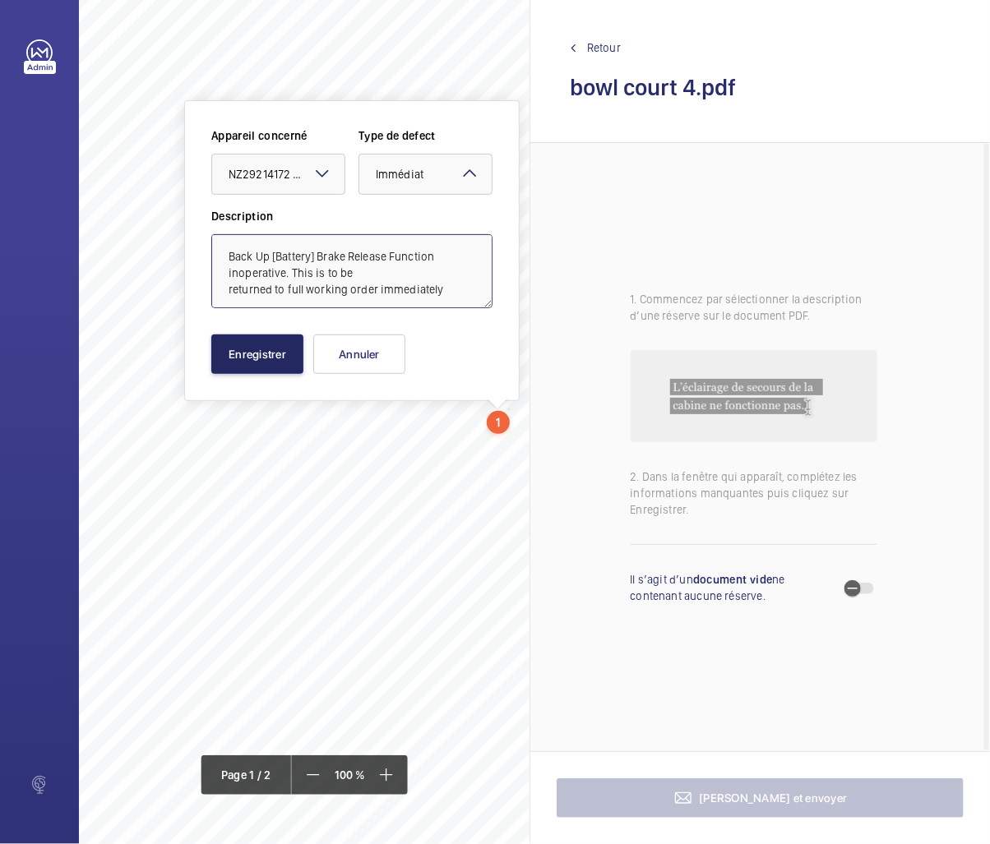
type textarea "Back Up [Battery] Brake Release Function inoperative. This is to be returned to…"
click at [270, 363] on button "Enregistrer" at bounding box center [257, 354] width 92 height 39
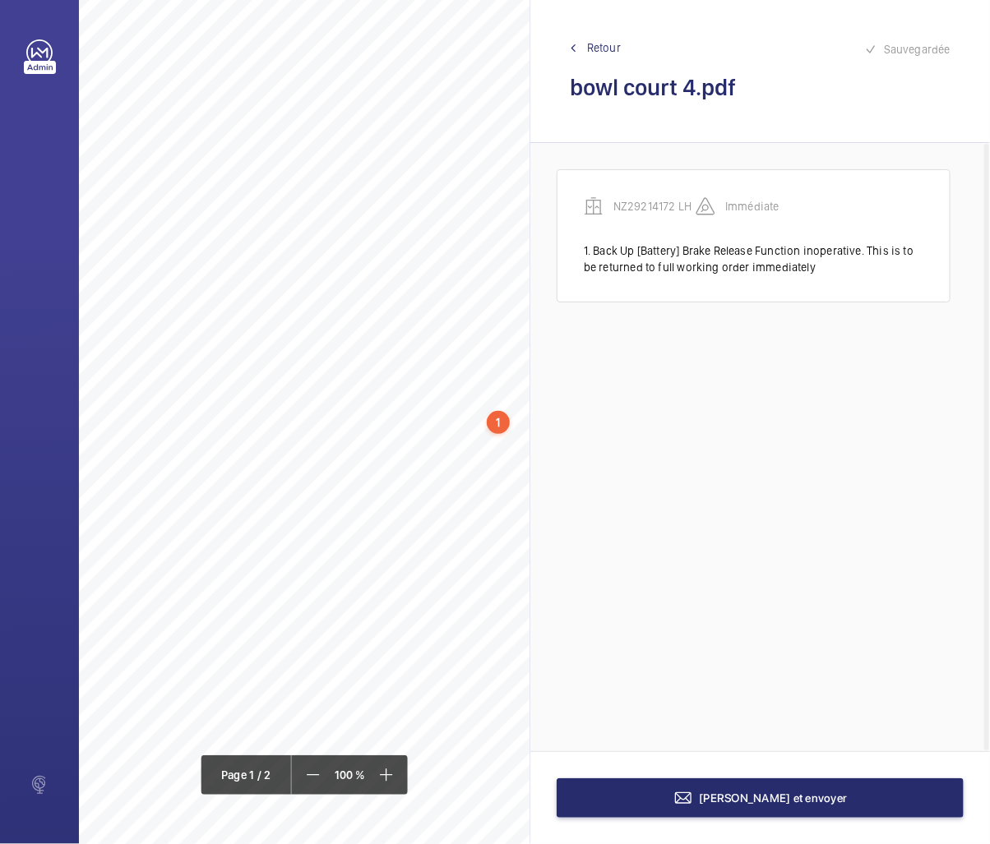
click at [498, 426] on div "1" at bounding box center [498, 422] width 23 height 23
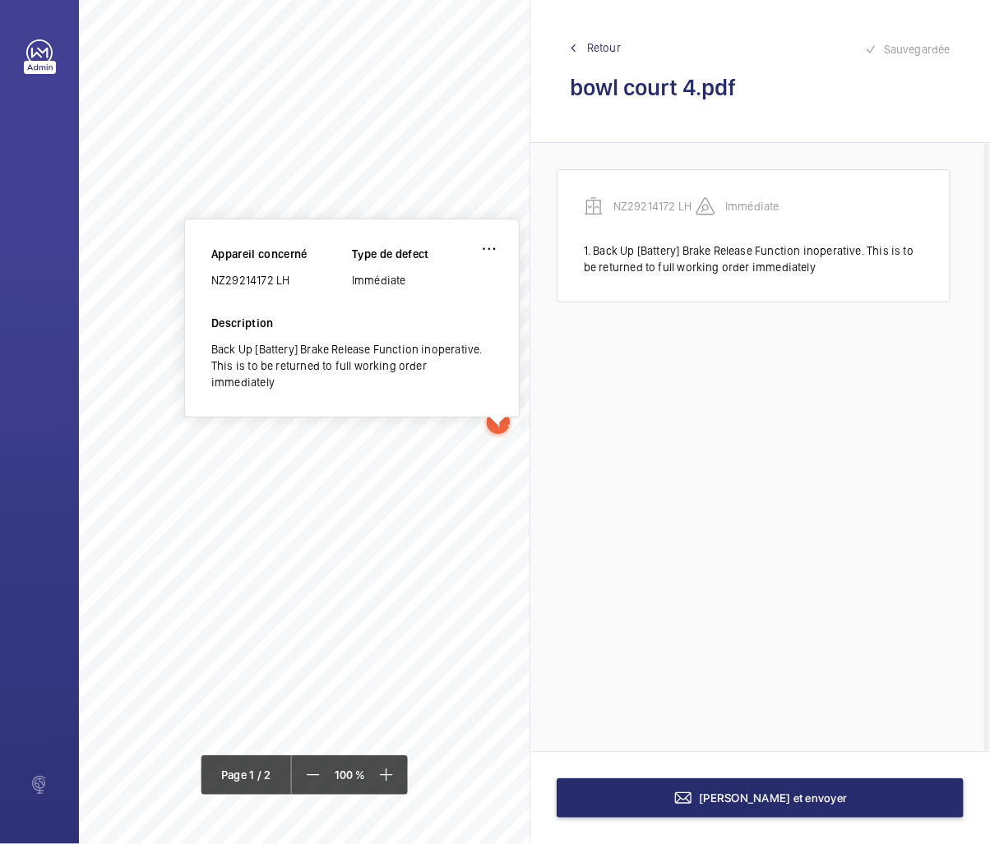
scroll to position [60, 0]
click at [249, 274] on div "NZ29214172 LH" at bounding box center [281, 279] width 141 height 16
copy div "NZ29214172 LH"
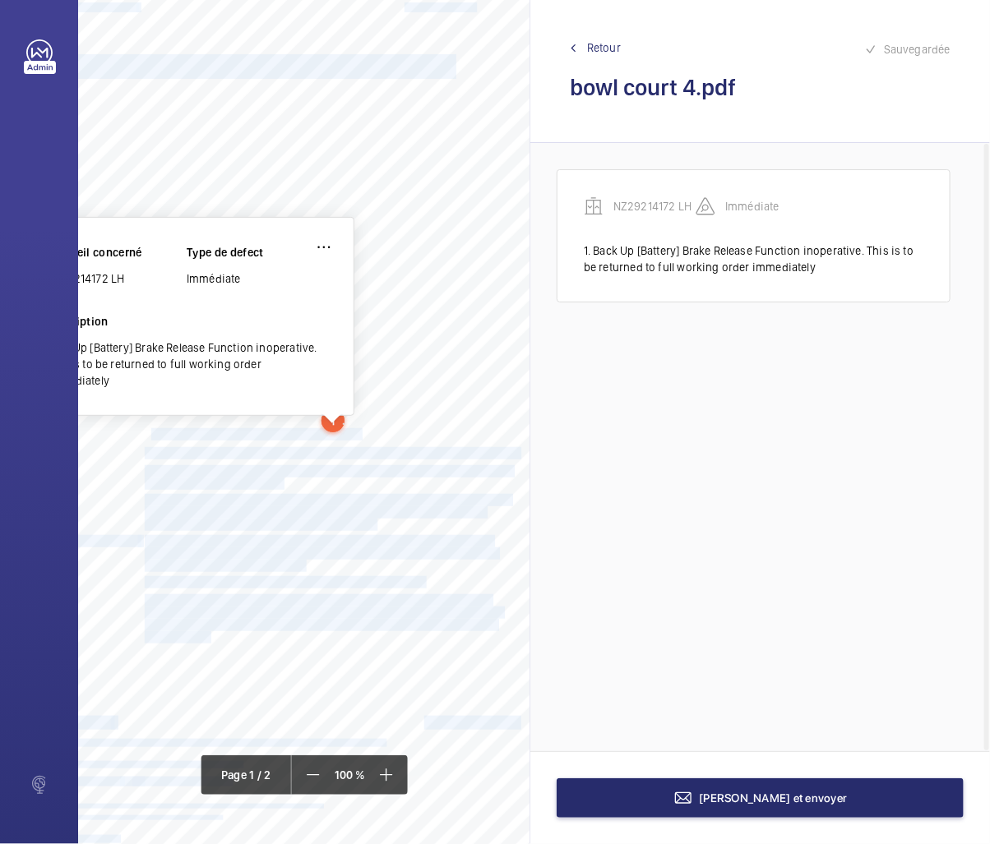
scroll to position [60, 168]
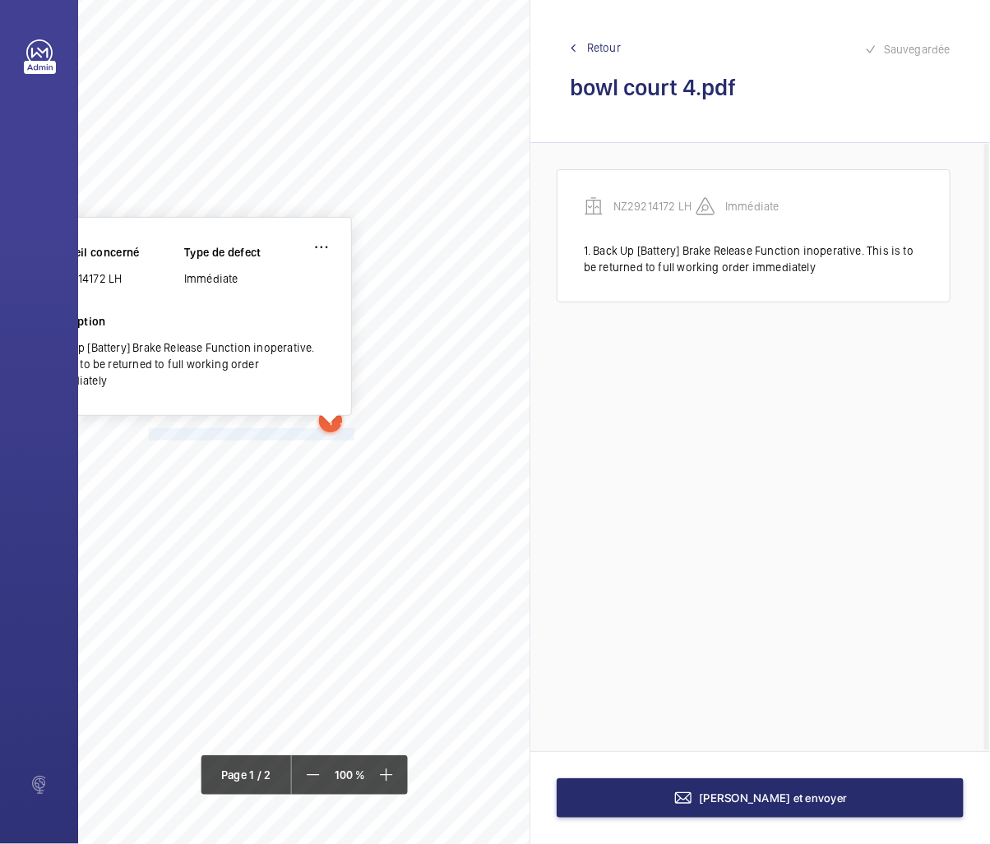
drag, startPoint x: 317, startPoint y: 433, endPoint x: 351, endPoint y: 429, distance: 34.7
click at [351, 429] on span "- Various counterweight filler plates cracked." at bounding box center [249, 434] width 215 height 11
click at [345, 431] on span "- Various counterweight filler plates cracked." at bounding box center [249, 434] width 215 height 11
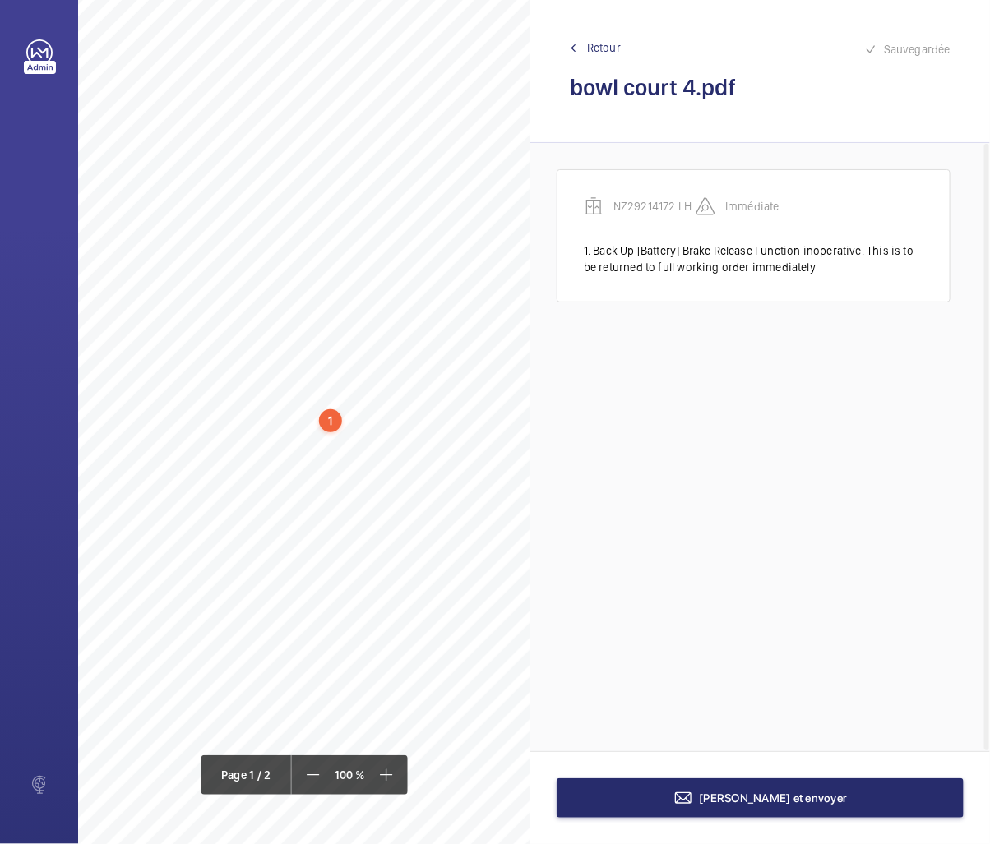
scroll to position [75, 168]
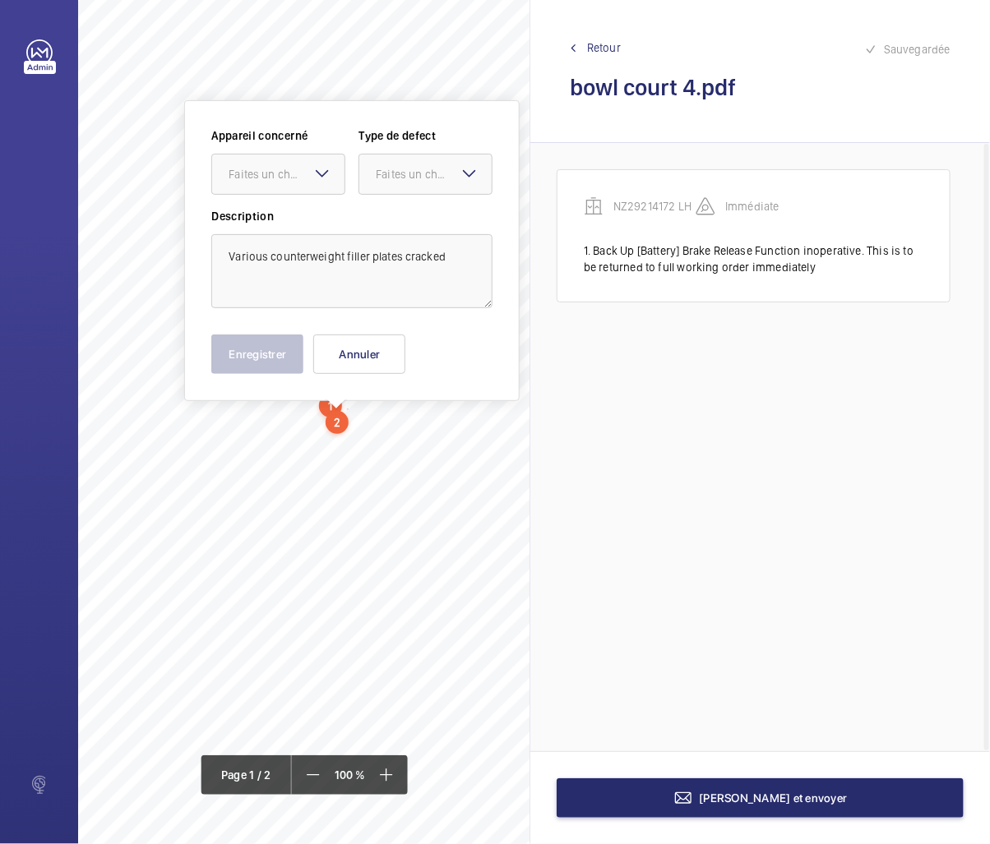
click at [315, 178] on mat-icon at bounding box center [322, 174] width 20 height 20
click at [276, 227] on span "NZ29214172 LH" at bounding box center [278, 224] width 99 height 16
click at [378, 184] on div at bounding box center [425, 174] width 132 height 39
drag, startPoint x: 391, startPoint y: 226, endPoint x: 345, endPoint y: 298, distance: 85.8
click at [391, 227] on span "Standard" at bounding box center [425, 224] width 99 height 16
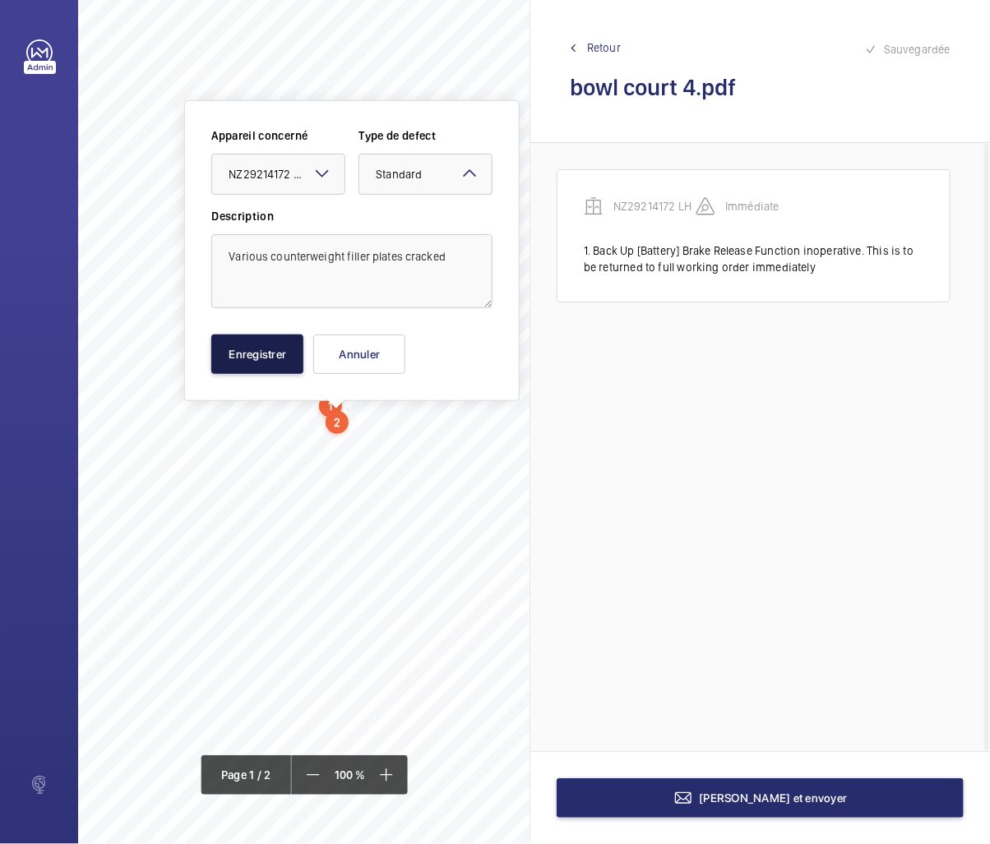
drag, startPoint x: 271, startPoint y: 352, endPoint x: 178, endPoint y: 413, distance: 111.1
click at [268, 352] on button "Enregistrer" at bounding box center [257, 354] width 92 height 39
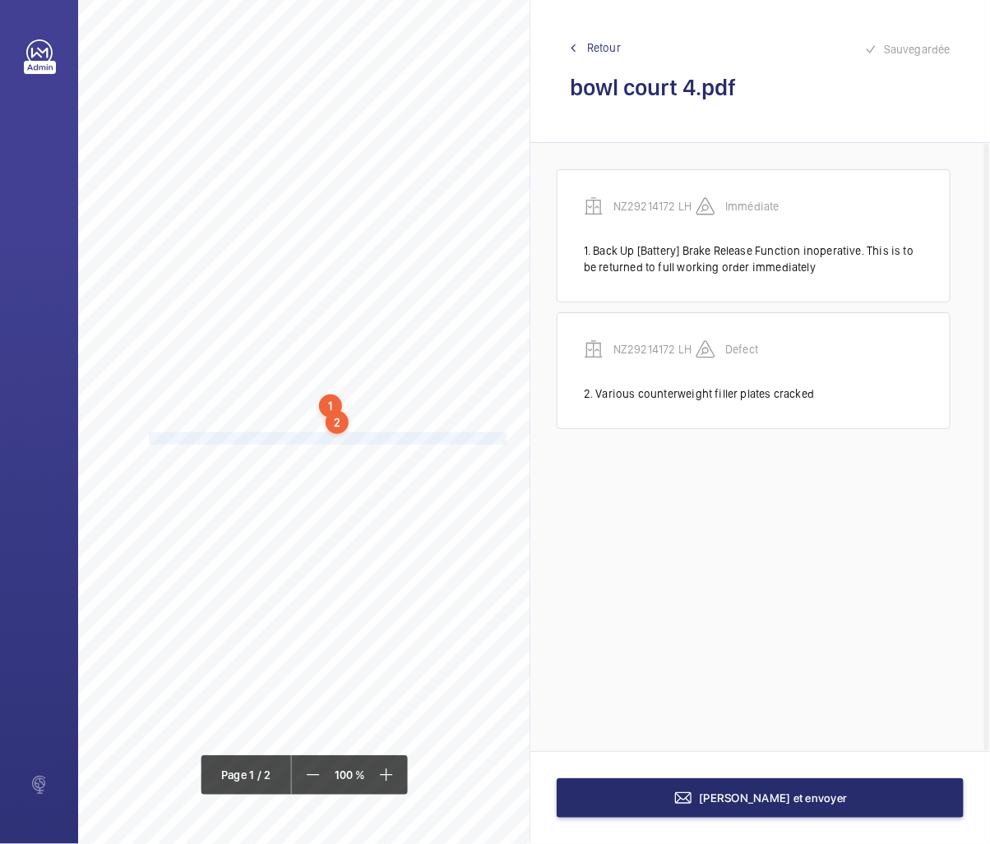
drag, startPoint x: 148, startPoint y: 436, endPoint x: 507, endPoint y: 434, distance: 358.5
click at [507, 434] on span "- Onset Splintering of the Ninth Floor Landing Doors Synchronisation Aircord." at bounding box center [328, 438] width 373 height 11
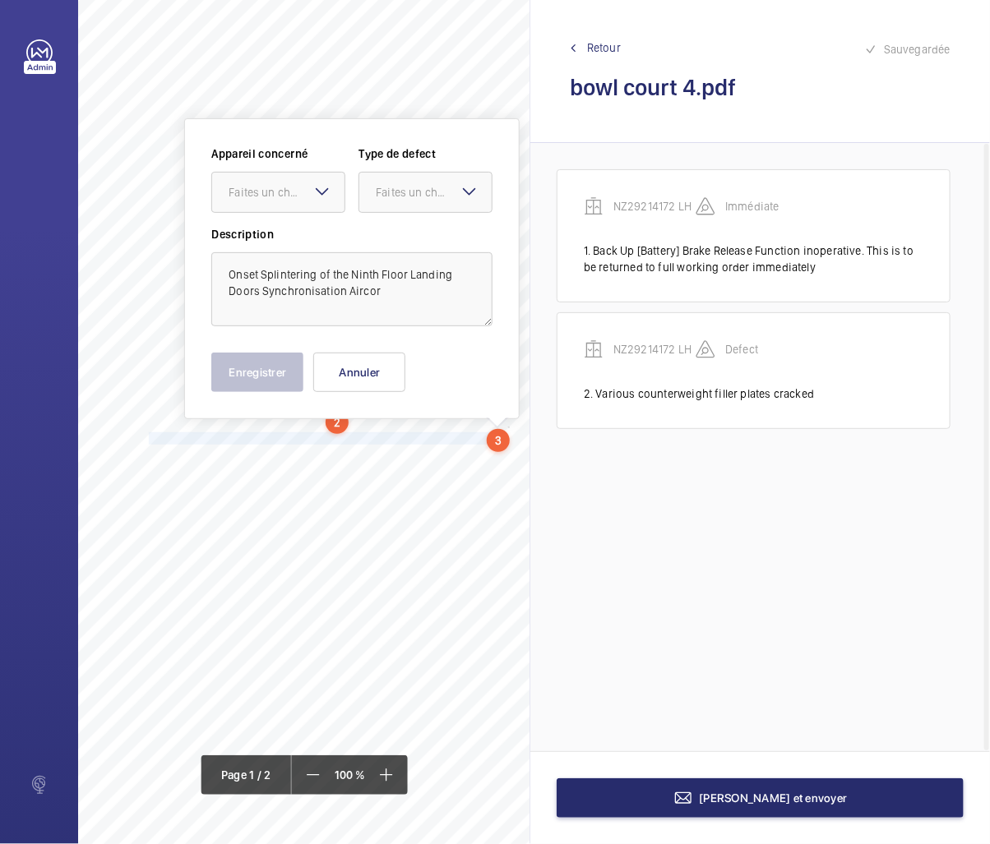
scroll to position [93, 168]
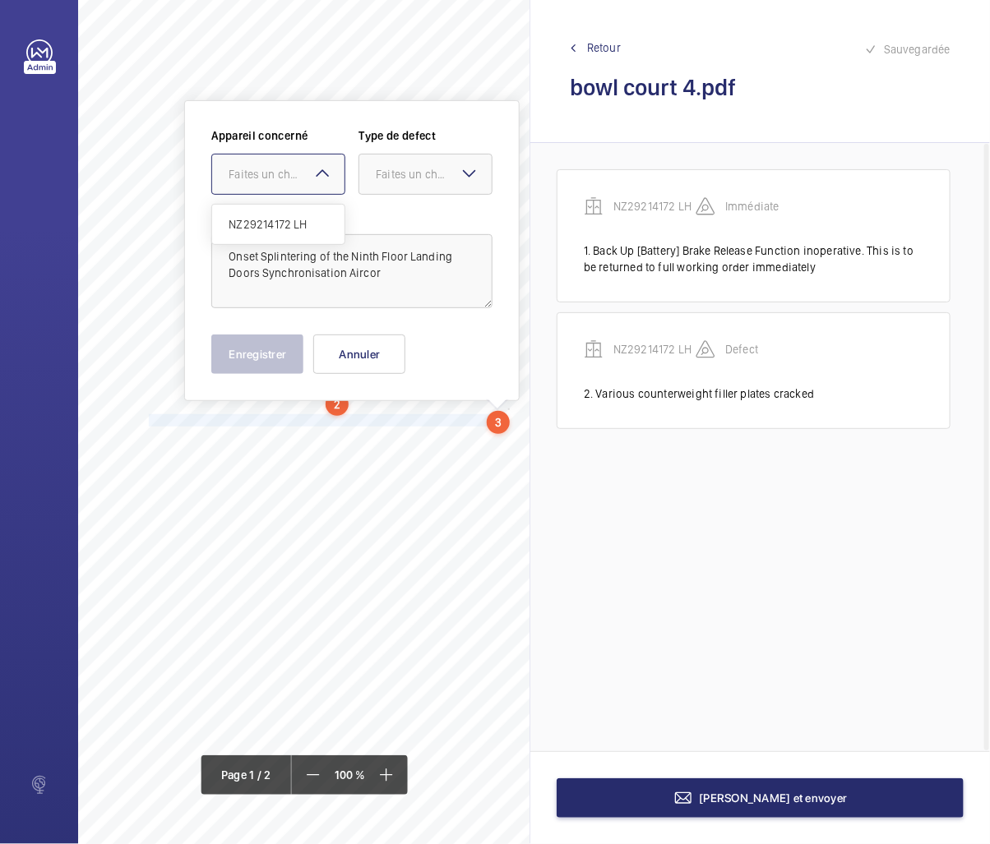
click at [298, 178] on div "Faites un choix" at bounding box center [287, 174] width 116 height 16
drag, startPoint x: 273, startPoint y: 227, endPoint x: 346, endPoint y: 203, distance: 77.0
click at [273, 228] on span "NZ29214172 LH" at bounding box center [278, 224] width 99 height 16
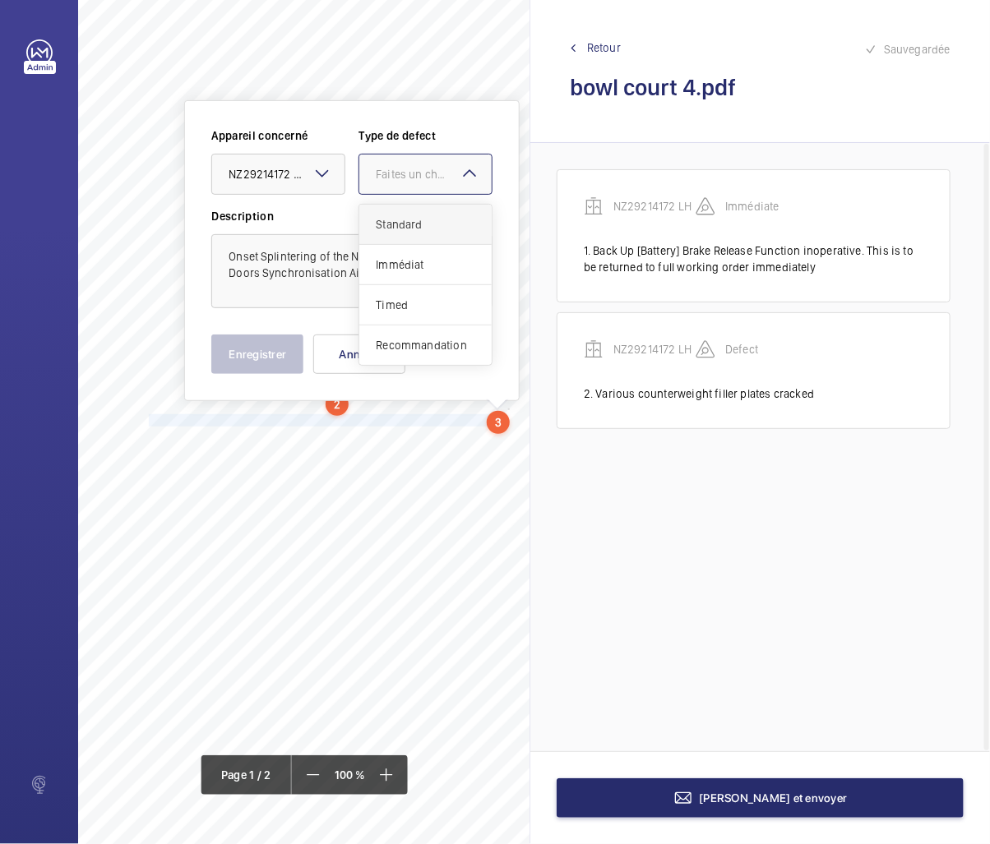
drag, startPoint x: 380, startPoint y: 175, endPoint x: 396, endPoint y: 234, distance: 60.4
click at [380, 178] on div "Faites un choix" at bounding box center [434, 174] width 116 height 16
drag, startPoint x: 400, startPoint y: 224, endPoint x: 291, endPoint y: 313, distance: 141.4
click at [390, 234] on div "Standard" at bounding box center [425, 225] width 132 height 40
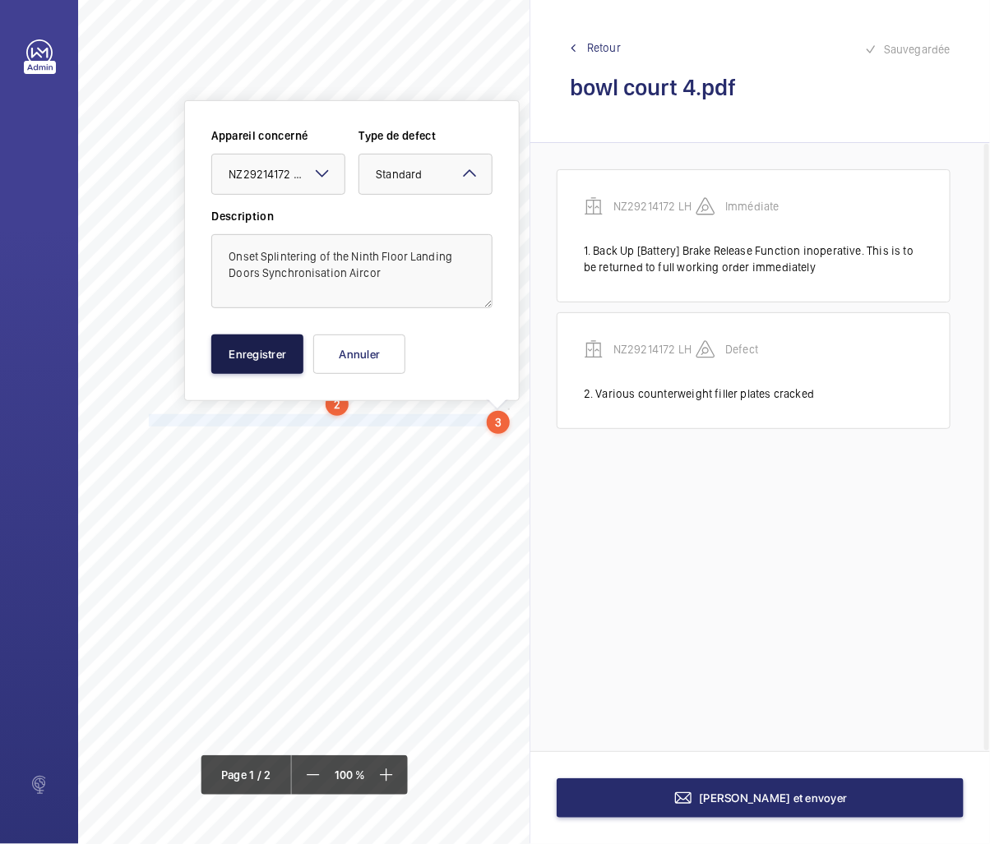
click at [250, 345] on button "Enregistrer" at bounding box center [257, 354] width 92 height 39
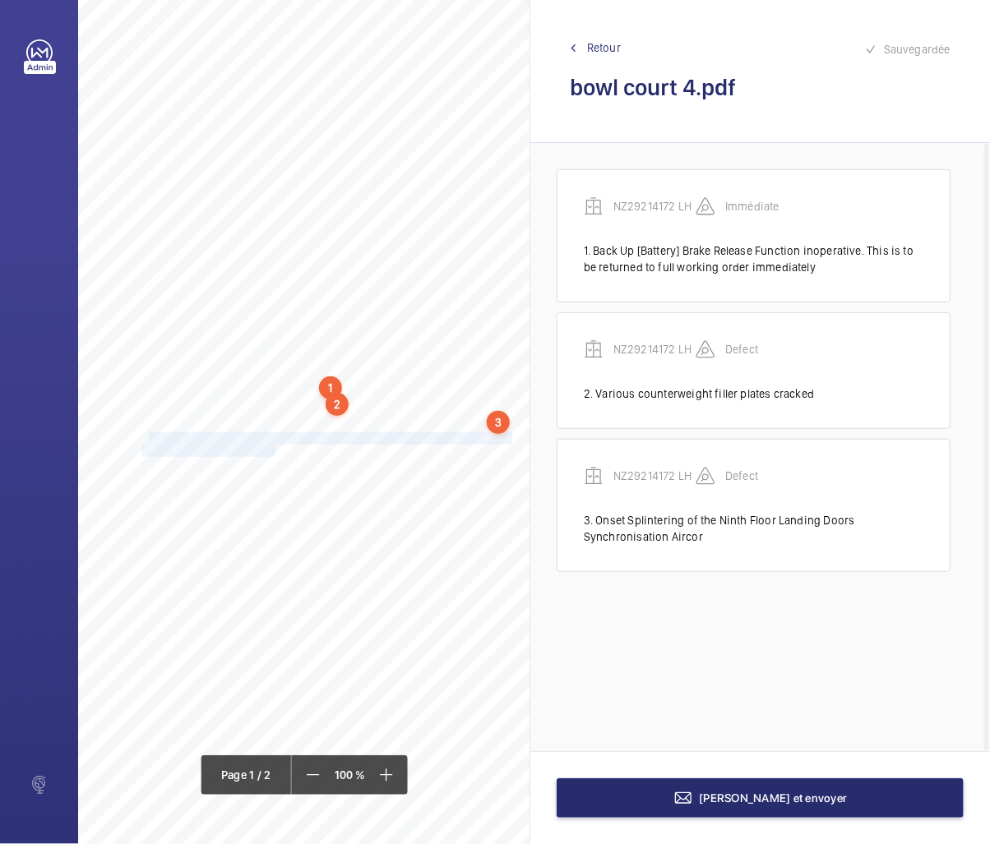
drag, startPoint x: 146, startPoint y: 436, endPoint x: 273, endPoint y: 446, distance: 127.0
click at [273, 446] on div "EC2A 3BH 3 BOWL COURT, HACKNEY, LONDON, , Location Address: Client Name: Postco…" at bounding box center [237, 394] width 652 height 923
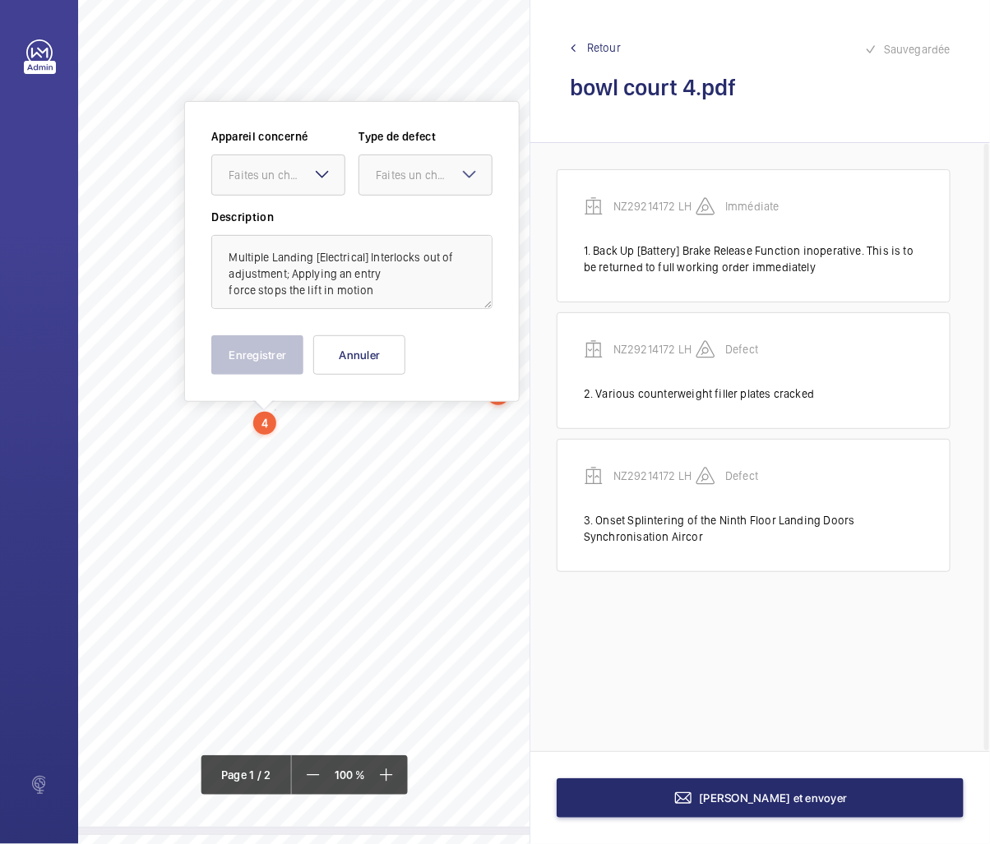
click at [0, 428] on div at bounding box center [39, 422] width 79 height 844
click at [280, 182] on div "Faites un choix" at bounding box center [287, 175] width 116 height 16
click at [271, 218] on span "NZ29214172 LH" at bounding box center [278, 225] width 99 height 16
click at [439, 170] on div "Faites un choix" at bounding box center [434, 175] width 116 height 16
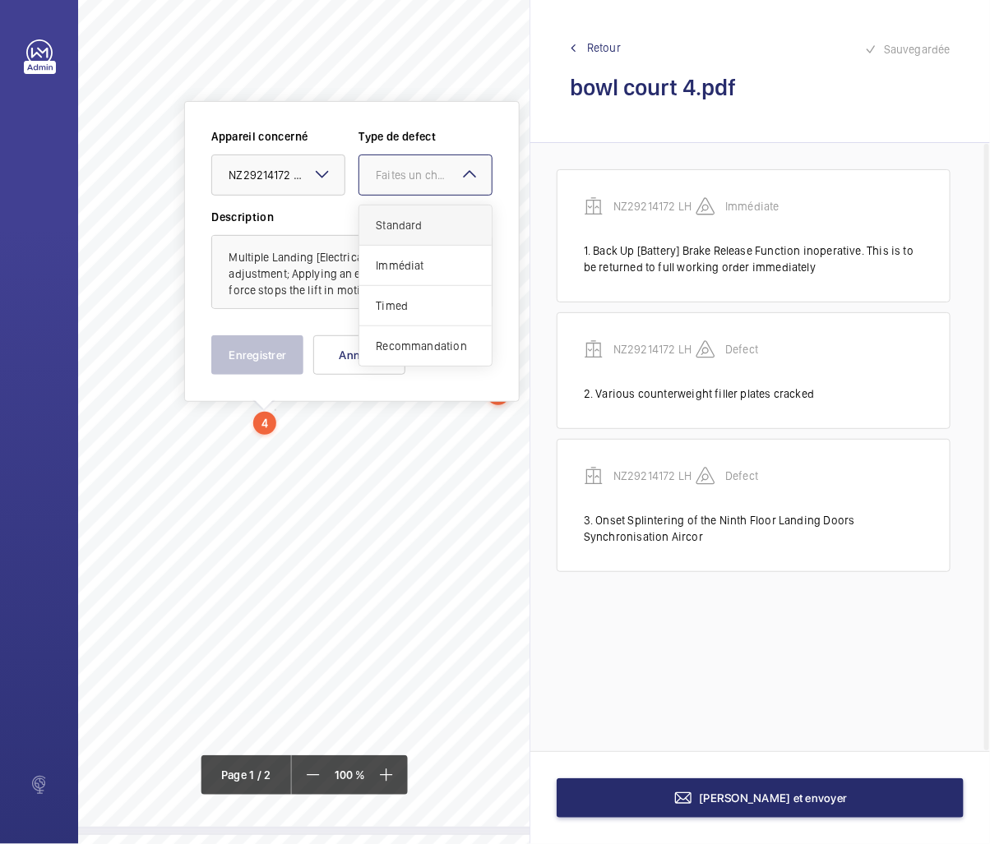
click at [415, 223] on span "Standard" at bounding box center [425, 225] width 99 height 16
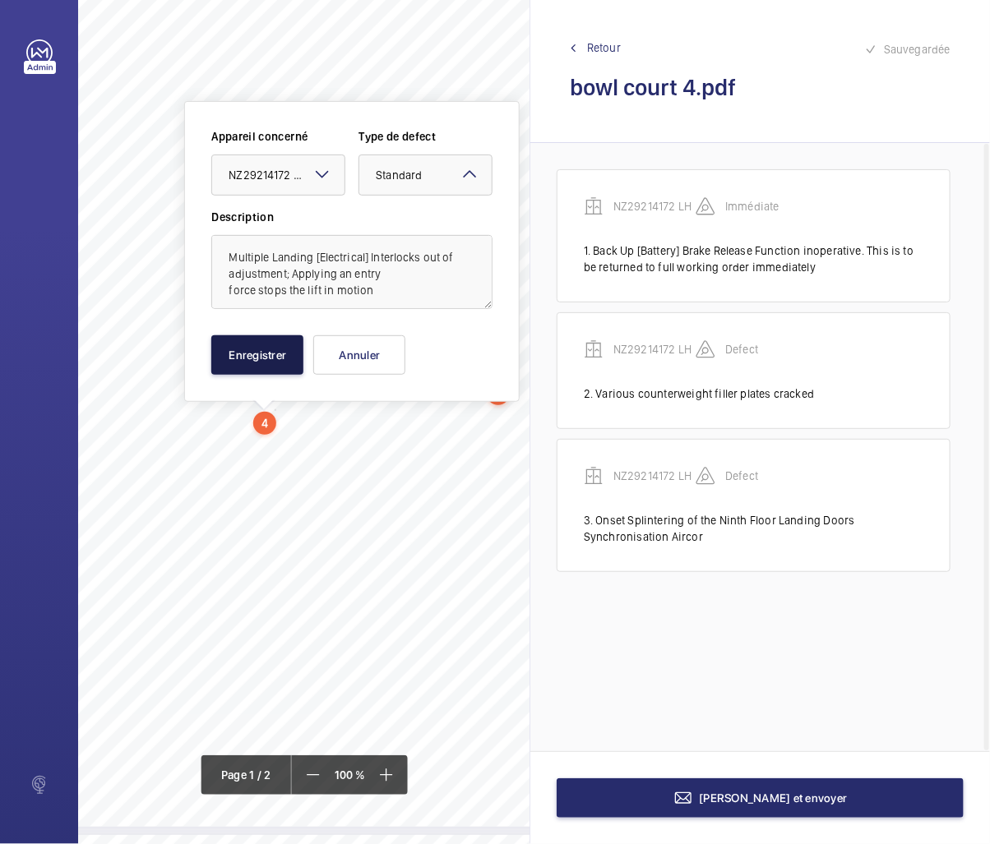
click at [266, 350] on button "Enregistrer" at bounding box center [257, 354] width 92 height 39
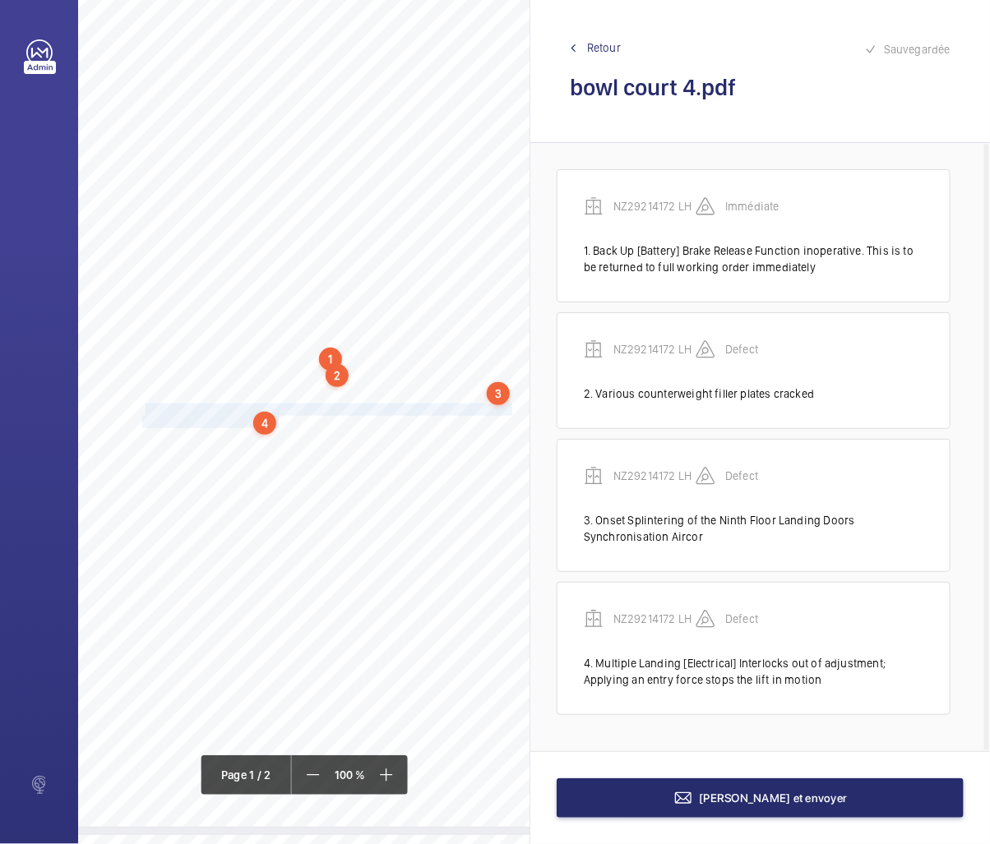
drag, startPoint x: 146, startPoint y: 408, endPoint x: 277, endPoint y: 423, distance: 132.4
click at [277, 423] on div "EC2A 3BH 3 BOWL COURT, HACKNEY, LONDON, , Location Address: Client Name: Postco…" at bounding box center [237, 366] width 652 height 923
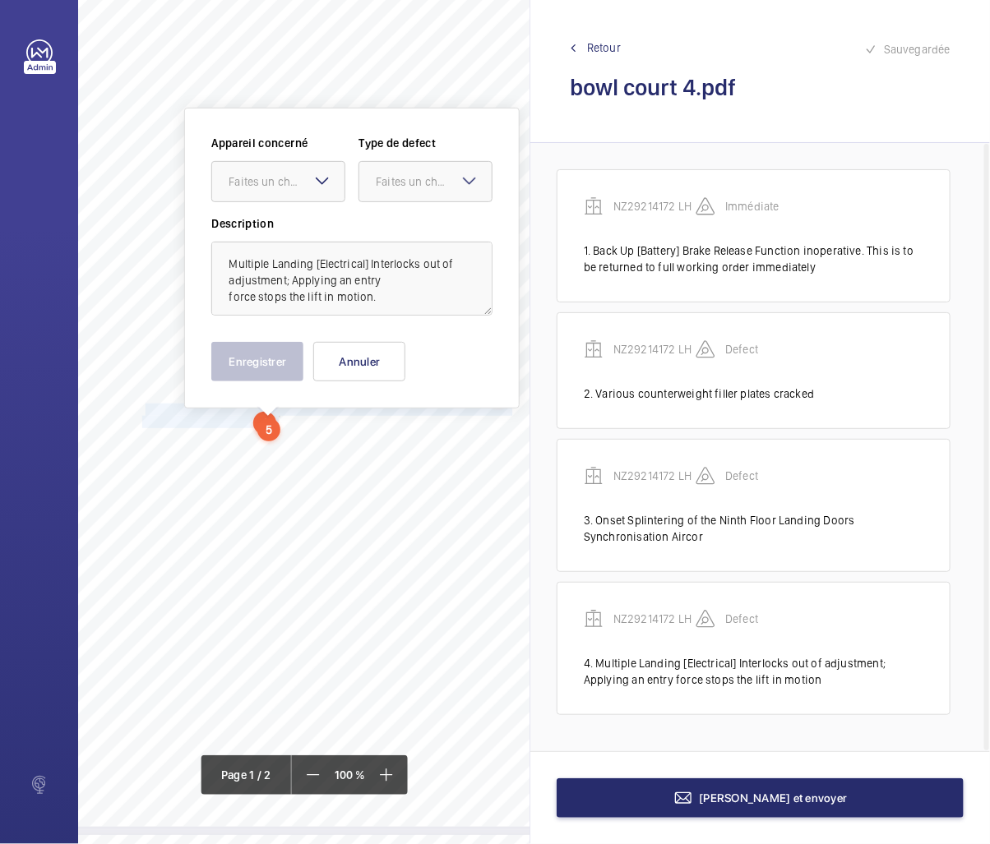
scroll to position [128, 168]
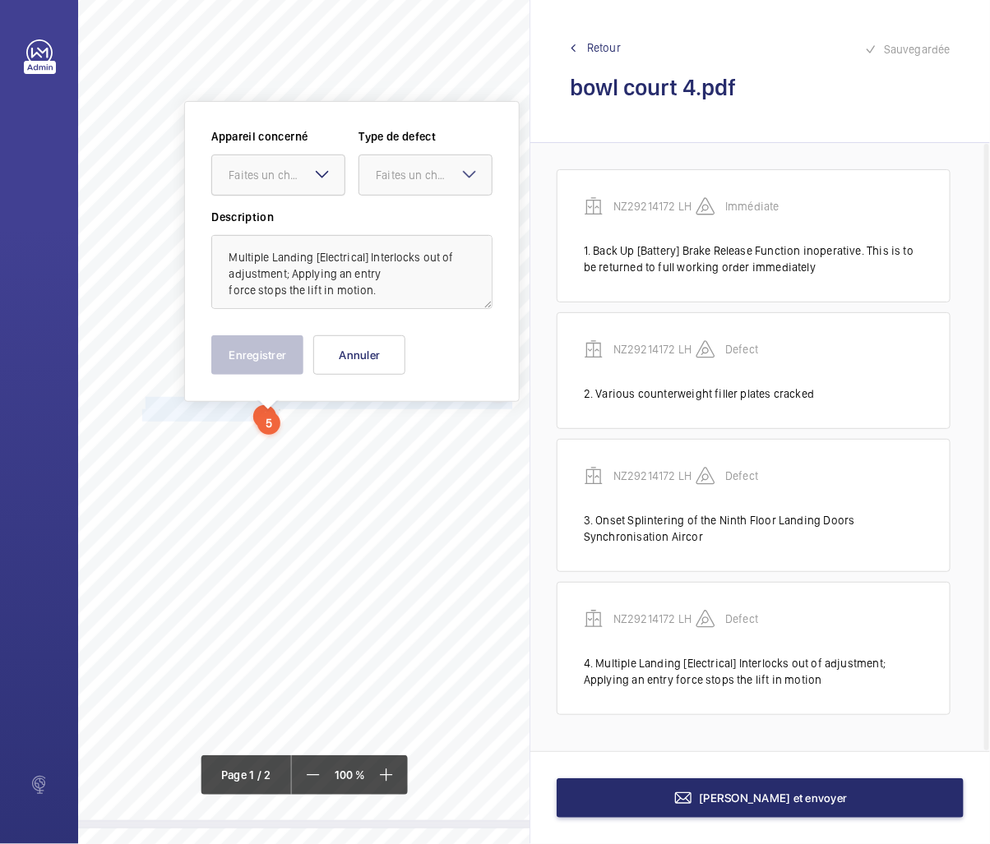
click at [261, 181] on div "Faites un choix" at bounding box center [287, 175] width 116 height 16
drag, startPoint x: 268, startPoint y: 228, endPoint x: 278, endPoint y: 226, distance: 10.0
click at [269, 227] on span "NZ29214172 LH" at bounding box center [278, 225] width 99 height 16
click at [391, 168] on div "Faites un choix" at bounding box center [434, 175] width 116 height 16
drag, startPoint x: 400, startPoint y: 225, endPoint x: 314, endPoint y: 335, distance: 138.8
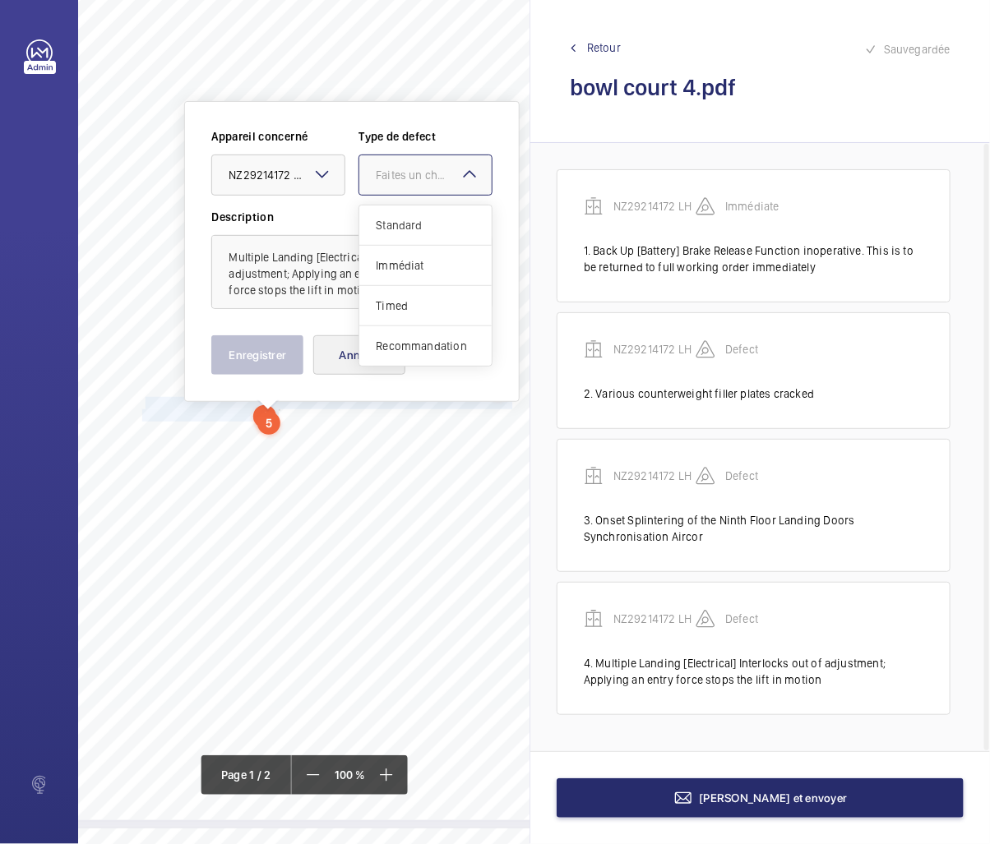
click at [400, 226] on span "Standard" at bounding box center [425, 225] width 99 height 16
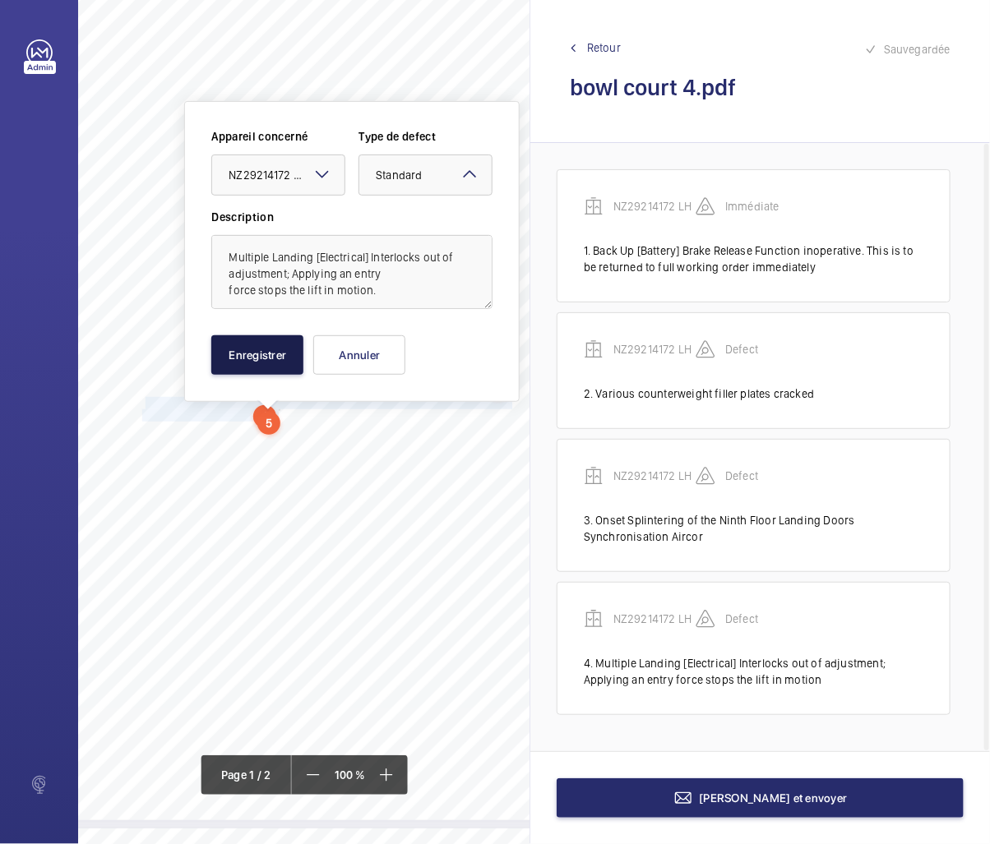
click at [292, 348] on button "Enregistrer" at bounding box center [257, 354] width 92 height 39
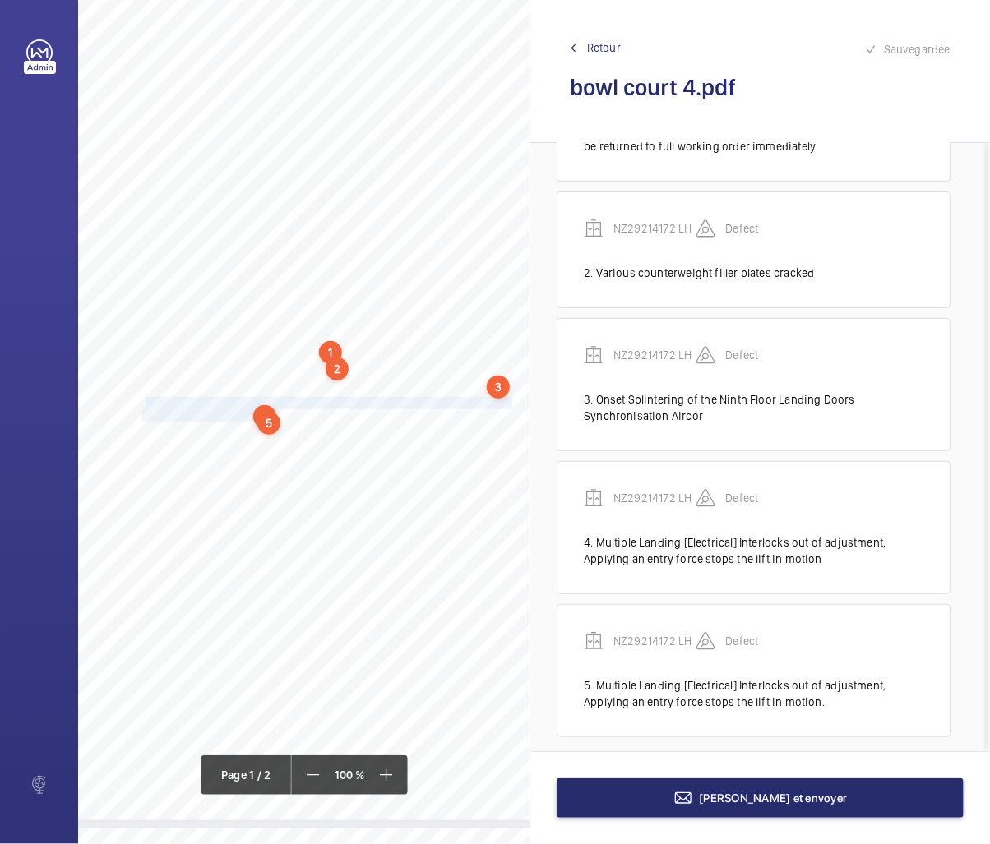
scroll to position [133, 0]
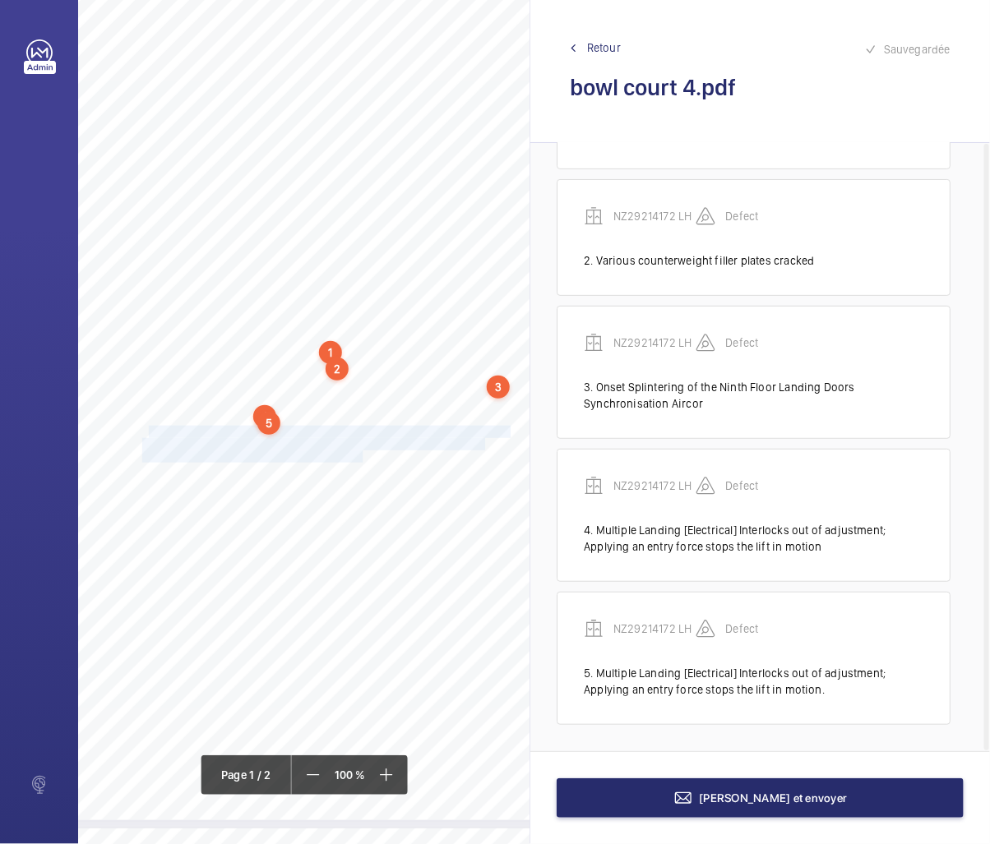
drag, startPoint x: 146, startPoint y: 431, endPoint x: 364, endPoint y: 452, distance: 219.0
click at [364, 452] on div "EC2A 3BH 3 BOWL COURT, HACKNEY, LONDON, , Location Address: Client Name: Postco…" at bounding box center [237, 359] width 652 height 923
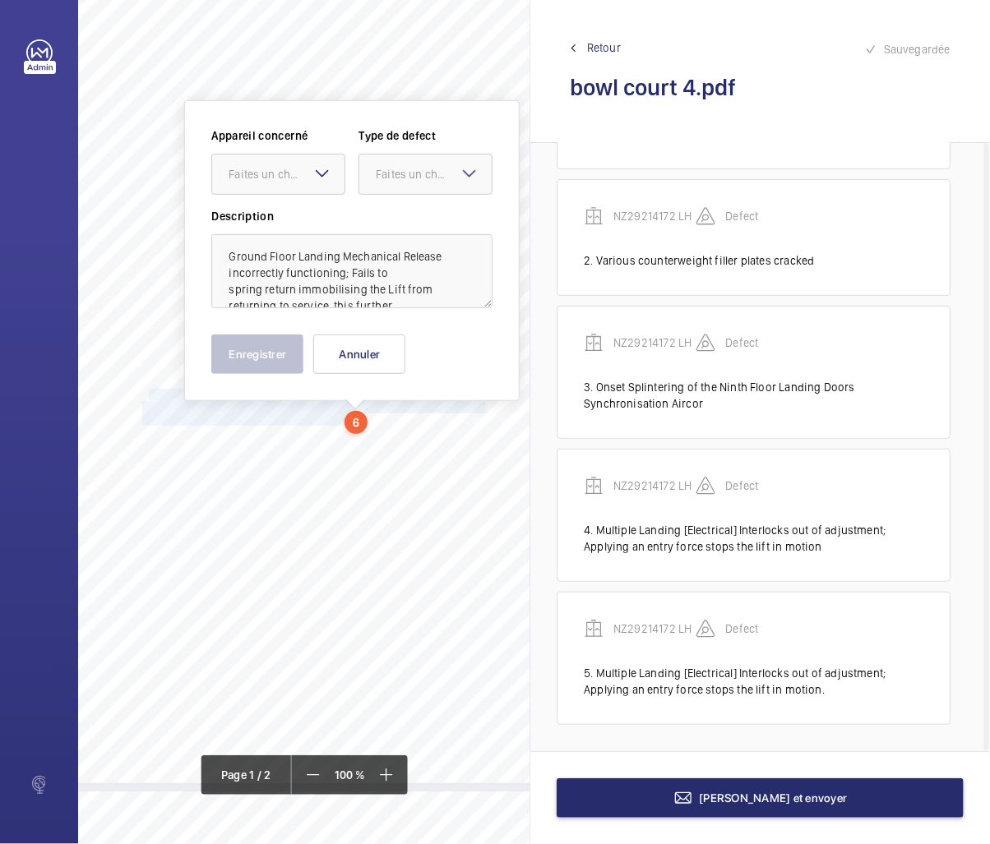
scroll to position [35, 0]
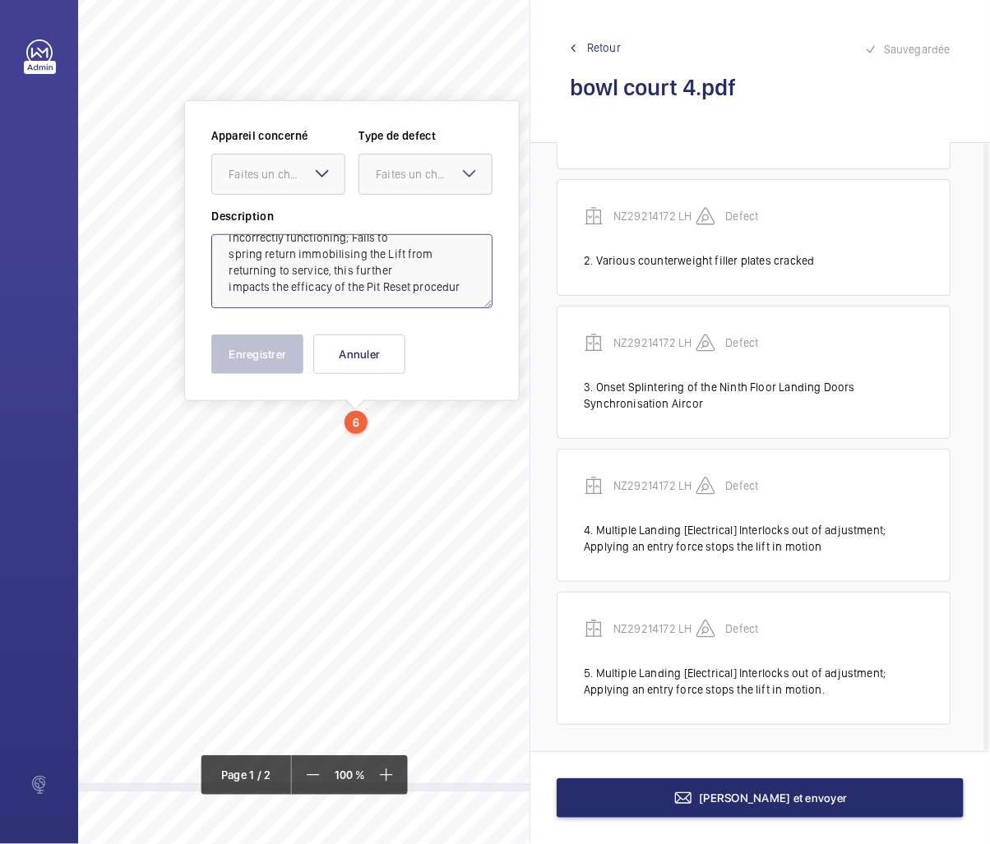
click at [463, 289] on textarea "Ground Floor Landing Mechanical Release incorrectly functioning; Fails to sprin…" at bounding box center [351, 271] width 281 height 74
click at [263, 183] on div at bounding box center [278, 174] width 132 height 39
click at [260, 223] on span "NZ29214172 LH" at bounding box center [278, 224] width 99 height 16
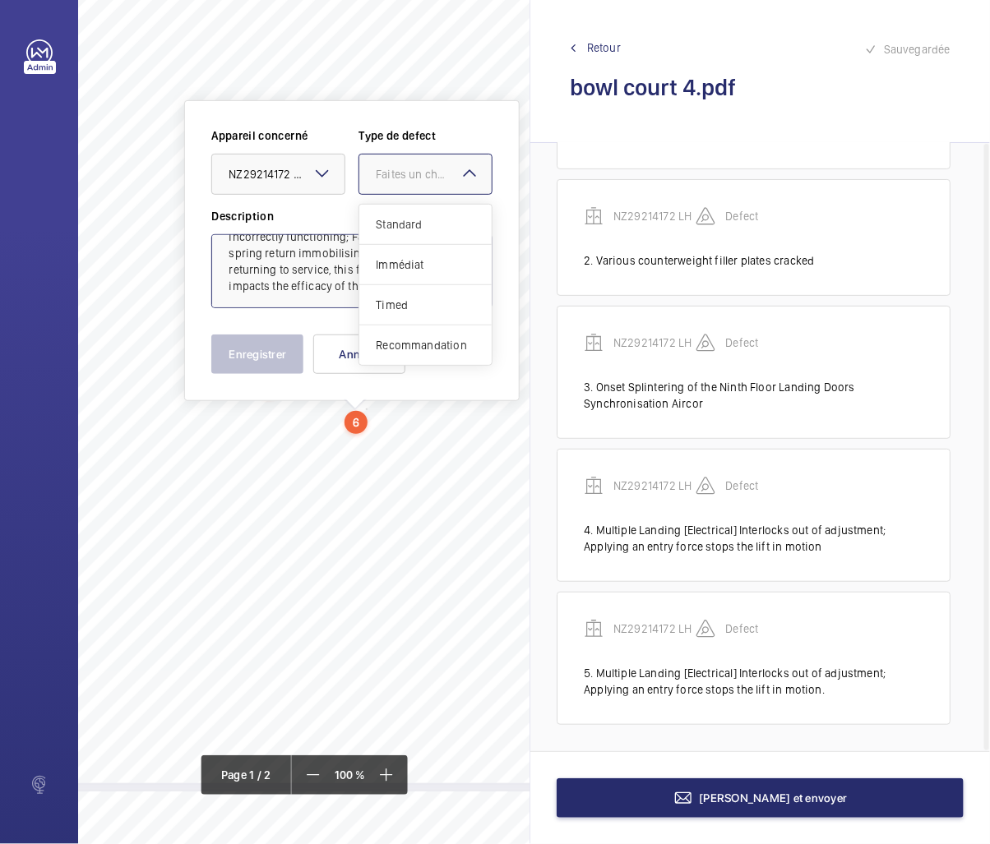
click at [450, 175] on div "Faites un choix" at bounding box center [434, 174] width 116 height 16
click at [396, 227] on span "Standard" at bounding box center [425, 224] width 99 height 16
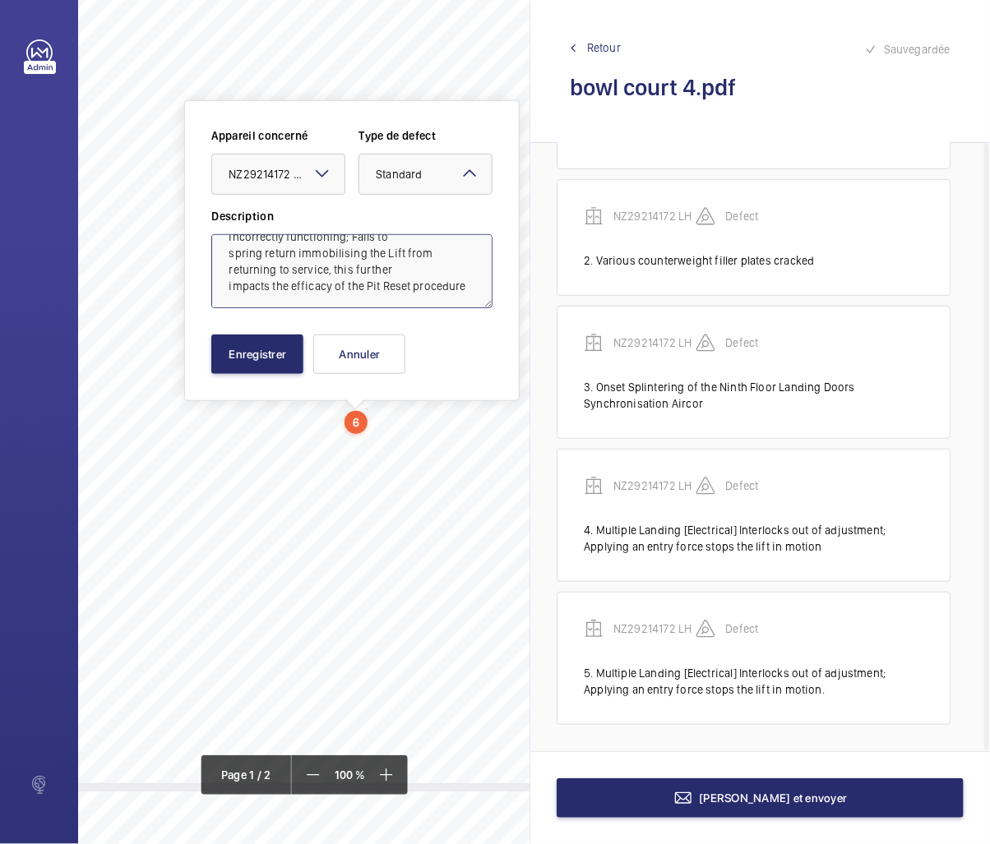
type textarea "Ground Floor Landing Mechanical Release incorrectly functioning; Fails to sprin…"
click at [257, 352] on button "Enregistrer" at bounding box center [257, 354] width 92 height 39
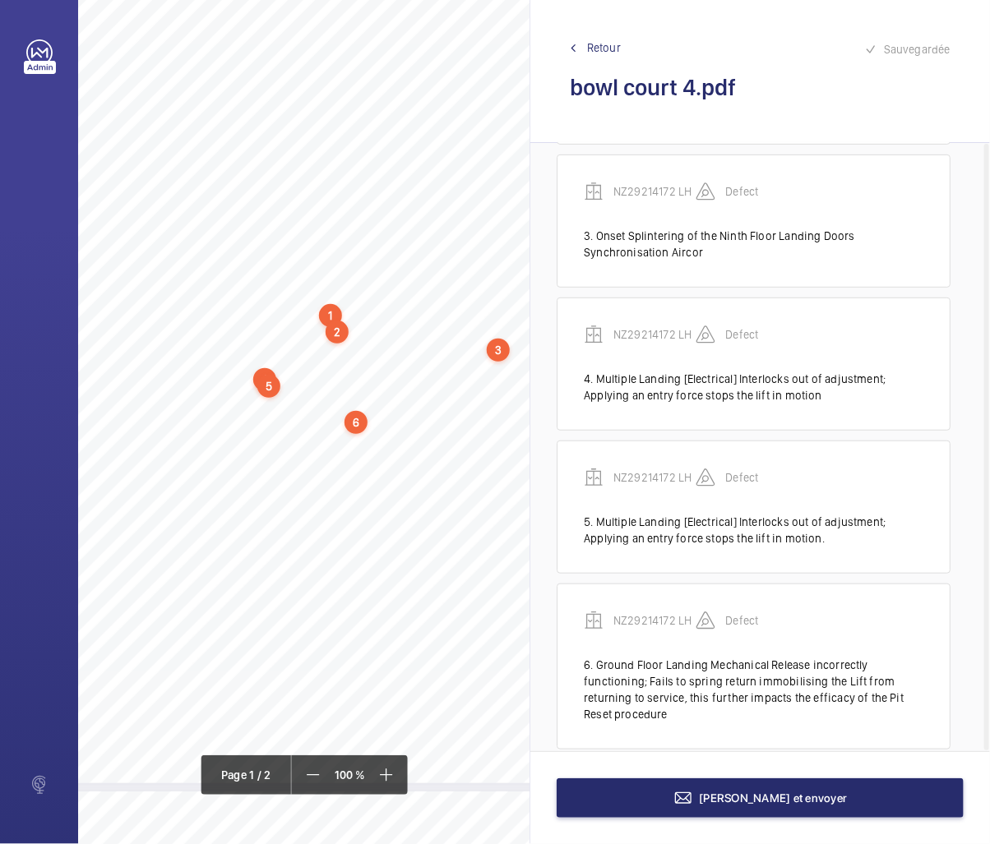
scroll to position [308, 0]
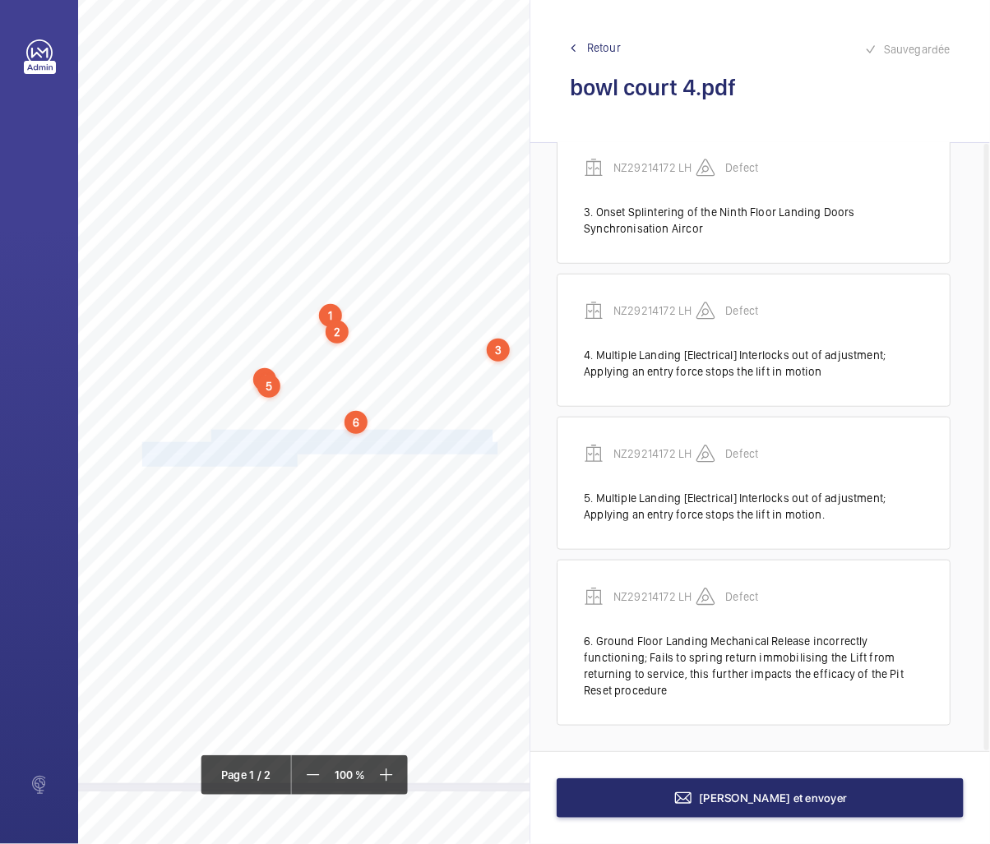
drag, startPoint x: 211, startPoint y: 437, endPoint x: 296, endPoint y: 457, distance: 87.8
click at [296, 457] on div "EC2A 3BH 3 BOWL COURT, HACKNEY, LONDON, , Location Address: Client Name: Postco…" at bounding box center [237, 322] width 652 height 923
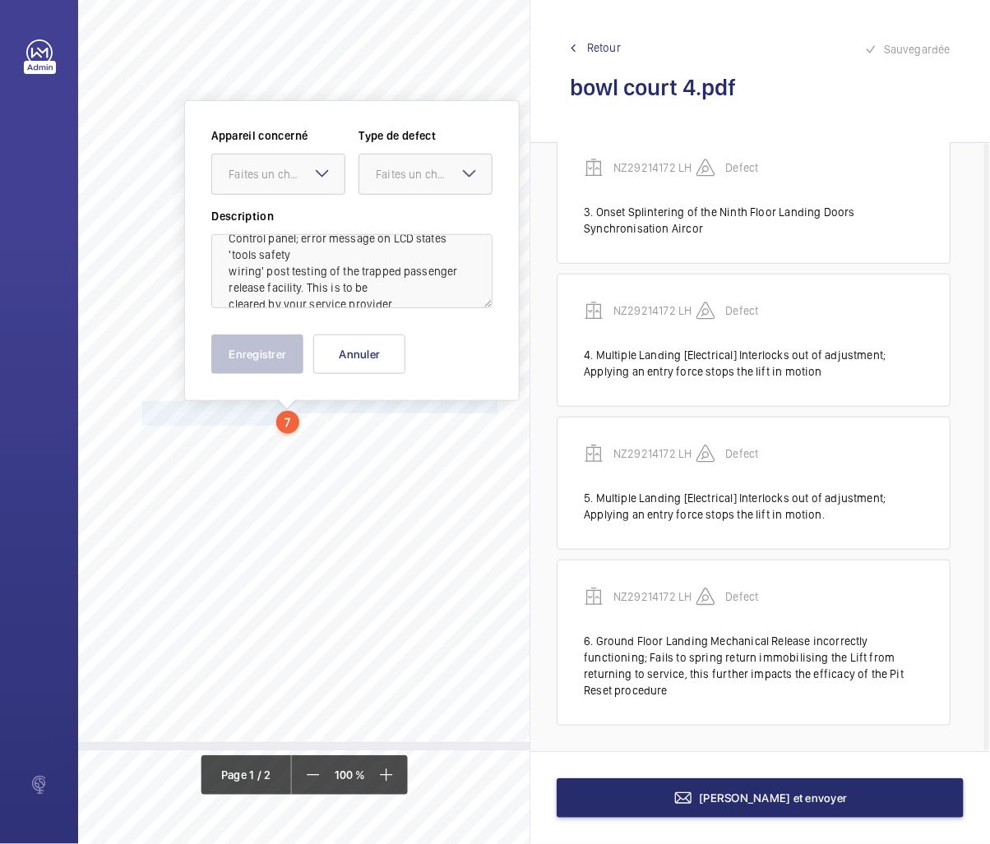
scroll to position [35, 0]
click at [273, 169] on div "Faites un choix" at bounding box center [287, 174] width 116 height 16
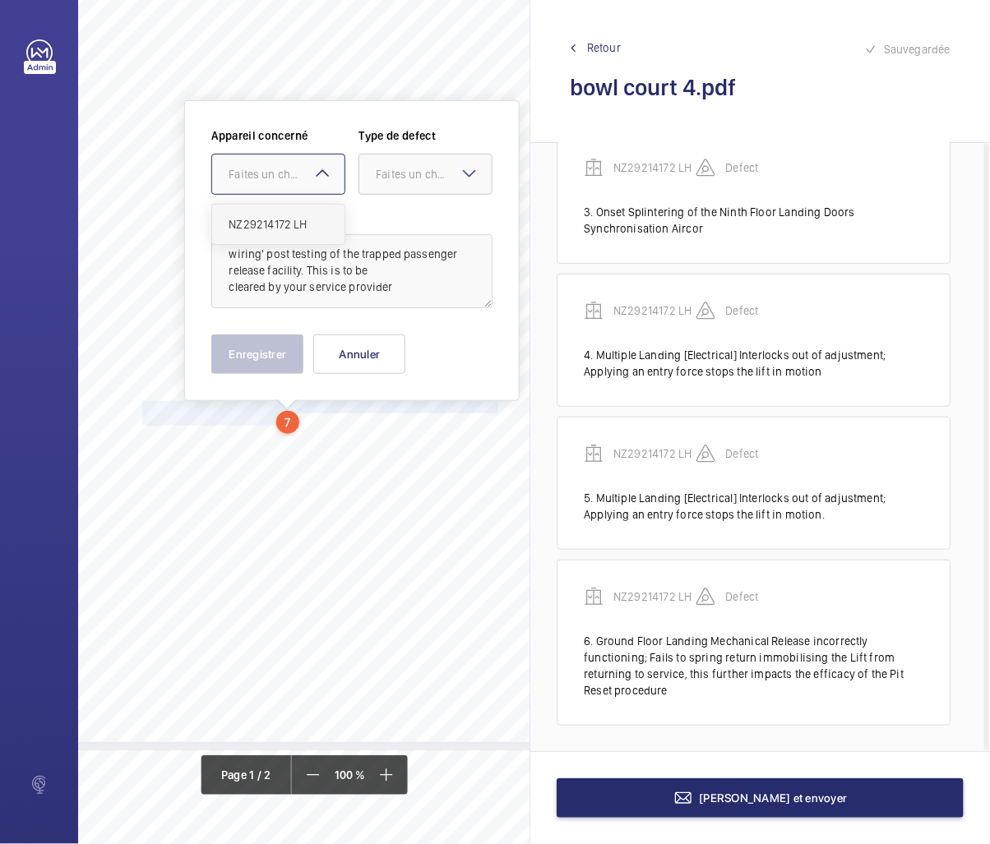
click at [265, 214] on div "NZ29214172 LH" at bounding box center [278, 224] width 132 height 39
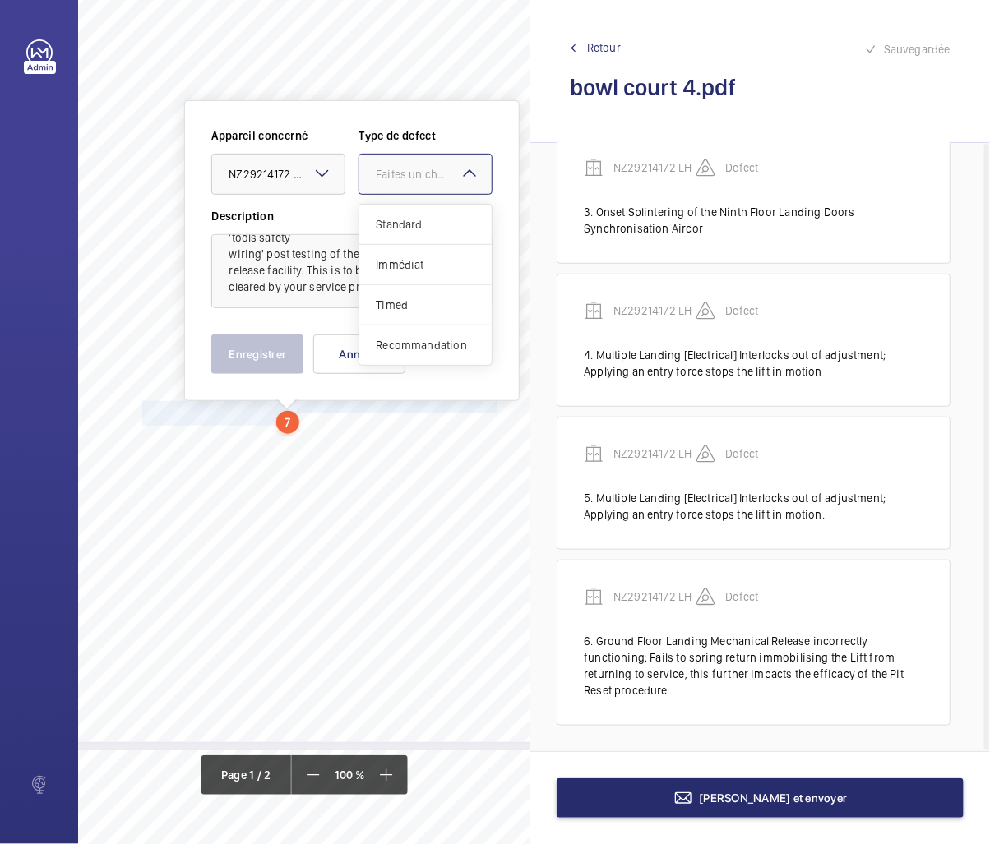
click at [383, 178] on div "Faites un choix" at bounding box center [434, 174] width 116 height 16
drag, startPoint x: 414, startPoint y: 343, endPoint x: 286, endPoint y: 376, distance: 132.4
click at [399, 350] on span "Recommandation" at bounding box center [425, 345] width 99 height 16
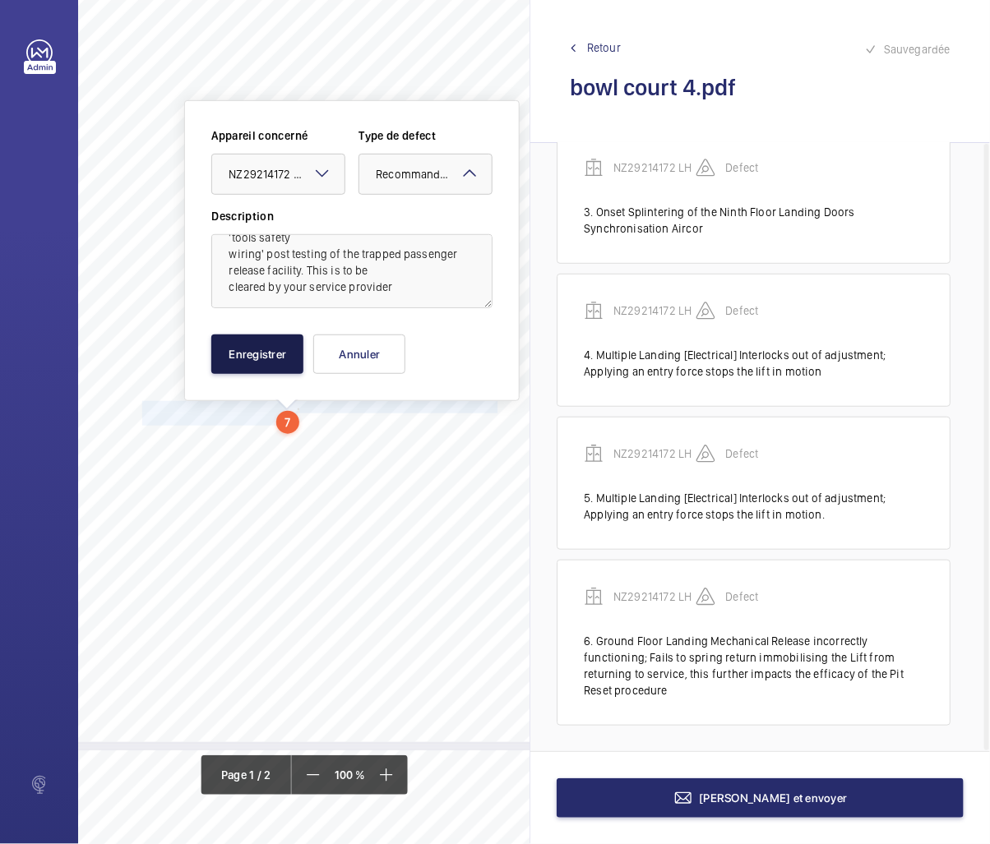
click at [258, 363] on button "Enregistrer" at bounding box center [257, 354] width 92 height 39
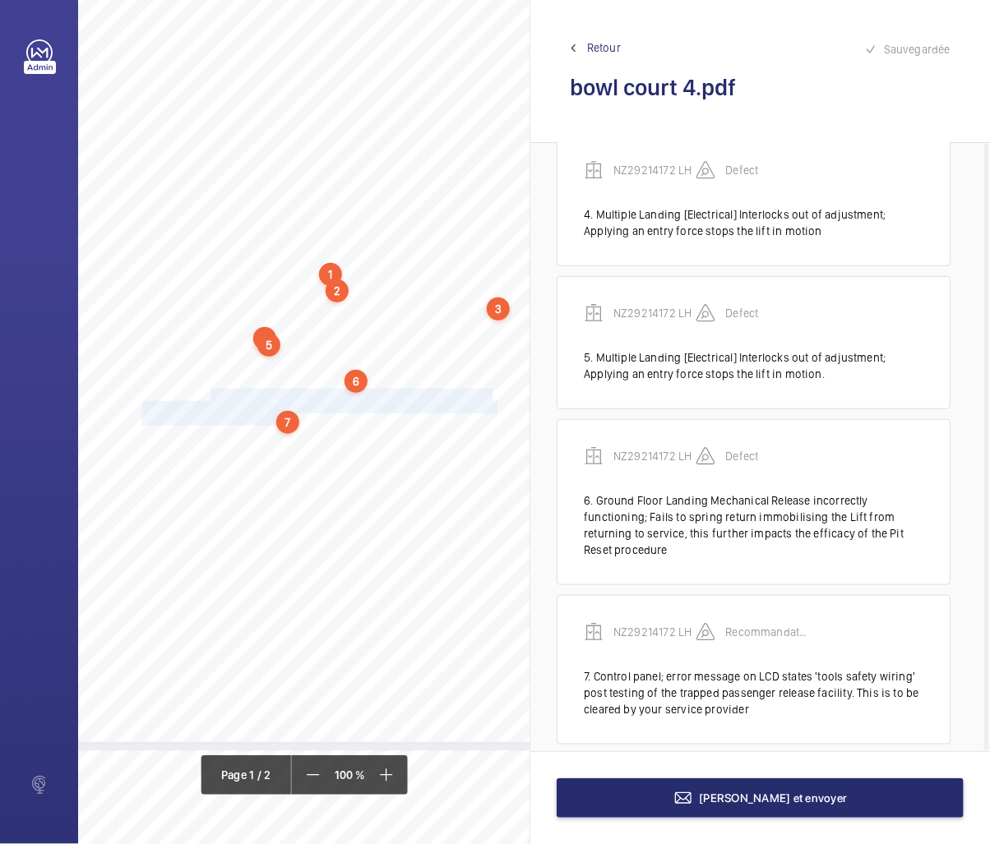
scroll to position [469, 0]
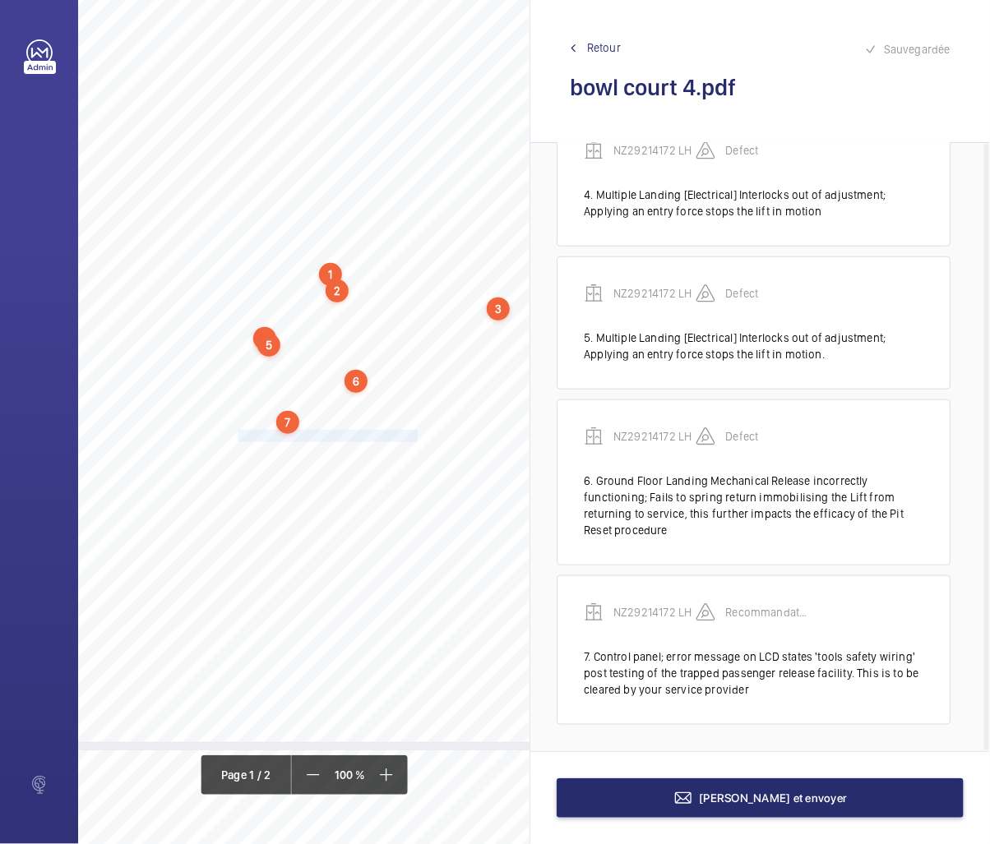
drag, startPoint x: 238, startPoint y: 433, endPoint x: 418, endPoint y: 436, distance: 179.3
click at [418, 436] on span "- Recommendation; Autodialler Call Volume be improved." at bounding box center [281, 436] width 279 height 11
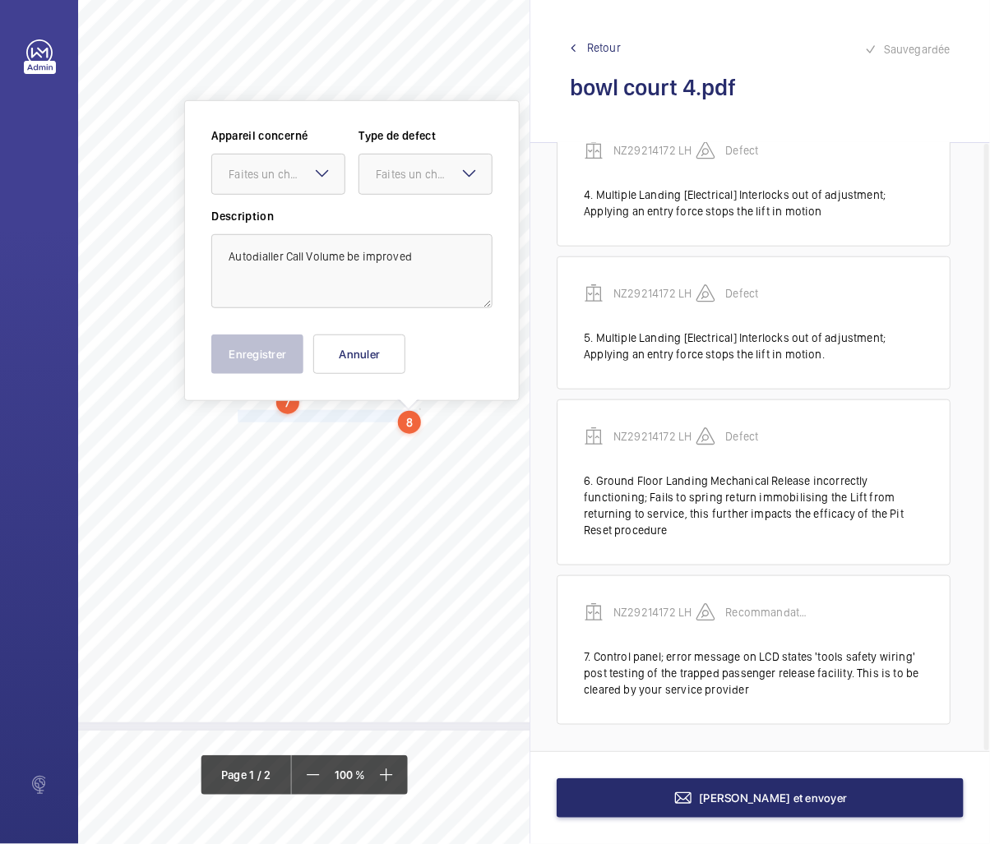
click at [313, 171] on mat-icon at bounding box center [322, 174] width 20 height 20
click at [281, 223] on span "NZ29214172 LH" at bounding box center [278, 224] width 99 height 16
click at [388, 179] on div "Faites un choix" at bounding box center [434, 174] width 116 height 16
click at [414, 343] on span "Recommandation" at bounding box center [425, 345] width 99 height 16
drag, startPoint x: 261, startPoint y: 356, endPoint x: 227, endPoint y: 414, distance: 67.4
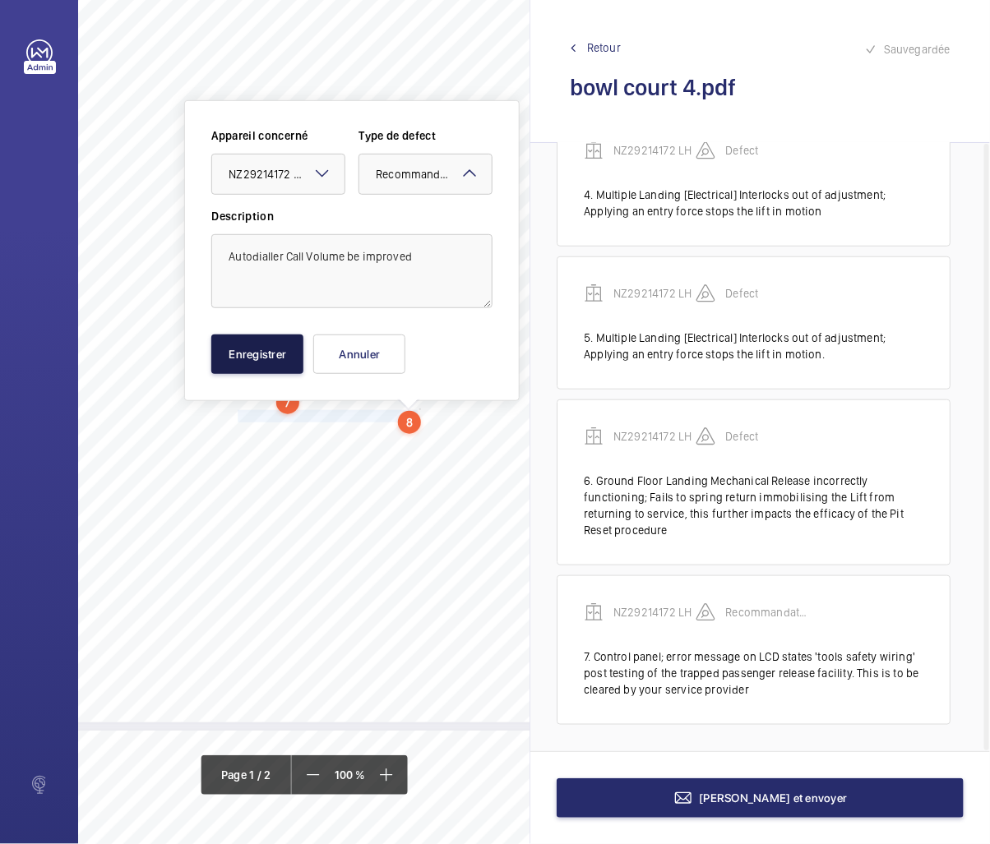
click at [257, 359] on button "Enregistrer" at bounding box center [257, 354] width 92 height 39
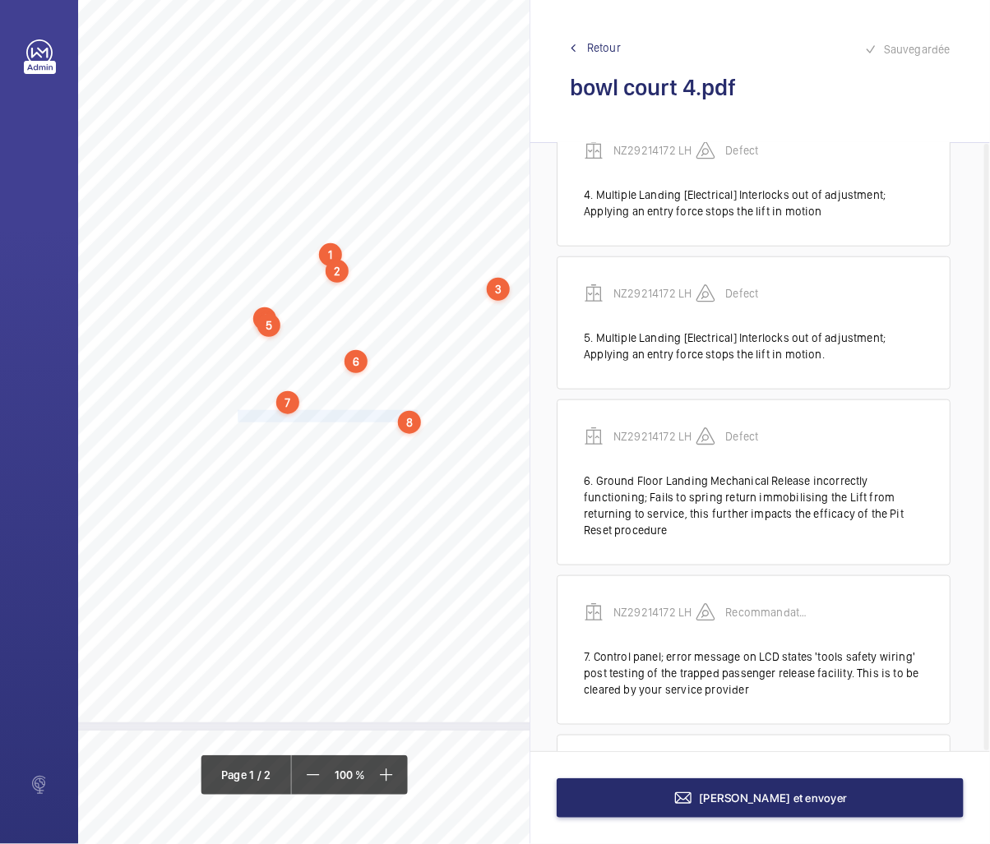
scroll to position [595, 0]
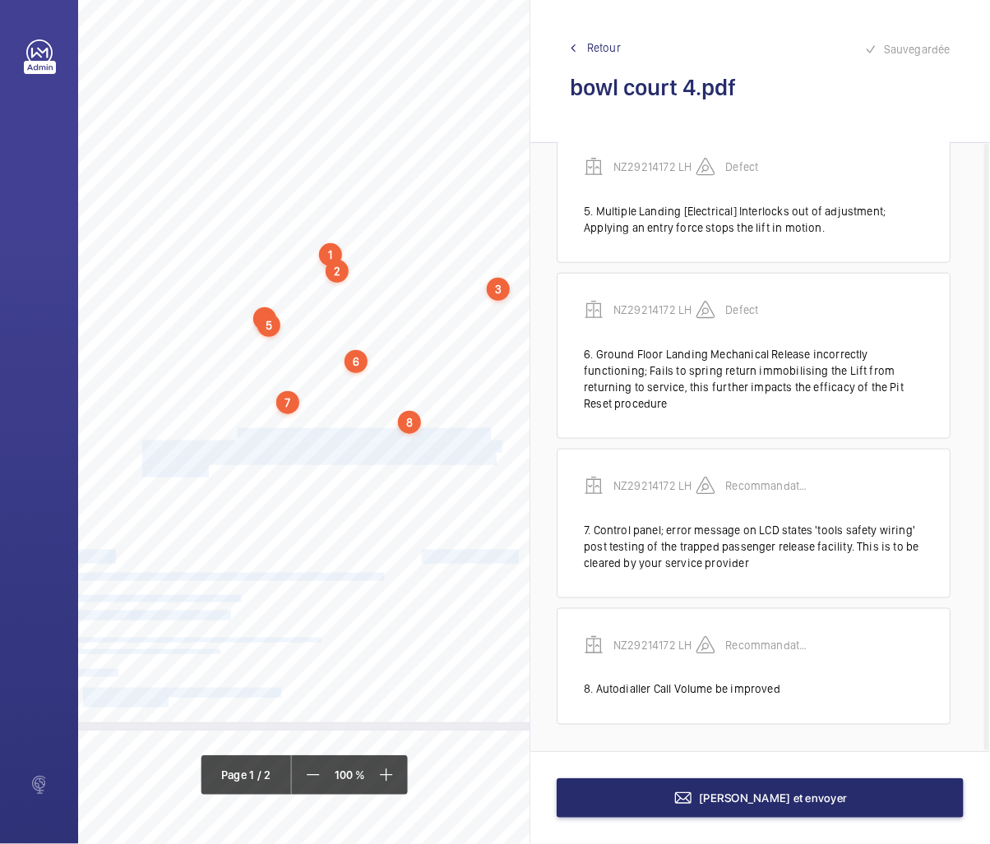
drag, startPoint x: 238, startPoint y: 430, endPoint x: 217, endPoint y: 467, distance: 42.7
click at [217, 467] on div "EC2A 3BH 3 BOWL COURT, HACKNEY, LONDON, , Location Address: Client Name: Postco…" at bounding box center [237, 261] width 652 height 923
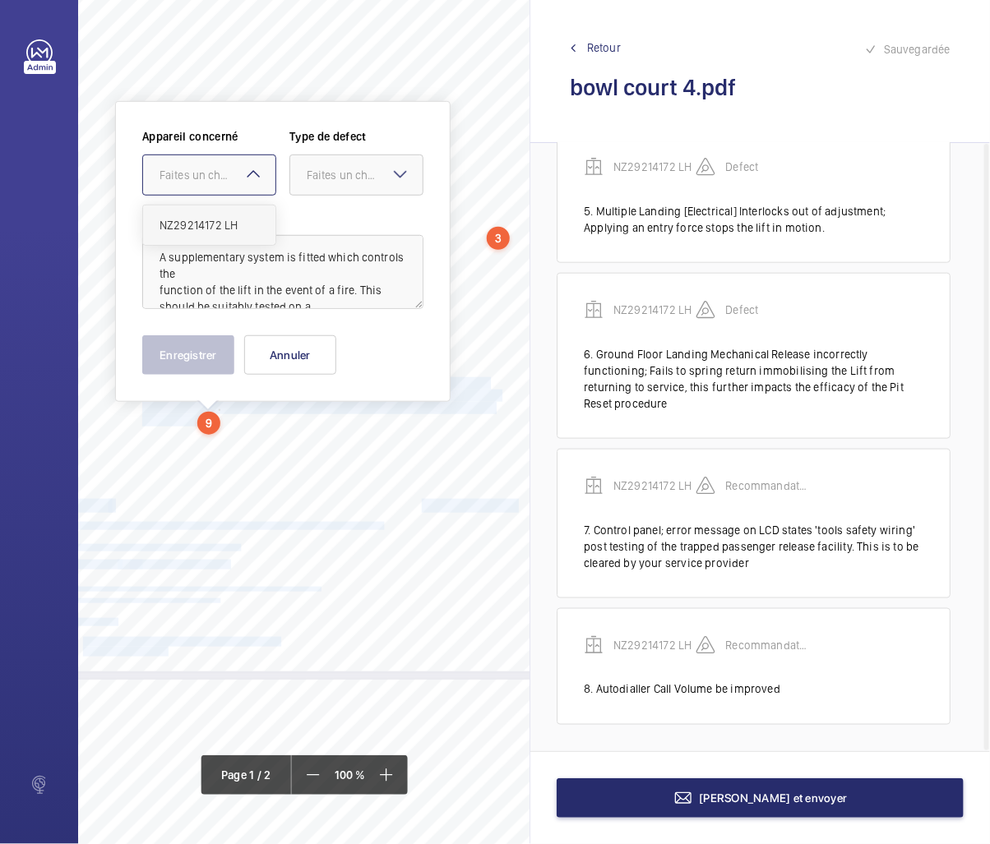
drag, startPoint x: 210, startPoint y: 170, endPoint x: 198, endPoint y: 240, distance: 70.8
click at [210, 177] on div "Faites un choix" at bounding box center [218, 175] width 116 height 16
click at [208, 227] on span "NZ29214172 LH" at bounding box center [209, 225] width 99 height 16
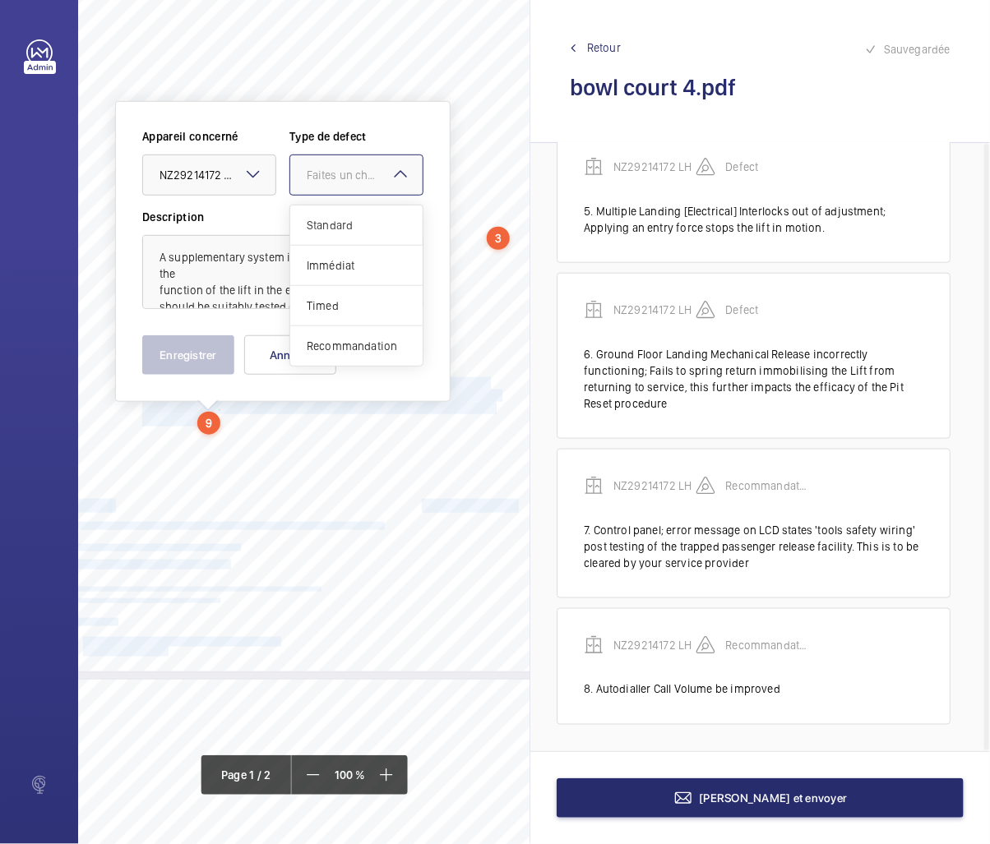
click at [347, 169] on div "Faites un choix" at bounding box center [365, 175] width 116 height 16
drag, startPoint x: 321, startPoint y: 335, endPoint x: 301, endPoint y: 341, distance: 20.8
click at [315, 335] on div "Recommandation" at bounding box center [356, 345] width 132 height 39
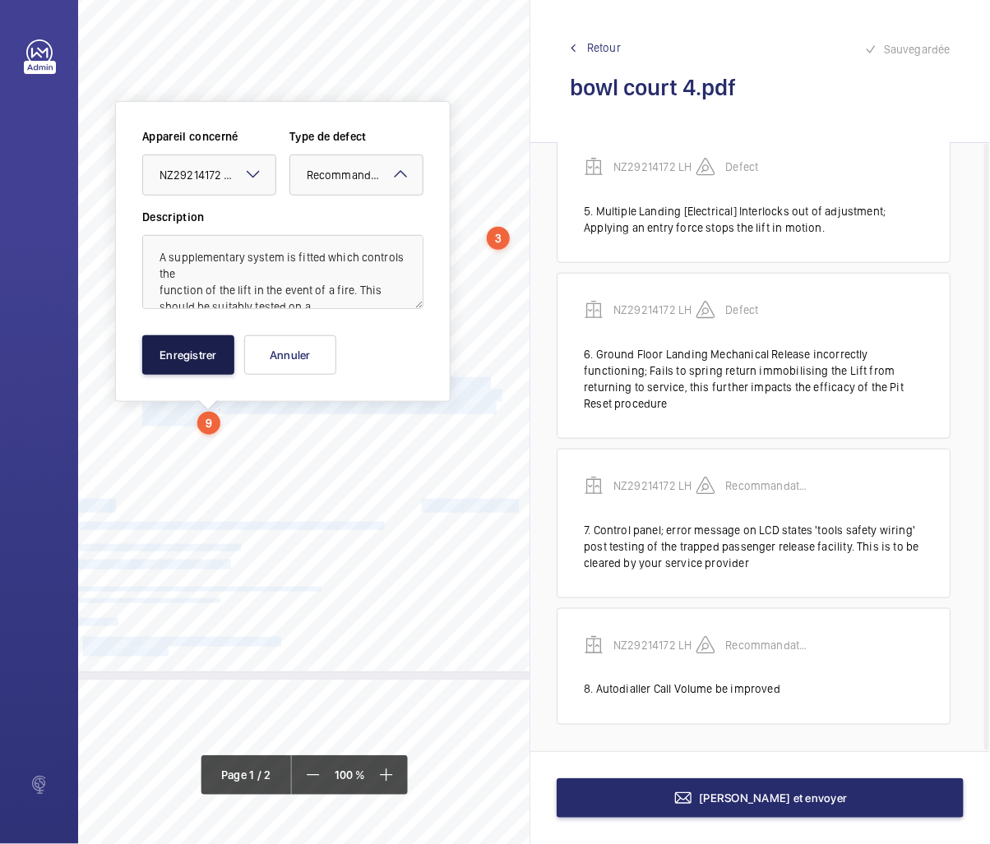
click at [215, 365] on button "Enregistrer" at bounding box center [188, 354] width 92 height 39
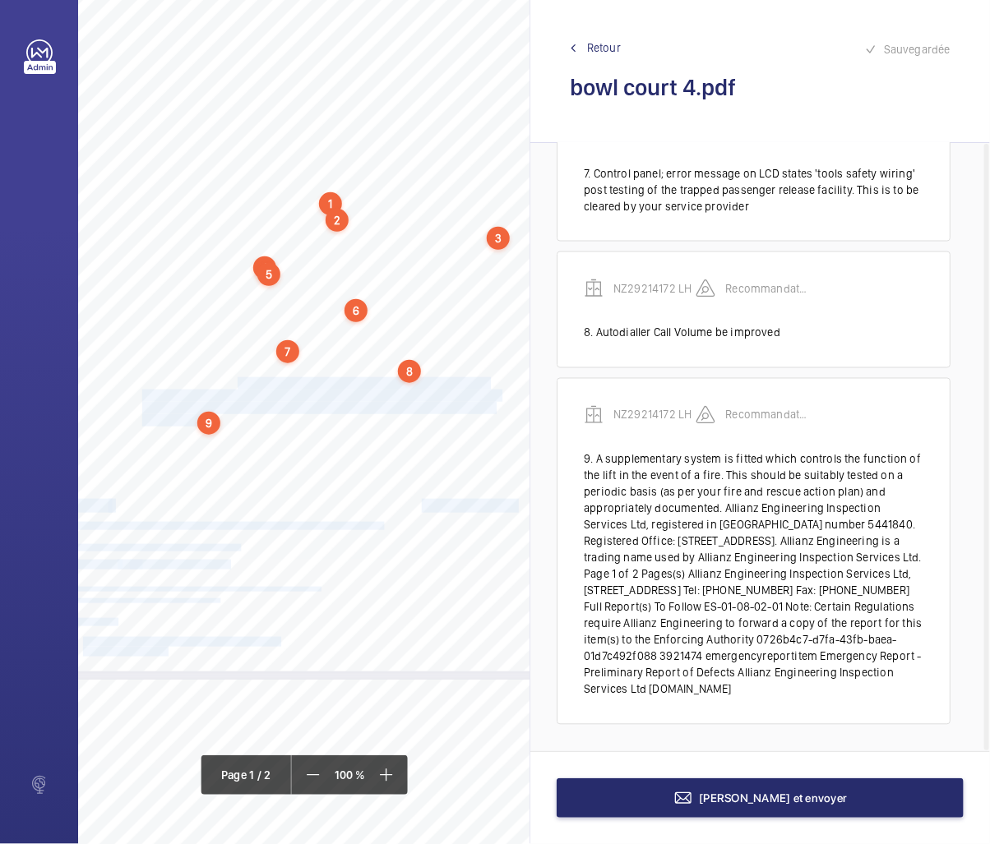
scroll to position [969, 0]
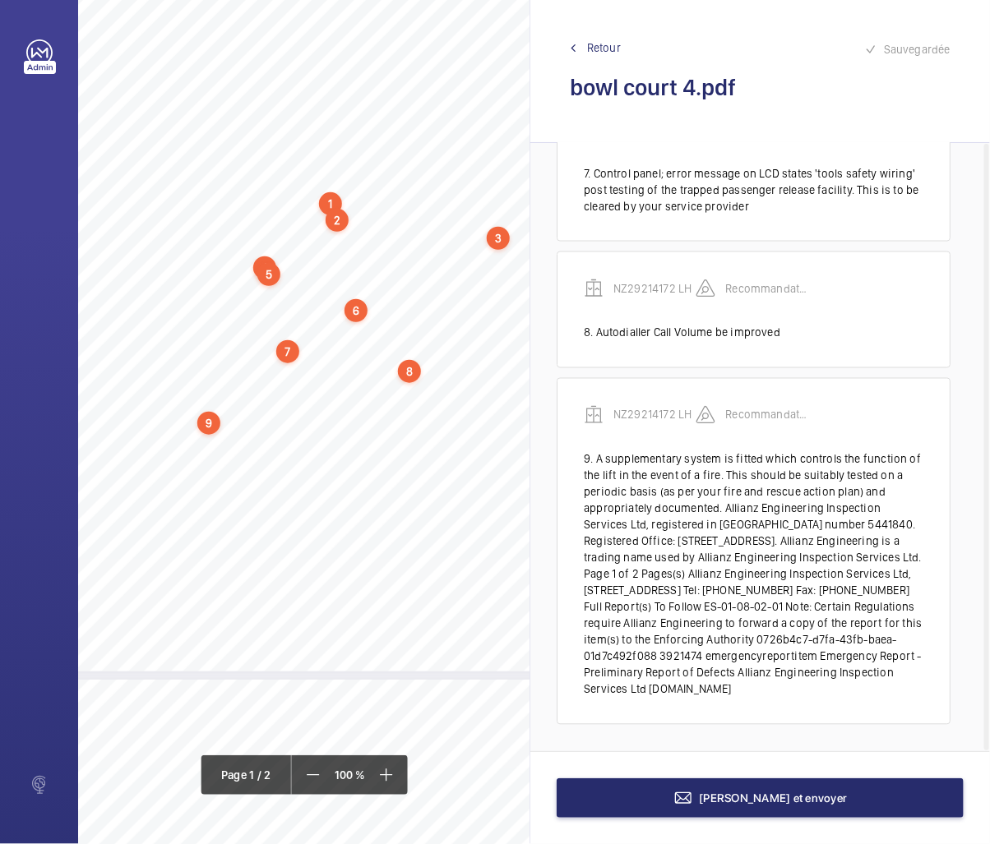
click at [214, 421] on div "9" at bounding box center [208, 423] width 23 height 23
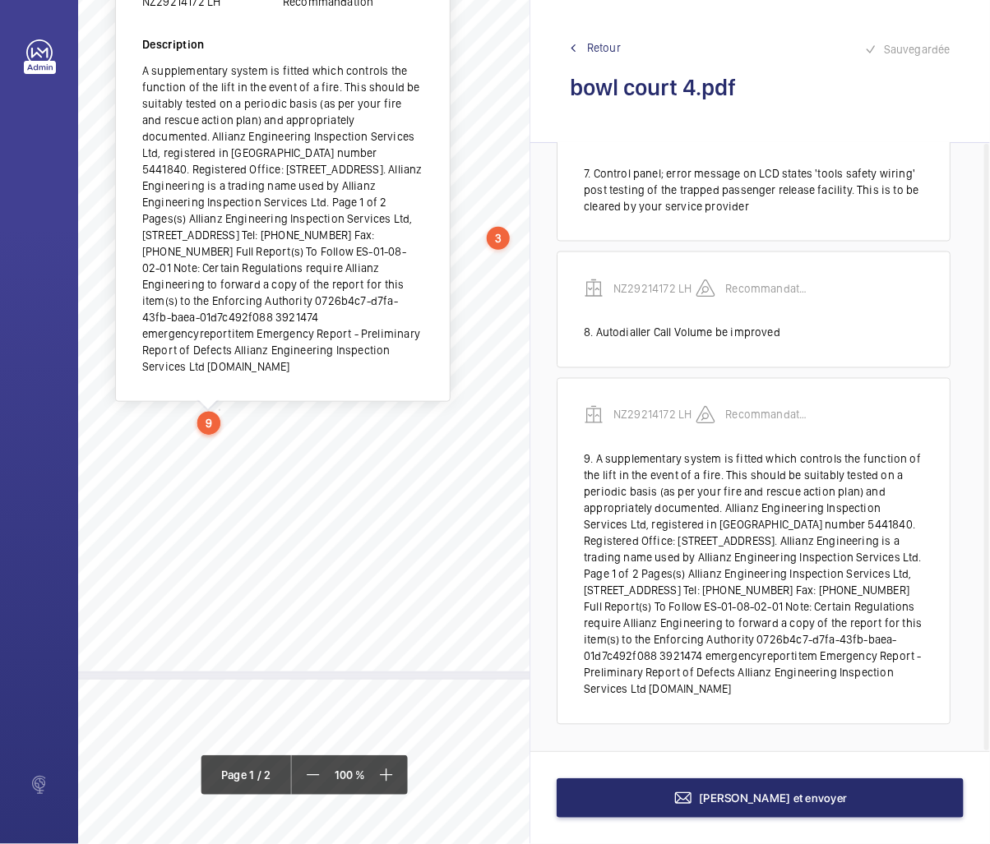
scroll to position [280, 168]
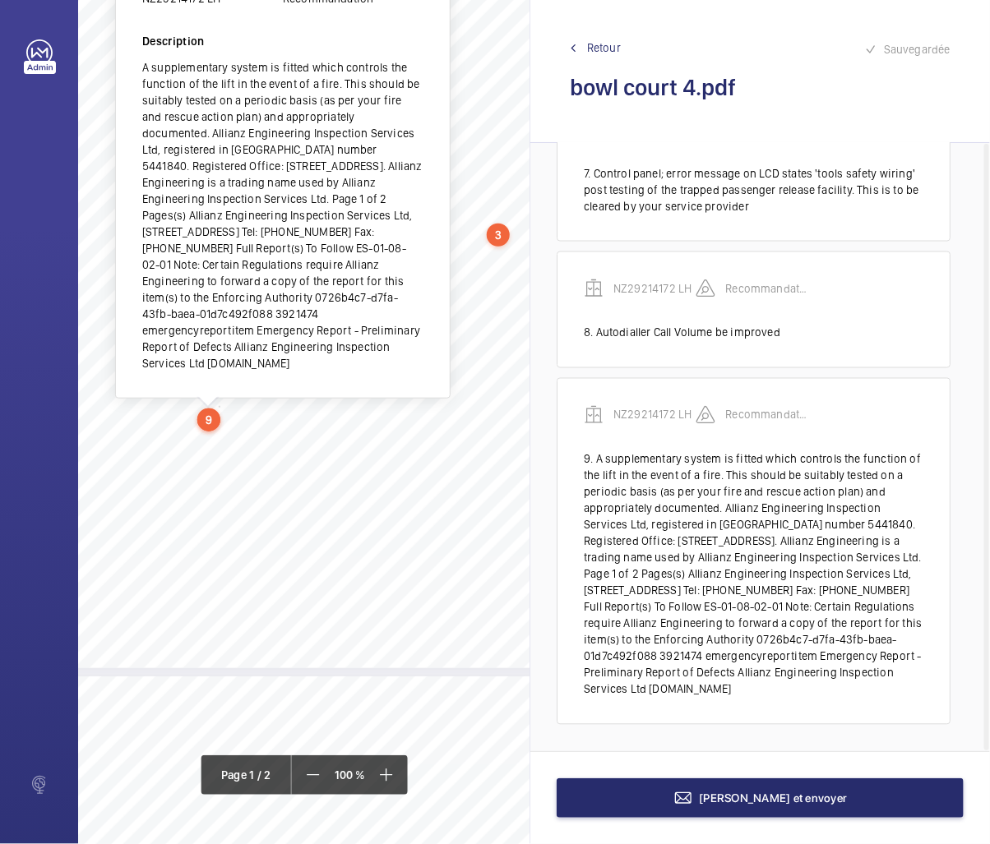
click at [338, 126] on div "A supplementary system is fitted which controls the function of the lift in the…" at bounding box center [282, 215] width 281 height 312
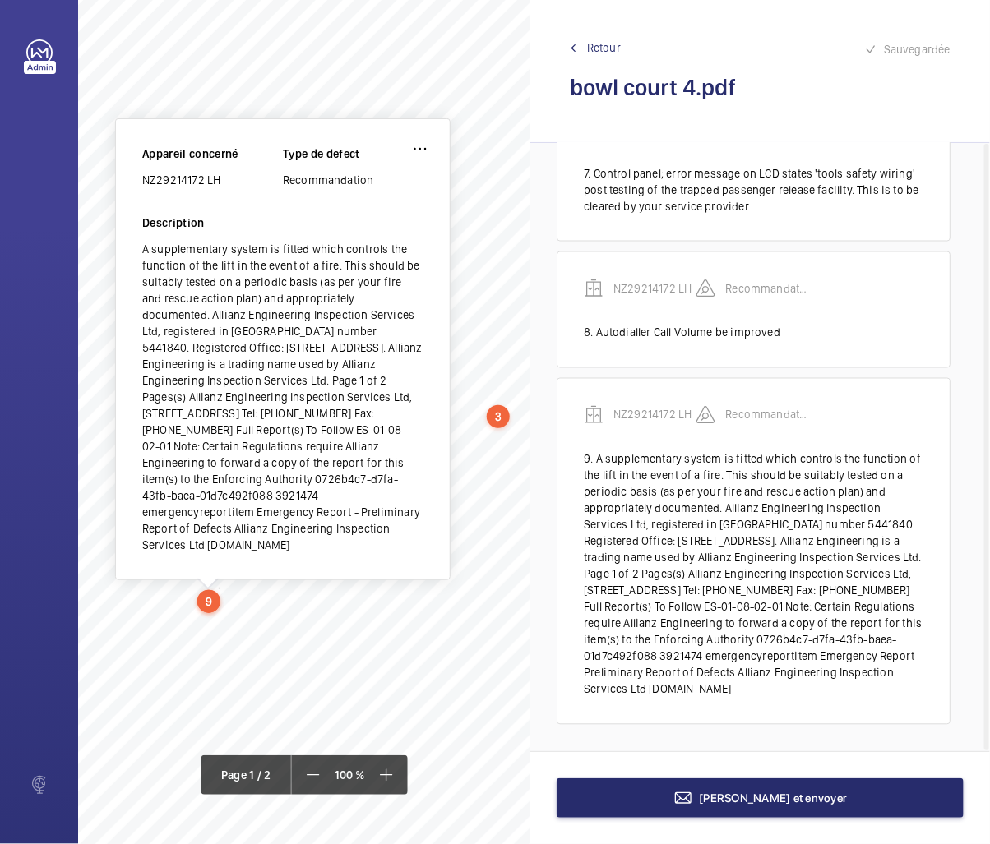
scroll to position [97, 168]
click at [414, 146] on wm-front-icon-button at bounding box center [419, 150] width 39 height 39
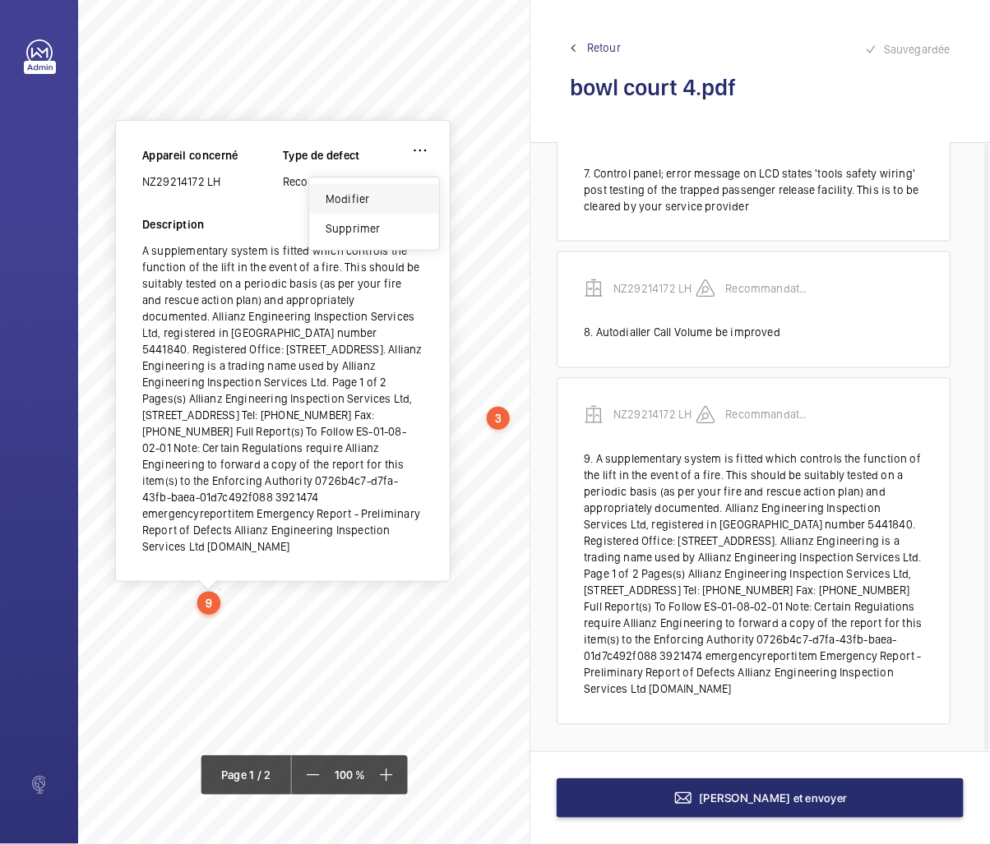
click at [345, 200] on div "Modifier" at bounding box center [374, 199] width 130 height 30
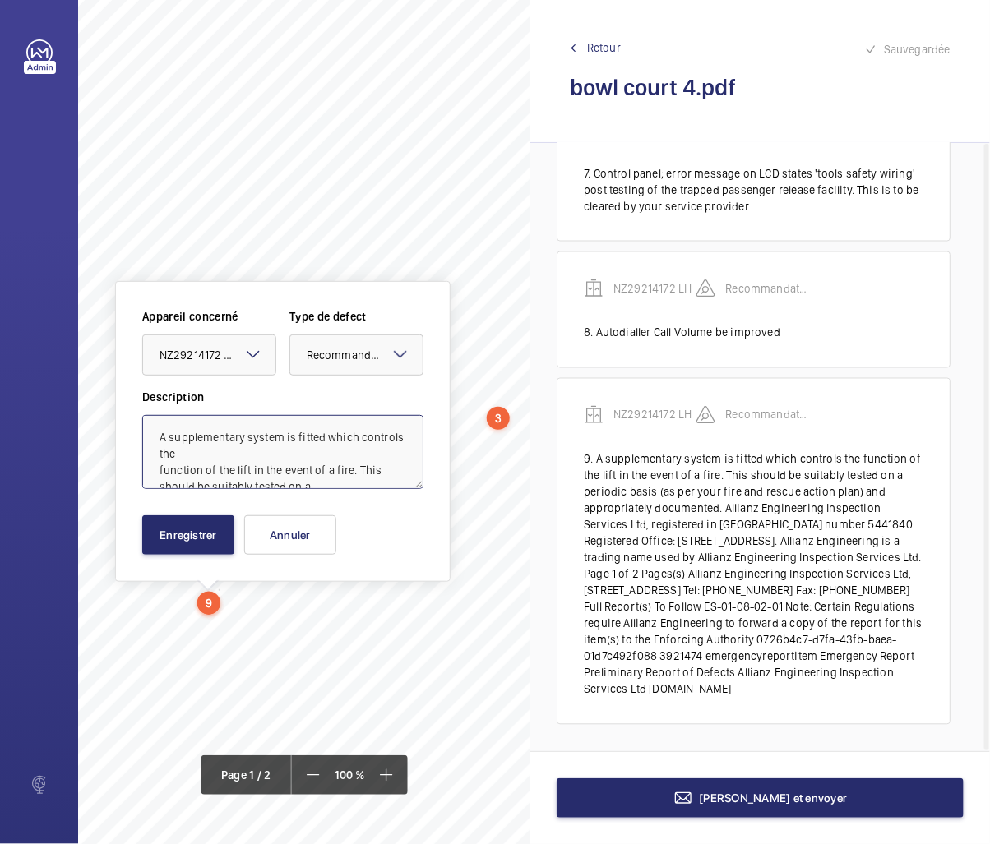
click at [293, 466] on textarea "A supplementary system is fitted which controls the function of the lift in the…" at bounding box center [282, 452] width 281 height 74
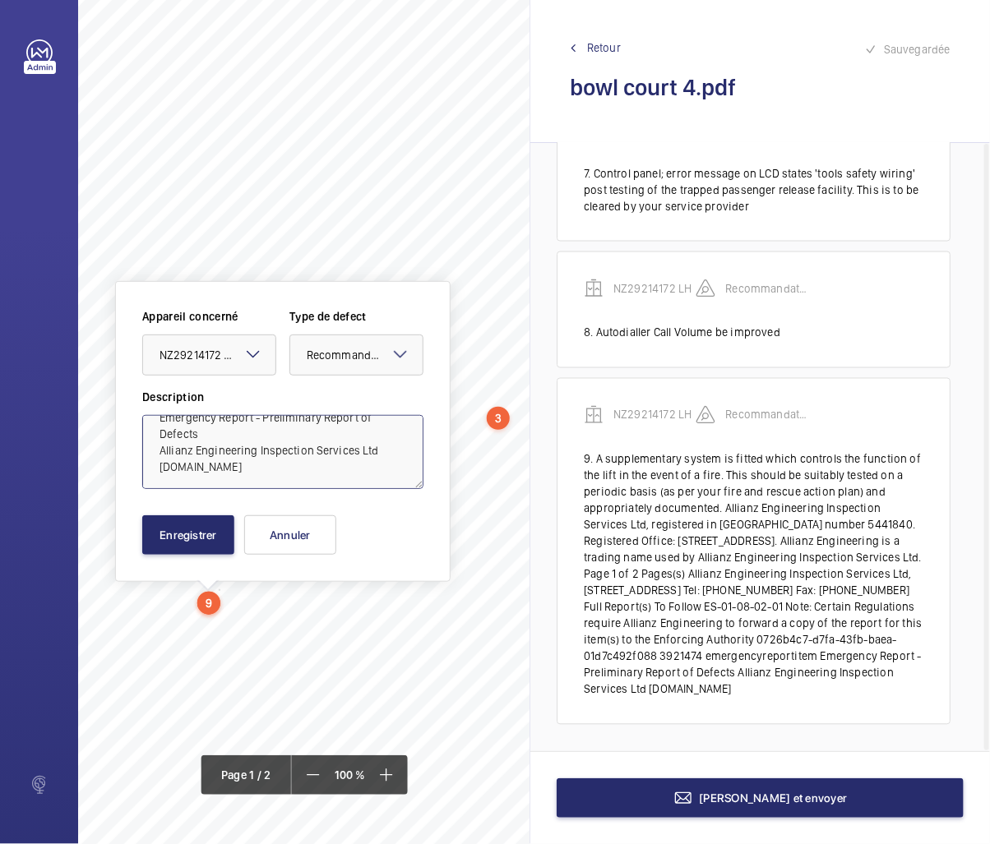
drag, startPoint x: 244, startPoint y: 447, endPoint x: 261, endPoint y: 613, distance: 166.9
click at [261, 613] on div "EC2A 3BH 3 BOWL COURT, HACKNEY, LONDON, , Location Address: Client Name: Postco…" at bounding box center [304, 422] width 451 height 844
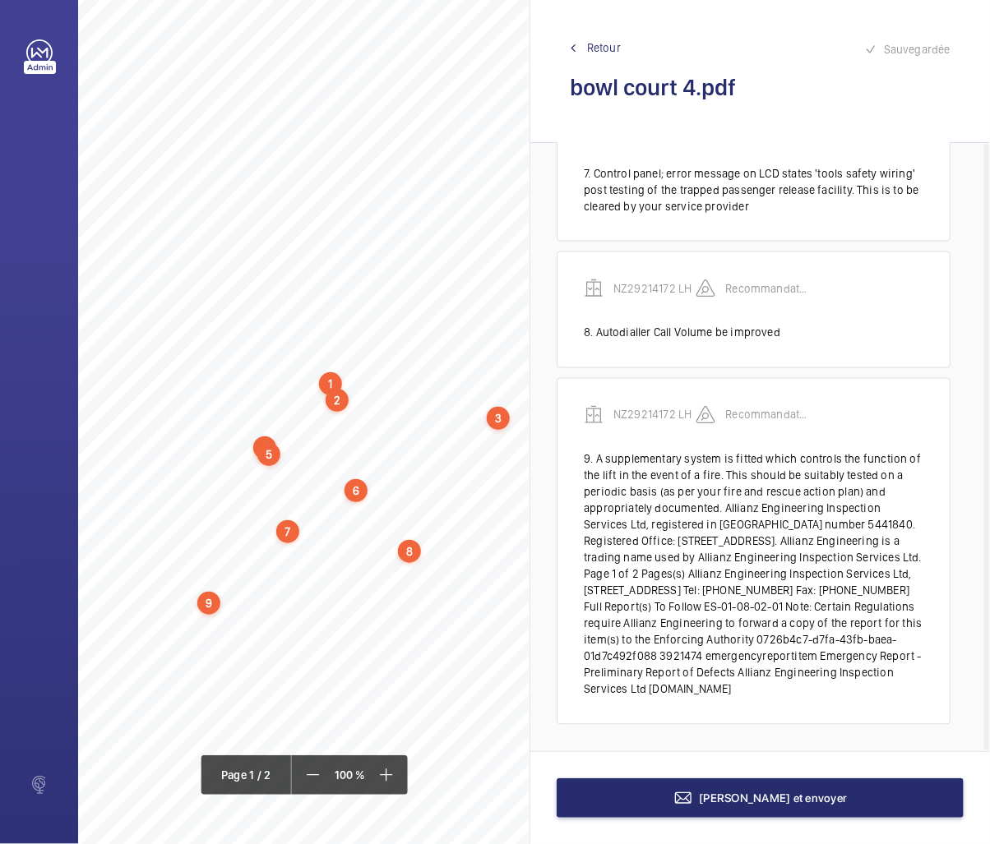
click at [209, 604] on div "9" at bounding box center [208, 603] width 23 height 23
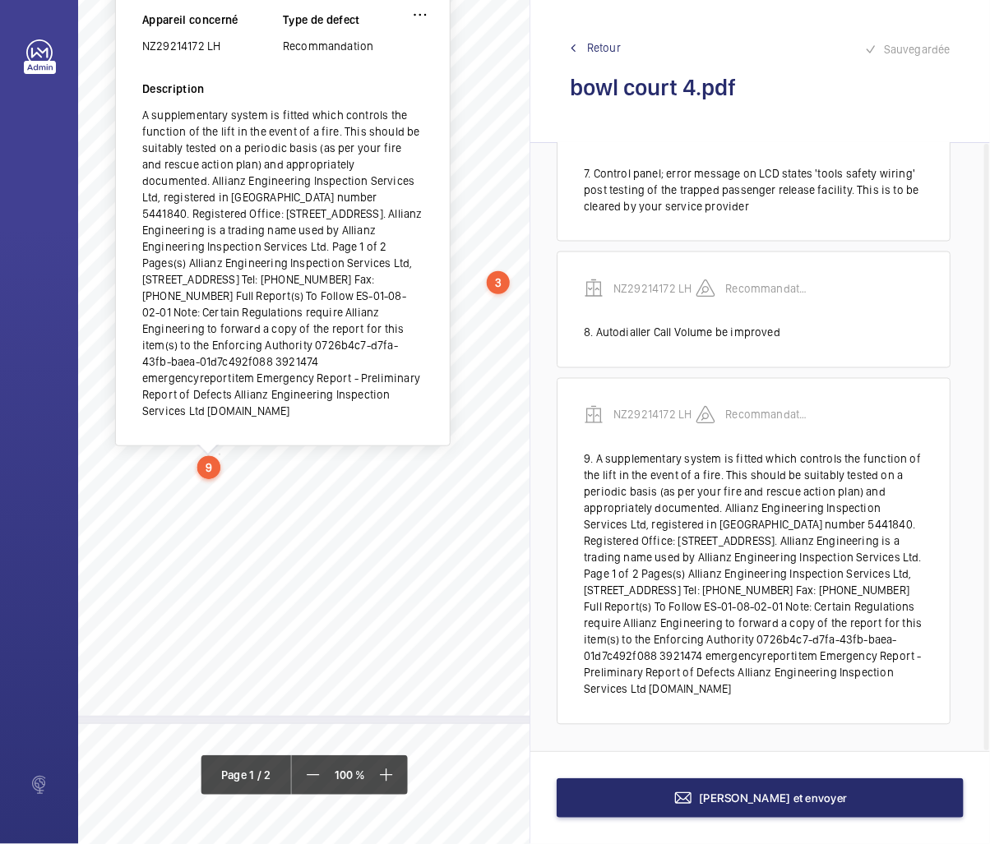
scroll to position [189, 168]
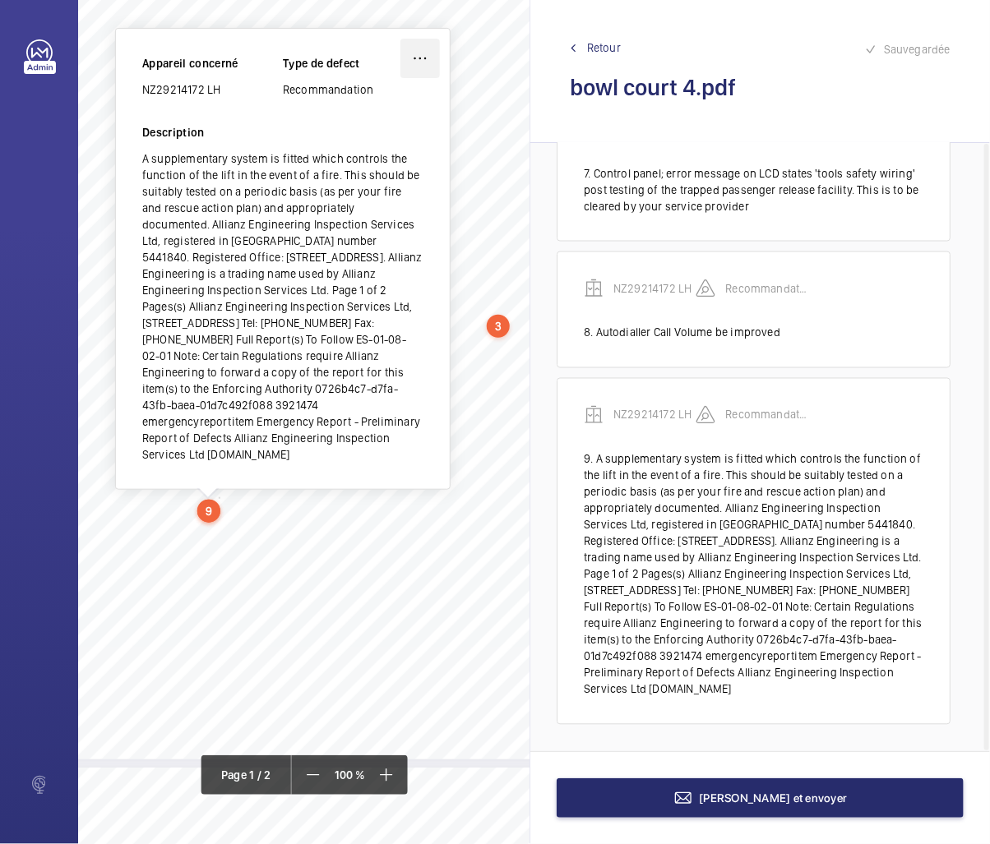
drag, startPoint x: 423, startPoint y: 64, endPoint x: 416, endPoint y: 70, distance: 9.4
click at [419, 66] on wm-front-icon-button at bounding box center [419, 58] width 39 height 39
click at [374, 108] on div "Modifier" at bounding box center [374, 107] width 130 height 30
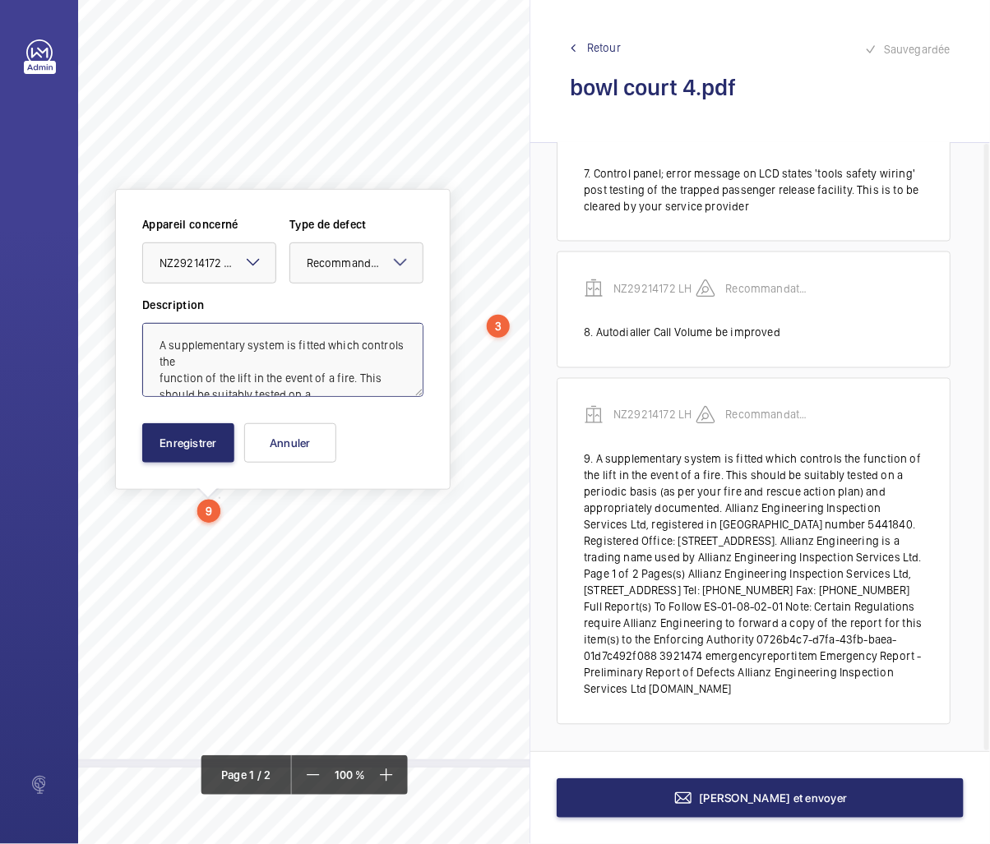
click at [310, 376] on textarea "A supplementary system is fitted which controls the function of the lift in the…" at bounding box center [282, 360] width 281 height 74
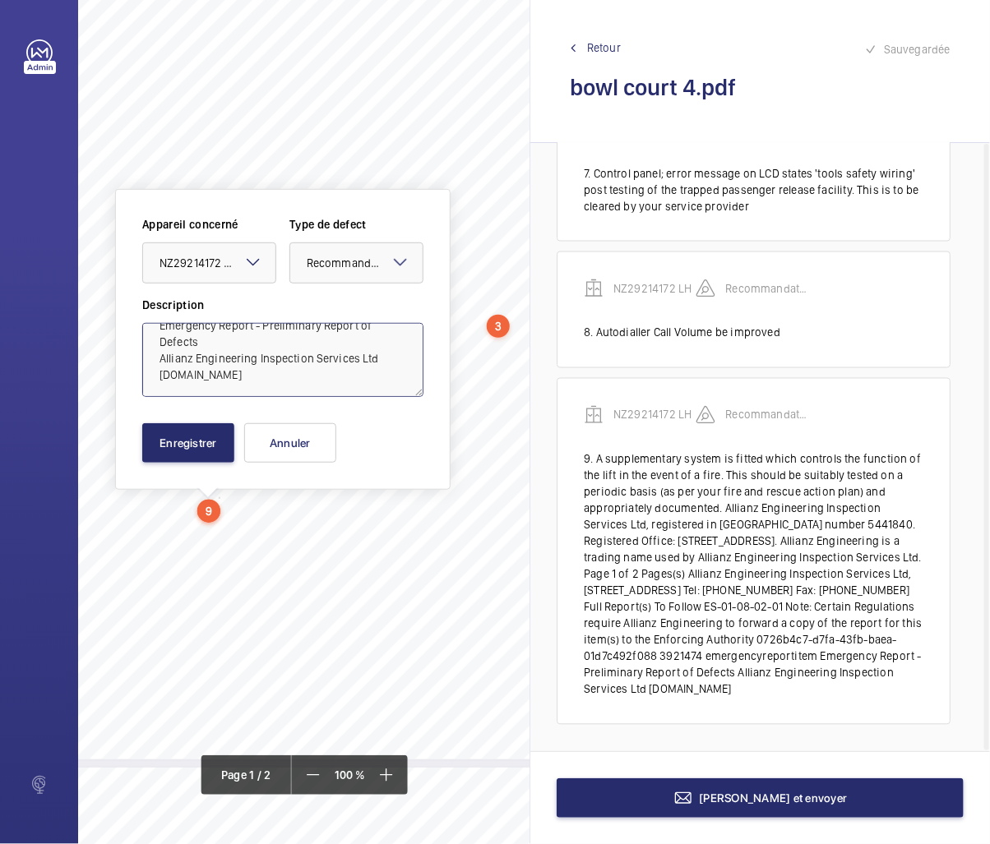
drag, startPoint x: 240, startPoint y: 348, endPoint x: 264, endPoint y: 519, distance: 172.7
click at [264, 519] on div "EC2A 3BH 3 BOWL COURT, HACKNEY, LONDON, , Location Address: Client Name: Postco…" at bounding box center [304, 422] width 451 height 844
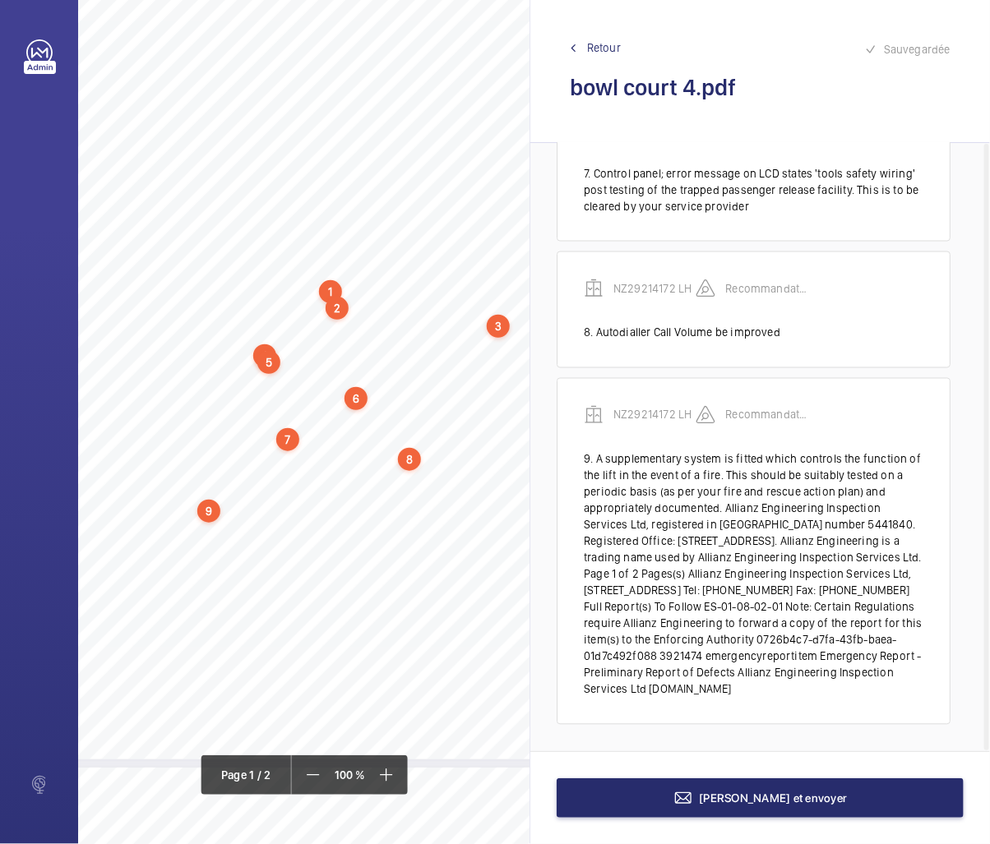
click at [214, 516] on div "9" at bounding box center [208, 511] width 23 height 23
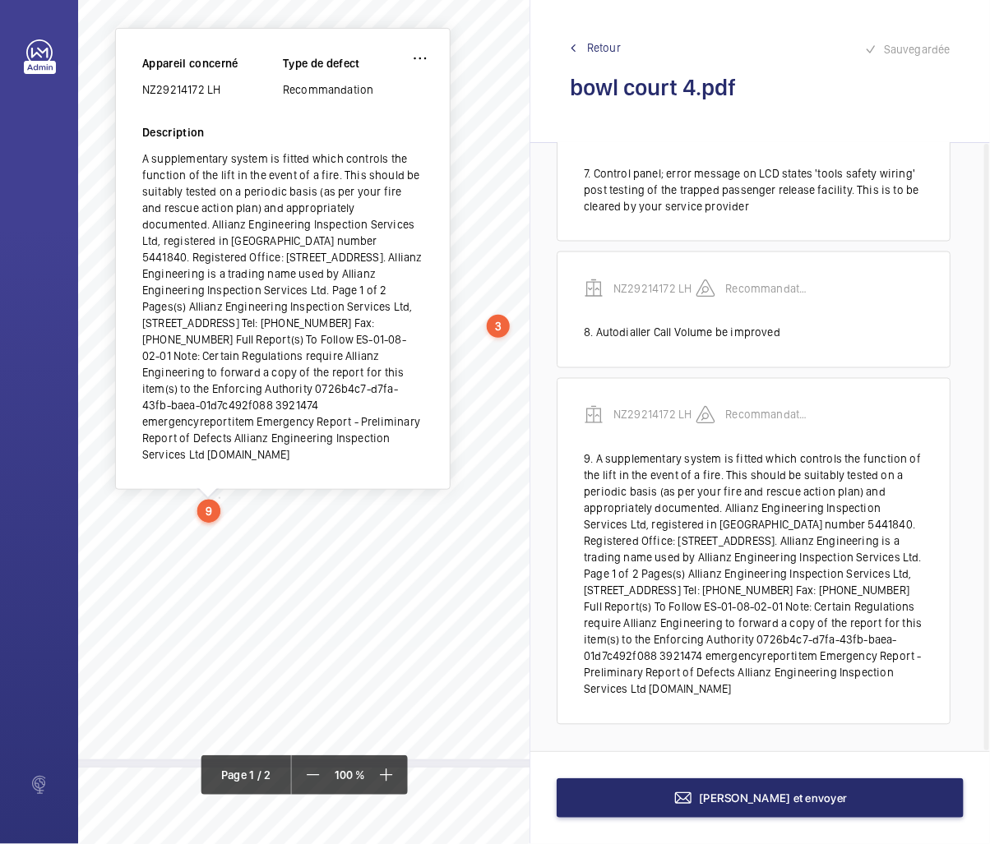
scroll to position [280, 168]
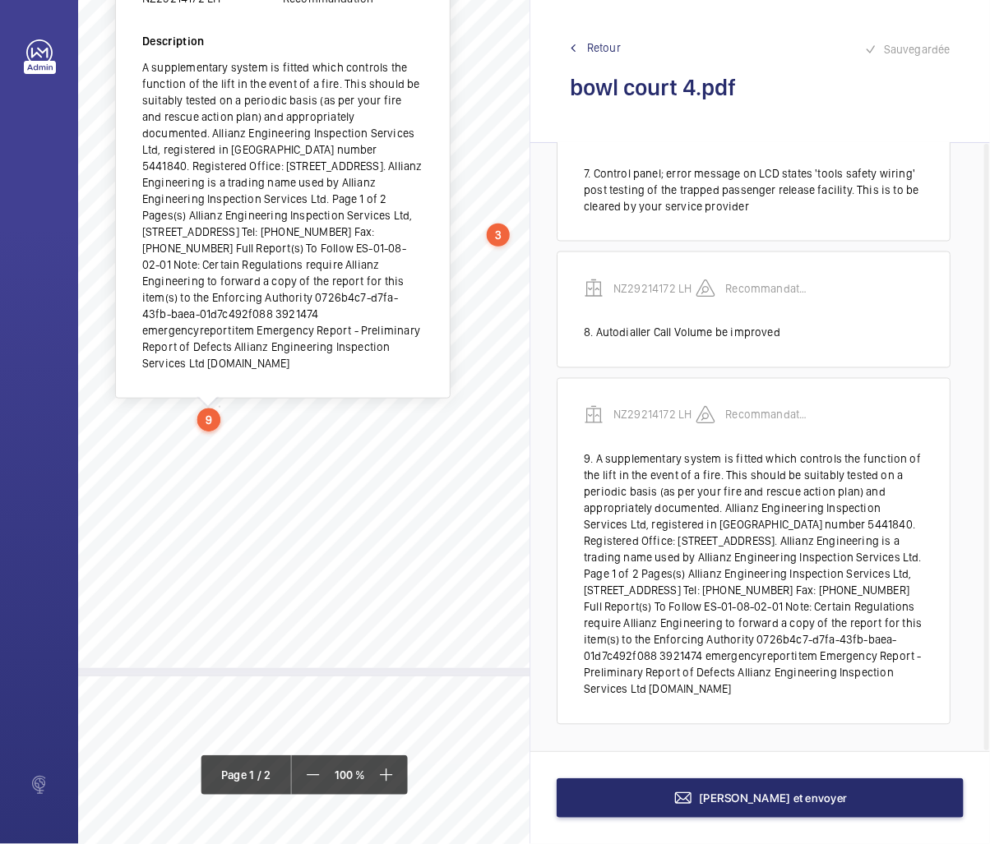
click at [314, 137] on div "A supplementary system is fitted which controls the function of the lift in the…" at bounding box center [282, 215] width 281 height 312
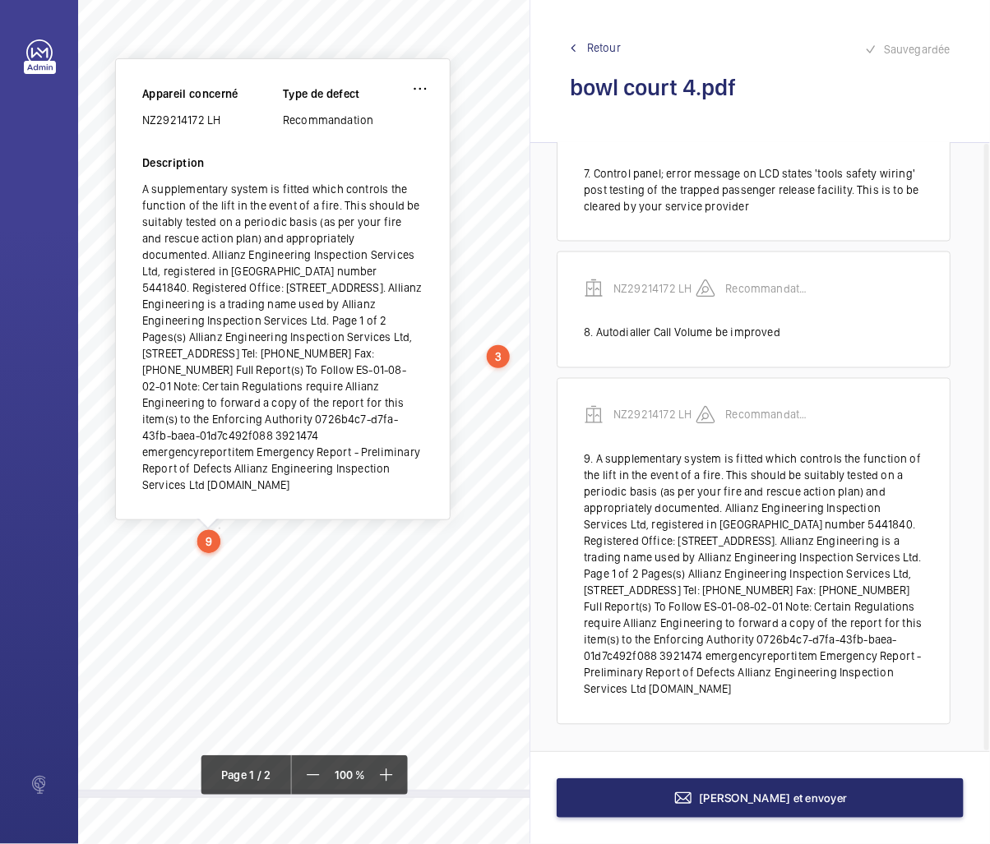
scroll to position [97, 168]
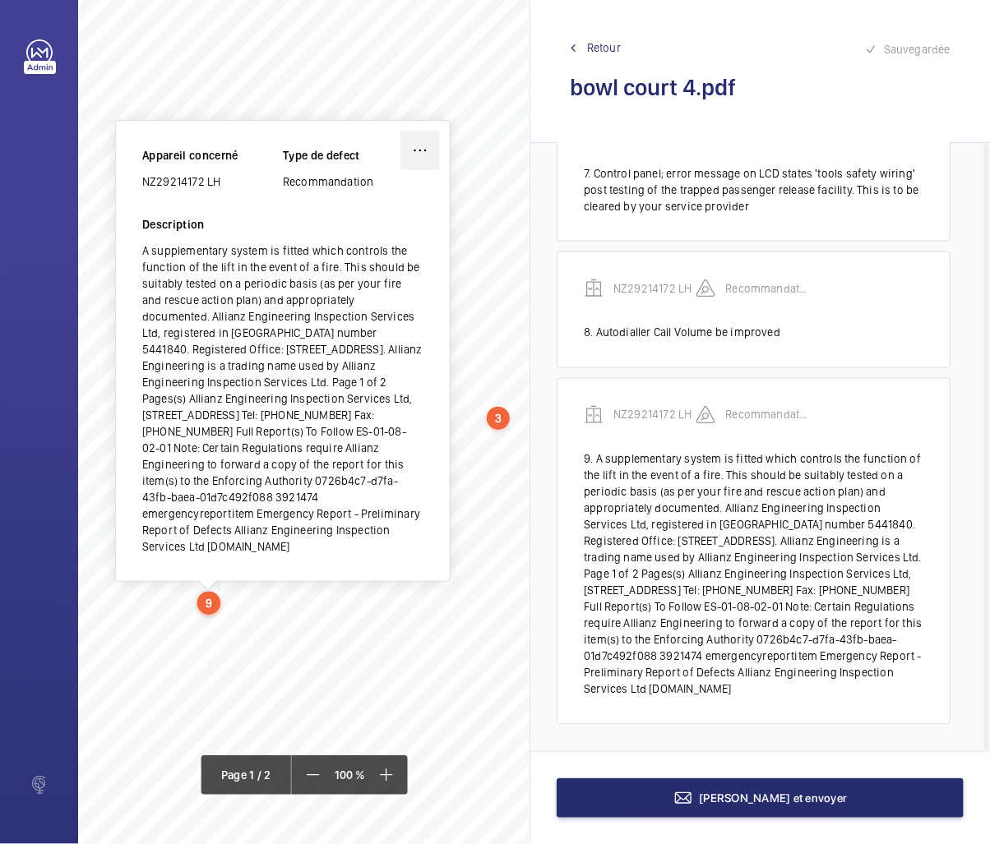
click at [423, 157] on wm-front-icon-button at bounding box center [419, 150] width 39 height 39
click at [367, 201] on div "Modifier" at bounding box center [374, 199] width 130 height 30
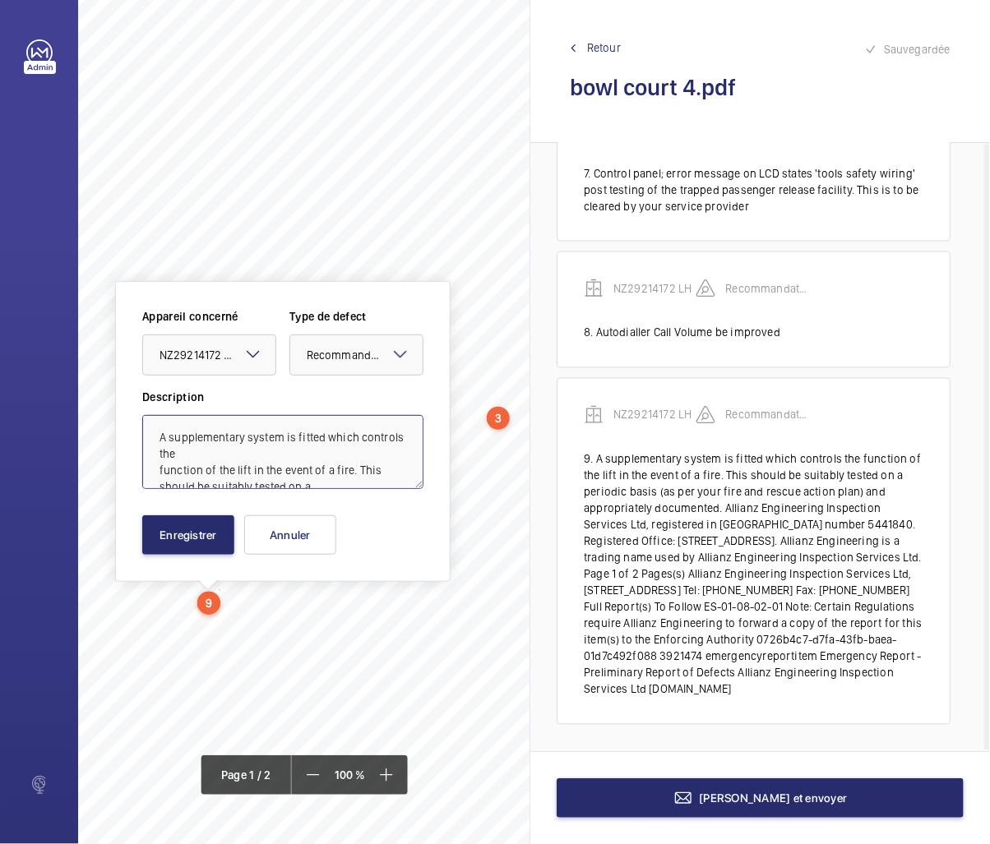
click at [326, 479] on textarea "A supplementary system is fitted which controls the function of the lift in the…" at bounding box center [282, 452] width 281 height 74
drag, startPoint x: 316, startPoint y: 451, endPoint x: 162, endPoint y: 439, distance: 154.2
click at [162, 439] on textarea "A supplementary system is fitted which controls the function of the lift in the…" at bounding box center [282, 452] width 281 height 74
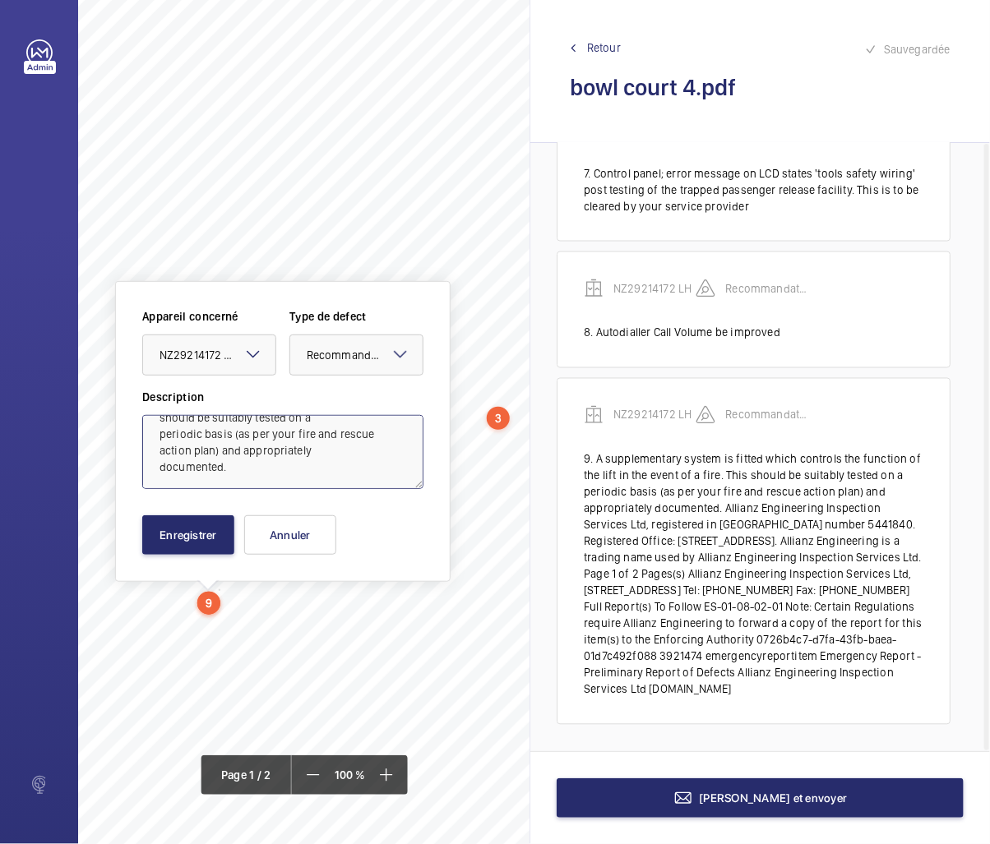
scroll to position [69, 0]
type textarea "A supplementary system is fitted which controls the function of the lift in the…"
click at [202, 532] on button "Enregistrer" at bounding box center [188, 535] width 92 height 39
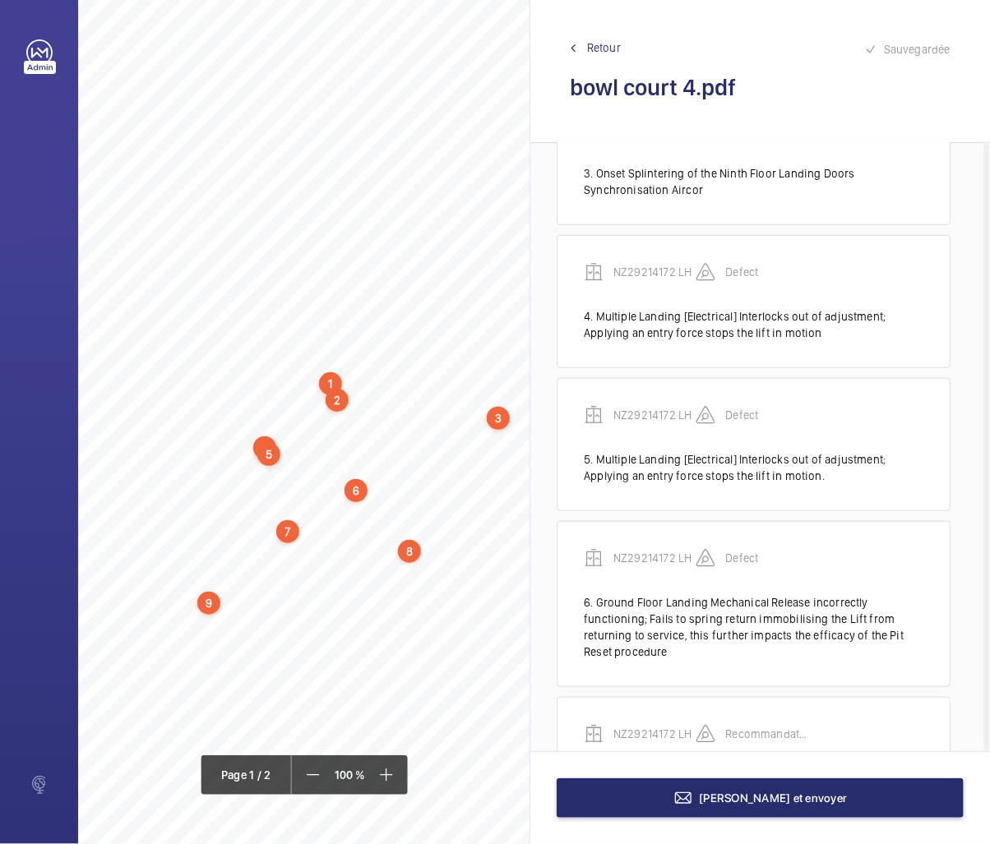
scroll to position [315, 0]
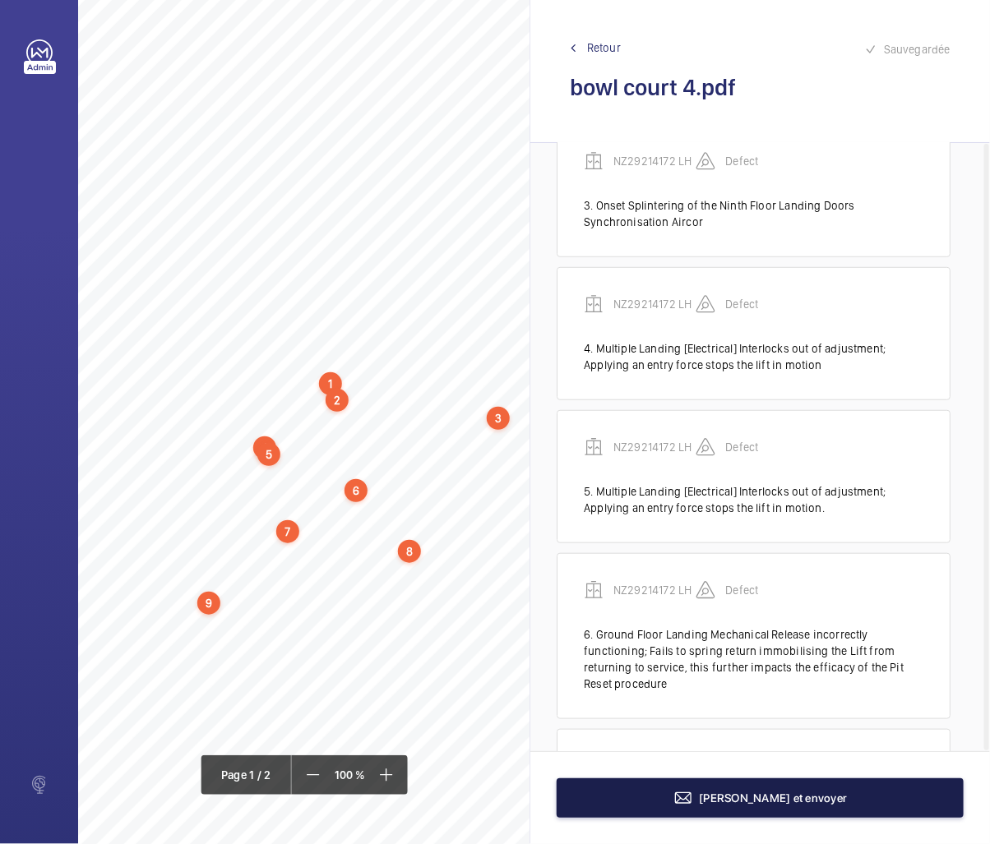
click at [720, 792] on button "[PERSON_NAME] et envoyer" at bounding box center [760, 798] width 407 height 39
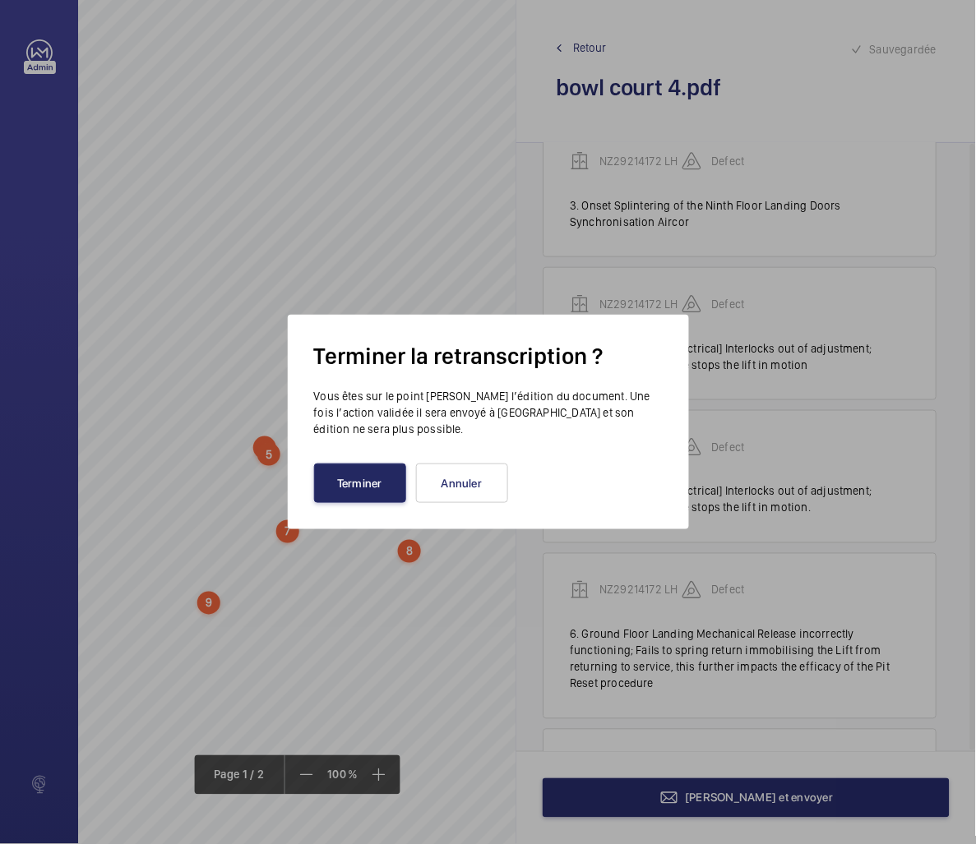
click at [362, 480] on button "Terminer" at bounding box center [360, 483] width 92 height 39
